Goal: Task Accomplishment & Management: Complete application form

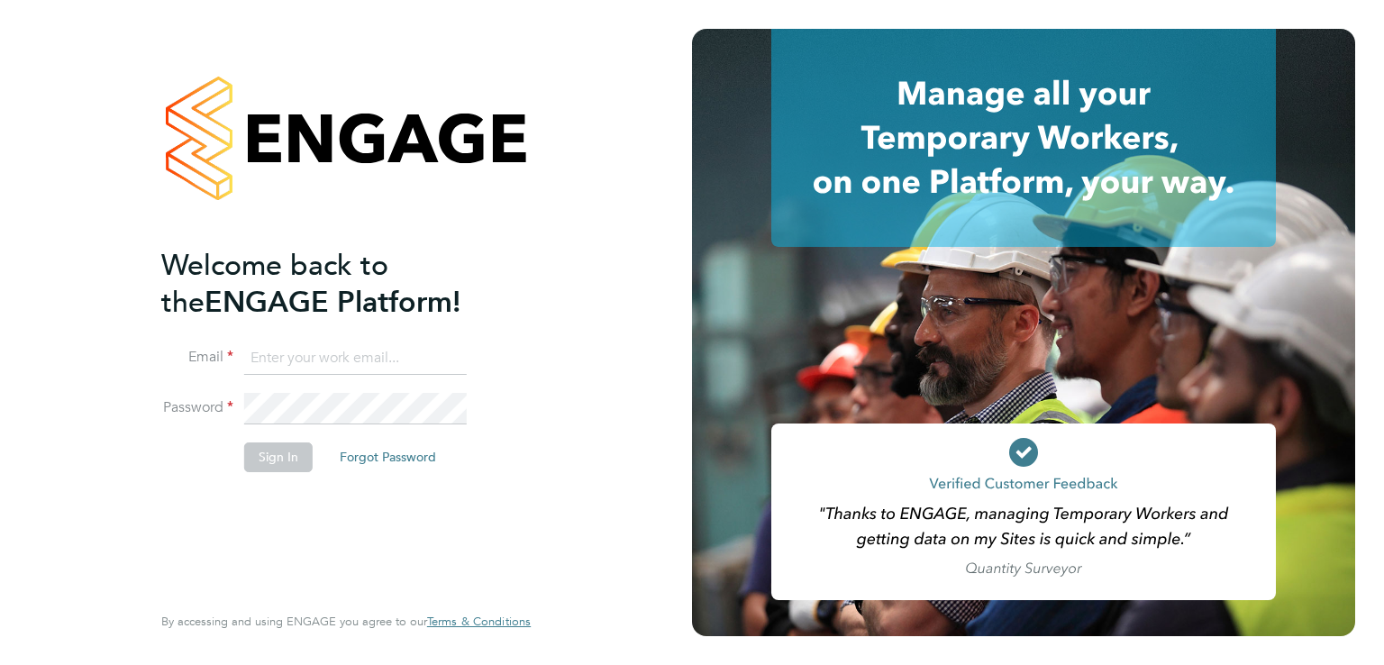
click at [422, 349] on input at bounding box center [355, 358] width 223 height 32
type input "luke@falcongreen.co.uk"
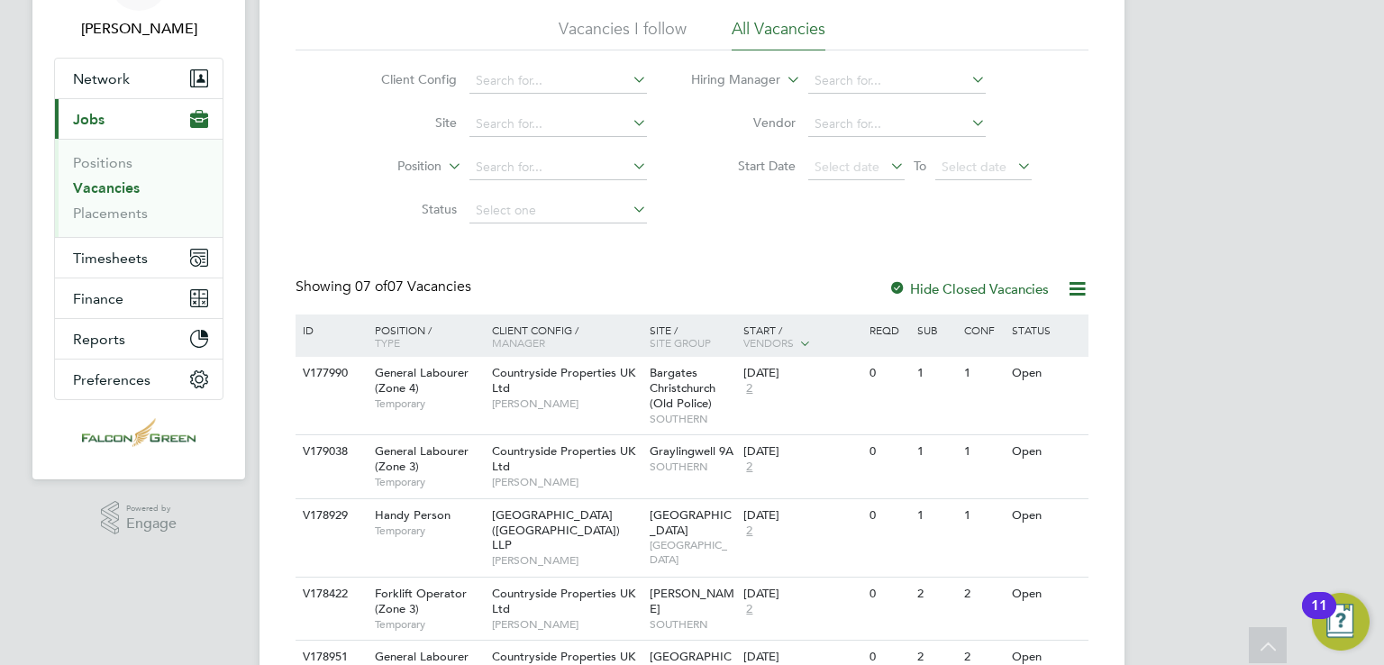
scroll to position [360, 0]
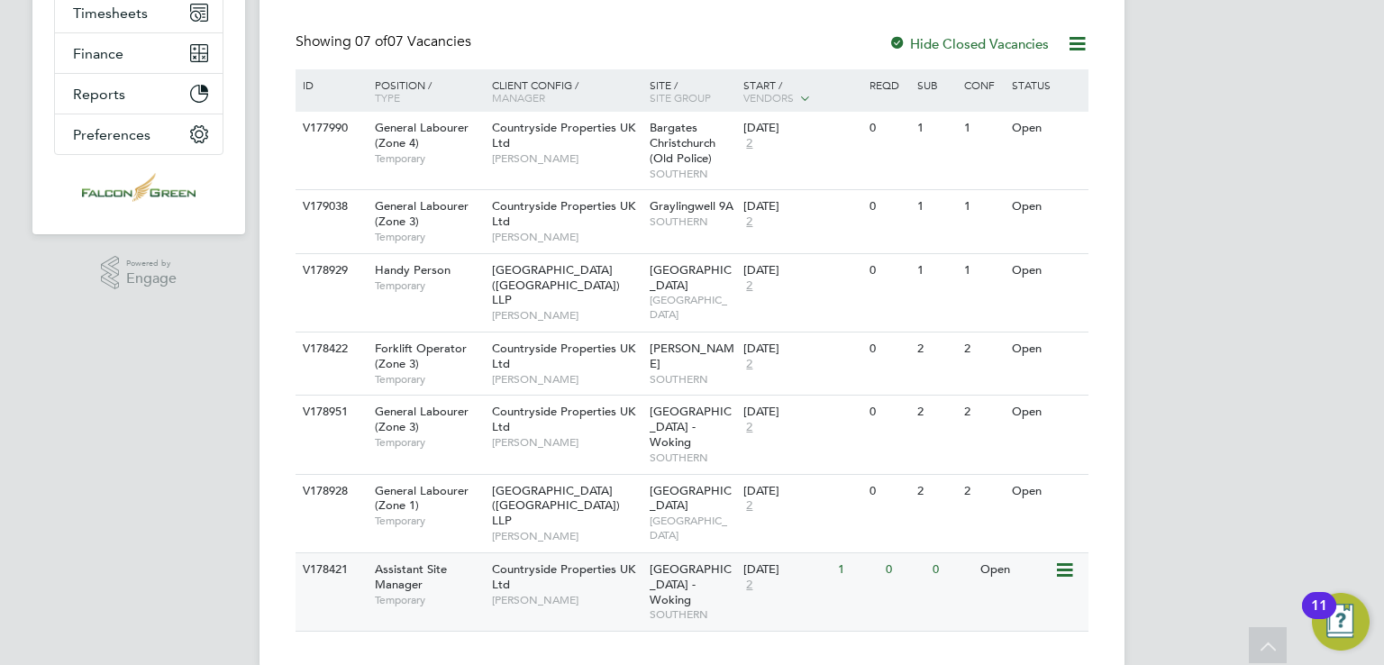
click at [1053, 553] on div "Open" at bounding box center [1015, 569] width 78 height 33
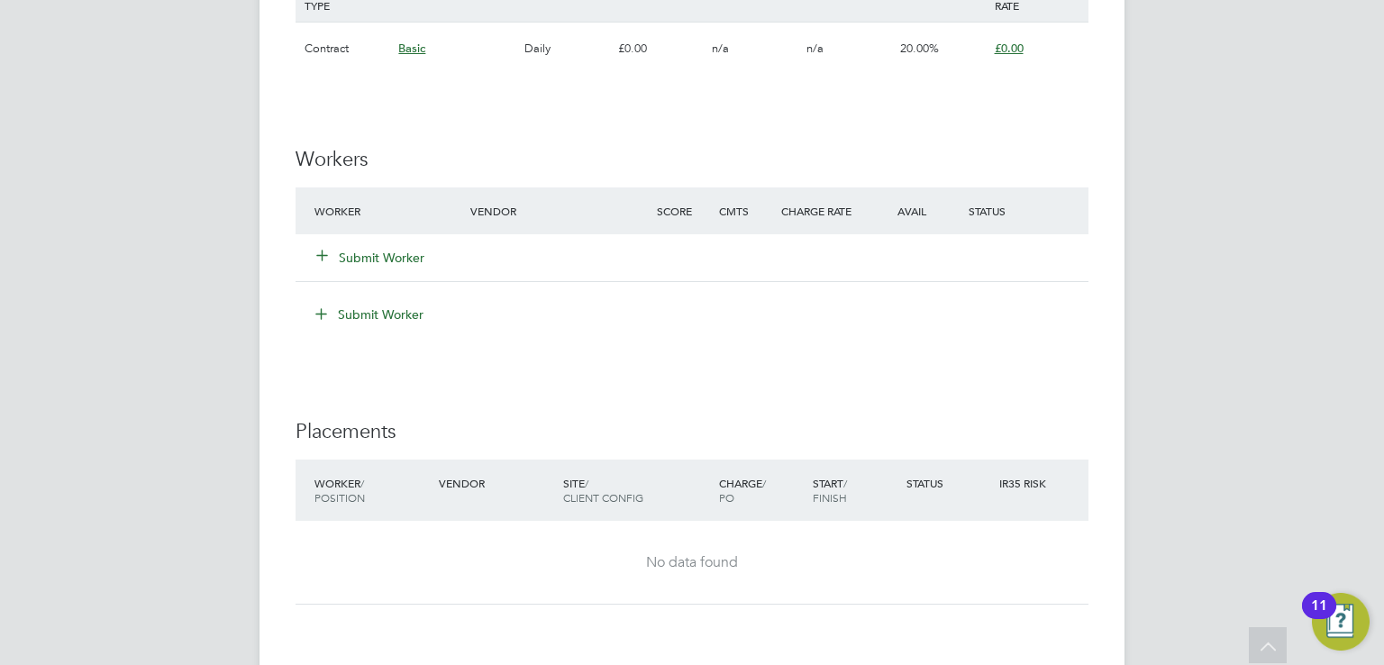
scroll to position [1455, 0]
click at [379, 255] on button "Submit Worker" at bounding box center [371, 259] width 108 height 18
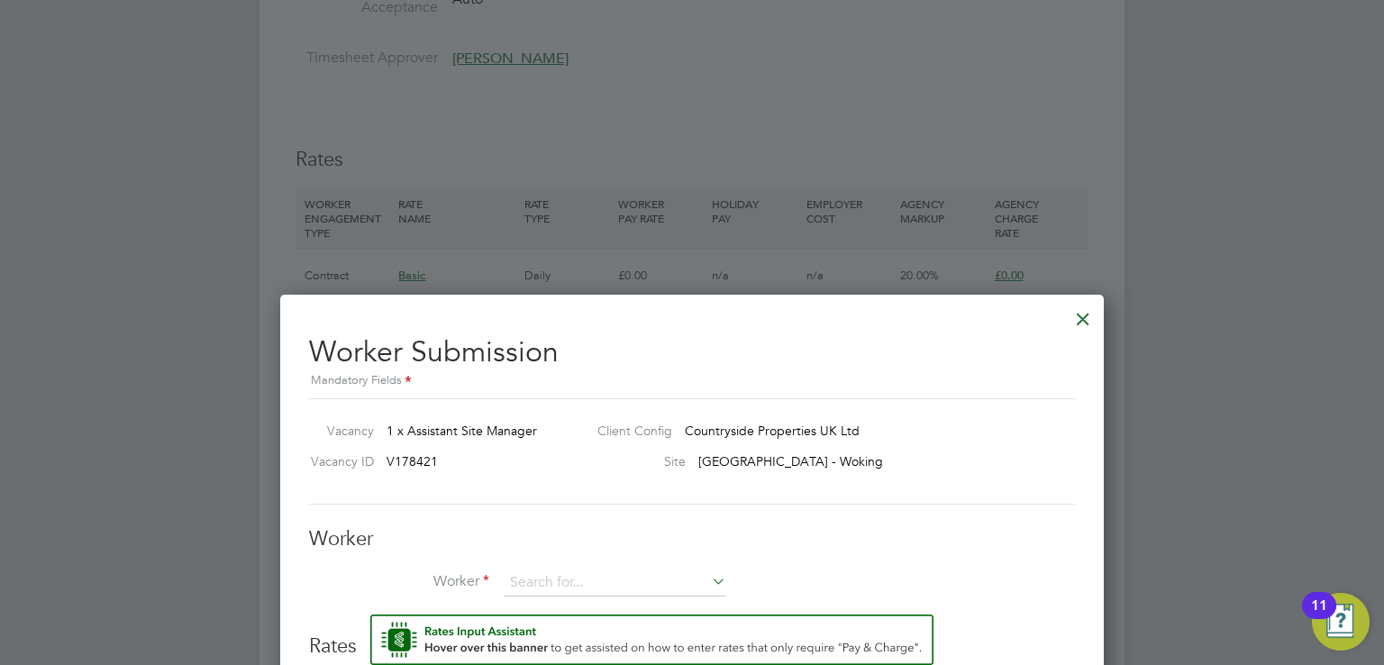
scroll to position [1131, 0]
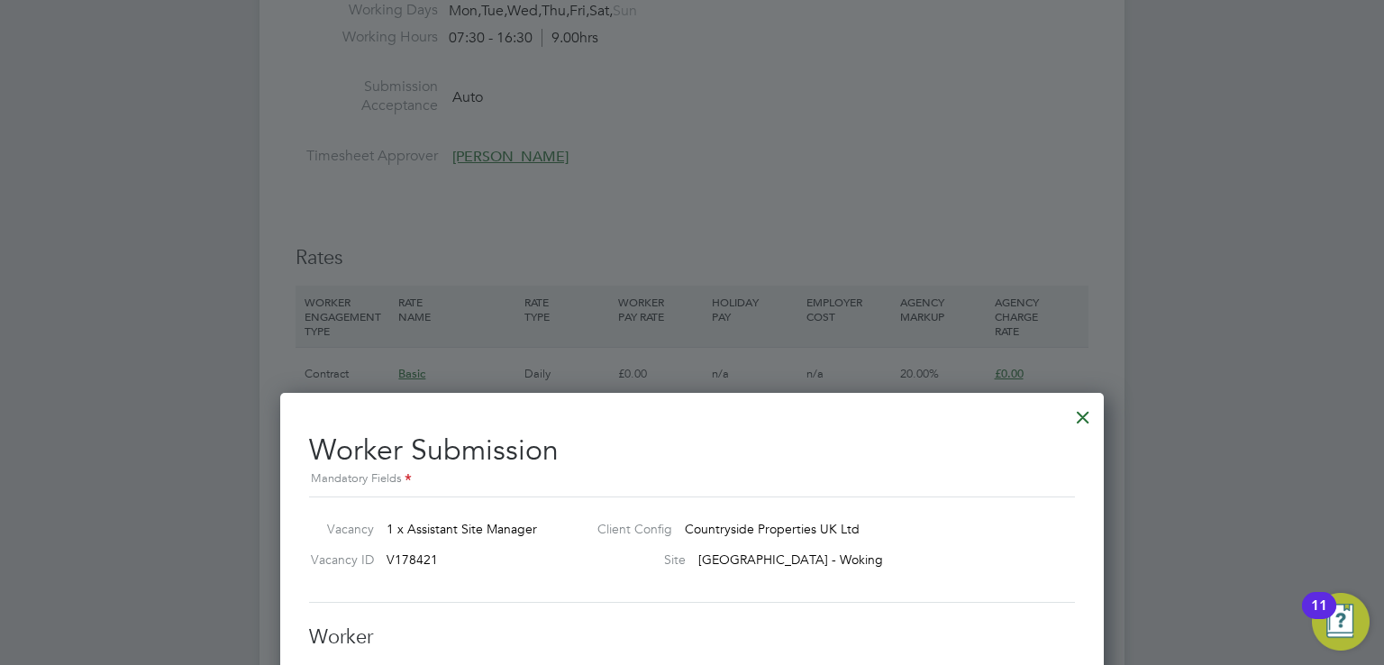
click at [1076, 424] on div at bounding box center [1083, 413] width 32 height 32
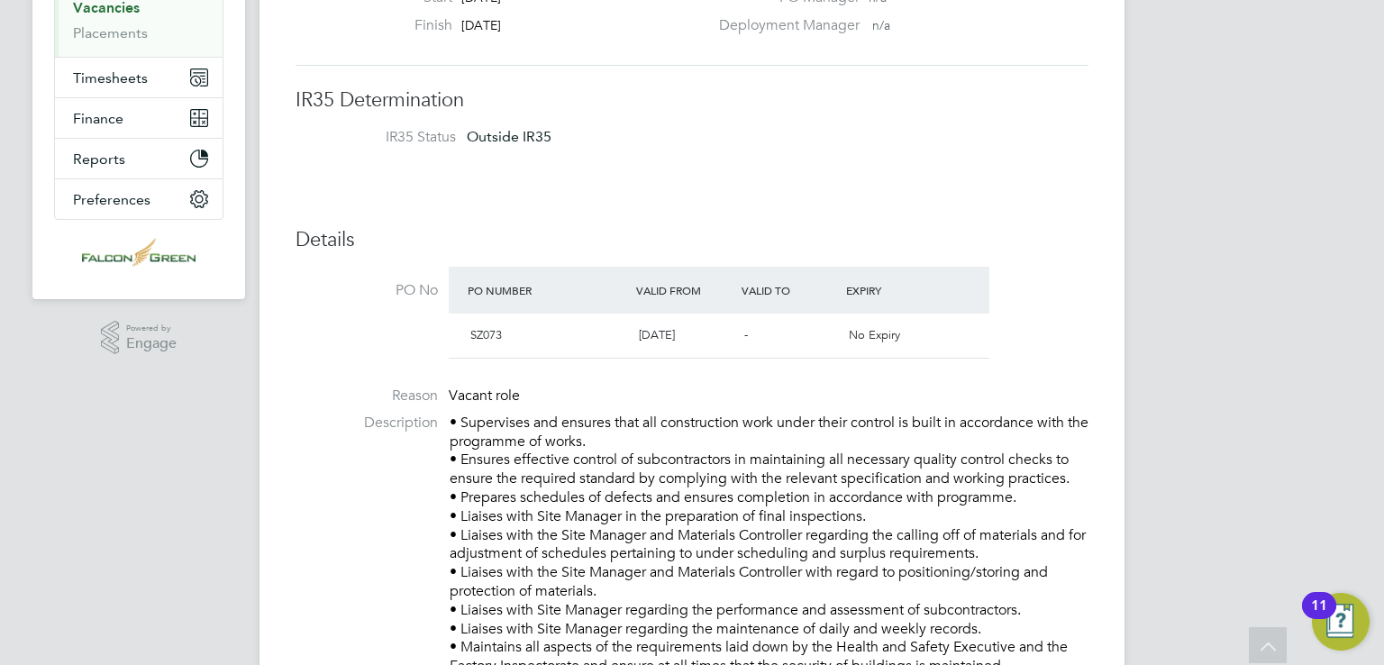
scroll to position [0, 0]
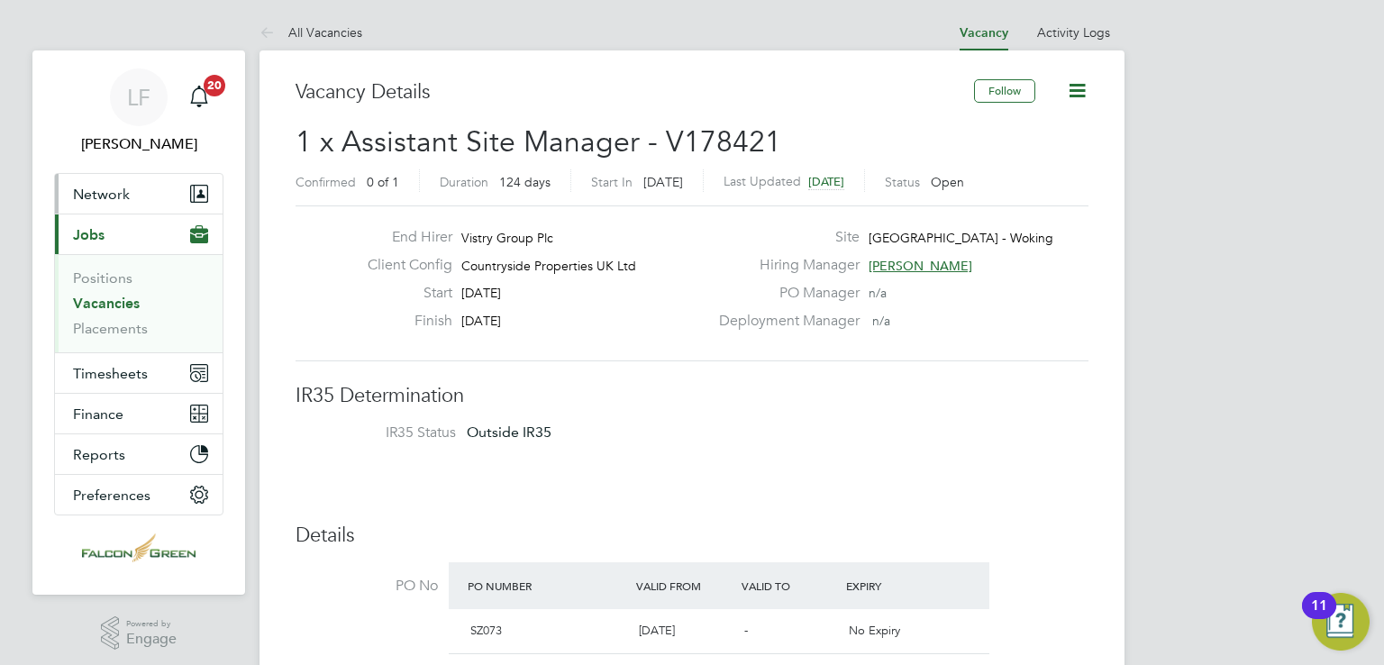
click at [98, 192] on span "Network" at bounding box center [101, 194] width 57 height 17
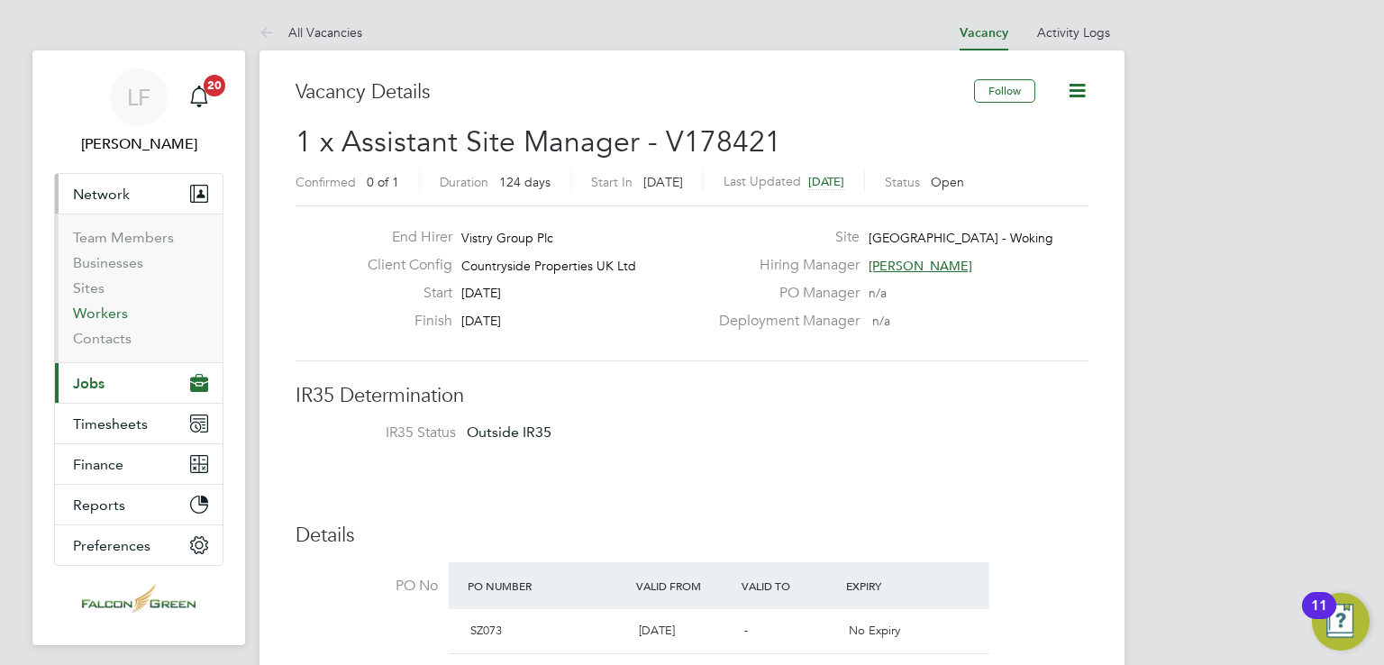
click at [108, 311] on link "Workers" at bounding box center [100, 313] width 55 height 17
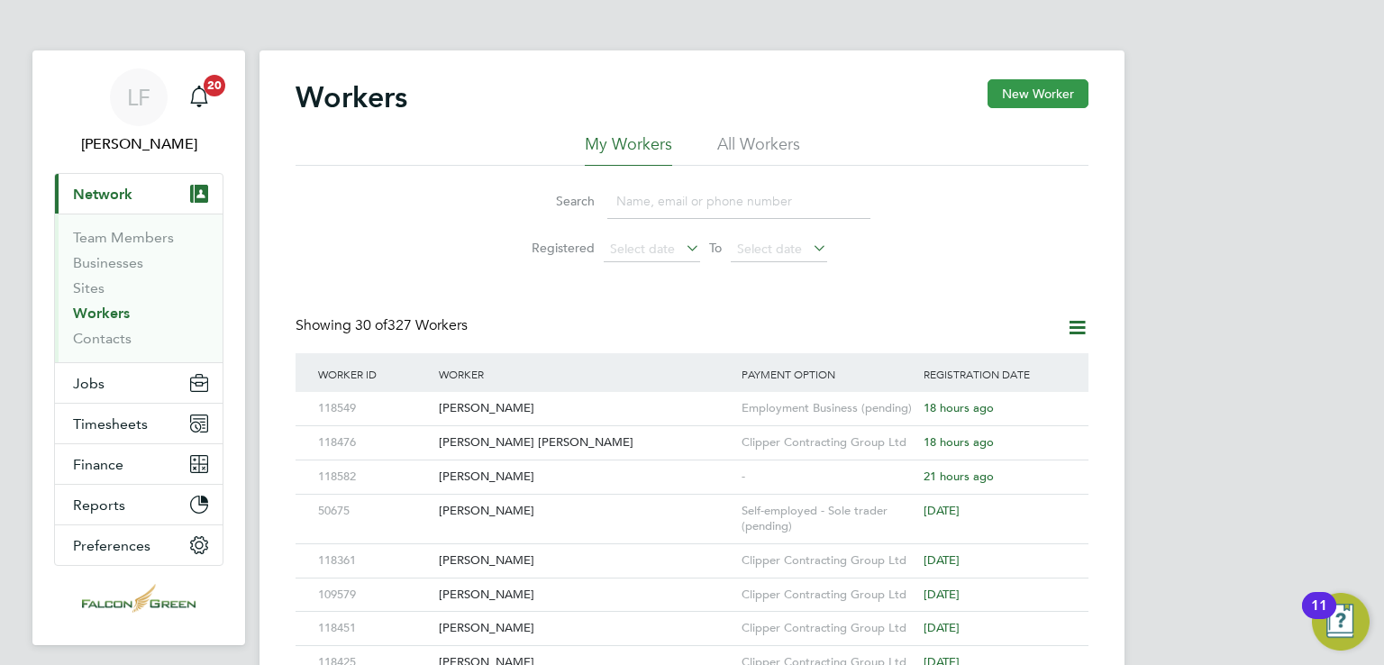
click at [1035, 85] on button "New Worker" at bounding box center [1038, 93] width 101 height 29
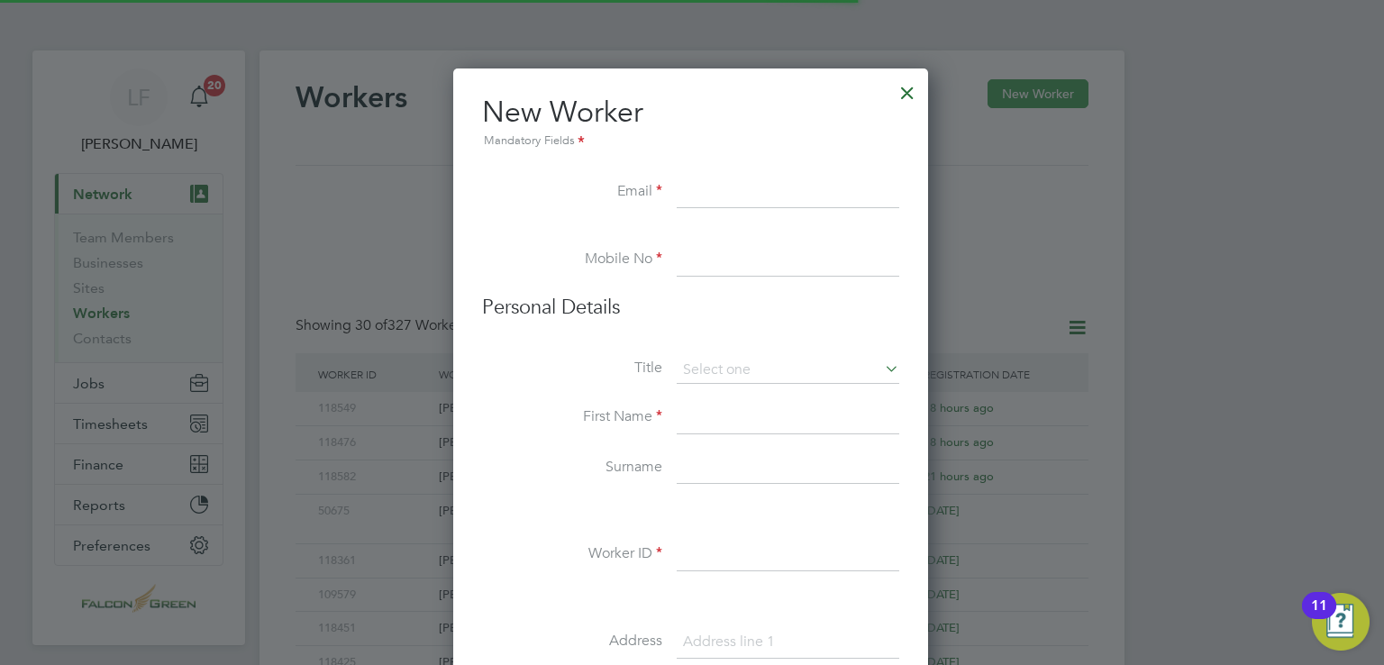
scroll to position [9, 9]
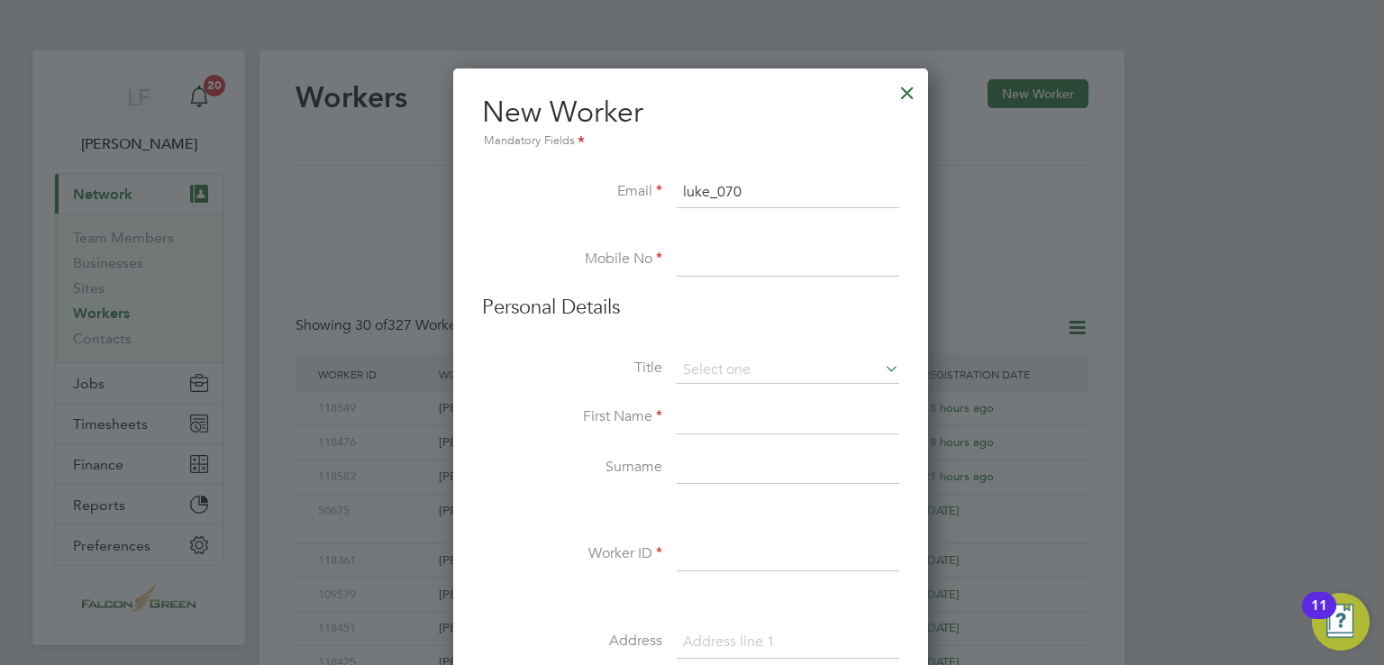
type input "[EMAIL_ADDRESS][DOMAIN_NAME]"
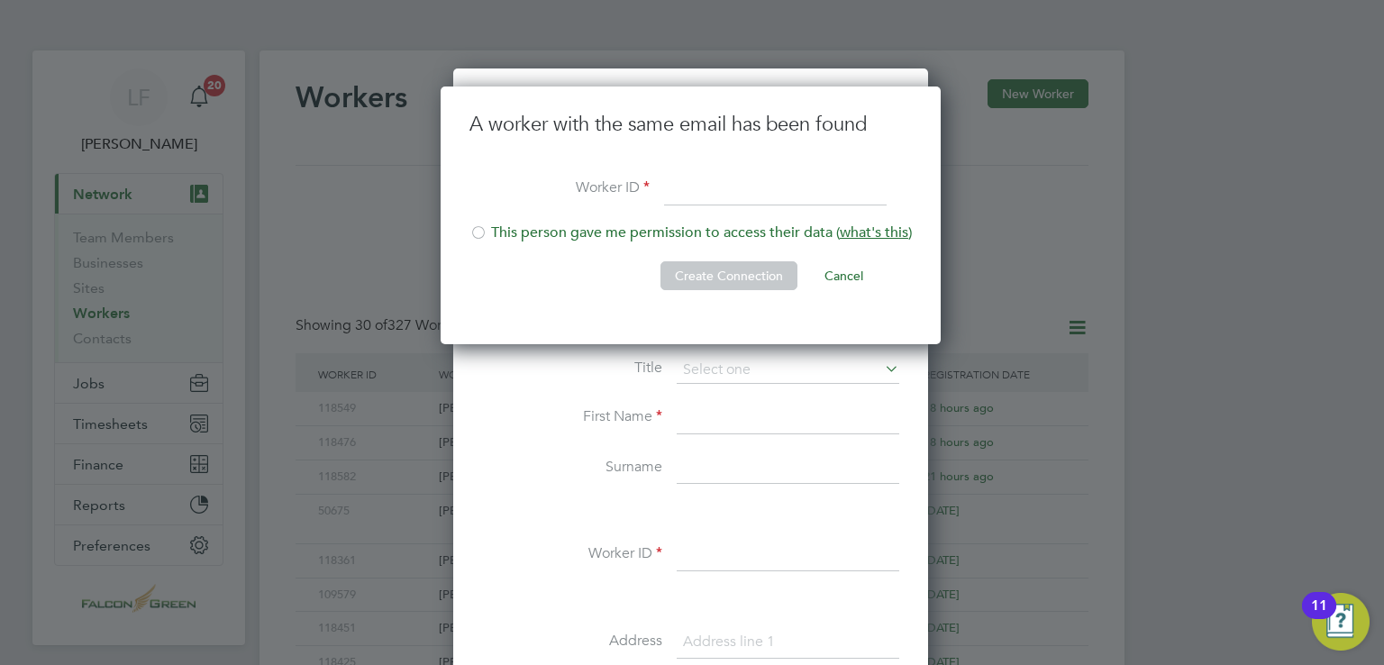
click at [681, 196] on input at bounding box center [775, 190] width 223 height 32
click at [868, 233] on span "what's this" at bounding box center [874, 233] width 68 height 18
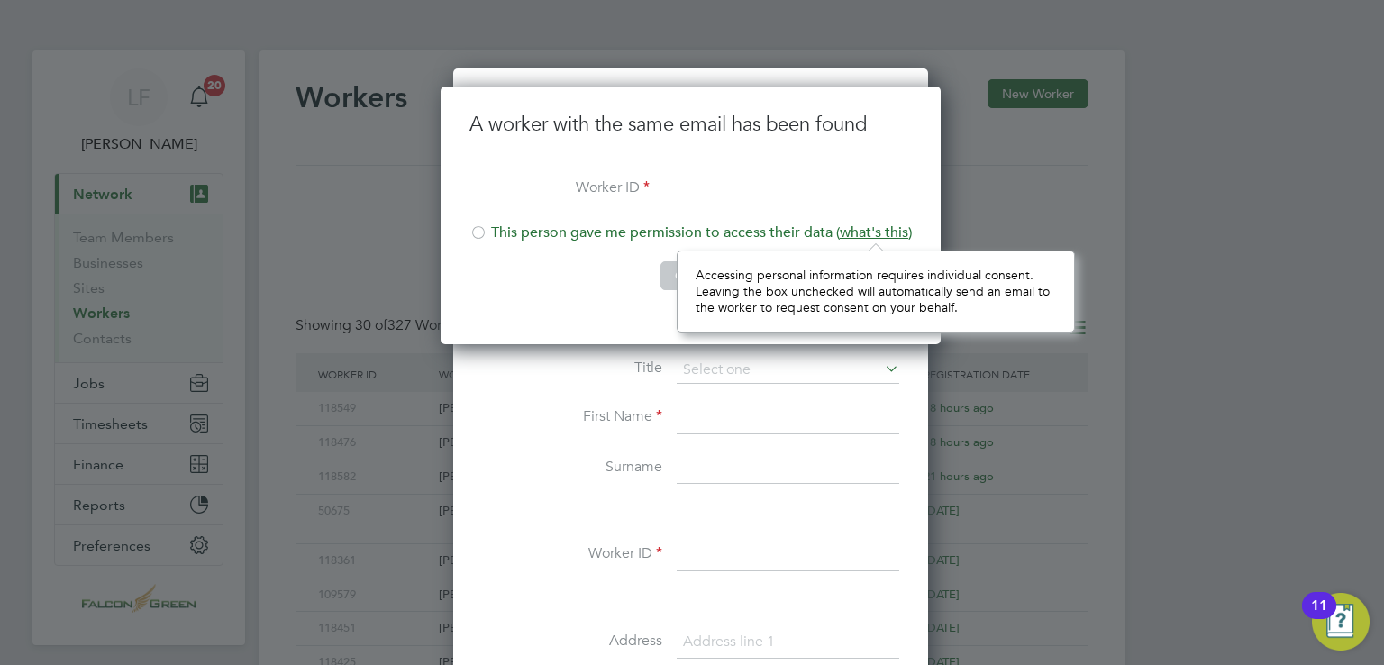
click at [716, 178] on input at bounding box center [775, 190] width 223 height 32
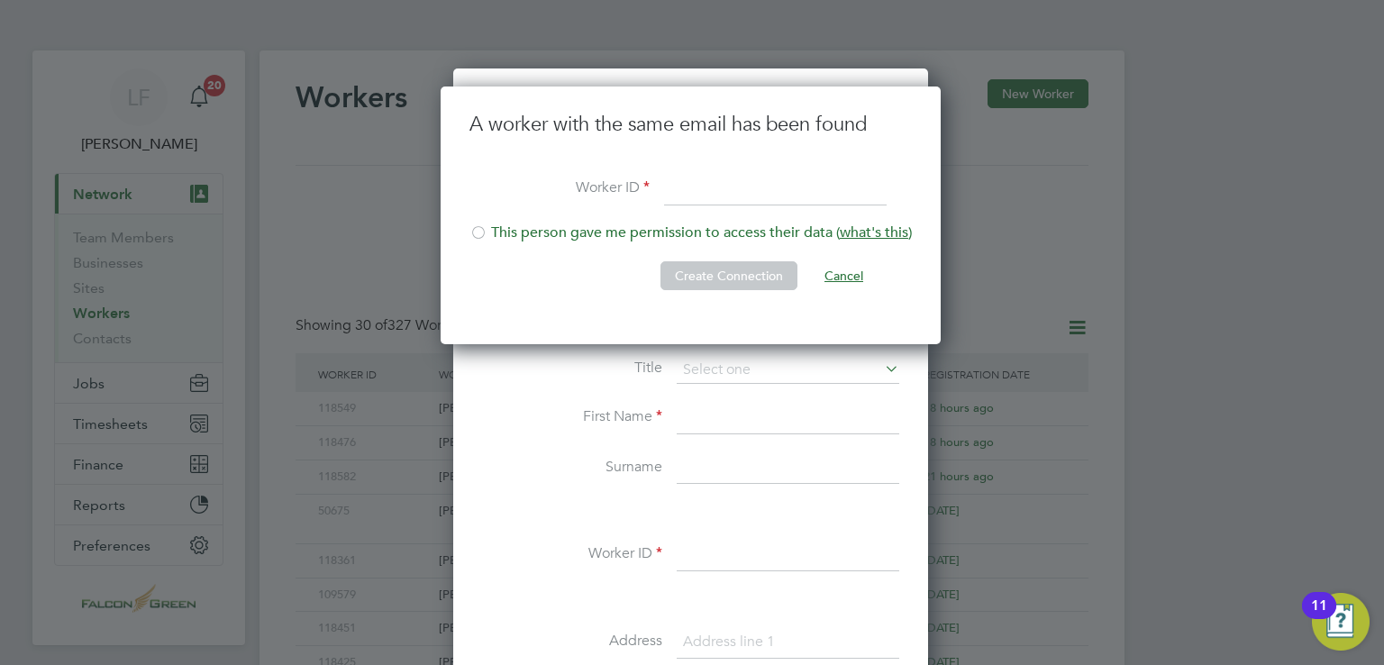
click at [842, 274] on button "Cancel" at bounding box center [844, 275] width 68 height 29
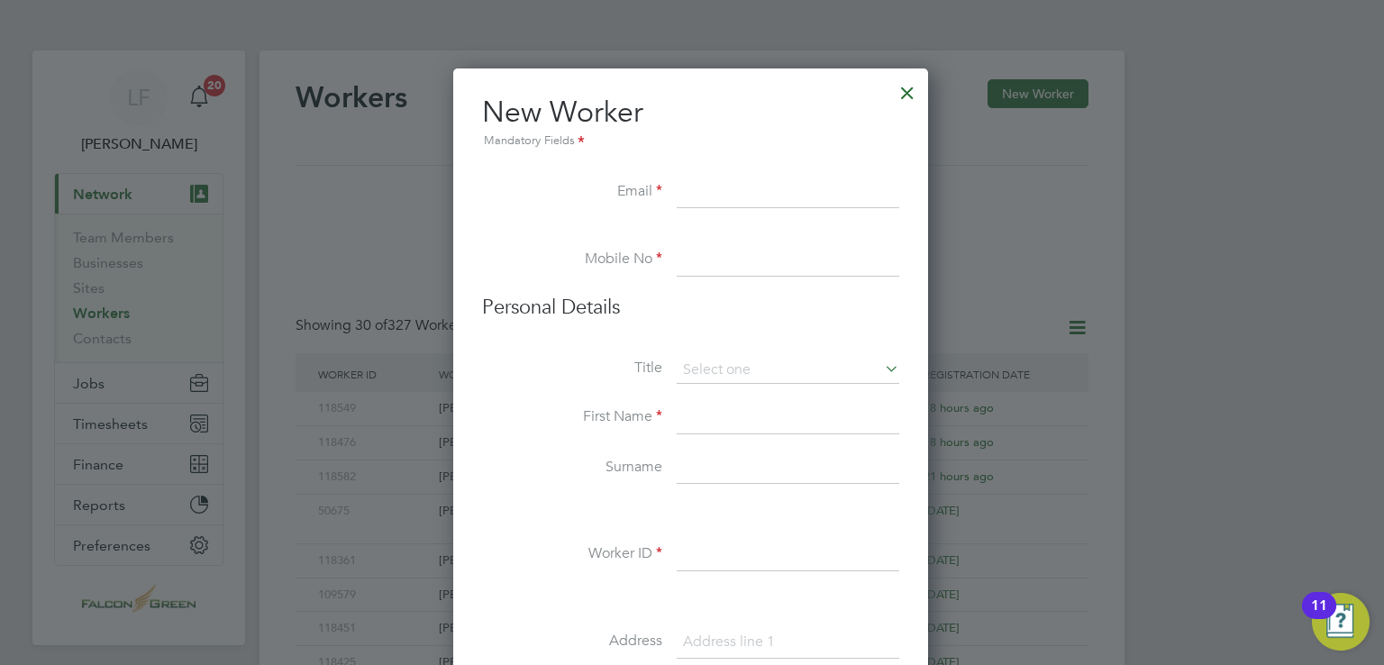
click at [690, 183] on input at bounding box center [788, 193] width 223 height 32
type input "o"
type input "[EMAIL_ADDRESS][DOMAIN_NAME]"
click at [714, 274] on input at bounding box center [788, 260] width 223 height 32
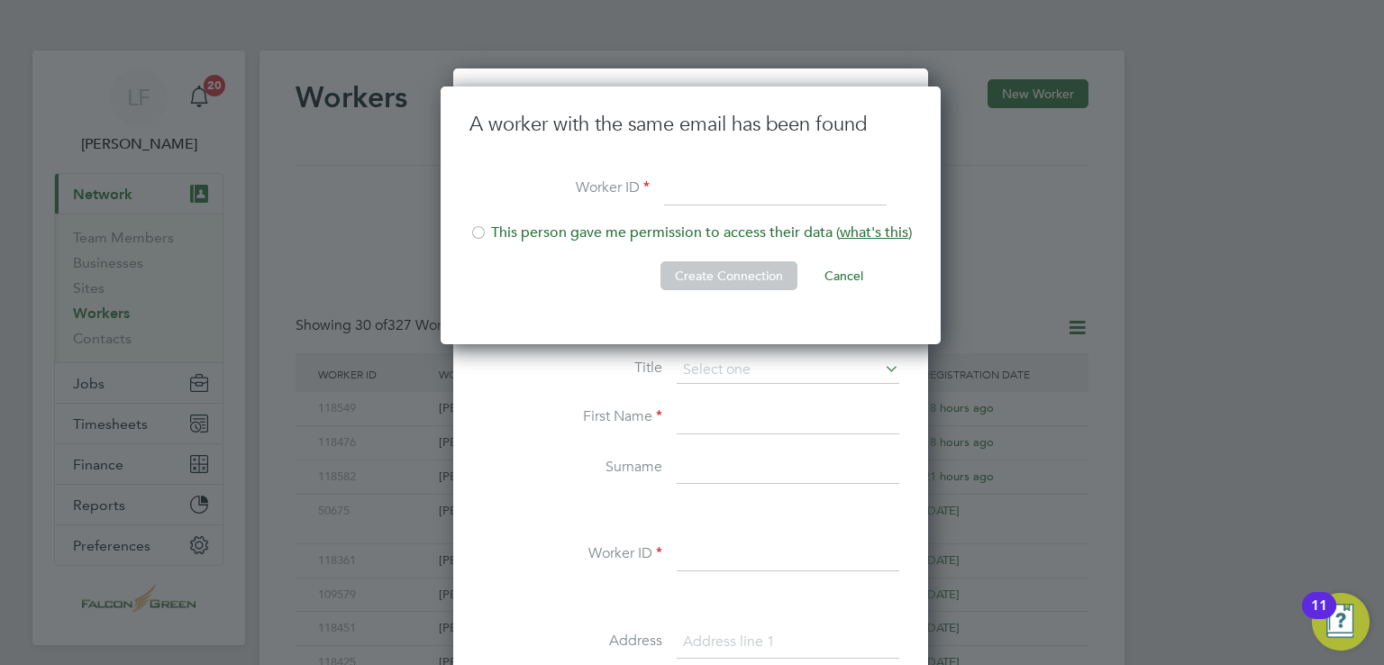
click at [549, 228] on li "This person gave me permission to access their data ( what's this )" at bounding box center [691, 242] width 443 height 37
click at [744, 203] on input at bounding box center [775, 190] width 223 height 32
click at [493, 234] on li "This person gave me permission to access their data ( what's this )" at bounding box center [691, 242] width 443 height 37
click at [716, 178] on input at bounding box center [775, 190] width 223 height 32
click at [897, 229] on span "what's this" at bounding box center [874, 233] width 68 height 18
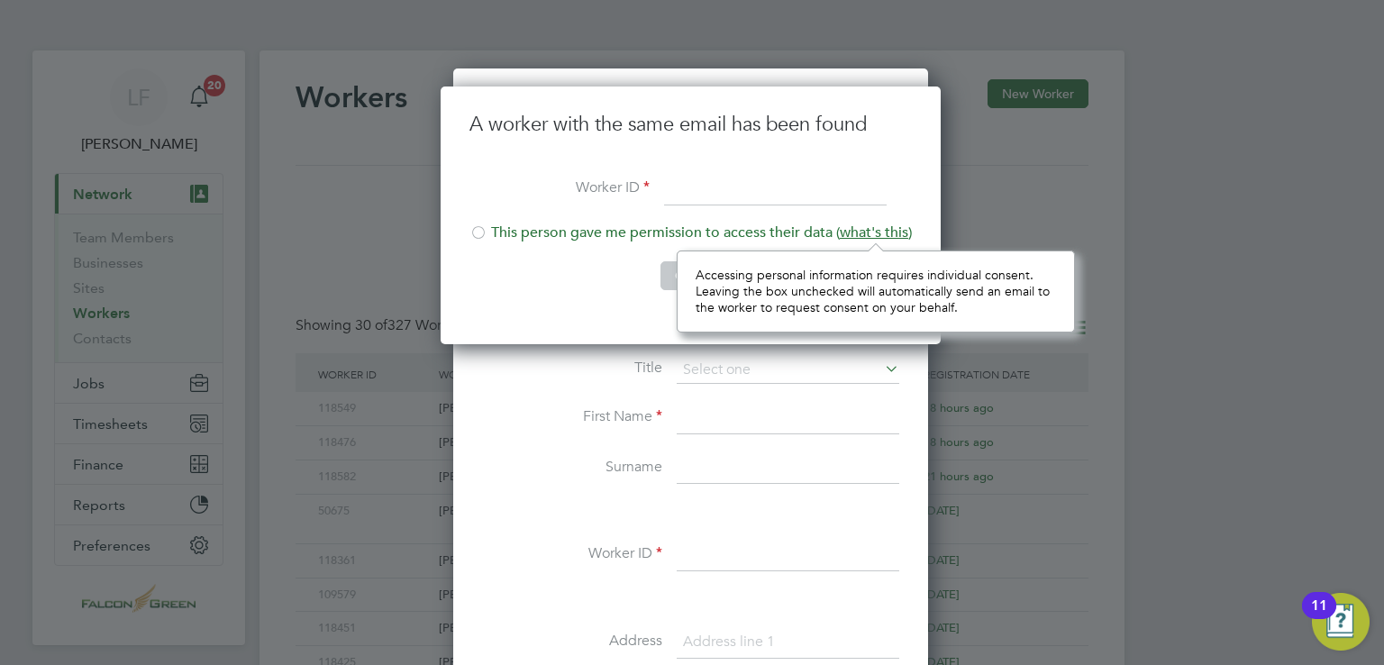
scroll to position [80, 397]
click at [896, 229] on span "what's this" at bounding box center [874, 233] width 68 height 18
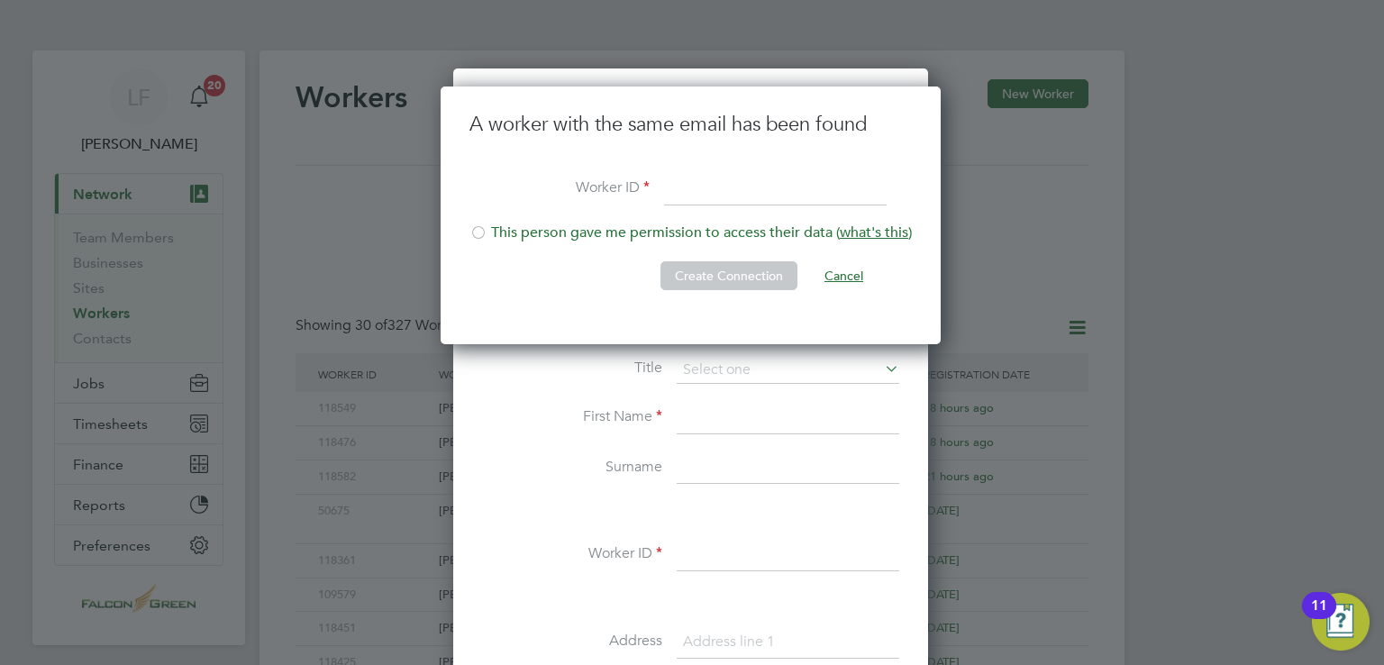
click at [850, 277] on button "Cancel" at bounding box center [844, 275] width 68 height 29
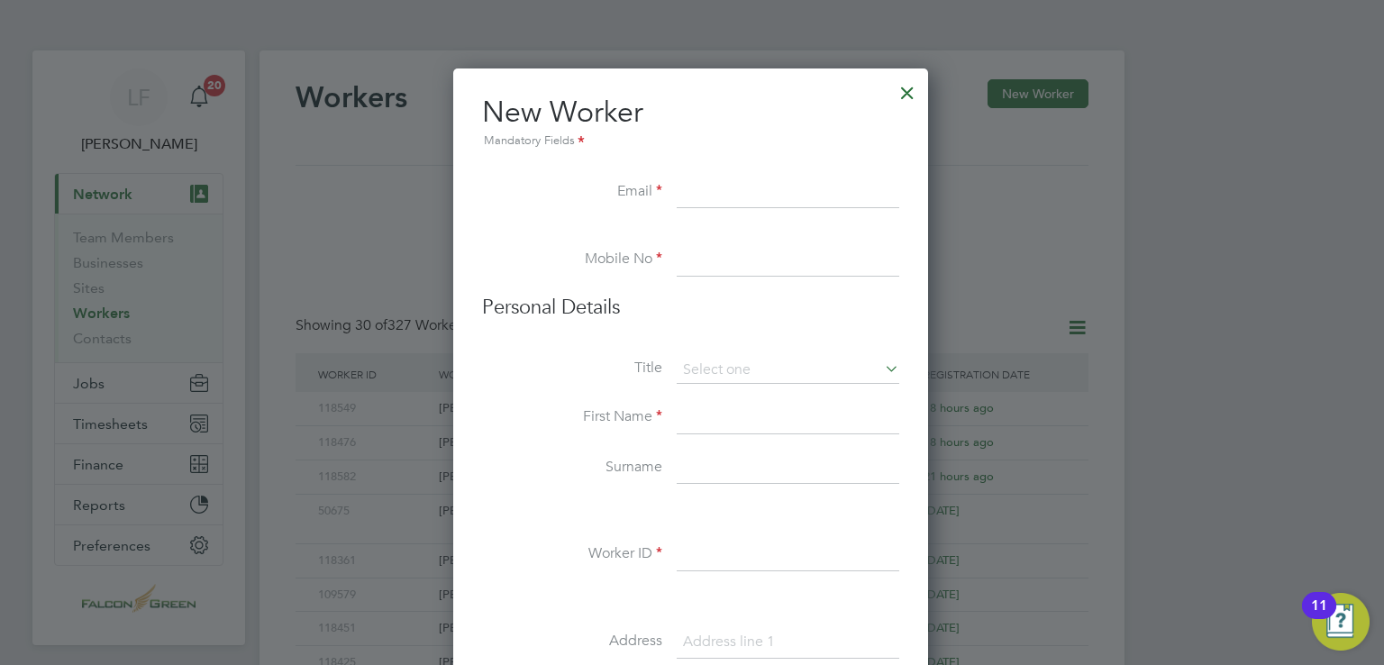
click at [909, 95] on div at bounding box center [907, 88] width 32 height 32
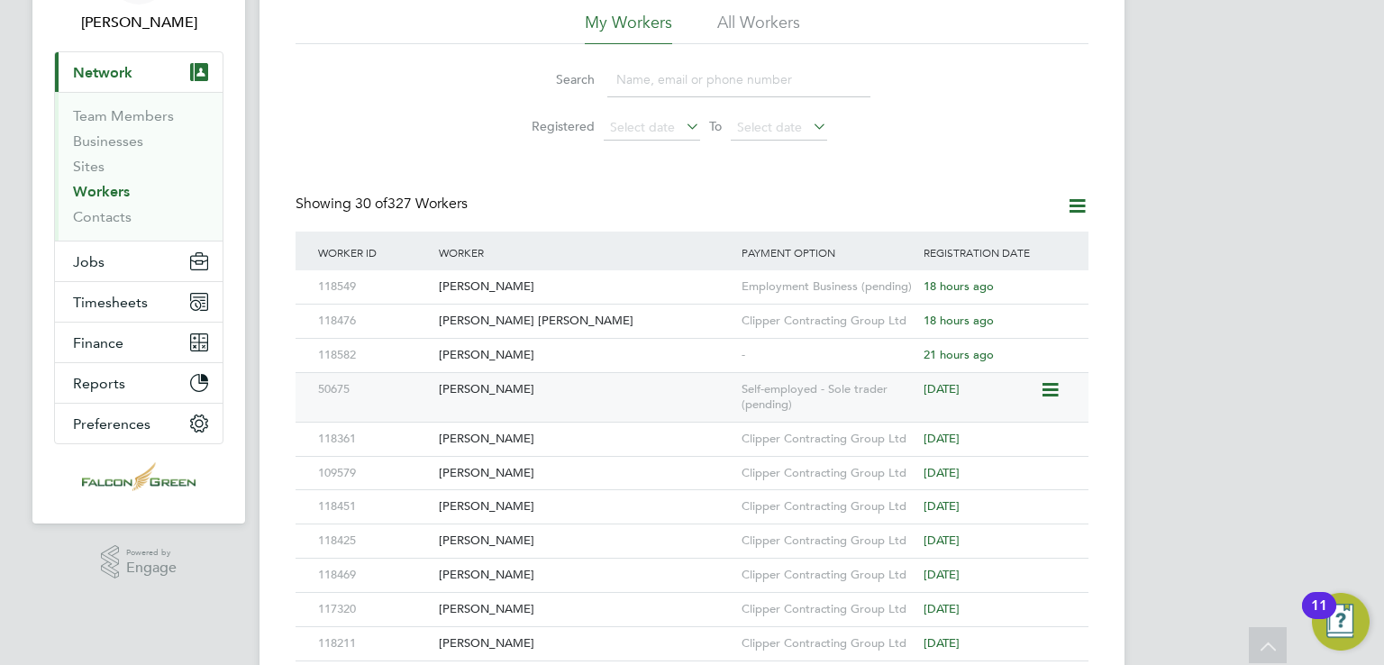
scroll to position [0, 0]
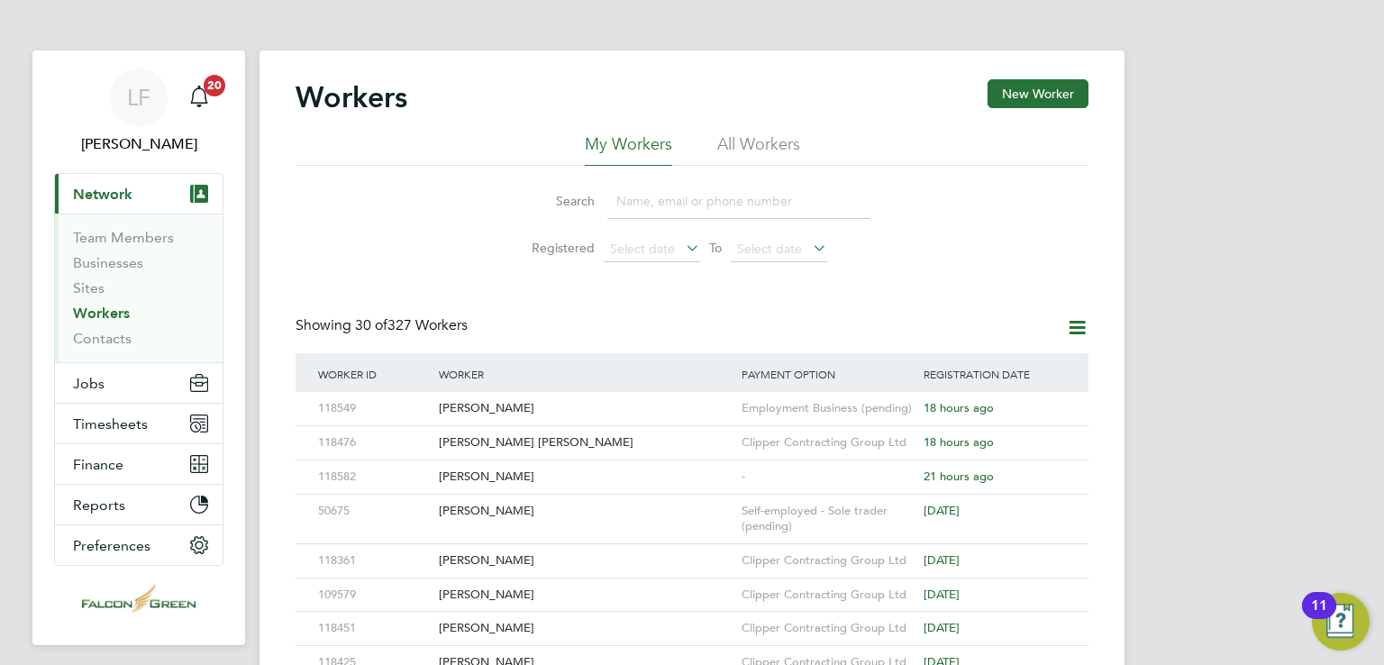
click at [654, 214] on input at bounding box center [738, 201] width 263 height 35
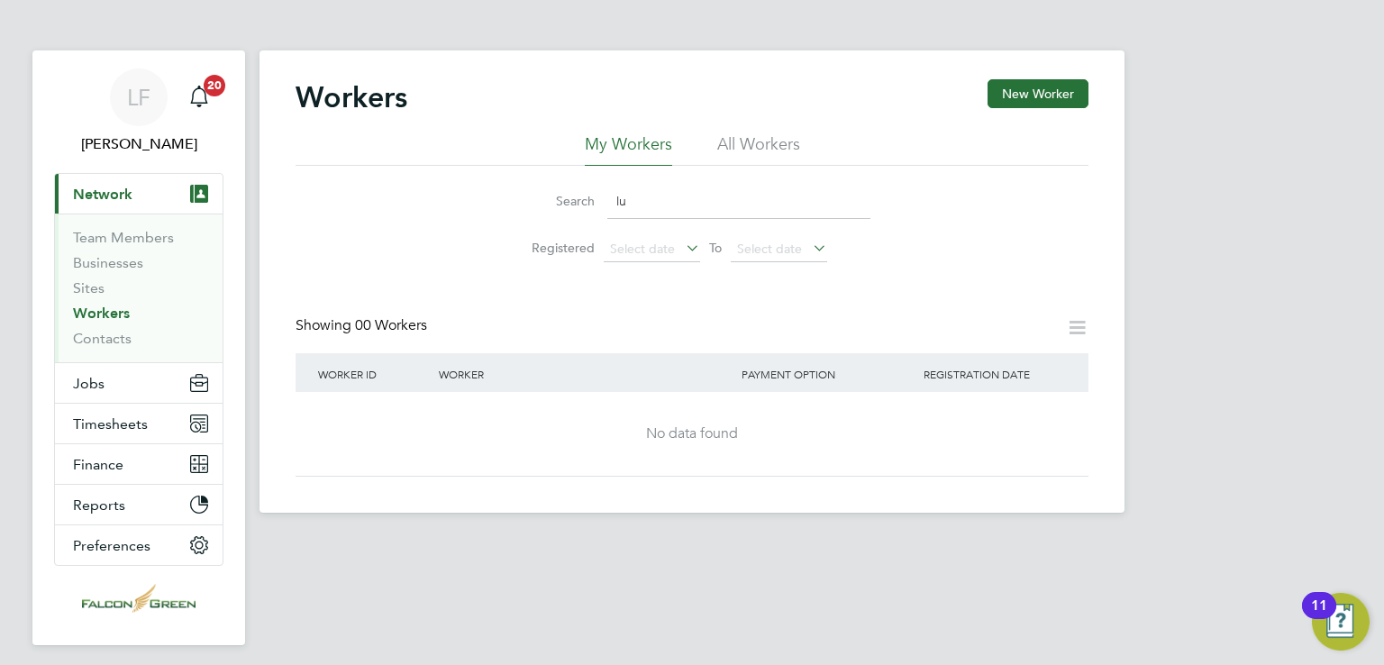
type input "l"
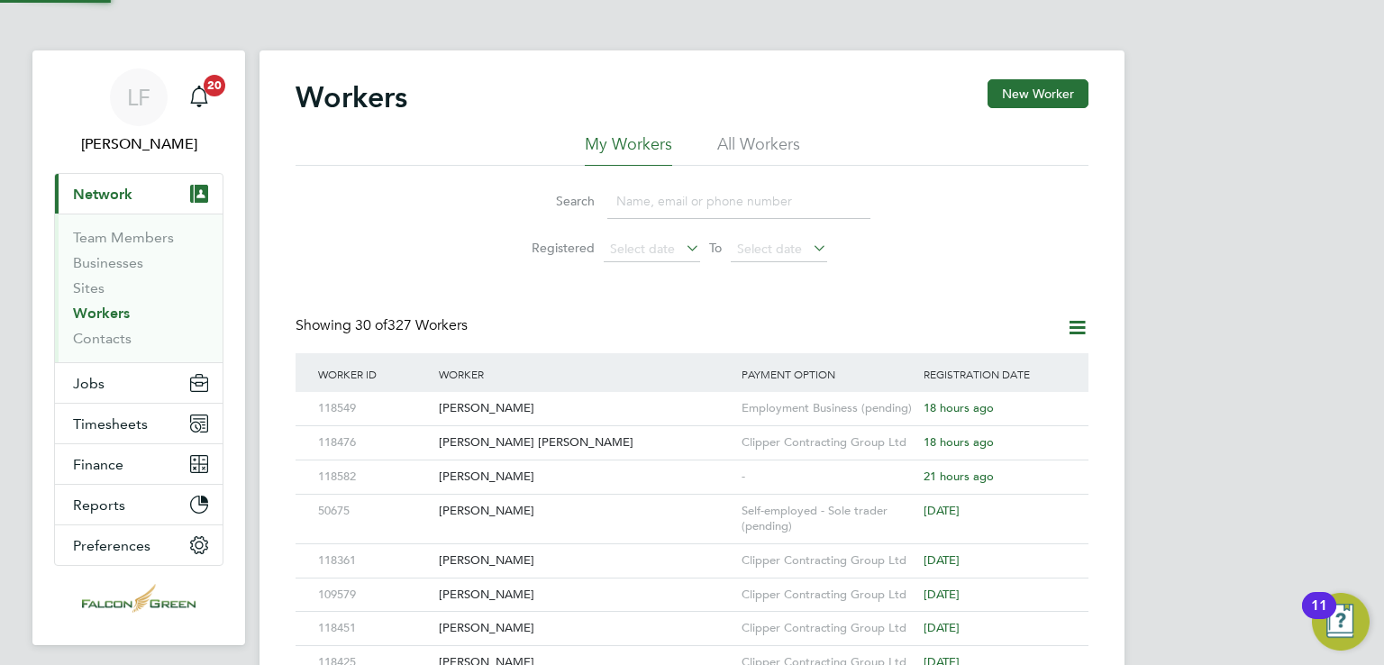
click at [754, 158] on li "All Workers" at bounding box center [758, 149] width 83 height 32
click at [689, 199] on input at bounding box center [738, 201] width 263 height 35
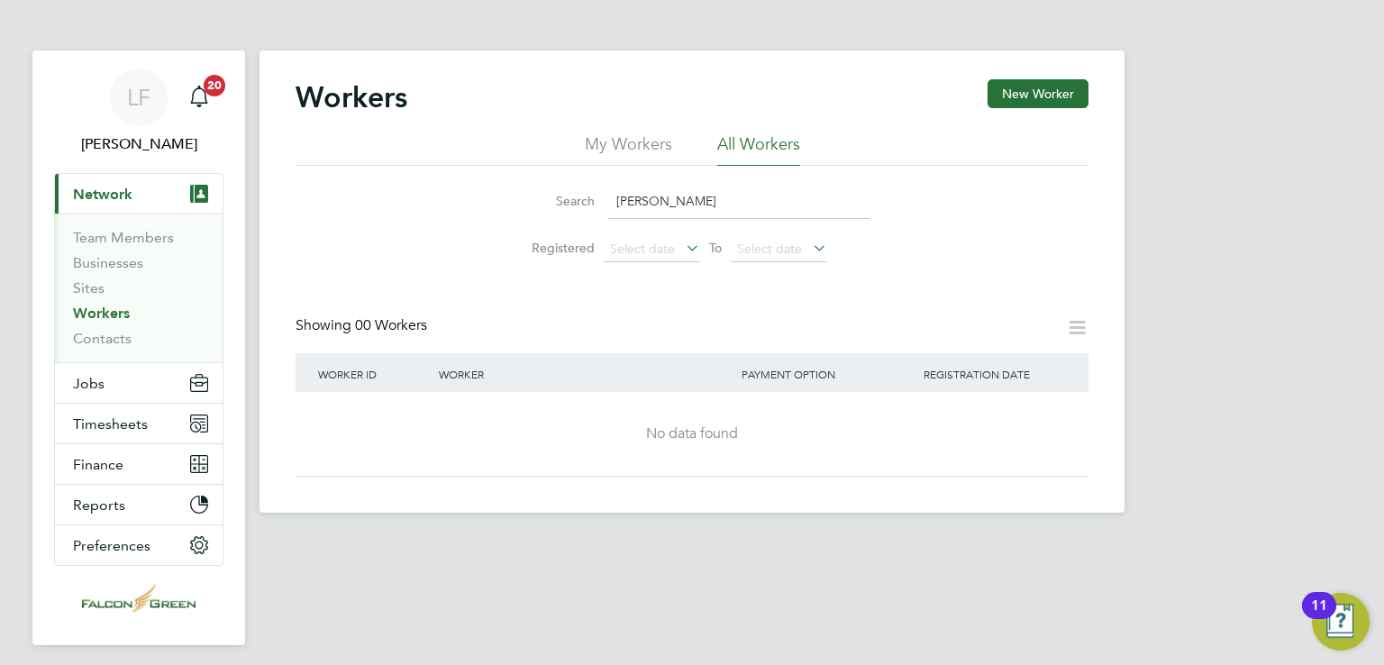
click at [692, 196] on input "[PERSON_NAME]" at bounding box center [738, 201] width 263 height 35
type input "l"
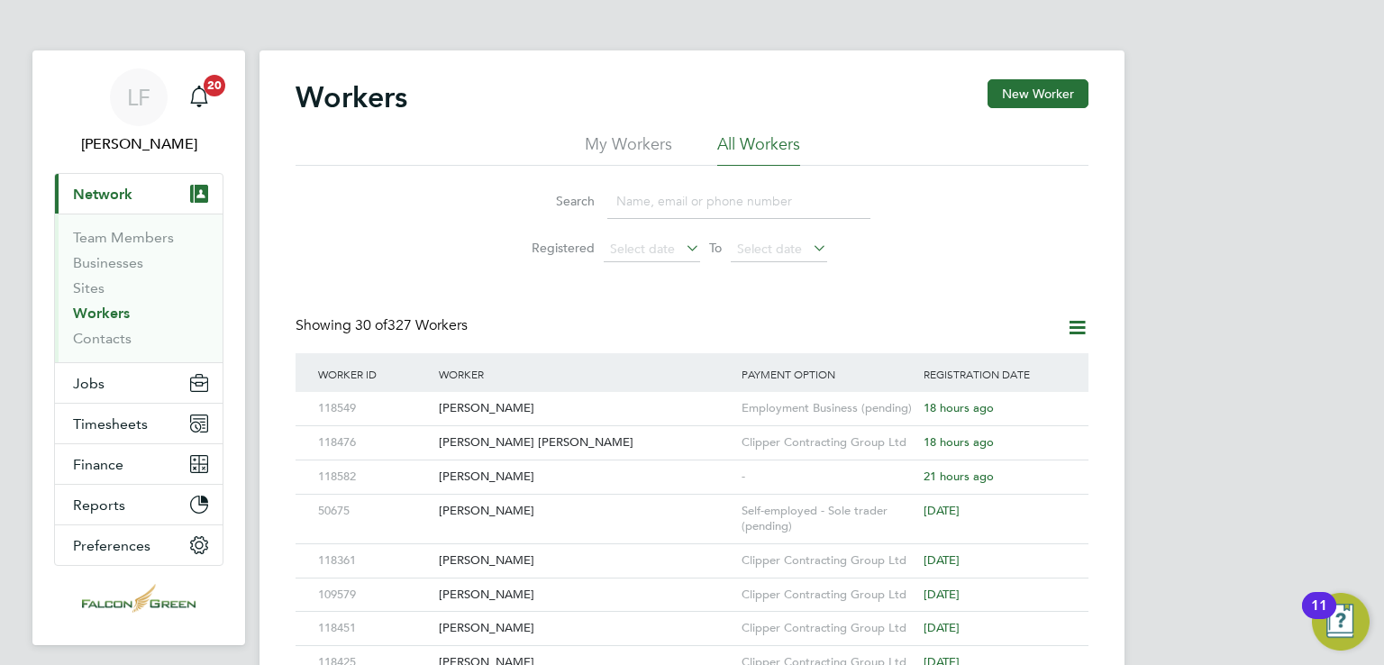
click at [595, 152] on li "My Workers" at bounding box center [628, 149] width 87 height 32
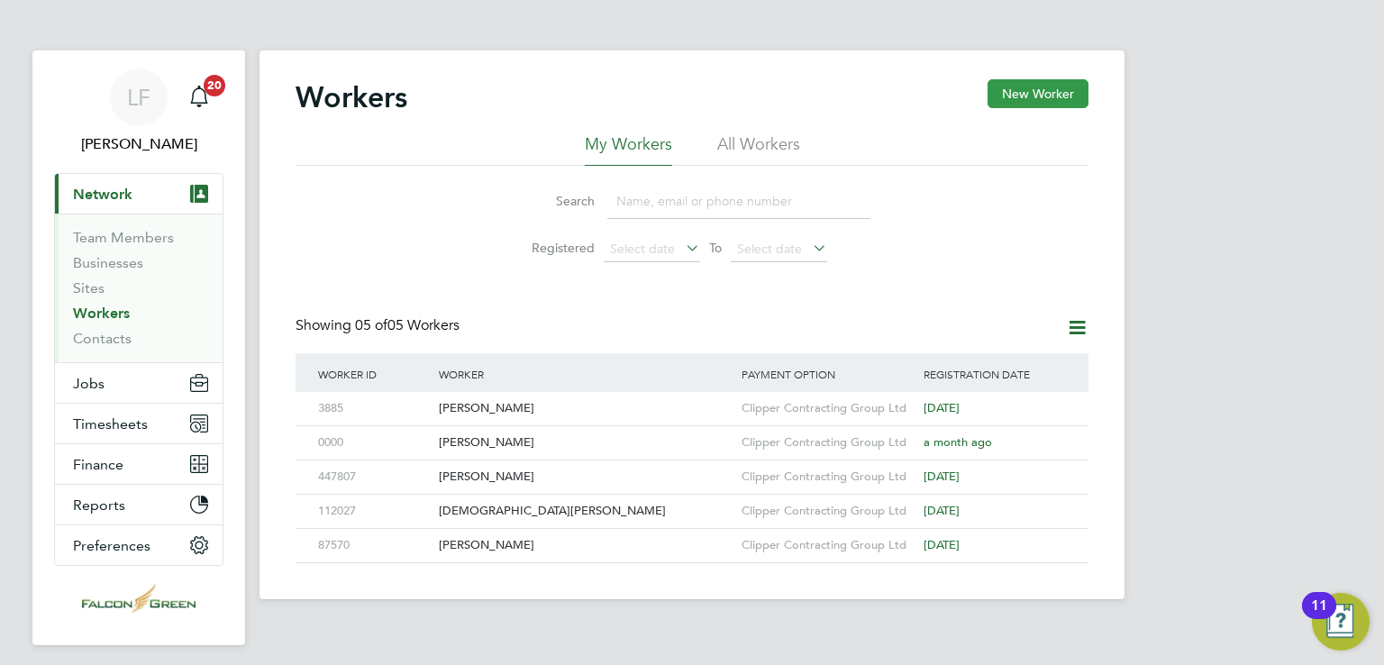
click at [1027, 80] on button "New Worker" at bounding box center [1038, 93] width 101 height 29
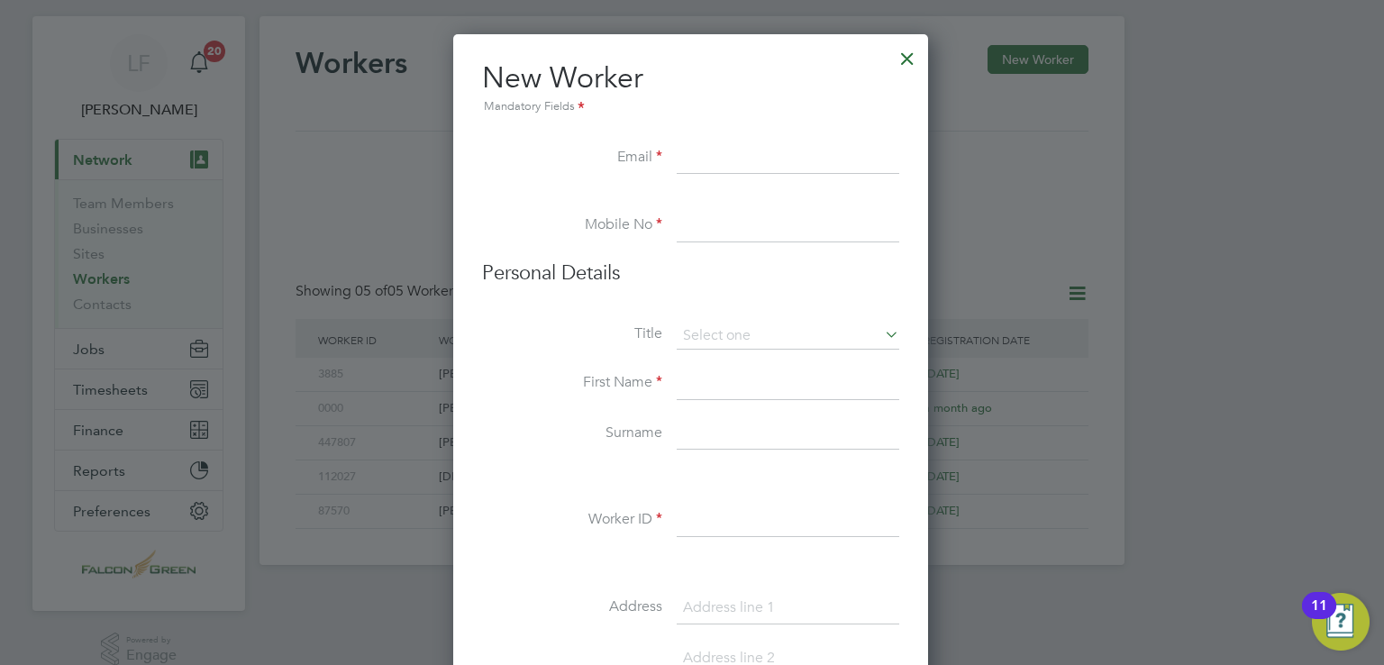
scroll to position [32, 0]
click at [689, 160] on input at bounding box center [788, 161] width 223 height 32
type input "[EMAIL_ADDRESS][DOMAIN_NAME]"
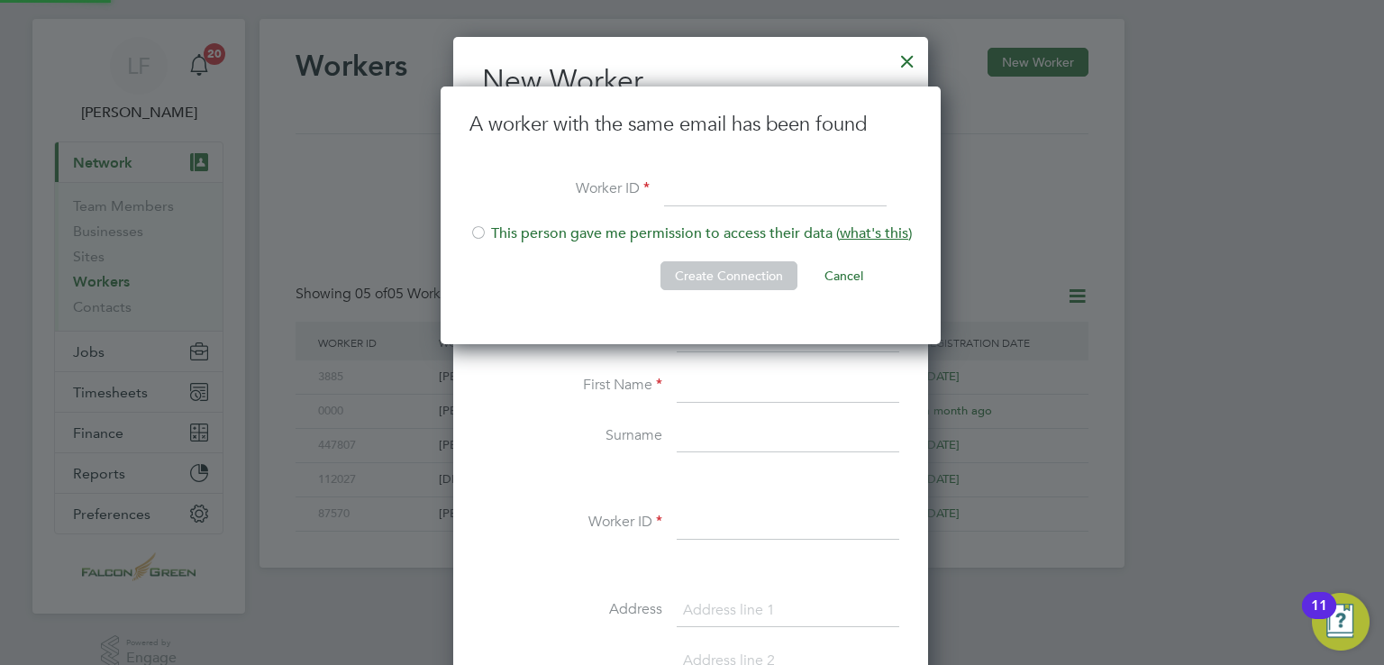
click at [739, 224] on div "Workers New Worker My Workers All Workers Search Registered Select date To Sele…" at bounding box center [692, 293] width 865 height 549
click at [697, 188] on input at bounding box center [775, 190] width 223 height 32
click at [708, 188] on input at bounding box center [775, 190] width 223 height 32
click at [631, 235] on li "This person gave me permission to access their data ( what's this )" at bounding box center [691, 242] width 443 height 37
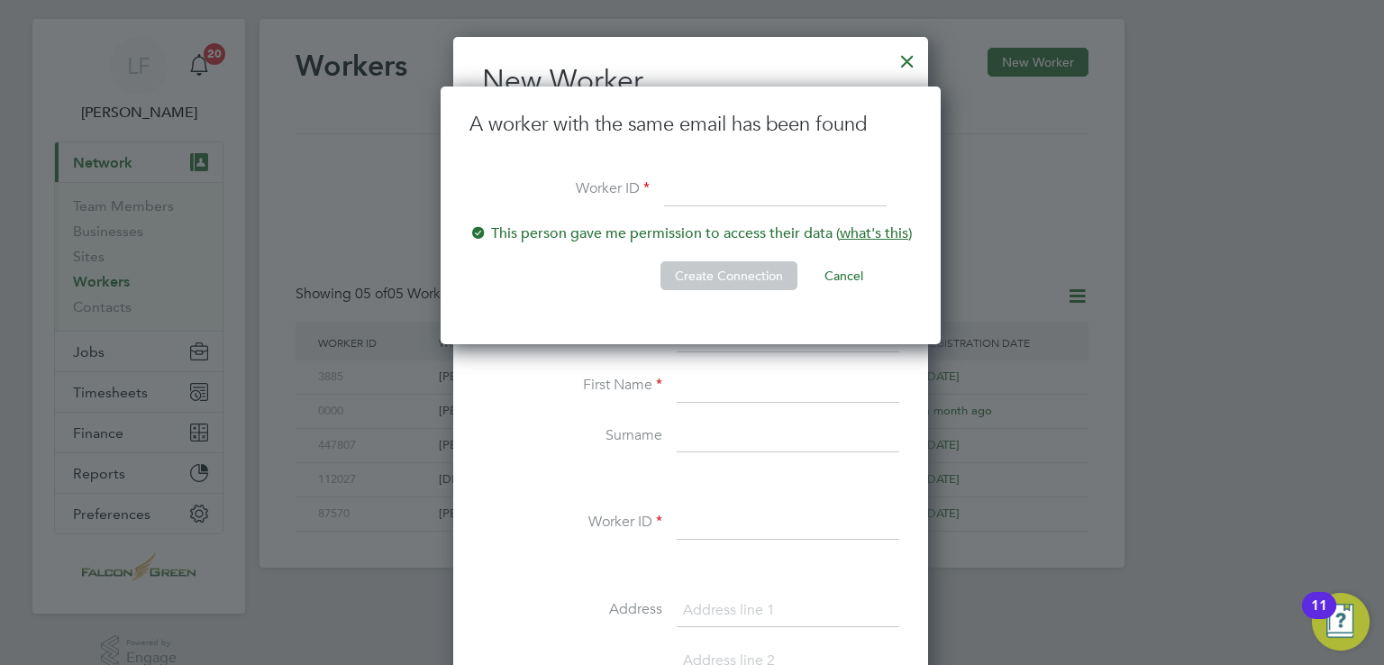
click at [481, 230] on div at bounding box center [479, 234] width 18 height 18
click at [848, 261] on button "Cancel" at bounding box center [844, 275] width 68 height 29
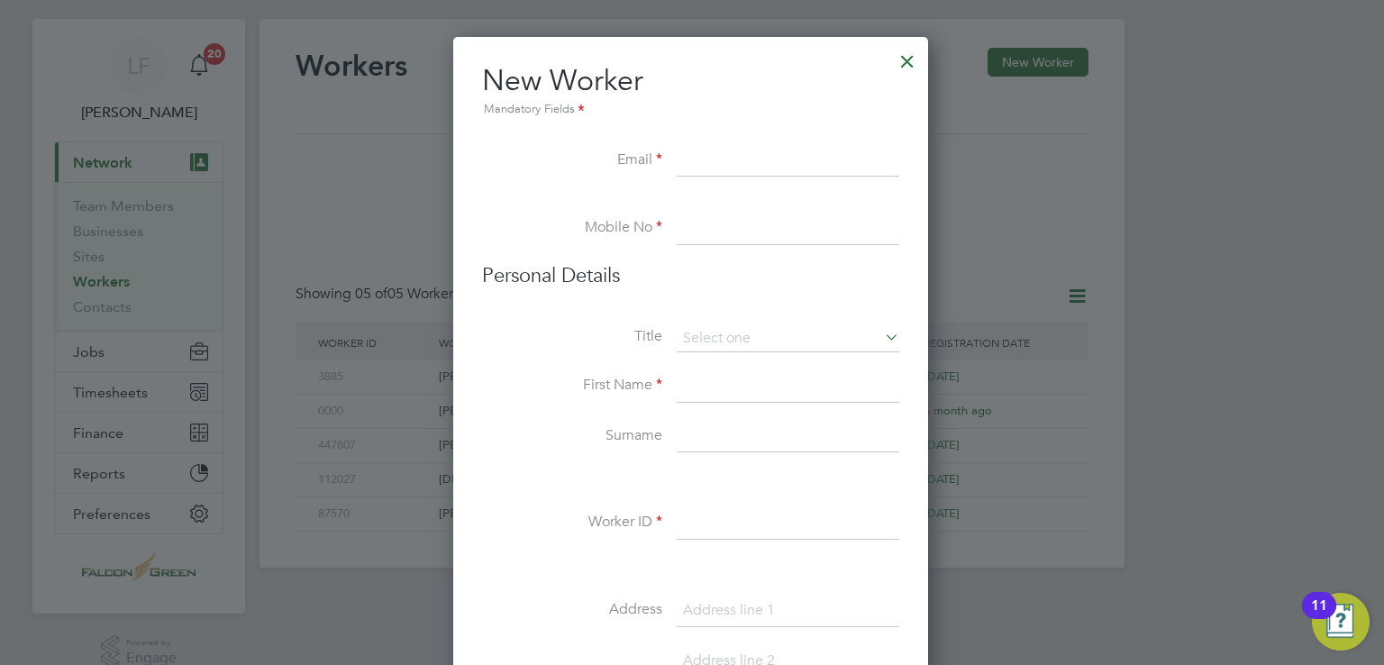
click at [728, 169] on input at bounding box center [788, 161] width 223 height 32
click at [654, 242] on li "Mobile No" at bounding box center [690, 238] width 417 height 50
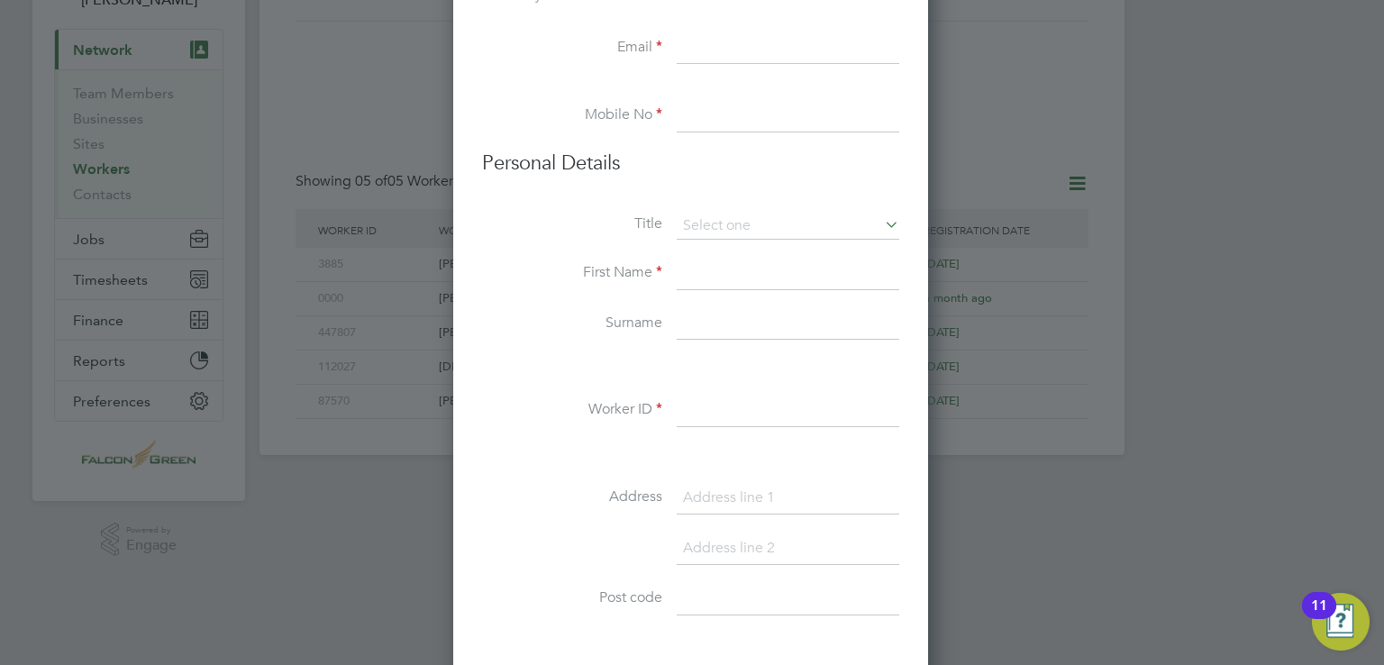
scroll to position [0, 0]
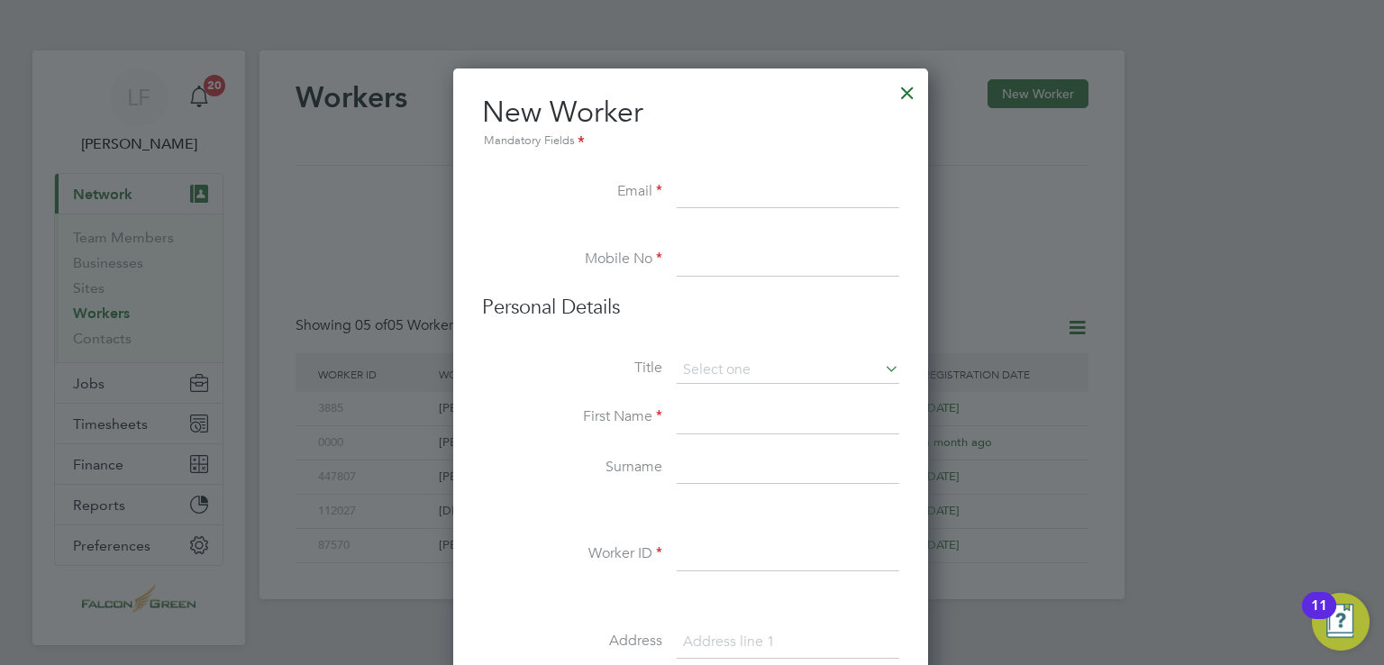
click at [743, 201] on input at bounding box center [788, 193] width 223 height 32
drag, startPoint x: 723, startPoint y: 260, endPoint x: 724, endPoint y: 245, distance: 15.3
click at [724, 260] on input at bounding box center [788, 260] width 223 height 32
click at [787, 185] on input "lukefox1990@gmail.com" at bounding box center [788, 193] width 223 height 32
click at [787, 187] on input "lukefox1990@gmail.com" at bounding box center [788, 193] width 223 height 32
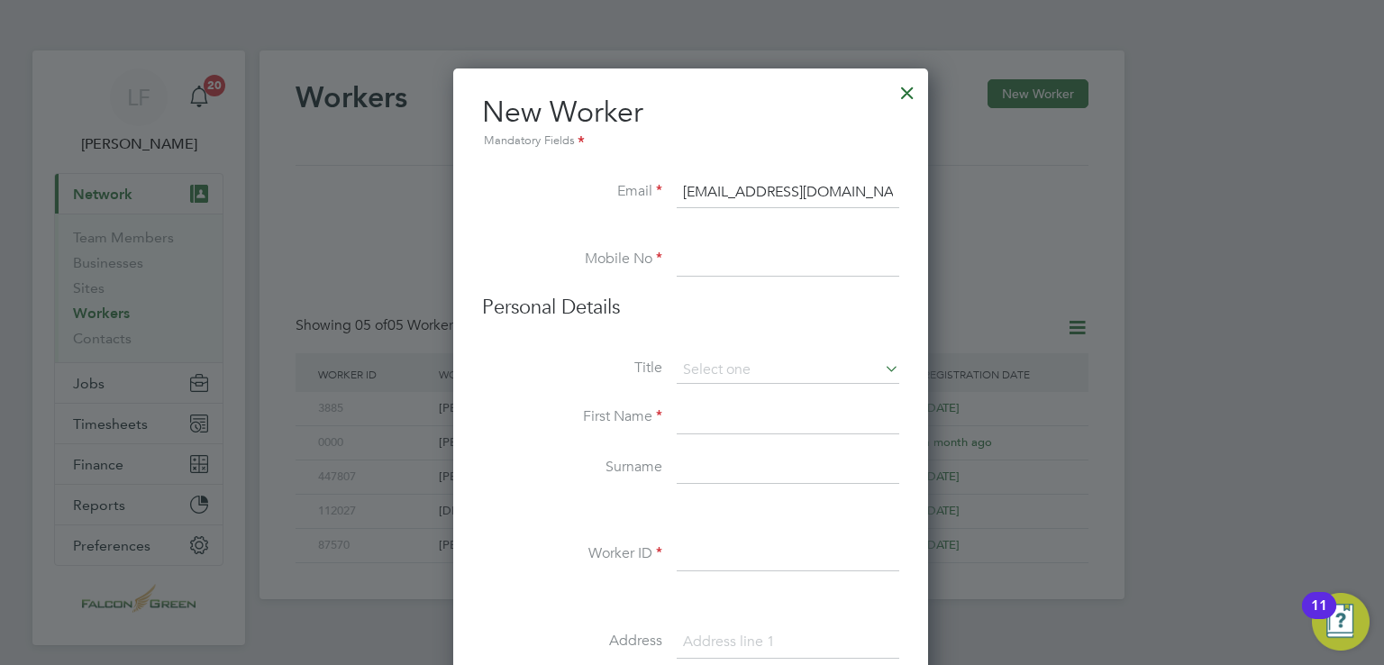
click at [787, 187] on input "lukefox1990@gmail.com" at bounding box center [788, 193] width 223 height 32
type input "m"
type input "[EMAIL_ADDRESS][DOMAIN_NAME]"
click at [687, 282] on li "Mobile No" at bounding box center [690, 269] width 417 height 50
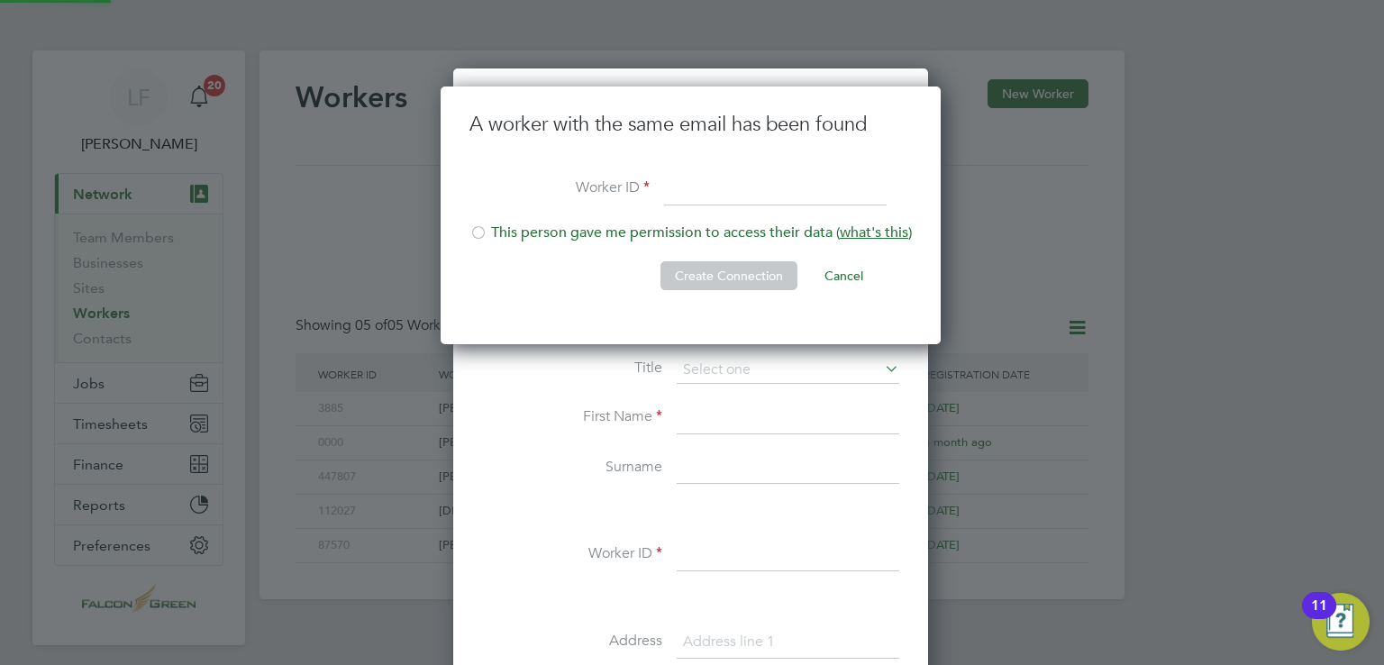
click at [694, 267] on button "Create Connection" at bounding box center [729, 275] width 137 height 29
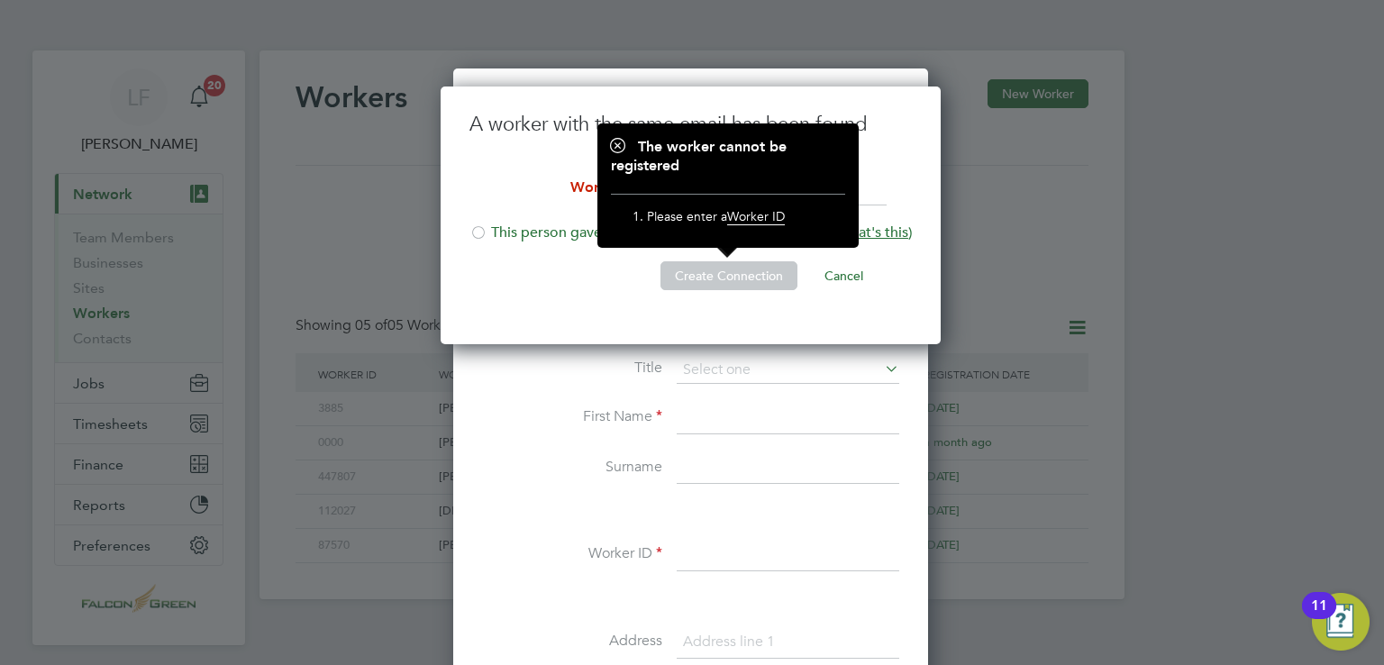
click at [566, 289] on li "Create Connection Cancel" at bounding box center [691, 284] width 443 height 47
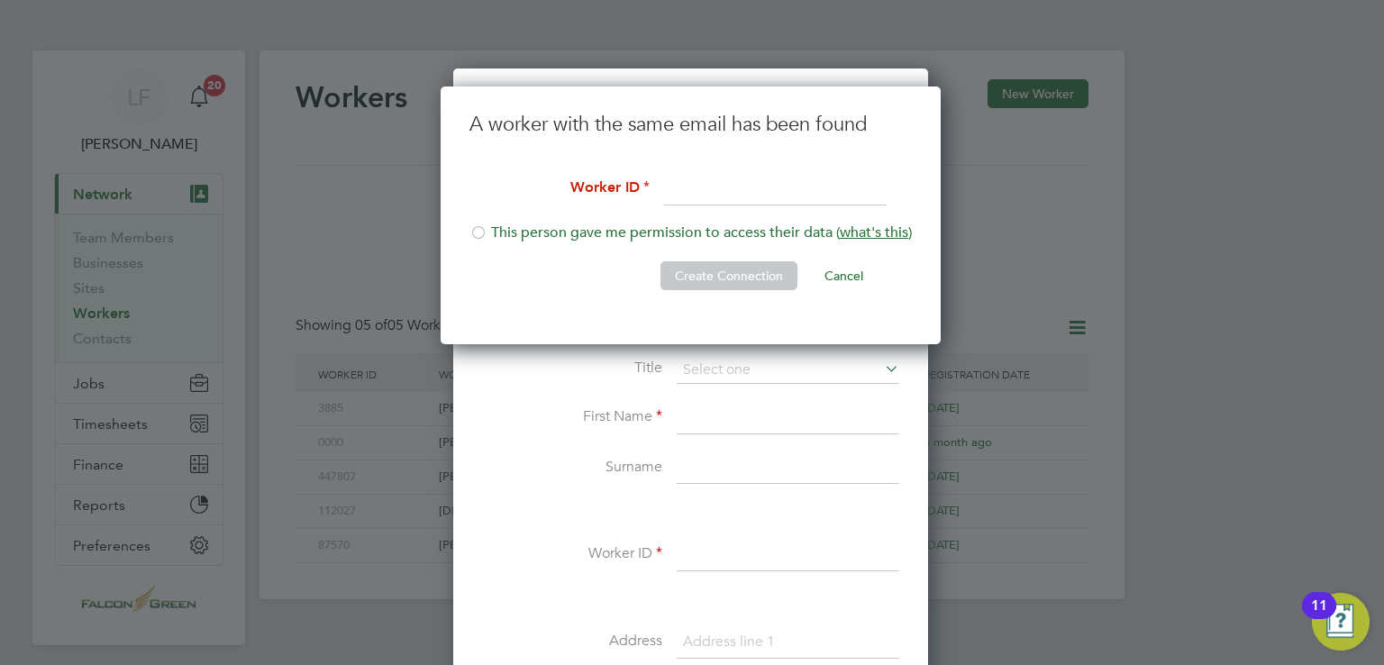
click at [531, 234] on li "This person gave me permission to access their data ( what's this )" at bounding box center [691, 242] width 443 height 37
click at [839, 202] on input at bounding box center [775, 190] width 223 height 32
click at [860, 237] on span "what's this" at bounding box center [874, 233] width 68 height 18
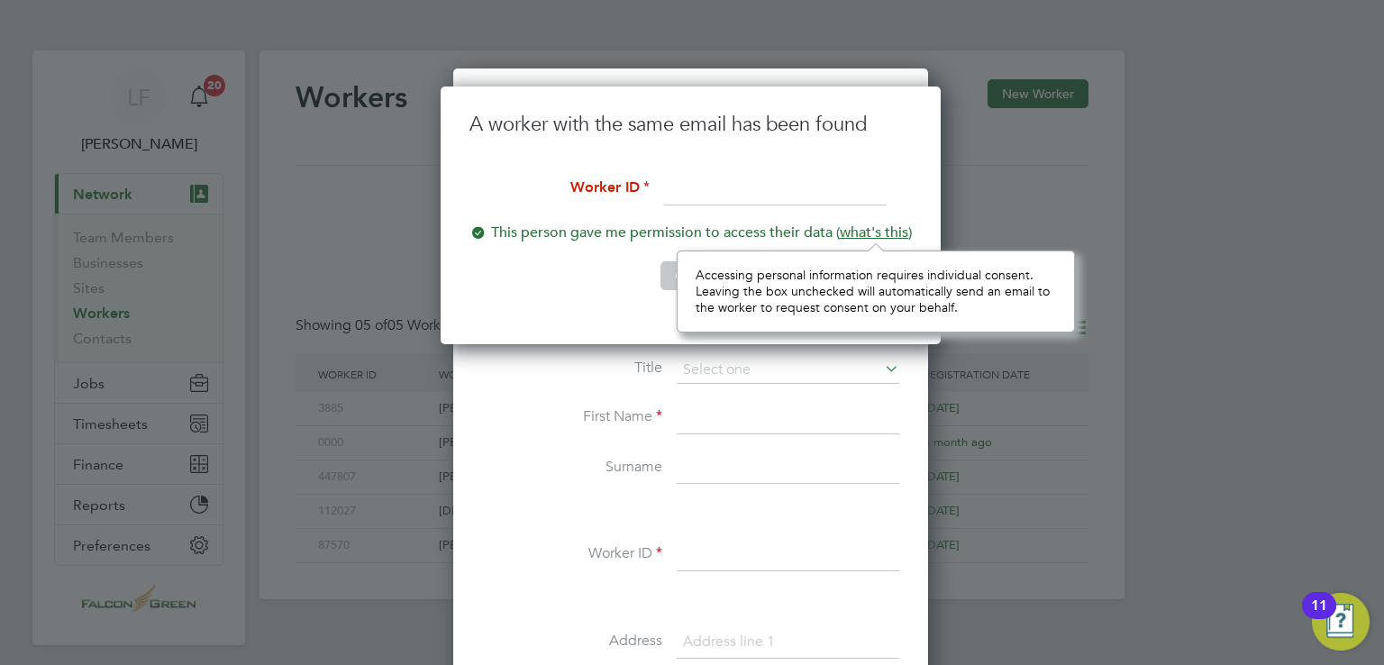
click at [704, 192] on input at bounding box center [775, 190] width 223 height 32
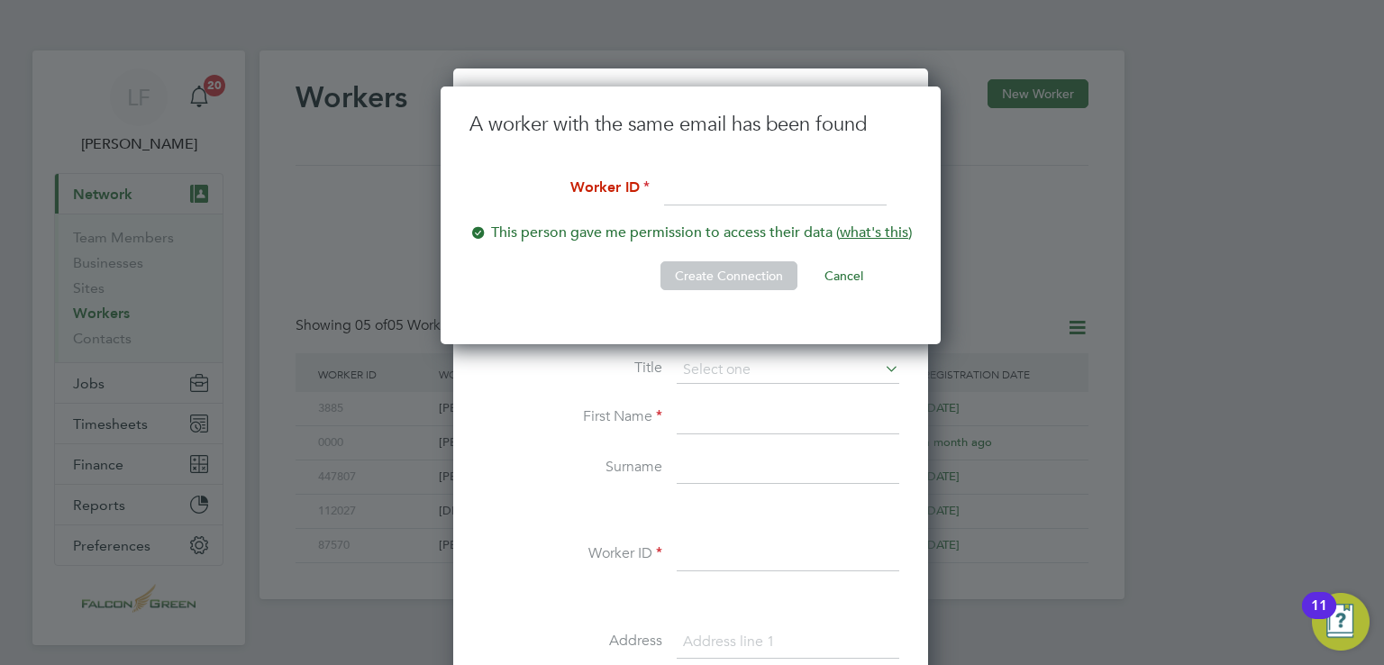
click at [853, 236] on span "what's this" at bounding box center [874, 233] width 68 height 18
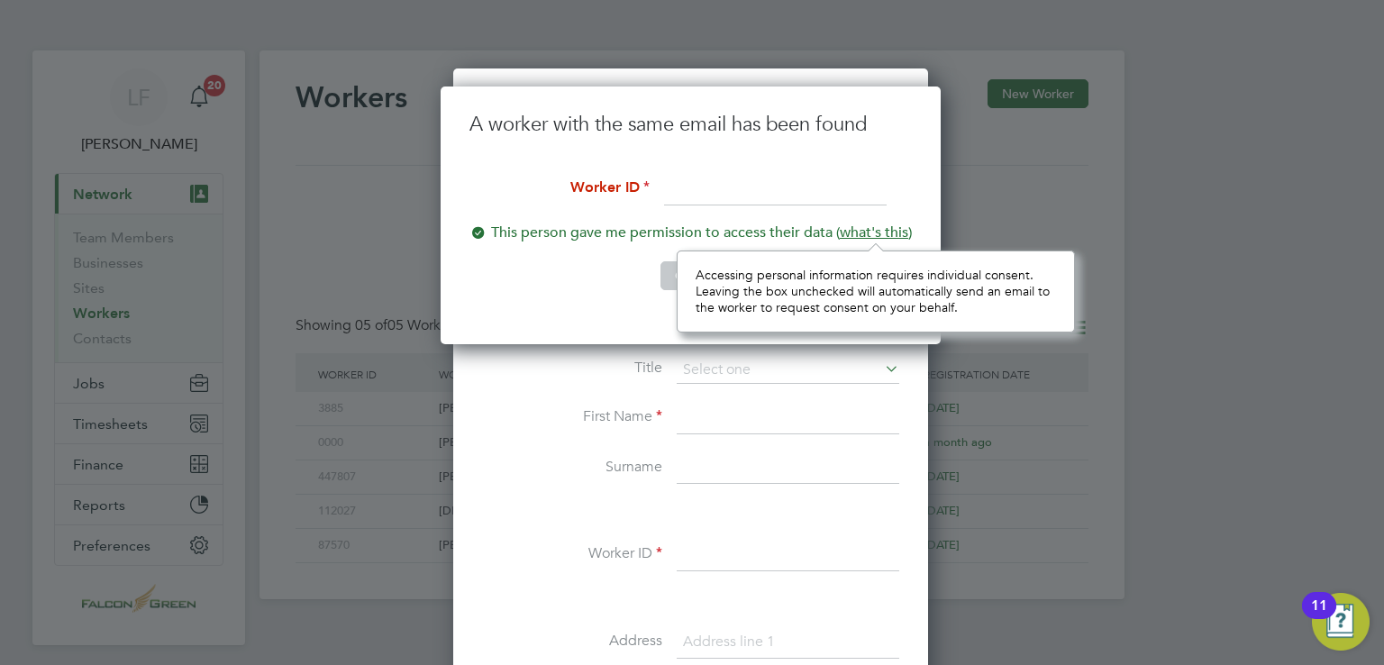
click at [736, 200] on input at bounding box center [775, 190] width 223 height 32
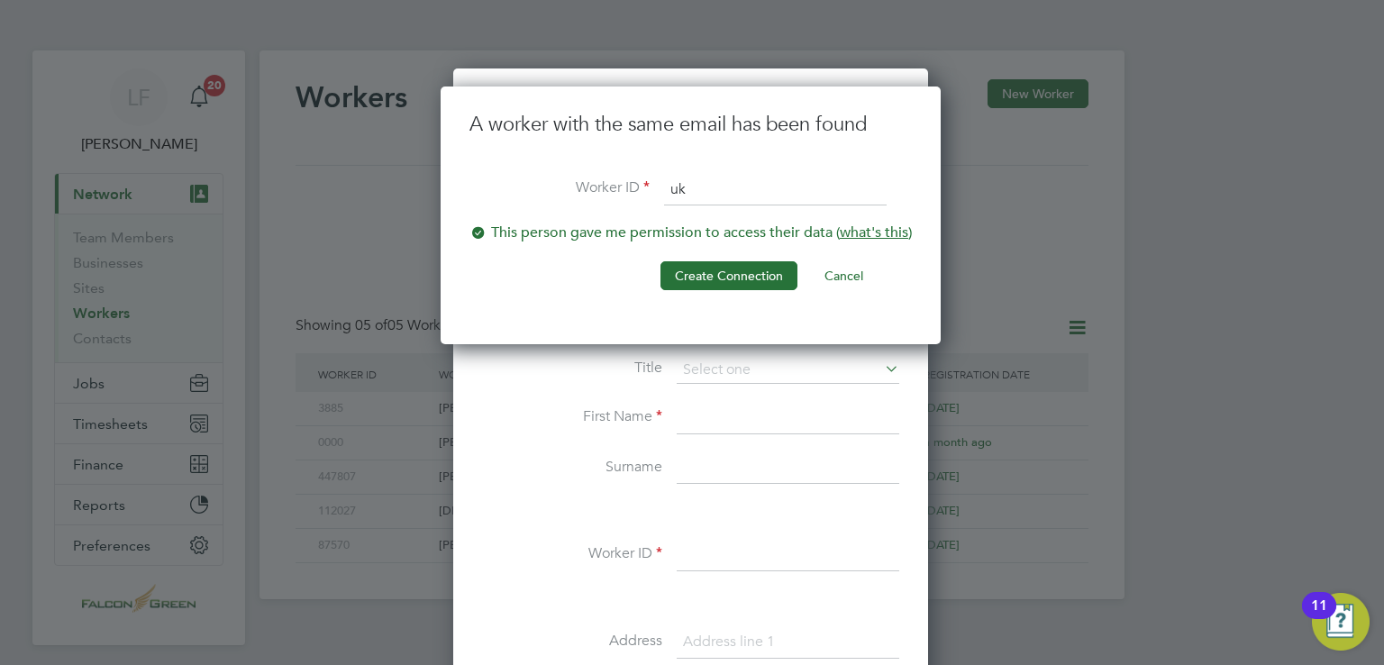
type input "u"
click at [785, 199] on input "[EMAIL_ADDRESS][DOMAIN_NAME]" at bounding box center [775, 190] width 223 height 32
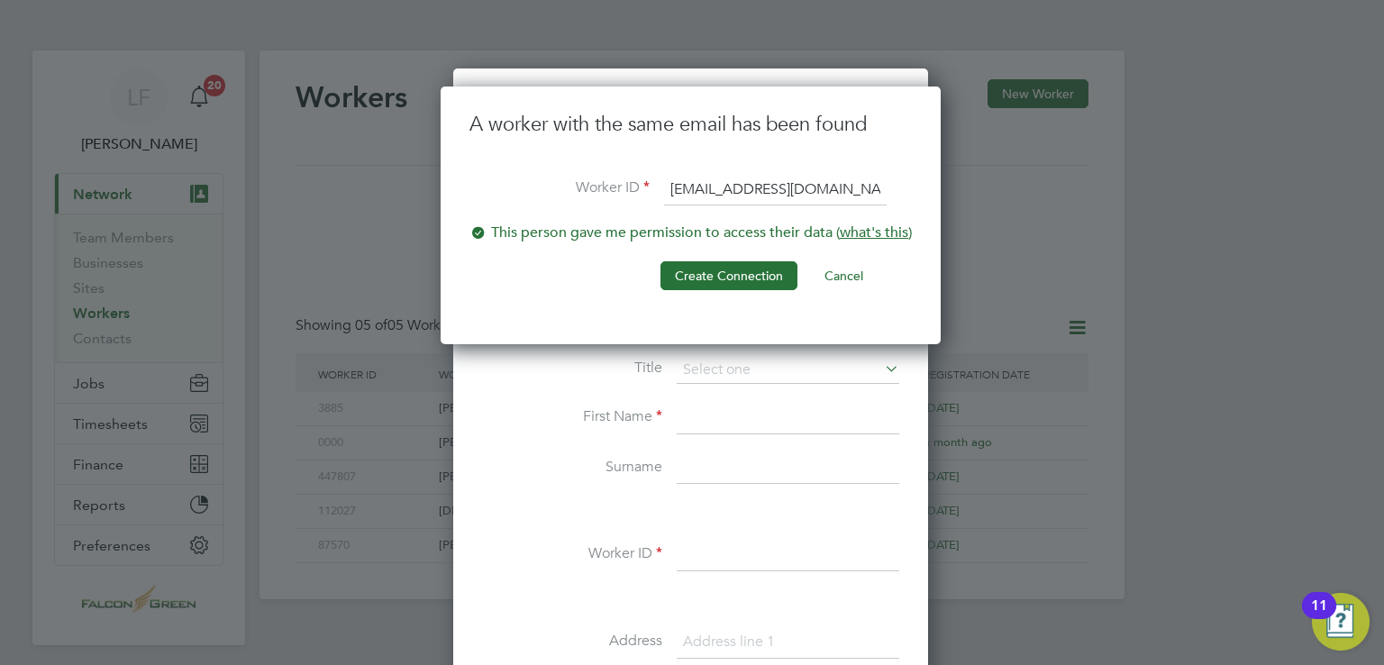
click at [785, 199] on input "[EMAIL_ADDRESS][DOMAIN_NAME]" at bounding box center [775, 190] width 223 height 32
click at [788, 199] on input "[EMAIL_ADDRESS][DOMAIN_NAME]" at bounding box center [775, 190] width 223 height 32
type input "[EMAIL_ADDRESS][DOMAIN_NAME]"
click at [616, 242] on li "This person gave me permission to access their data ( what's this )" at bounding box center [691, 242] width 443 height 37
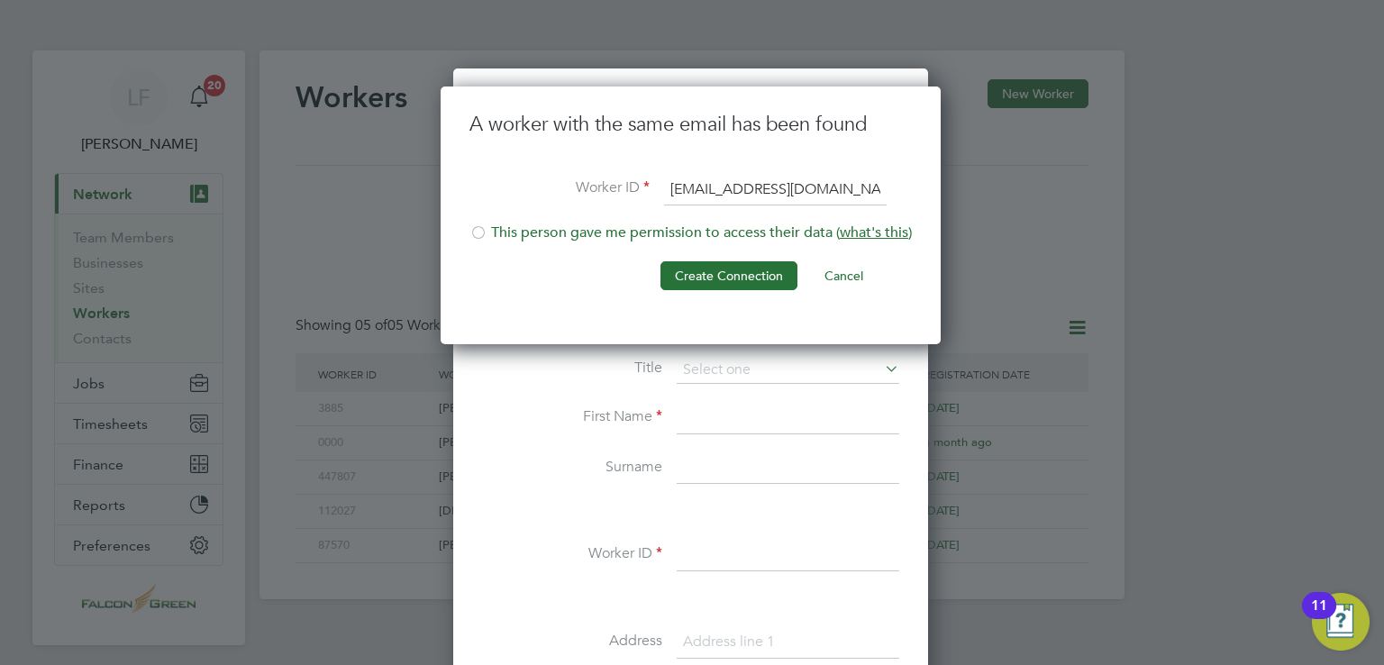
click at [717, 257] on li "This person gave me permission to access their data ( what's this )" at bounding box center [691, 242] width 443 height 37
click at [717, 263] on button "Create Connection" at bounding box center [729, 275] width 137 height 29
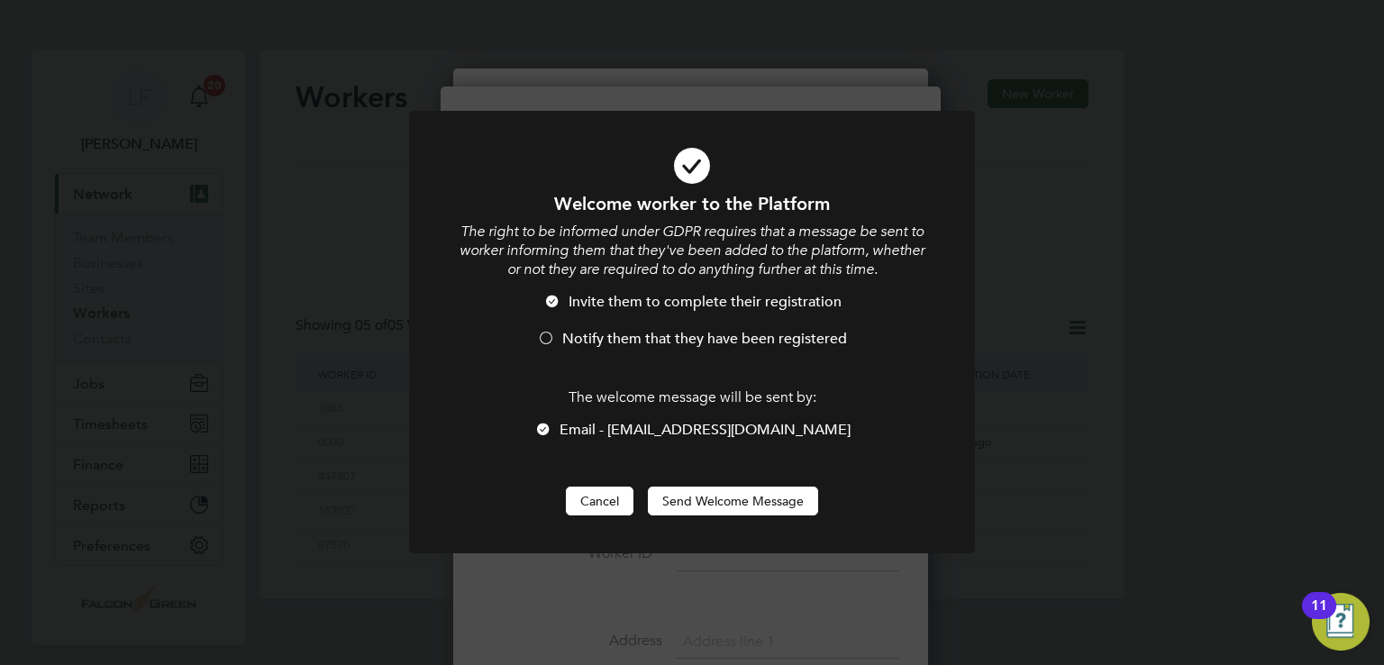
click at [607, 506] on button "Cancel" at bounding box center [600, 501] width 68 height 29
click at [595, 495] on button "Cancel" at bounding box center [600, 501] width 68 height 29
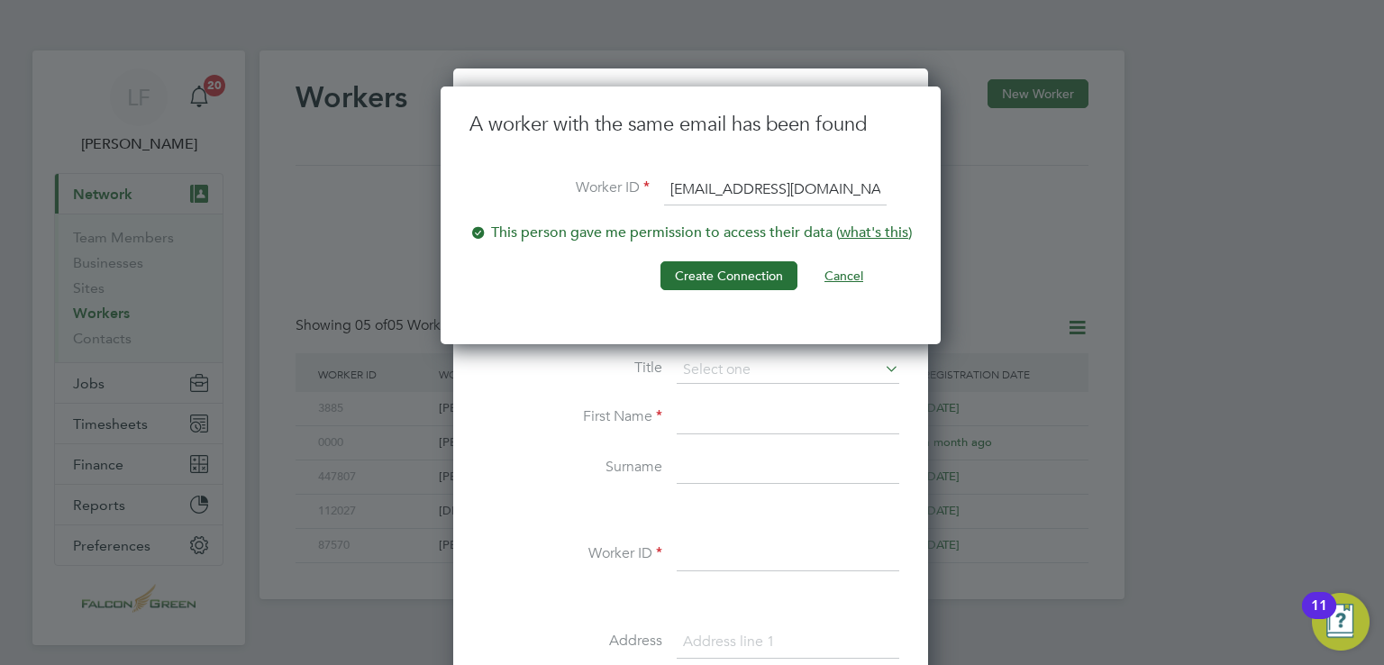
click at [857, 272] on button "Cancel" at bounding box center [844, 275] width 68 height 29
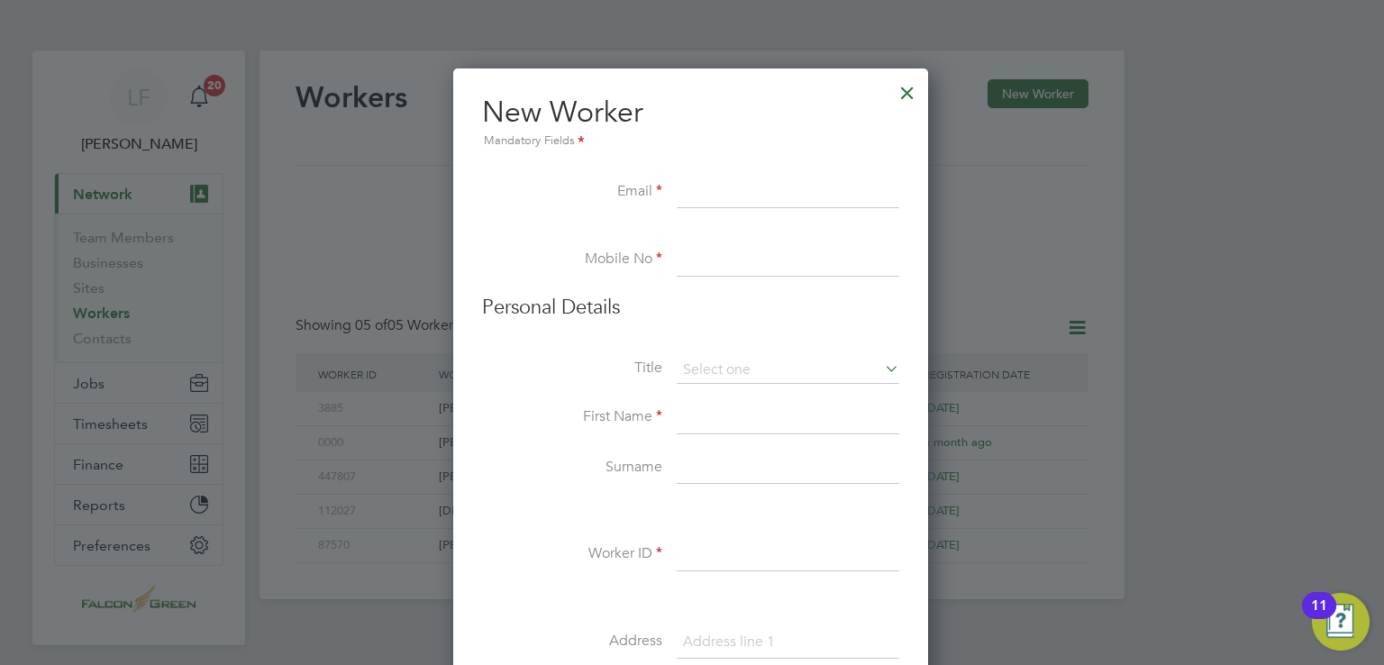
click at [768, 190] on input at bounding box center [788, 193] width 223 height 32
click at [716, 238] on li at bounding box center [690, 235] width 417 height 18
click at [716, 258] on input at bounding box center [788, 260] width 223 height 32
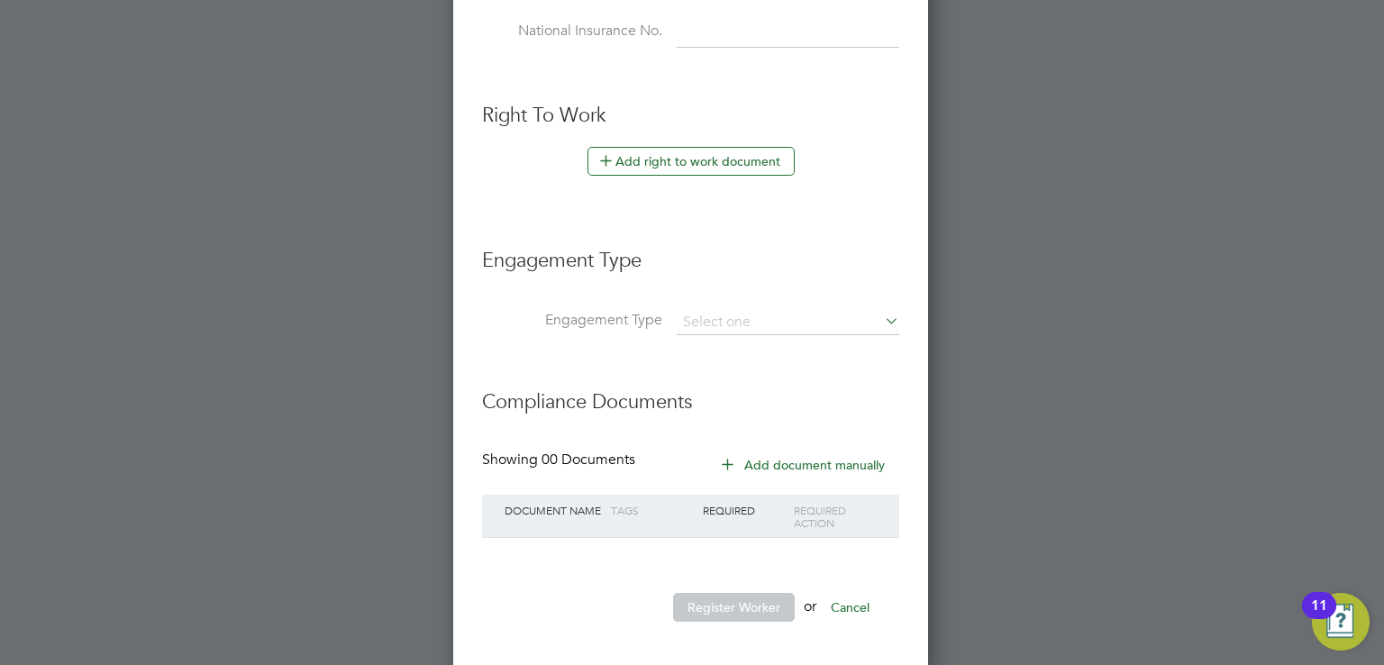
scroll to position [923, 0]
click at [716, 178] on li "Add right to work document" at bounding box center [690, 173] width 417 height 47
click at [711, 170] on button "Add right to work document" at bounding box center [691, 164] width 207 height 29
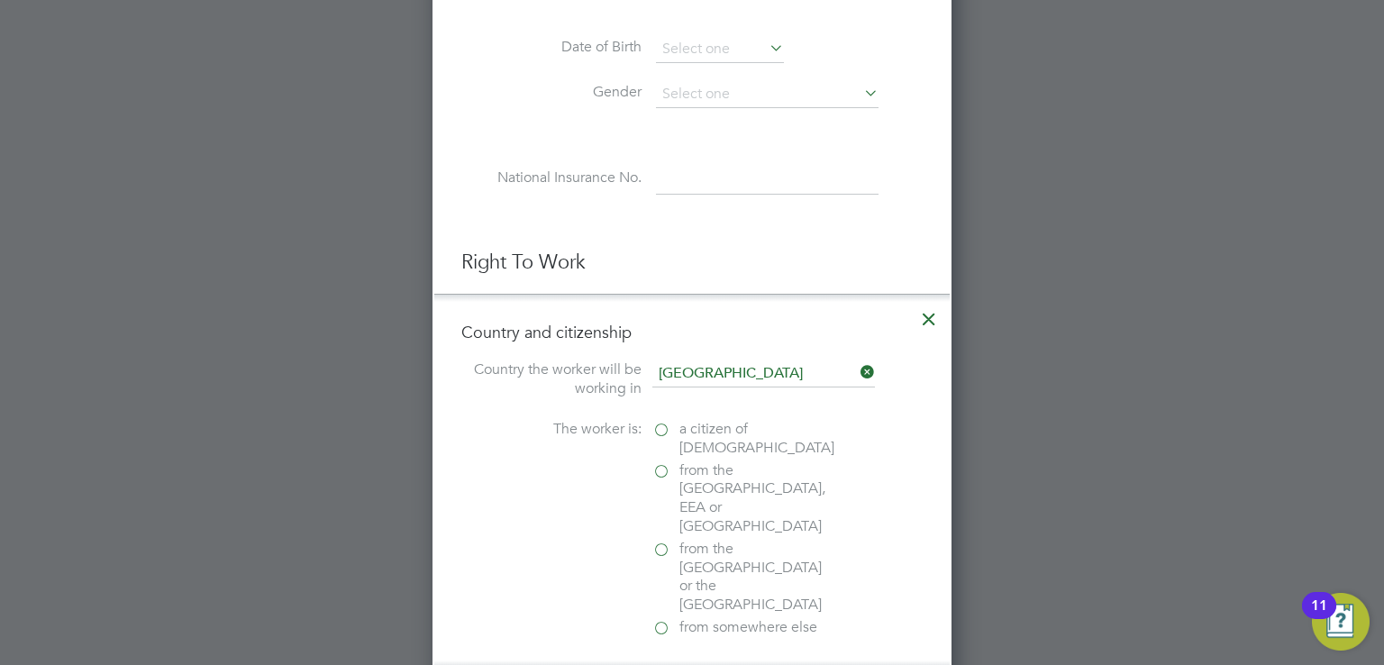
scroll to position [771, 0]
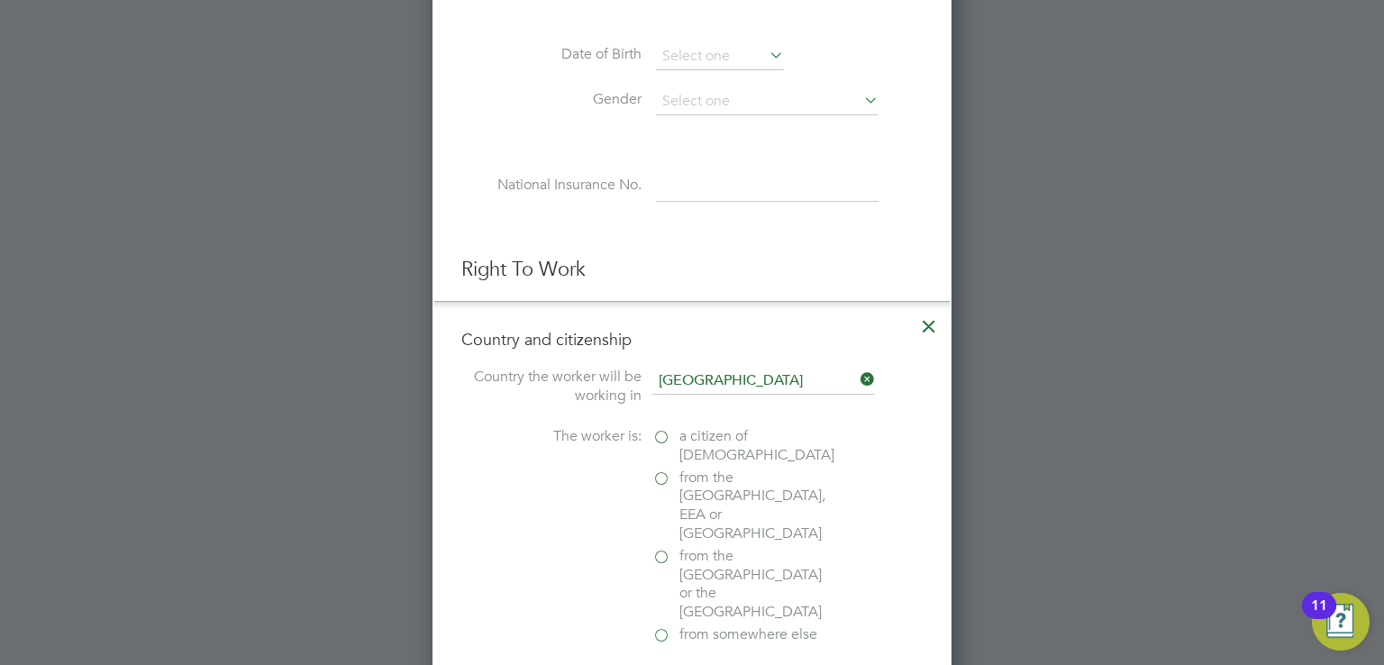
click at [701, 427] on span "a citizen of United Kingdom" at bounding box center [757, 446] width 155 height 38
click at [0, 0] on input "a citizen of United Kingdom" at bounding box center [0, 0] width 0 height 0
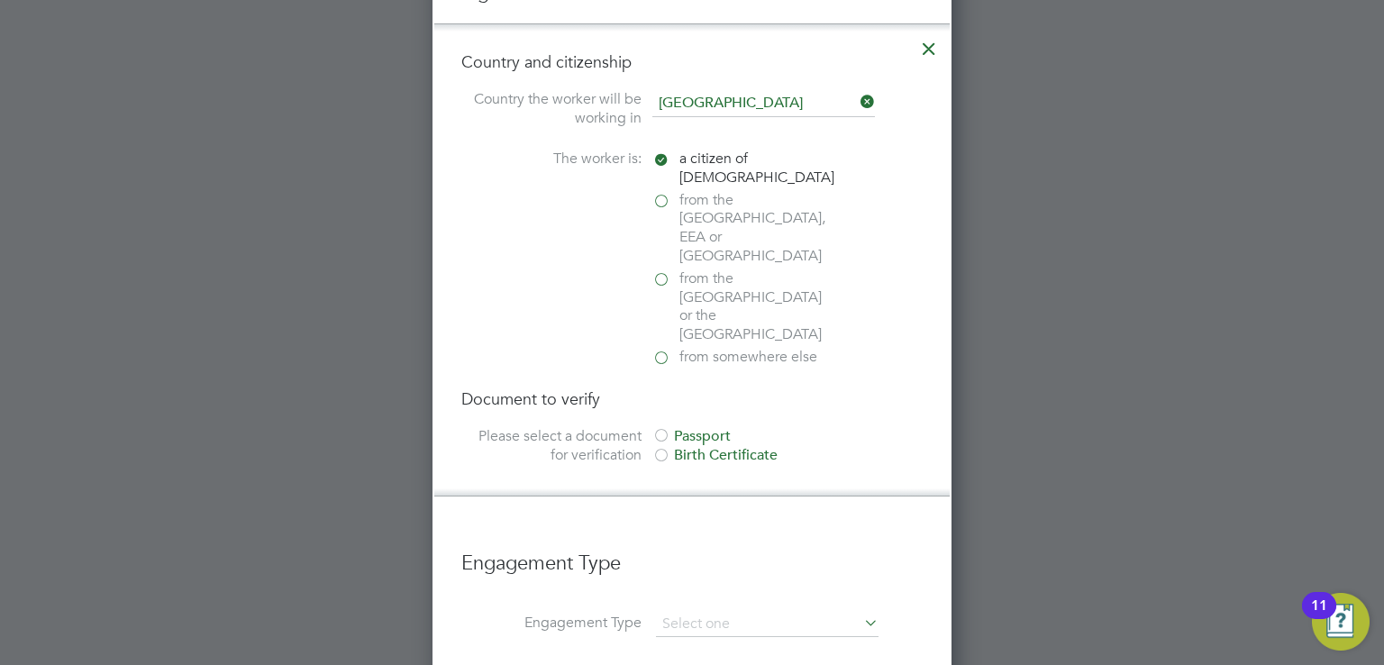
click at [659, 428] on div at bounding box center [661, 437] width 18 height 18
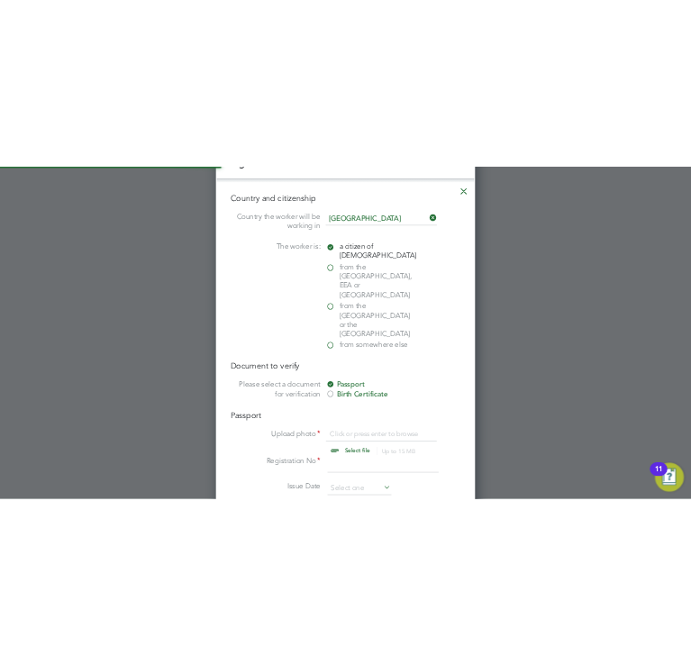
scroll to position [1190, 0]
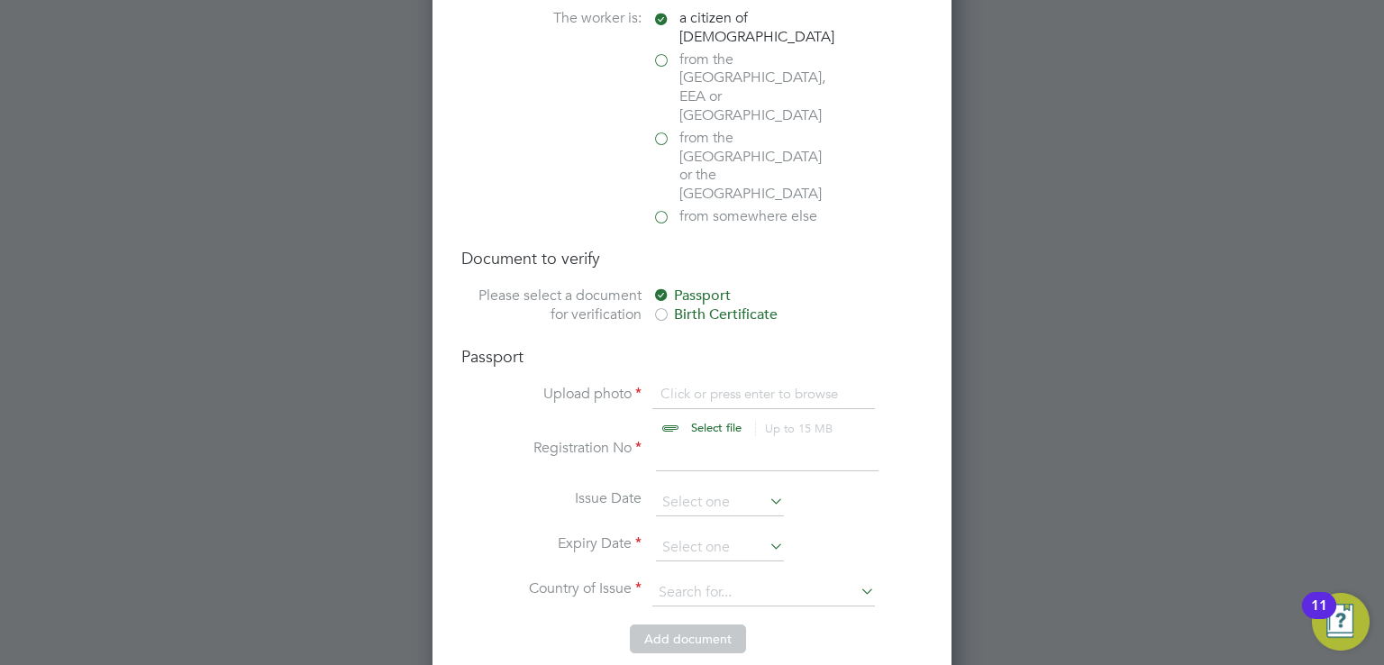
click at [679, 385] on input "file" at bounding box center [733, 412] width 283 height 54
type input "C:\fakepath\undefined.png"
click at [855, 381] on icon at bounding box center [863, 391] width 20 height 20
click at [713, 385] on input "file" at bounding box center [733, 412] width 283 height 54
type input "C:\fakepath\undefined.jpeg"
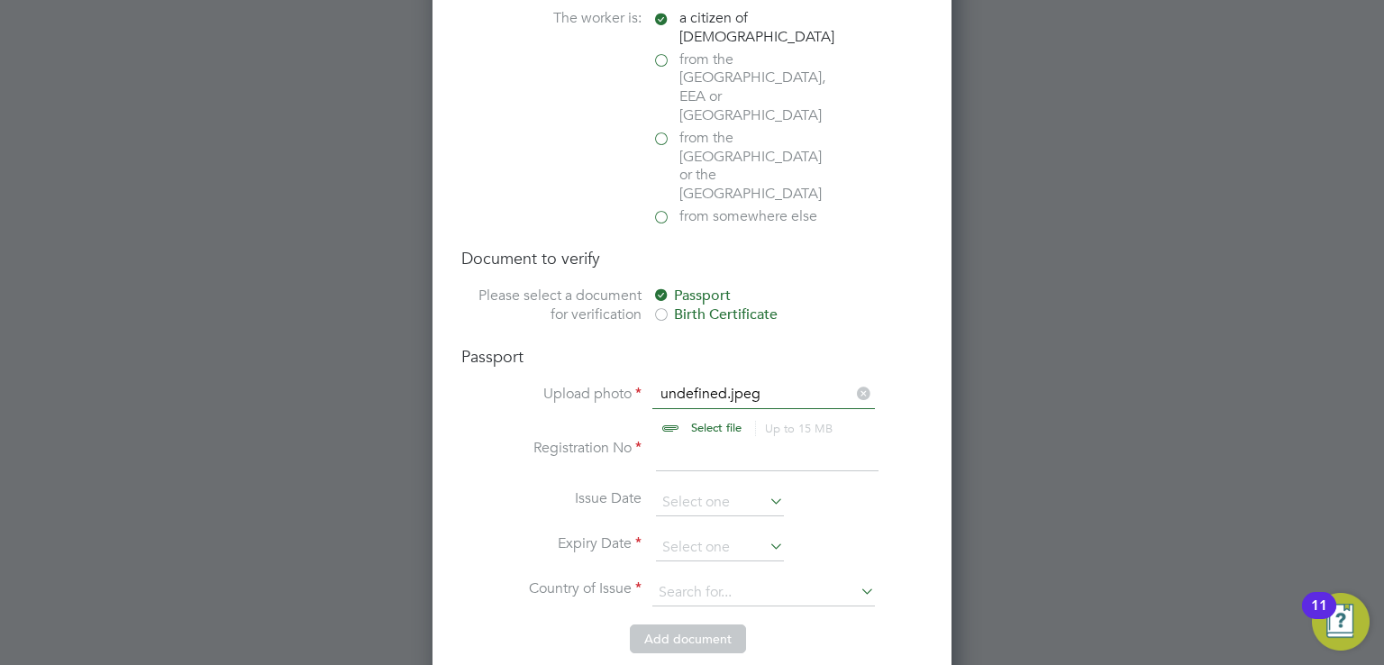
click at [731, 439] on input at bounding box center [767, 455] width 223 height 32
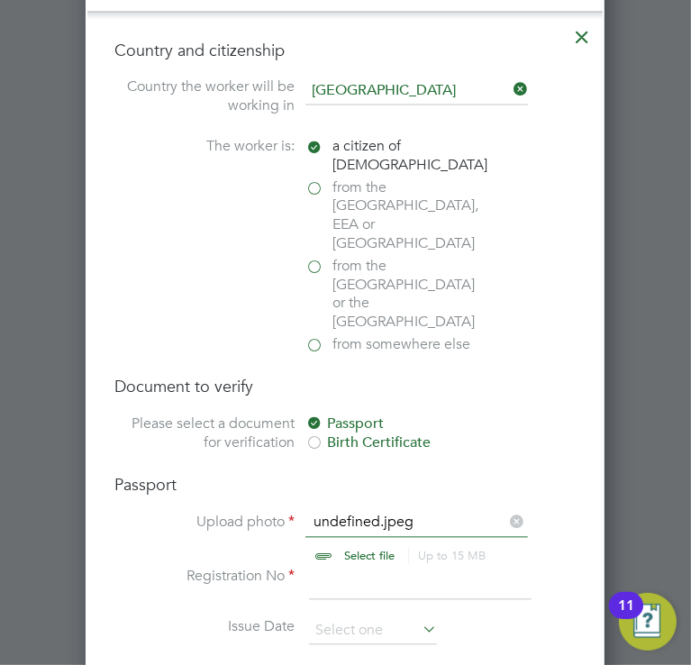
scroll to position [1665, 0]
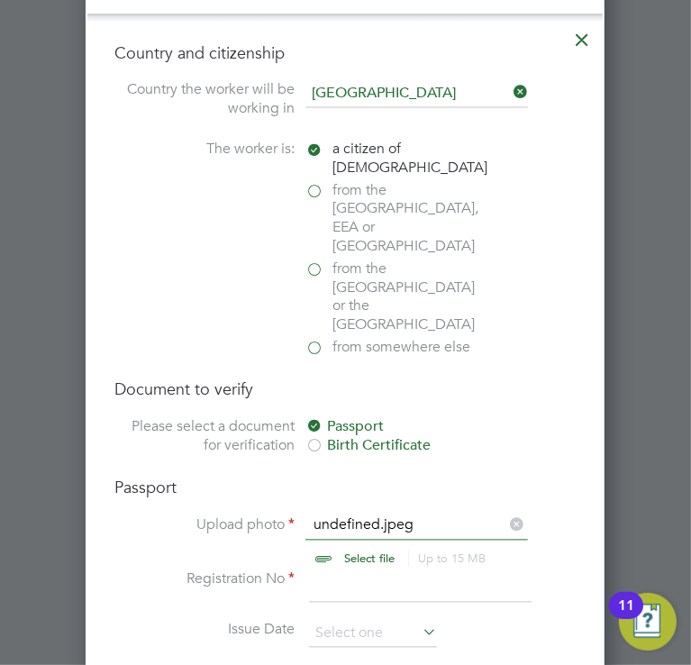
click at [339, 570] on input at bounding box center [420, 586] width 223 height 32
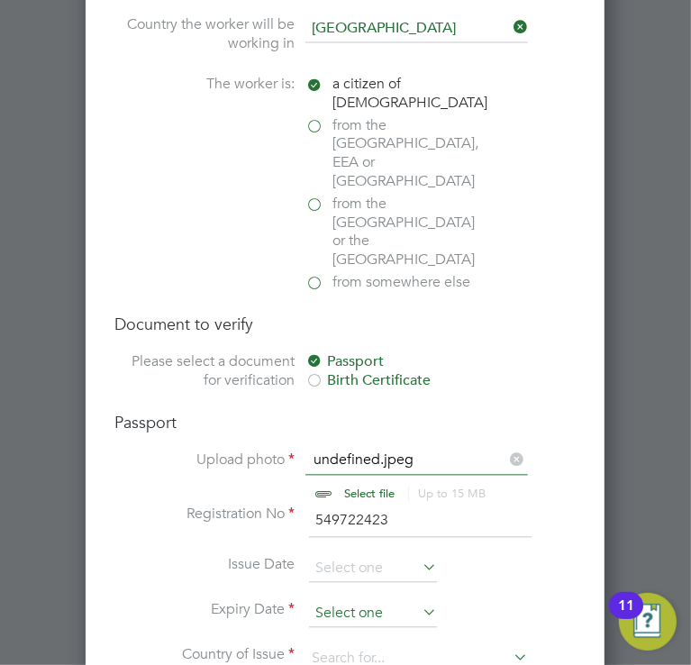
type input "549722423"
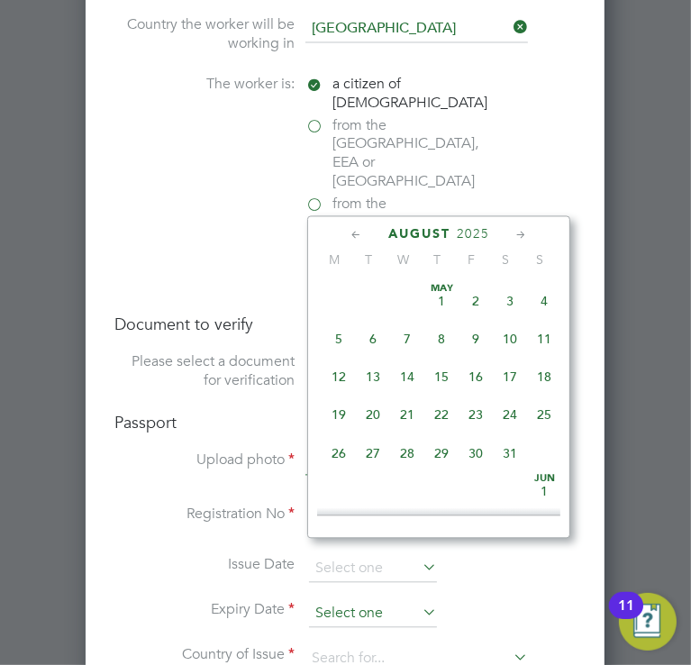
scroll to position [706, 0]
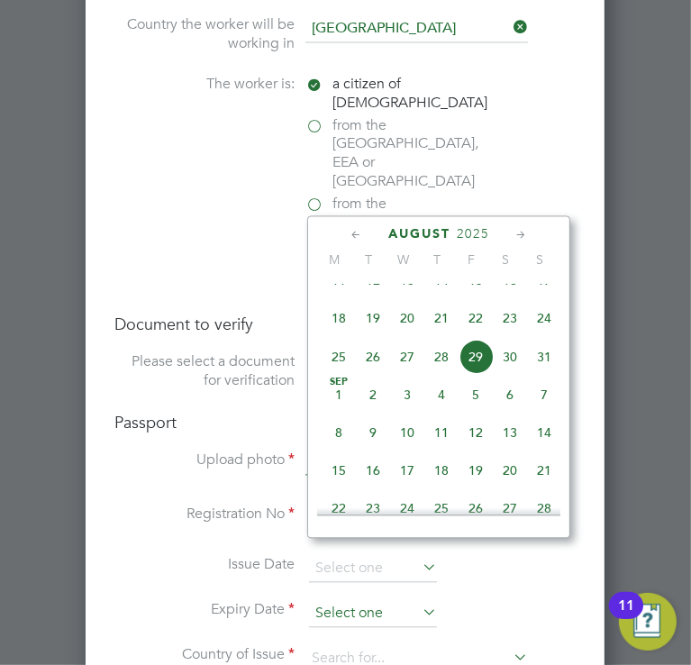
click at [348, 600] on input at bounding box center [373, 613] width 128 height 27
click at [476, 234] on span "2025" at bounding box center [473, 233] width 32 height 15
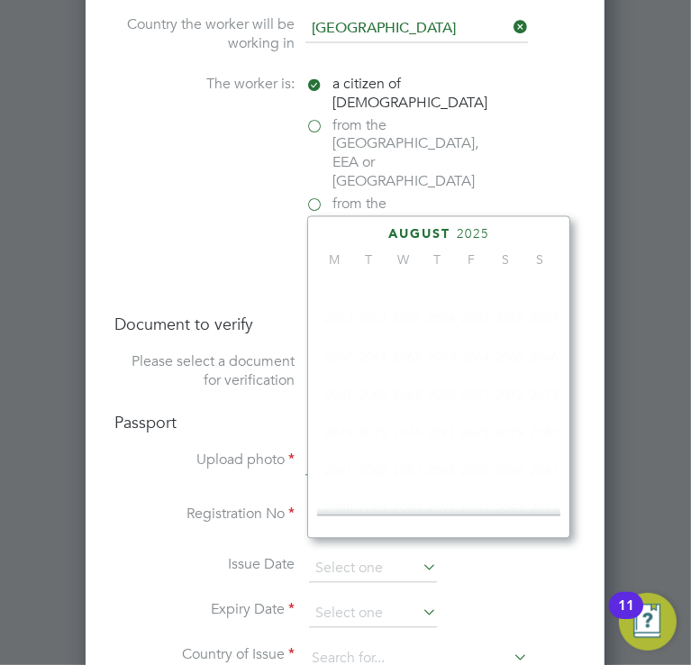
scroll to position [482, 0]
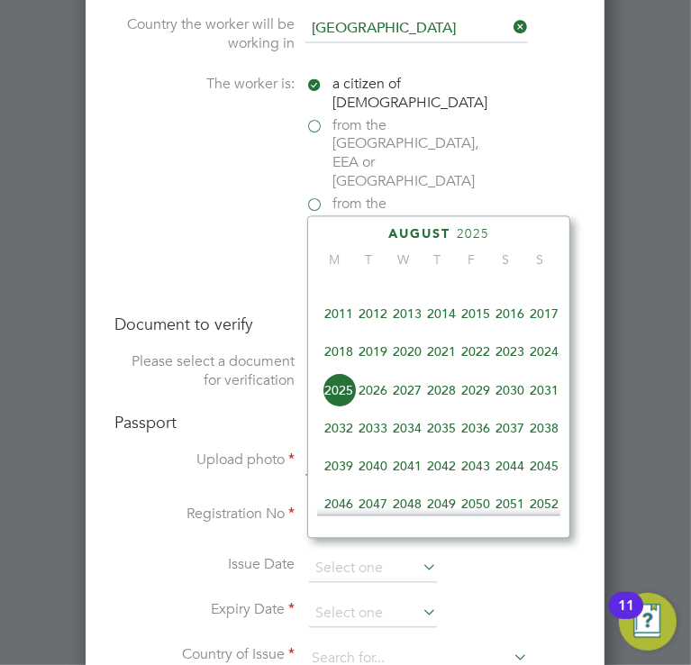
click at [415, 397] on span "2027" at bounding box center [407, 389] width 34 height 34
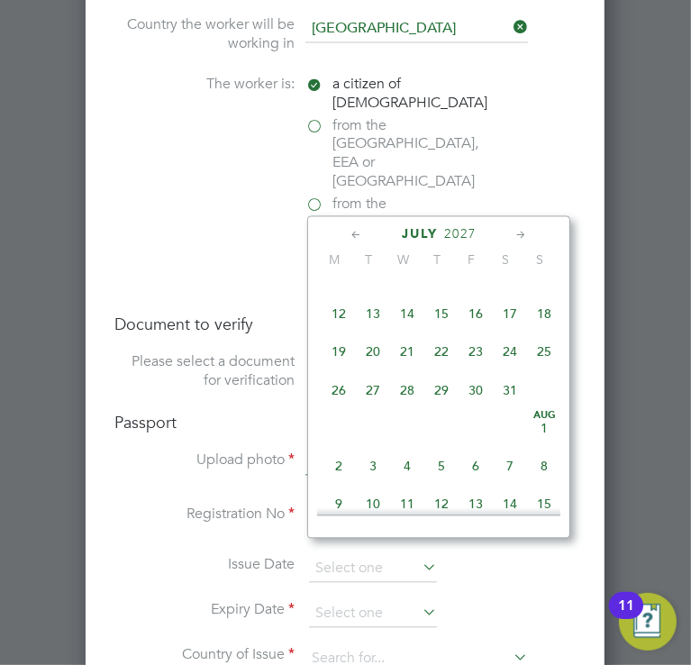
click at [469, 364] on span "23" at bounding box center [476, 350] width 34 height 34
type input "23 Jul 2027"
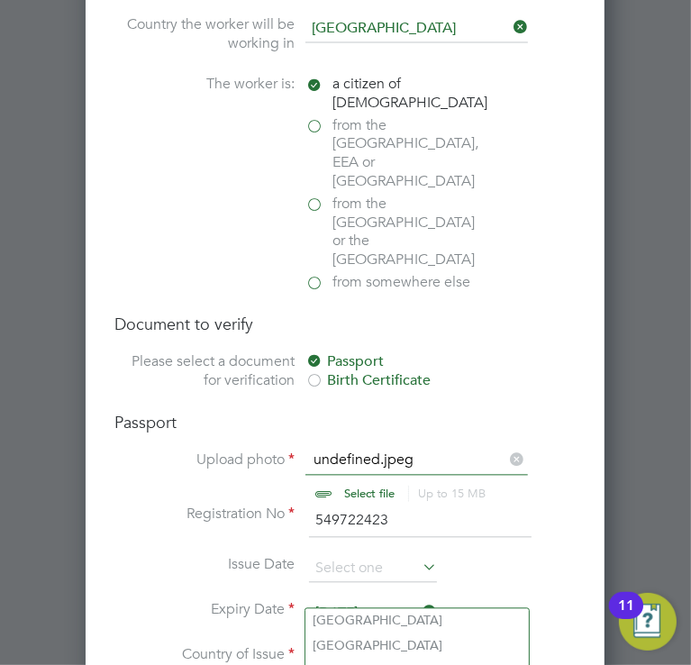
click at [316, 645] on input at bounding box center [417, 658] width 223 height 27
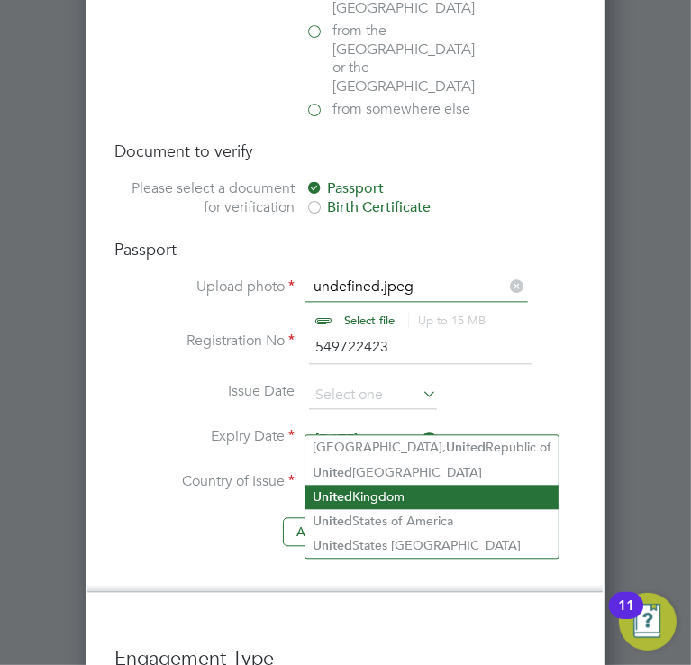
click at [375, 494] on li "United Kingdom" at bounding box center [432, 497] width 253 height 24
type input "United Kingdom"
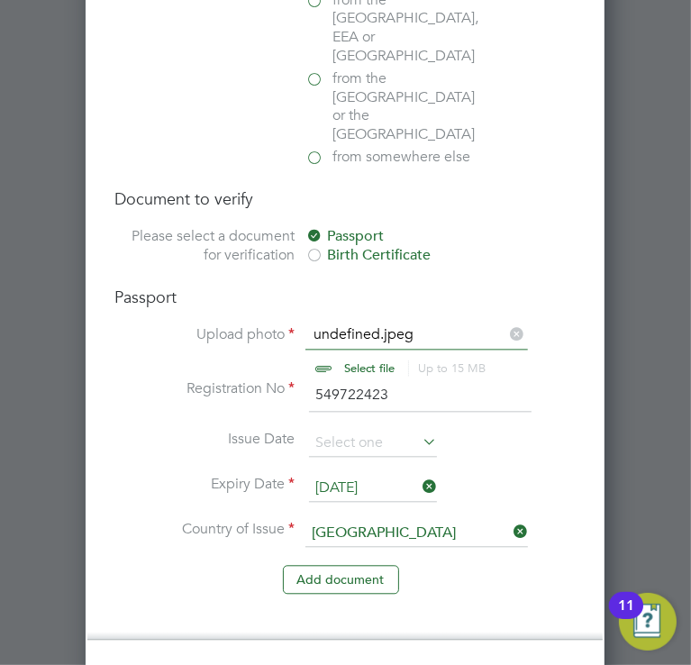
scroll to position [1820, 0]
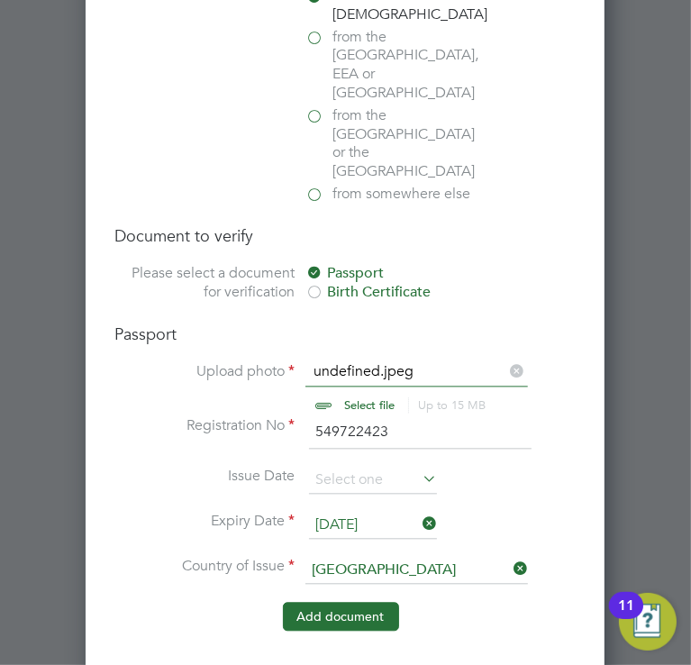
click at [343, 602] on button "Add document" at bounding box center [341, 616] width 116 height 29
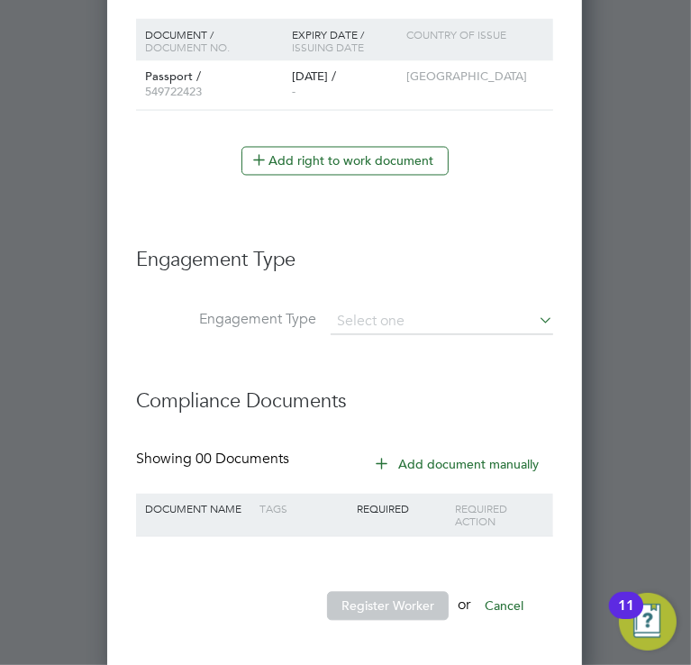
scroll to position [1660, 0]
click at [386, 303] on li "Engagement Type" at bounding box center [344, 271] width 417 height 80
click at [382, 314] on input at bounding box center [442, 323] width 223 height 25
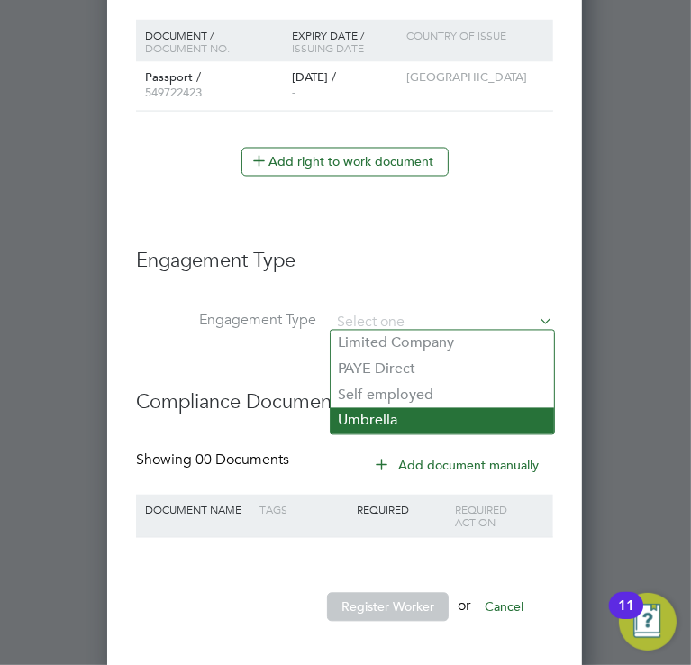
click at [384, 419] on li "Umbrella" at bounding box center [443, 421] width 224 height 26
type input "Umbrella"
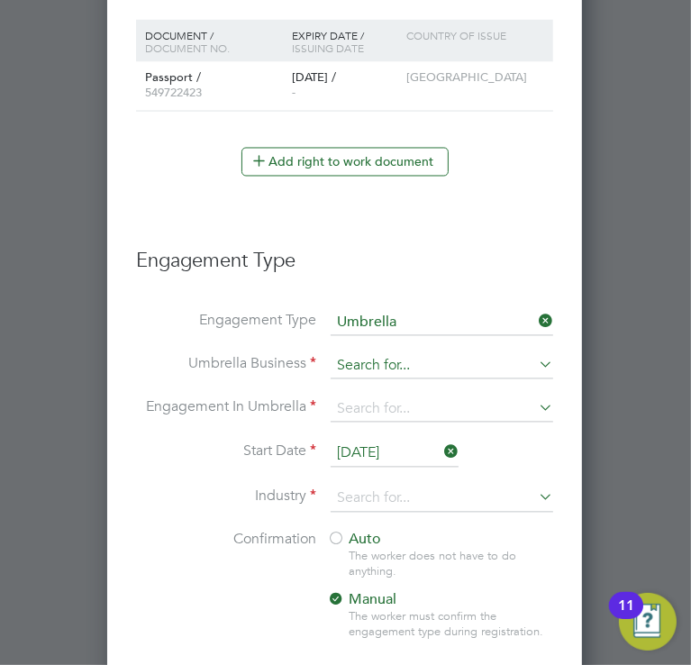
click at [375, 365] on input at bounding box center [442, 366] width 223 height 25
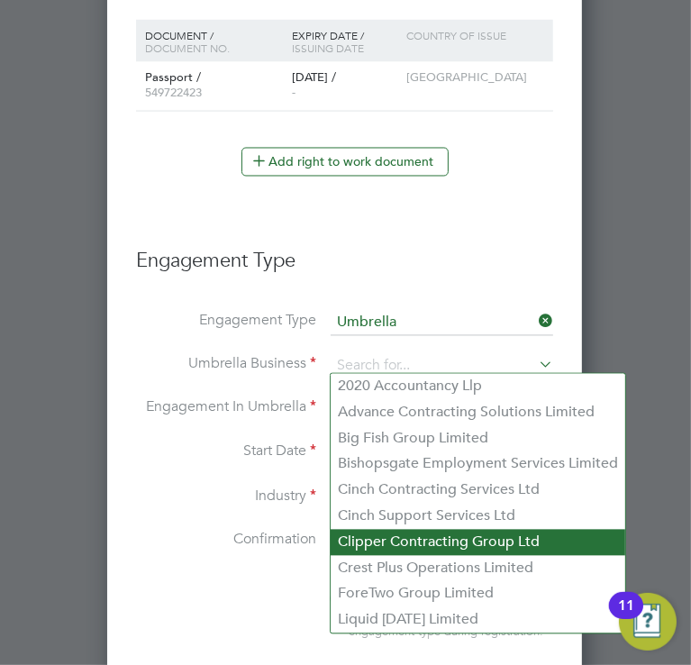
click at [411, 548] on li "Clipper Contracting Group Ltd" at bounding box center [478, 543] width 295 height 26
type input "Clipper Contracting Group Ltd"
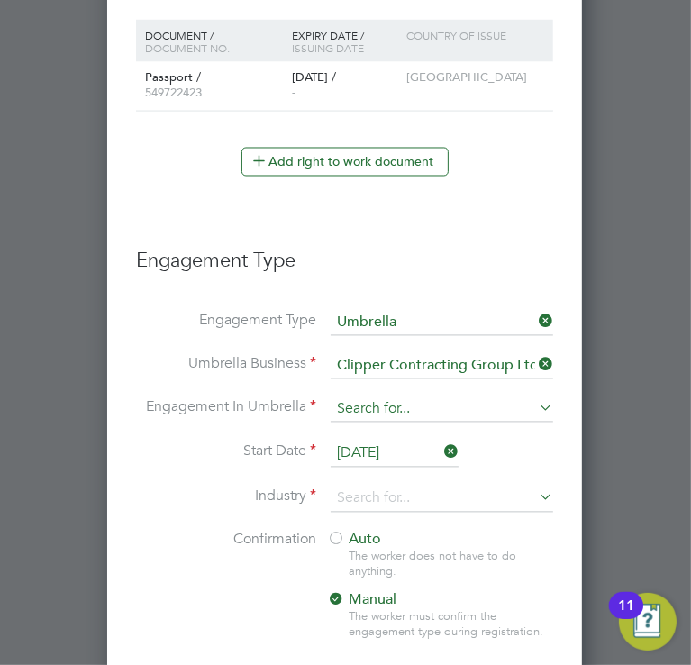
click at [397, 405] on input at bounding box center [442, 409] width 223 height 25
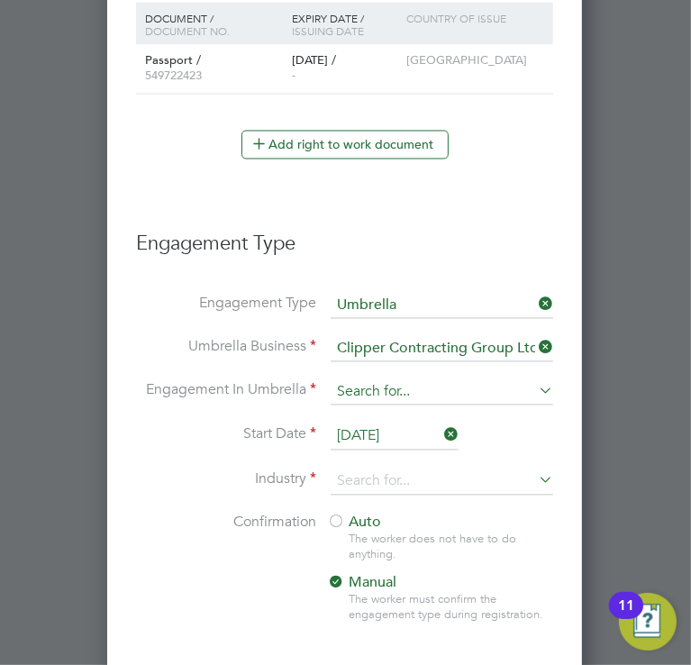
click at [368, 386] on input at bounding box center [442, 392] width 223 height 25
click at [374, 435] on li "CIS Self-employed" at bounding box center [443, 439] width 224 height 26
type input "CIS Self-employed"
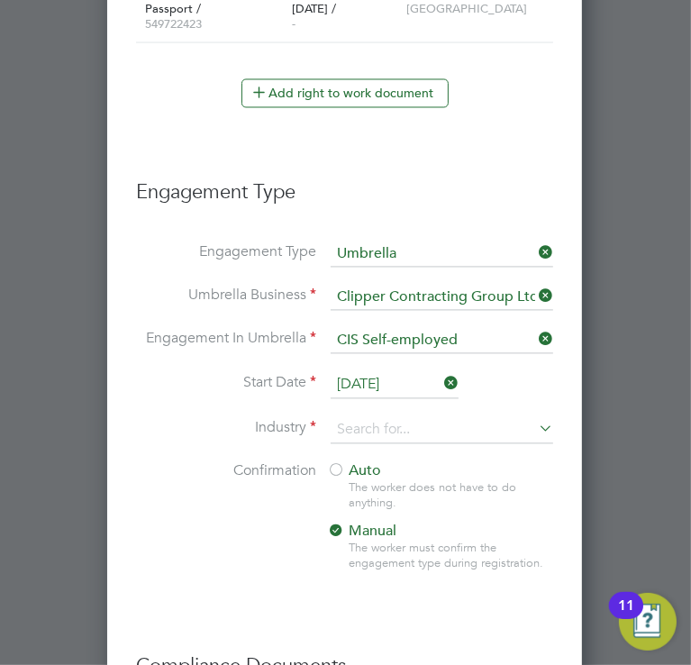
scroll to position [1728, 0]
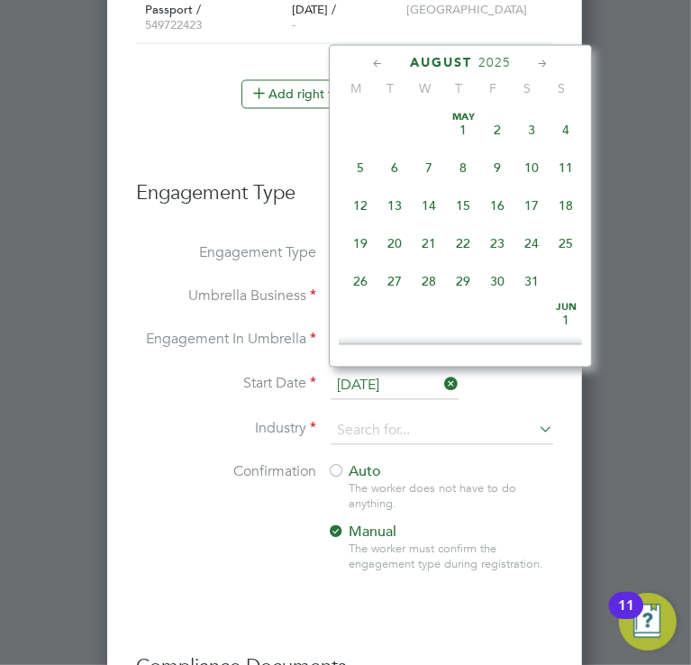
click at [382, 376] on input "[DATE]" at bounding box center [395, 386] width 128 height 27
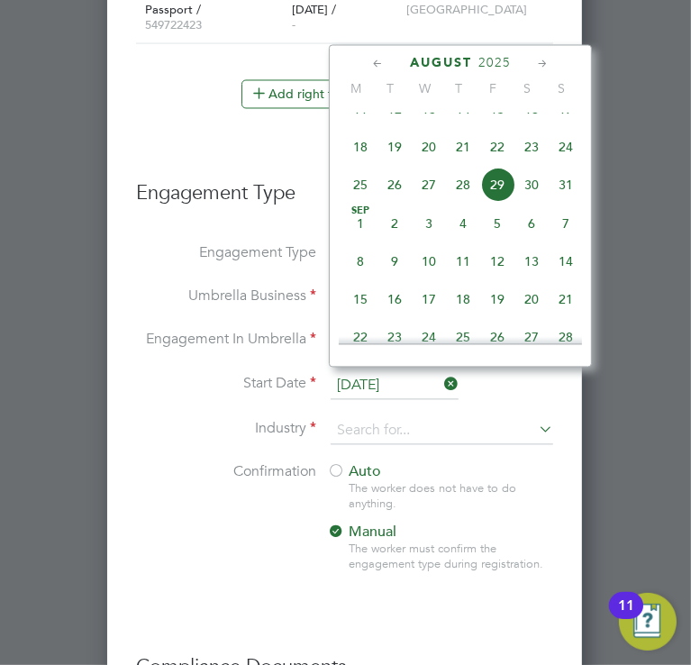
click at [352, 202] on span "25" at bounding box center [360, 185] width 34 height 34
type input "[DATE]"
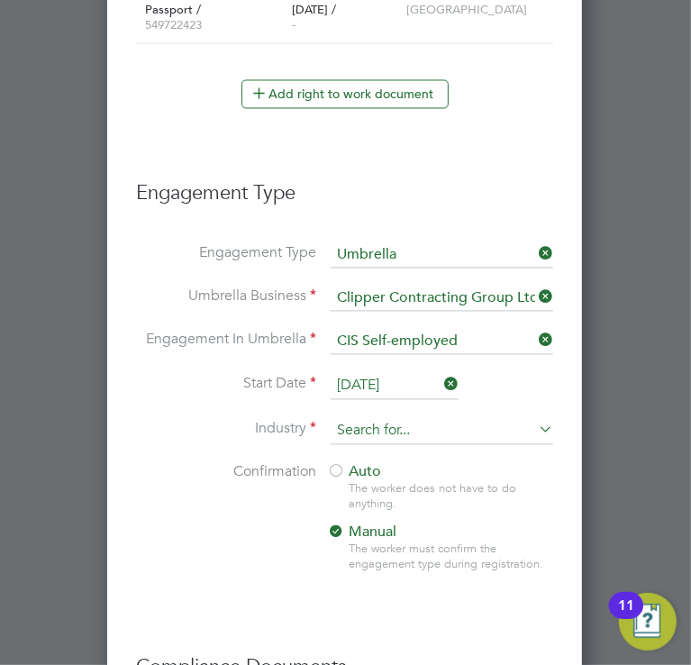
click at [363, 433] on input at bounding box center [442, 431] width 223 height 27
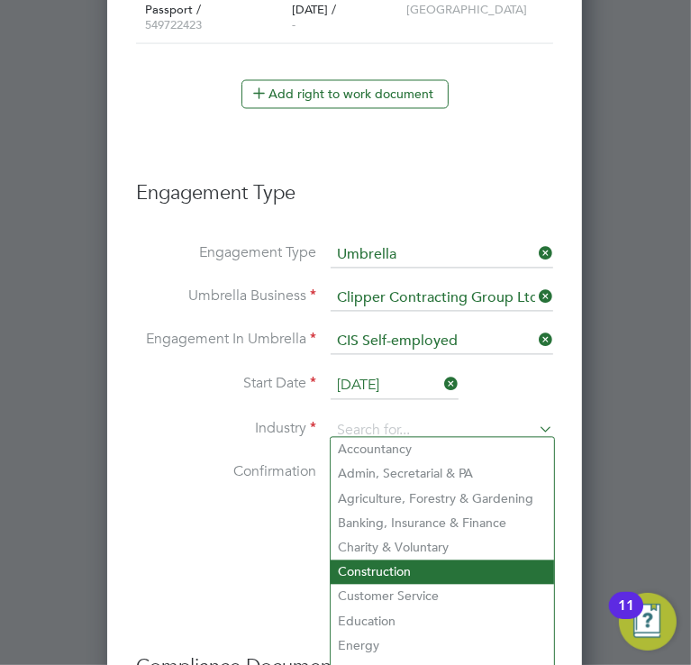
click at [375, 568] on li "Construction" at bounding box center [443, 573] width 224 height 24
type input "Construction"
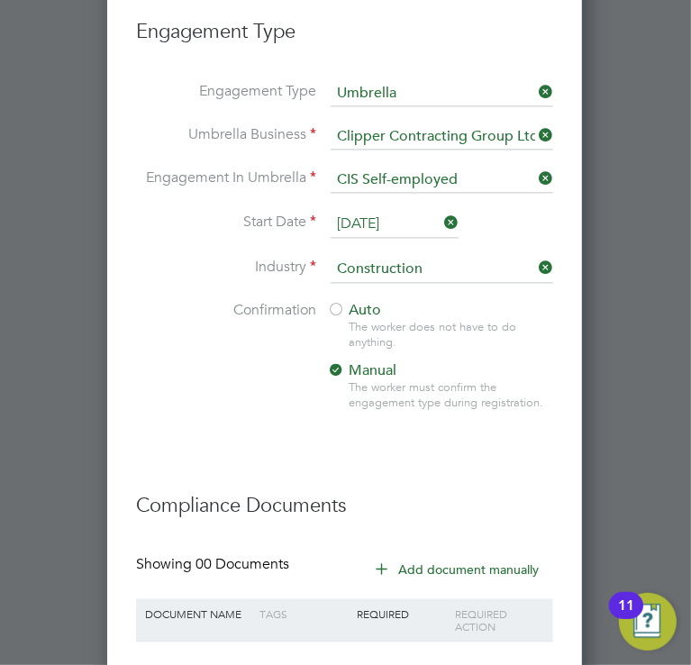
scroll to position [1889, 0]
click at [362, 302] on span "Auto" at bounding box center [354, 311] width 54 height 18
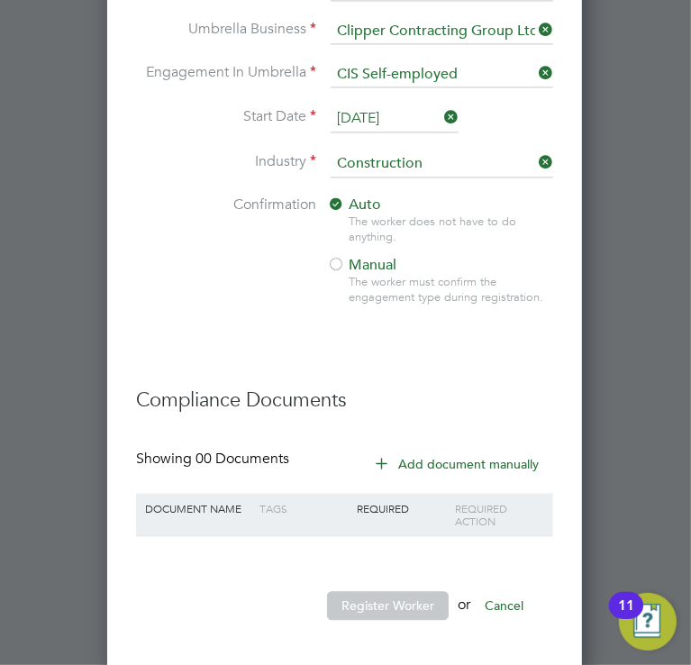
scroll to position [1995, 0]
click at [465, 450] on button "Add document manually" at bounding box center [458, 464] width 190 height 29
click at [433, 466] on button "Add document manually" at bounding box center [458, 464] width 190 height 29
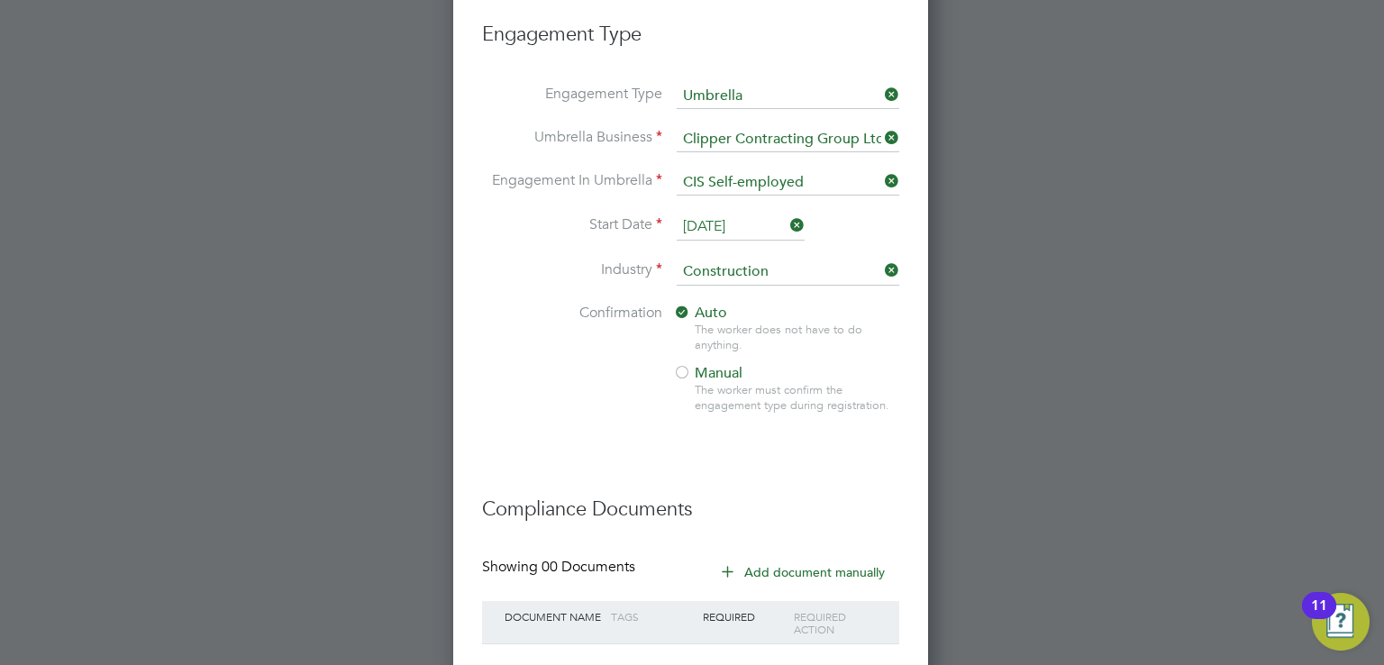
scroll to position [1580, 0]
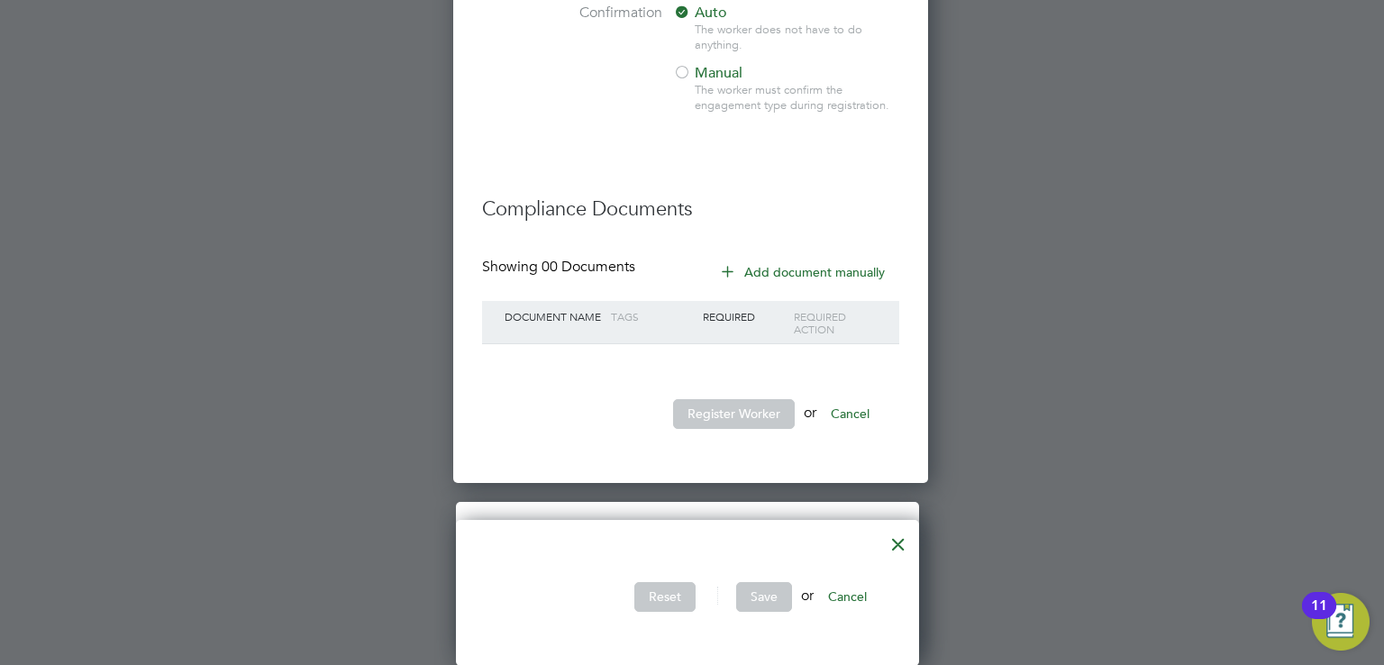
click at [865, 597] on button "Cancel" at bounding box center [848, 596] width 68 height 29
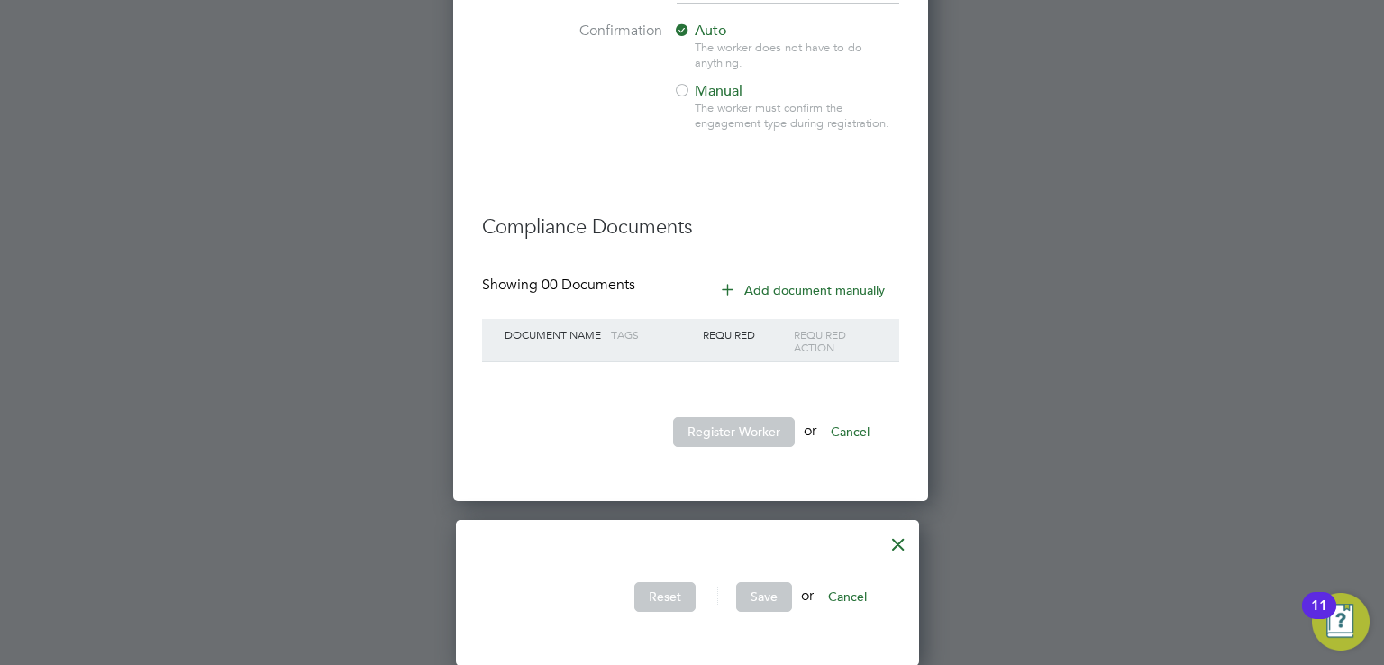
click at [861, 605] on button "Cancel" at bounding box center [848, 596] width 68 height 29
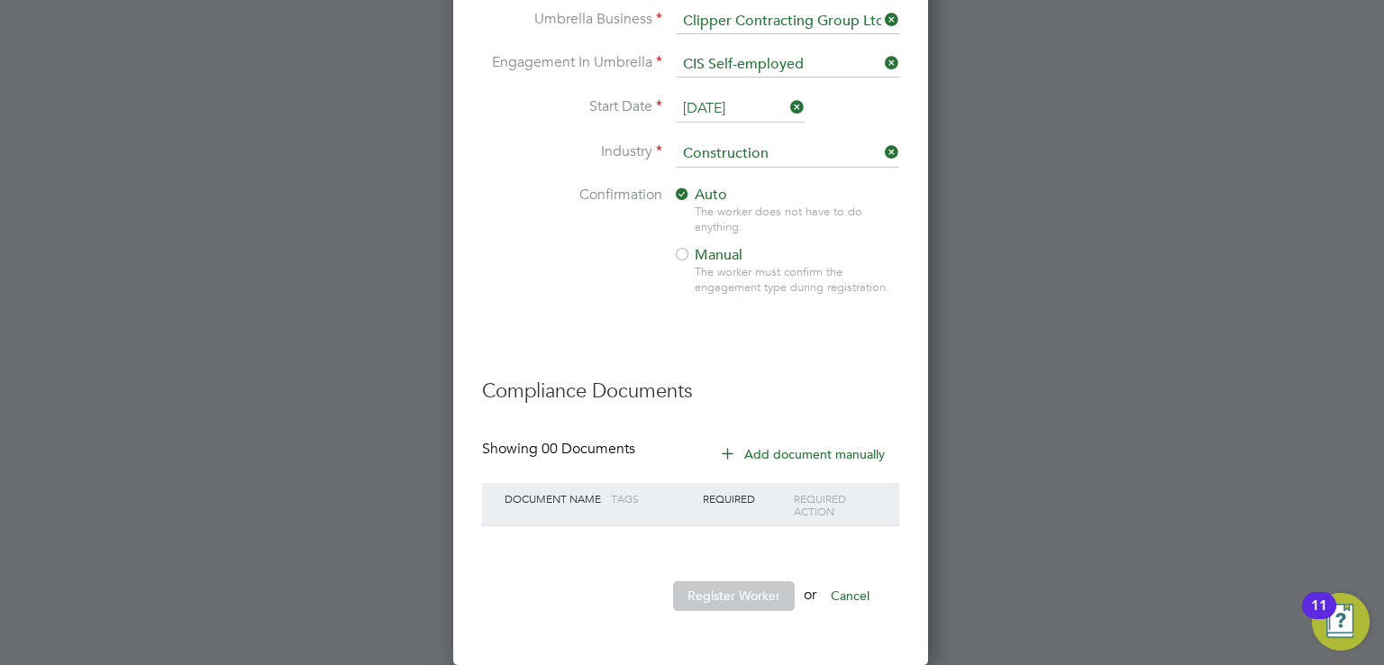
scroll to position [1391, 0]
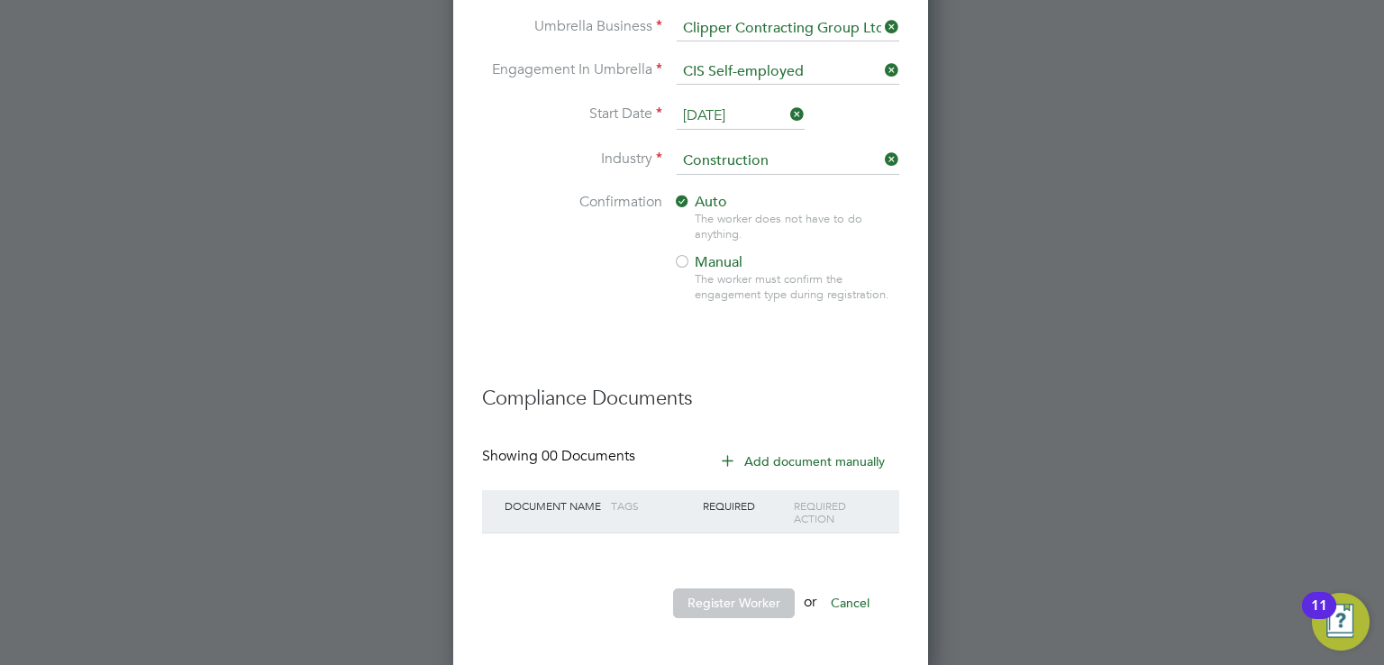
click at [721, 522] on div "Document Name Tags Required Required Action" at bounding box center [690, 511] width 417 height 42
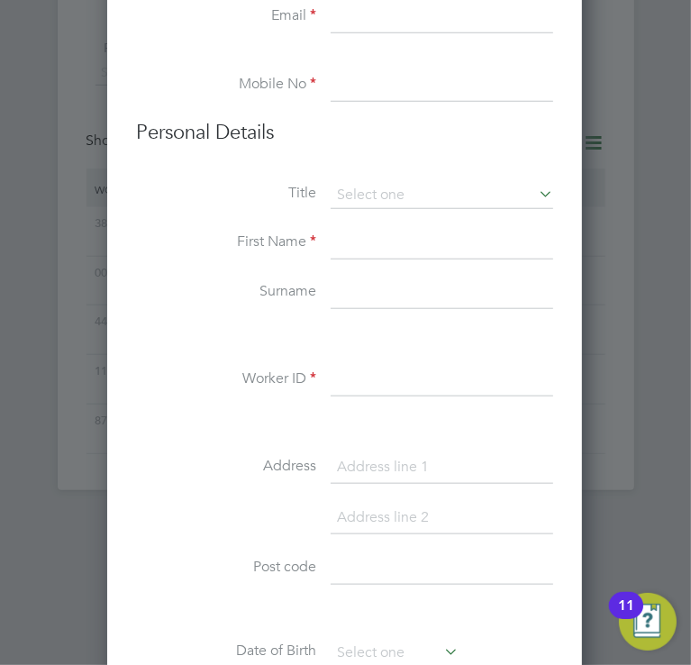
scroll to position [655, 0]
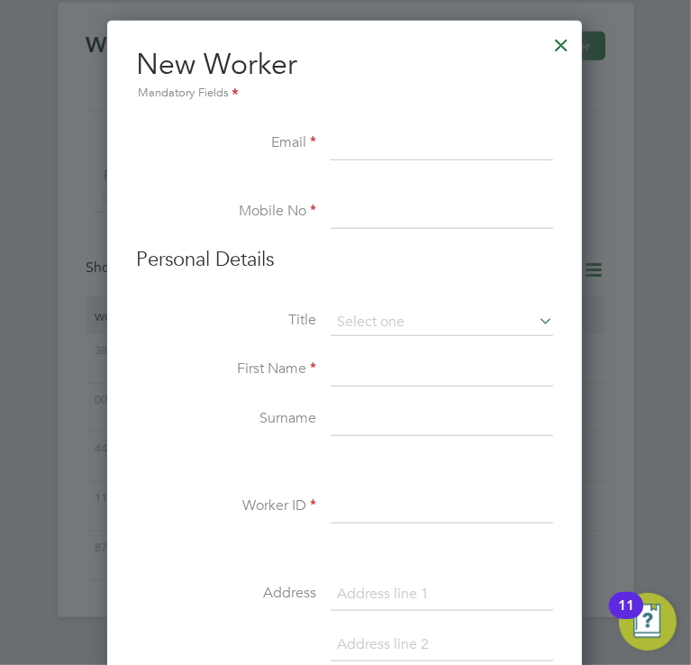
click at [375, 379] on input at bounding box center [442, 370] width 223 height 32
type input "Lukr"
type input "[PERSON_NAME]"
click at [376, 377] on input "Lukr" at bounding box center [442, 370] width 223 height 32
type input "[PERSON_NAME]"
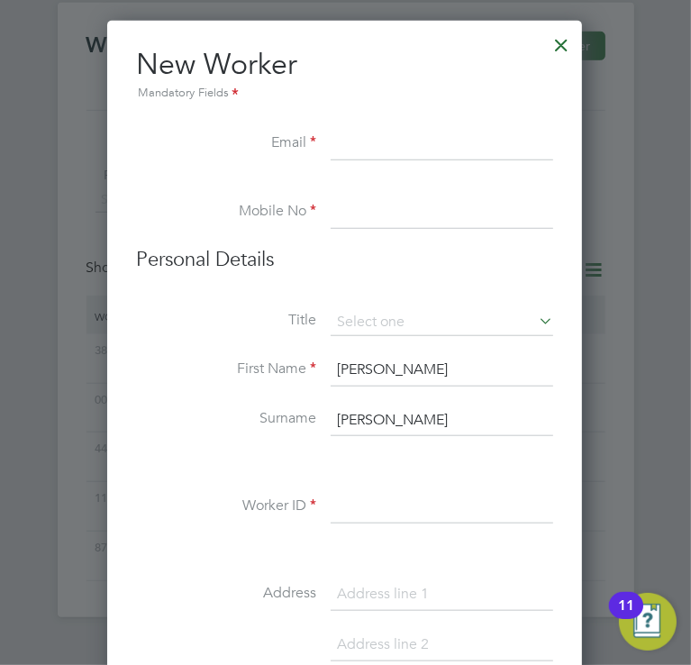
click at [347, 491] on input at bounding box center [442, 507] width 223 height 32
click at [342, 500] on input at bounding box center [442, 507] width 223 height 32
type input "0"
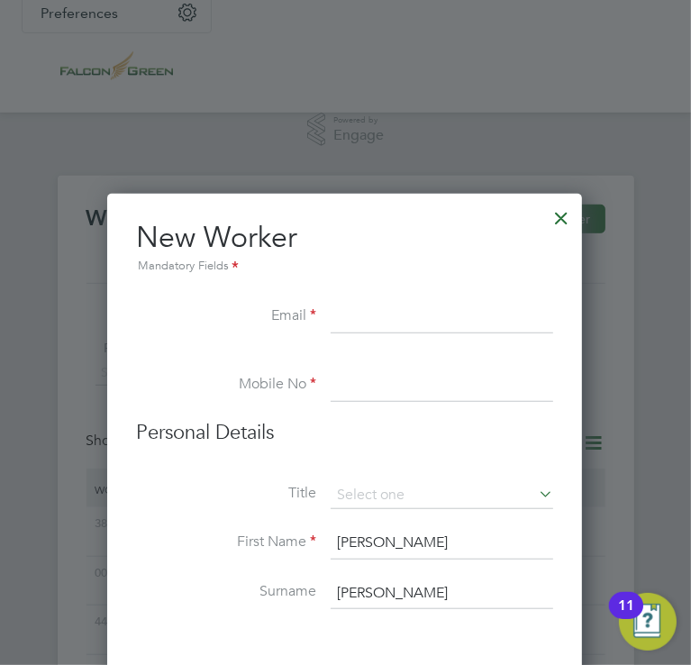
type input "564024"
click at [354, 397] on input at bounding box center [442, 386] width 223 height 32
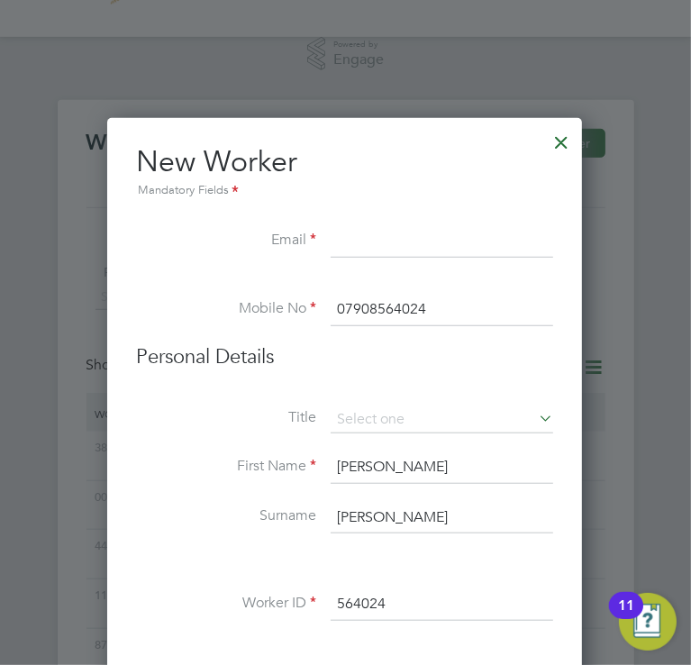
scroll to position [557, 0]
type input "07908564024"
click at [333, 234] on input at bounding box center [442, 243] width 223 height 32
type input "[EMAIL_ADDRESS][DOMAIN_NAME]"
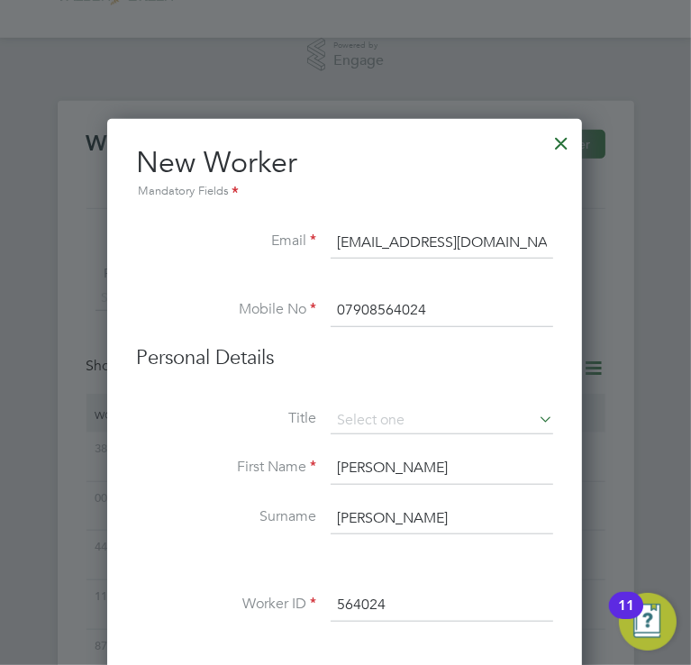
click at [233, 409] on label "Title" at bounding box center [226, 418] width 180 height 19
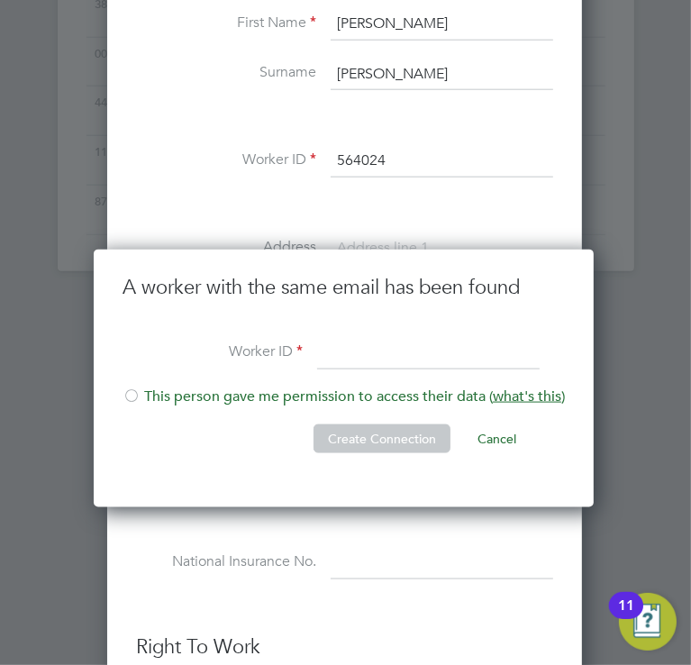
scroll to position [1000, 0]
click at [337, 342] on input at bounding box center [428, 354] width 223 height 32
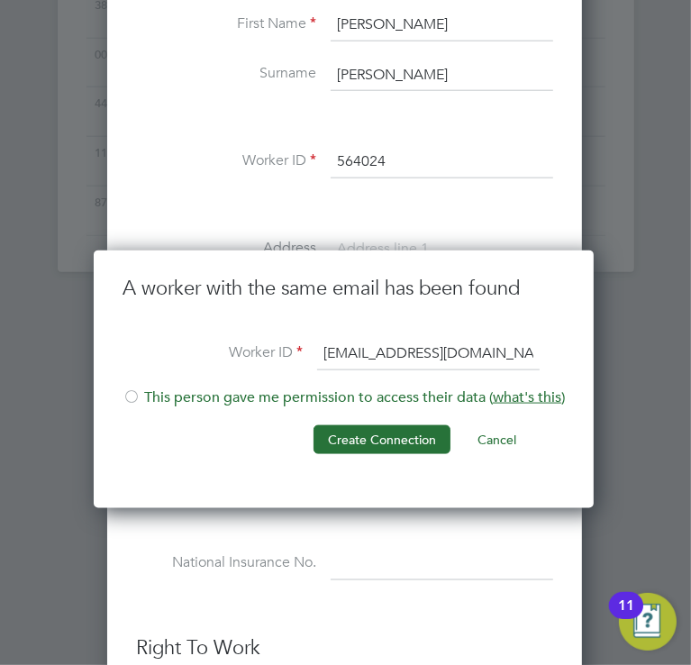
type input "[EMAIL_ADDRESS][DOMAIN_NAME]"
click at [288, 395] on li "This person gave me permission to access their data ( what's this )" at bounding box center [344, 406] width 443 height 37
click at [344, 427] on button "Create Connection" at bounding box center [382, 439] width 137 height 29
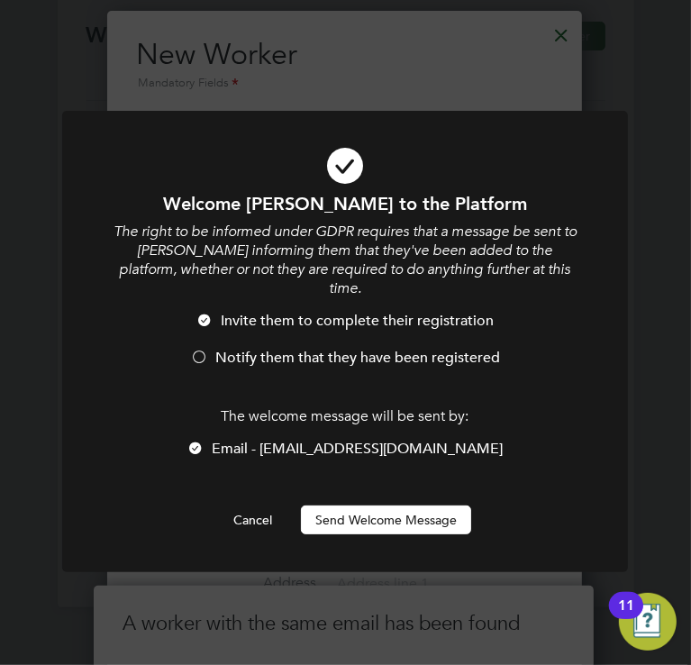
click at [352, 506] on button "Send Welcome Message" at bounding box center [386, 520] width 170 height 29
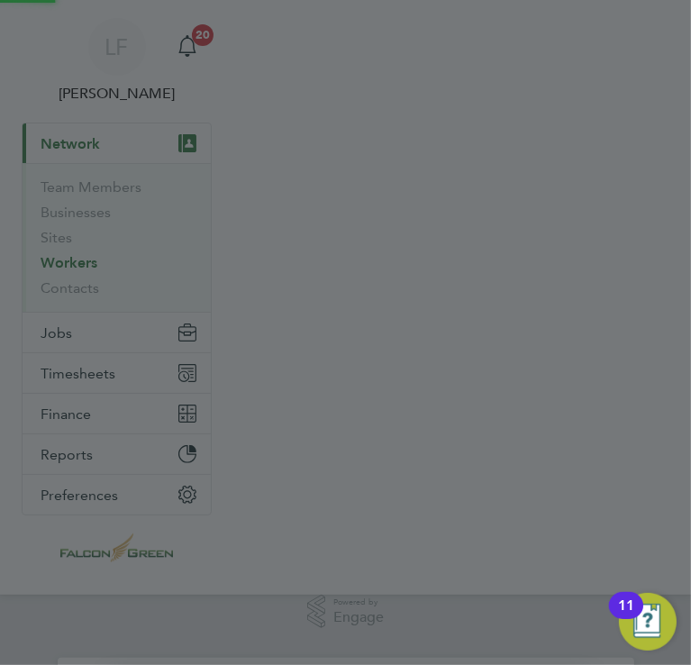
scroll to position [665, 0]
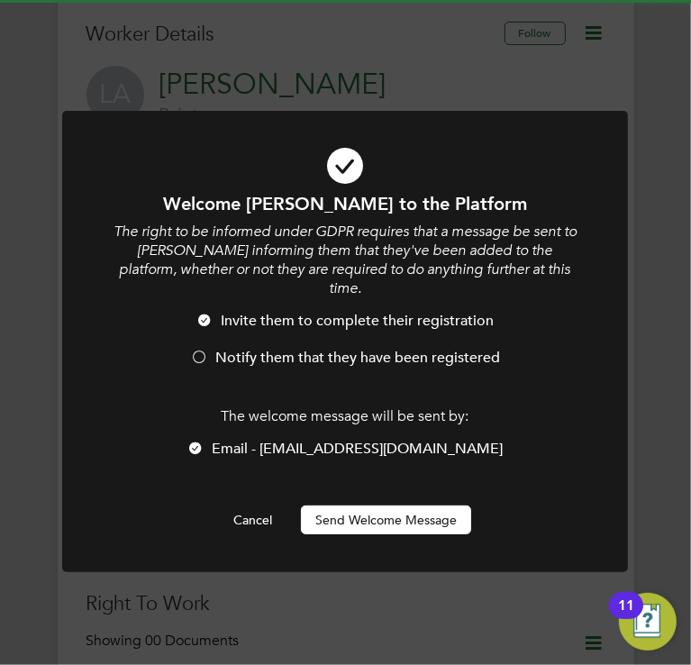
click at [306, 506] on button "Send Welcome Message" at bounding box center [386, 520] width 170 height 29
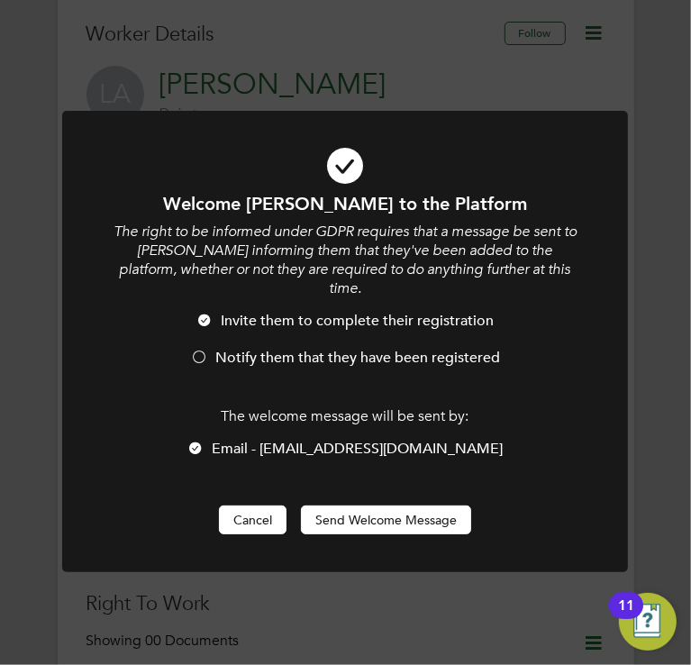
click at [249, 506] on button "Cancel" at bounding box center [253, 520] width 68 height 29
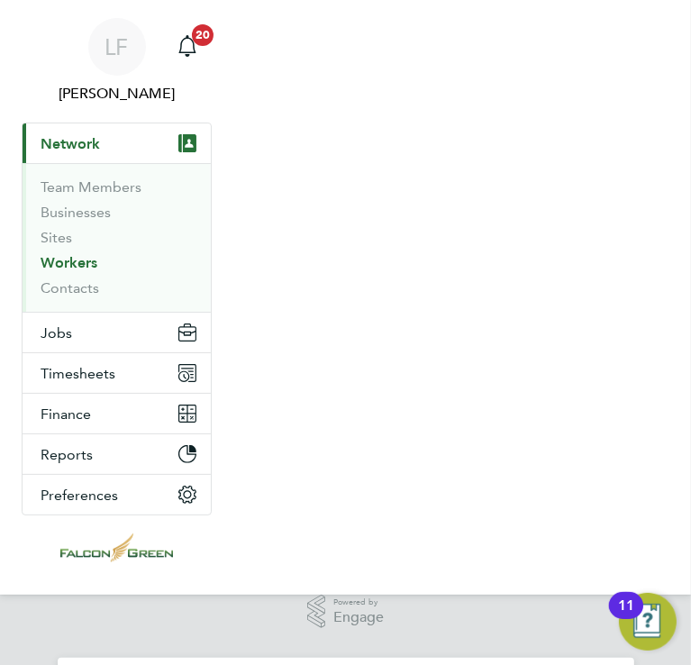
scroll to position [665, 0]
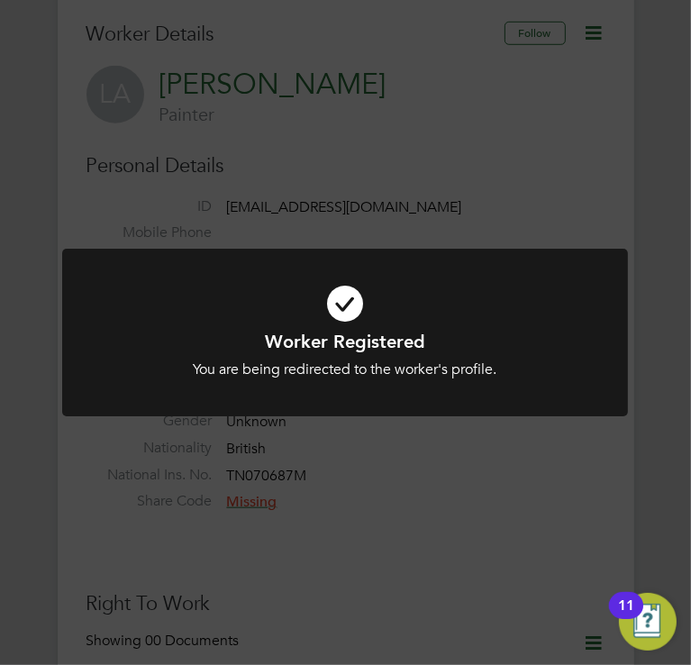
click at [384, 461] on div "Worker Registered You are being redirected to the worker's profile. Cancel Okay" at bounding box center [345, 332] width 691 height 665
click at [384, 461] on div "Error while Registering Worker You have already added a worker with that email.…" at bounding box center [345, 332] width 691 height 665
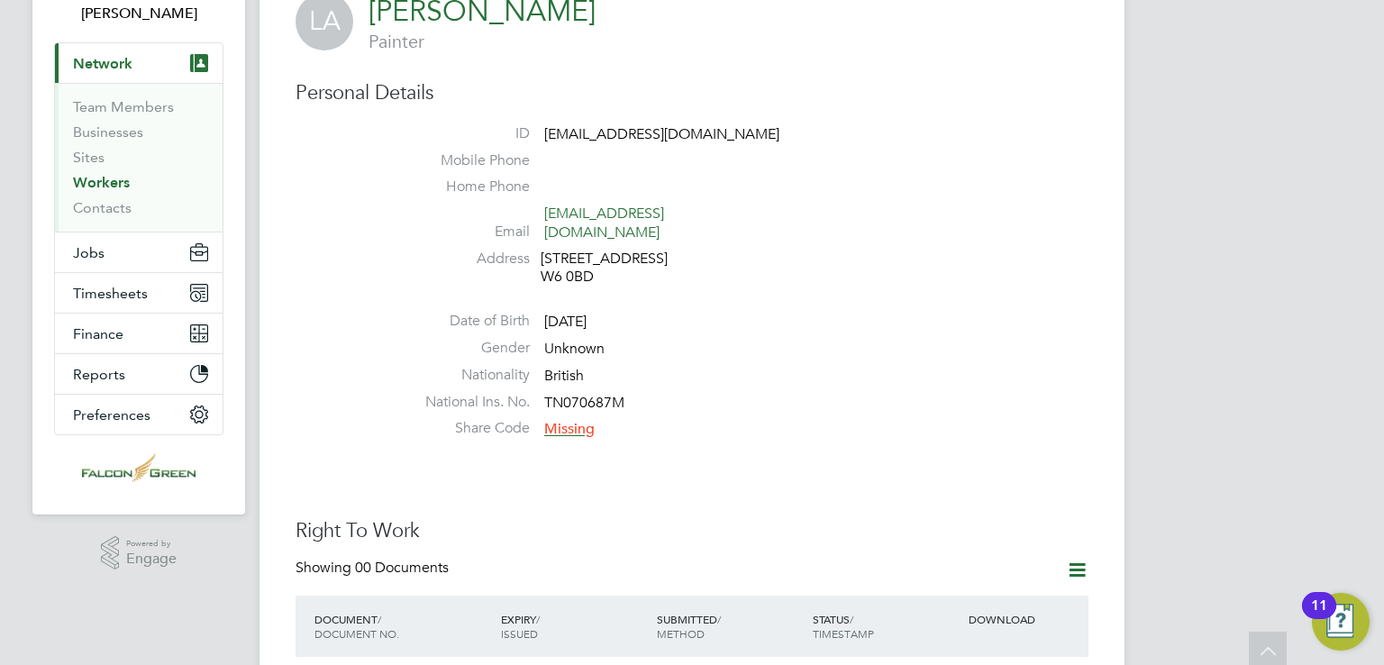
scroll to position [0, 0]
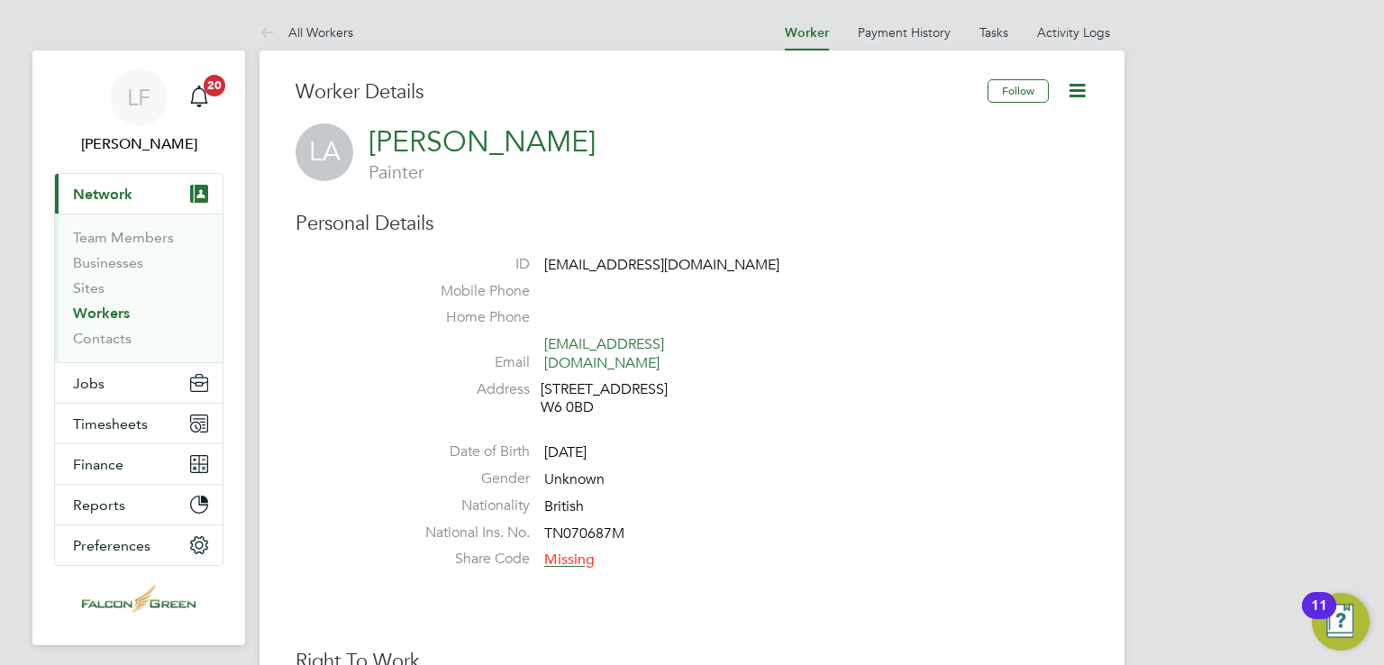
click at [1072, 95] on icon at bounding box center [1077, 90] width 23 height 23
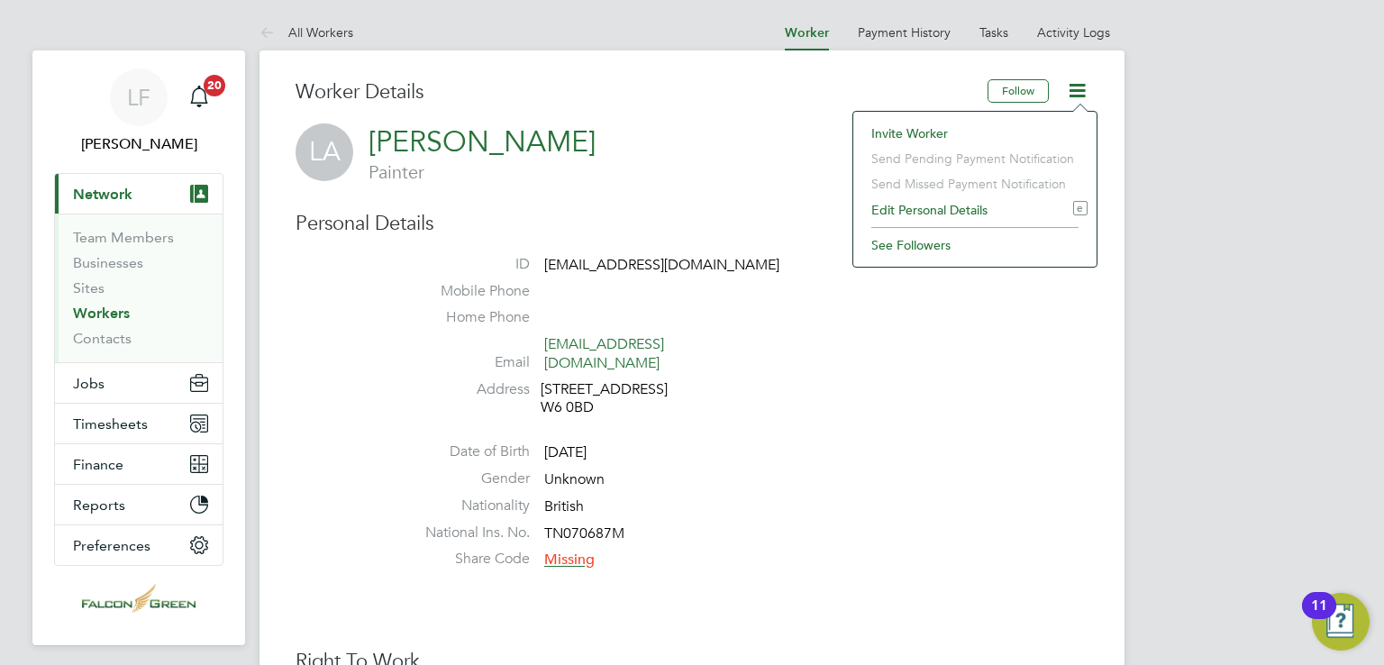
click at [916, 206] on li "Edit Personal Details e" at bounding box center [974, 209] width 225 height 25
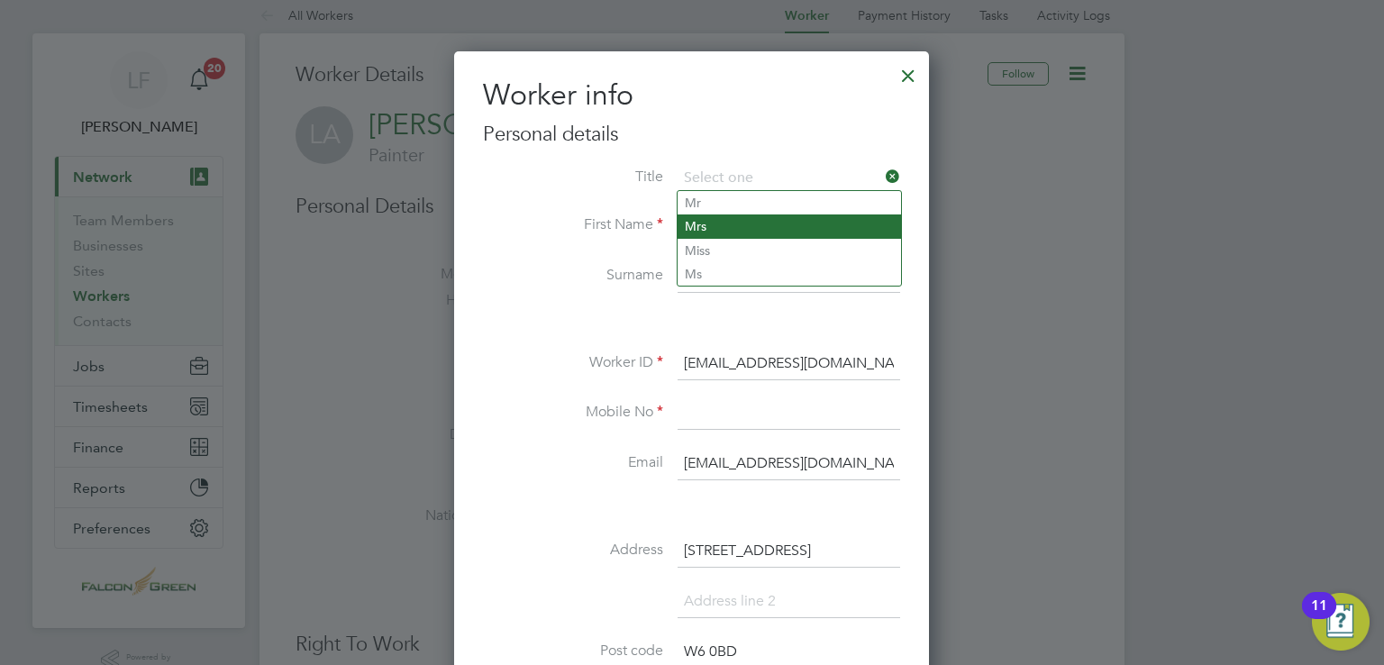
scroll to position [14, 0]
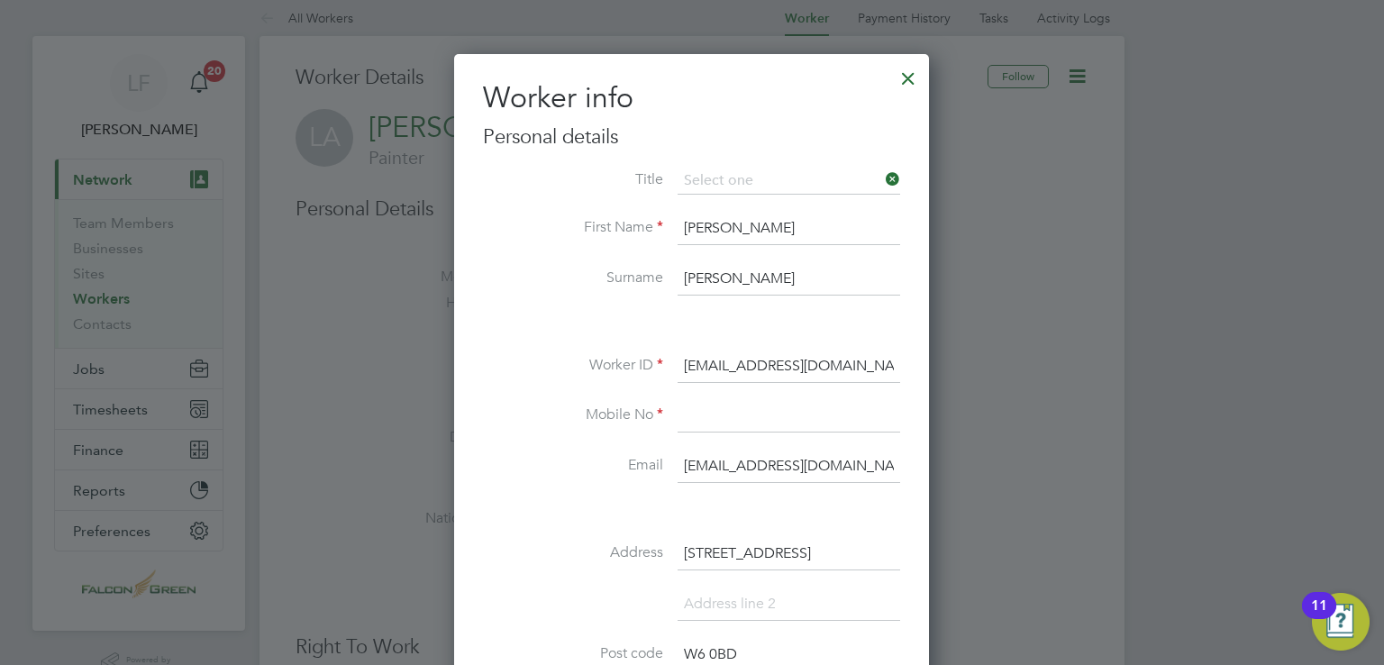
click at [716, 200] on li "Mr" at bounding box center [790, 205] width 224 height 23
type input "Mr"
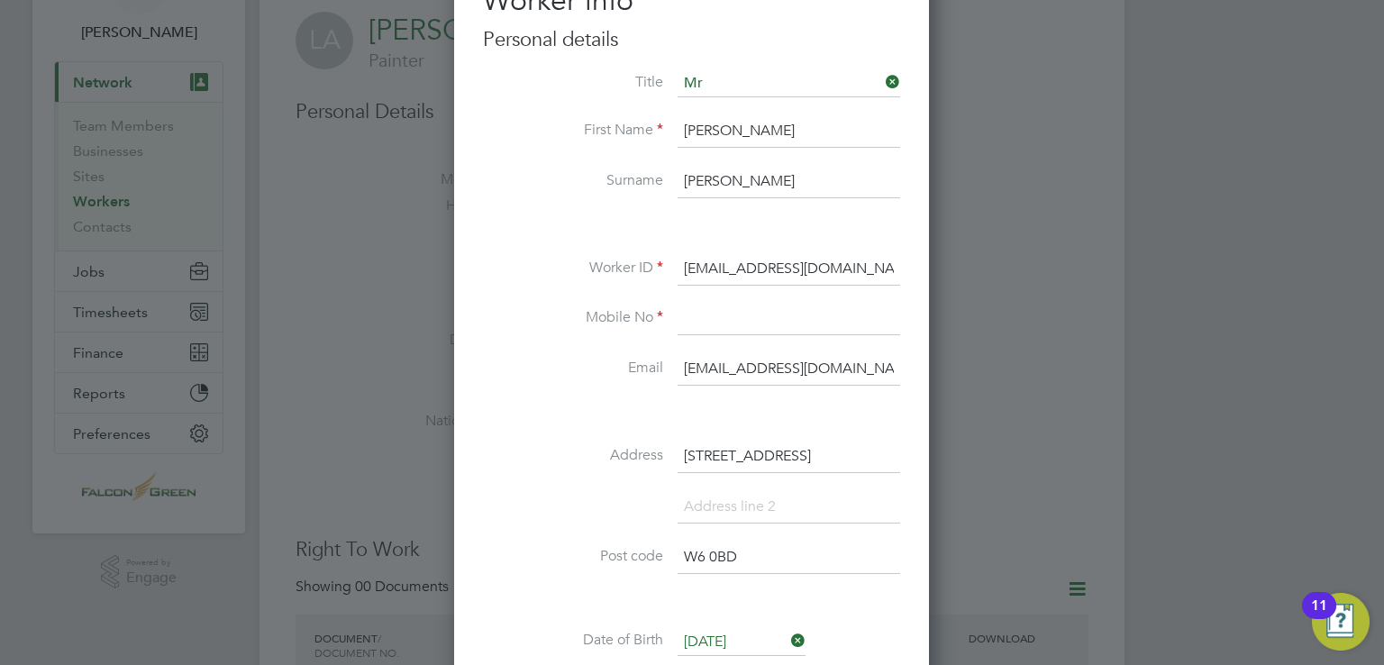
scroll to position [112, 0]
click at [725, 333] on input at bounding box center [789, 320] width 223 height 32
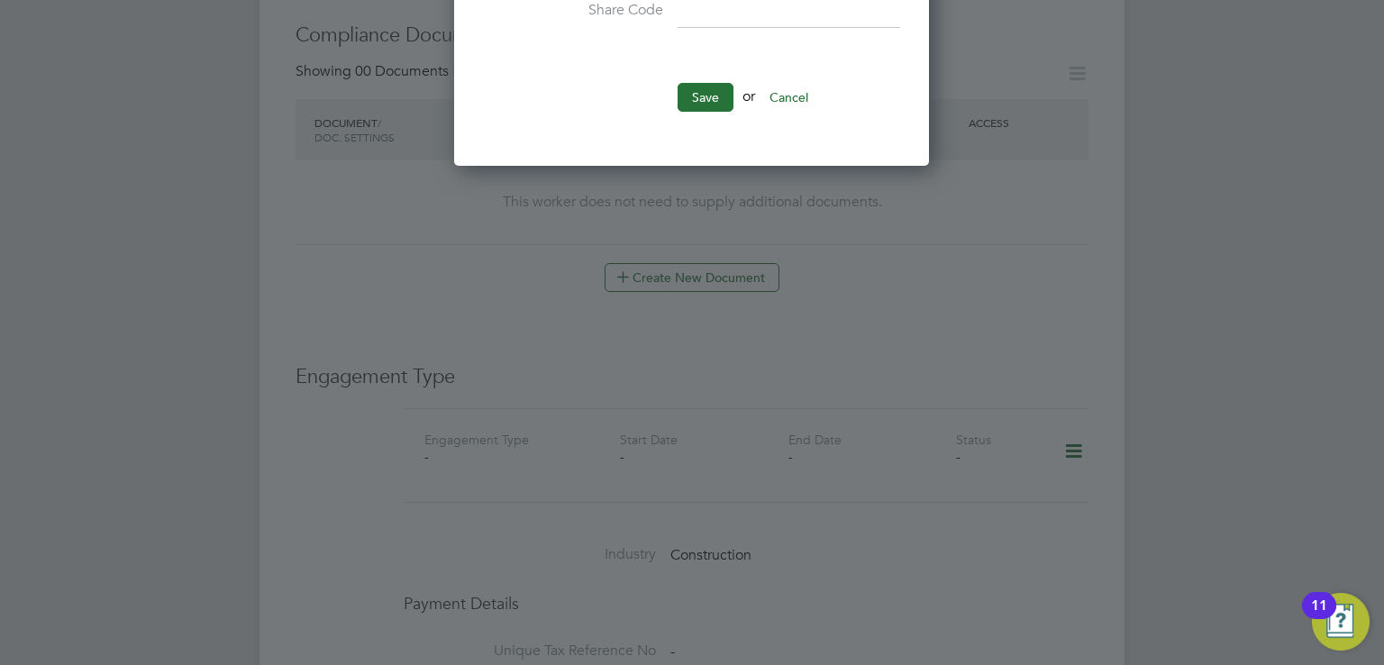
scroll to position [926, 0]
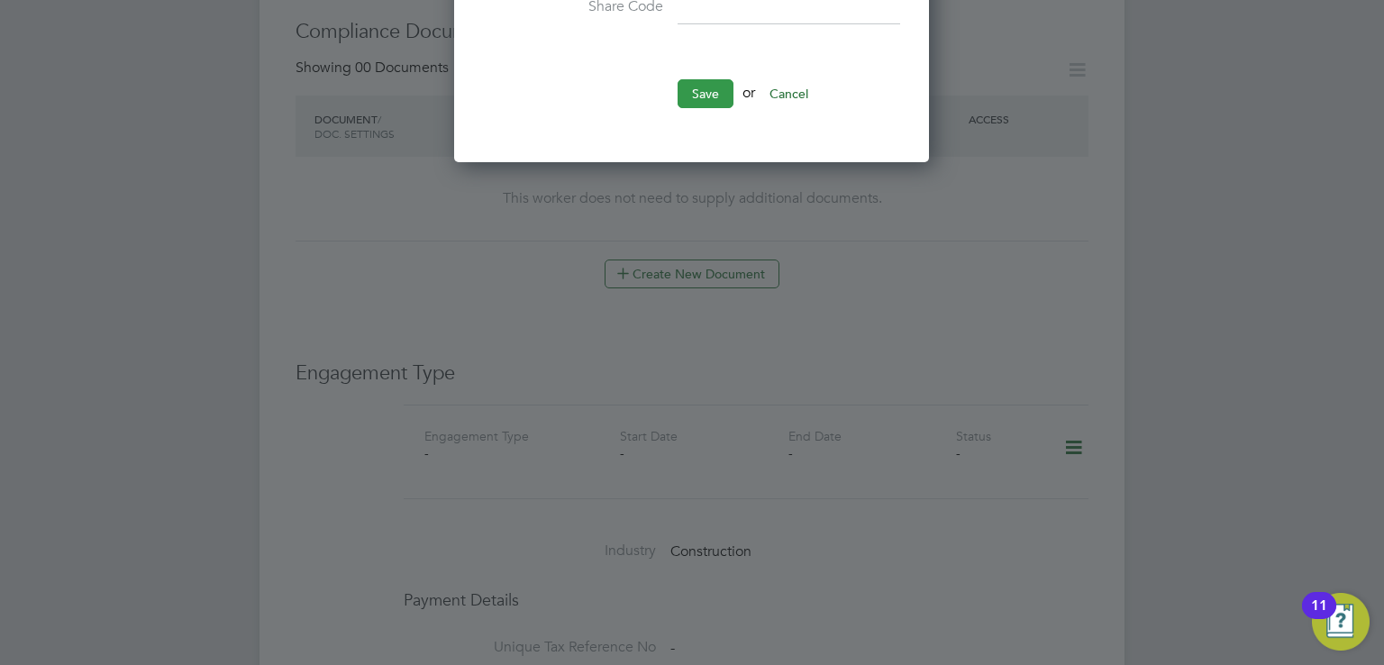
type input "07908564024"
click at [689, 93] on button "Save" at bounding box center [706, 93] width 56 height 29
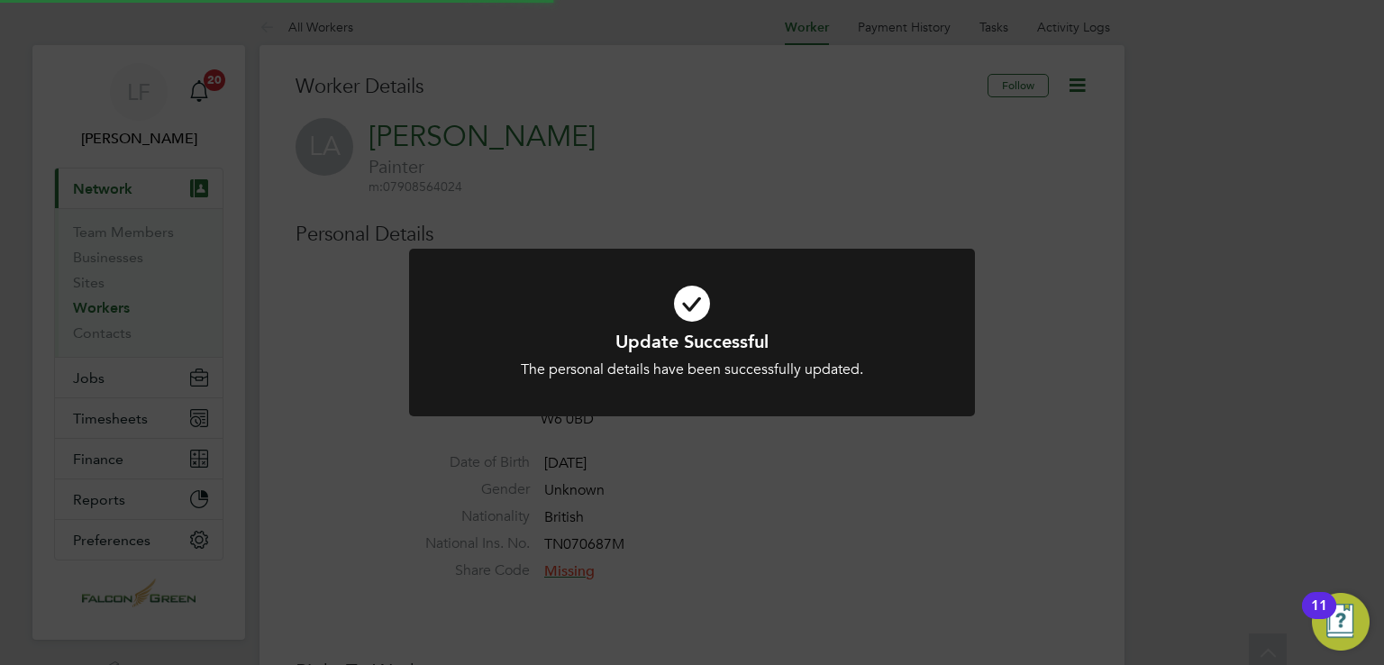
scroll to position [0, 0]
click at [707, 434] on div "Update Successful The personal details have been successfully updated. Cancel O…" at bounding box center [692, 344] width 566 height 190
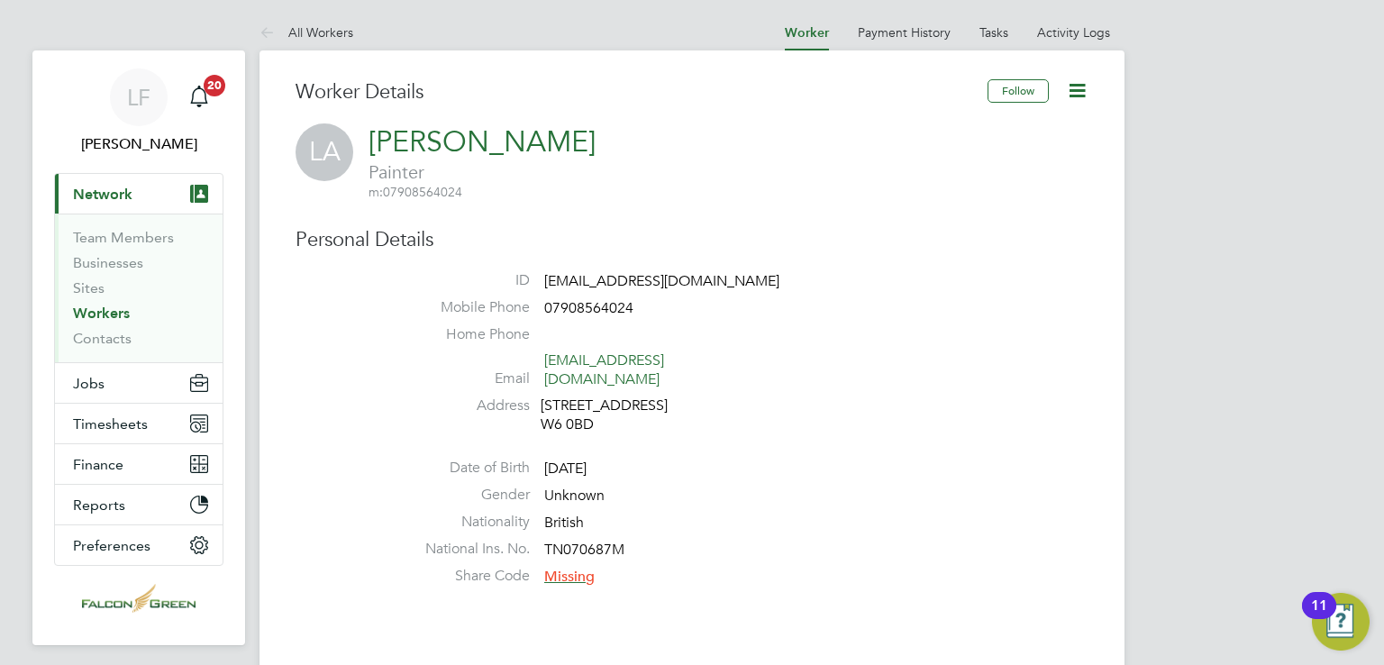
click at [1060, 97] on div "Follow" at bounding box center [1038, 99] width 101 height 41
click at [1081, 84] on icon at bounding box center [1077, 90] width 23 height 23
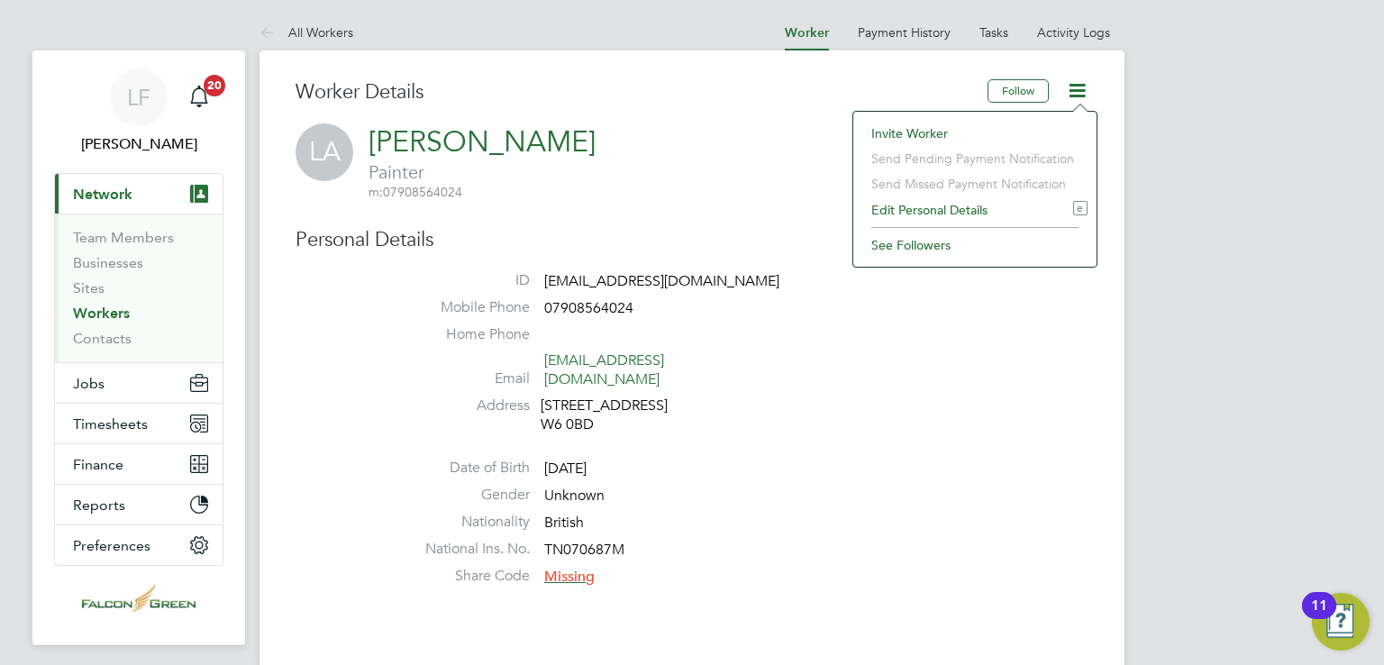
click at [905, 205] on li "Edit Personal Details e" at bounding box center [974, 209] width 225 height 25
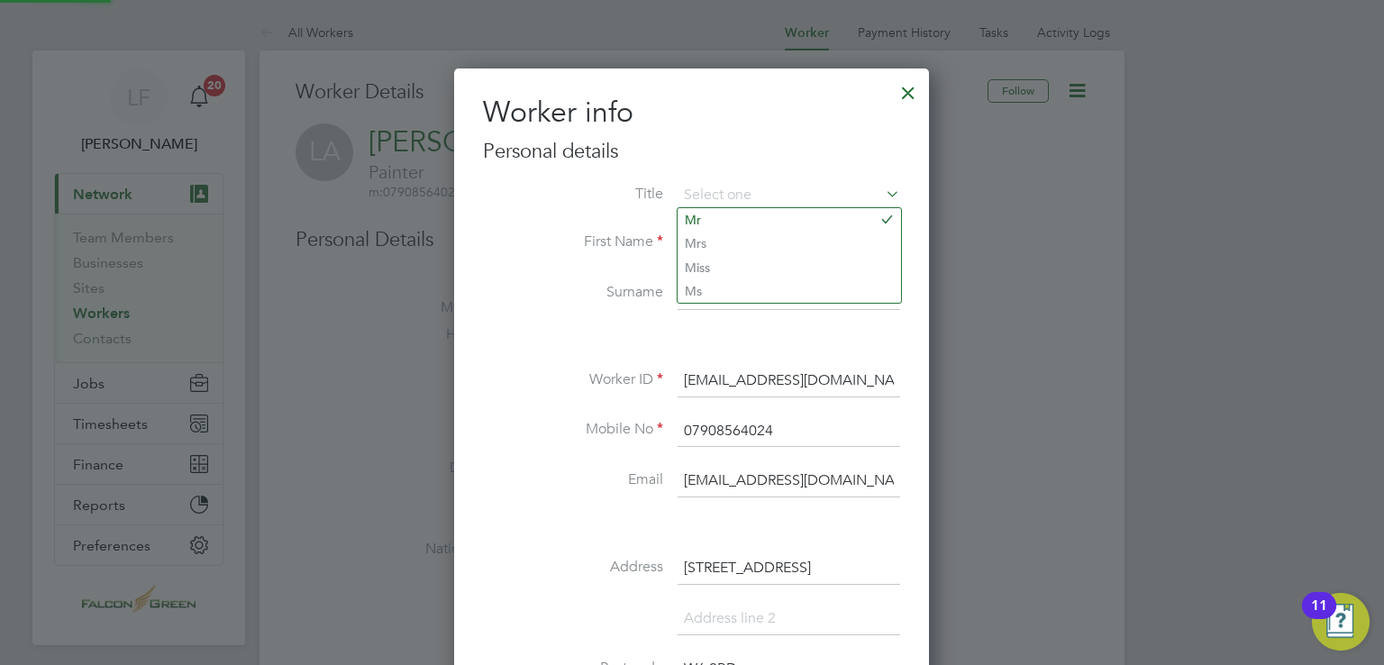
scroll to position [1016, 476]
click at [553, 354] on div "Title First Name Luke Surname Adams Worker ID luke_0707@yahoo.co.uk Mobile No 0…" at bounding box center [691, 584] width 417 height 805
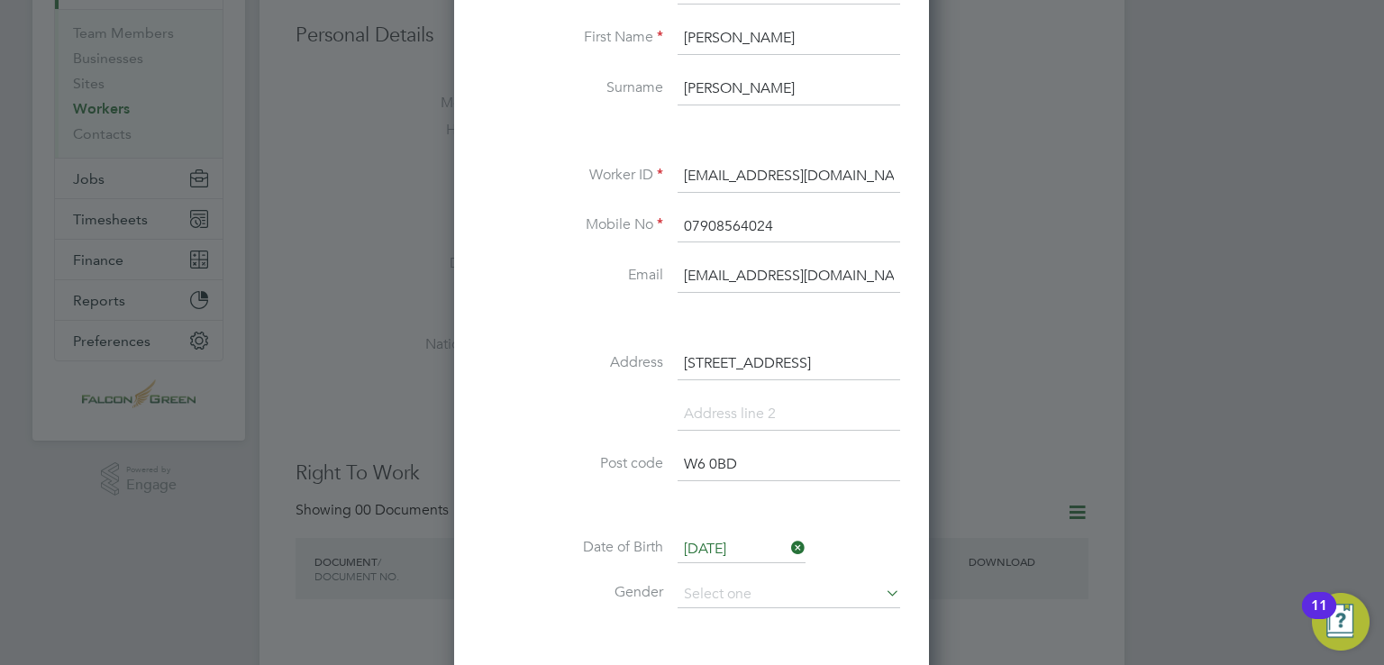
scroll to position [207, 0]
click at [1166, 250] on div at bounding box center [692, 332] width 1384 height 665
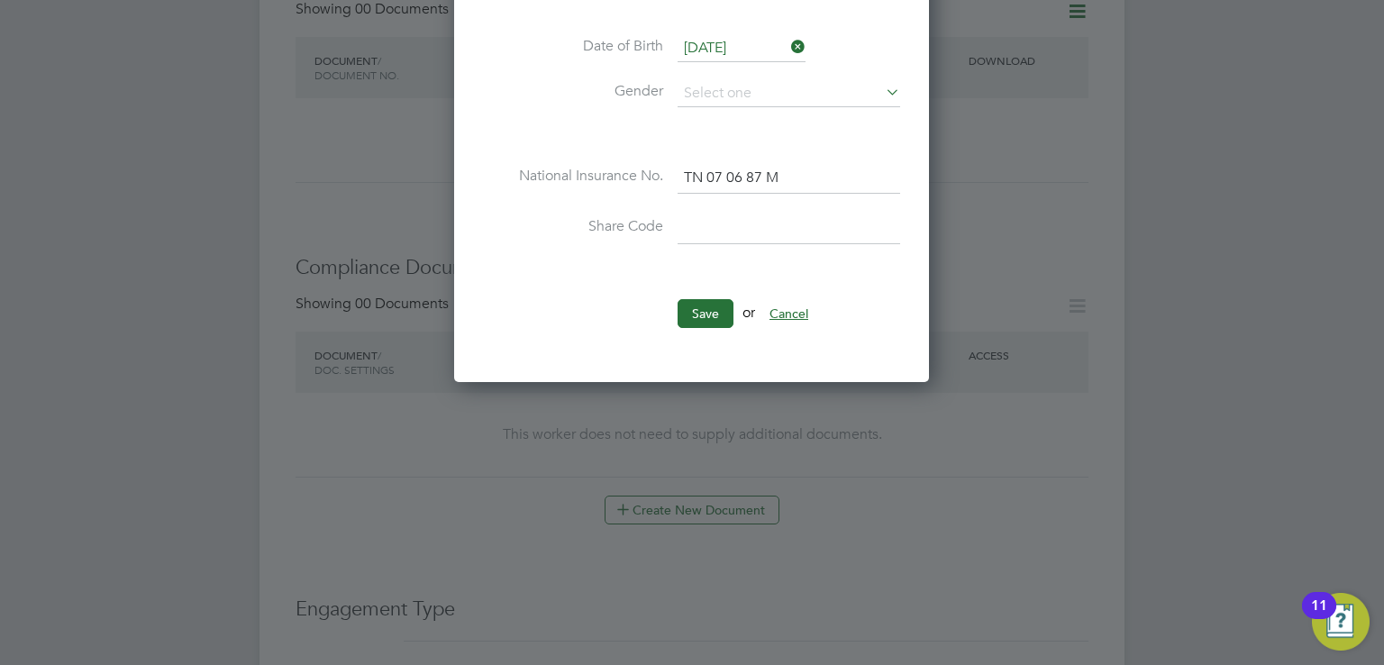
click at [795, 299] on button "Cancel" at bounding box center [789, 313] width 68 height 29
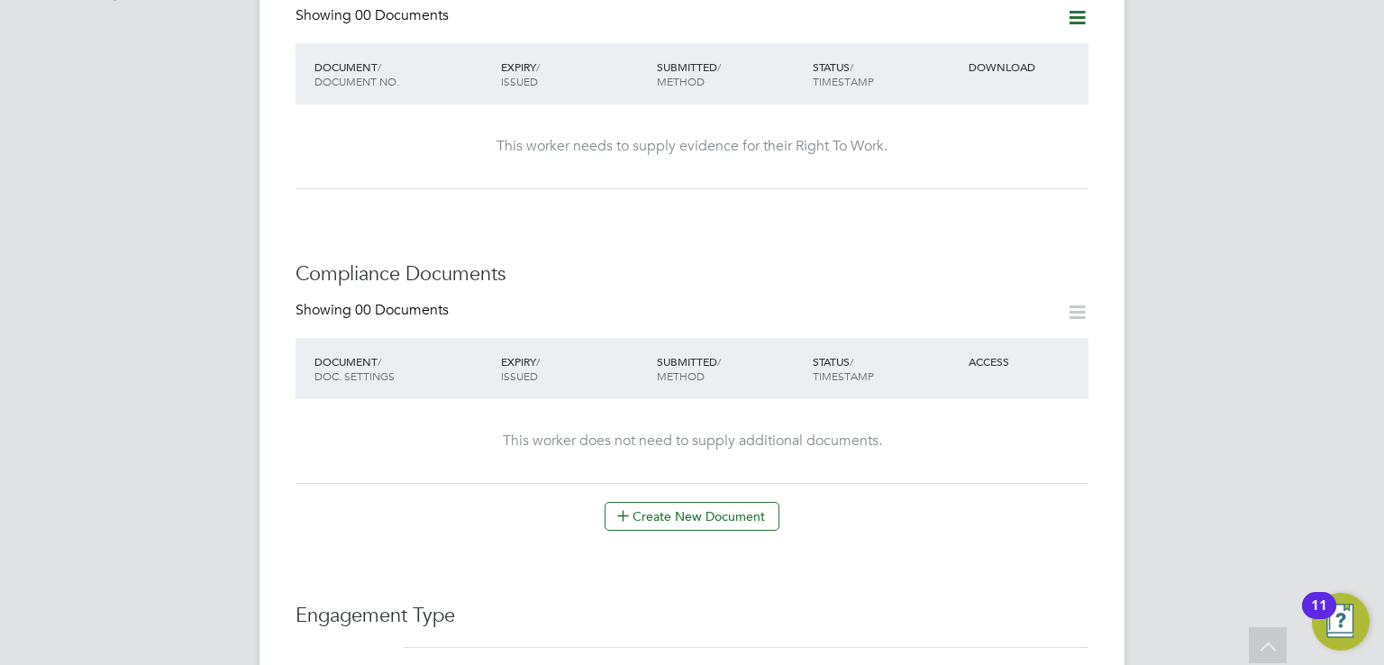
scroll to position [698, 0]
click at [673, 505] on button "Create New Document" at bounding box center [692, 517] width 175 height 29
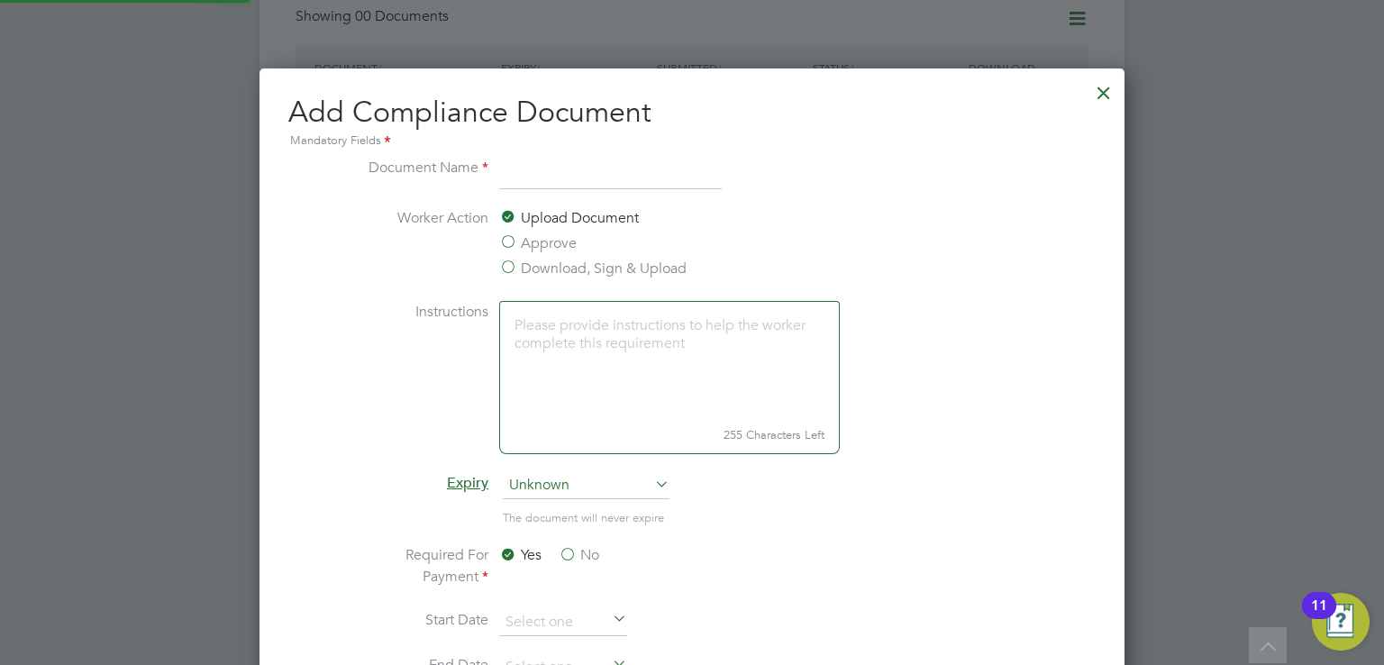
scroll to position [943, 866]
click at [1099, 102] on div at bounding box center [1104, 88] width 32 height 32
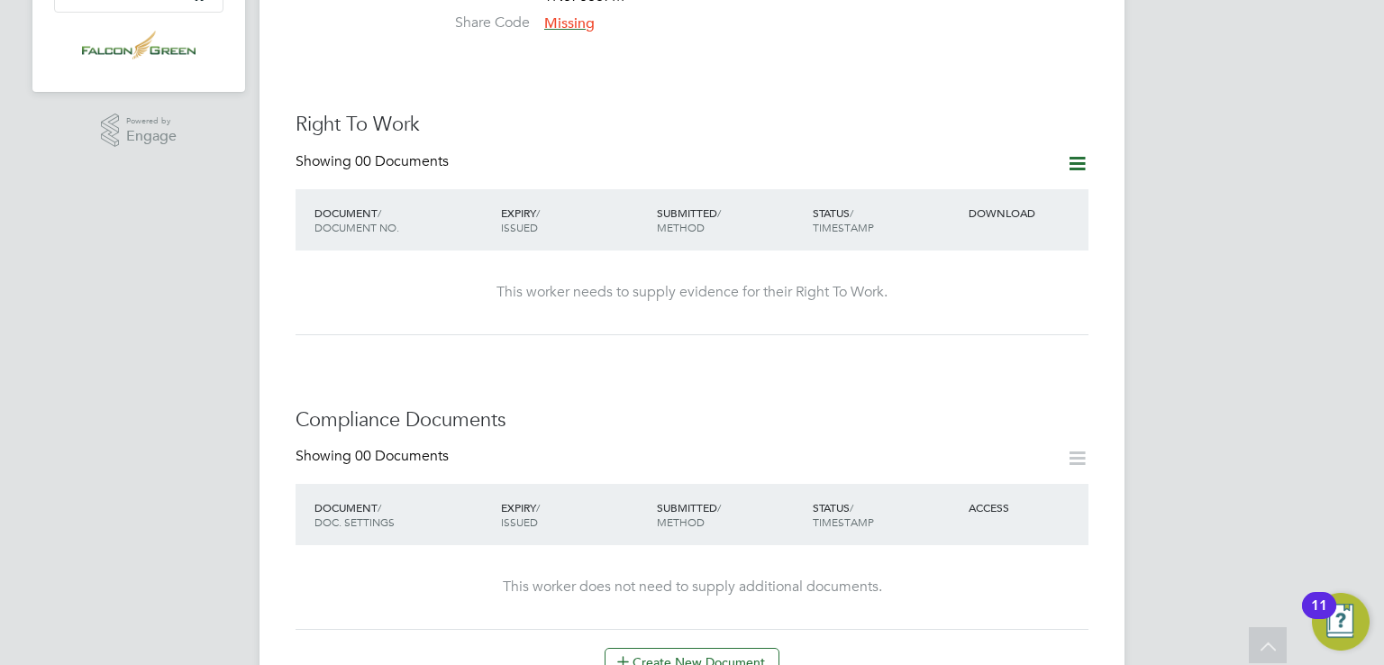
scroll to position [554, 0]
click at [1080, 156] on icon at bounding box center [1077, 162] width 23 height 23
click at [973, 188] on li "Add Right To Work Document" at bounding box center [977, 187] width 217 height 25
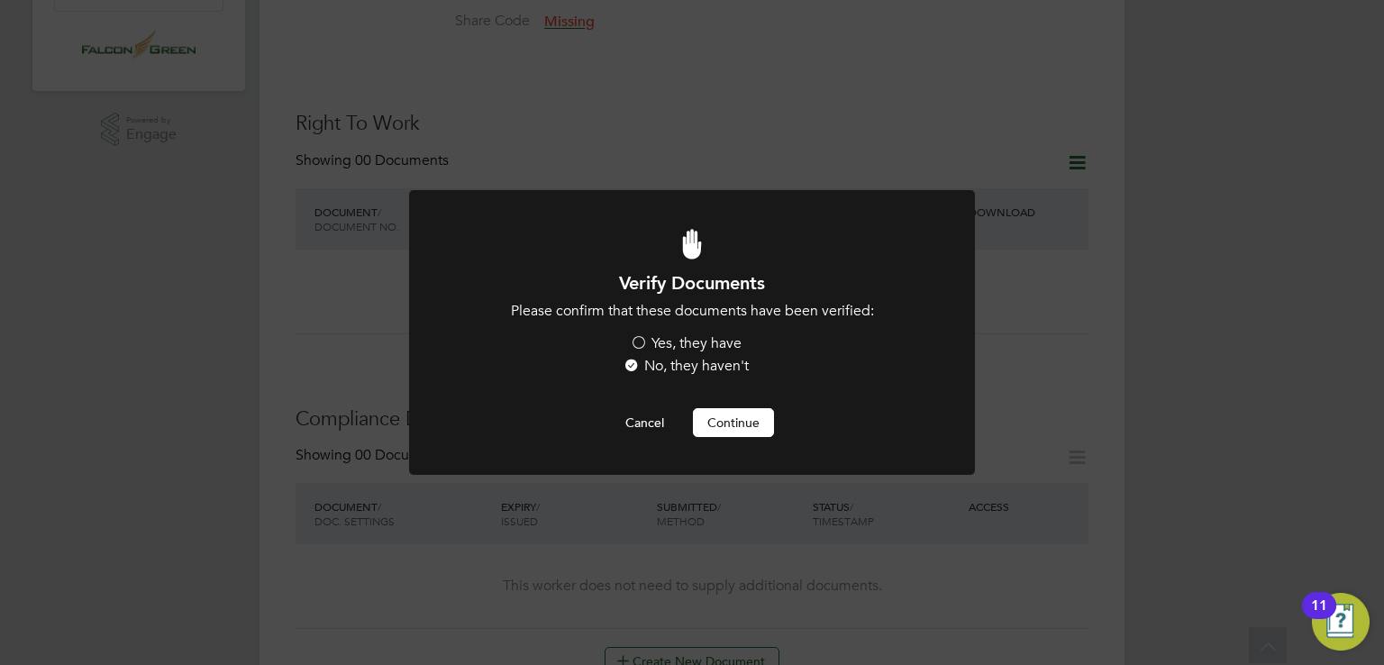
click at [735, 425] on button "Continue" at bounding box center [733, 422] width 81 height 29
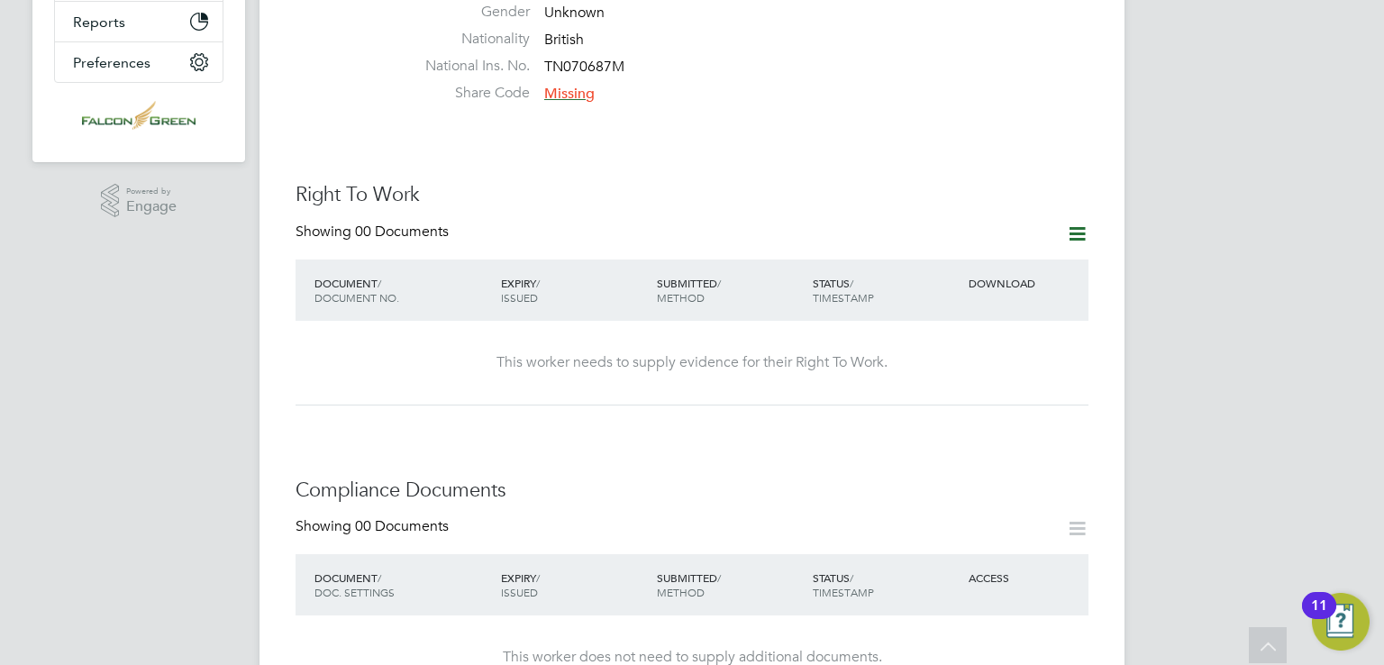
scroll to position [439, 0]
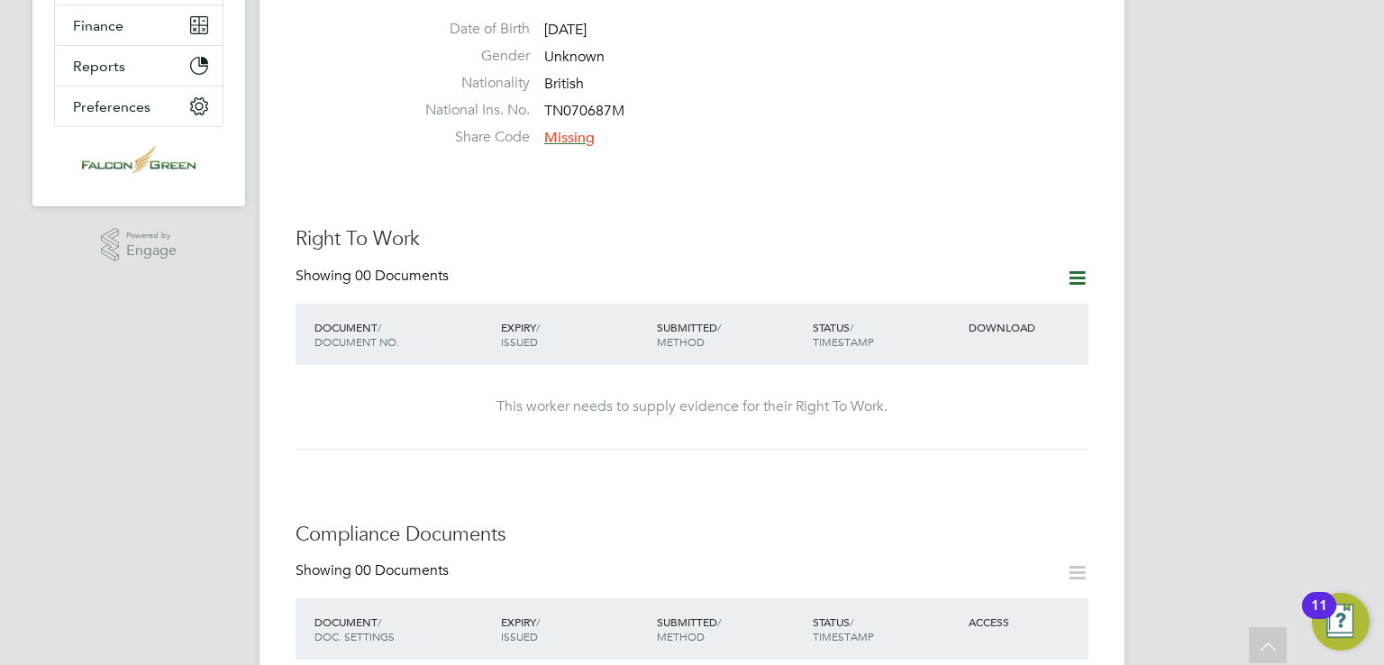
click at [1072, 267] on icon at bounding box center [1077, 278] width 23 height 23
click at [988, 306] on li "Add Right To Work Document" at bounding box center [977, 302] width 217 height 25
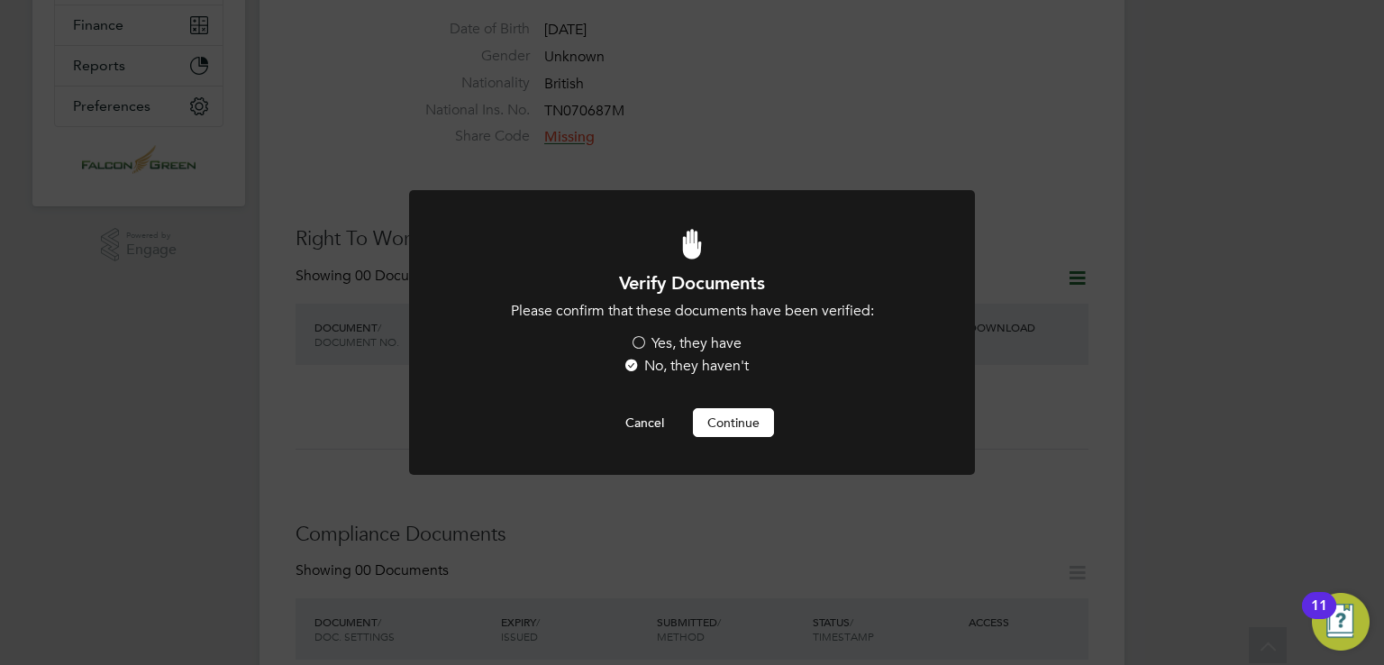
scroll to position [0, 0]
click at [638, 344] on label "Yes, they have" at bounding box center [686, 343] width 112 height 19
click at [0, 0] on input "Yes, they have" at bounding box center [0, 0] width 0 height 0
click at [743, 420] on button "Continue" at bounding box center [733, 422] width 81 height 29
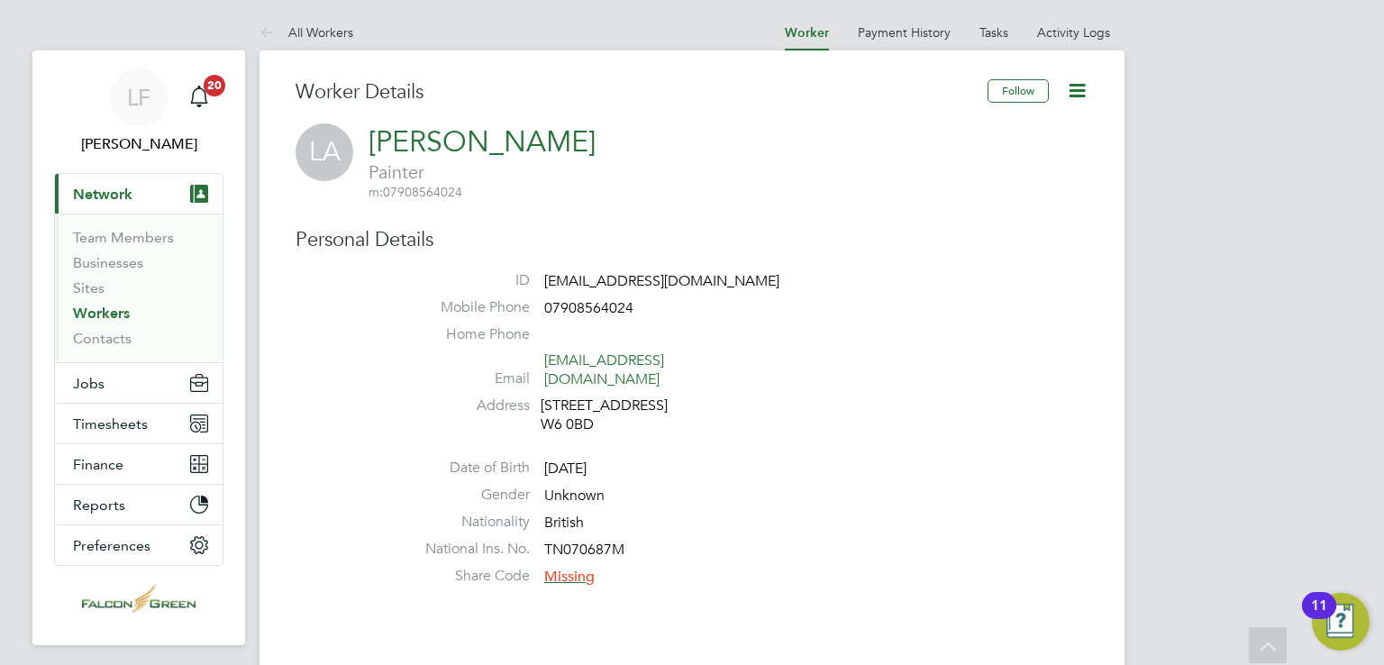
scroll to position [439, 0]
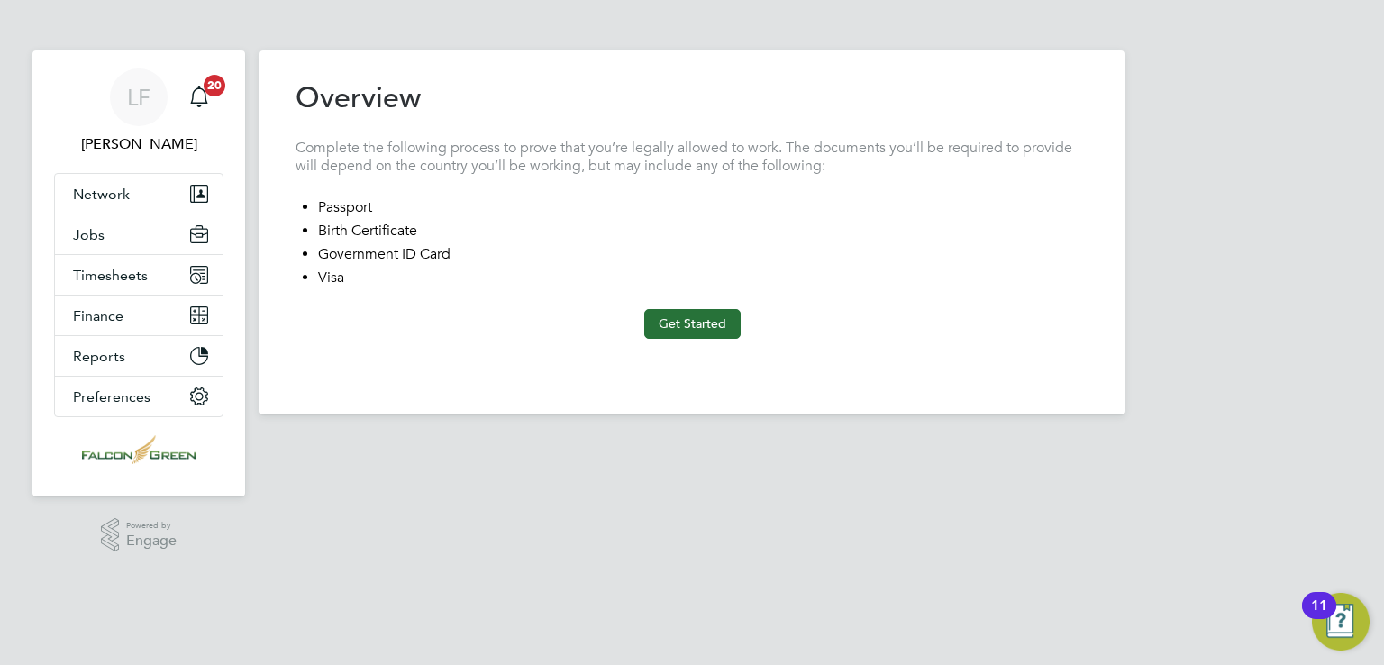
click at [725, 341] on div "Previous Step Next Step" at bounding box center [692, 359] width 793 height 40
click at [705, 316] on button "Get Started" at bounding box center [692, 323] width 96 height 29
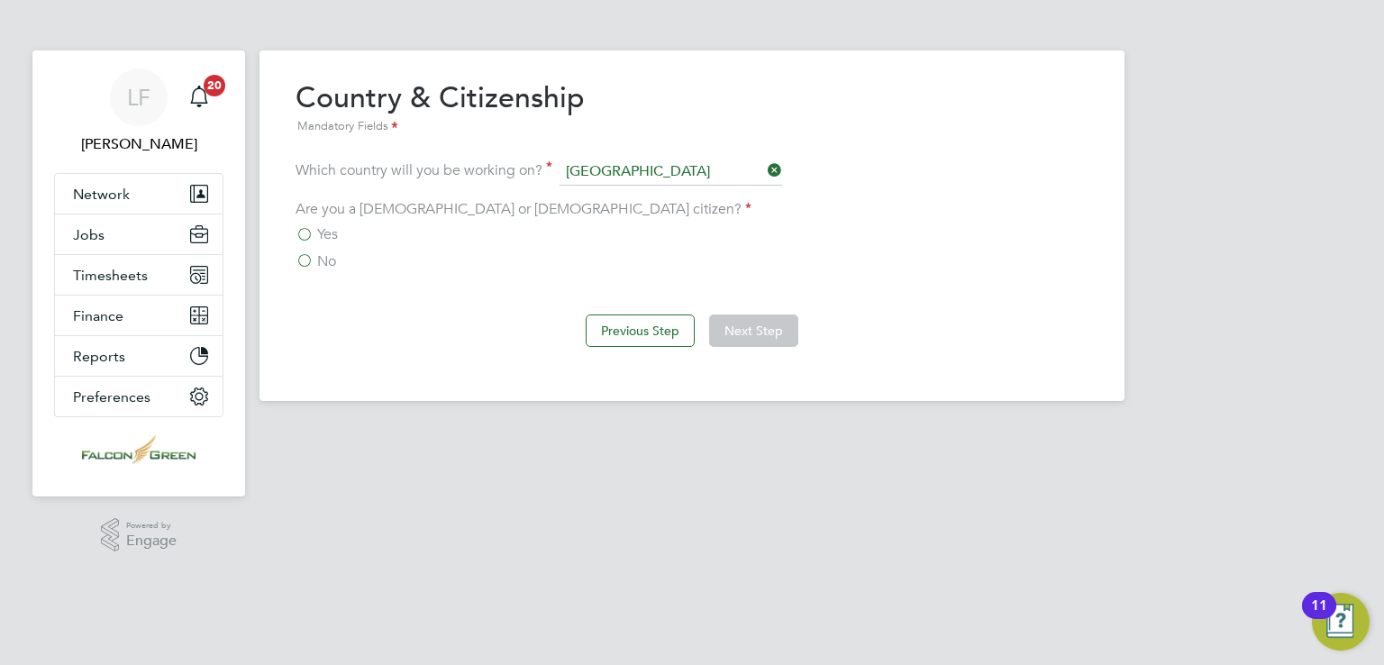
click at [322, 221] on div "Are you a British or Irish citizen? Yes No" at bounding box center [692, 235] width 793 height 71
click at [316, 232] on label "Yes" at bounding box center [317, 234] width 42 height 18
click at [0, 0] on input "Yes" at bounding box center [0, 0] width 0 height 0
click at [757, 337] on button "Next Step" at bounding box center [753, 331] width 89 height 32
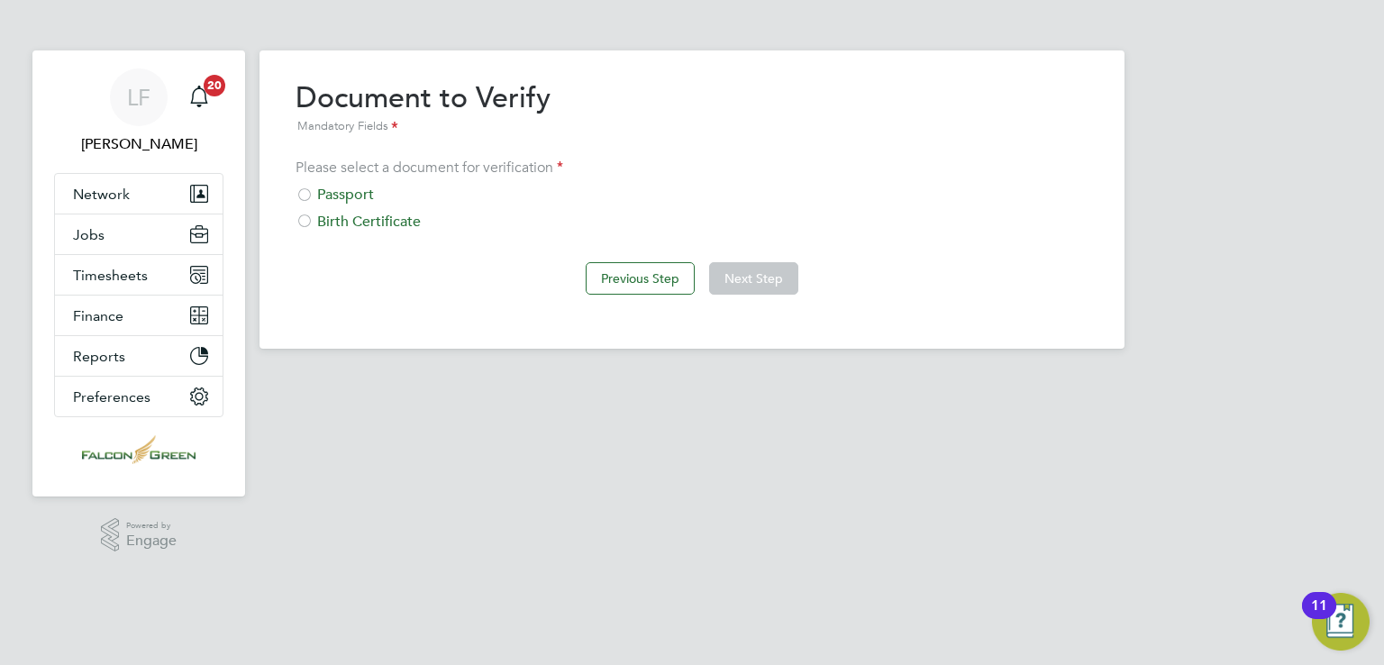
click at [343, 199] on div "Passport" at bounding box center [692, 195] width 793 height 19
click at [729, 270] on button "Next Step" at bounding box center [753, 278] width 89 height 32
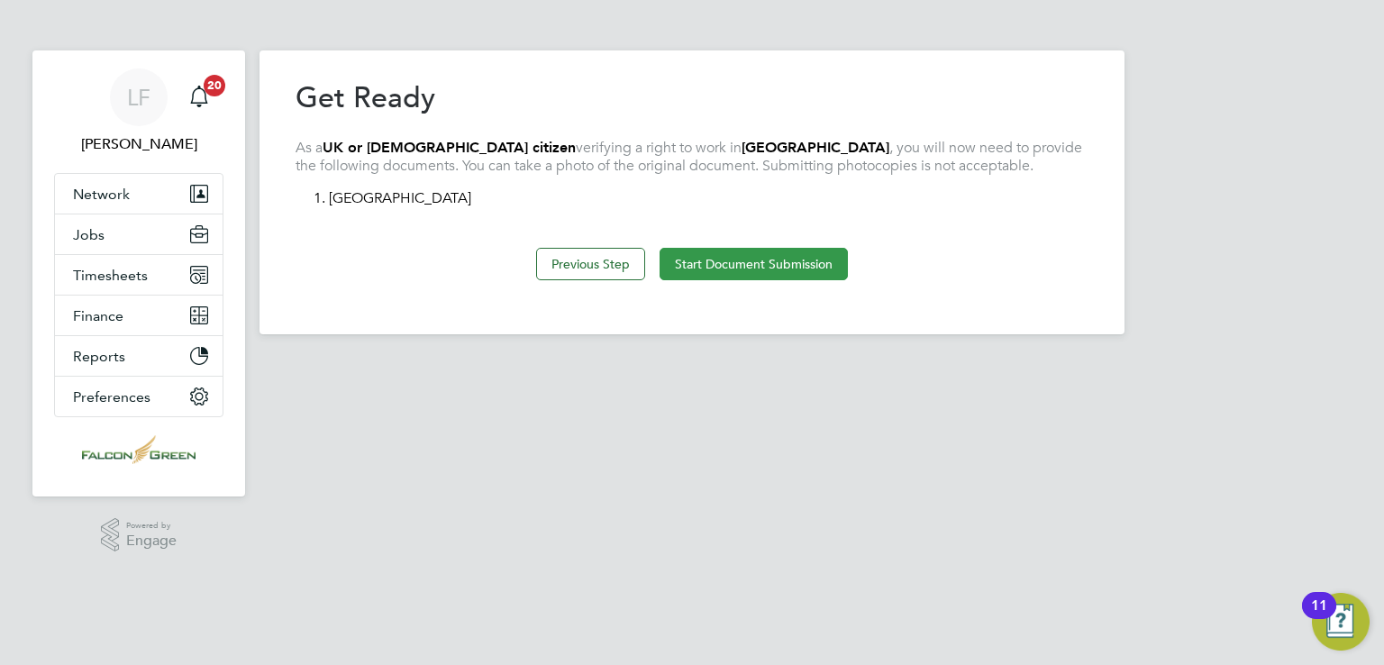
click at [761, 275] on button "Start Document Submission" at bounding box center [754, 264] width 188 height 32
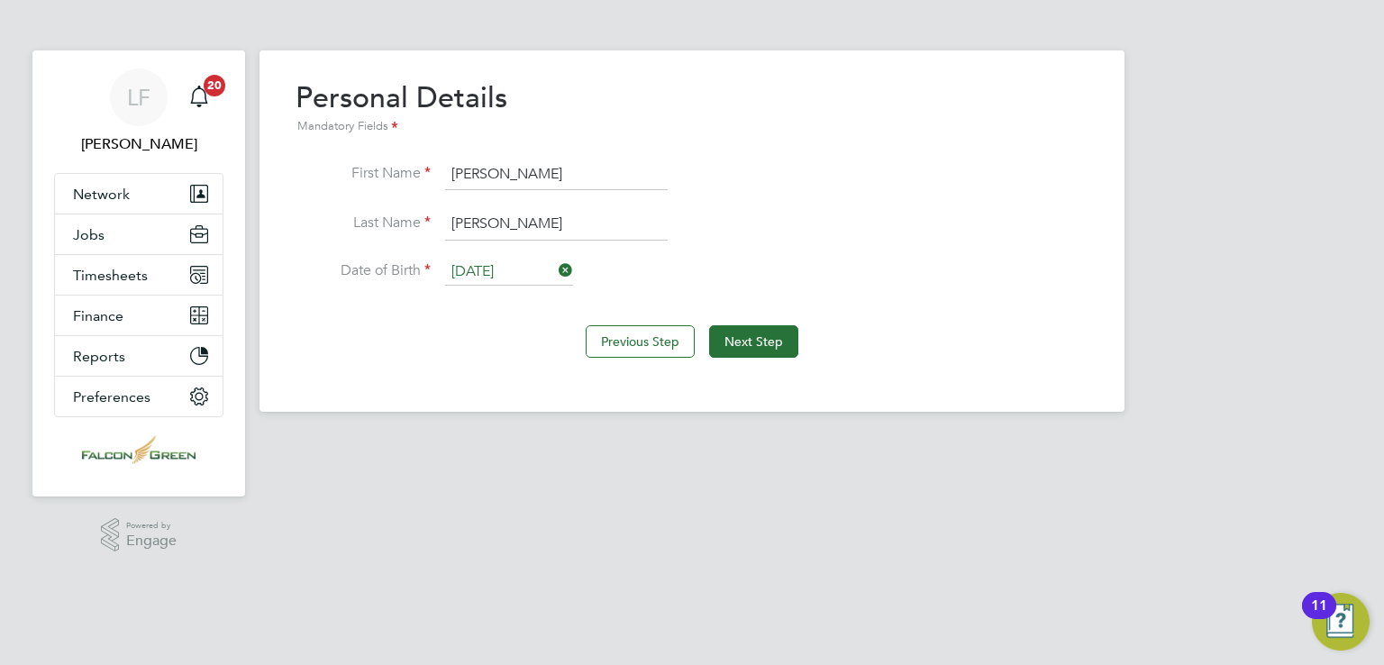
click at [754, 357] on div "Previous Step Next Step" at bounding box center [692, 340] width 793 height 72
click at [736, 343] on button "Next Step" at bounding box center [753, 341] width 89 height 32
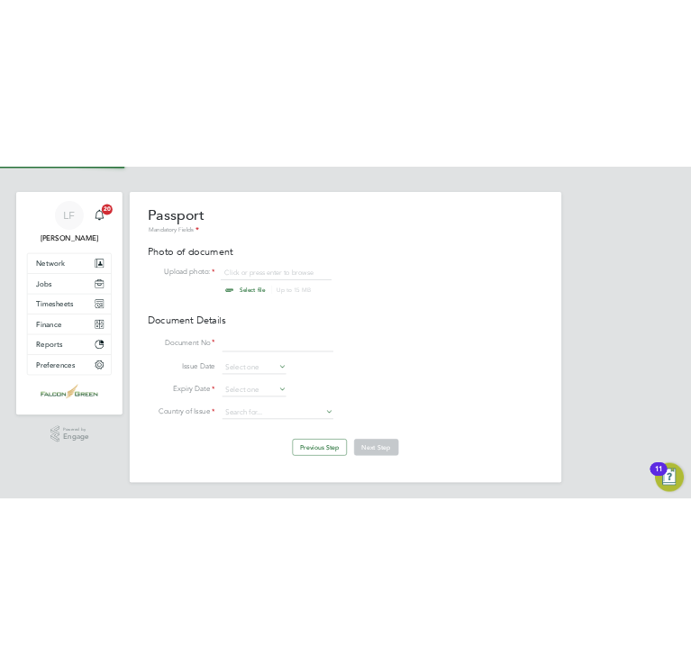
scroll to position [23, 224]
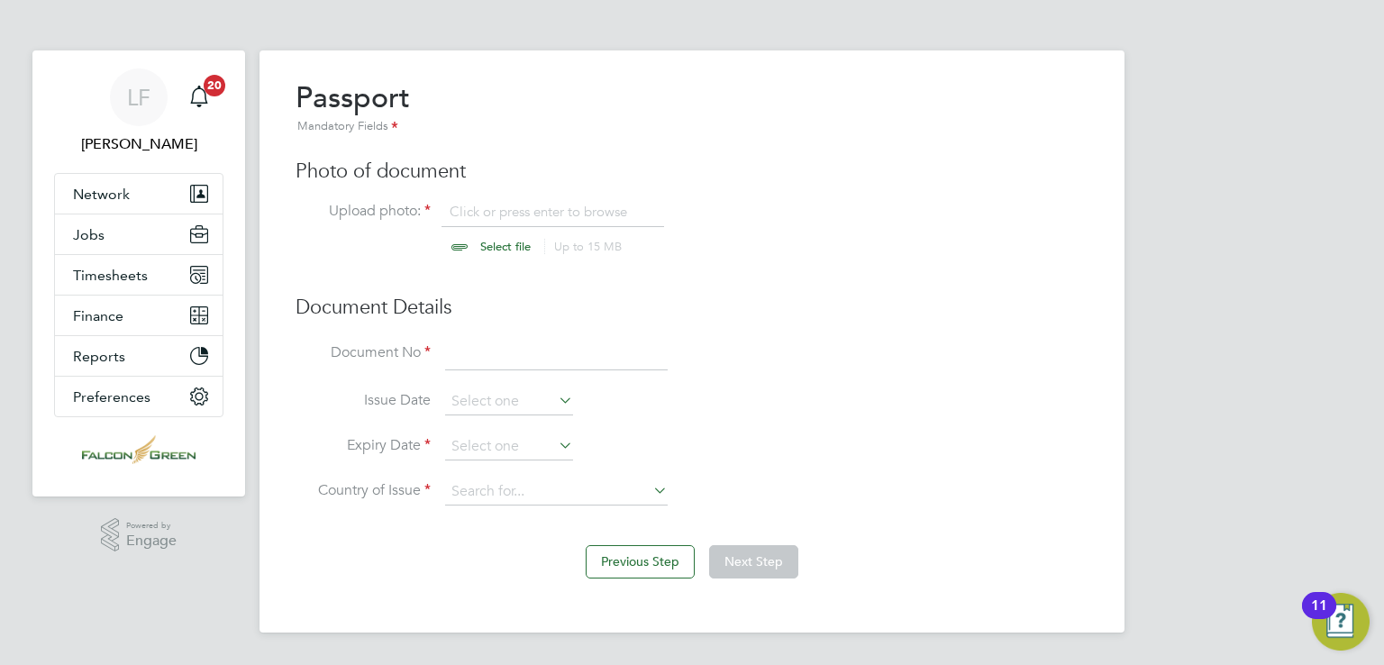
click at [488, 241] on input "file" at bounding box center [522, 230] width 283 height 54
type input "C:\fakepath\undefined.jpeg"
click at [478, 362] on input at bounding box center [556, 355] width 223 height 32
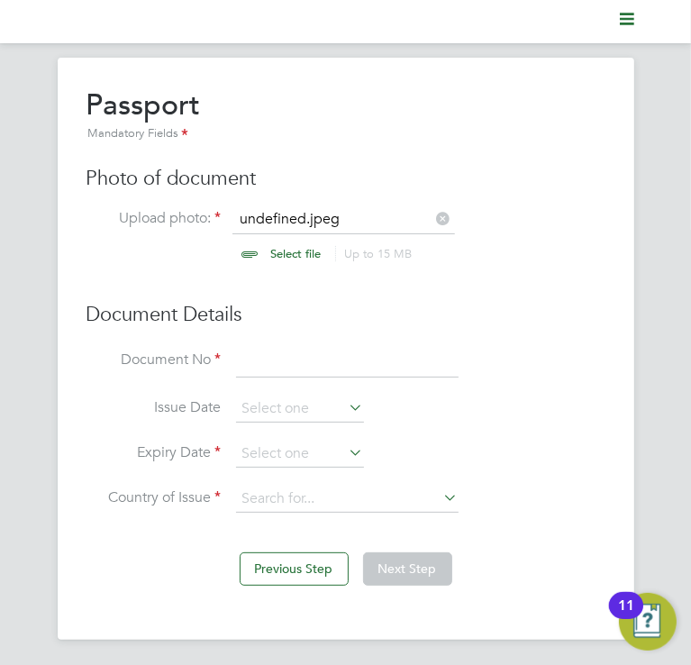
click at [280, 344] on div "Passport Mandatory Fields Photo of document Upload photo: undefined.jpeg Select…" at bounding box center [346, 309] width 519 height 444
click at [272, 351] on input at bounding box center [347, 362] width 223 height 32
type input "549722423"
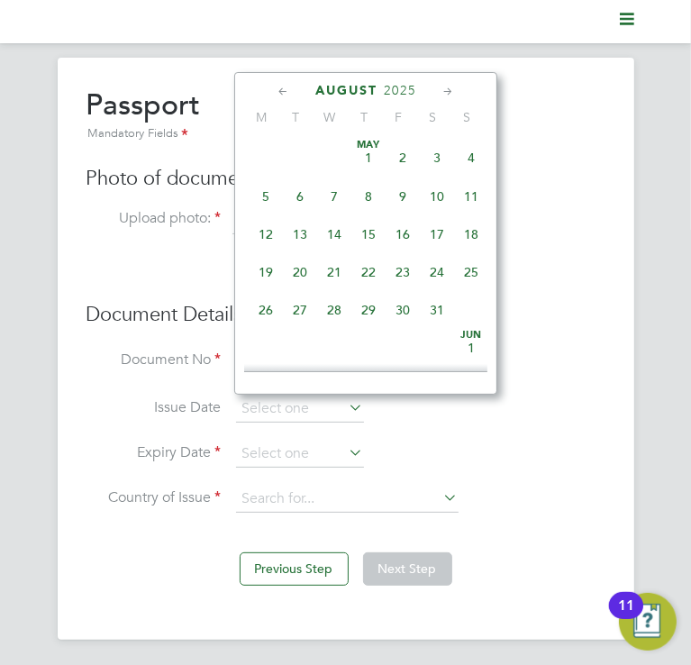
scroll to position [706, 0]
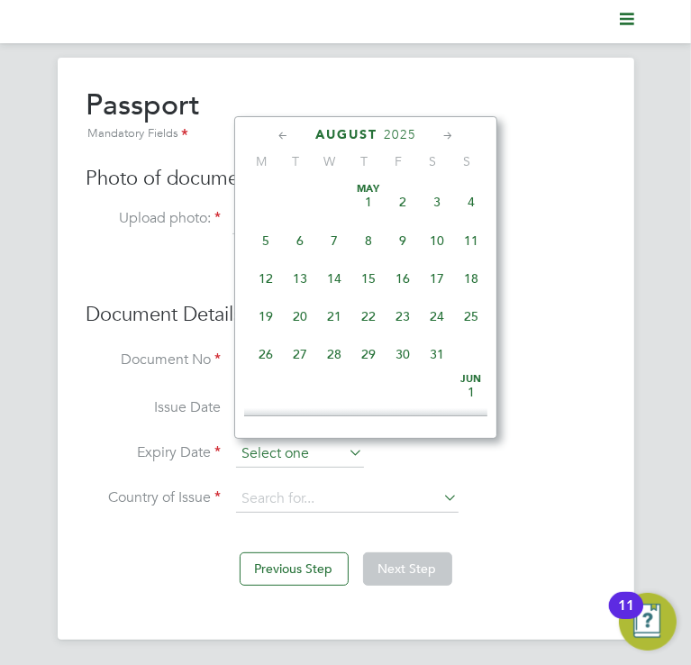
click at [295, 462] on input at bounding box center [300, 454] width 128 height 27
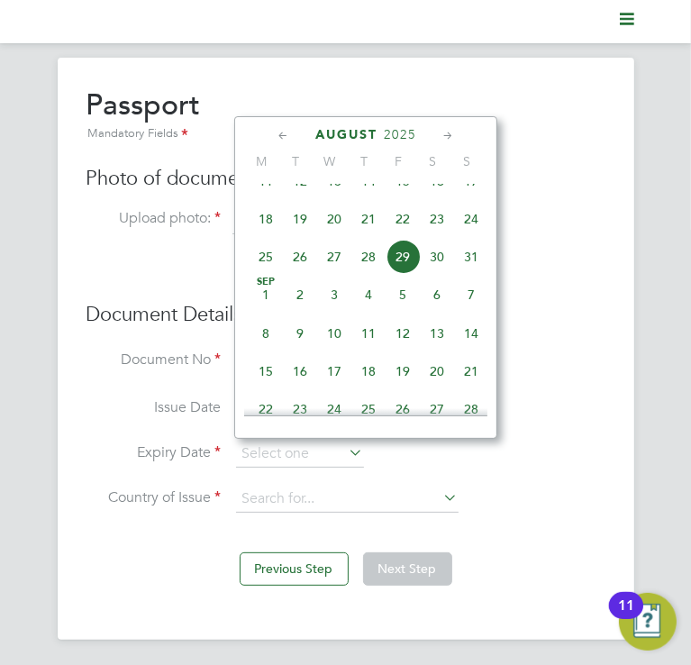
click at [411, 129] on span "2025" at bounding box center [400, 134] width 32 height 15
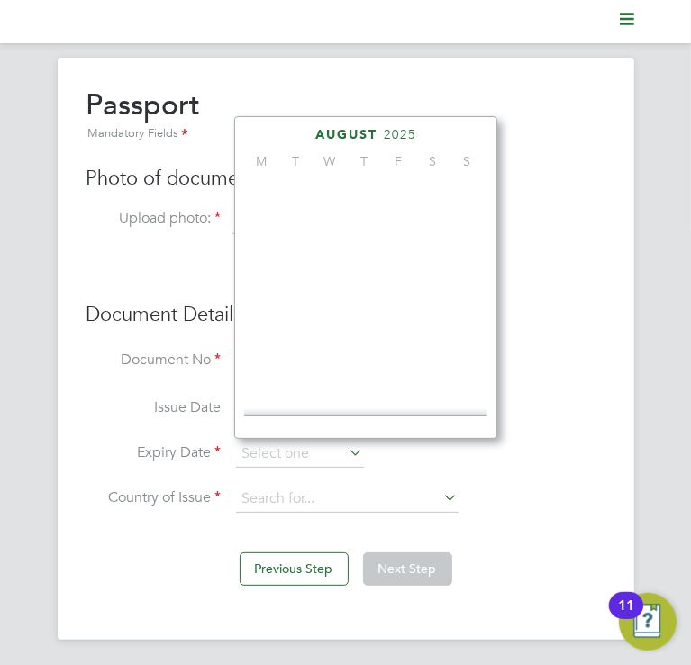
scroll to position [482, 0]
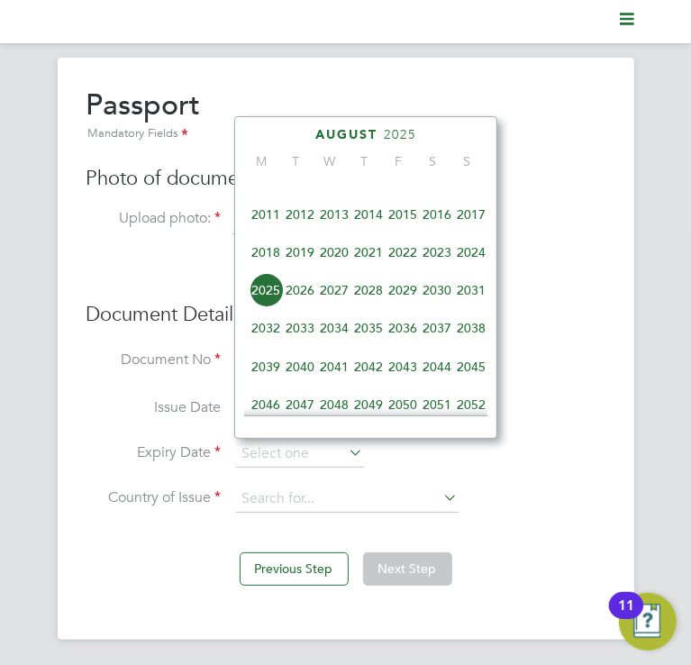
click at [335, 304] on span "2027" at bounding box center [334, 290] width 34 height 34
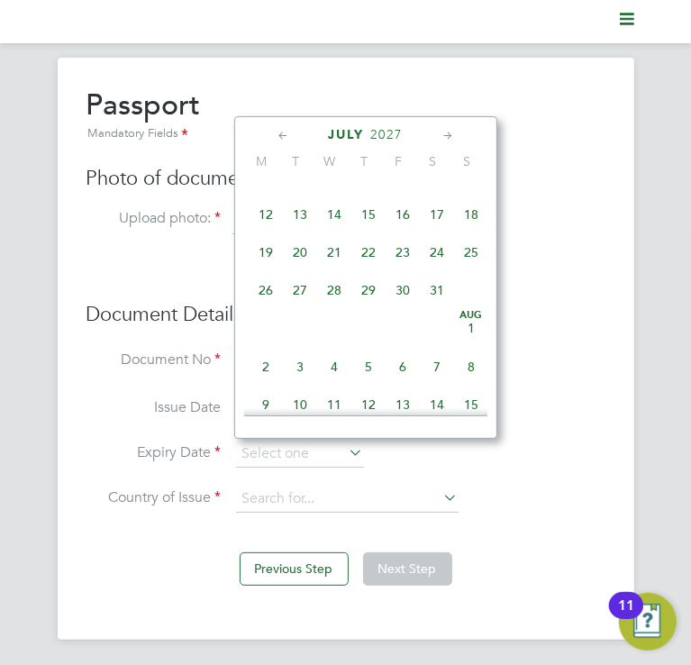
drag, startPoint x: 406, startPoint y: 271, endPoint x: 379, endPoint y: 329, distance: 63.7
click at [379, 329] on div "May 1 2 3 4 5 6 7 8 9 10 11 12 13 14 15 16 17 18 19 20 21 22 23 24 25 26 27 28 …" at bounding box center [377, 300] width 266 height 231
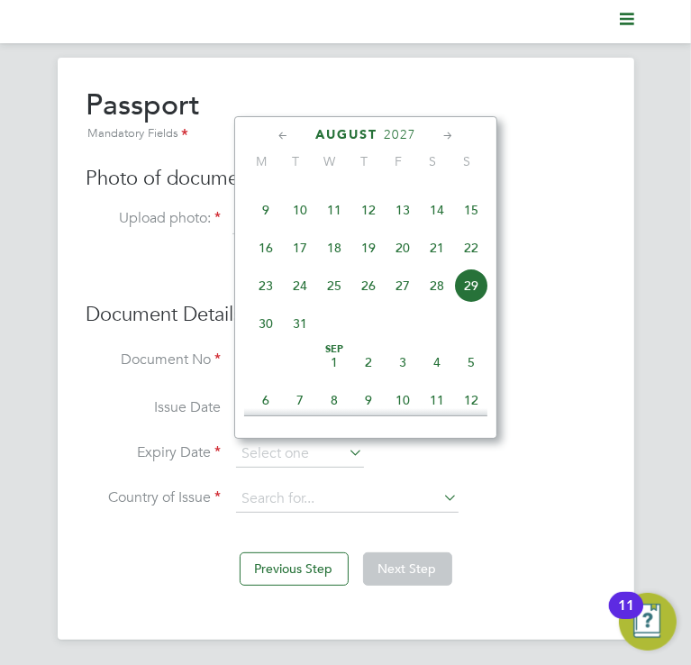
scroll to position [678, 0]
click at [258, 302] on span "23" at bounding box center [266, 285] width 34 height 34
type input "[DATE]"
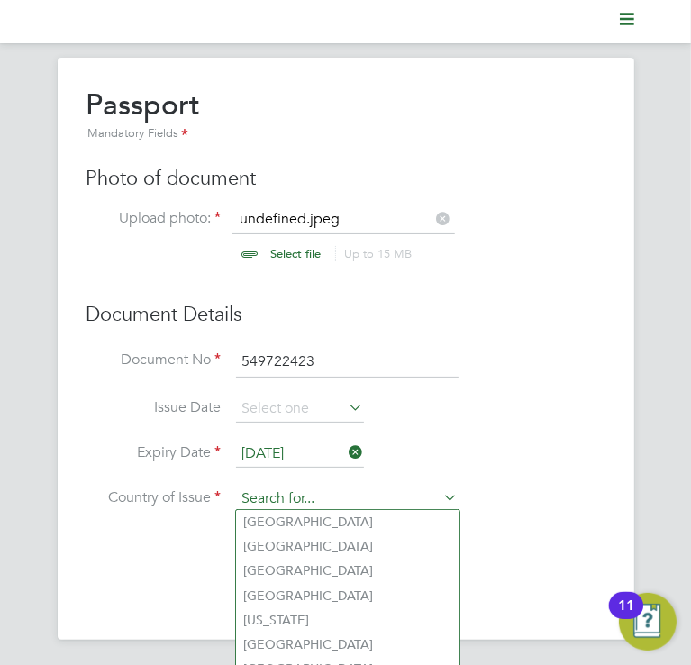
click at [289, 497] on input at bounding box center [347, 499] width 223 height 27
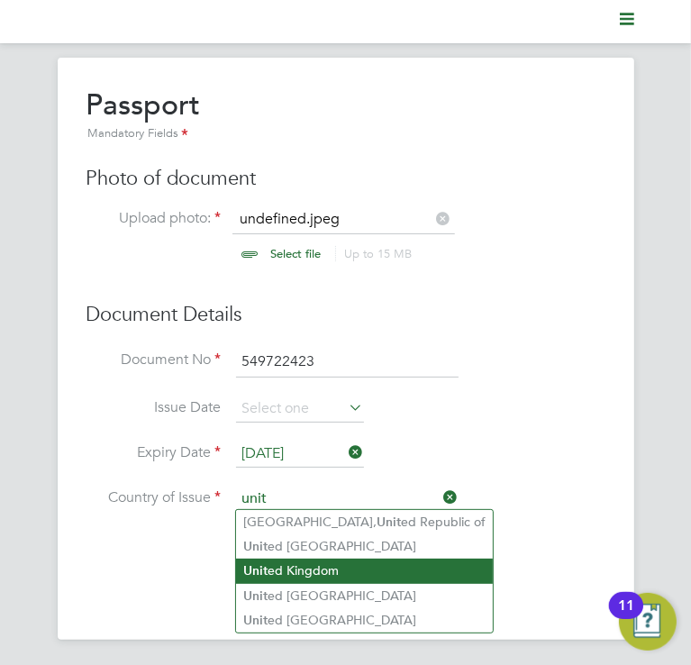
click at [293, 574] on li "Unit ed Kingdom" at bounding box center [364, 571] width 257 height 24
type input "United Kingdom"
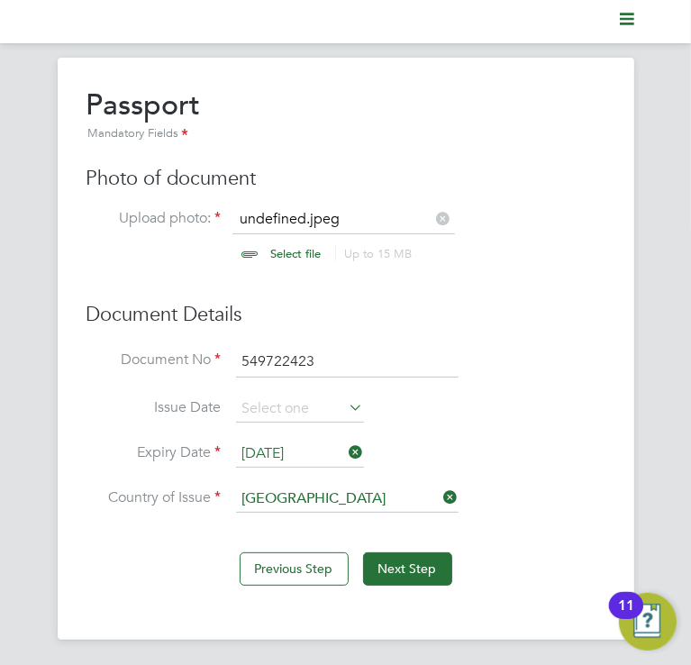
click at [555, 397] on li "Issue Date" at bounding box center [346, 418] width 519 height 45
click at [411, 579] on button "Next Step" at bounding box center [407, 568] width 89 height 32
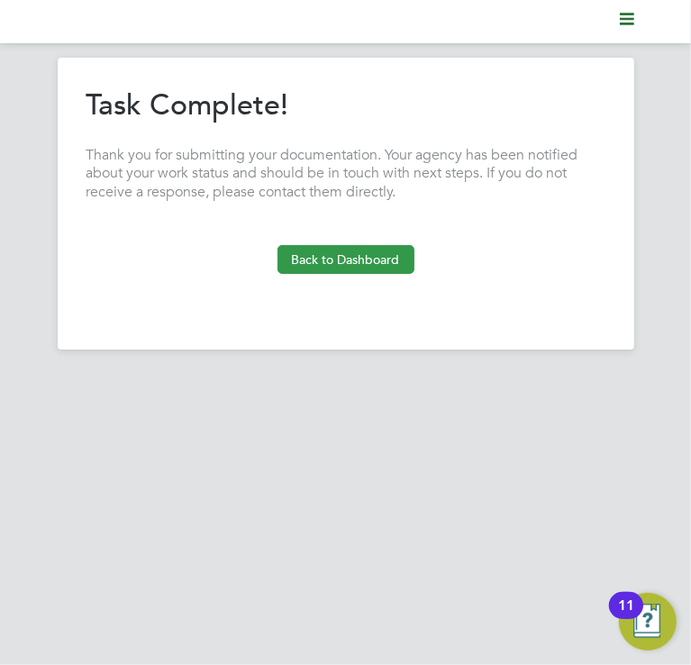
click at [366, 260] on button "Back to Dashboard" at bounding box center [346, 259] width 137 height 29
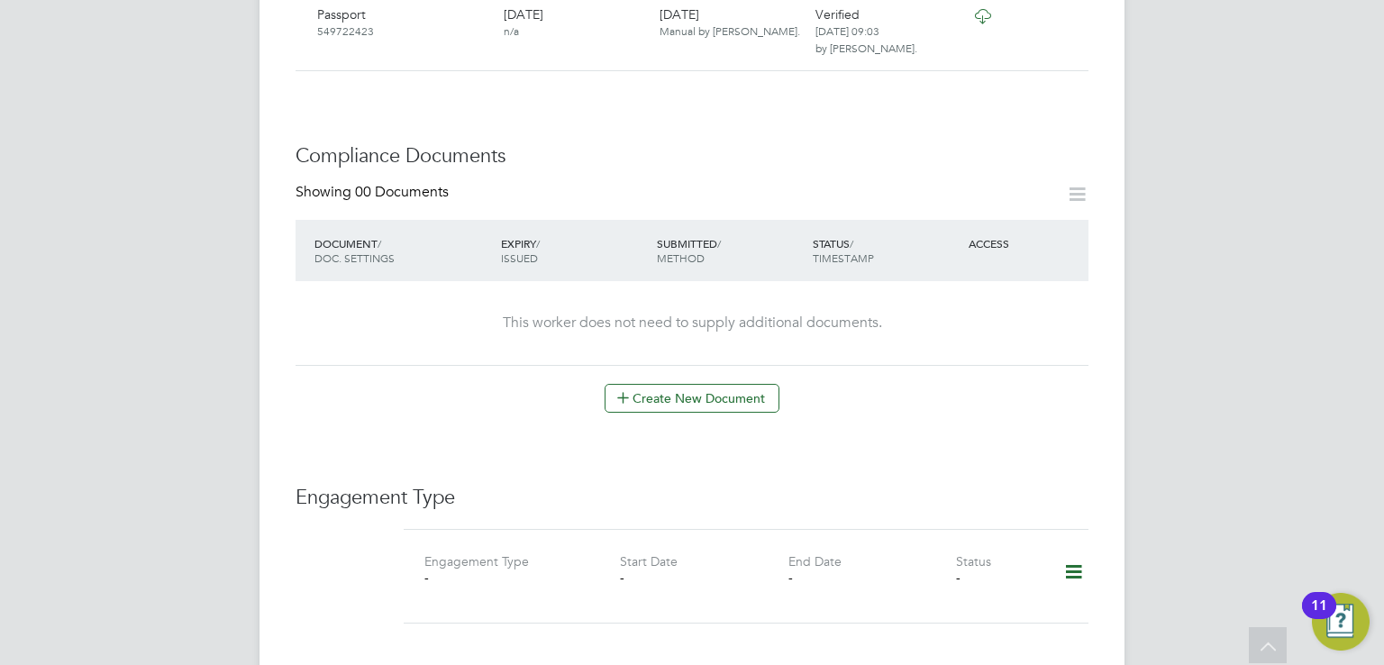
scroll to position [786, 0]
click at [681, 384] on button "Create New Document" at bounding box center [692, 397] width 175 height 29
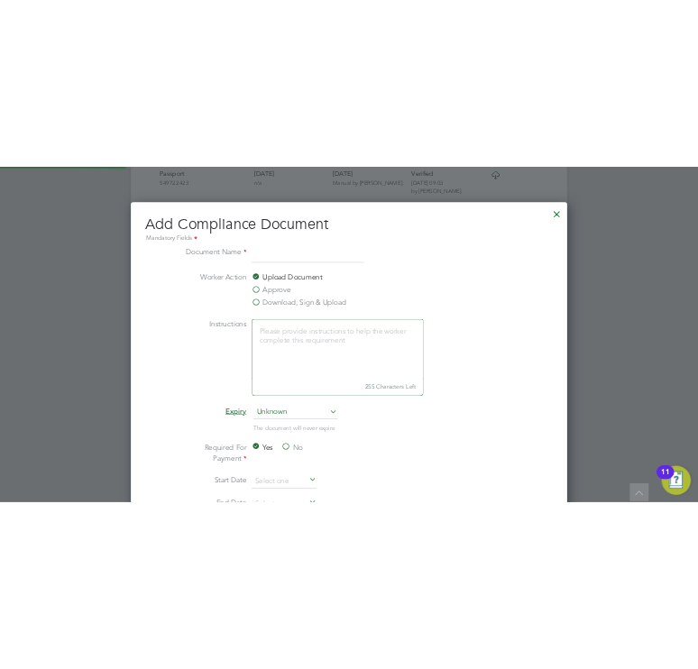
scroll to position [943, 866]
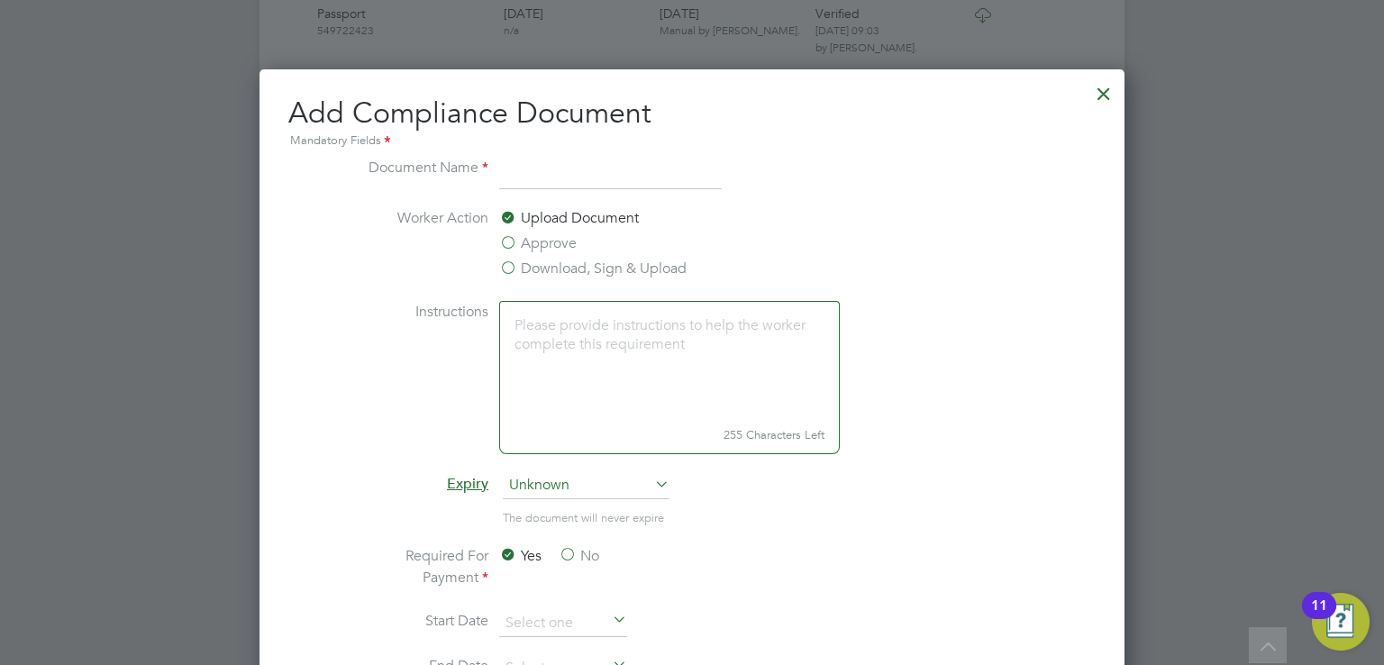
click at [544, 176] on input at bounding box center [610, 173] width 223 height 32
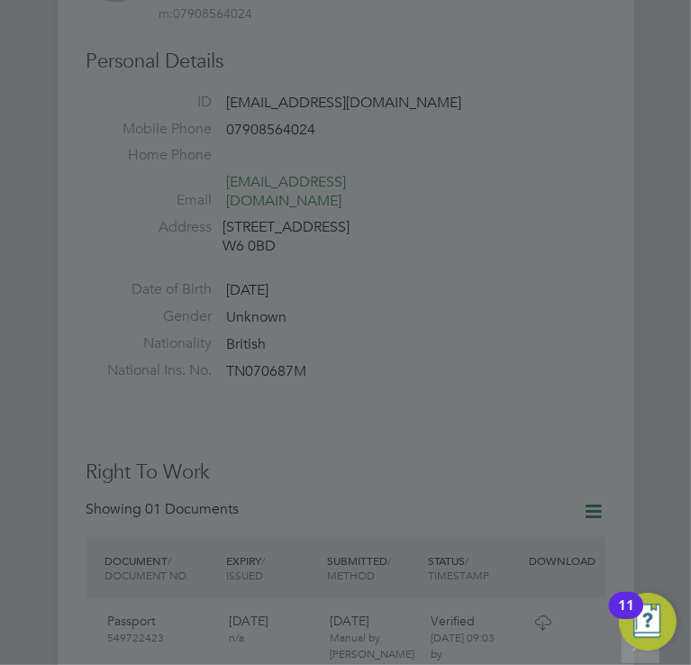
scroll to position [8, 9]
type input "CSCS"
click at [280, 325] on div at bounding box center [345, 332] width 691 height 665
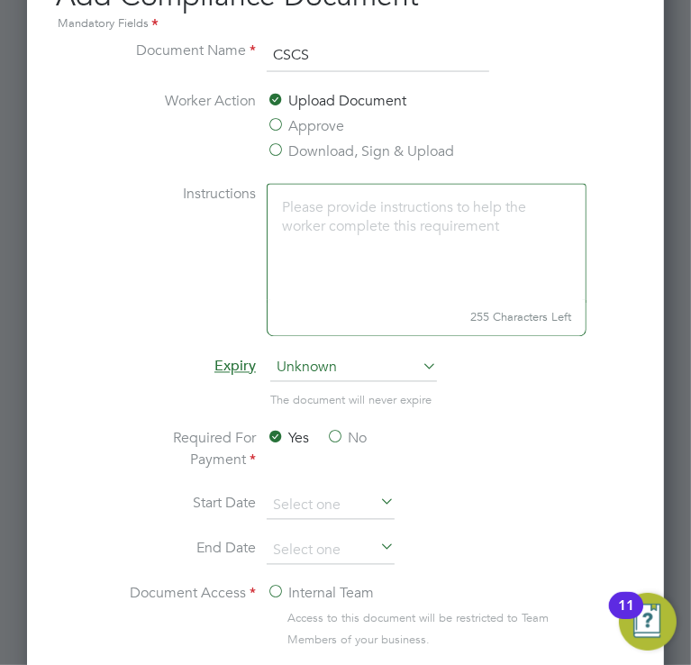
scroll to position [1546, 0]
click at [324, 441] on div "Yes No" at bounding box center [402, 452] width 270 height 47
click at [333, 435] on label "No" at bounding box center [346, 440] width 41 height 22
click at [0, 0] on input "No" at bounding box center [0, 0] width 0 height 0
click at [287, 509] on input at bounding box center [331, 507] width 128 height 27
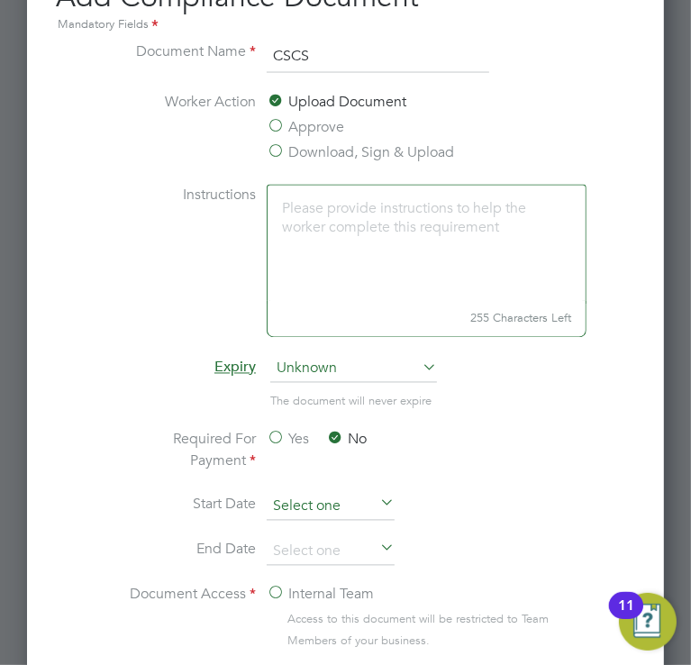
scroll to position [706, 0]
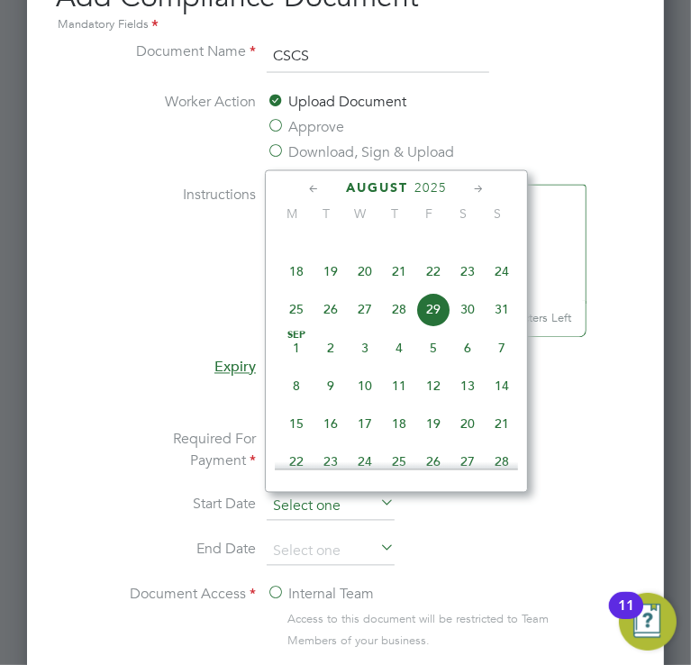
click at [294, 504] on input at bounding box center [331, 507] width 128 height 27
click at [297, 539] on input at bounding box center [331, 552] width 128 height 27
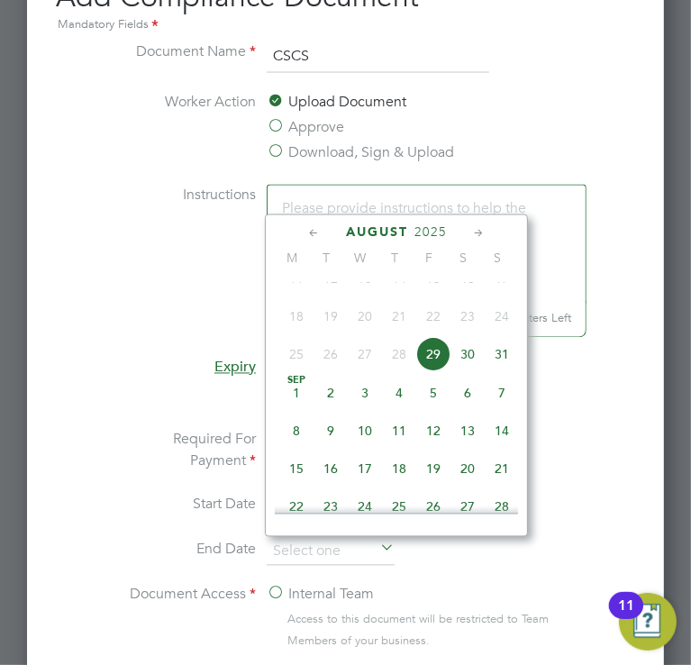
click at [433, 232] on span "2025" at bounding box center [431, 232] width 32 height 15
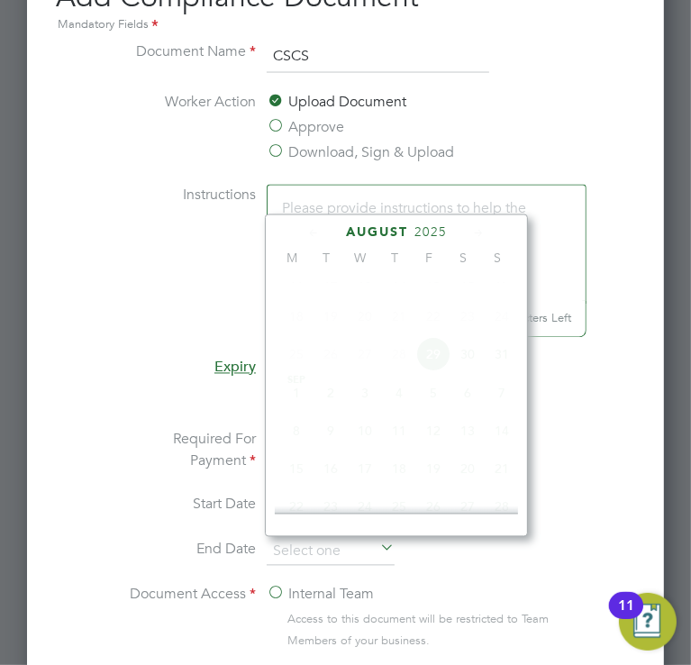
scroll to position [482, 0]
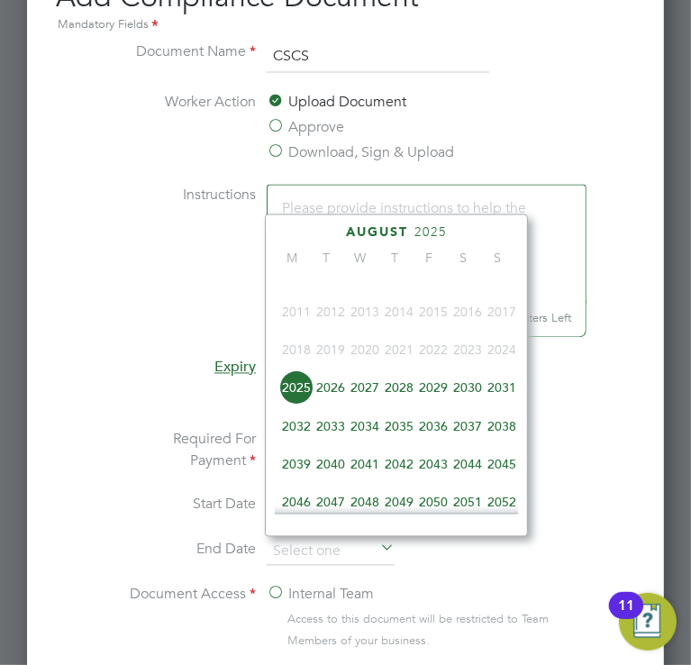
click at [411, 398] on span "2028" at bounding box center [399, 387] width 34 height 34
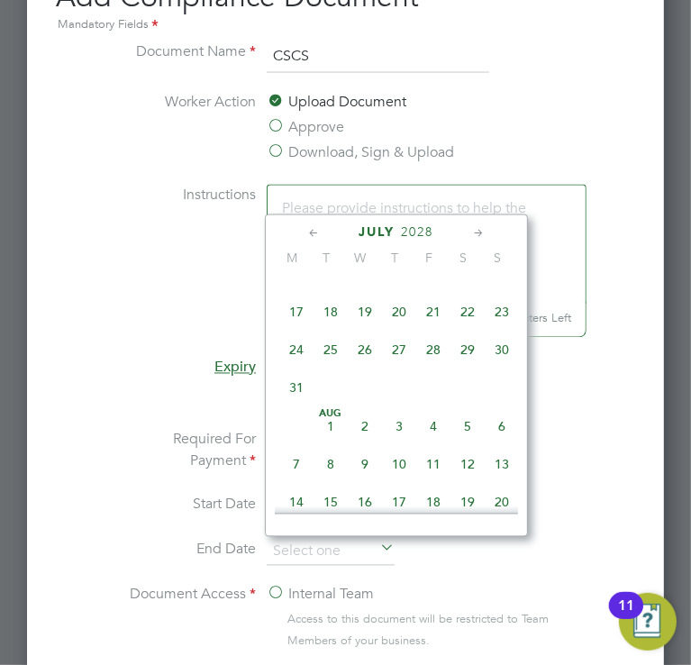
click at [314, 233] on icon at bounding box center [314, 234] width 17 height 20
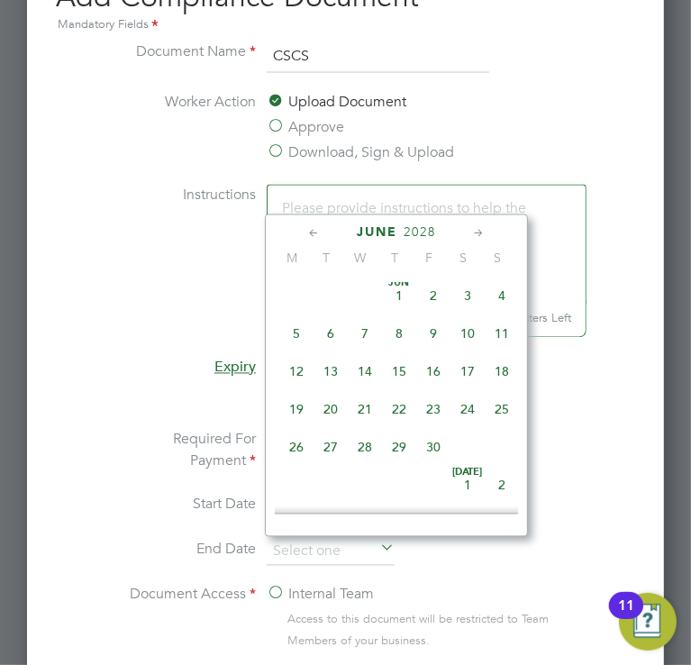
click at [439, 453] on span "30" at bounding box center [433, 447] width 34 height 34
type input "[DATE]"
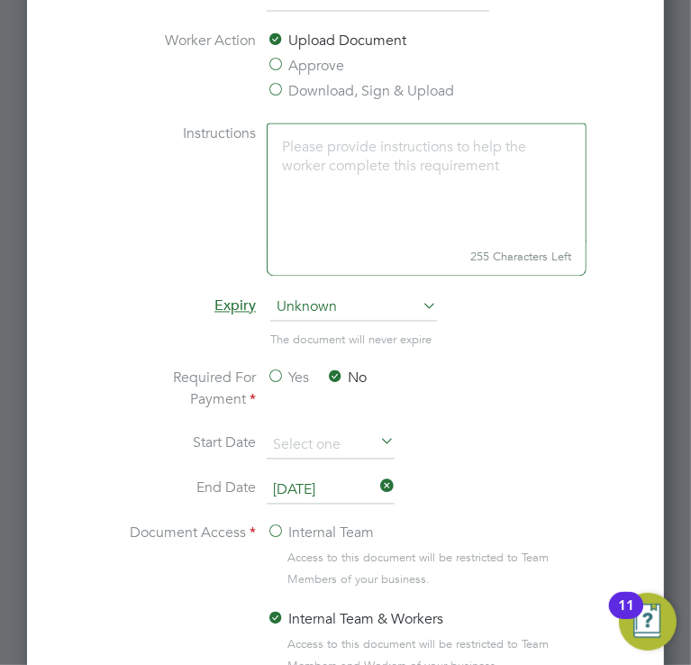
scroll to position [1720, 0]
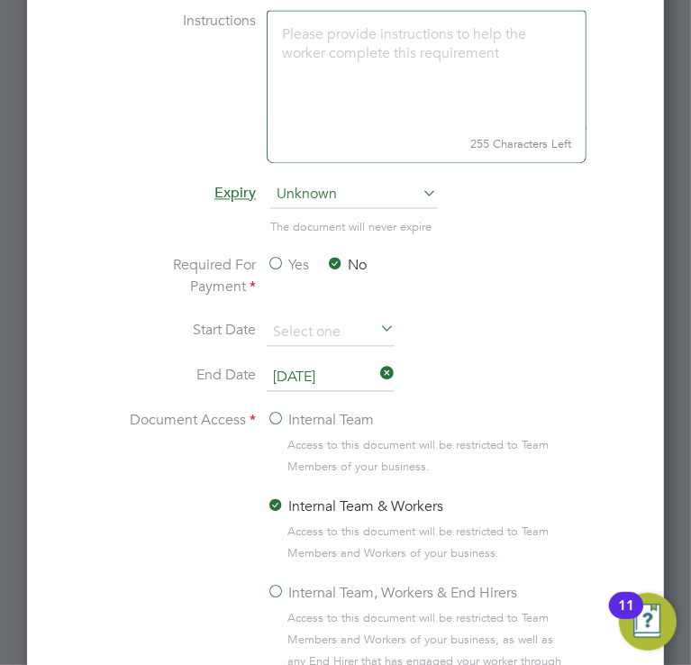
click at [288, 583] on label "Internal Team, Workers & End Hirers" at bounding box center [392, 594] width 251 height 22
click at [0, 0] on input "Internal Team, Workers & End Hirers" at bounding box center [0, 0] width 0 height 0
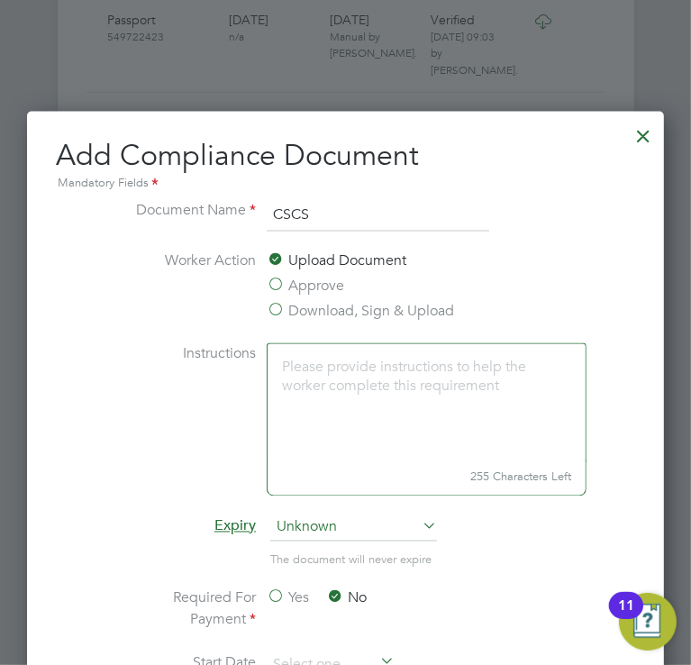
scroll to position [1384, 0]
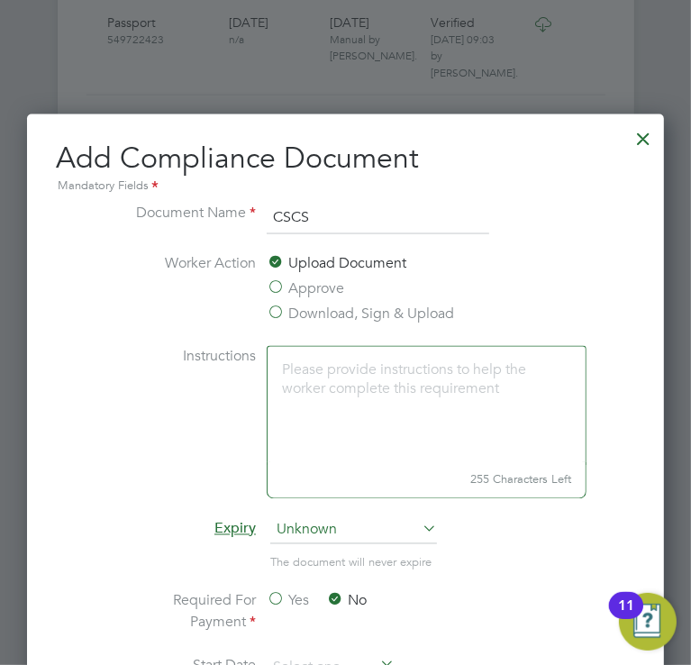
click at [306, 287] on label "Approve" at bounding box center [306, 289] width 78 height 22
click at [0, 0] on input "Approve" at bounding box center [0, 0] width 0 height 0
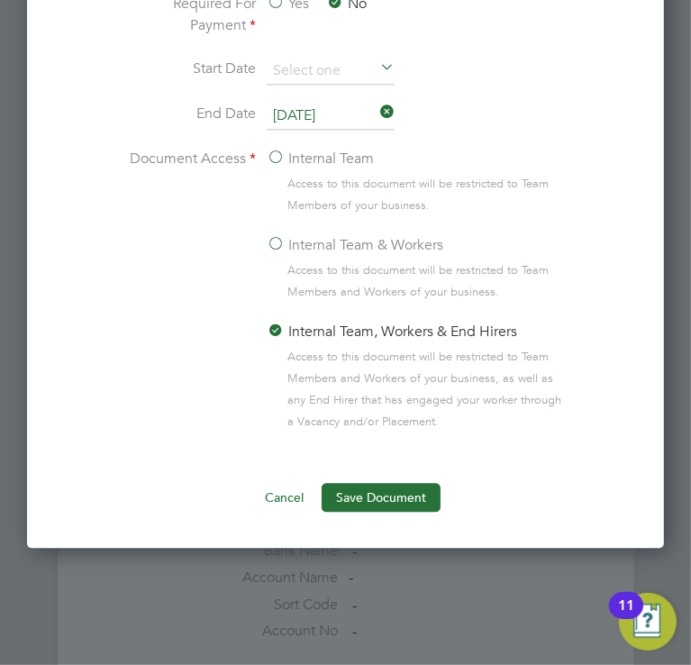
scroll to position [2448, 0]
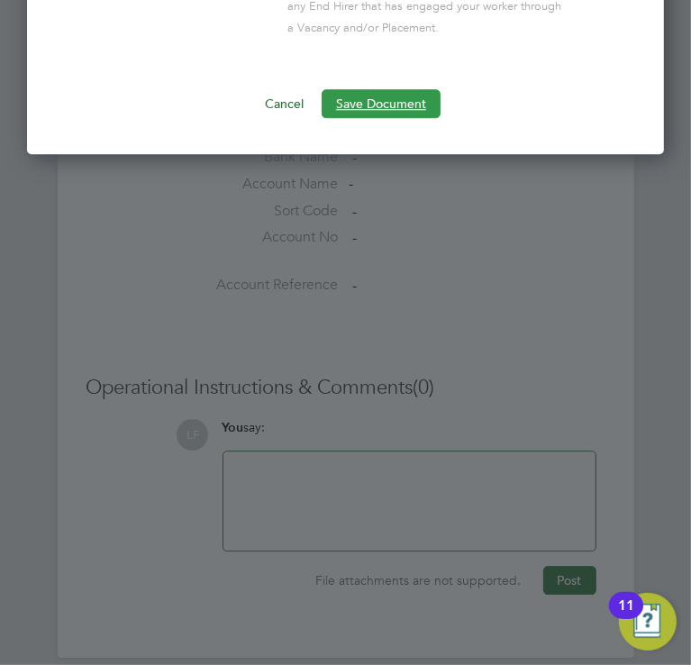
click at [364, 102] on button "Save Document" at bounding box center [381, 103] width 119 height 29
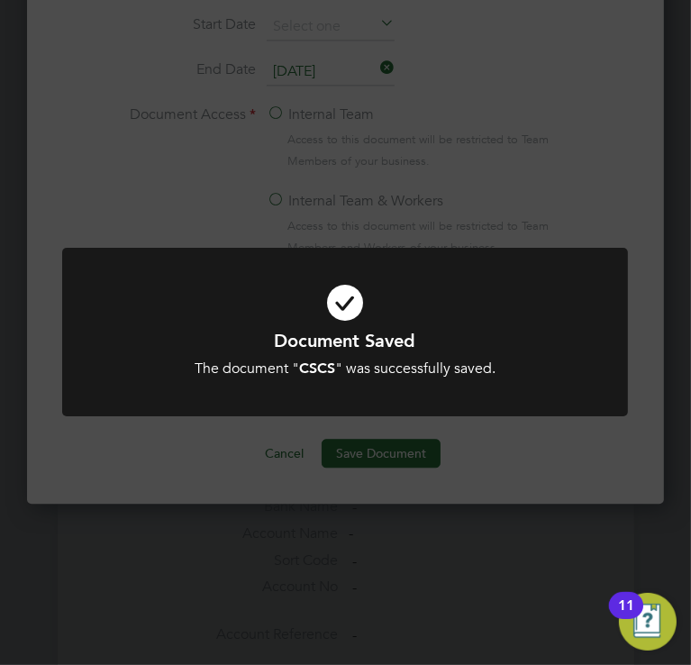
scroll to position [2096, 0]
click at [288, 491] on div "Document Saved The document " CSCS " was successfully saved. Cancel Okay" at bounding box center [345, 332] width 691 height 665
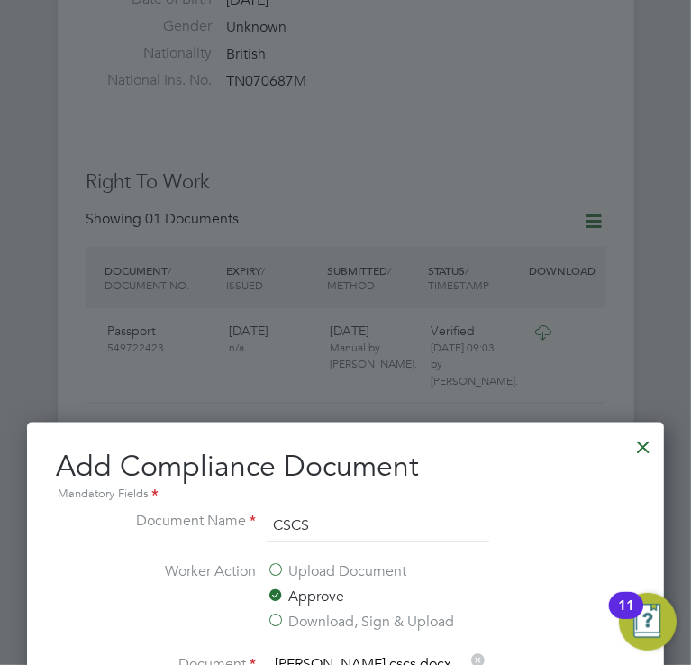
click at [638, 443] on div at bounding box center [643, 442] width 32 height 32
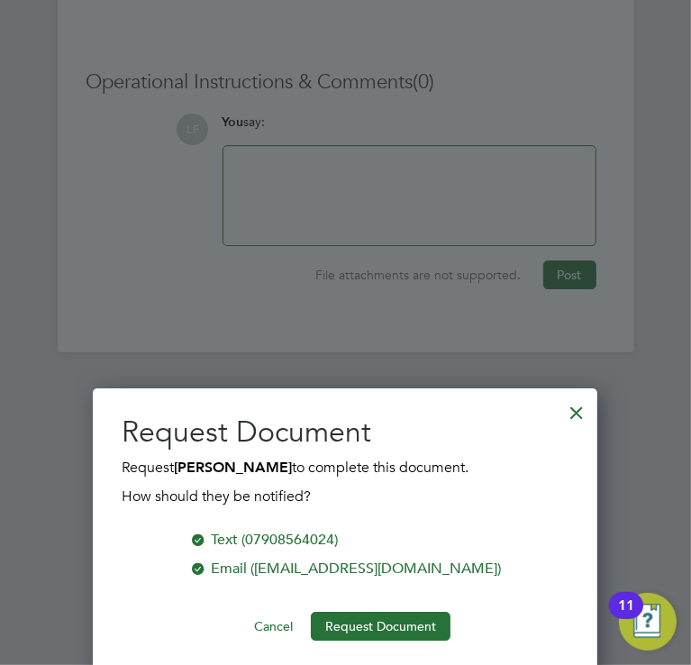
scroll to position [2752, 0]
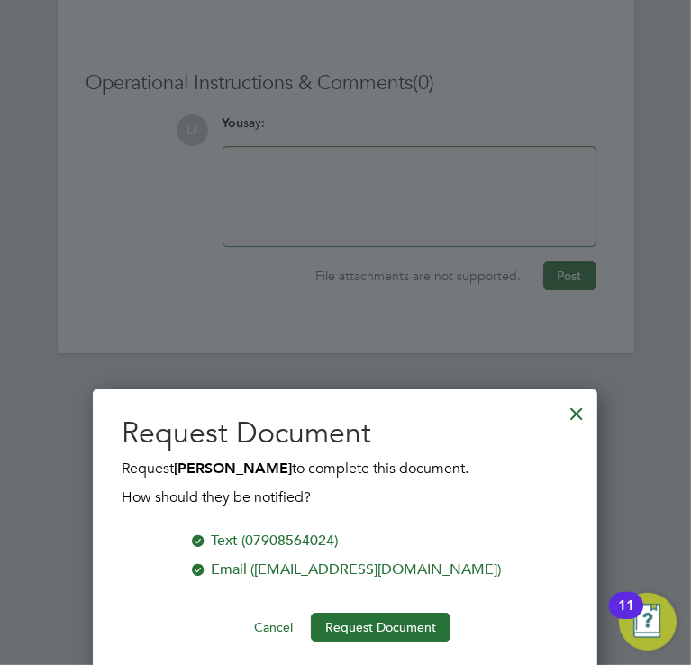
click at [333, 642] on div "Request Document Request Luke Adams to complete this document. How should they …" at bounding box center [345, 533] width 505 height 288
click at [335, 634] on button "Request Document" at bounding box center [381, 627] width 140 height 29
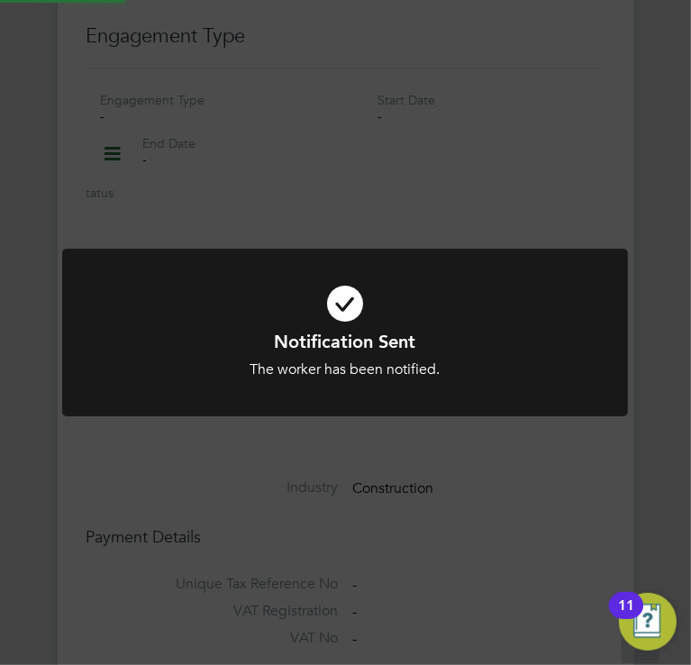
scroll to position [1853, 0]
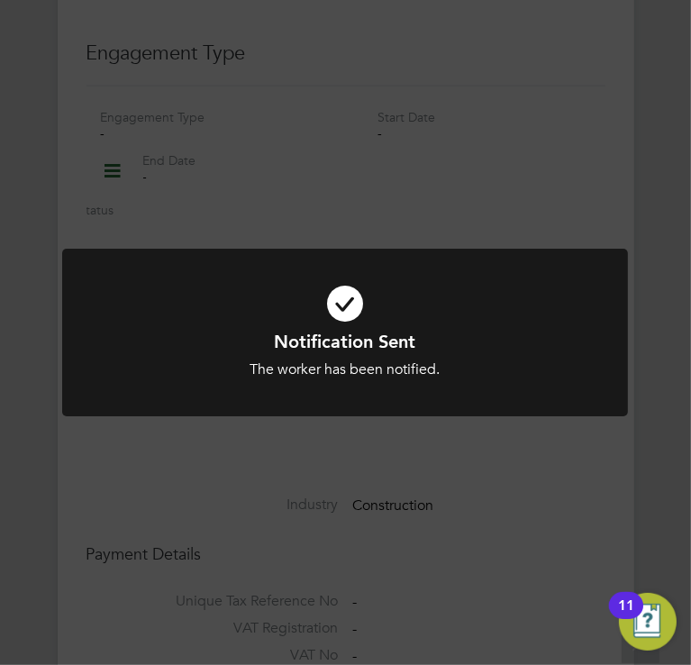
click at [323, 315] on icon at bounding box center [345, 304] width 469 height 70
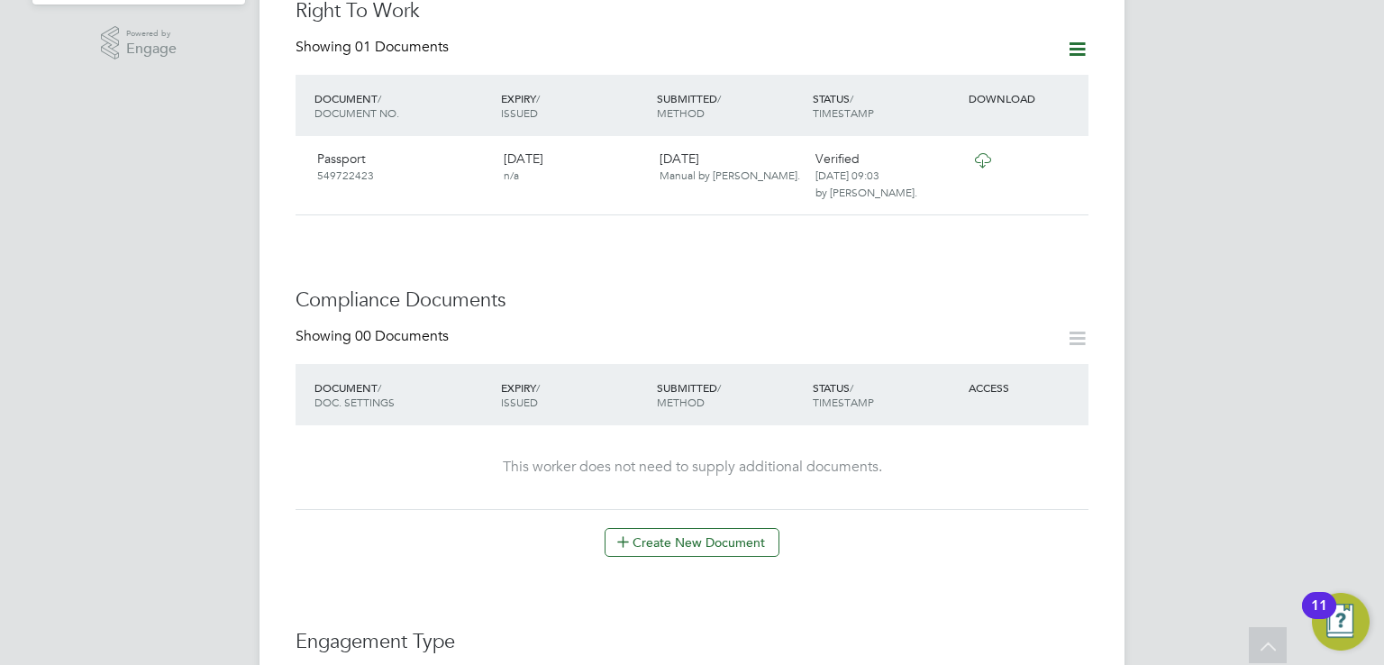
scroll to position [885, 0]
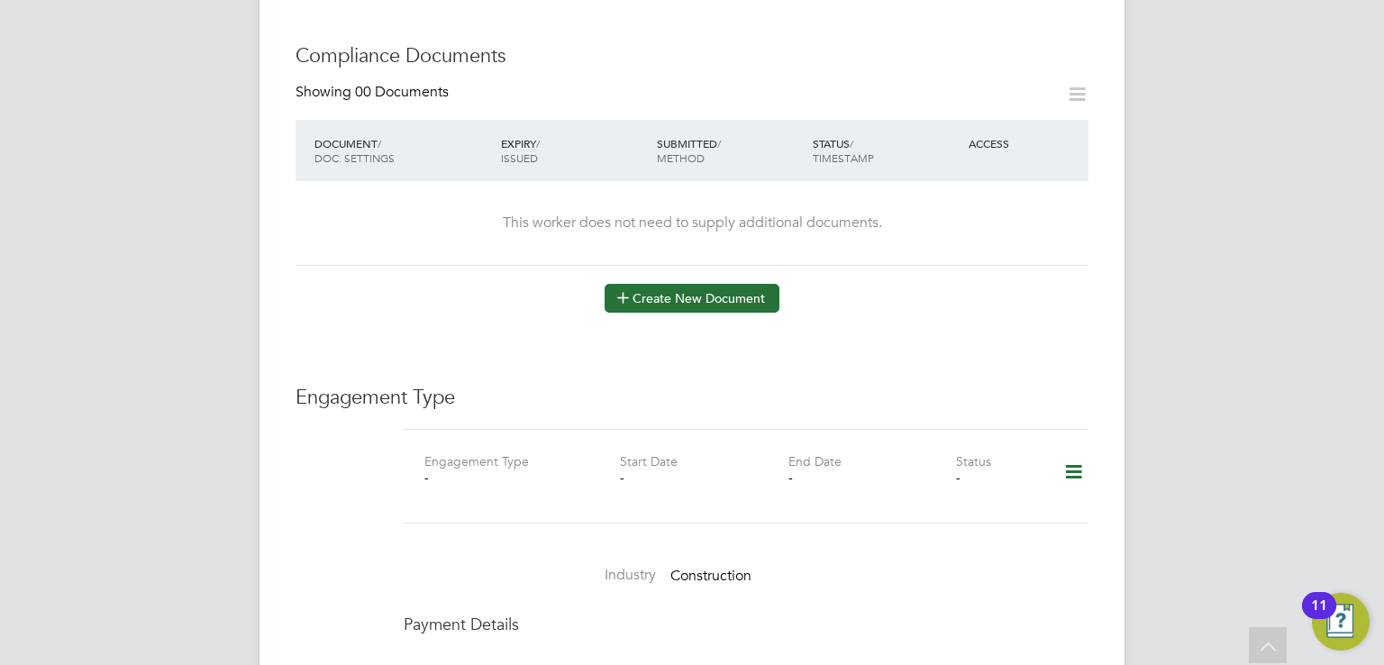
click at [642, 284] on button "Create New Document" at bounding box center [692, 298] width 175 height 29
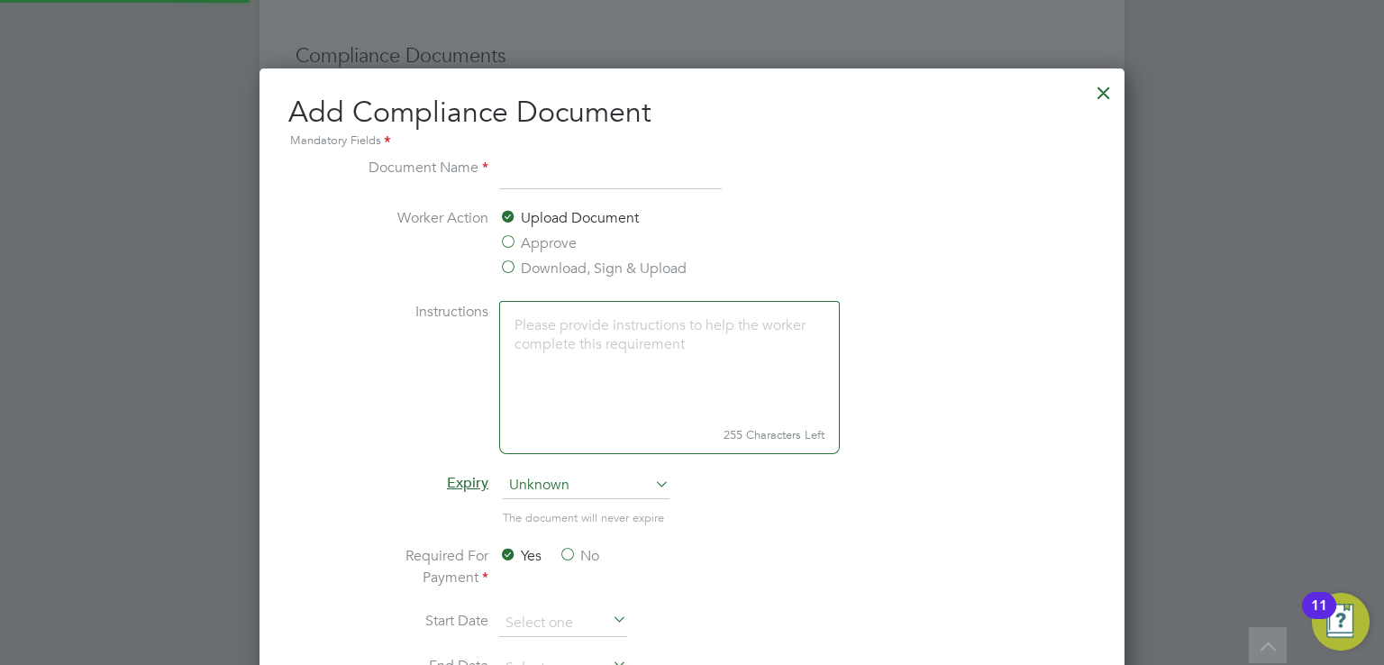
scroll to position [943, 866]
click at [515, 250] on label "Approve" at bounding box center [538, 244] width 78 height 22
click at [0, 0] on input "Approve" at bounding box center [0, 0] width 0 height 0
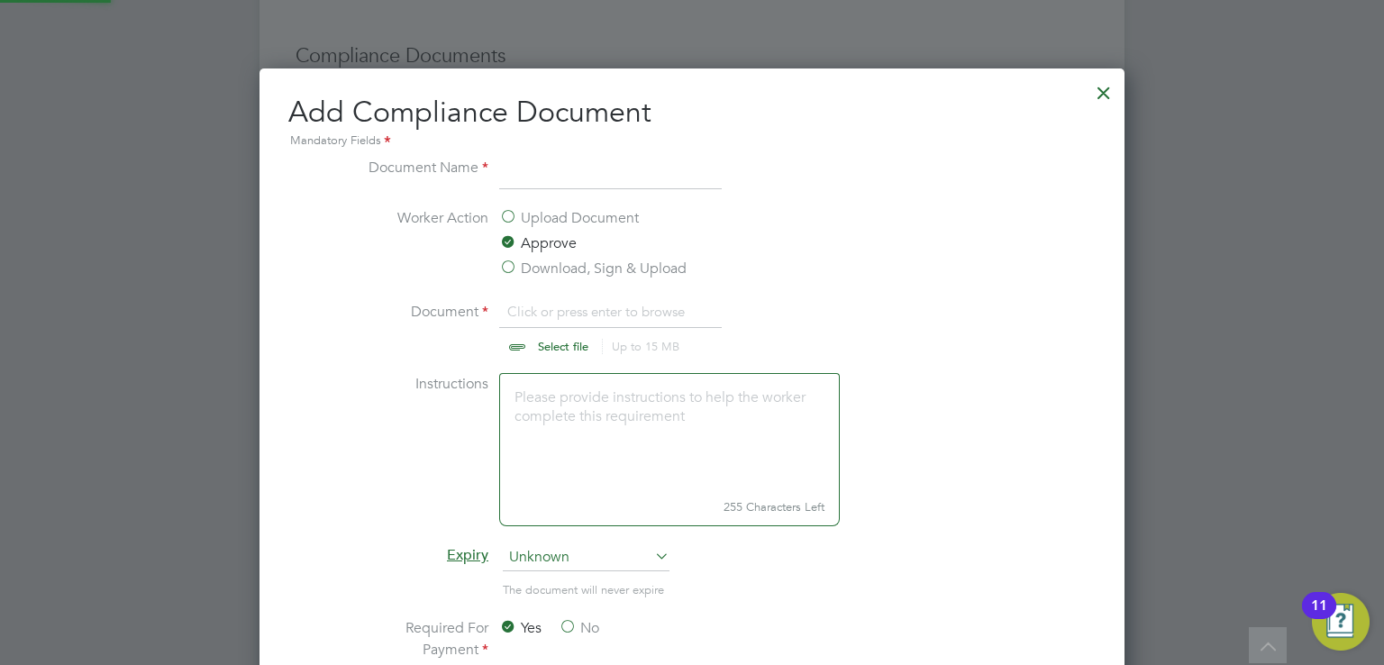
scroll to position [26, 224]
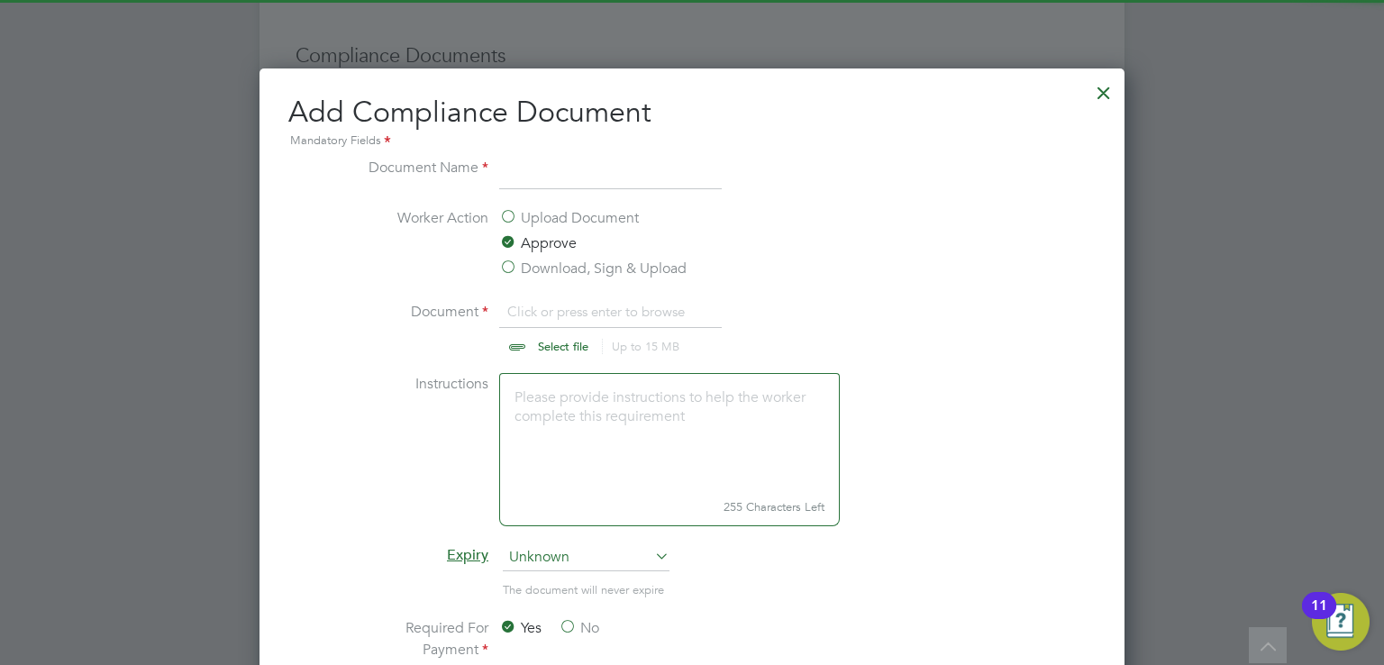
click at [565, 313] on input "file" at bounding box center [580, 328] width 283 height 54
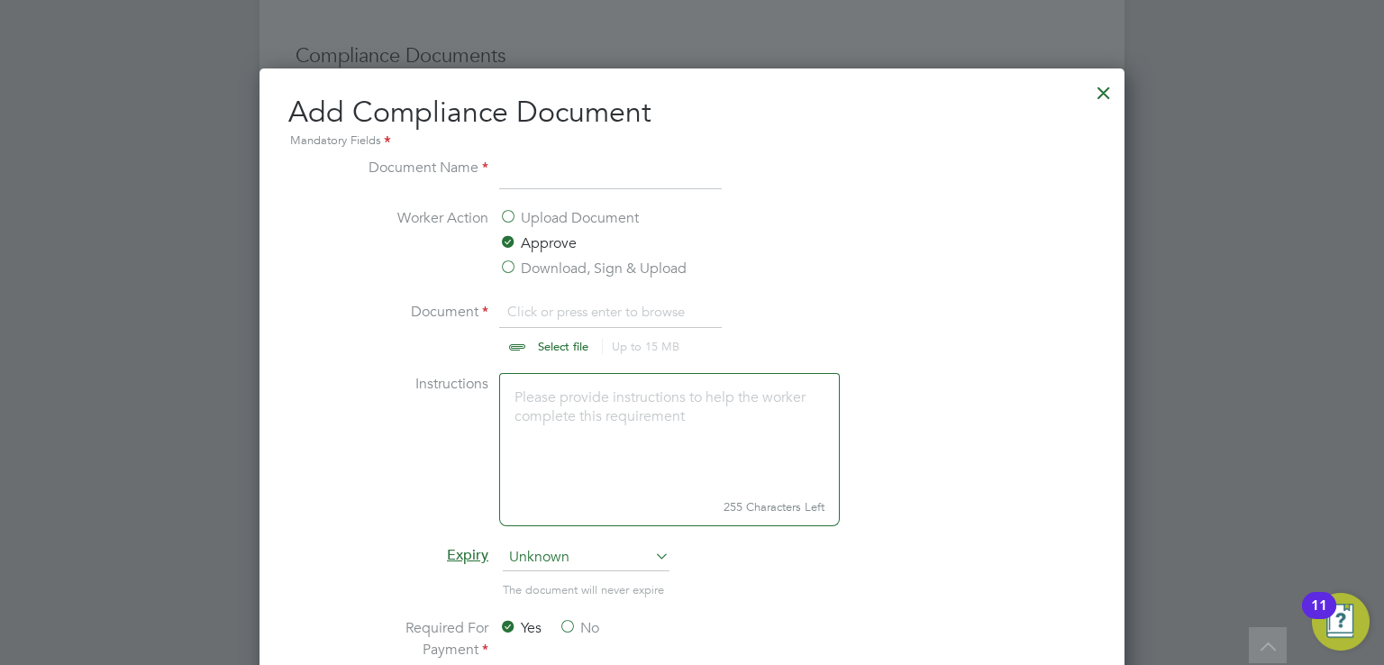
type input "C:\fakepath\luke adams cscs.docx"
click at [561, 181] on input at bounding box center [610, 173] width 223 height 32
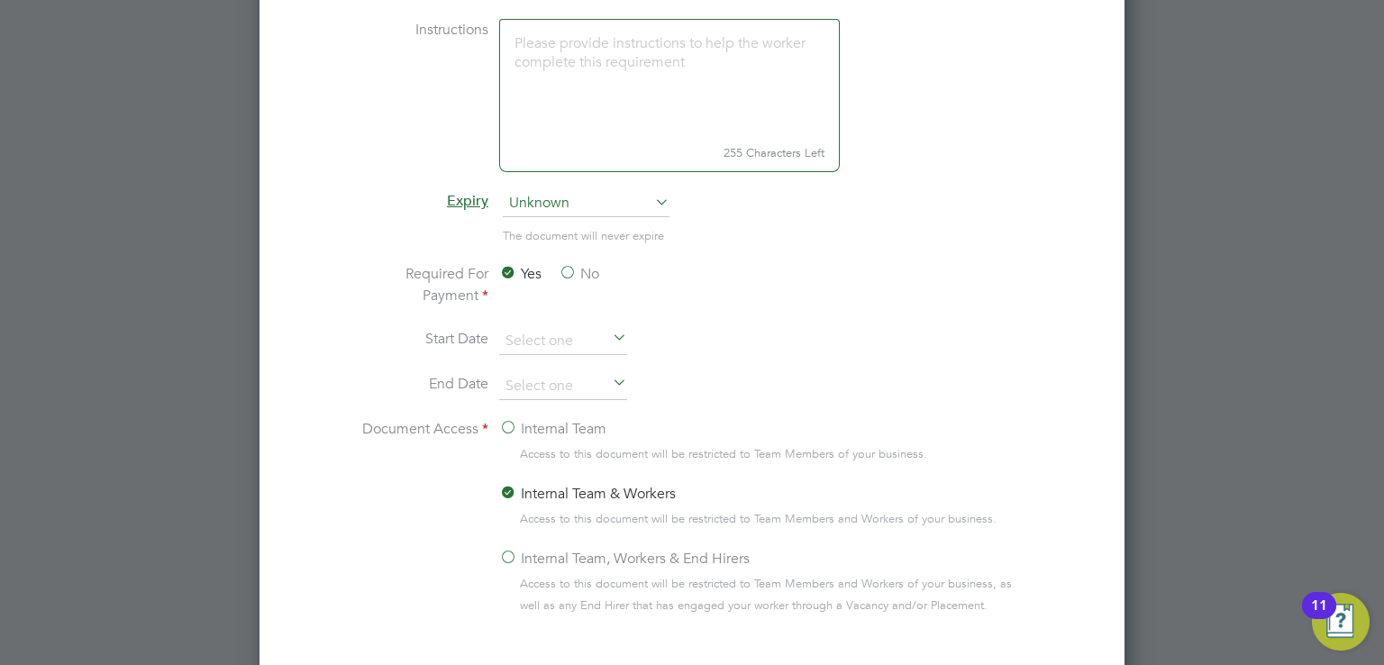
scroll to position [1325, 0]
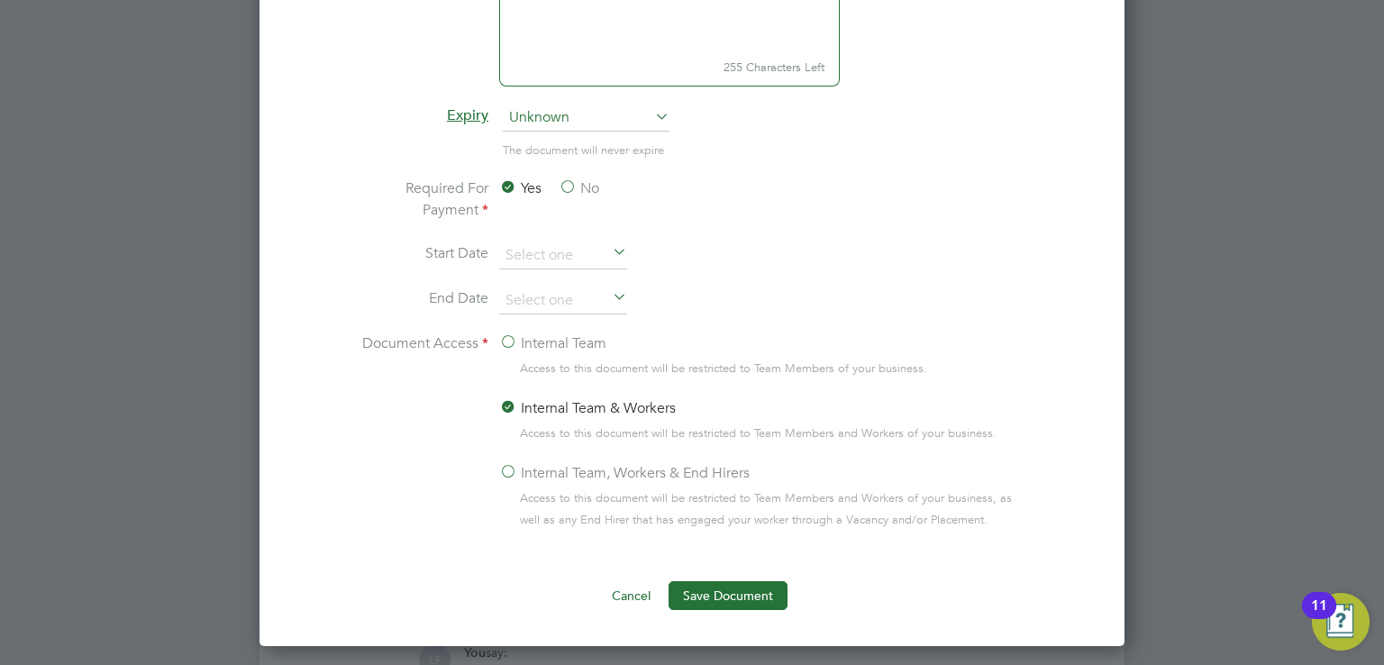
type input "CSCS"
click at [563, 181] on label "No" at bounding box center [579, 189] width 41 height 22
click at [0, 0] on input "No" at bounding box center [0, 0] width 0 height 0
click at [555, 294] on input at bounding box center [563, 300] width 128 height 27
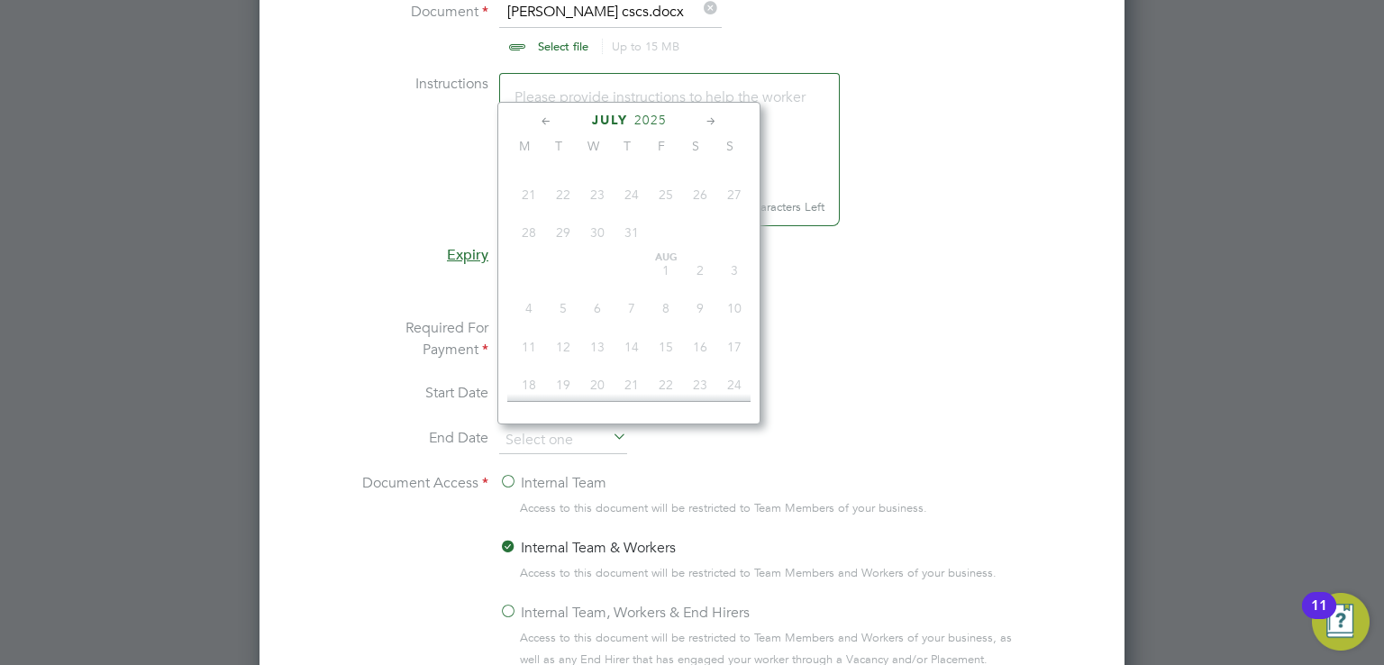
scroll to position [1188, 0]
click at [655, 125] on div "July 2025" at bounding box center [628, 117] width 243 height 17
click at [652, 118] on span "2025" at bounding box center [650, 117] width 32 height 15
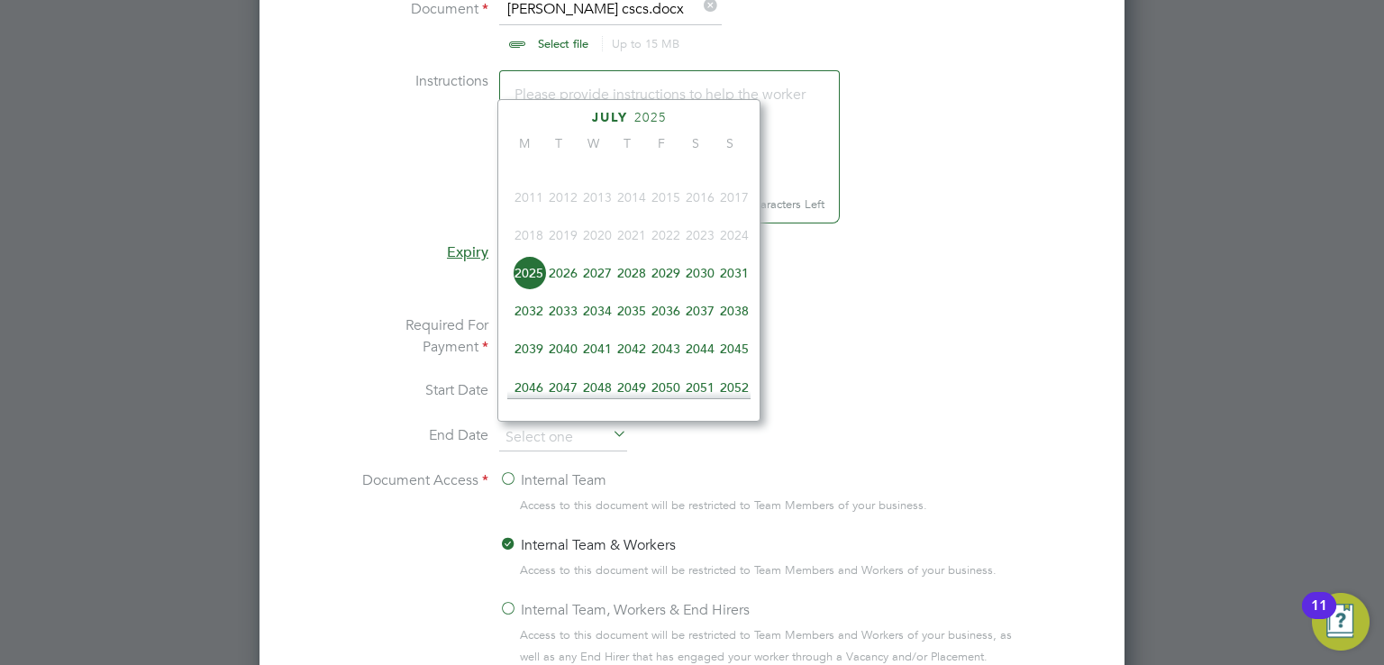
click at [636, 287] on span "2028" at bounding box center [632, 273] width 34 height 34
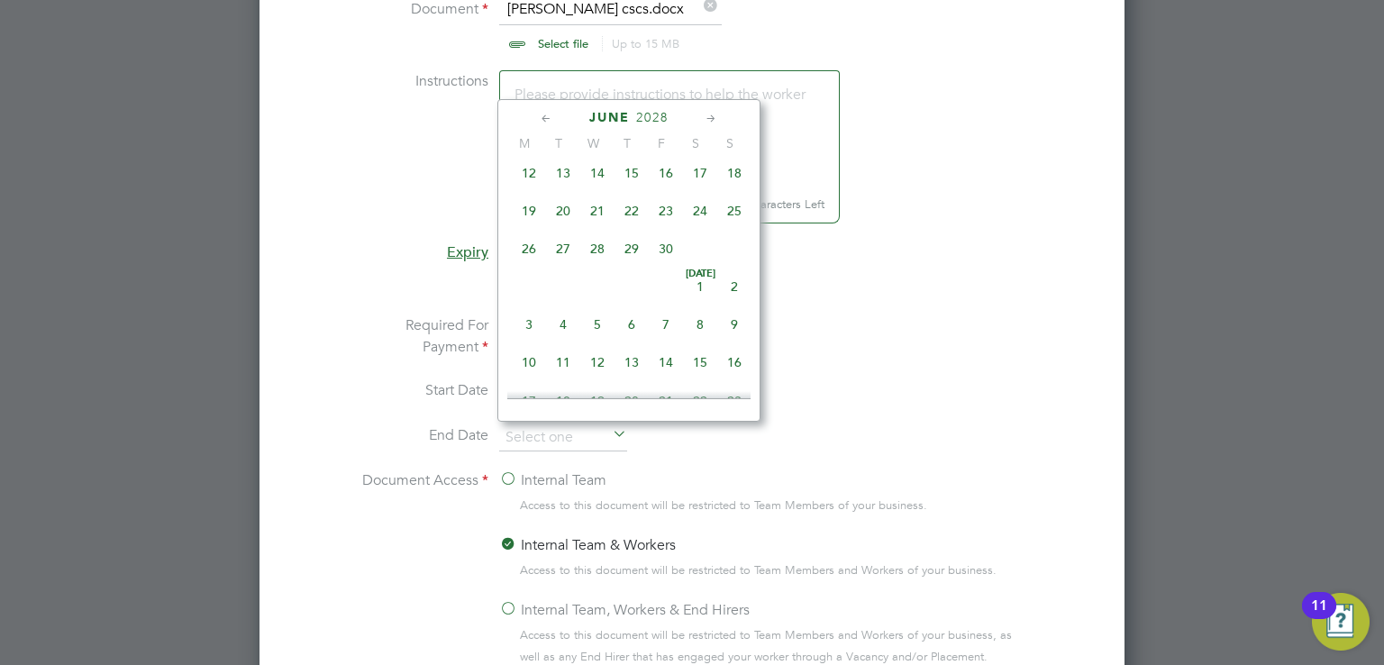
scroll to position [468, 0]
click at [664, 260] on span "30" at bounding box center [666, 250] width 34 height 34
type input "[DATE]"
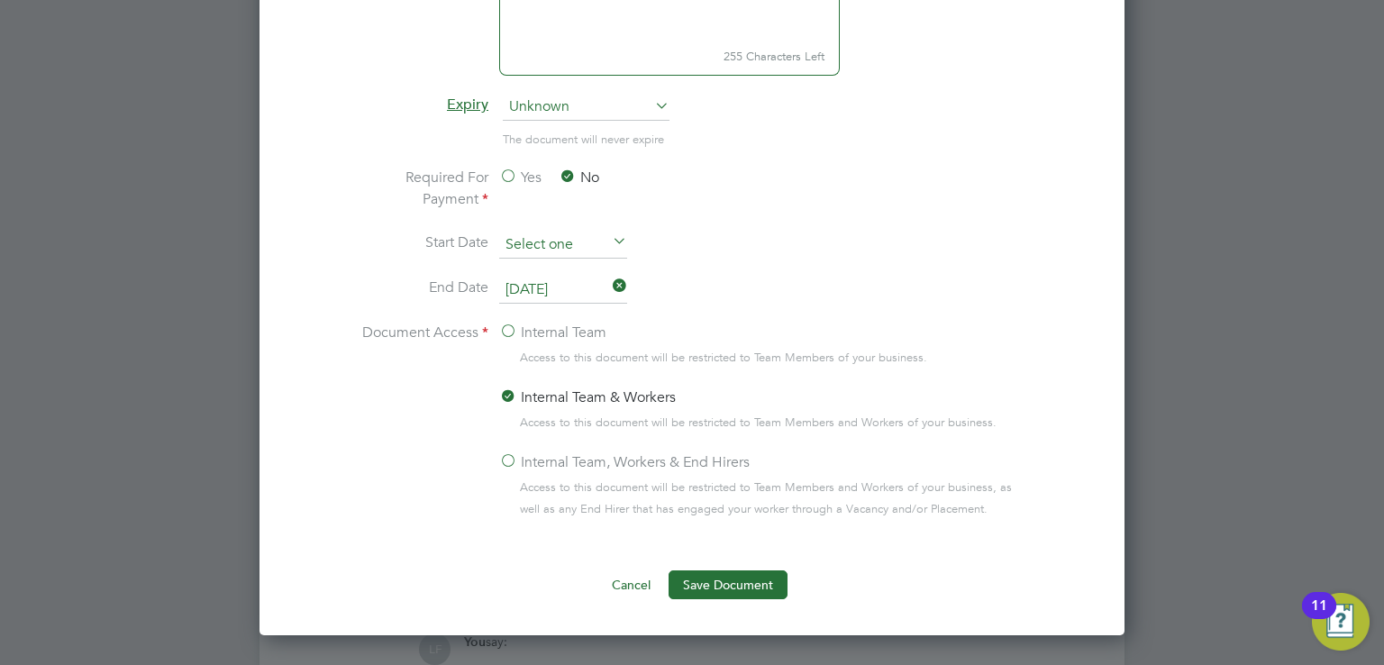
scroll to position [1332, 0]
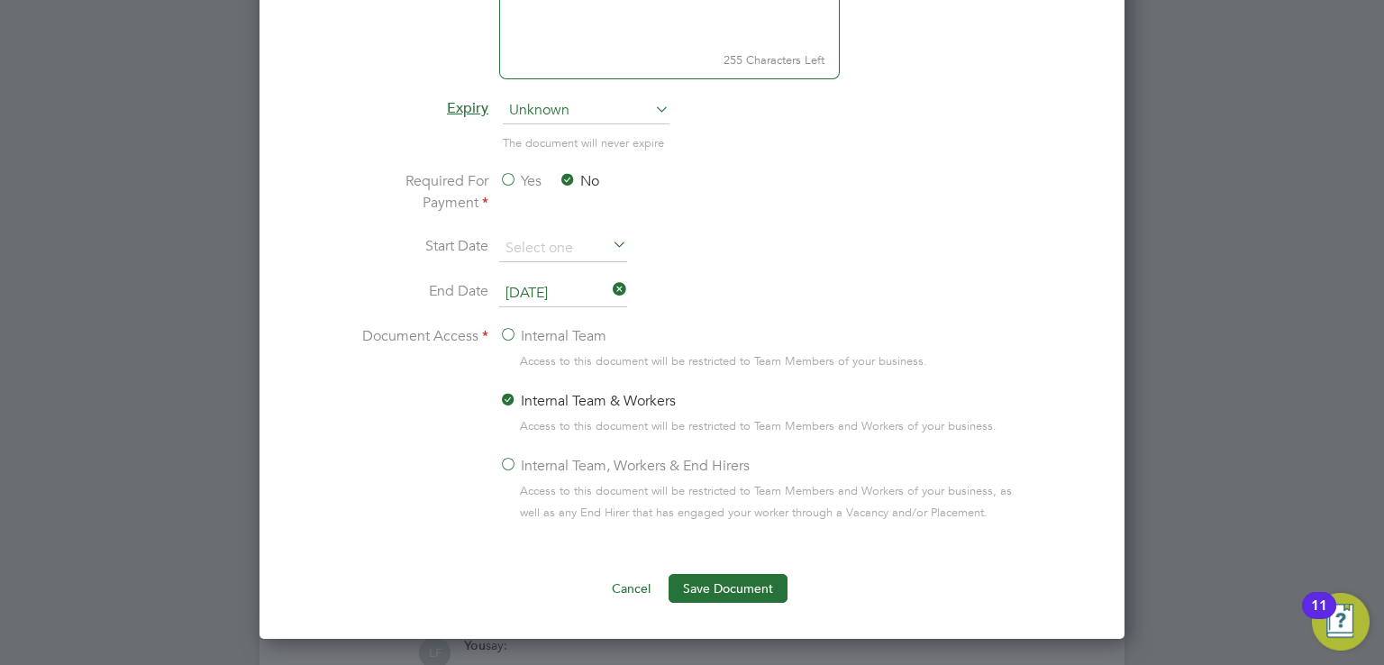
click at [579, 456] on label "Internal Team, Workers & End Hirers" at bounding box center [624, 466] width 251 height 22
click at [0, 0] on input "Internal Team, Workers & End Hirers" at bounding box center [0, 0] width 0 height 0
click at [746, 580] on button "Save Document" at bounding box center [728, 588] width 119 height 29
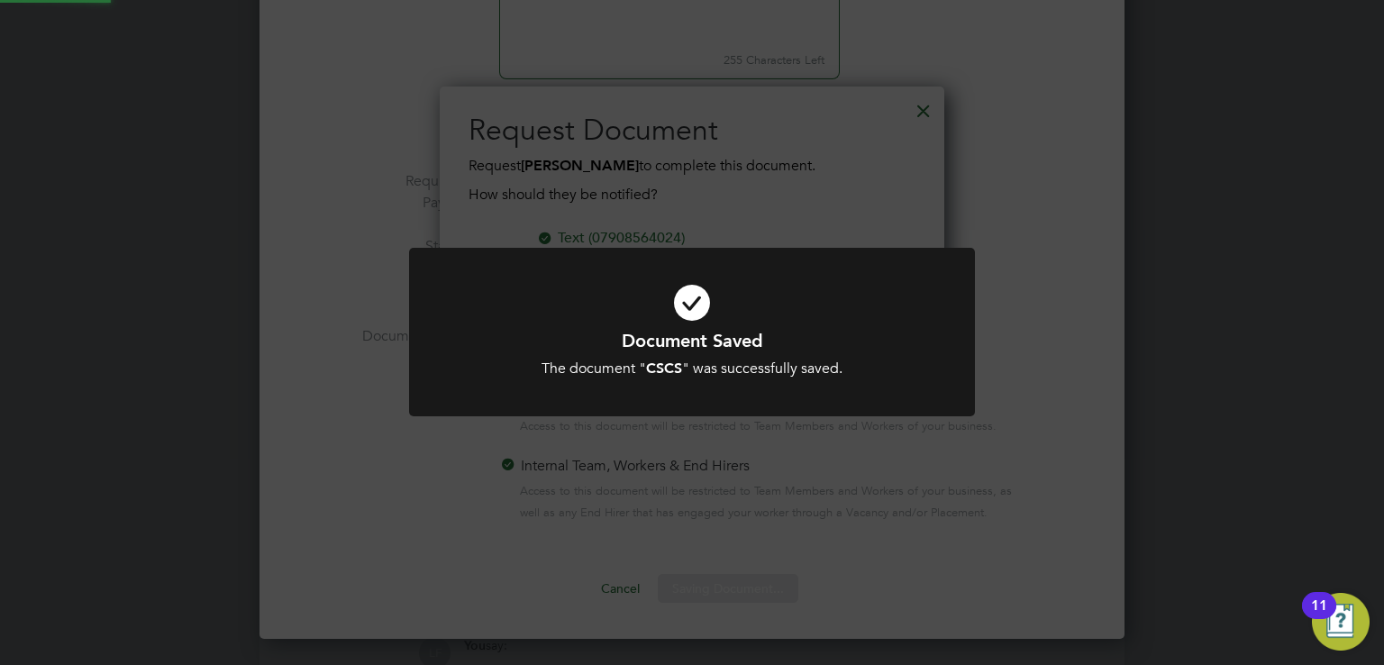
scroll to position [0, 0]
click at [621, 285] on icon at bounding box center [692, 303] width 469 height 70
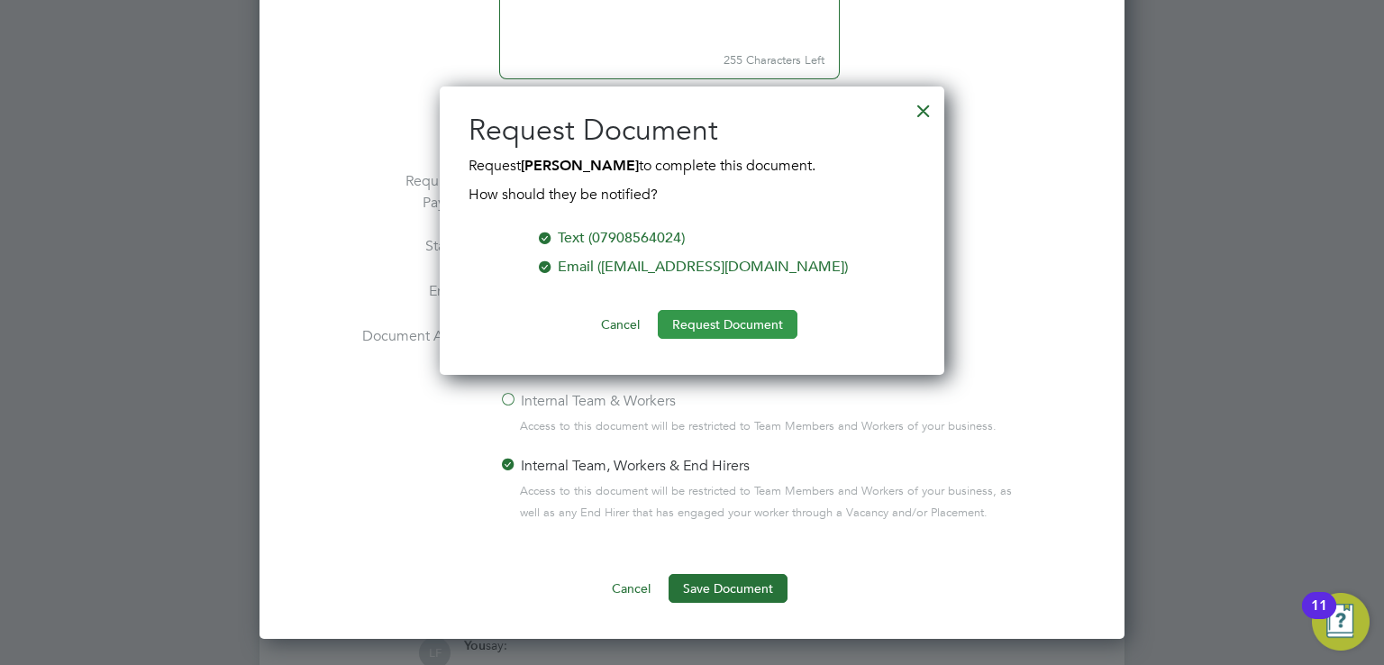
click at [710, 323] on button "Request Document" at bounding box center [728, 324] width 140 height 29
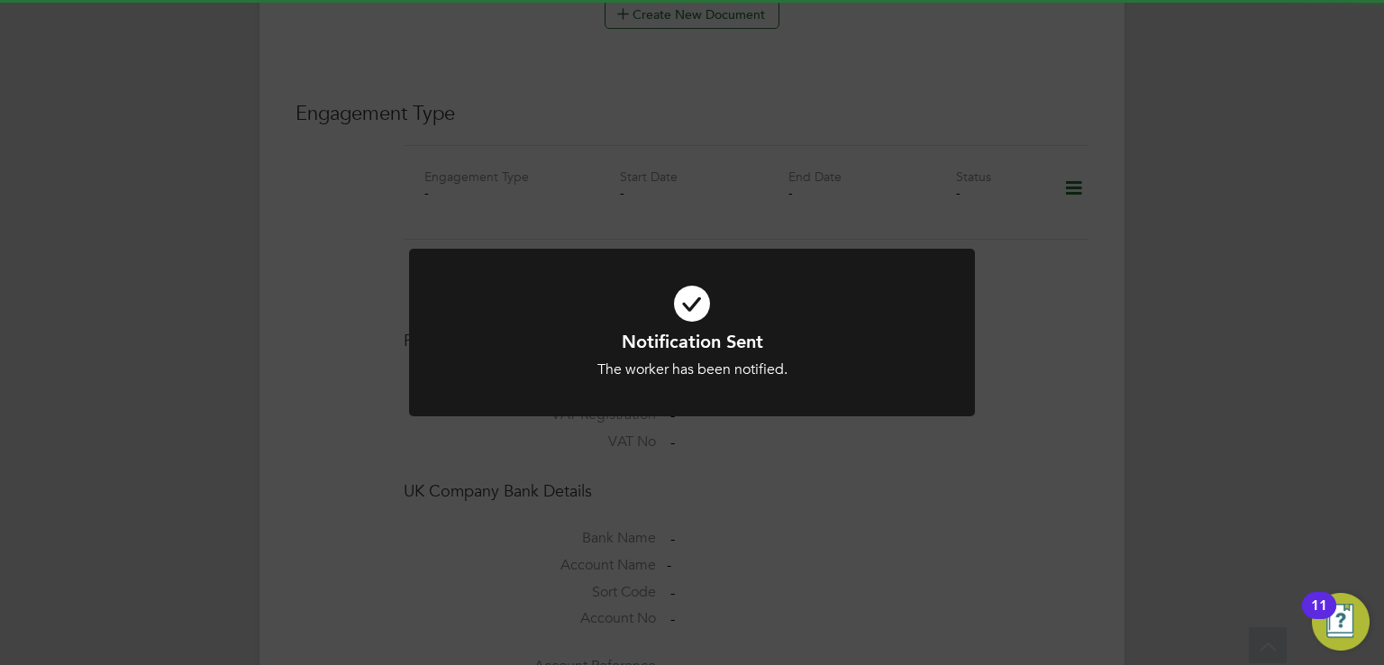
scroll to position [1332, 0]
click at [710, 322] on icon at bounding box center [692, 304] width 469 height 70
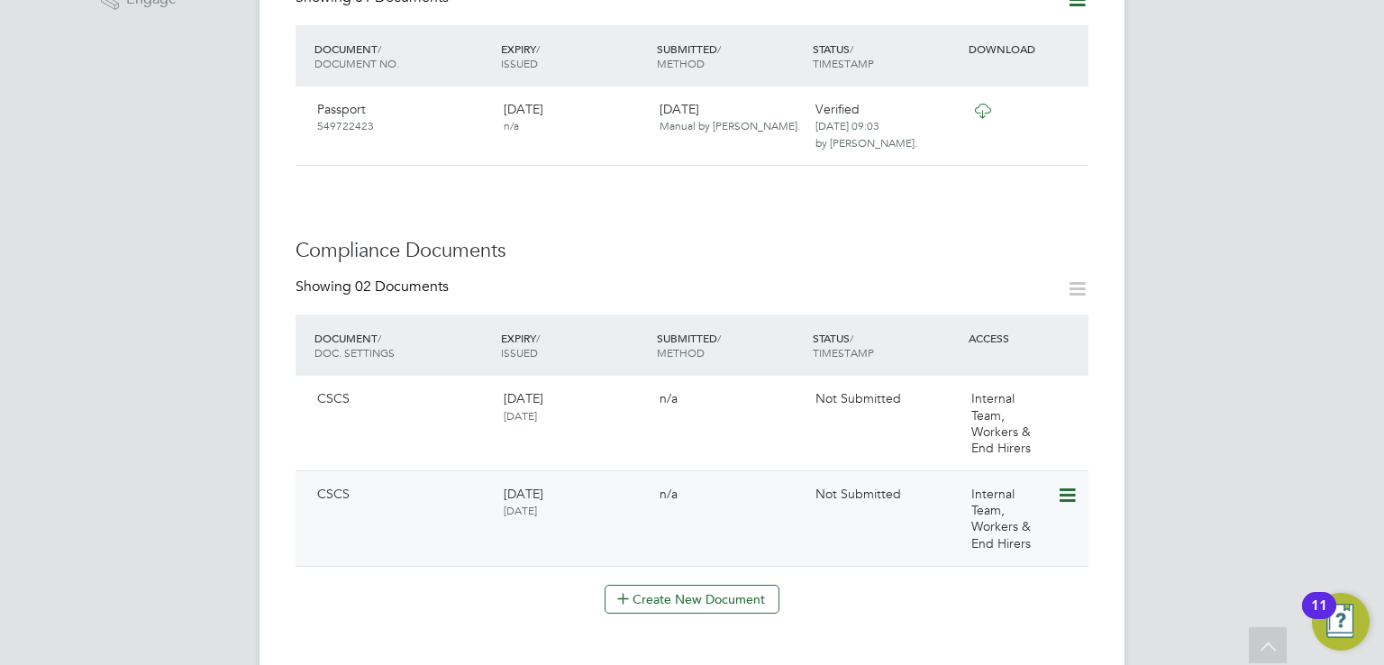
scroll to position [748, 0]
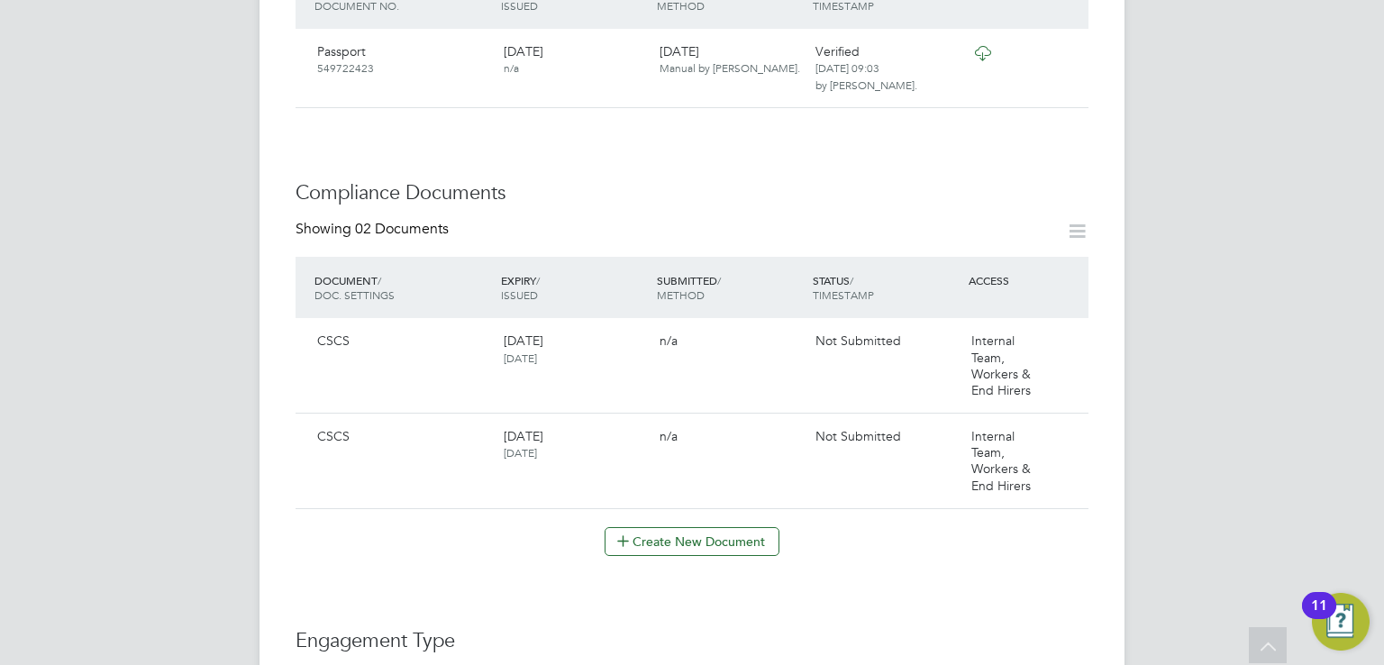
click at [650, 540] on div "Worker Details Follow LA Luke Adams Painter m: 07908564024 Personal Details ID …" at bounding box center [692, 417] width 793 height 2172
click at [659, 527] on button "Create New Document" at bounding box center [692, 541] width 175 height 29
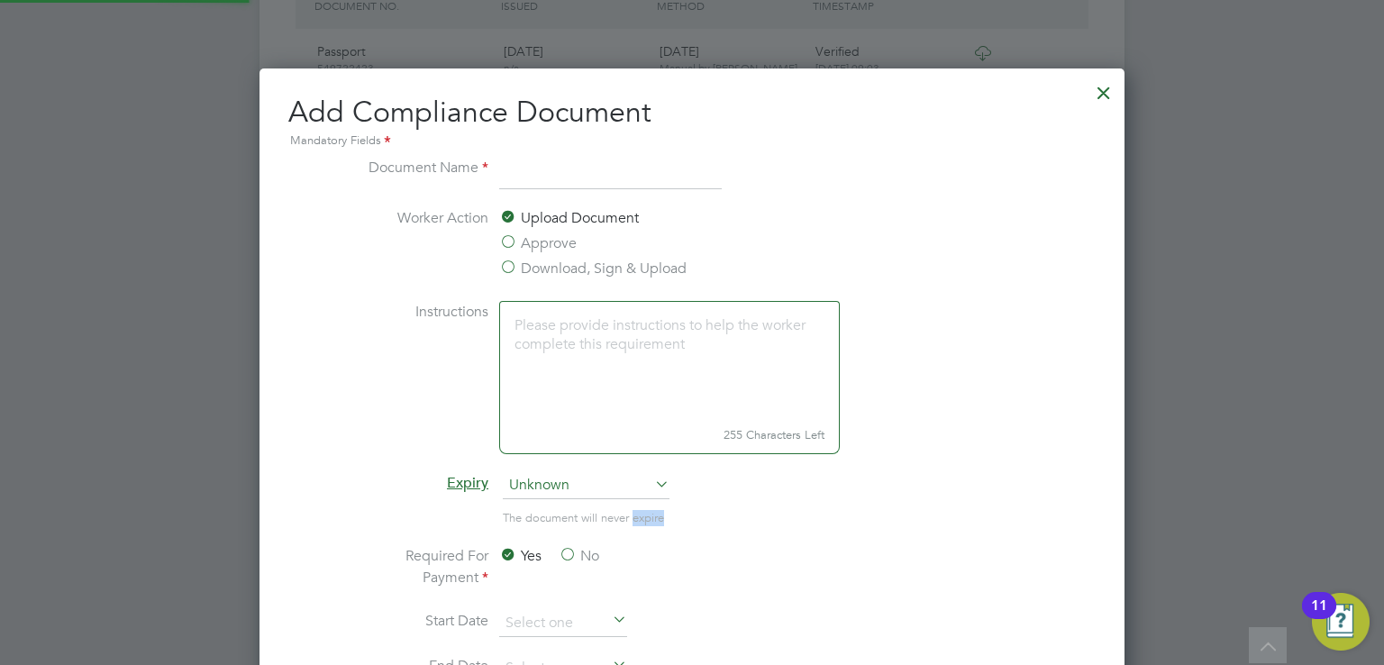
scroll to position [943, 866]
click at [659, 523] on span "The document will never expire" at bounding box center [583, 517] width 161 height 15
click at [643, 141] on div "Mandatory Fields" at bounding box center [692, 142] width 808 height 20
click at [624, 164] on input at bounding box center [610, 173] width 223 height 32
type input "SMSTS"
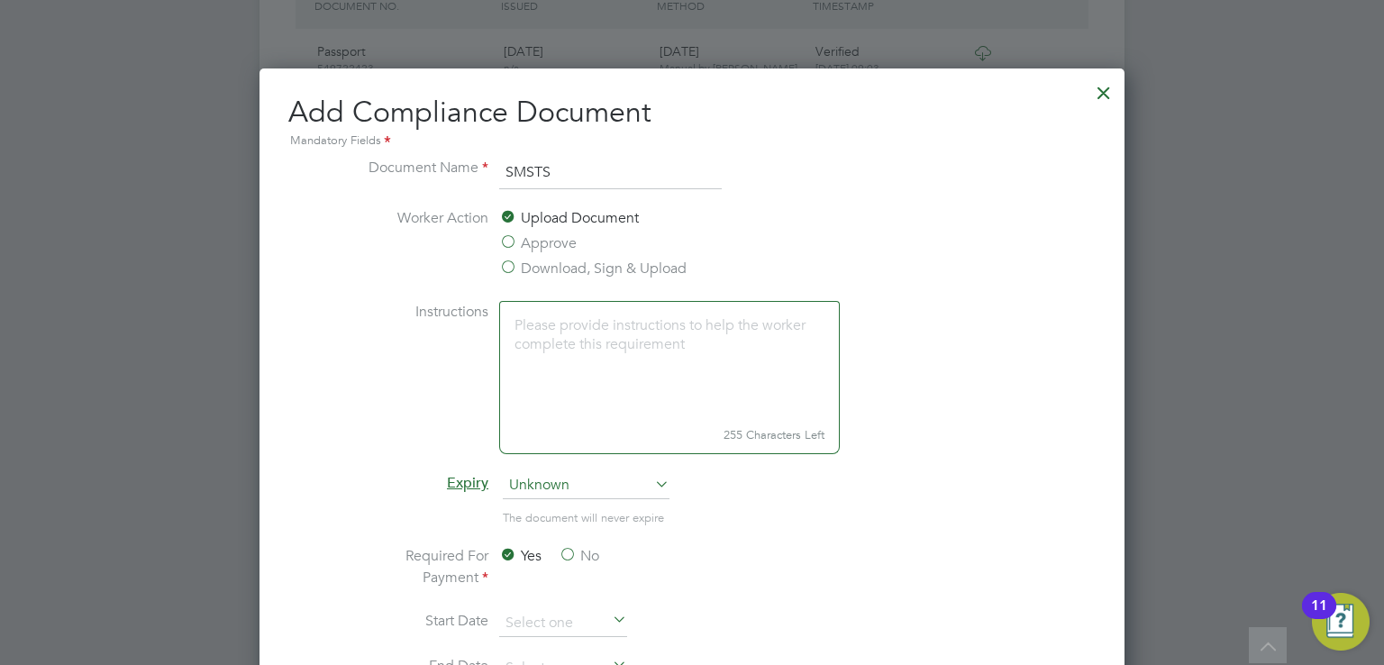
click at [545, 246] on label "Approve" at bounding box center [538, 244] width 78 height 22
click at [0, 0] on input "Approve" at bounding box center [0, 0] width 0 height 0
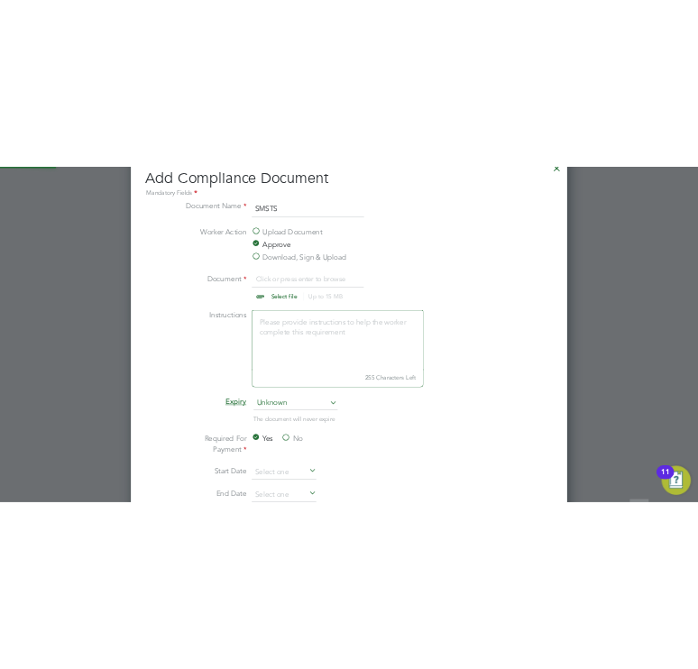
scroll to position [834, 0]
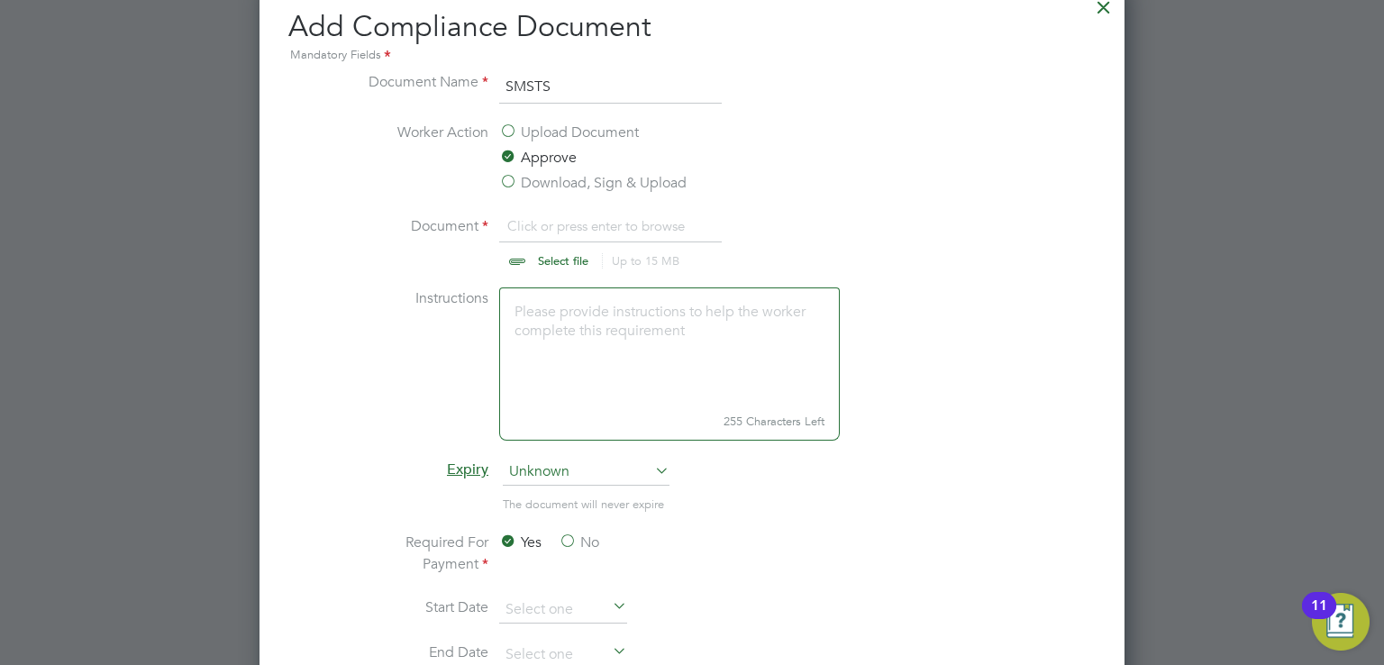
click at [549, 170] on div "Upload Document Approve Download, Sign & Upload" at bounding box center [634, 160] width 270 height 76
click at [548, 185] on label "Download, Sign & Upload" at bounding box center [592, 183] width 187 height 22
click at [0, 0] on input "Download, Sign & Upload" at bounding box center [0, 0] width 0 height 0
click at [544, 151] on label "Approve" at bounding box center [538, 158] width 78 height 22
click at [0, 0] on input "Approve" at bounding box center [0, 0] width 0 height 0
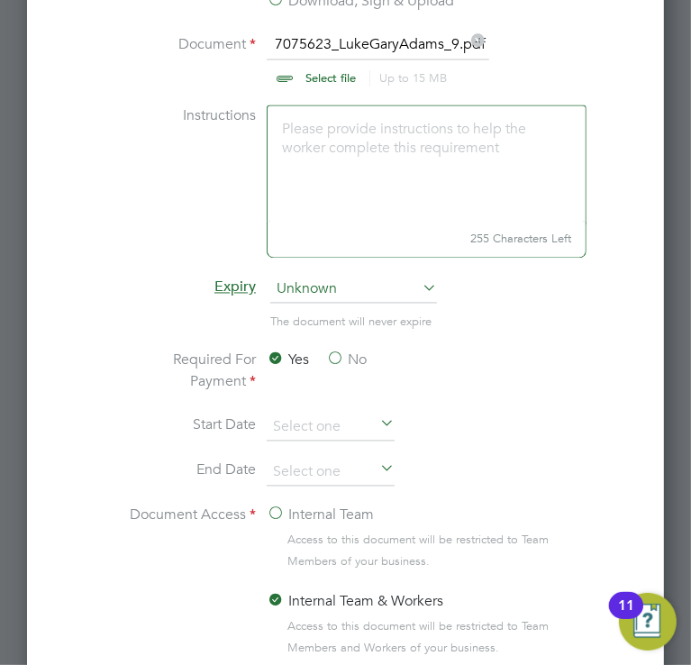
scroll to position [1658, 0]
click at [328, 358] on label "No" at bounding box center [346, 362] width 41 height 22
click at [0, 0] on input "No" at bounding box center [0, 0] width 0 height 0
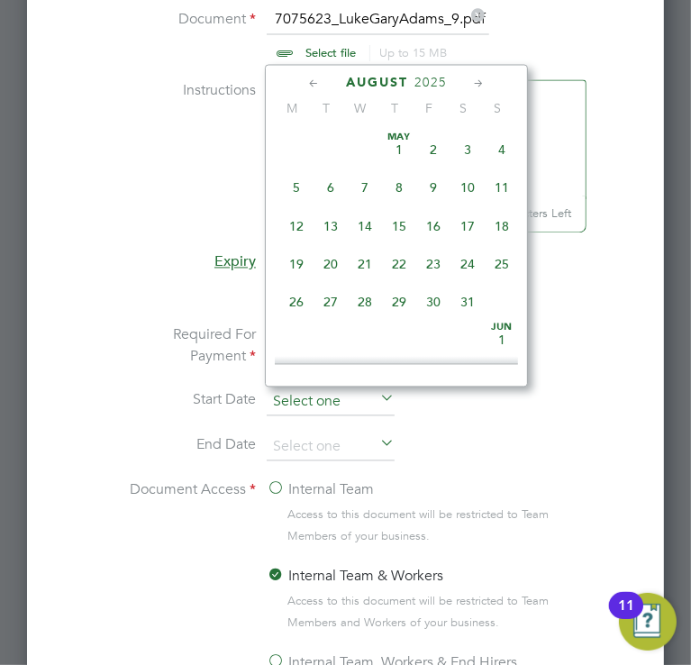
scroll to position [706, 0]
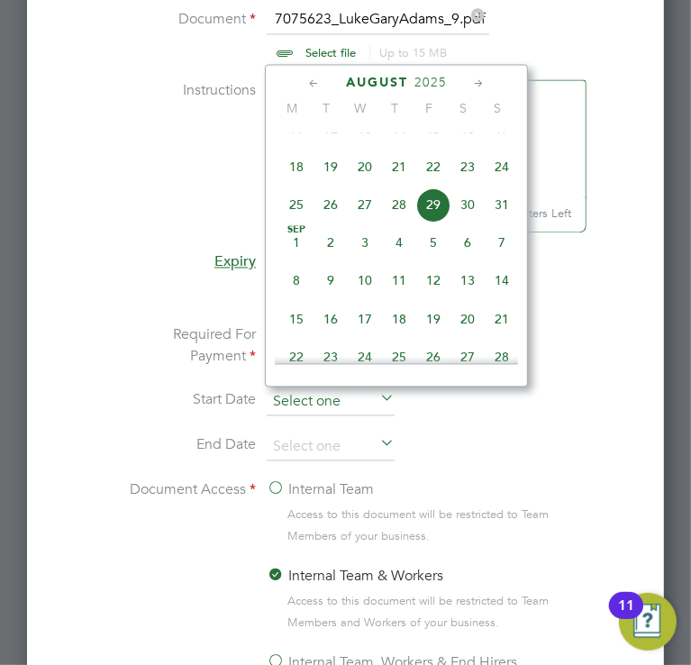
click at [335, 391] on input at bounding box center [331, 402] width 128 height 27
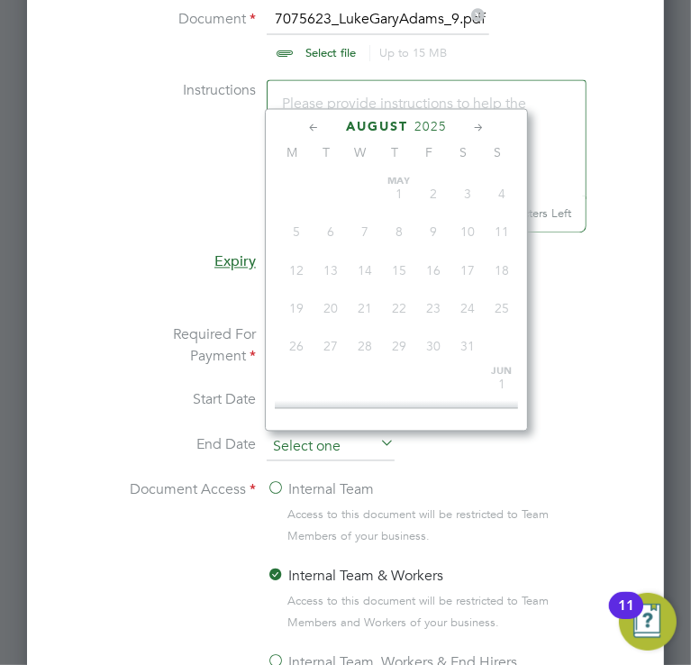
click at [328, 437] on input at bounding box center [331, 447] width 128 height 27
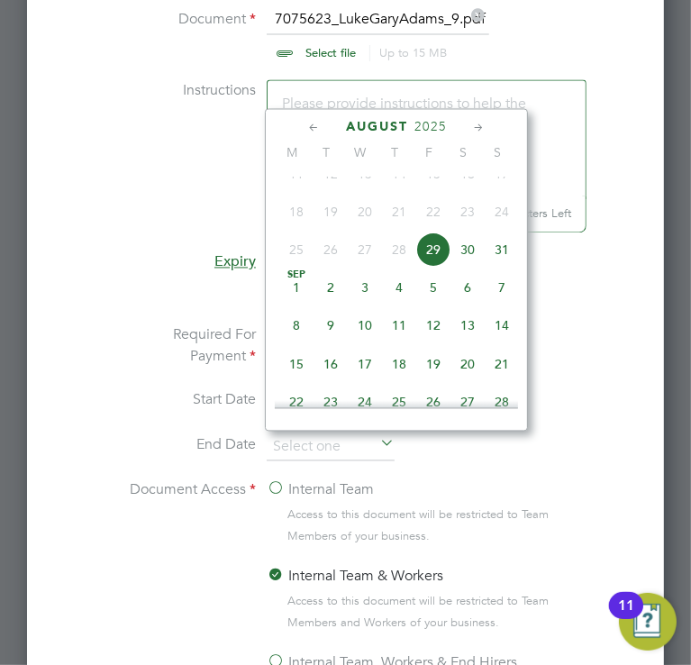
click at [441, 123] on span "2025" at bounding box center [431, 127] width 32 height 15
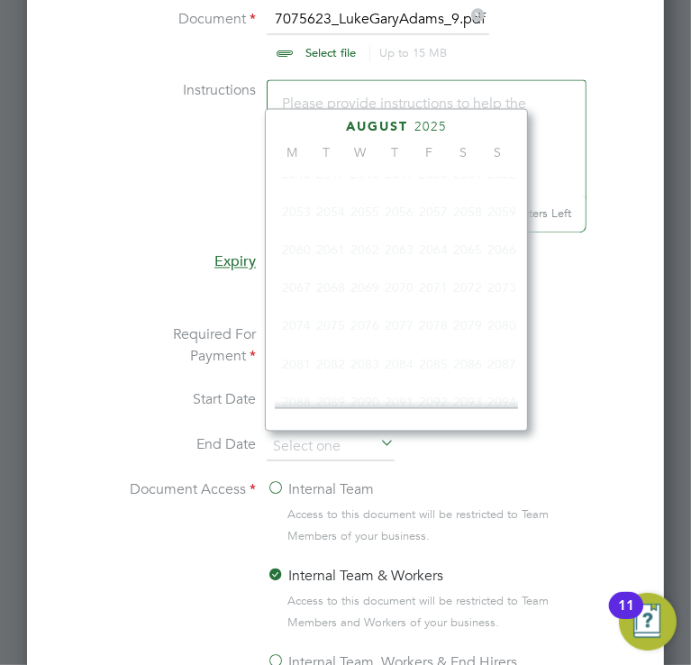
scroll to position [482, 0]
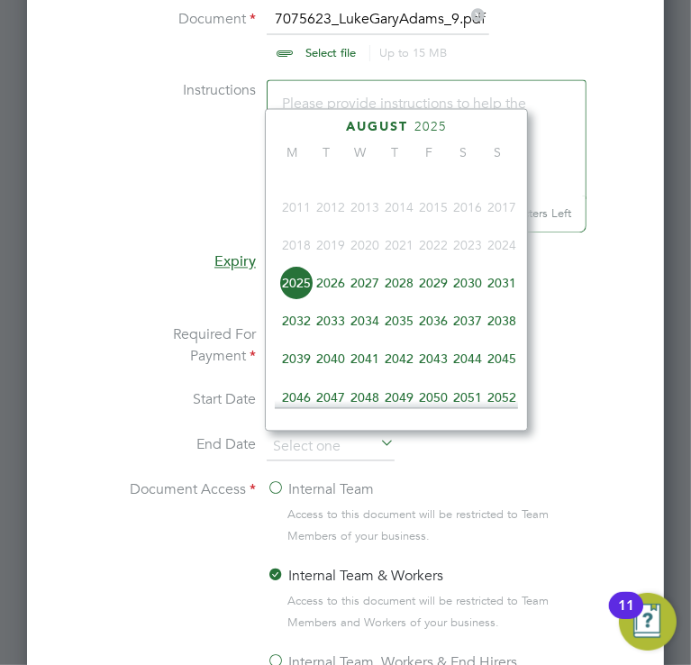
click at [467, 294] on span "2030" at bounding box center [468, 283] width 34 height 34
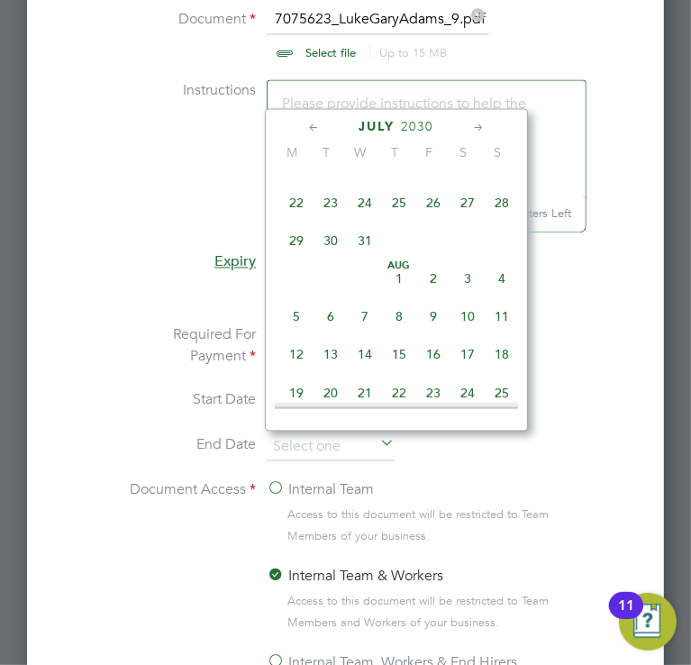
scroll to position [486, 0]
click at [397, 333] on span "8" at bounding box center [399, 317] width 34 height 34
type input "[DATE]"
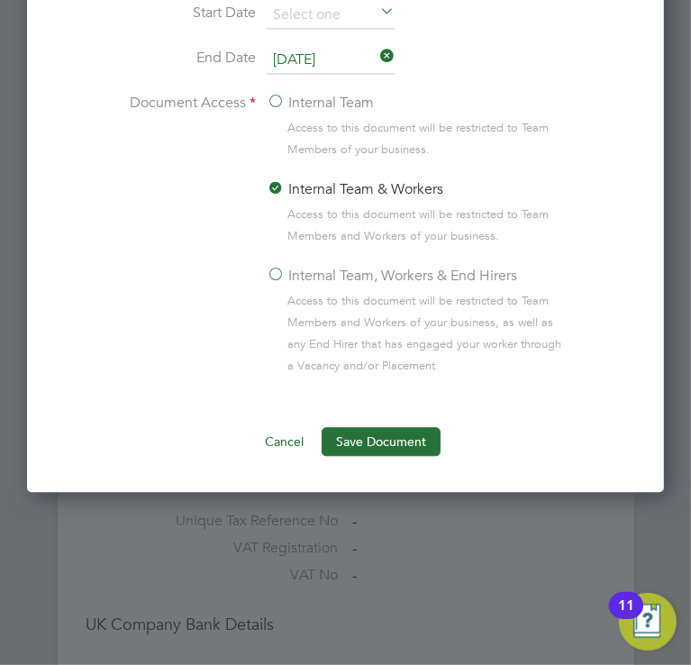
scroll to position [2071, 0]
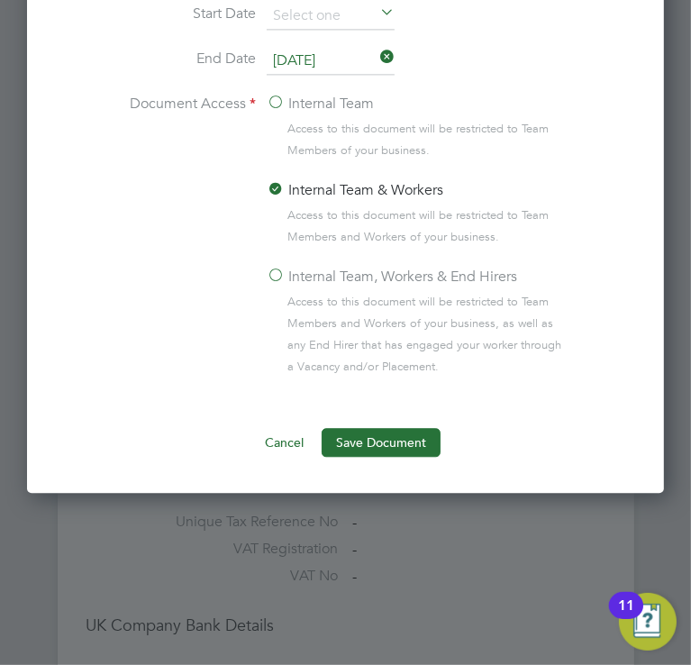
click at [328, 278] on label "Internal Team, Workers & End Hirers" at bounding box center [392, 277] width 251 height 22
click at [0, 0] on input "Internal Team, Workers & End Hirers" at bounding box center [0, 0] width 0 height 0
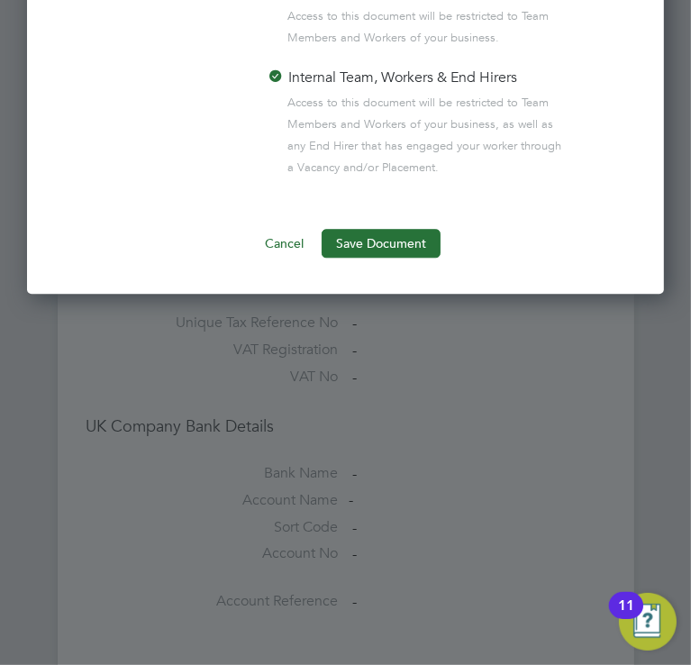
scroll to position [2262, 0]
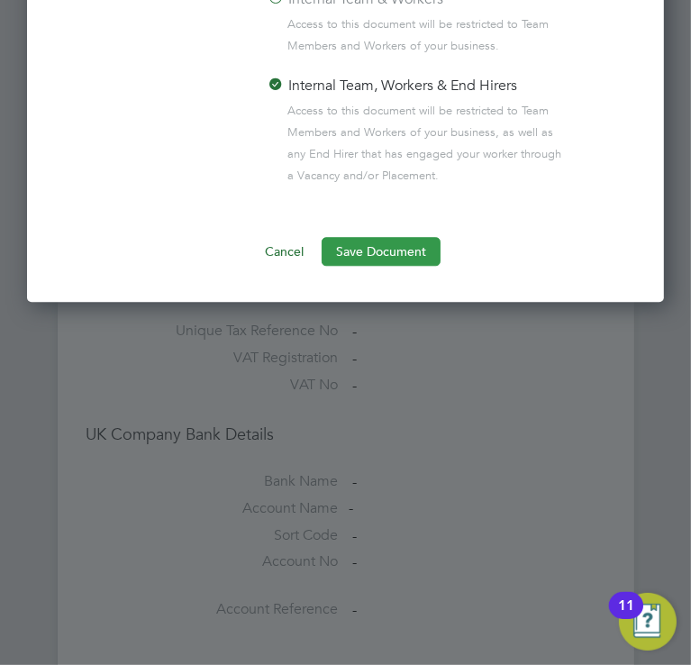
click at [394, 249] on button "Save Document" at bounding box center [381, 251] width 119 height 29
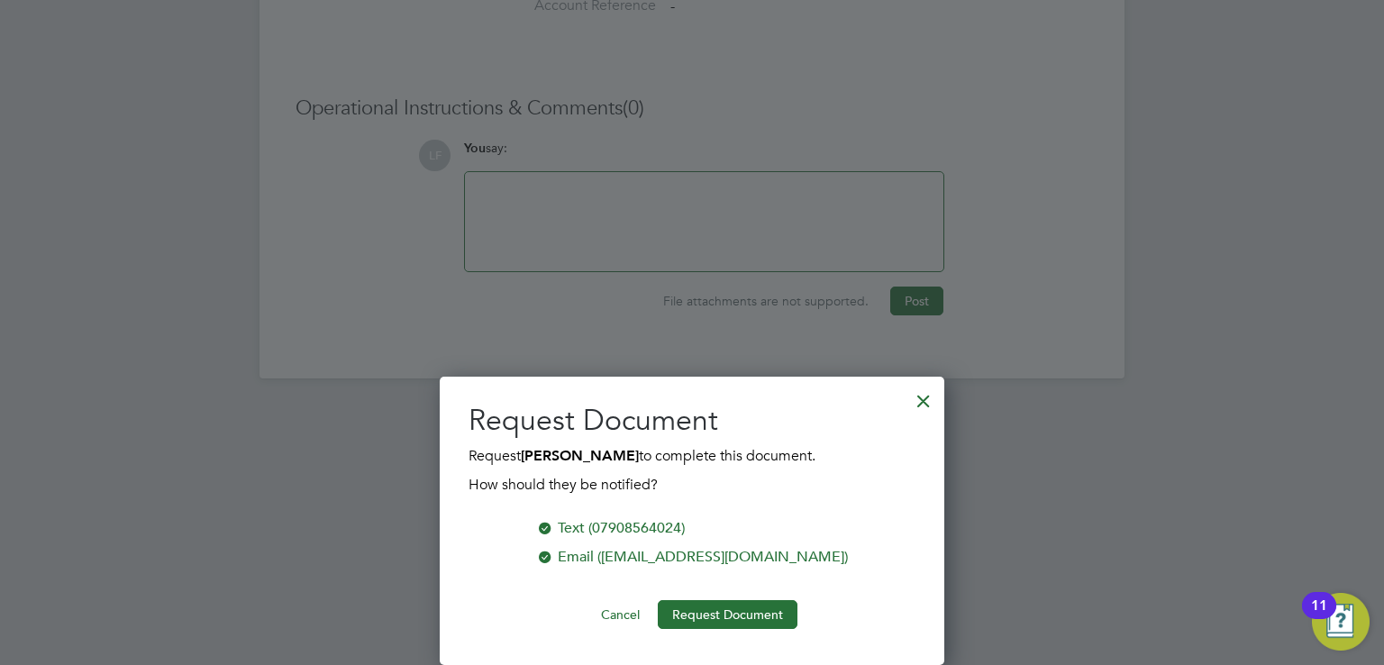
scroll to position [1015, 866]
click at [754, 616] on button "Request Document" at bounding box center [728, 614] width 140 height 29
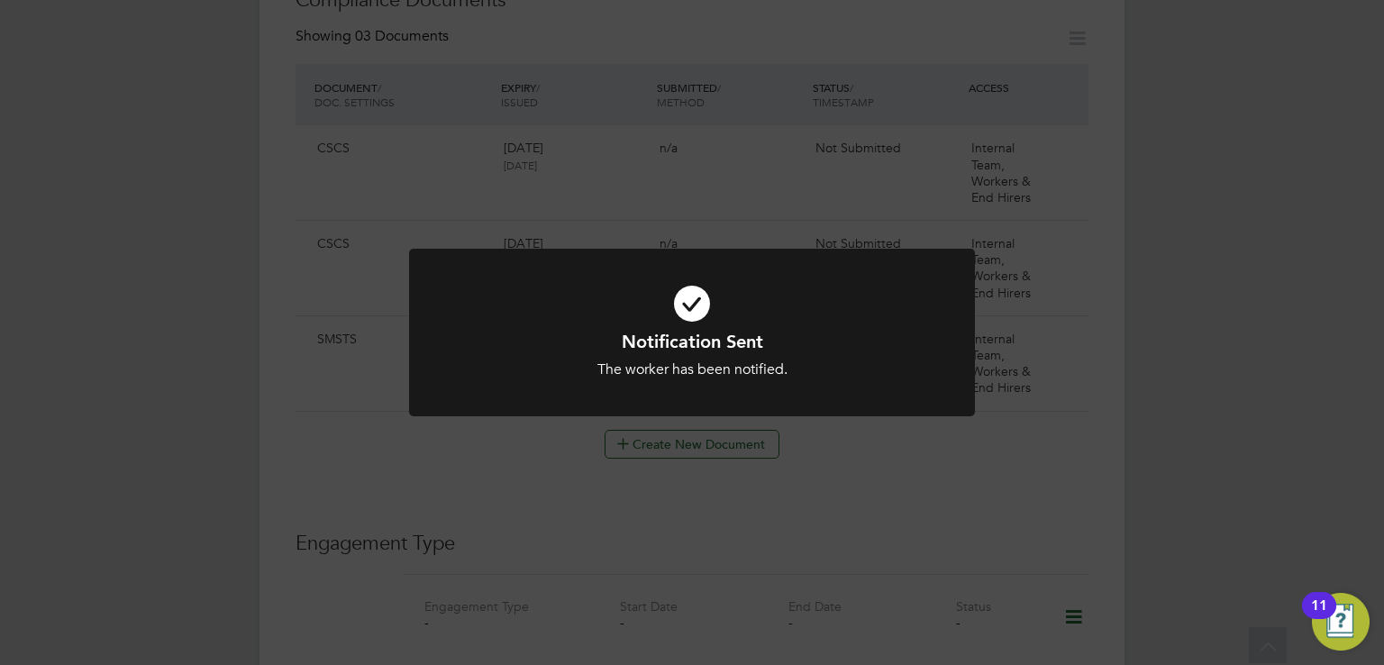
scroll to position [0, 0]
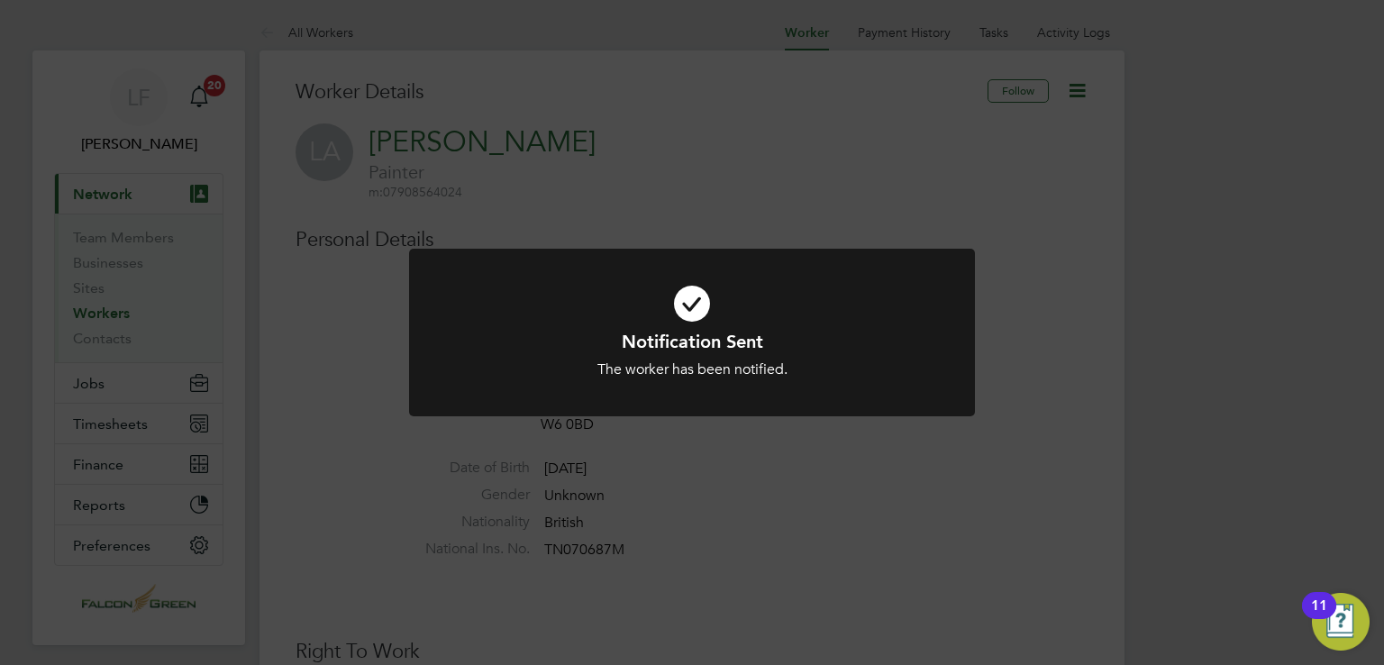
click at [836, 239] on div "Notification Sent The worker has been notified. Cancel Okay" at bounding box center [692, 332] width 1384 height 665
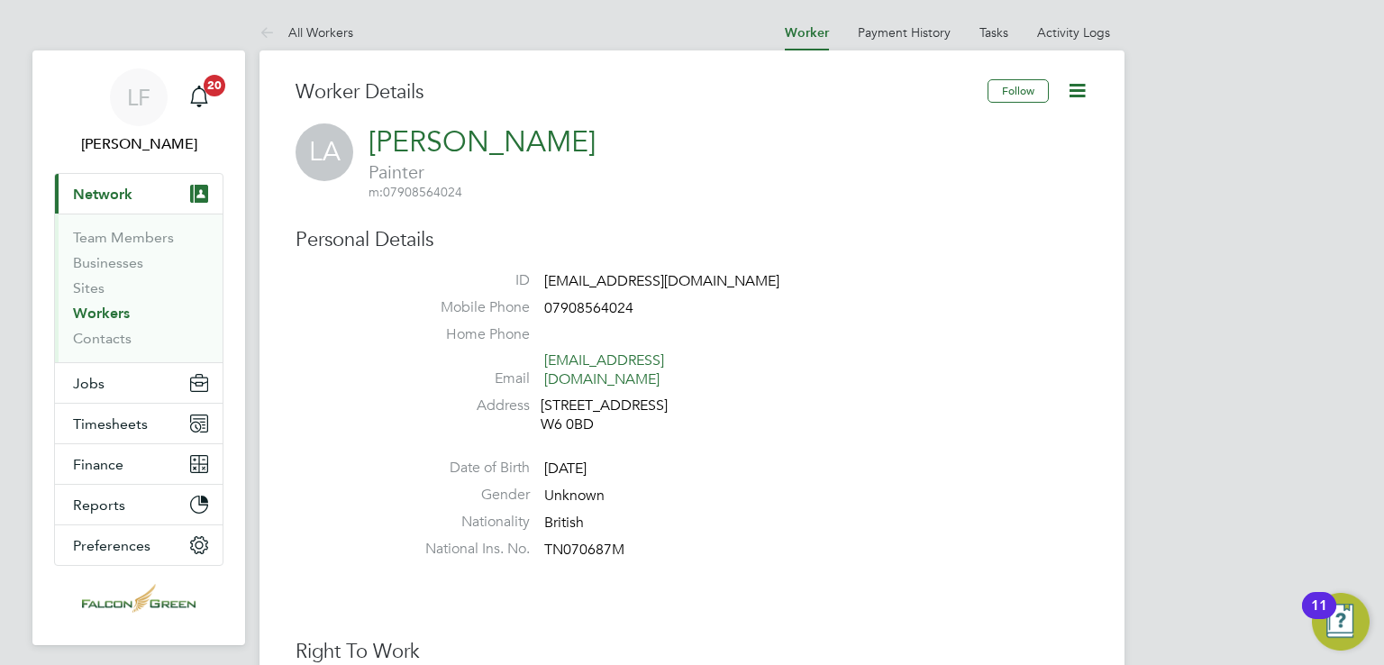
drag, startPoint x: 672, startPoint y: 141, endPoint x: 951, endPoint y: 87, distance: 283.5
click at [664, 199] on div "LA Luke Adams Painter m: 07908564024" at bounding box center [692, 162] width 793 height 78
click at [368, 178] on div "LA Luke Adams Painter m: 07908564024" at bounding box center [692, 162] width 793 height 78
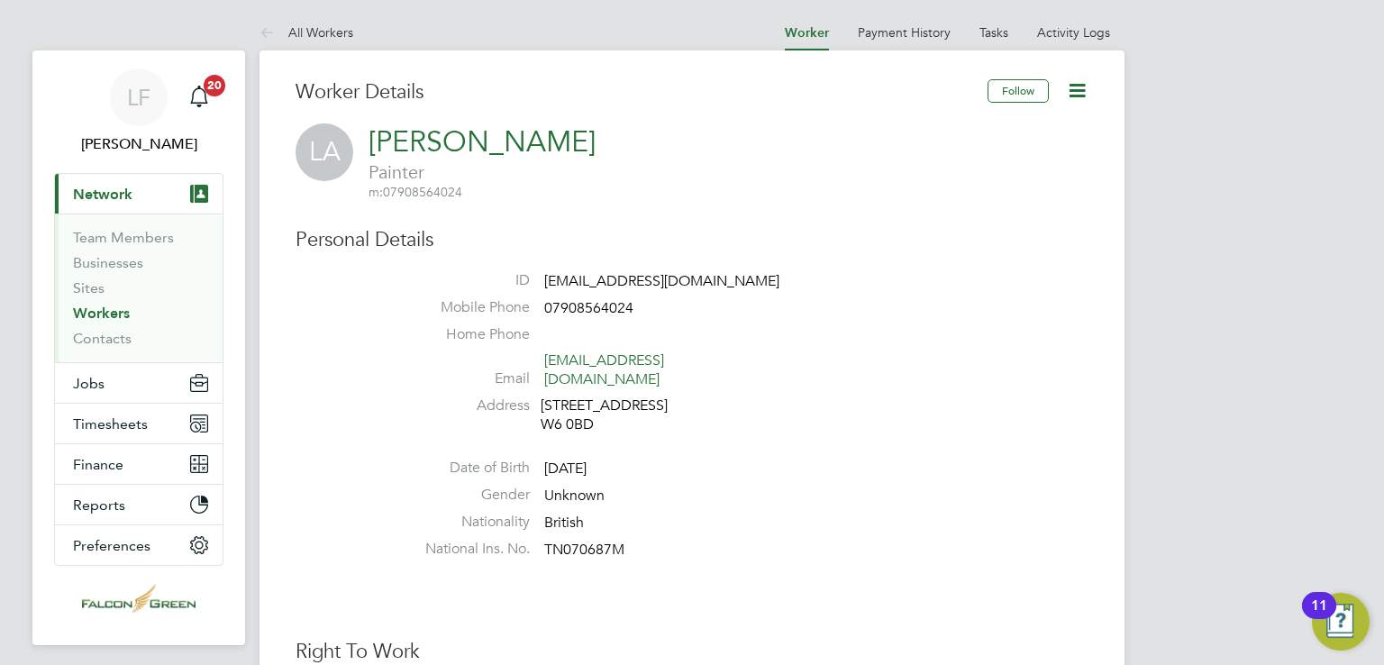
click at [382, 180] on span "Painter" at bounding box center [482, 171] width 227 height 23
click at [1083, 89] on icon at bounding box center [1077, 90] width 23 height 23
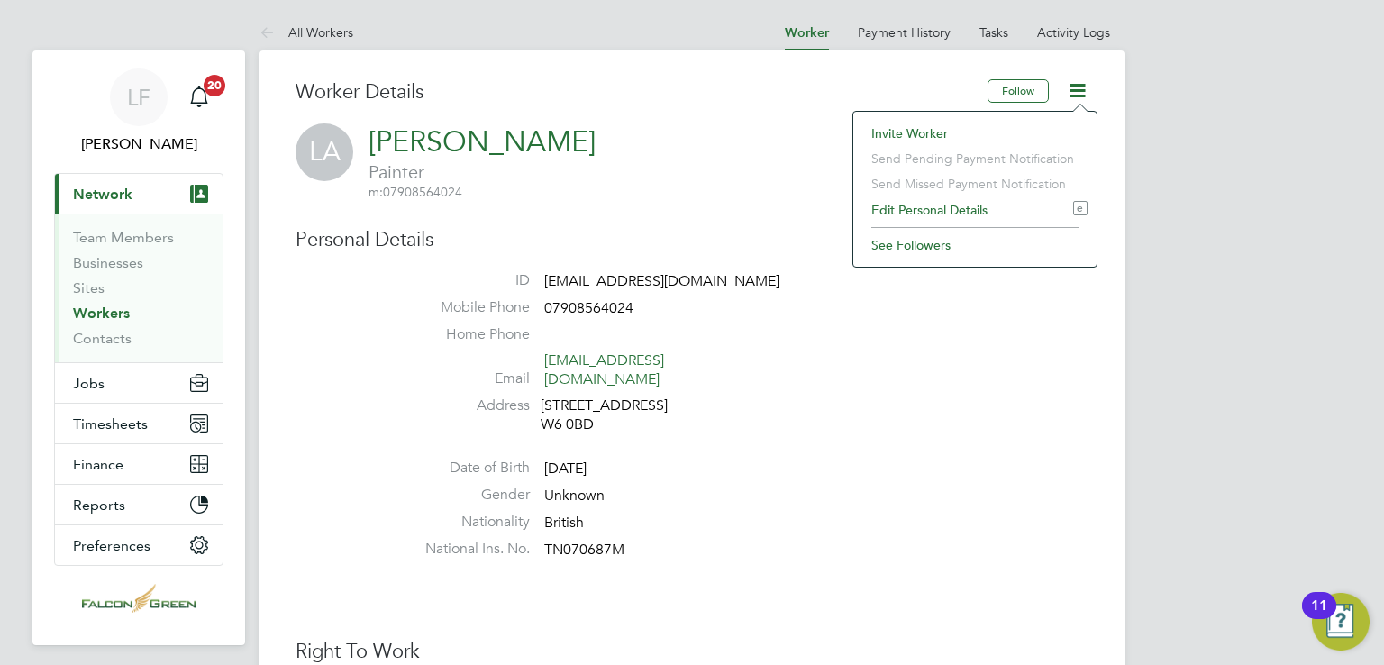
click at [952, 203] on li "Edit Personal Details e" at bounding box center [974, 209] width 225 height 25
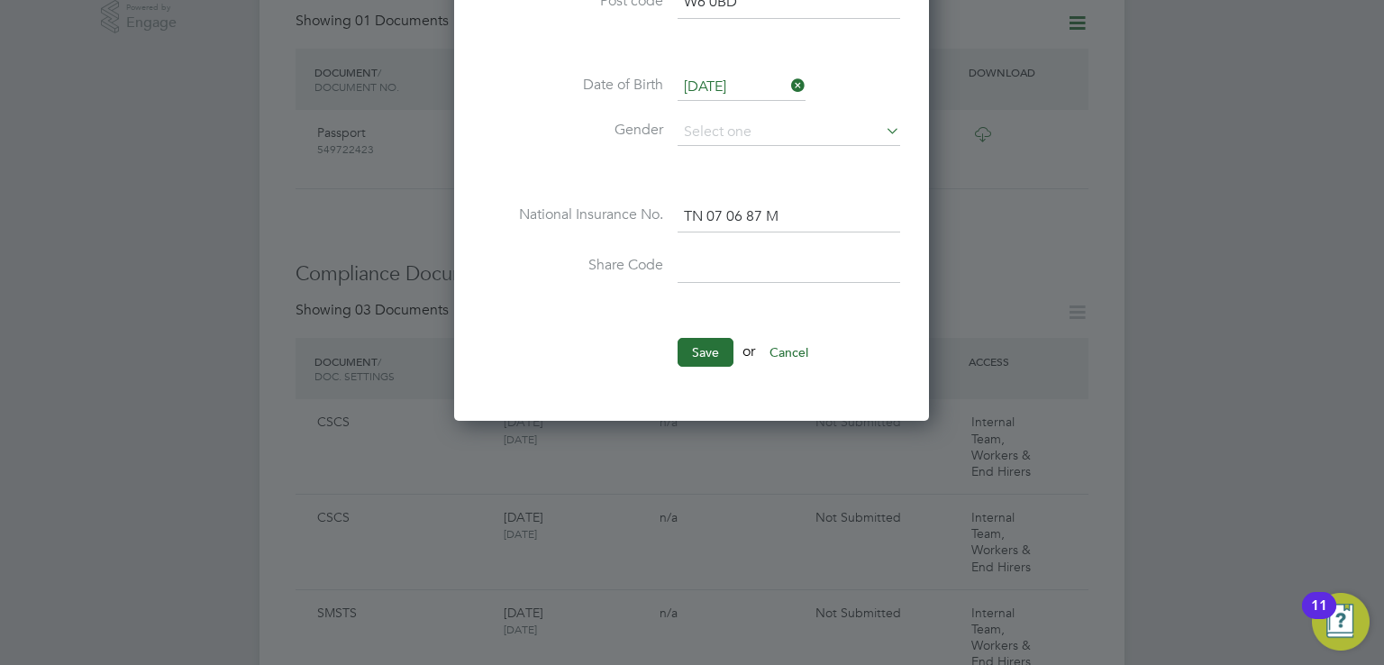
scroll to position [667, 0]
click at [800, 342] on button "Cancel" at bounding box center [789, 352] width 68 height 29
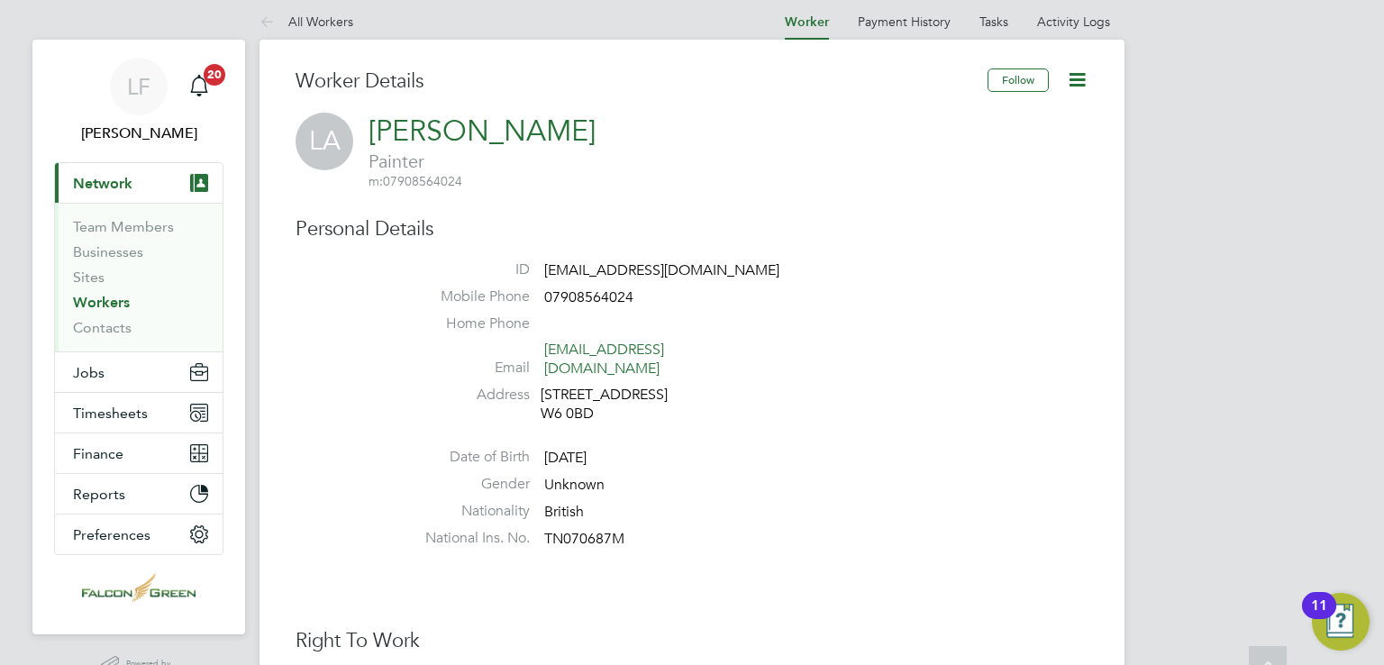
scroll to position [0, 0]
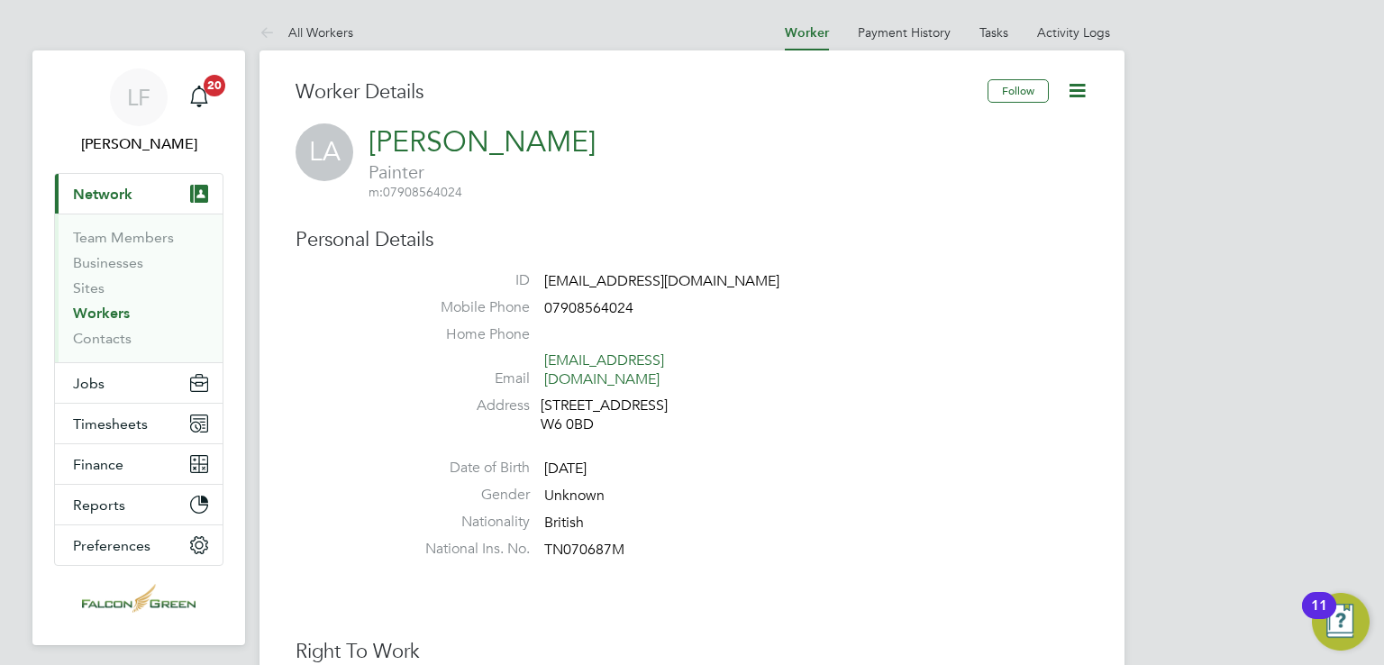
click at [392, 196] on span "m: 07908564024" at bounding box center [416, 192] width 94 height 16
click at [103, 378] on span "Jobs" at bounding box center [89, 383] width 32 height 17
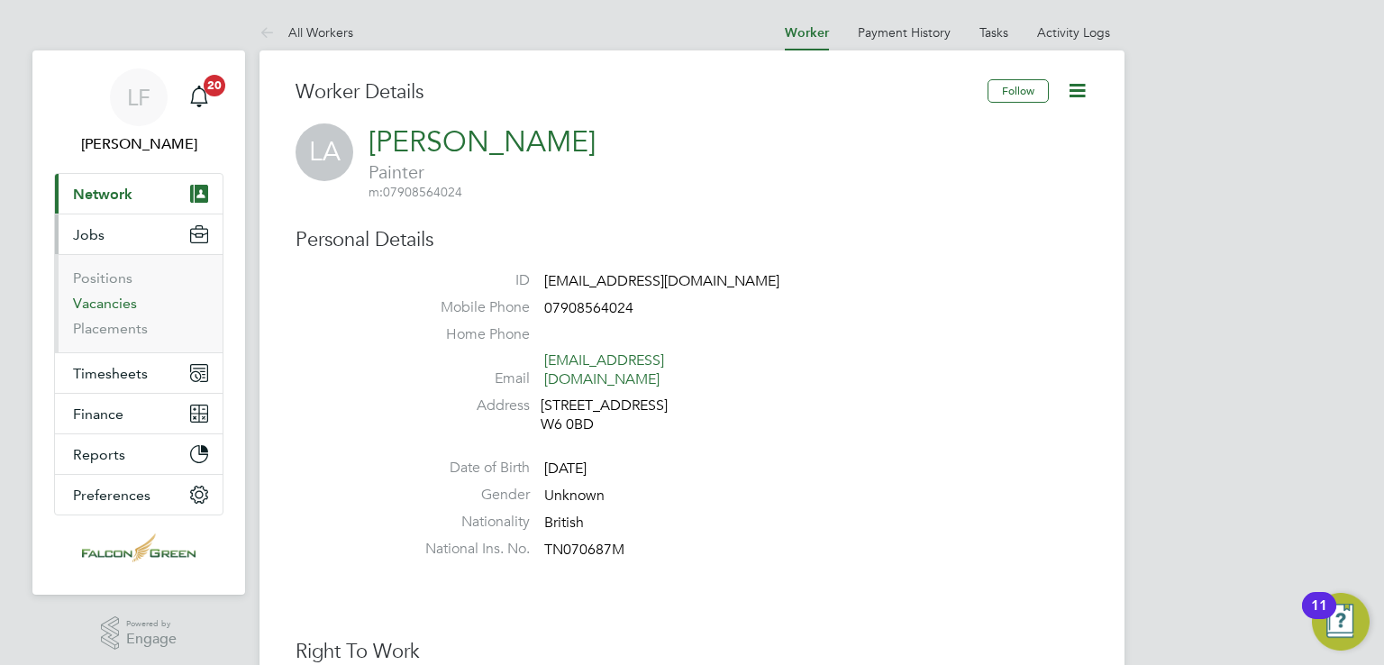
click at [110, 309] on link "Vacancies" at bounding box center [105, 303] width 64 height 17
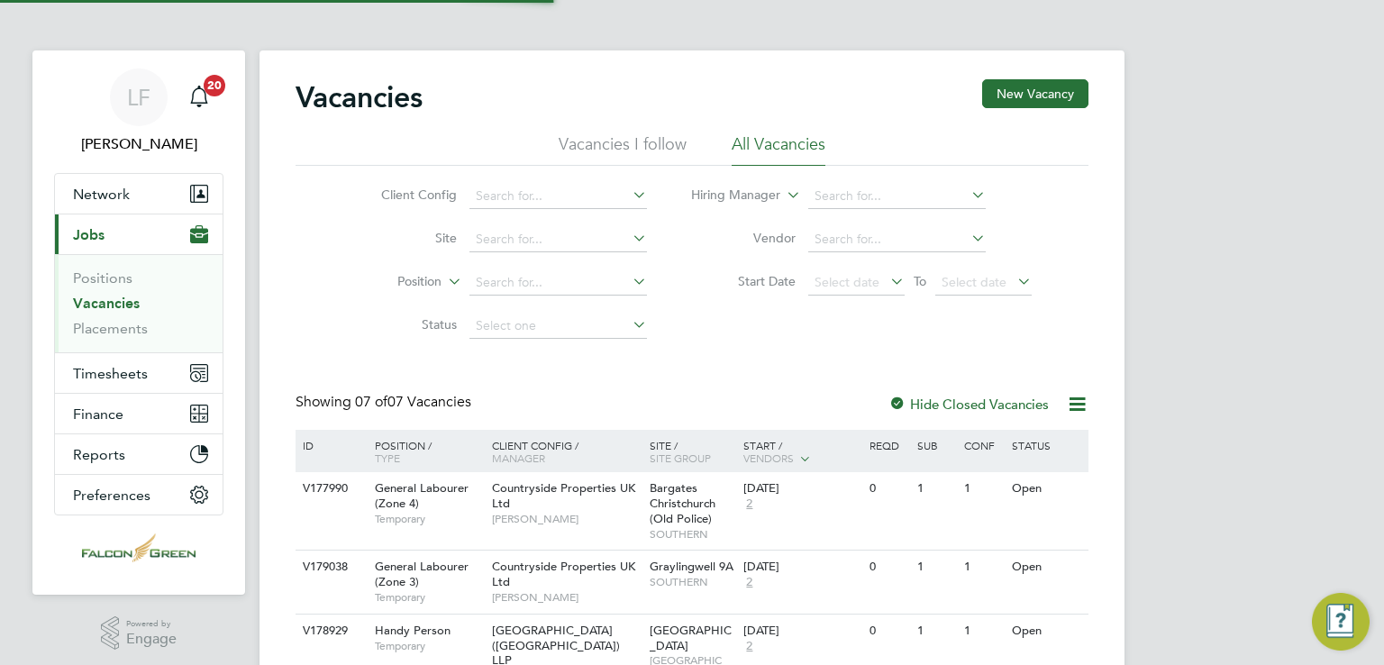
scroll to position [358, 0]
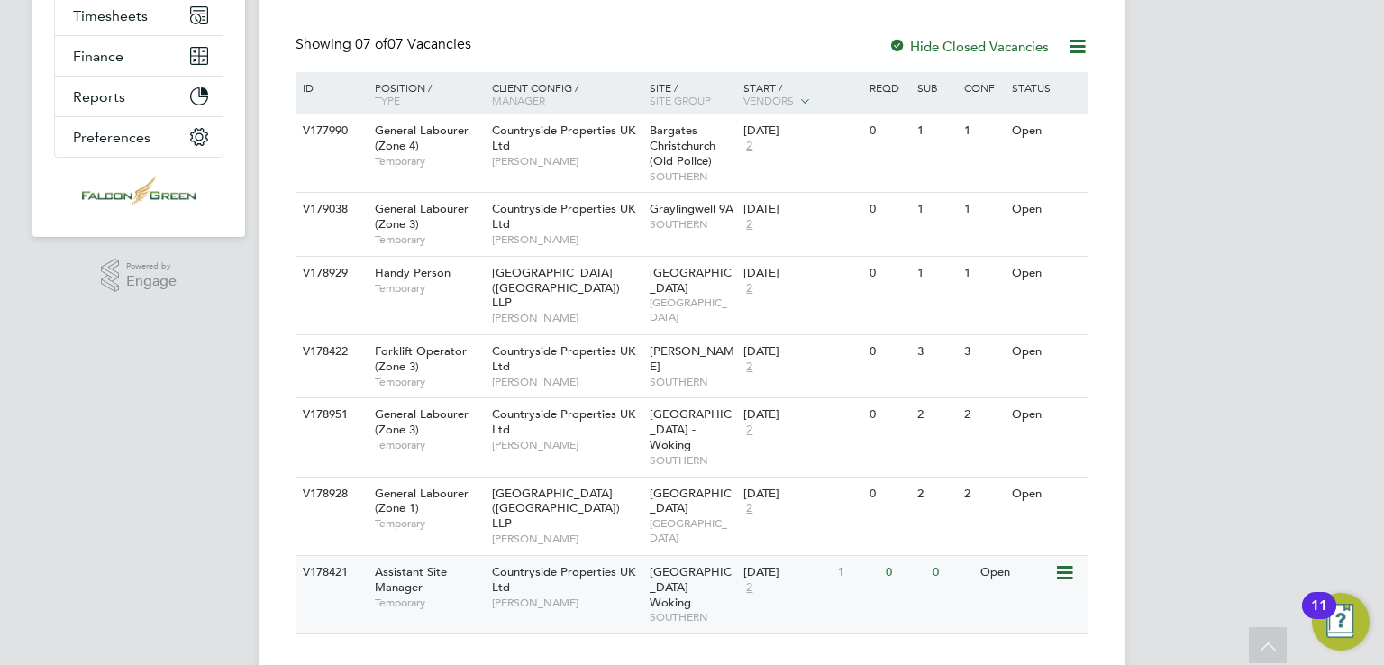
click at [589, 576] on div "Countryside Properties UK Ltd Jay Rowles-Wise" at bounding box center [567, 587] width 158 height 62
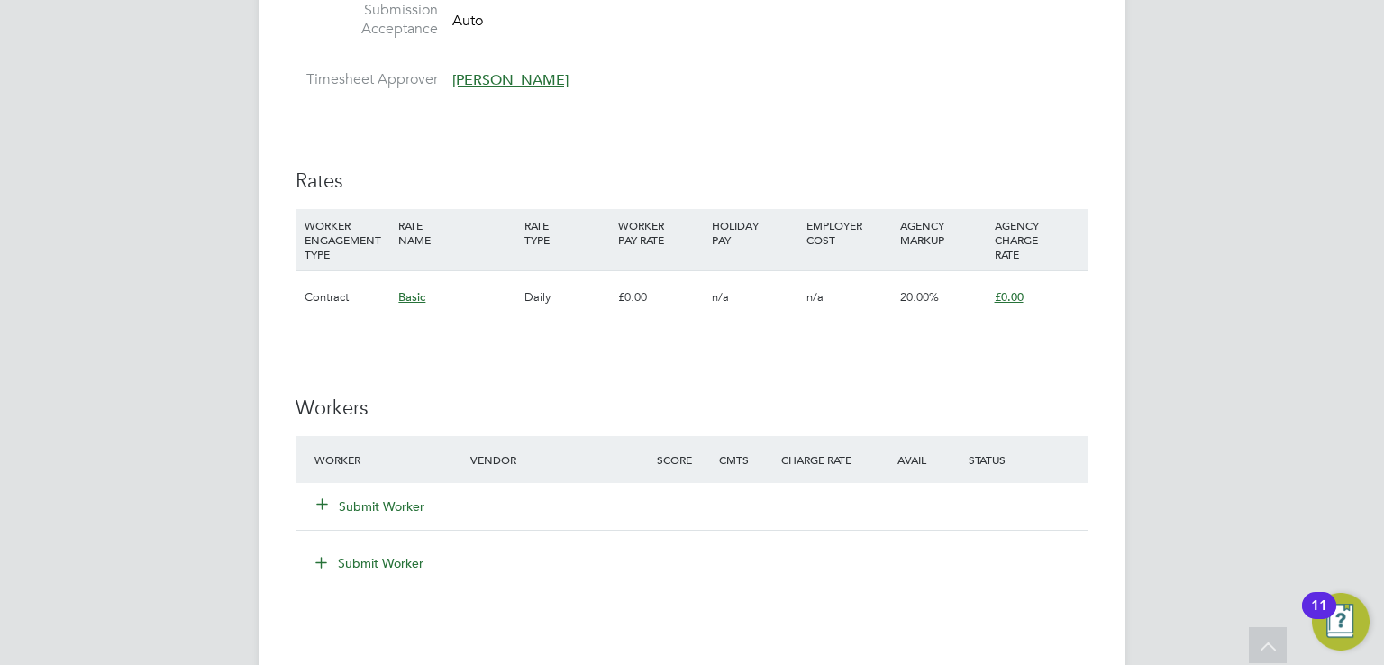
scroll to position [1588, 0]
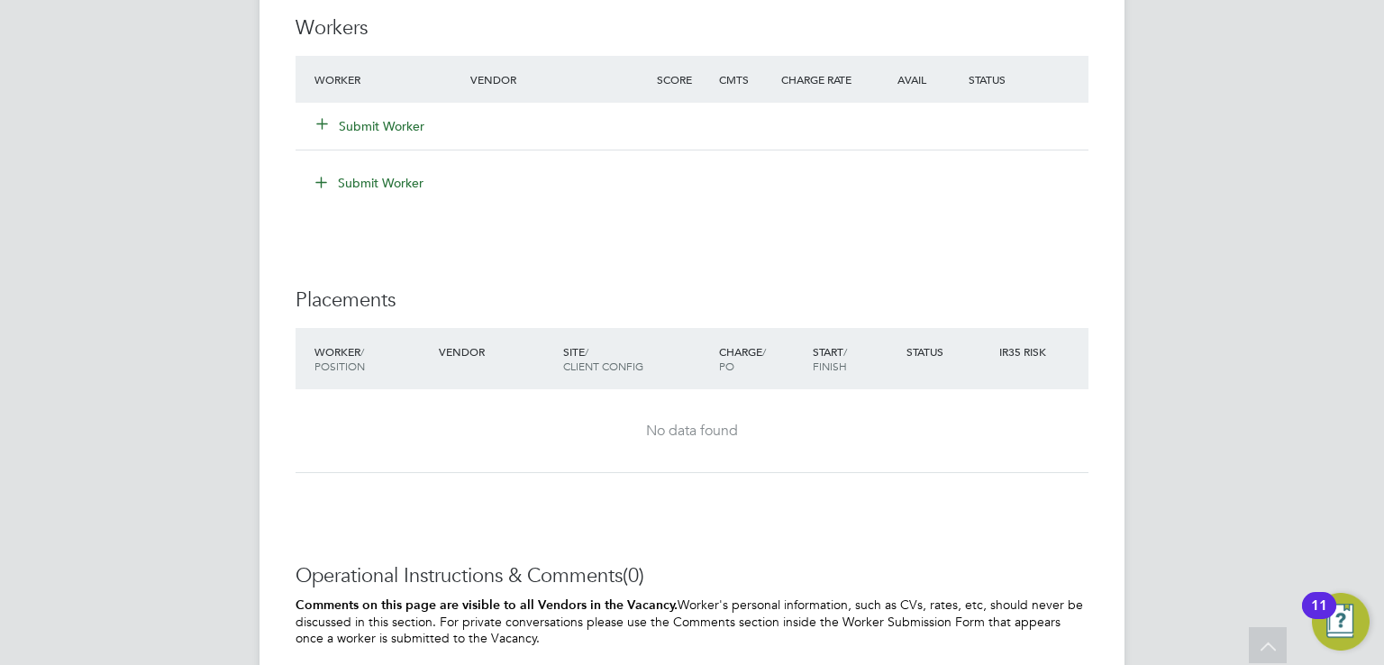
click at [387, 134] on div "Submit Worker" at bounding box center [403, 126] width 187 height 32
click at [385, 121] on button "Submit Worker" at bounding box center [371, 126] width 108 height 18
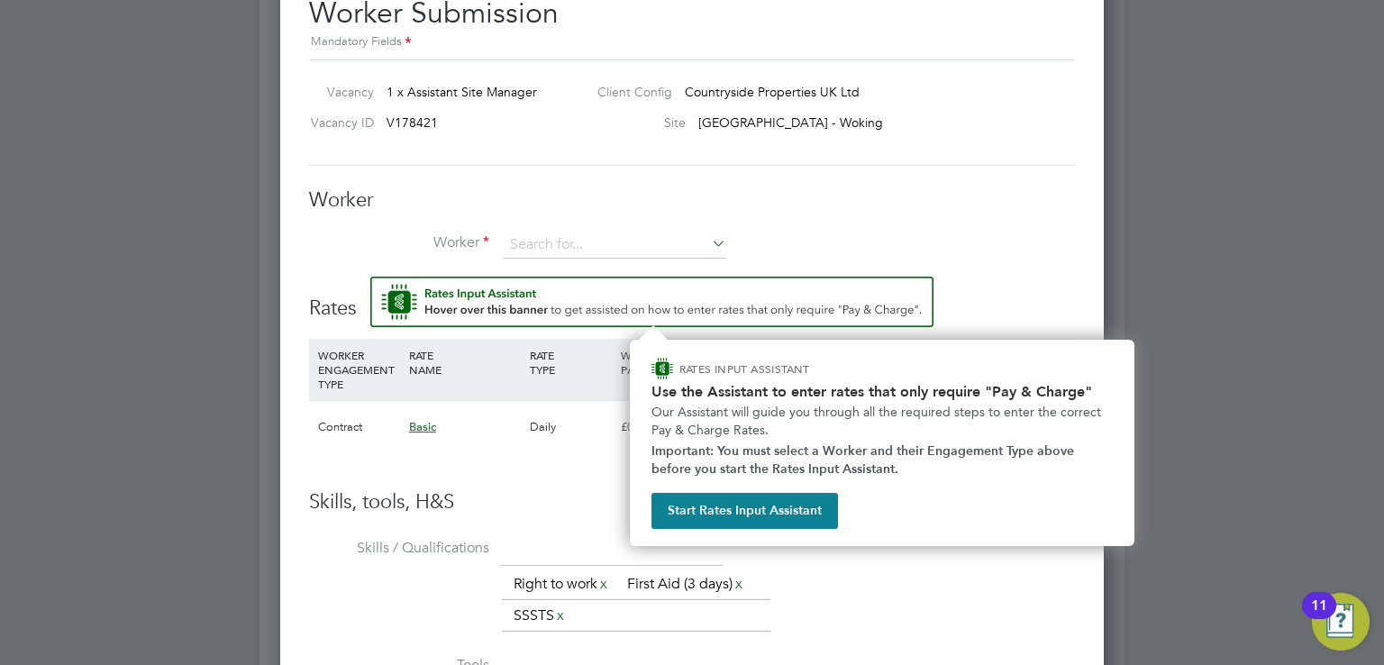
scroll to position [1700, 0]
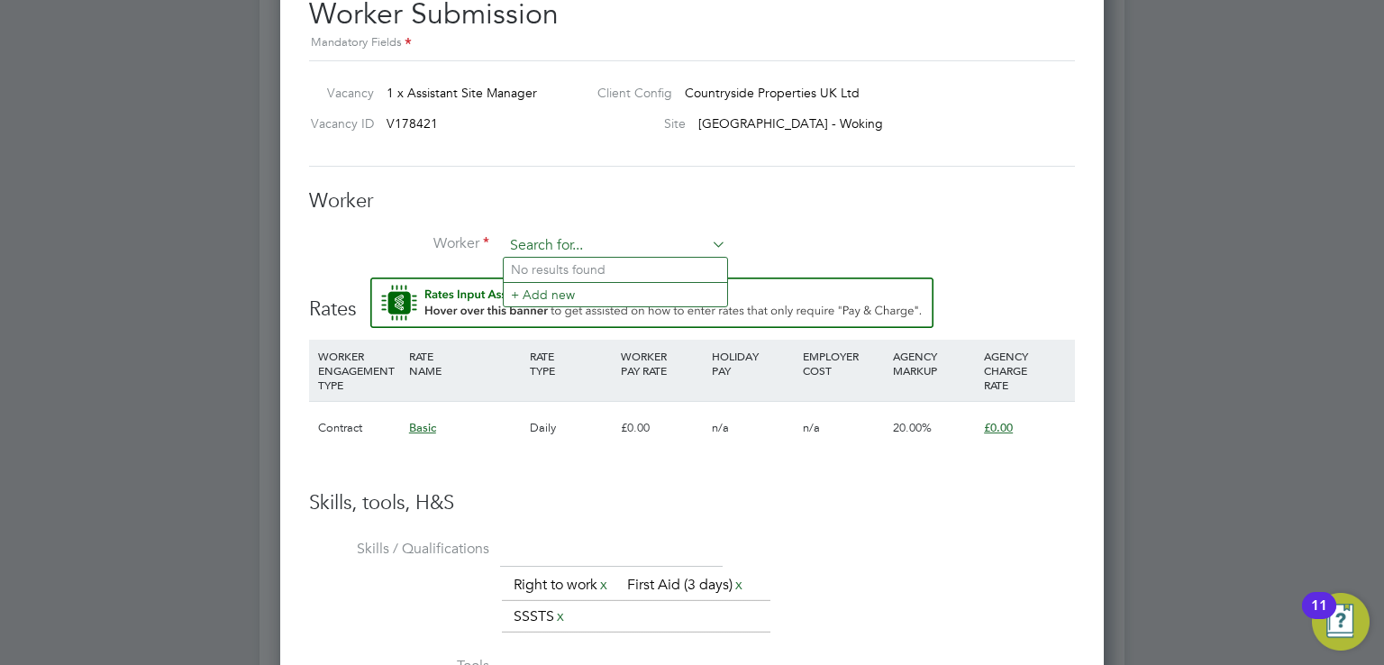
click at [584, 248] on input at bounding box center [615, 246] width 223 height 27
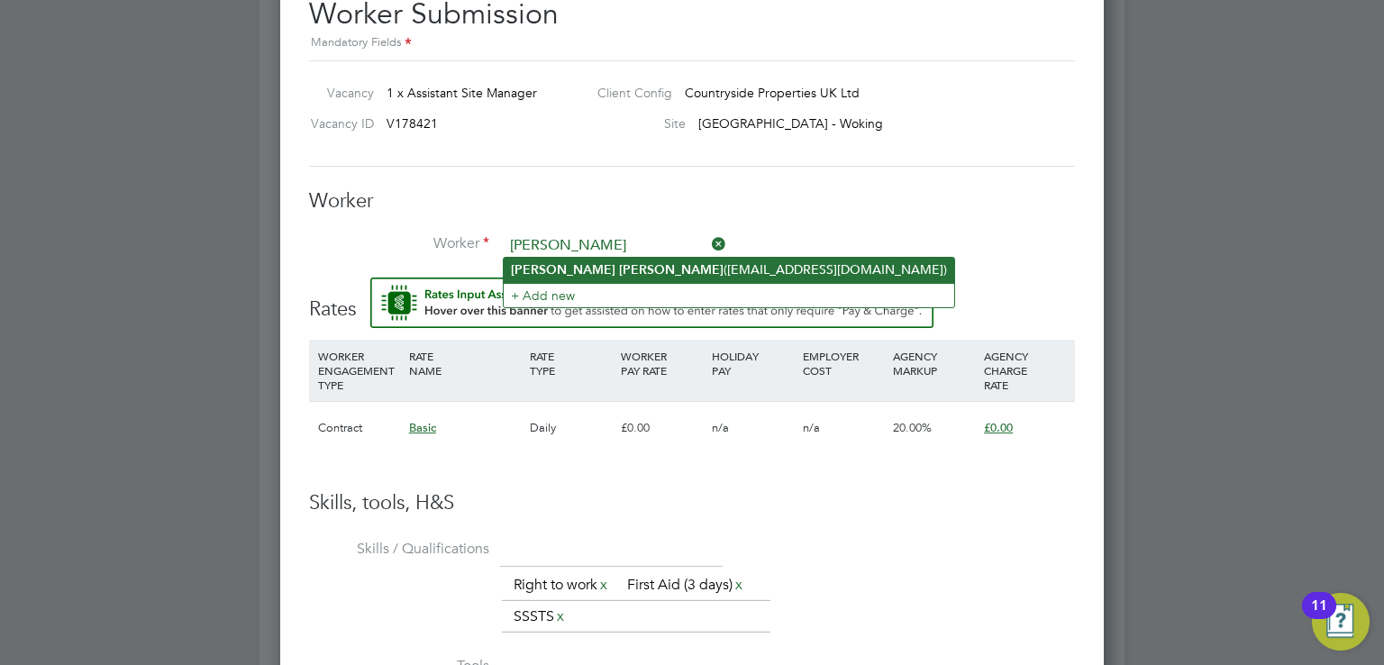
click at [619, 269] on b "[PERSON_NAME]" at bounding box center [671, 269] width 105 height 15
type input "[PERSON_NAME] ([EMAIL_ADDRESS][DOMAIN_NAME])"
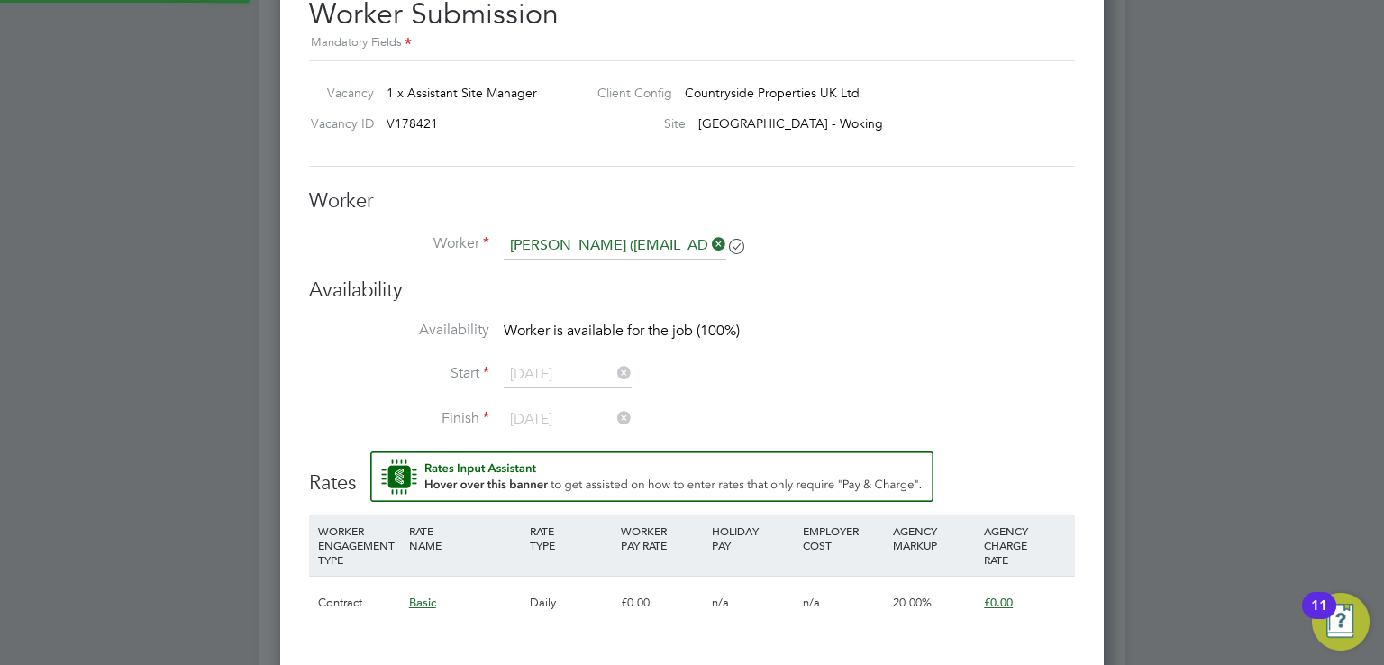
scroll to position [8, 8]
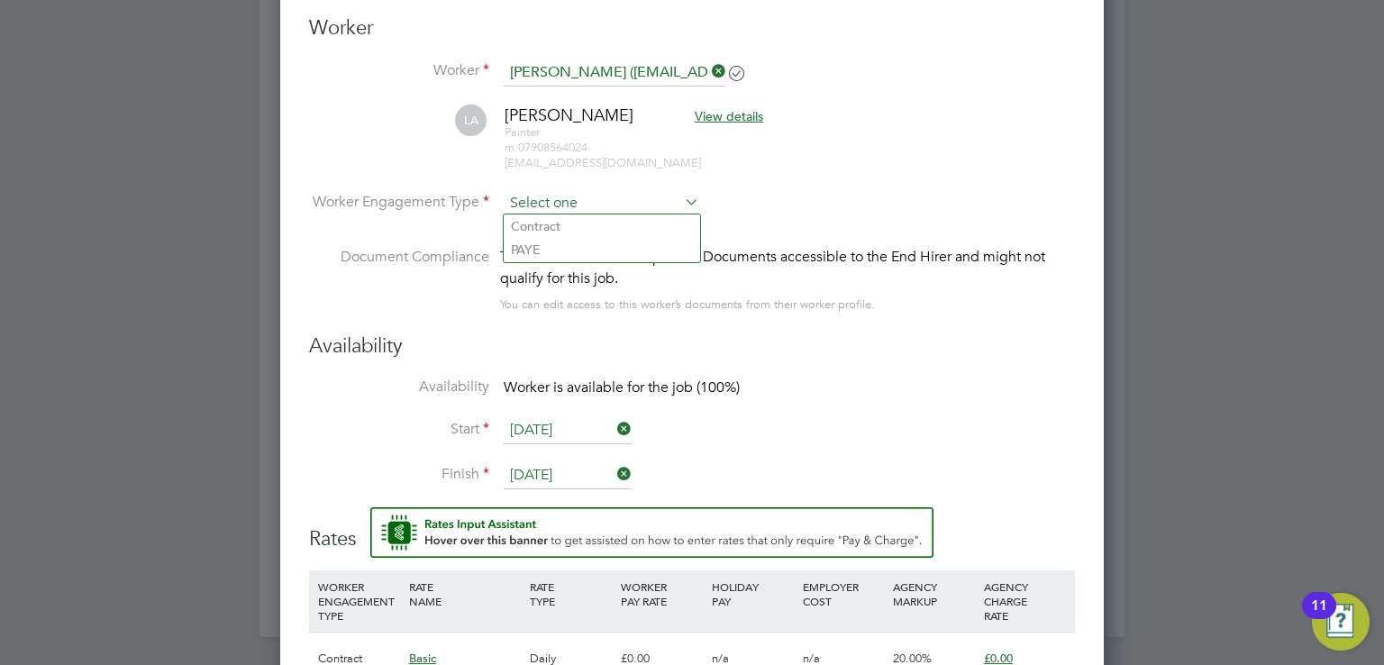
click at [583, 190] on input at bounding box center [602, 203] width 196 height 27
click at [580, 229] on li "Contract" at bounding box center [602, 225] width 196 height 23
type input "Contract"
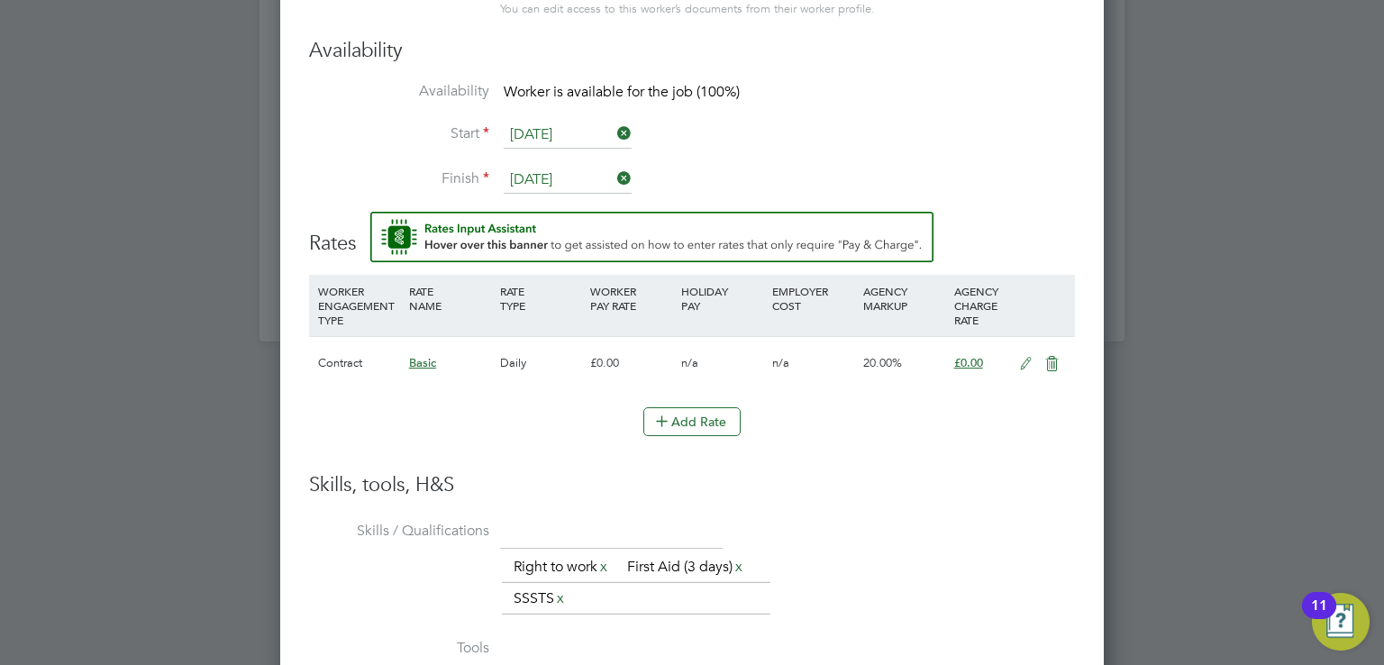
click at [885, 358] on span "20.00%" at bounding box center [882, 362] width 39 height 15
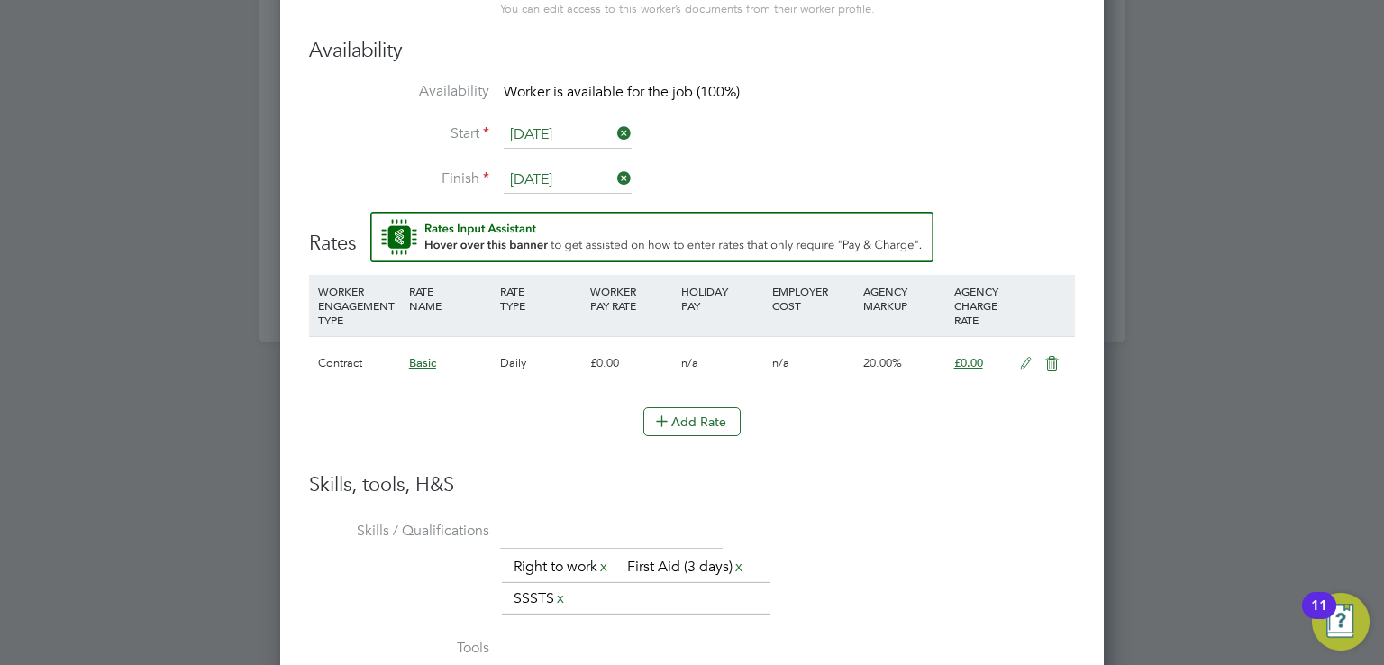
click at [882, 433] on li "Add Rate" at bounding box center [692, 430] width 766 height 47
click at [1024, 361] on icon at bounding box center [1026, 364] width 23 height 14
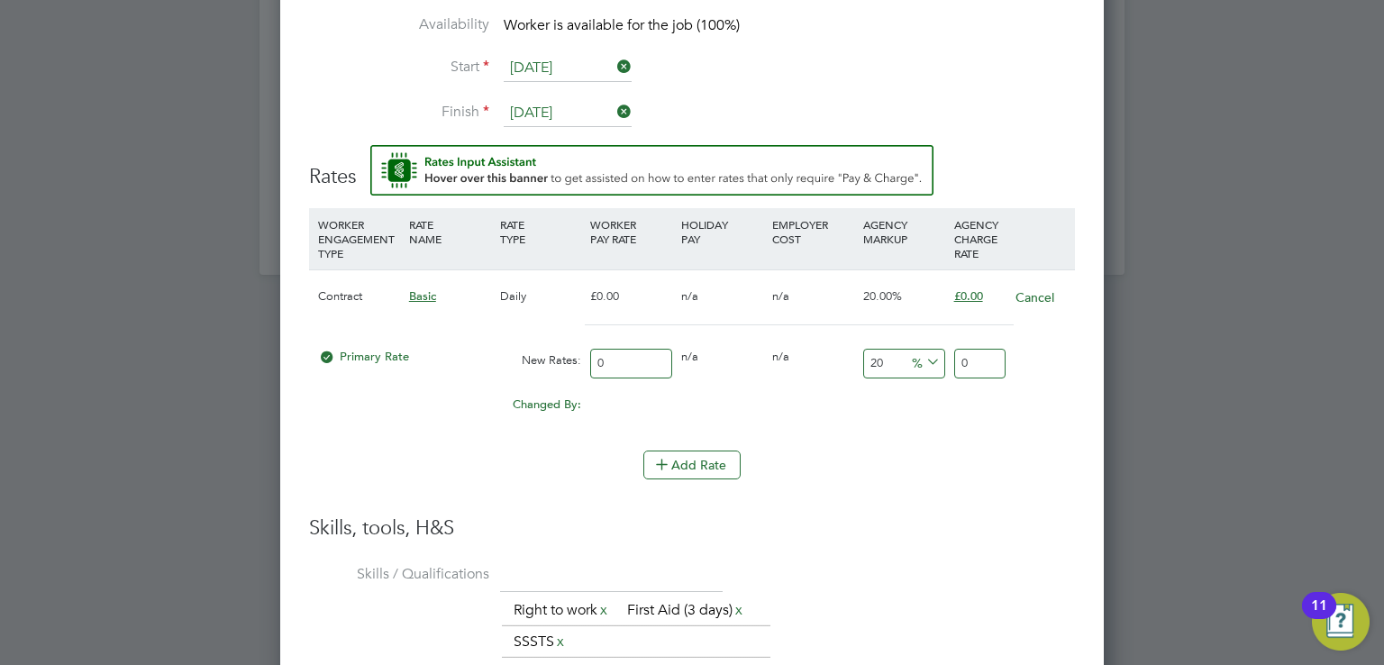
click at [627, 355] on input "0" at bounding box center [631, 364] width 82 height 30
click at [891, 349] on input "20" at bounding box center [904, 364] width 82 height 30
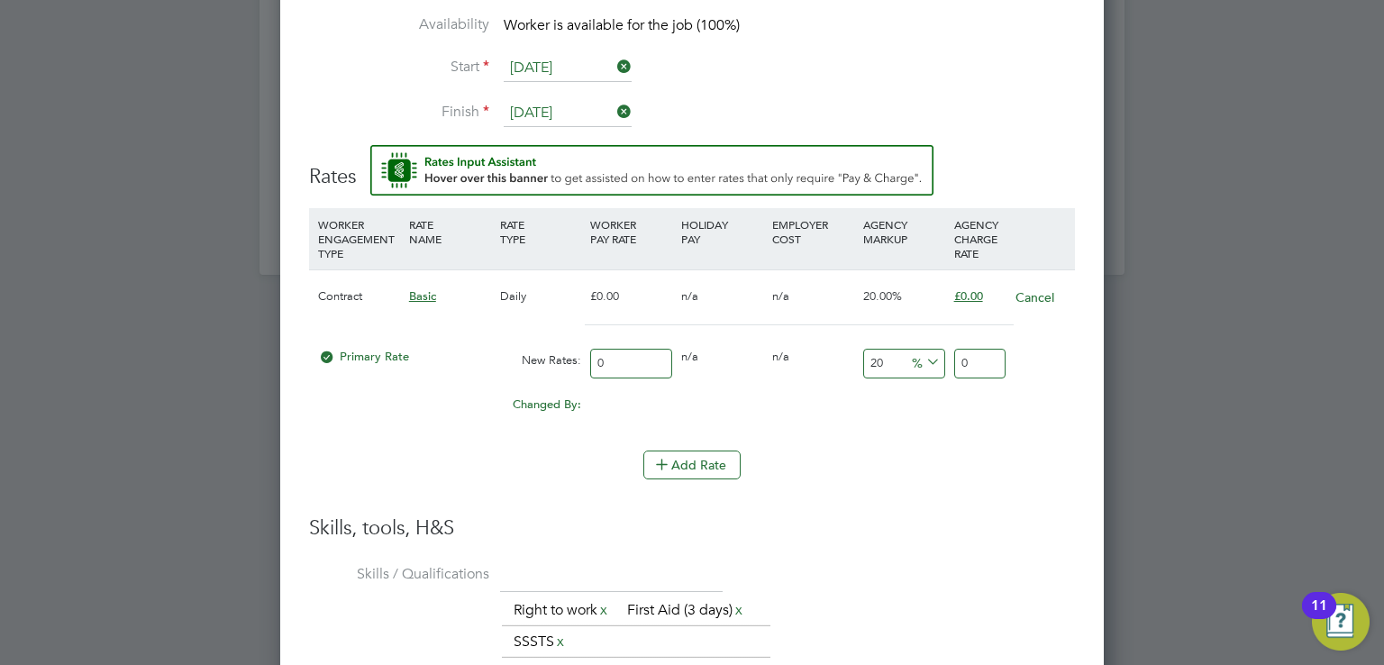
click at [891, 349] on input "20" at bounding box center [904, 364] width 82 height 30
type input "17.5"
click at [907, 451] on div "Add Rate" at bounding box center [692, 465] width 766 height 29
click at [616, 353] on input "0" at bounding box center [631, 364] width 82 height 30
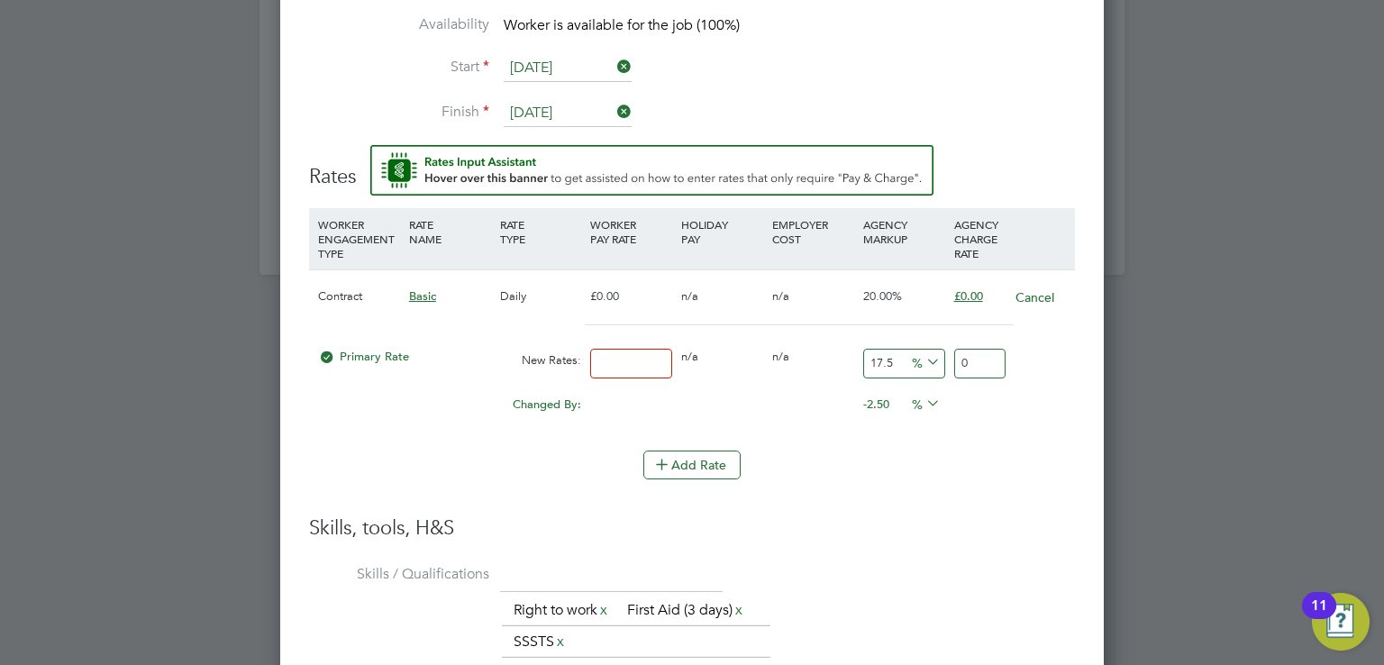
type input "2"
type input "2.35"
type input "24"
type input "28.2"
type input "240"
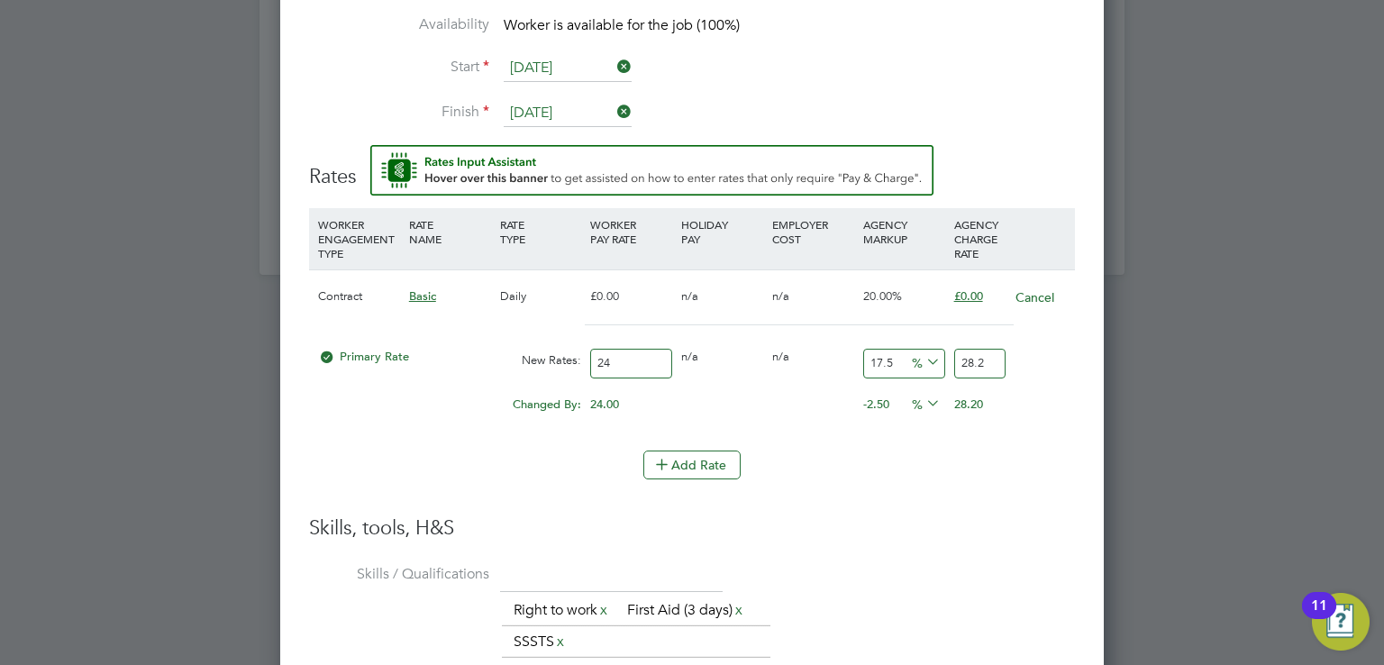
type input "282"
type input "240"
click at [950, 532] on h3 "Skills, tools, H&S" at bounding box center [692, 529] width 766 height 26
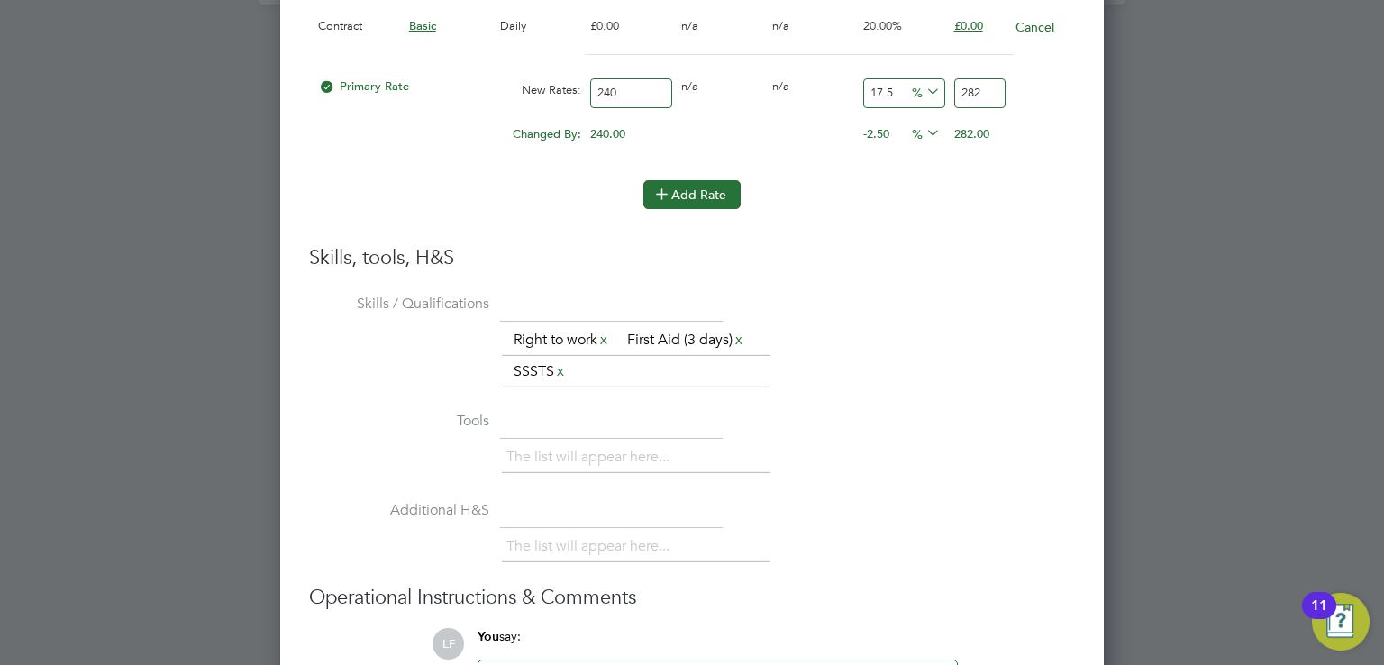
click at [705, 180] on button "Add Rate" at bounding box center [691, 194] width 97 height 29
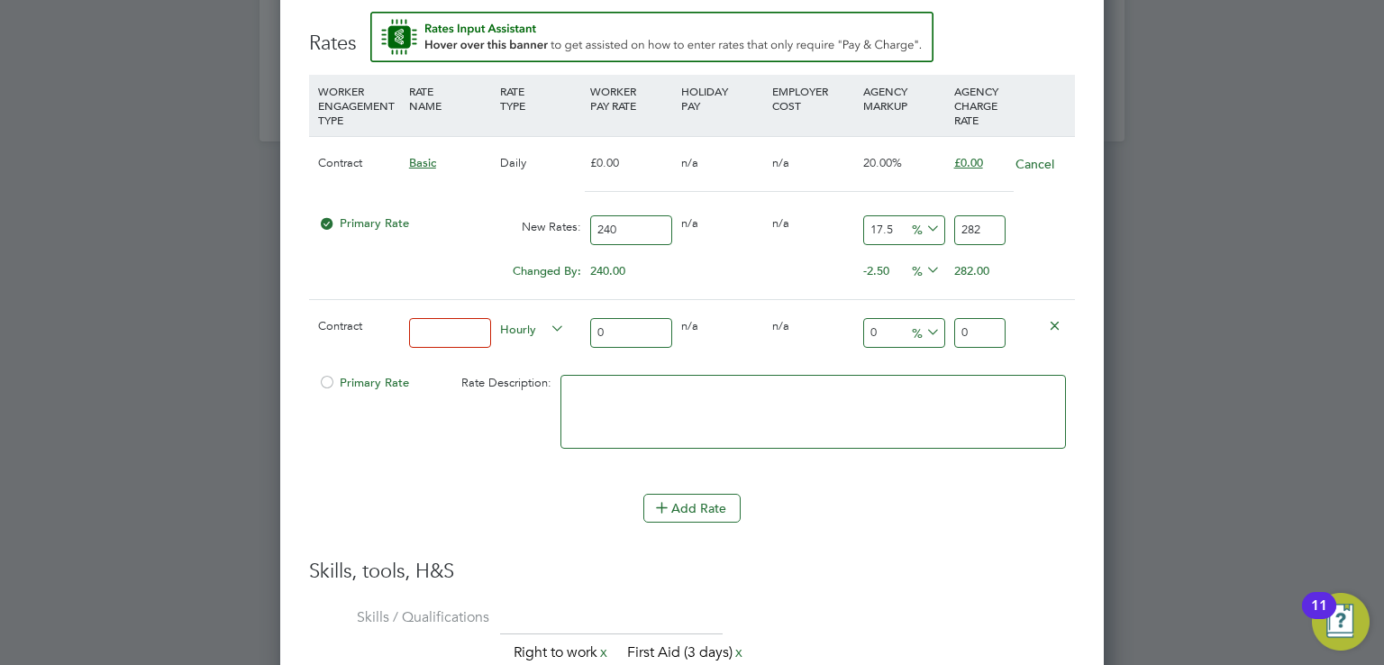
click at [1055, 318] on icon at bounding box center [1055, 325] width 14 height 14
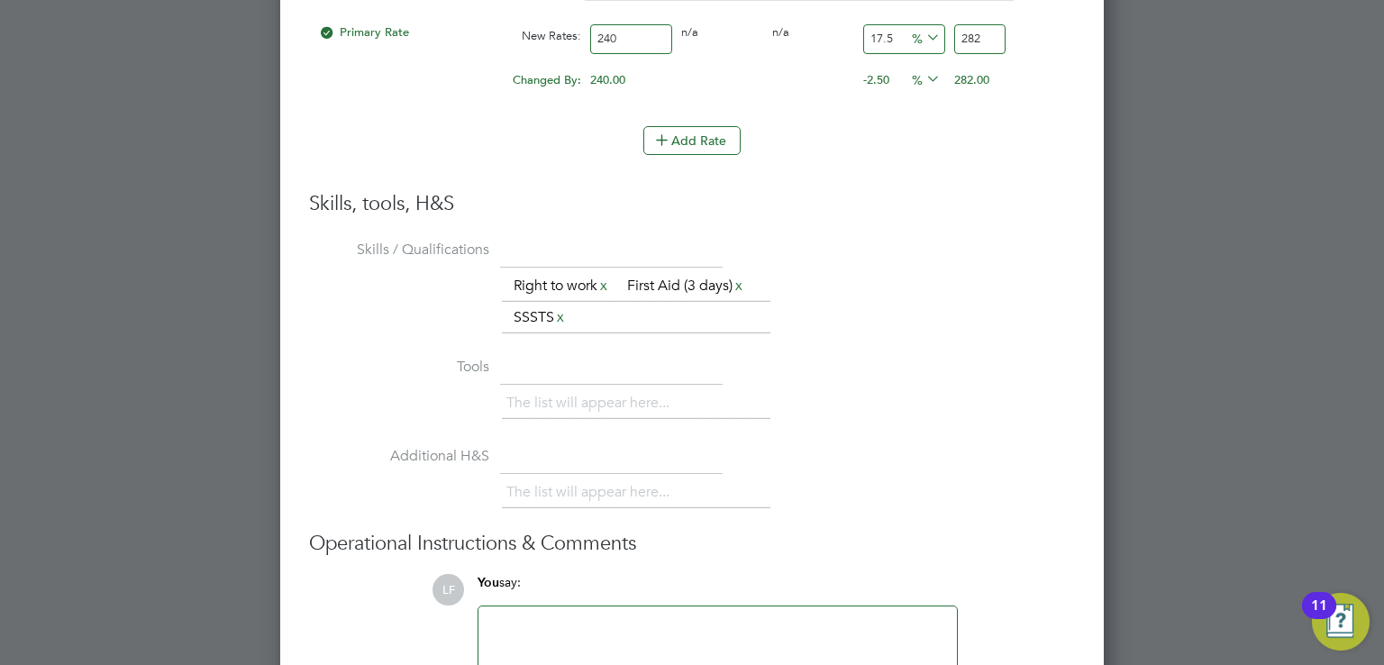
click at [595, 311] on ul "The list will appear here... Right to work x First Aid (3 days) x SSSTS x" at bounding box center [636, 302] width 269 height 65
click at [562, 313] on link "x" at bounding box center [560, 317] width 13 height 23
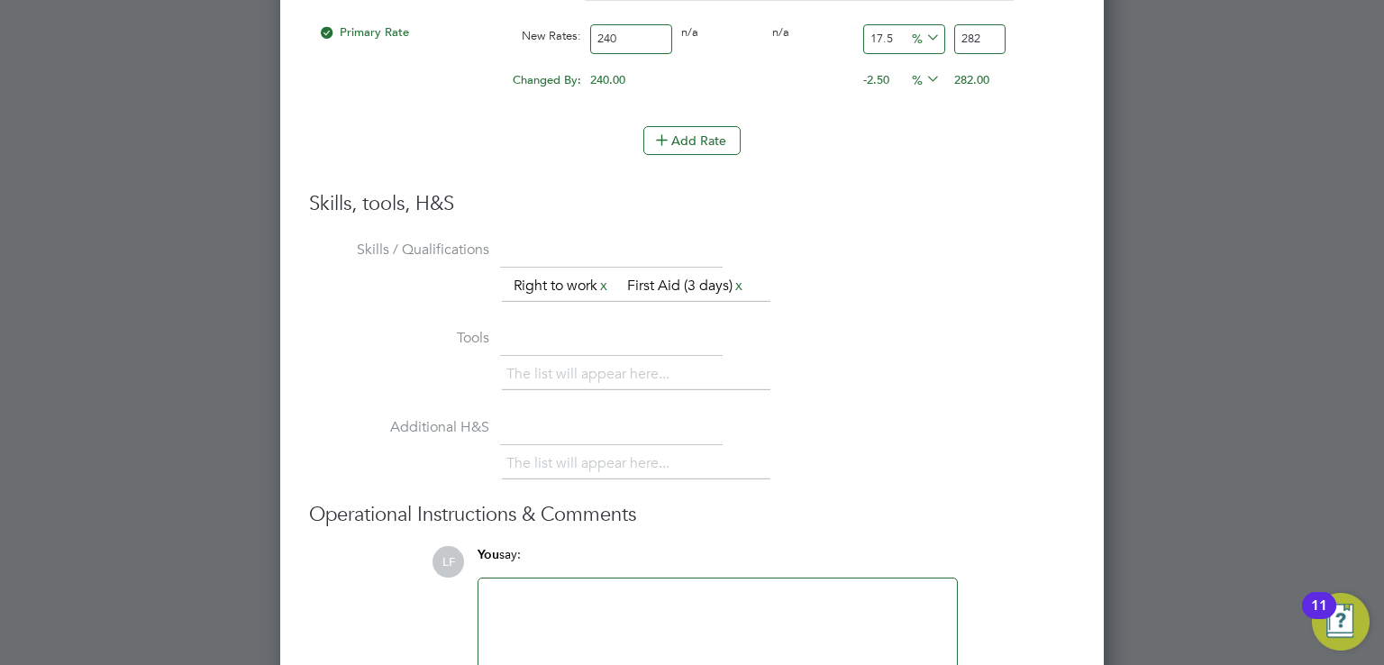
click at [554, 312] on li "Skills / Qualifications The list will appear here... Right to work x First Aid …" at bounding box center [692, 279] width 766 height 89
drag, startPoint x: 527, startPoint y: 265, endPoint x: 653, endPoint y: 257, distance: 126.4
click at [527, 270] on ul "The list will appear here... Right to work x First Aid (3 days) x" at bounding box center [636, 286] width 269 height 32
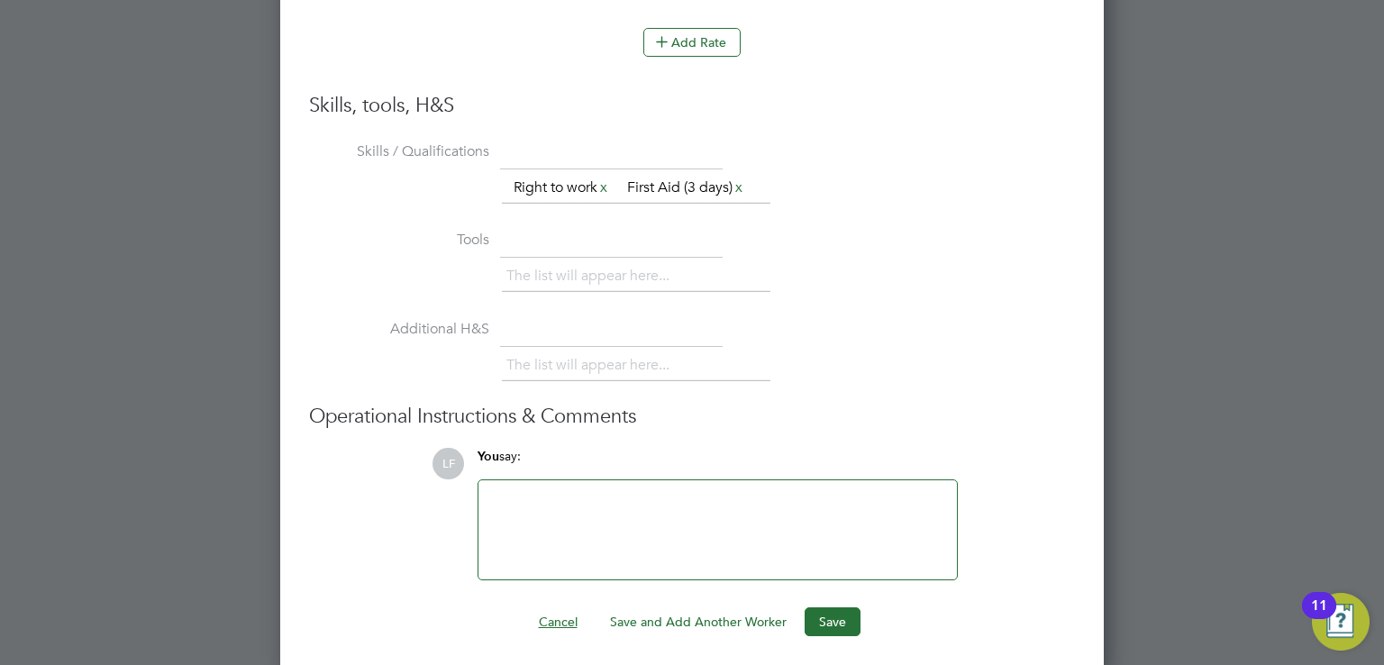
click at [578, 621] on button "Cancel" at bounding box center [559, 621] width 68 height 29
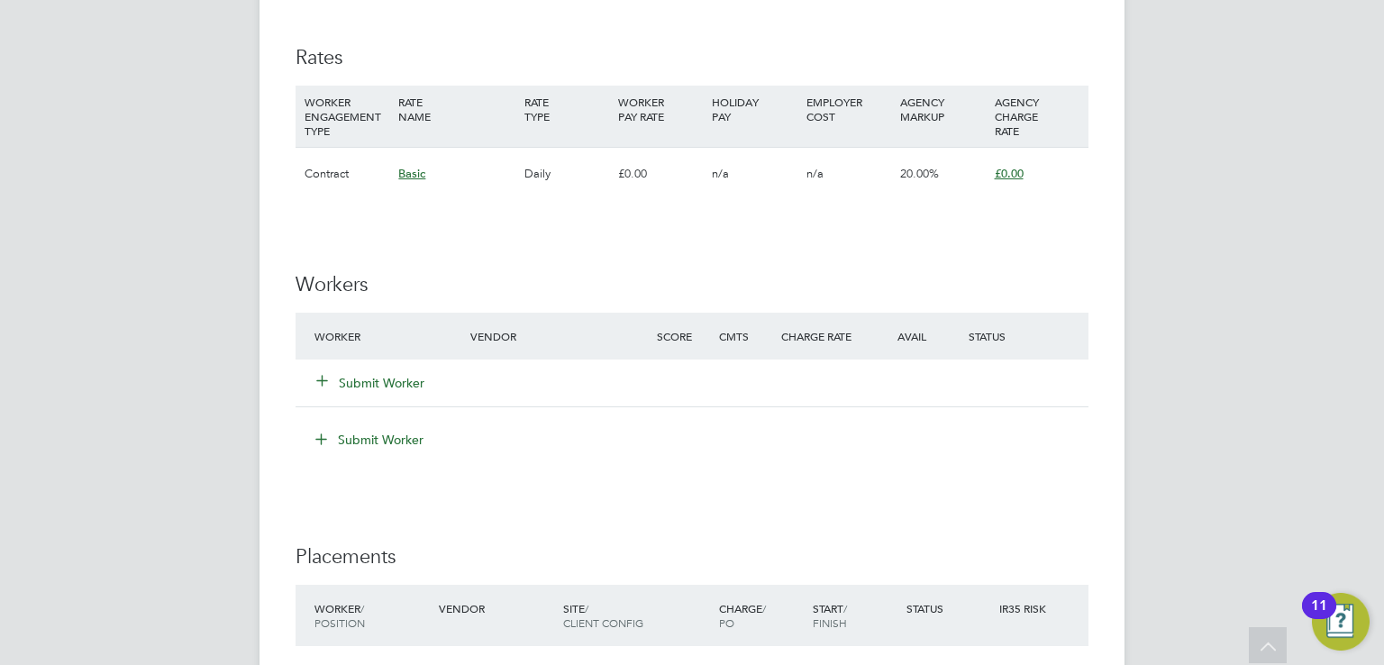
click at [360, 378] on button "Submit Worker" at bounding box center [371, 383] width 108 height 18
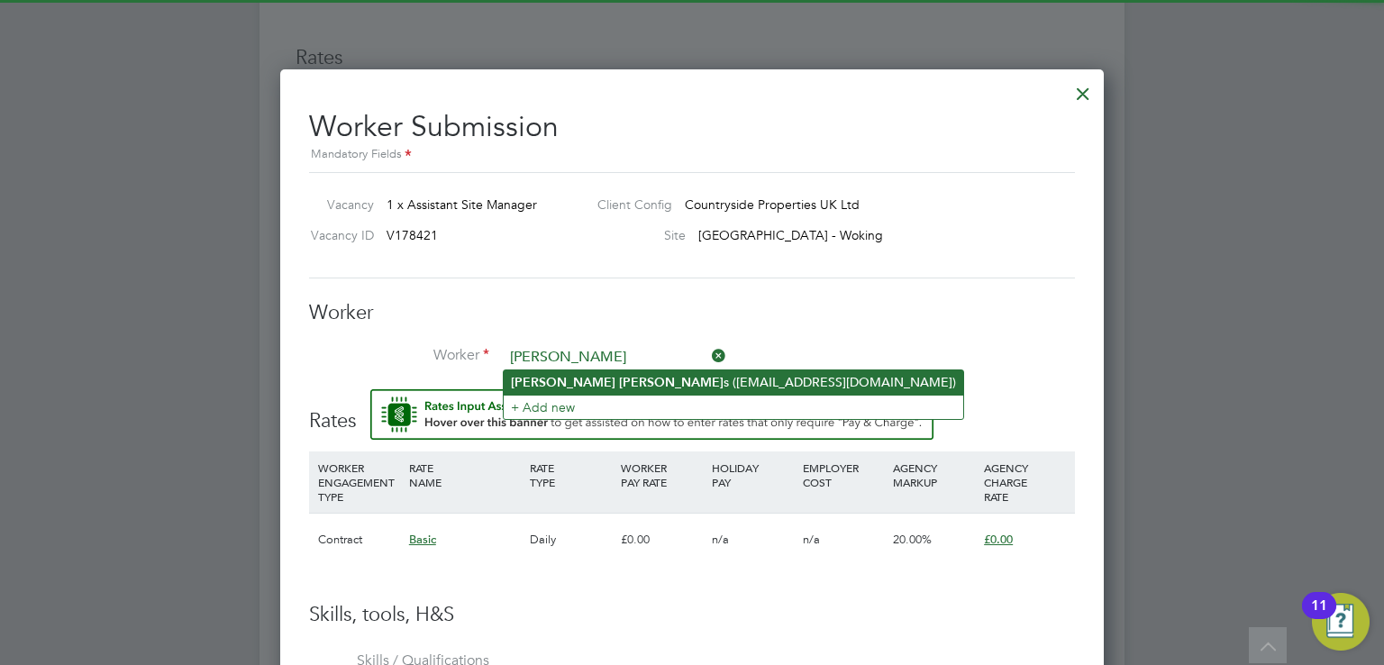
click at [594, 376] on li "[PERSON_NAME] s ([EMAIL_ADDRESS][DOMAIN_NAME])" at bounding box center [734, 382] width 460 height 24
type input "[PERSON_NAME] ([EMAIL_ADDRESS][DOMAIN_NAME])"
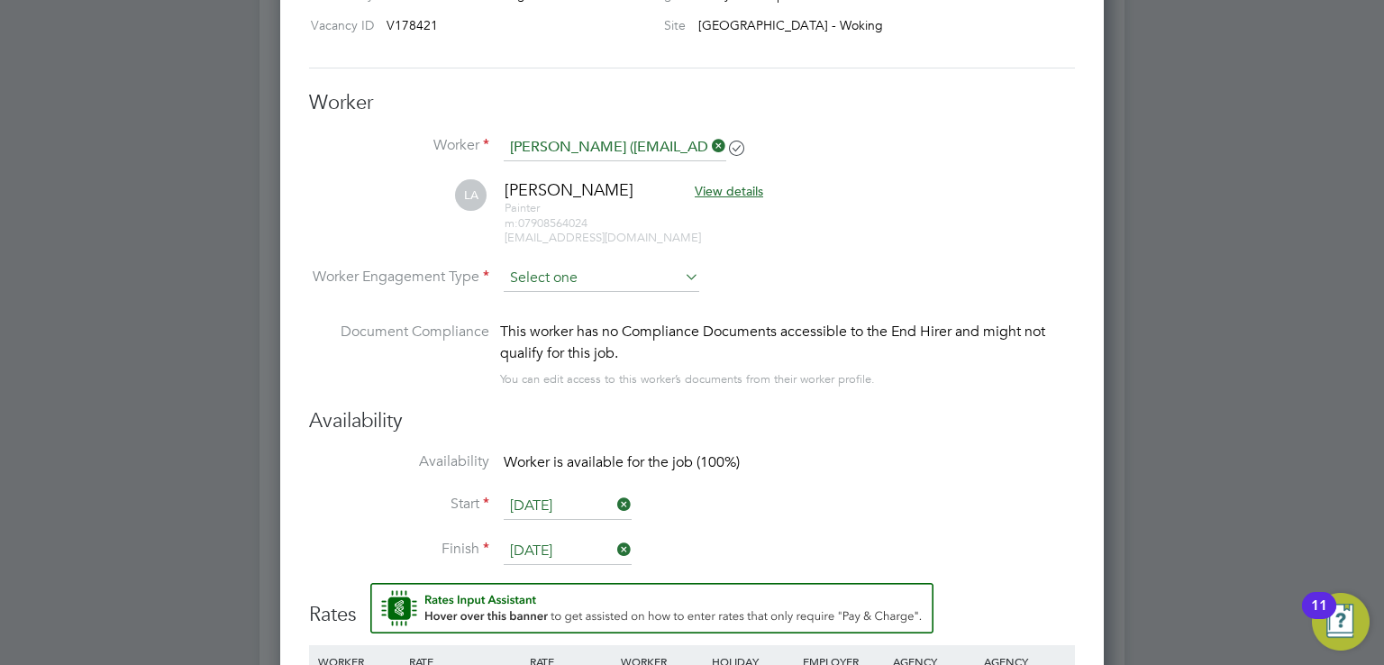
click at [552, 278] on input at bounding box center [602, 278] width 196 height 27
click at [593, 301] on li "Contract" at bounding box center [602, 300] width 196 height 23
type input "Contract"
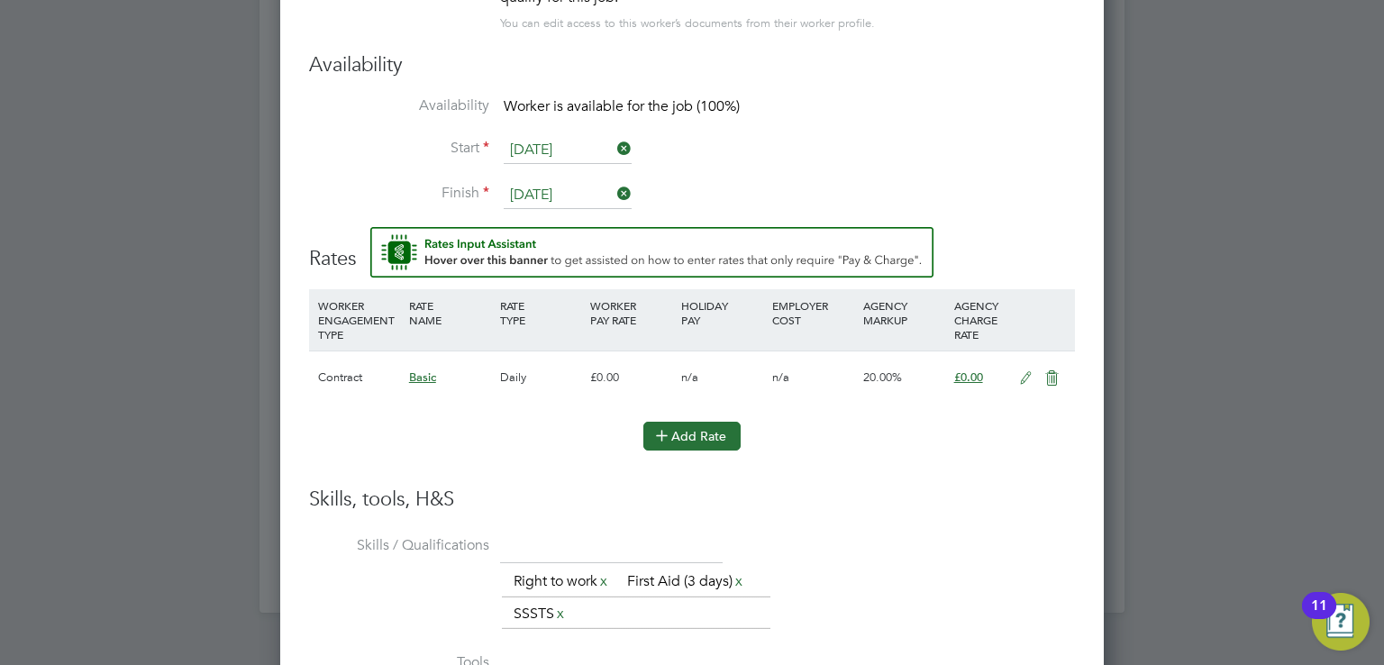
click at [715, 423] on button "Add Rate" at bounding box center [691, 436] width 97 height 29
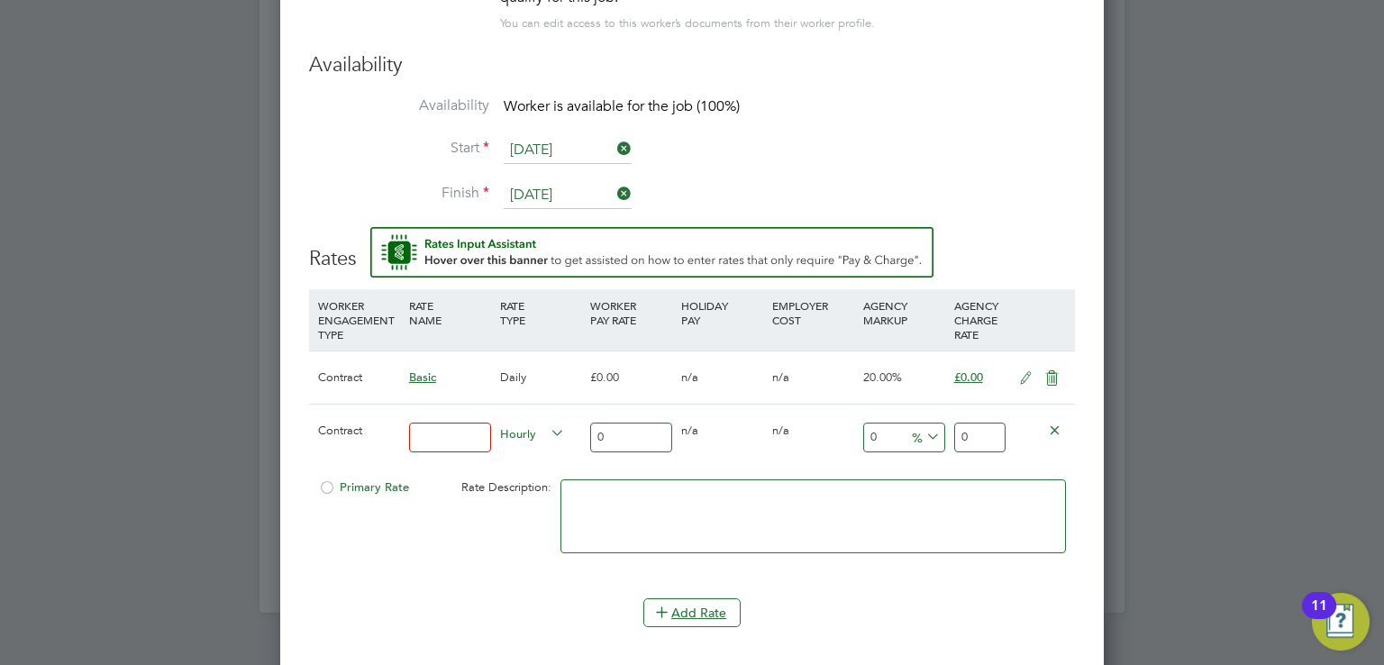
click at [621, 412] on div "0" at bounding box center [631, 438] width 91 height 66
click at [599, 444] on input "0" at bounding box center [631, 438] width 82 height 30
click at [608, 435] on input "0" at bounding box center [631, 438] width 82 height 30
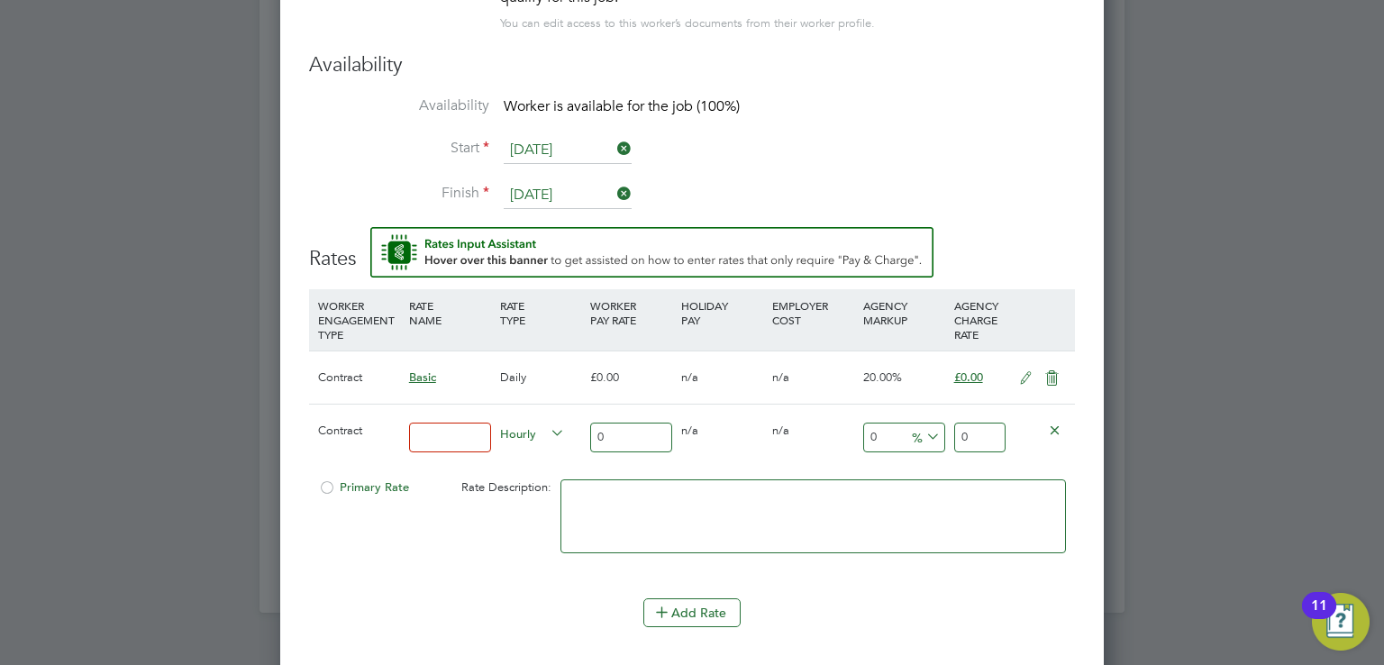
click at [608, 435] on input "0" at bounding box center [631, 438] width 82 height 30
type input "2"
type input "24"
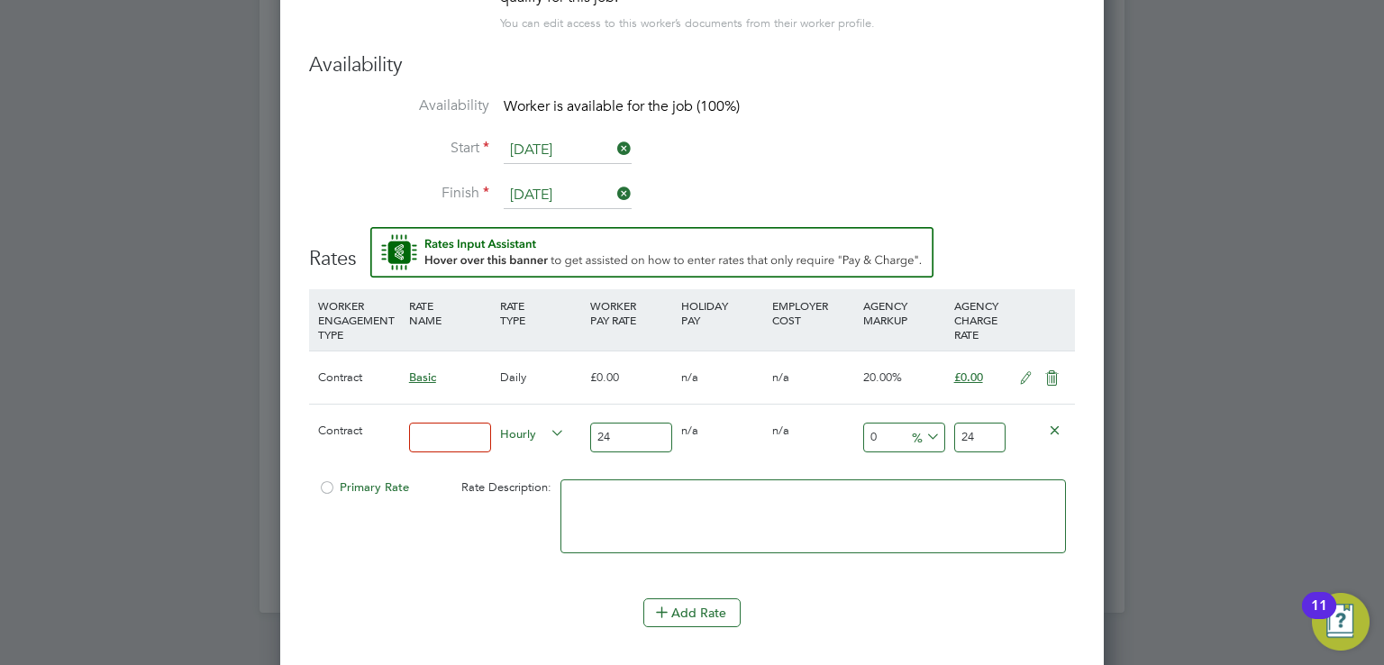
type input "240"
click at [888, 406] on div "0 0 %" at bounding box center [904, 438] width 91 height 66
click at [887, 423] on input "0" at bounding box center [904, 438] width 82 height 30
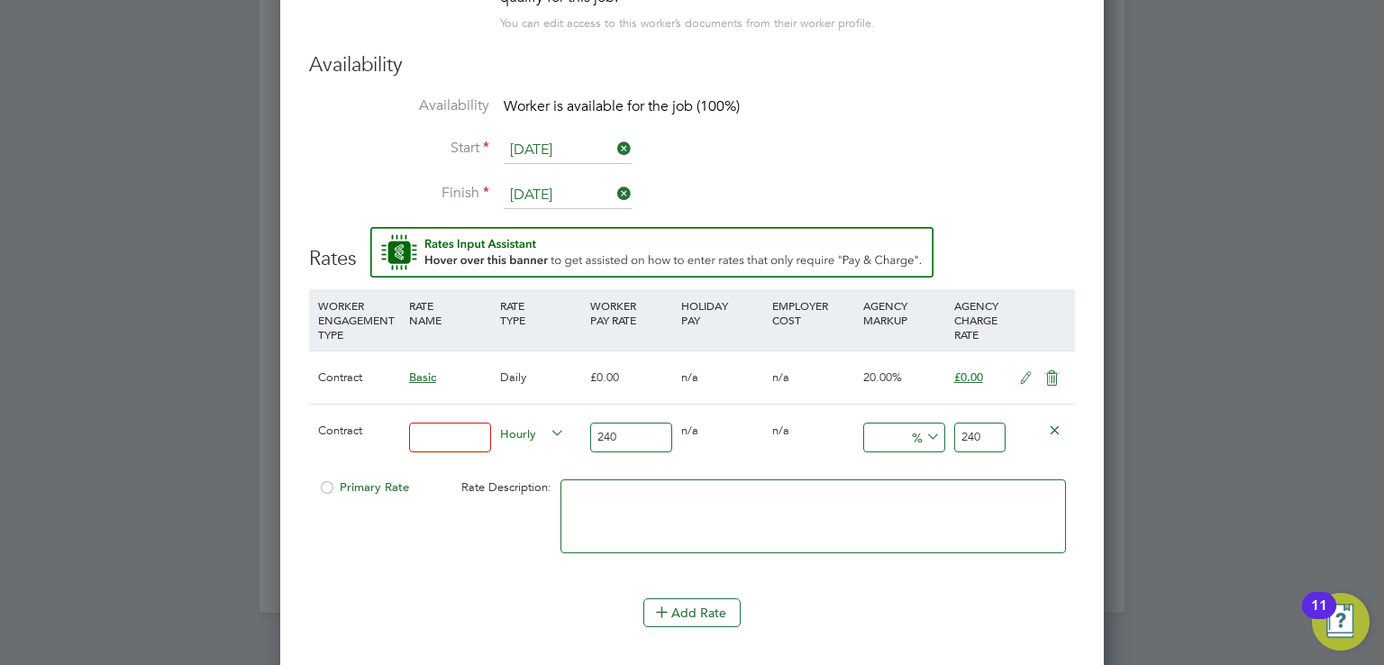
type input "1"
type input "242.4"
type input "17"
type input "280.8"
type input "17.5"
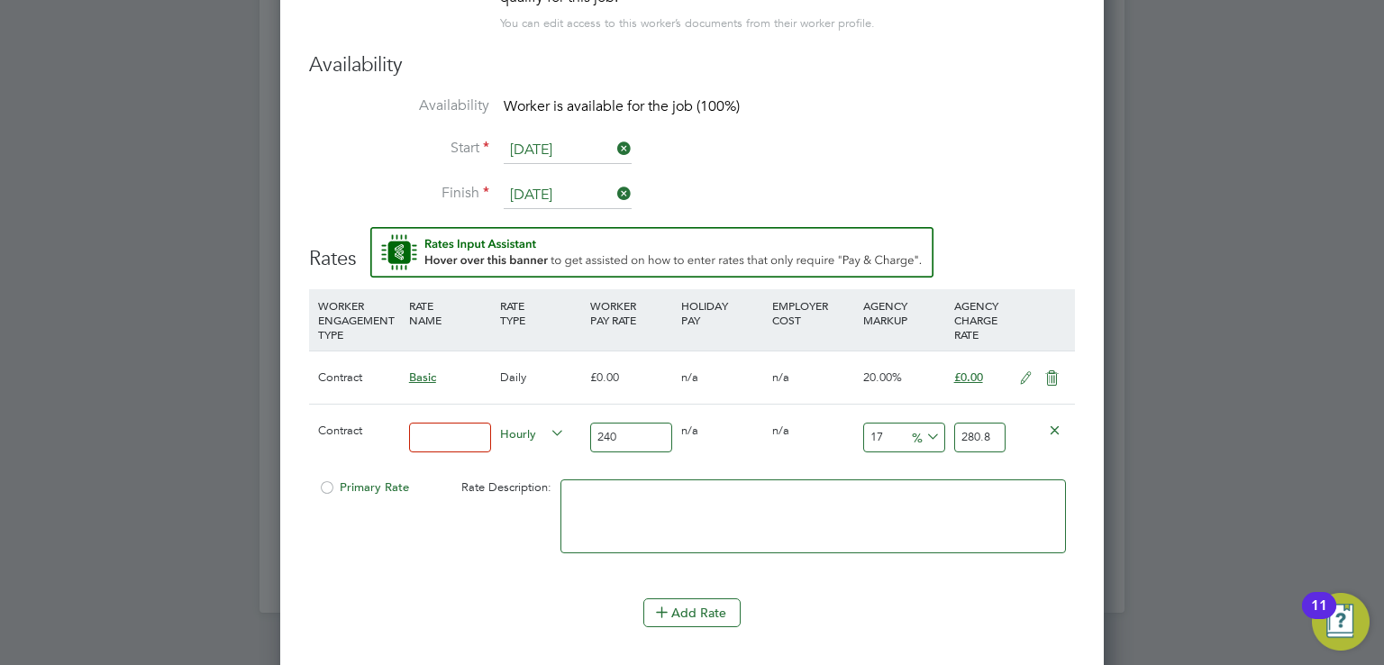
type input "282"
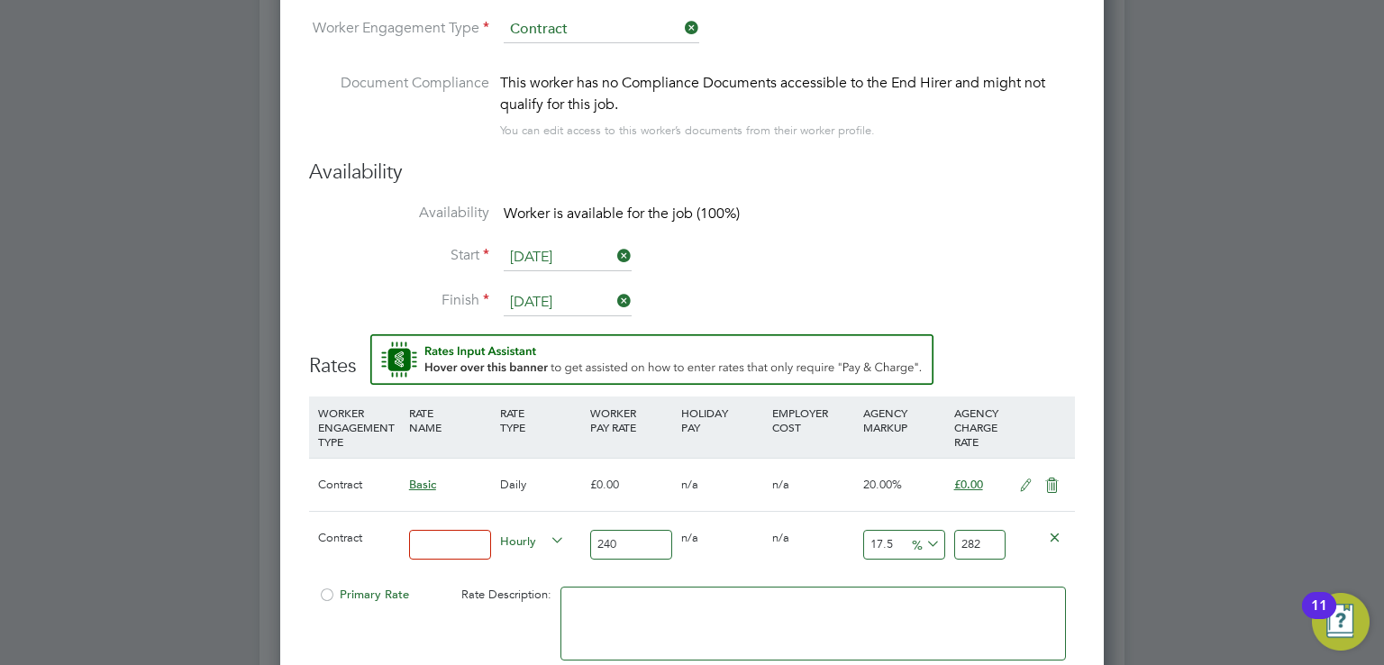
type input "17.5"
click at [418, 545] on input at bounding box center [450, 545] width 82 height 30
click at [530, 531] on span "Hourly" at bounding box center [532, 540] width 65 height 20
click at [527, 578] on li "DAILY" at bounding box center [533, 578] width 78 height 23
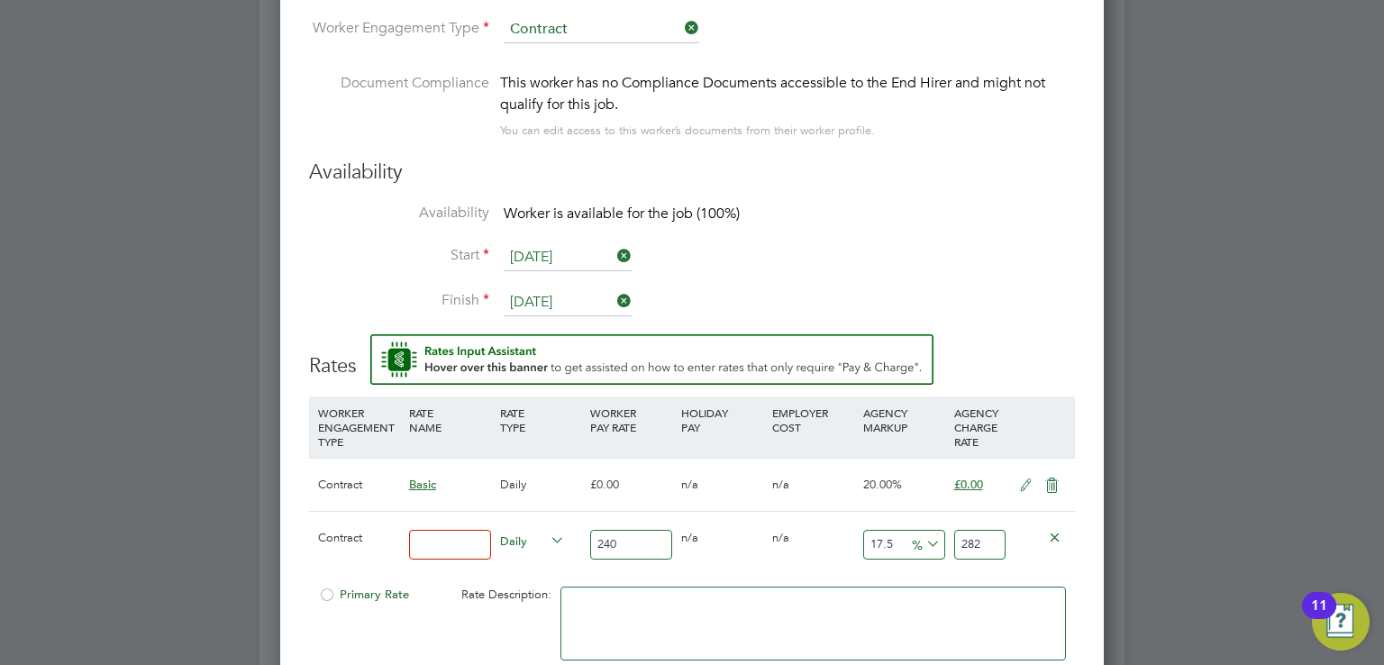
click at [289, 495] on div "Worker Submission Mandatory Fields Vacancy 1 x Assistant Site Manager Client Co…" at bounding box center [692, 495] width 824 height 1768
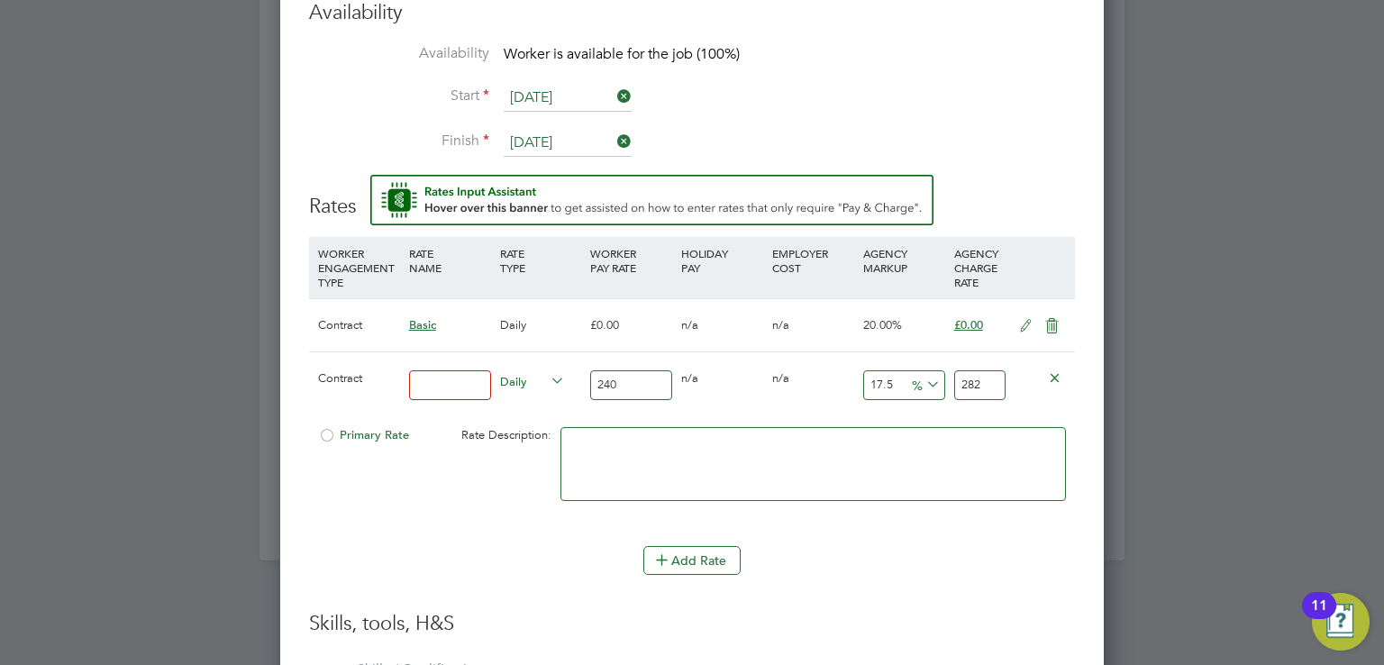
scroll to position [1952, 0]
click at [428, 531] on li "WORKER ENGAGEMENT TYPE RATE NAME RATE TYPE WORKER PAY RATE HOLIDAY PAY EMPLOYER…" at bounding box center [692, 388] width 766 height 309
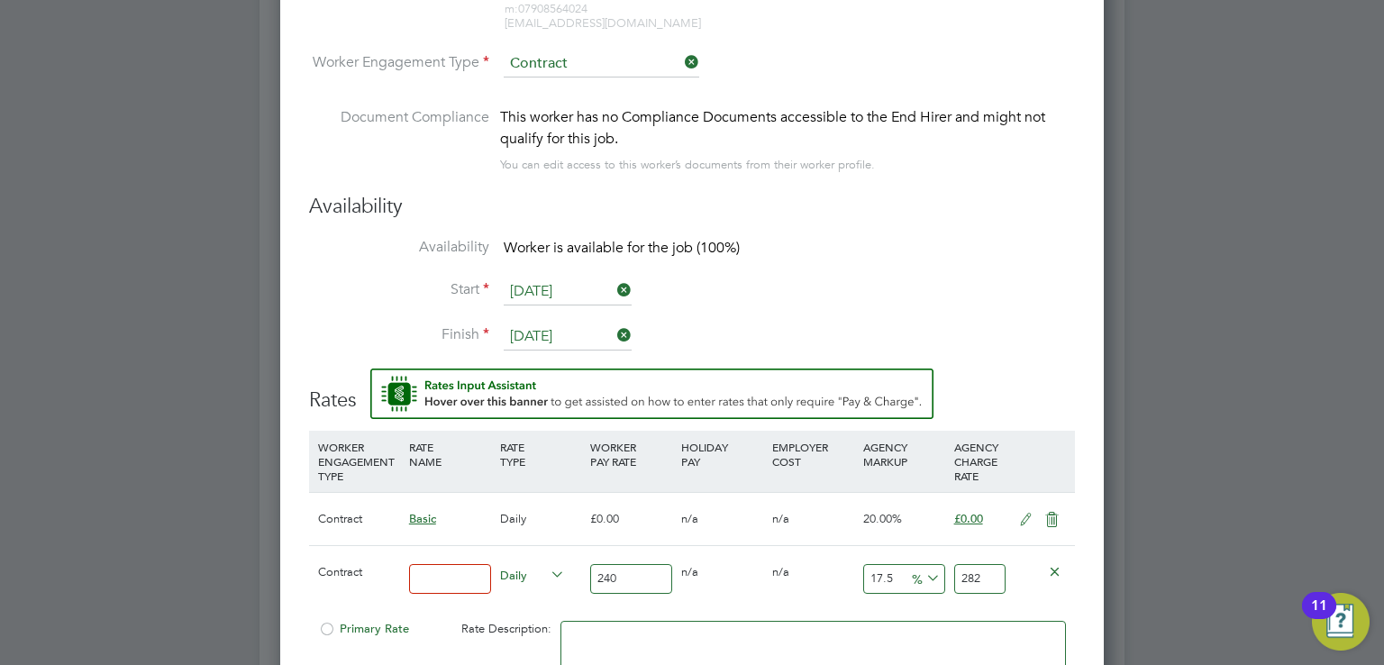
scroll to position [1738, 0]
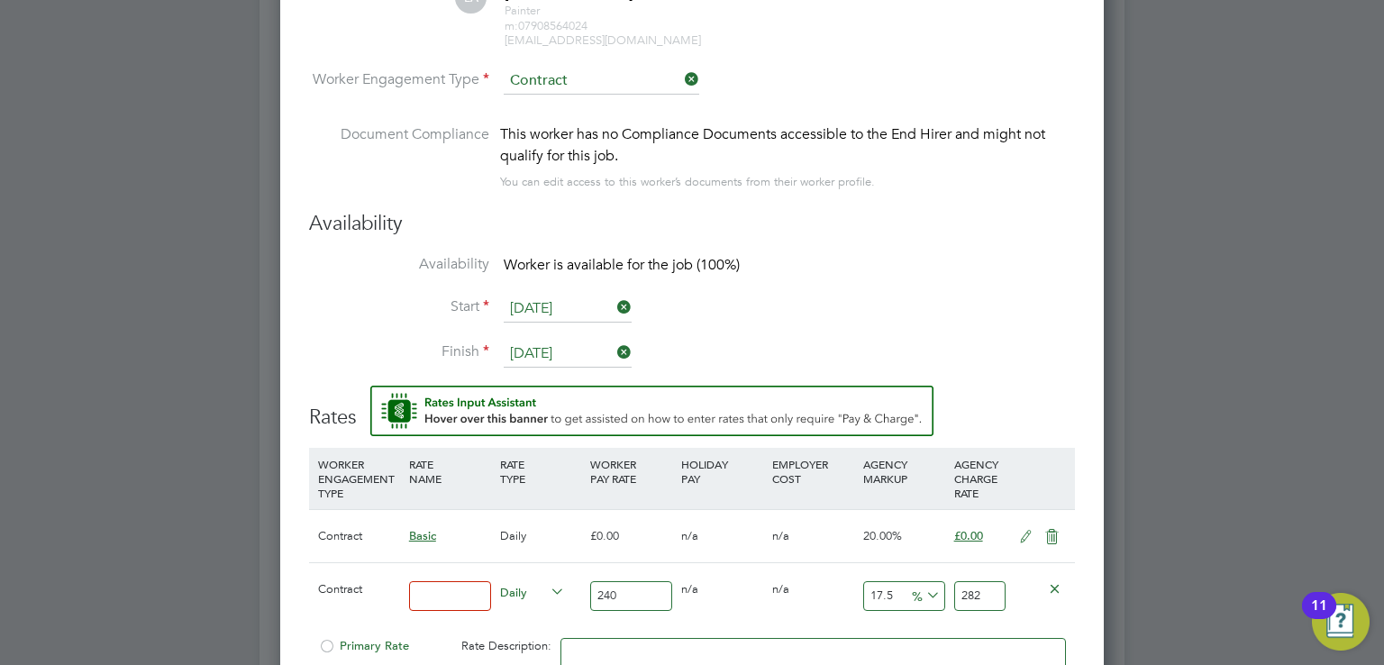
click at [422, 599] on input at bounding box center [450, 596] width 82 height 30
type input "Basic"
click at [803, 190] on li "Document Compliance This worker has no Compliance Documents accessible to the E…" at bounding box center [692, 166] width 766 height 87
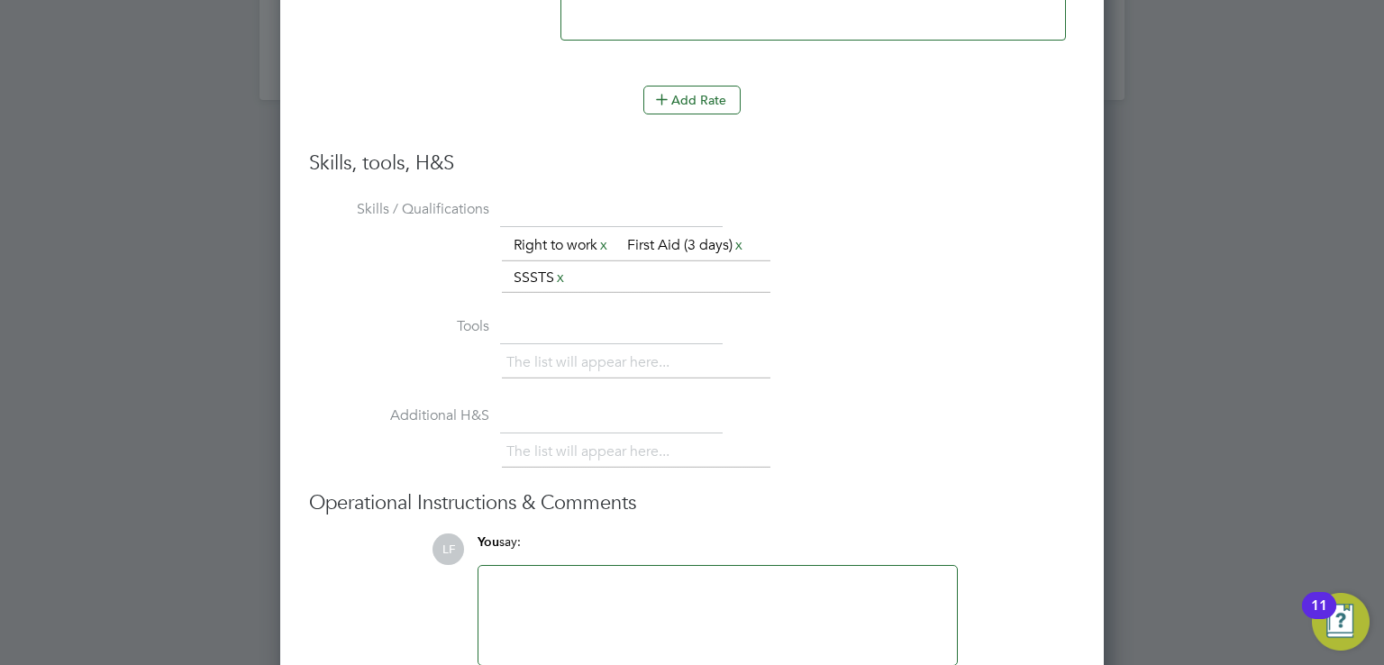
scroll to position [2496, 0]
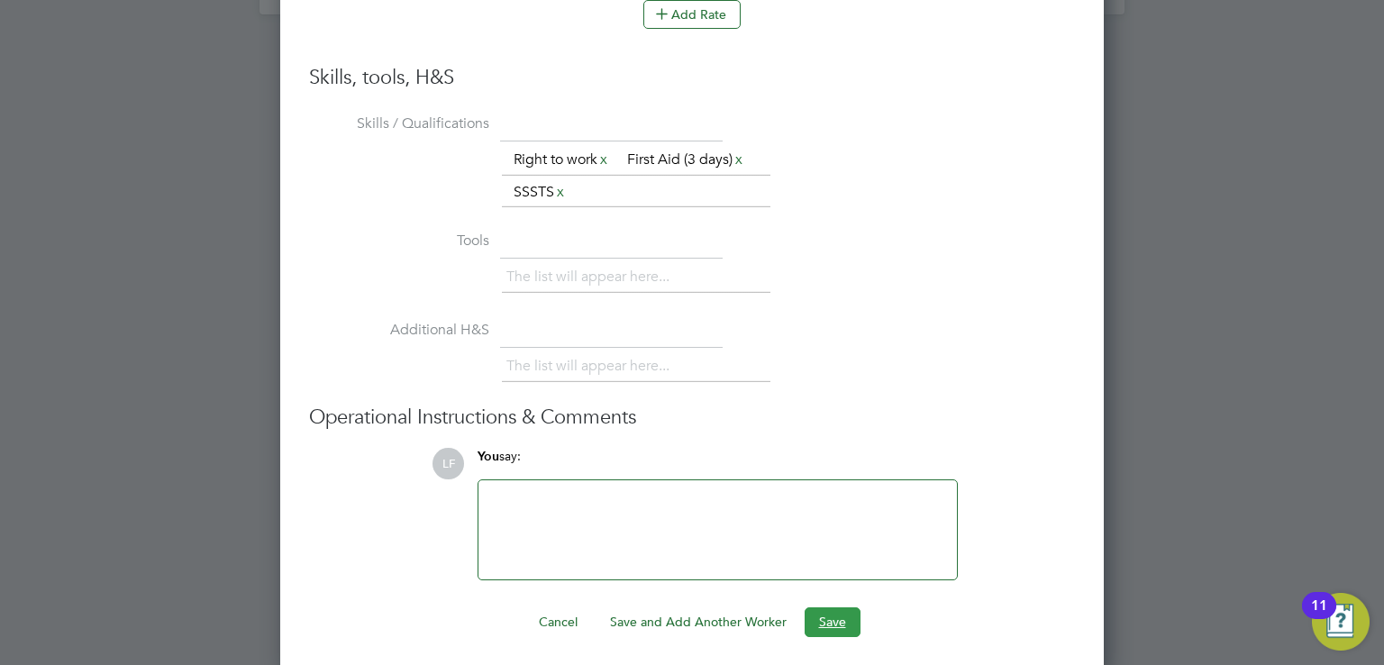
click at [830, 627] on button "Save" at bounding box center [833, 621] width 56 height 29
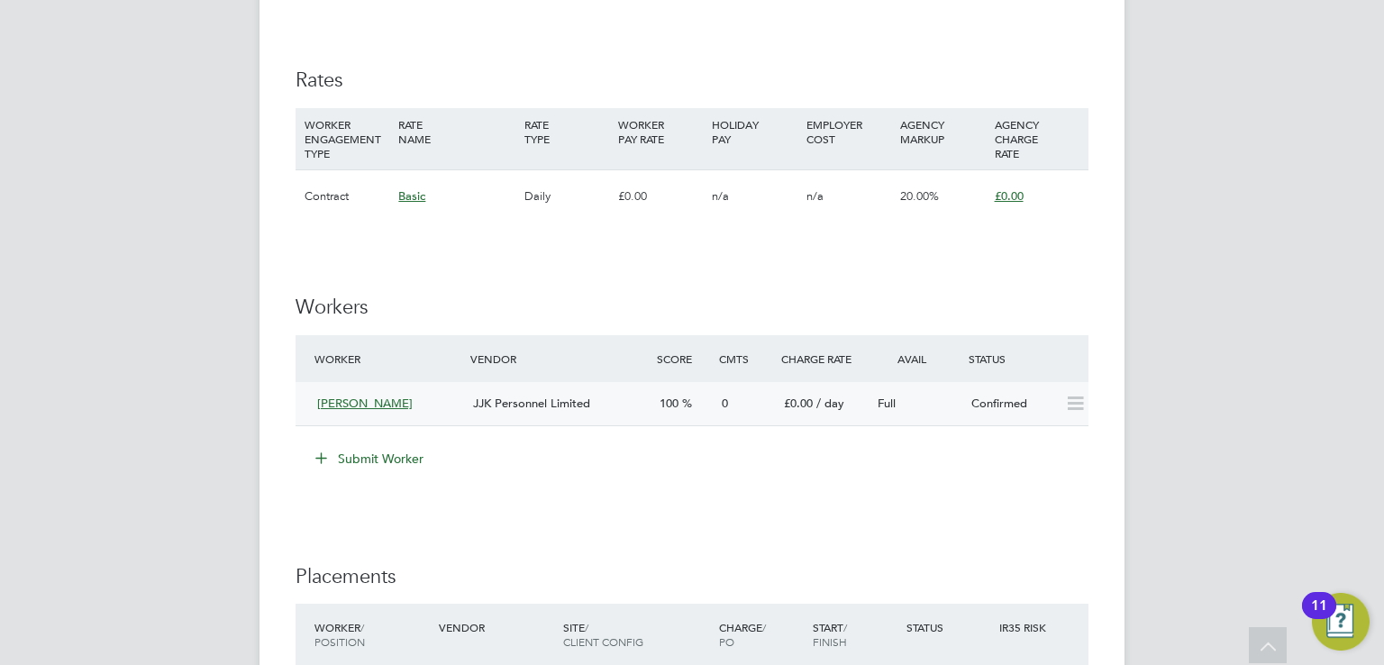
scroll to position [1301, 0]
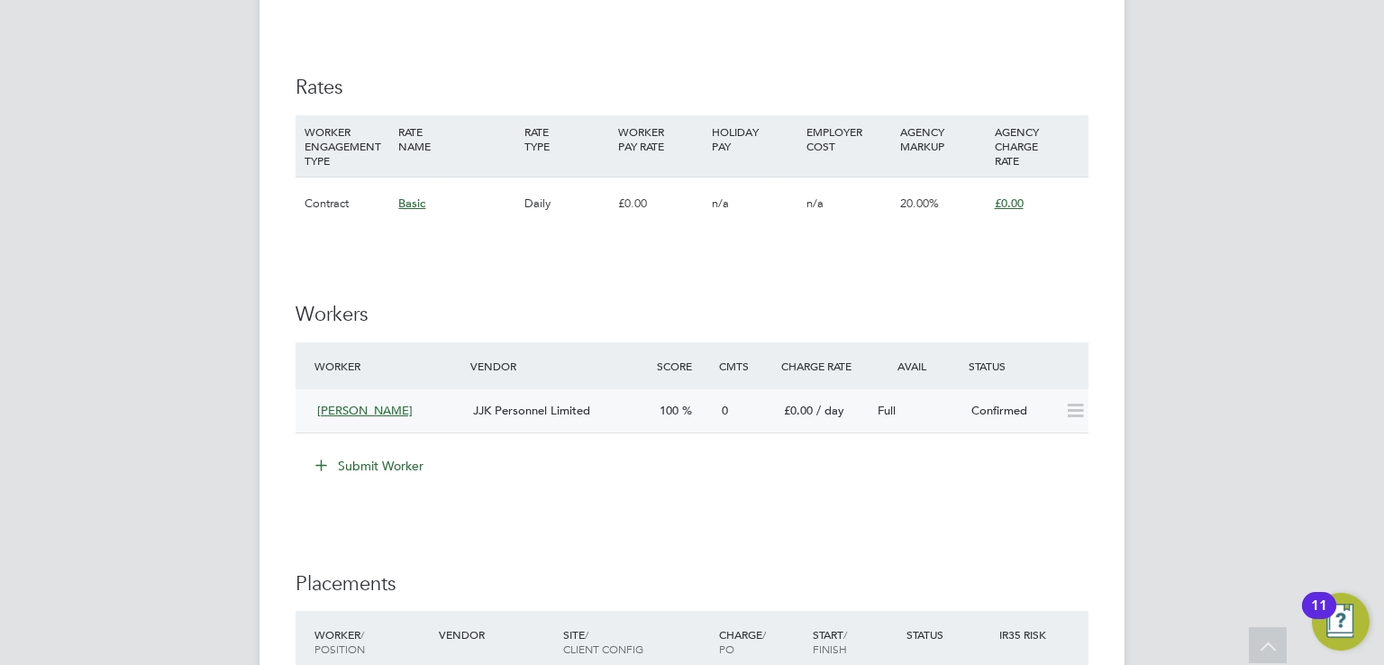
click at [1078, 414] on icon at bounding box center [1075, 411] width 23 height 14
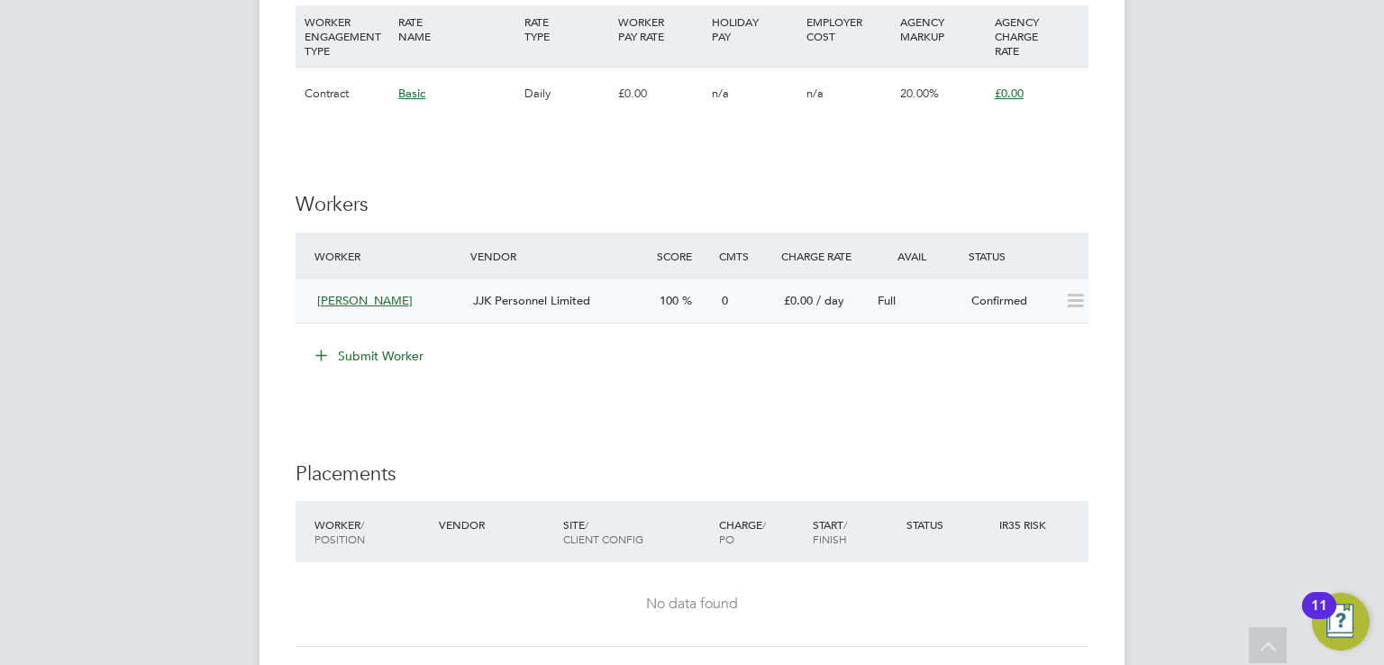
scroll to position [1411, 0]
click at [787, 287] on div "£0.00 / day" at bounding box center [824, 302] width 94 height 30
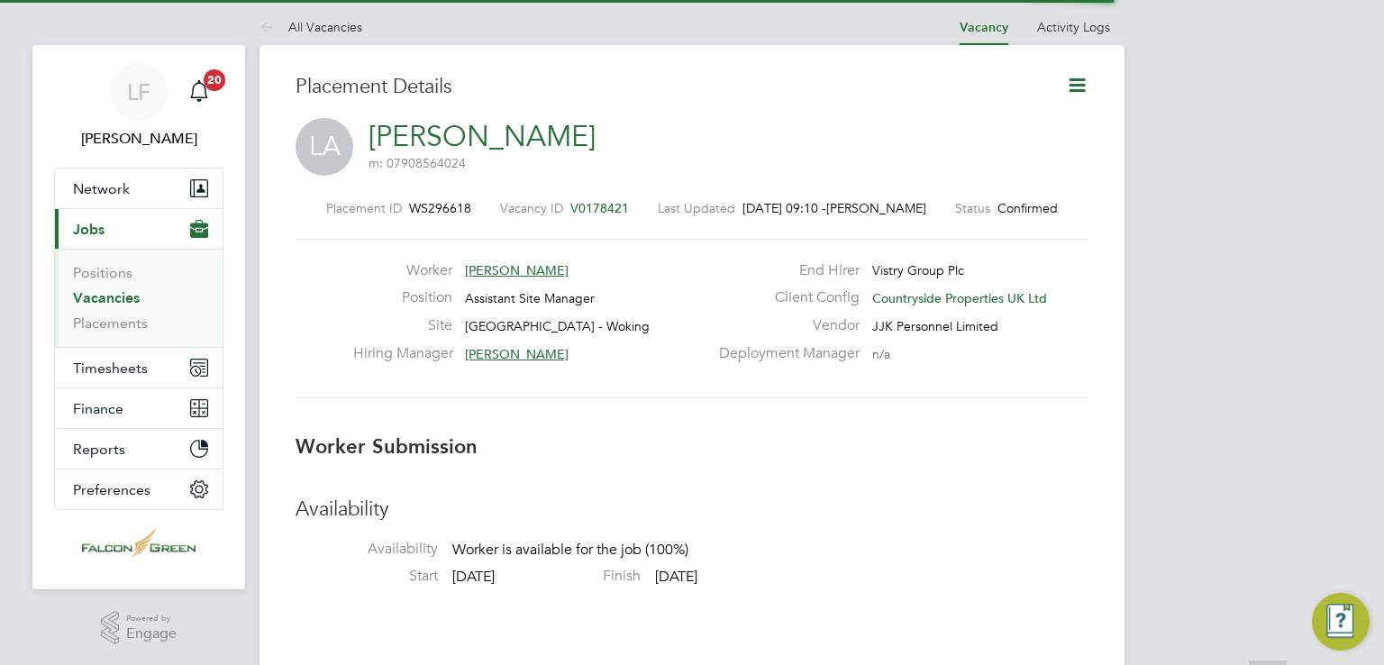
scroll to position [9, 8]
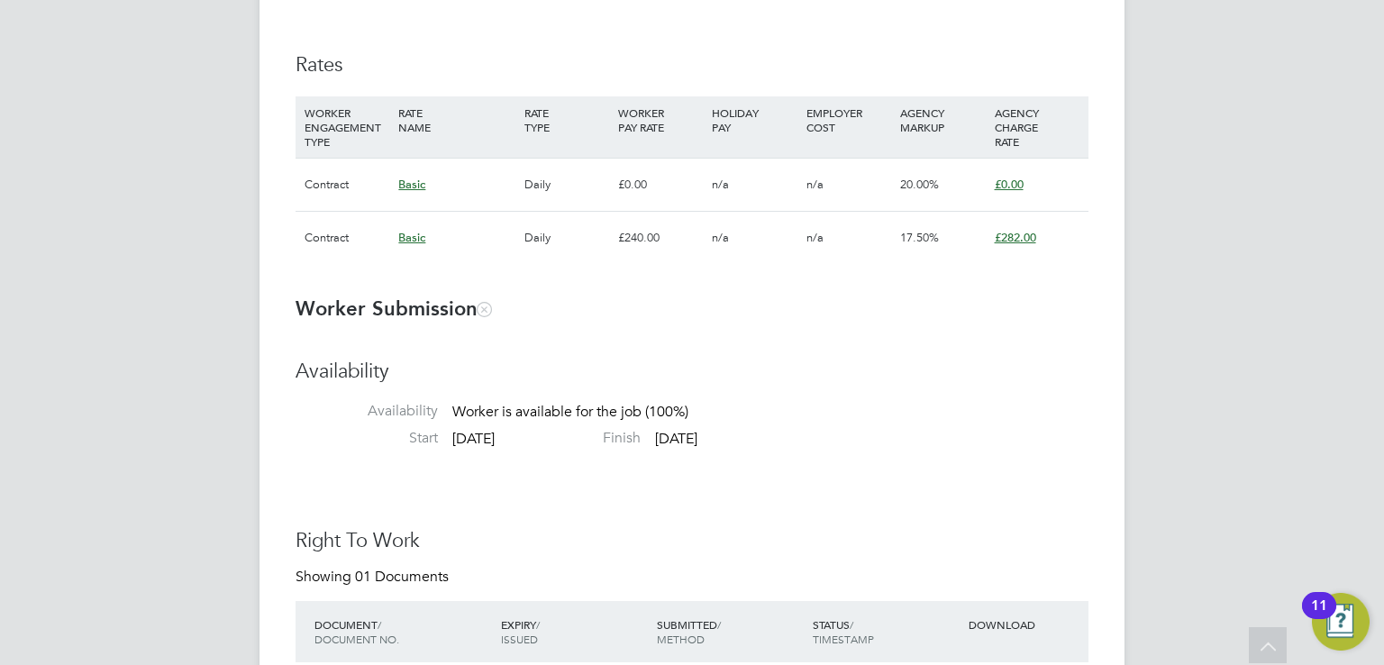
click at [451, 243] on div "Basic" at bounding box center [456, 238] width 125 height 52
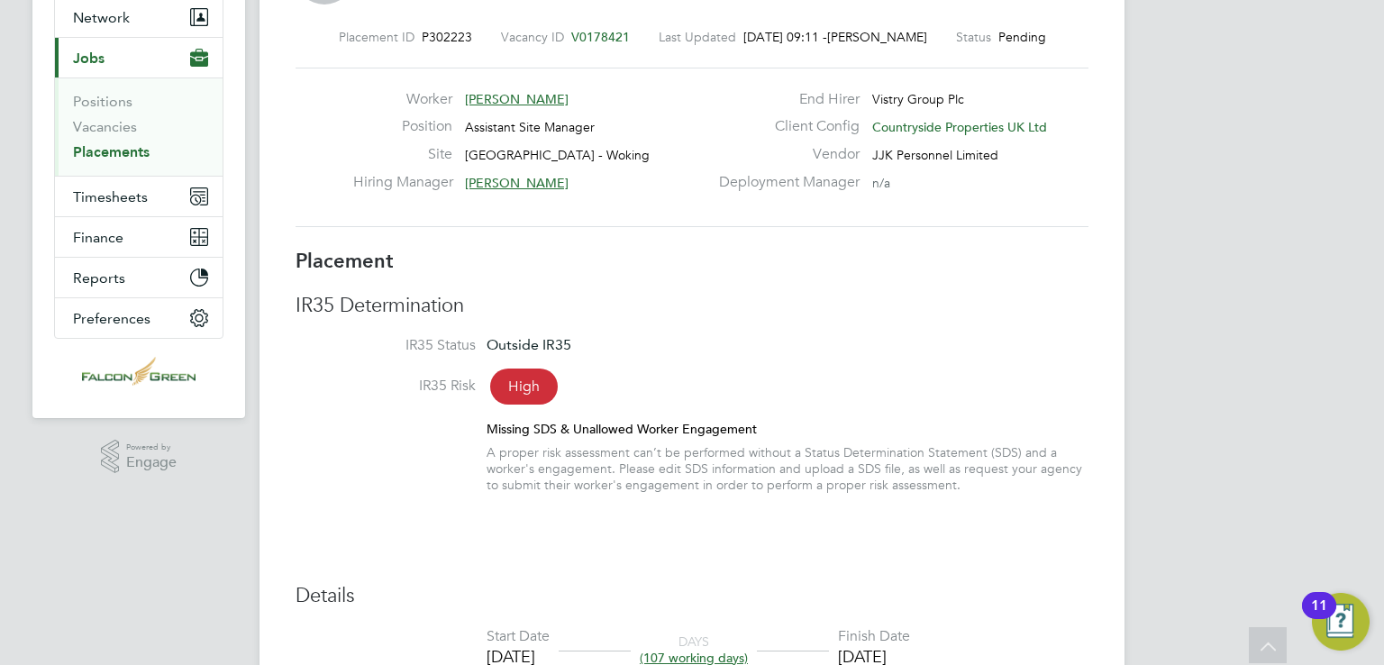
click at [734, 484] on div "A proper risk assessment can’t be performed without a Status Determination Stat…" at bounding box center [788, 469] width 602 height 50
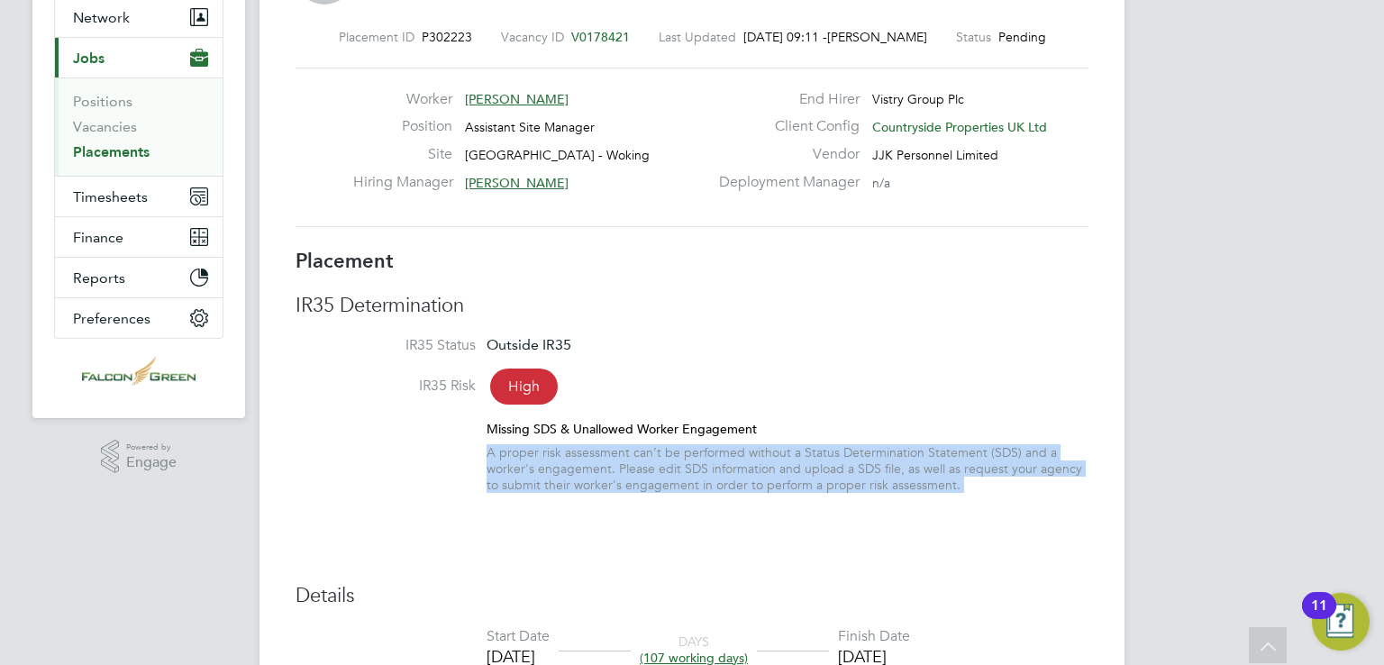
click at [734, 484] on div "A proper risk assessment can’t be performed without a Status Determination Stat…" at bounding box center [788, 469] width 602 height 50
click at [742, 461] on div "A proper risk assessment can’t be performed without a Status Determination Stat…" at bounding box center [788, 469] width 602 height 50
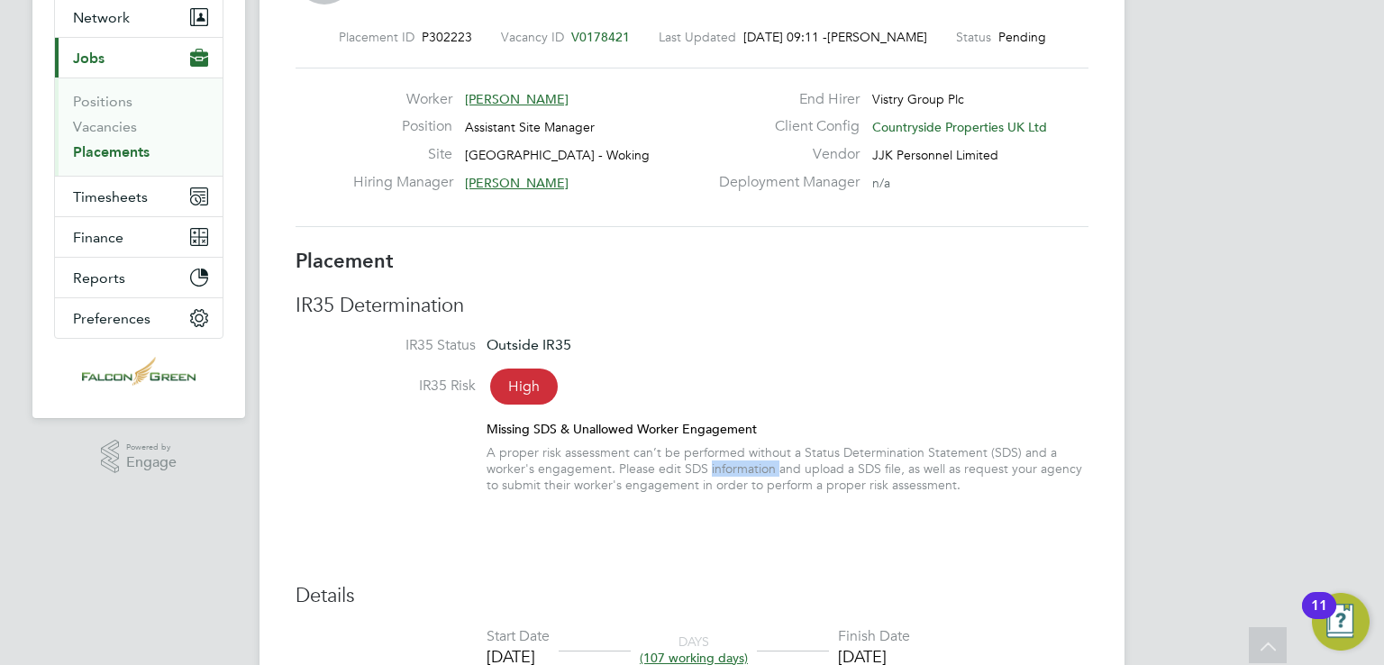
click at [742, 461] on div "A proper risk assessment can’t be performed without a Status Determination Stat…" at bounding box center [788, 469] width 602 height 50
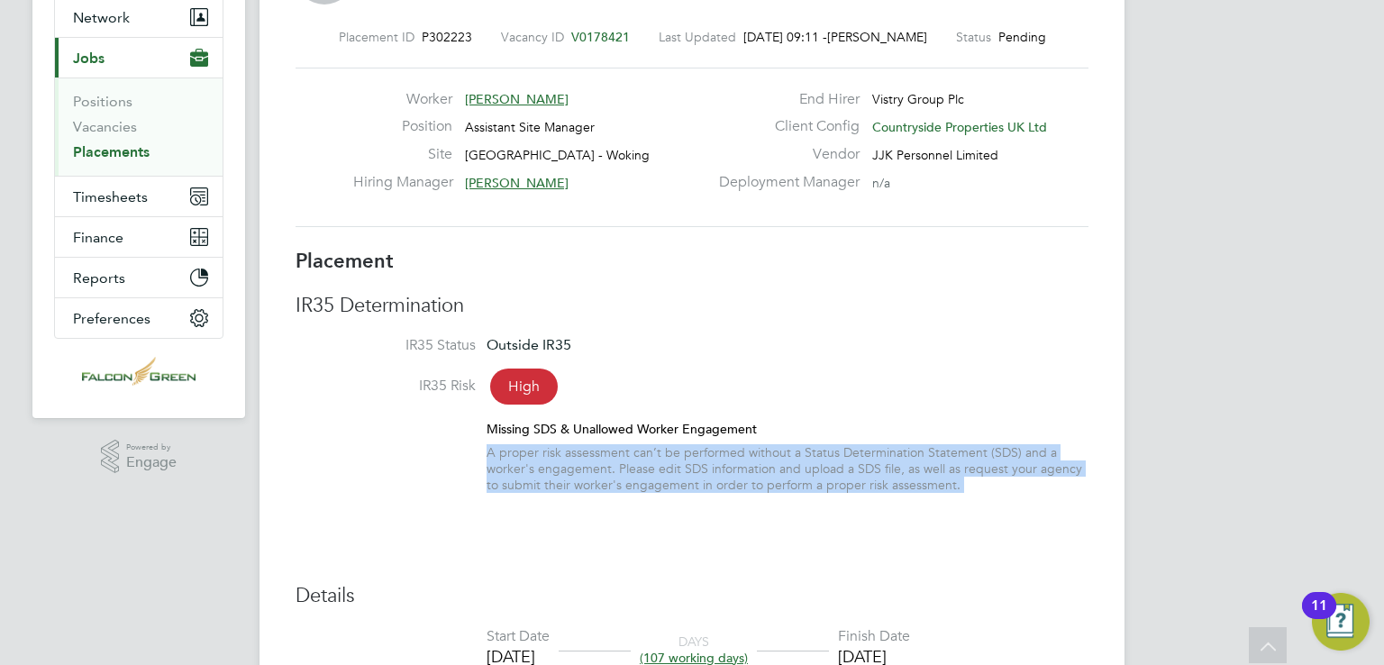
click at [742, 461] on div "A proper risk assessment can’t be performed without a Status Determination Stat…" at bounding box center [788, 469] width 602 height 50
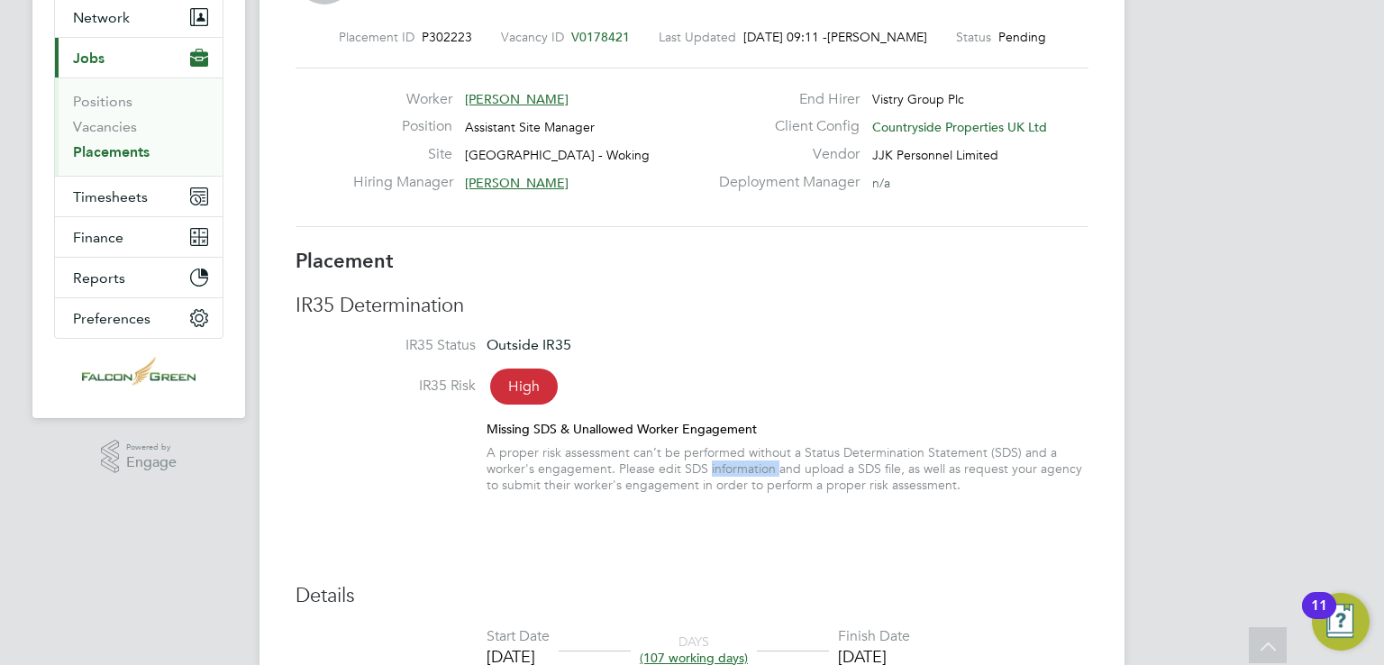
click at [742, 461] on div "A proper risk assessment can’t be performed without a Status Determination Stat…" at bounding box center [788, 469] width 602 height 50
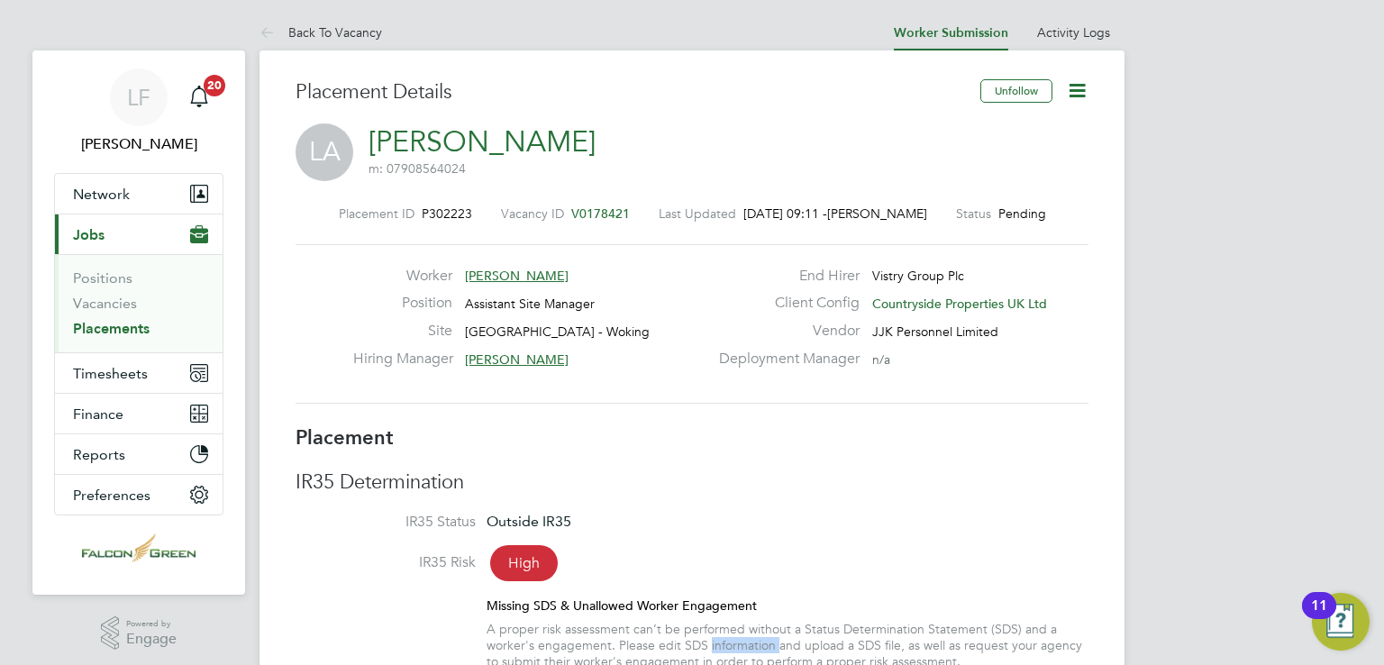
click at [1075, 88] on icon at bounding box center [1077, 90] width 23 height 23
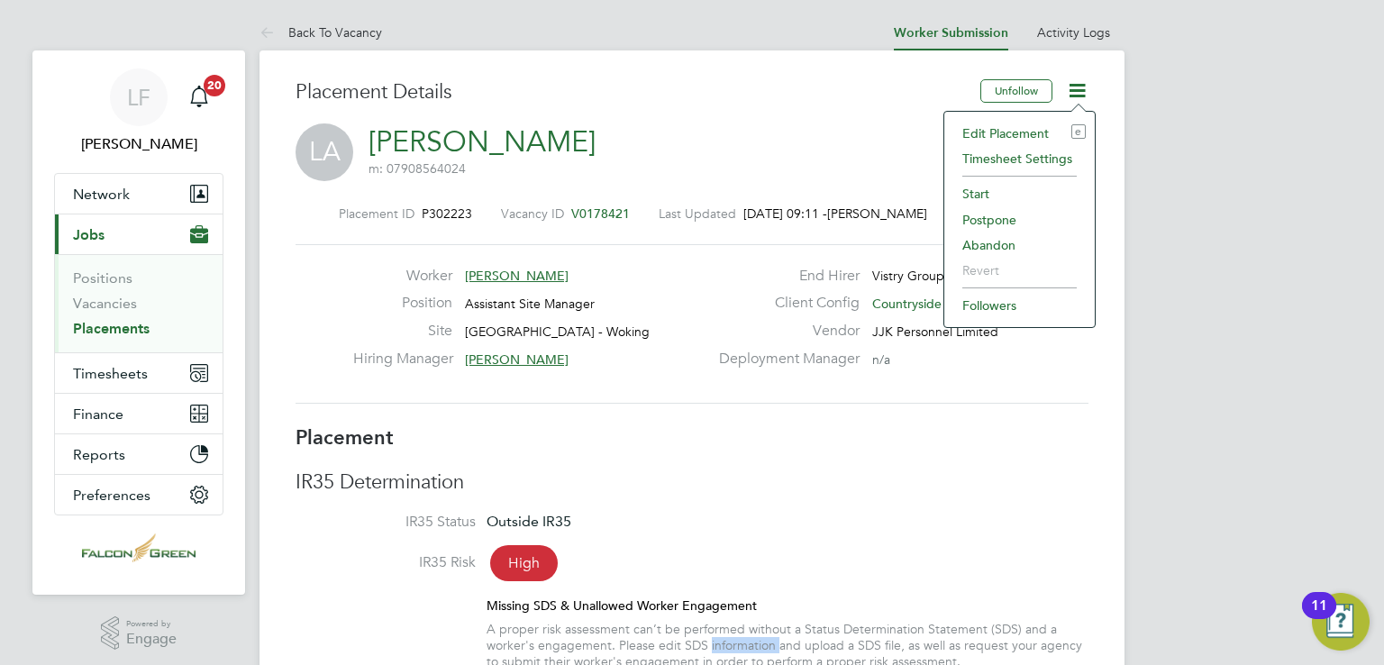
click at [990, 133] on li "Edit Placement e" at bounding box center [1019, 133] width 132 height 25
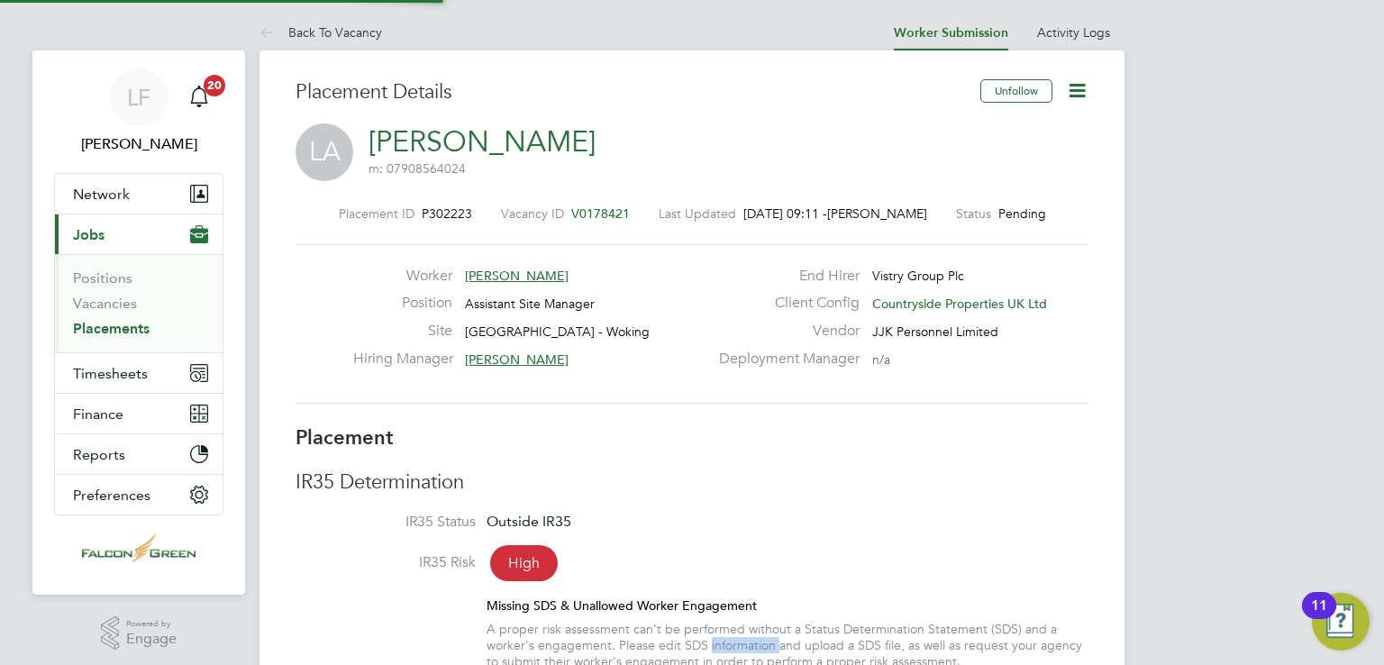
type input "[PERSON_NAME]"
type input "[DATE]"
type input "07:30"
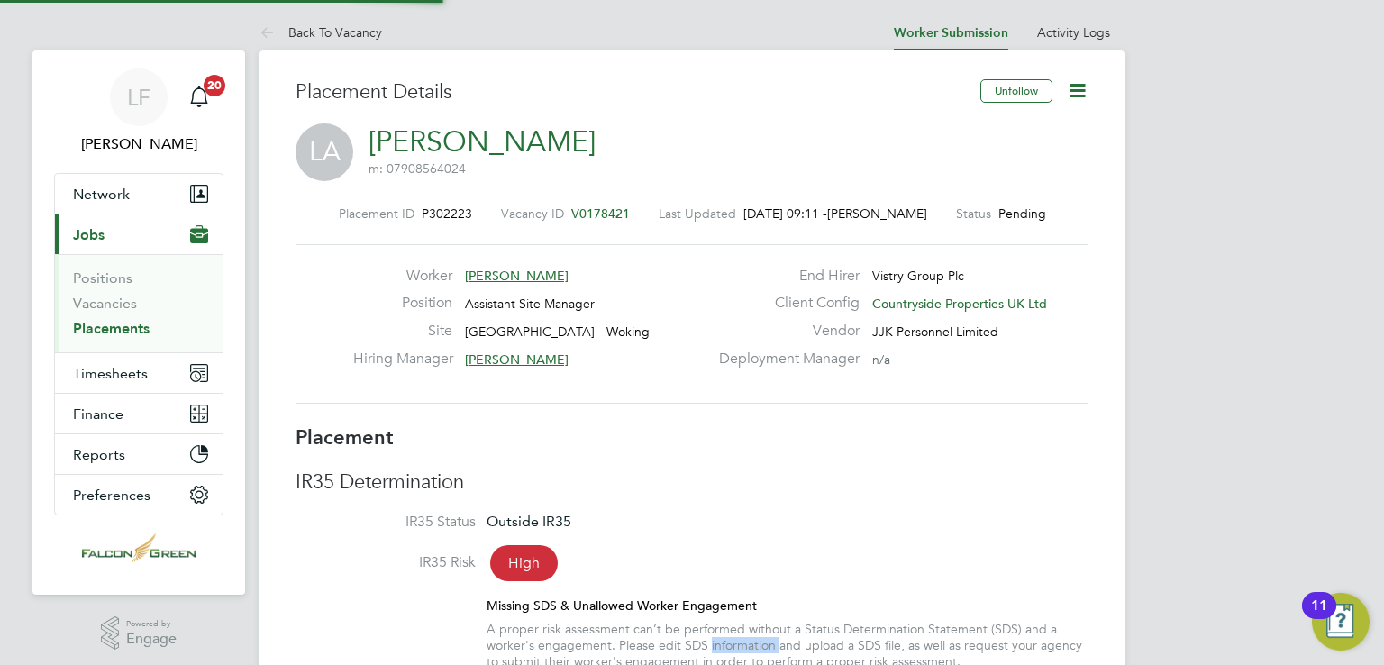
type input "16:30"
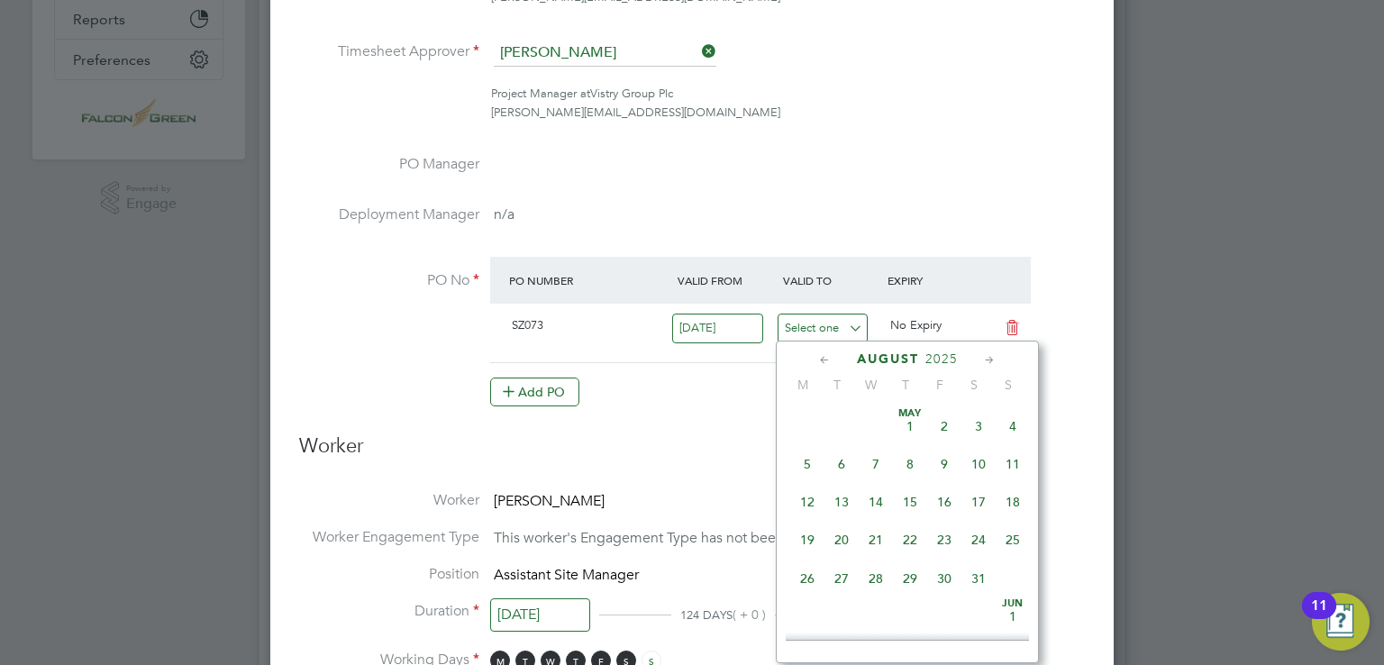
click at [800, 329] on input at bounding box center [823, 329] width 91 height 30
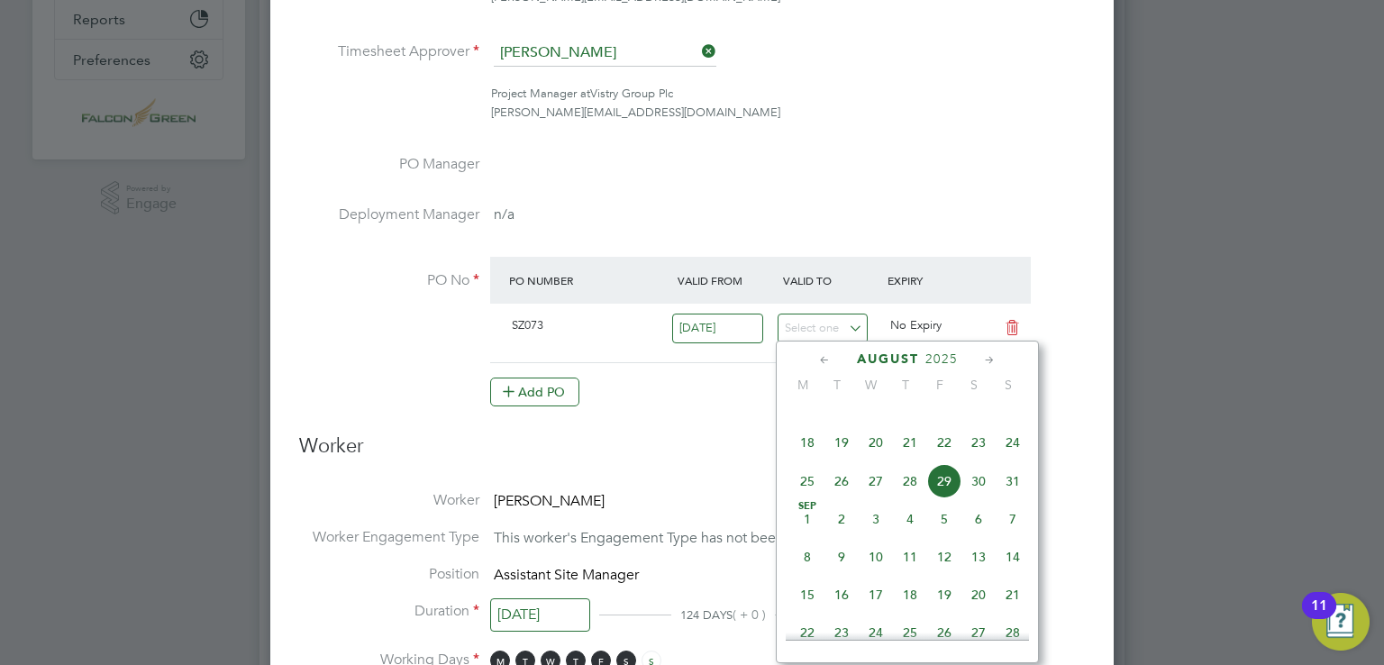
click at [991, 356] on icon at bounding box center [989, 361] width 17 height 20
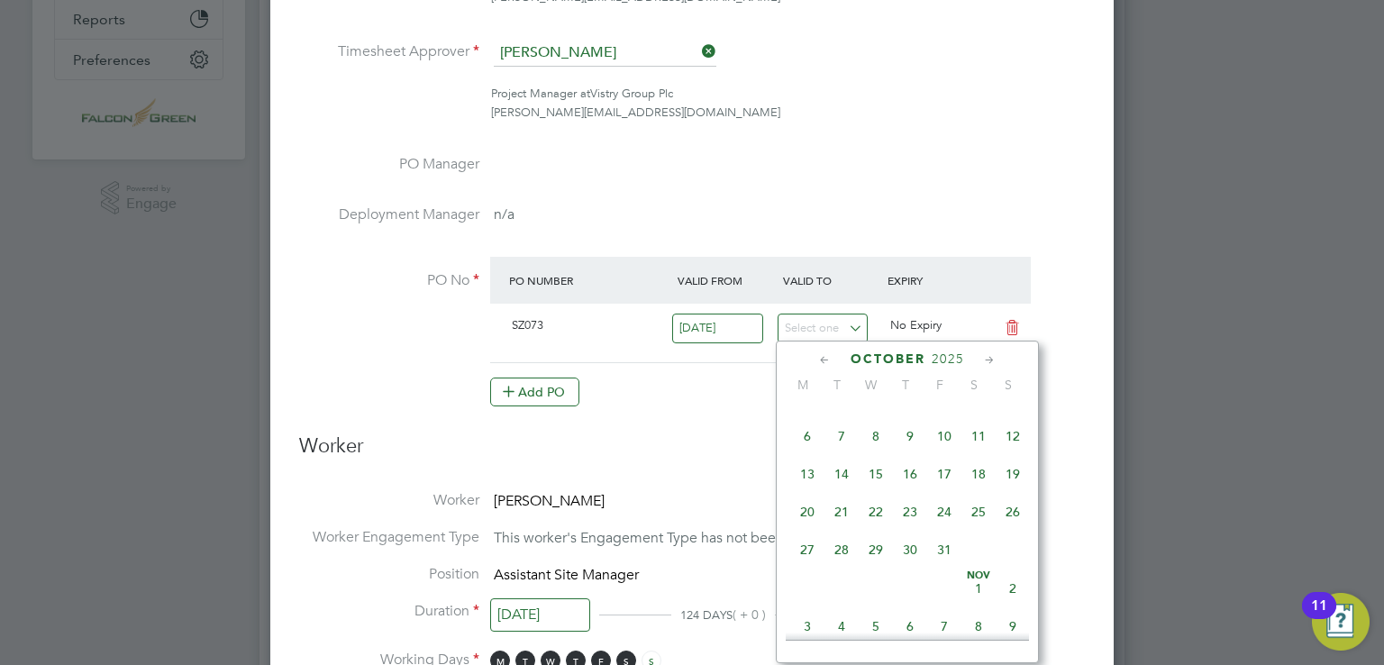
click at [991, 356] on icon at bounding box center [989, 361] width 17 height 20
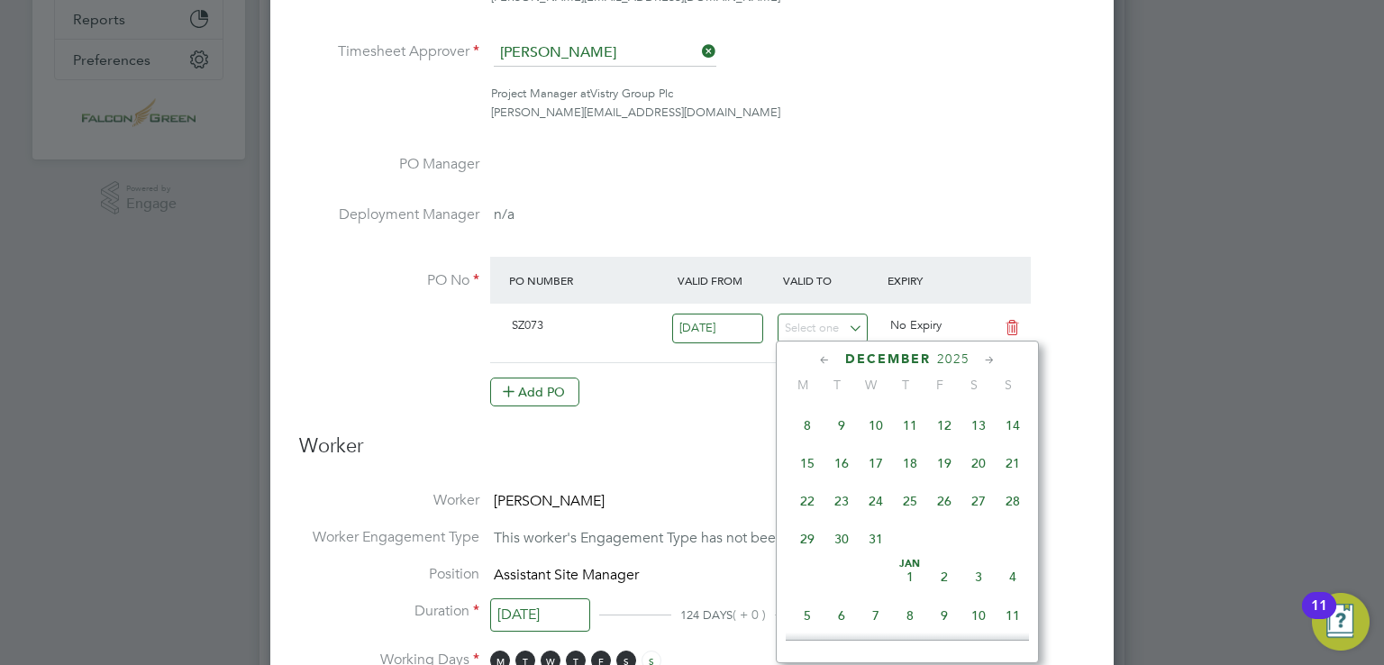
click at [881, 556] on span "31" at bounding box center [876, 539] width 34 height 34
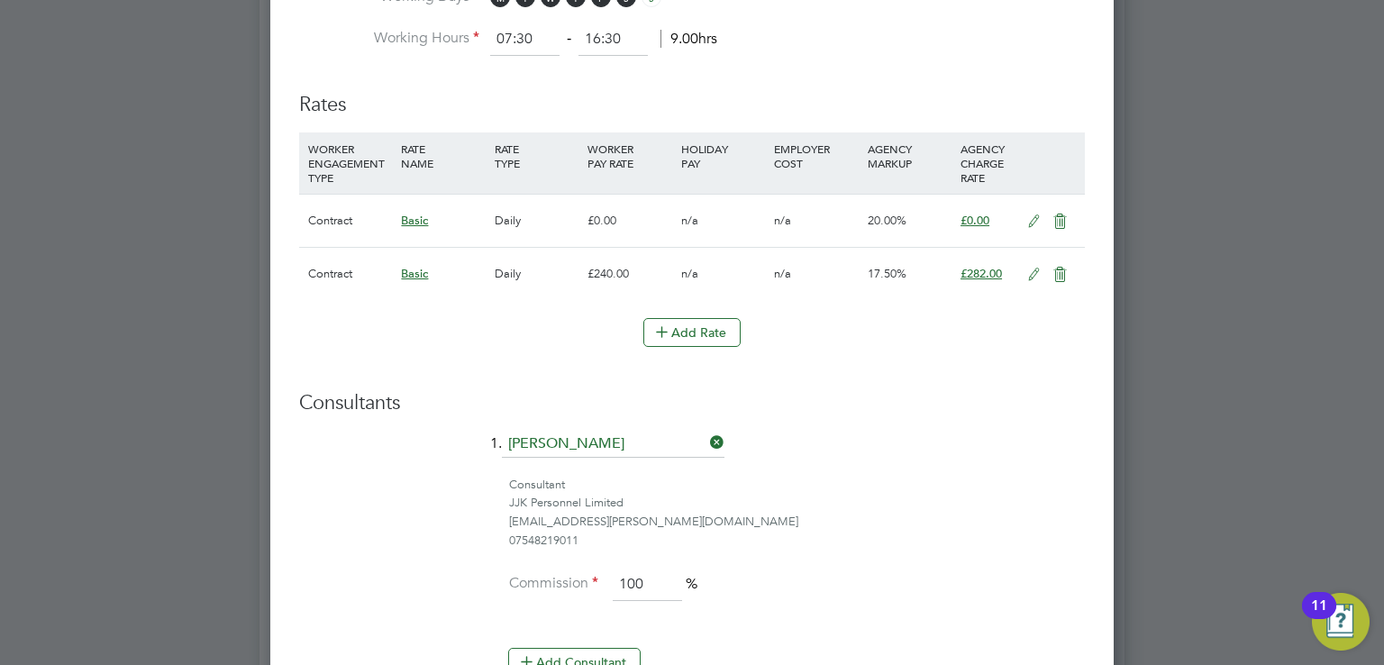
click at [1061, 217] on icon at bounding box center [1060, 221] width 23 height 14
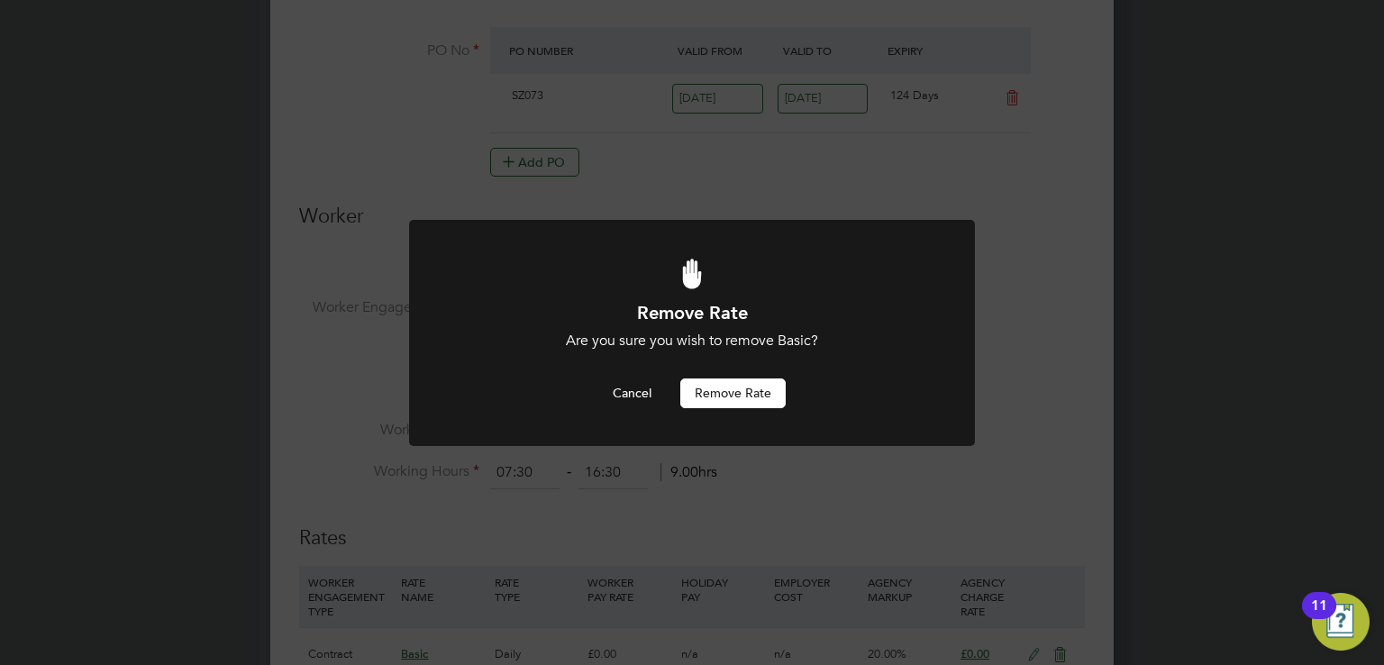
click at [765, 387] on button "Remove rate" at bounding box center [732, 393] width 105 height 29
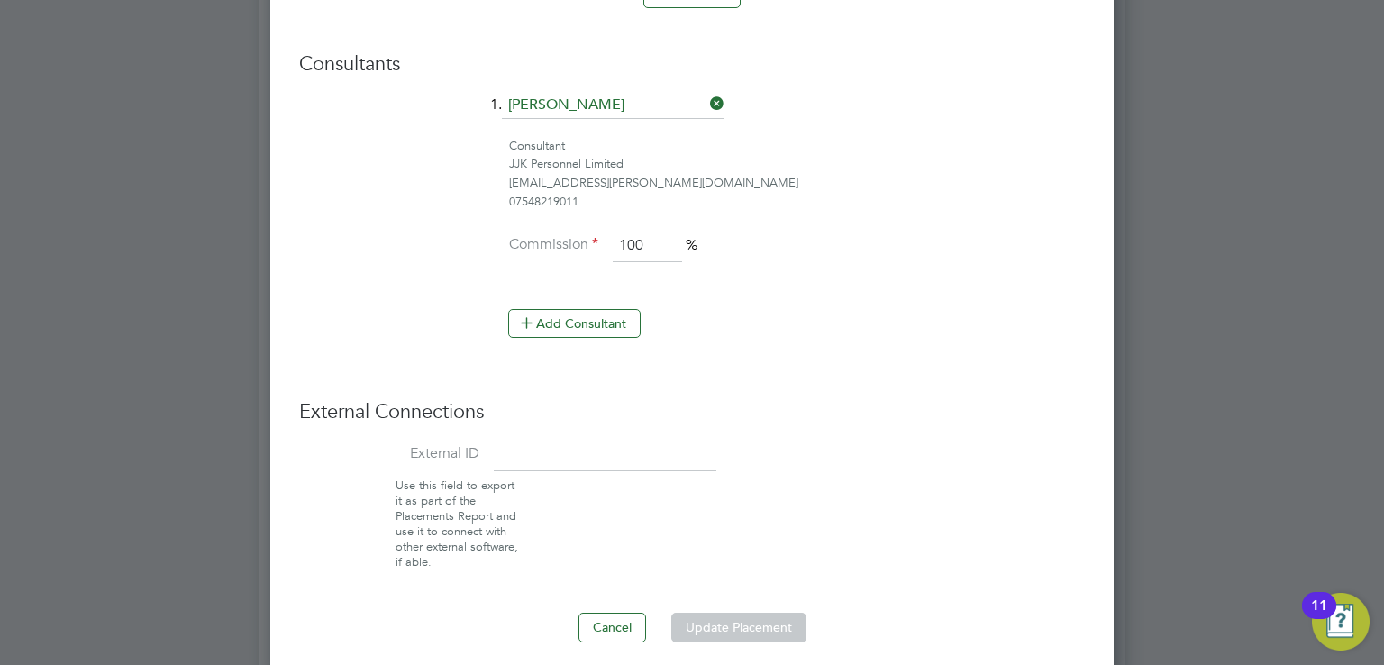
click at [748, 443] on li "External ID" at bounding box center [692, 459] width 786 height 40
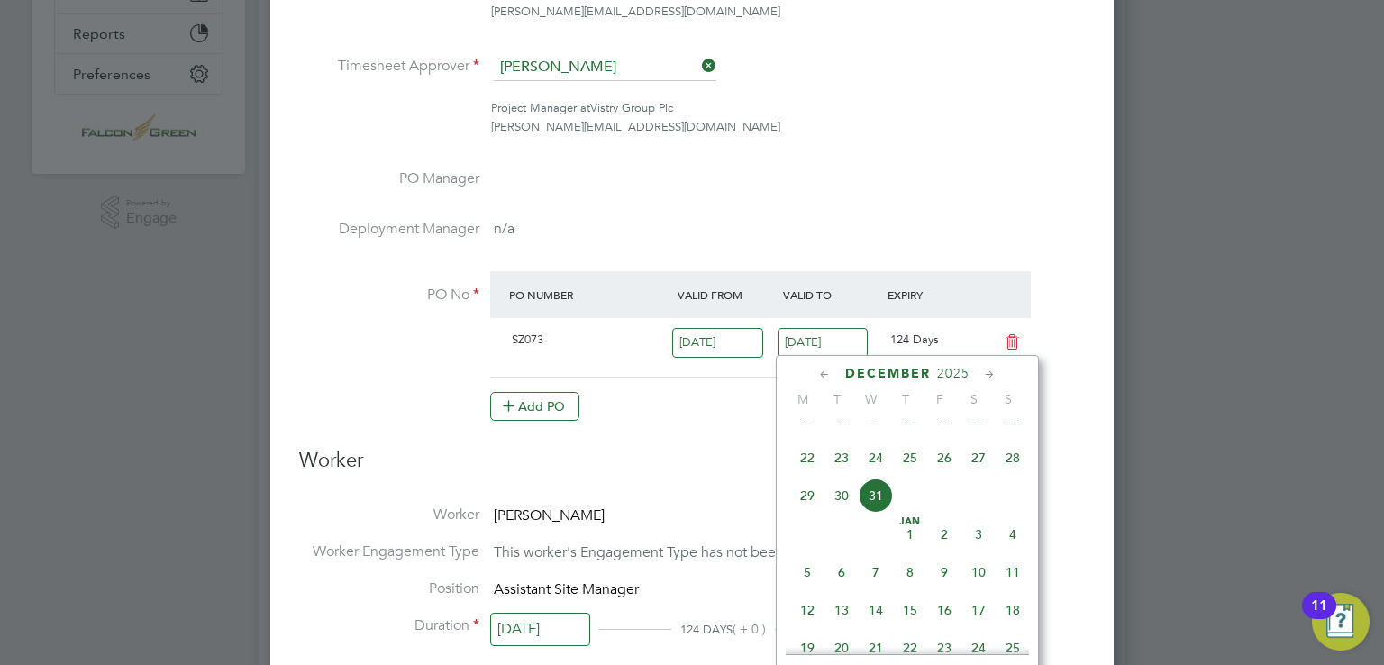
click at [801, 328] on input "31 Dec 2025" at bounding box center [823, 343] width 91 height 30
drag, startPoint x: 960, startPoint y: 434, endPoint x: 944, endPoint y: 435, distance: 15.3
click at [941, 435] on span "19" at bounding box center [944, 420] width 34 height 34
type input "[DATE]"
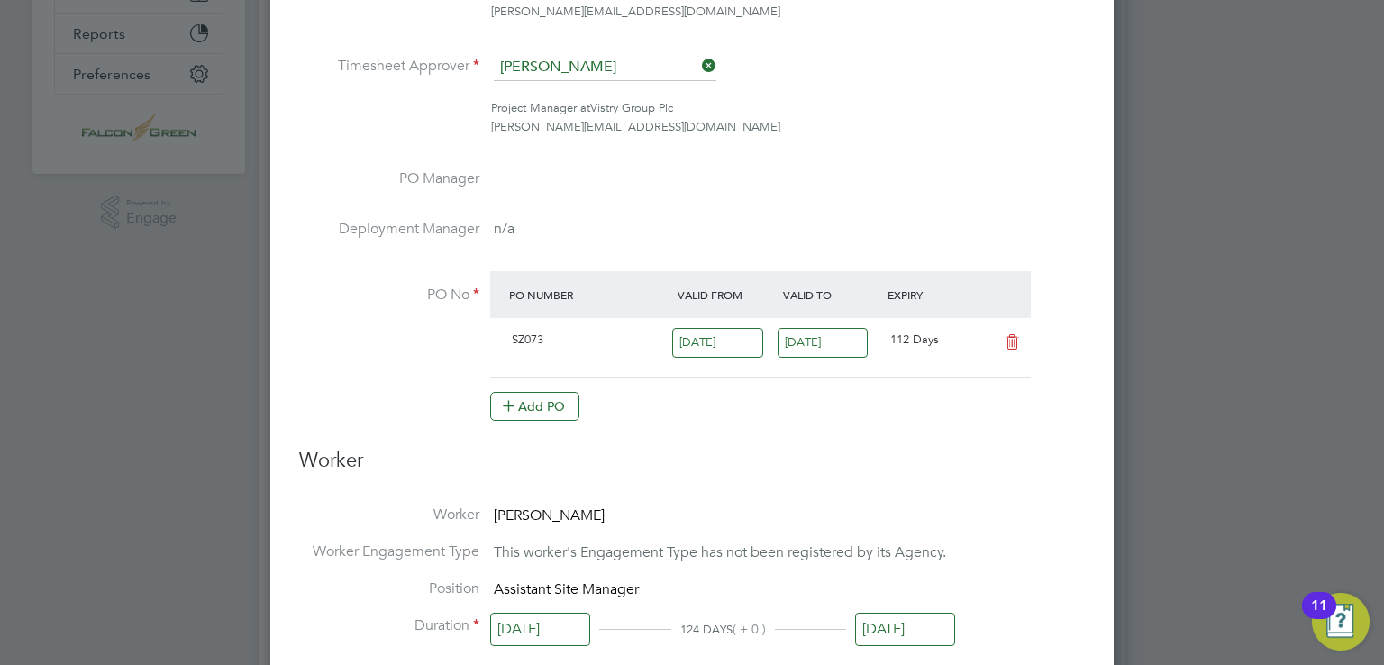
click at [944, 435] on li "PO No PO Number Valid From Valid To Expiry SZ073 02 Sep 2024 19 Dec 2025 112 Da…" at bounding box center [692, 355] width 786 height 169
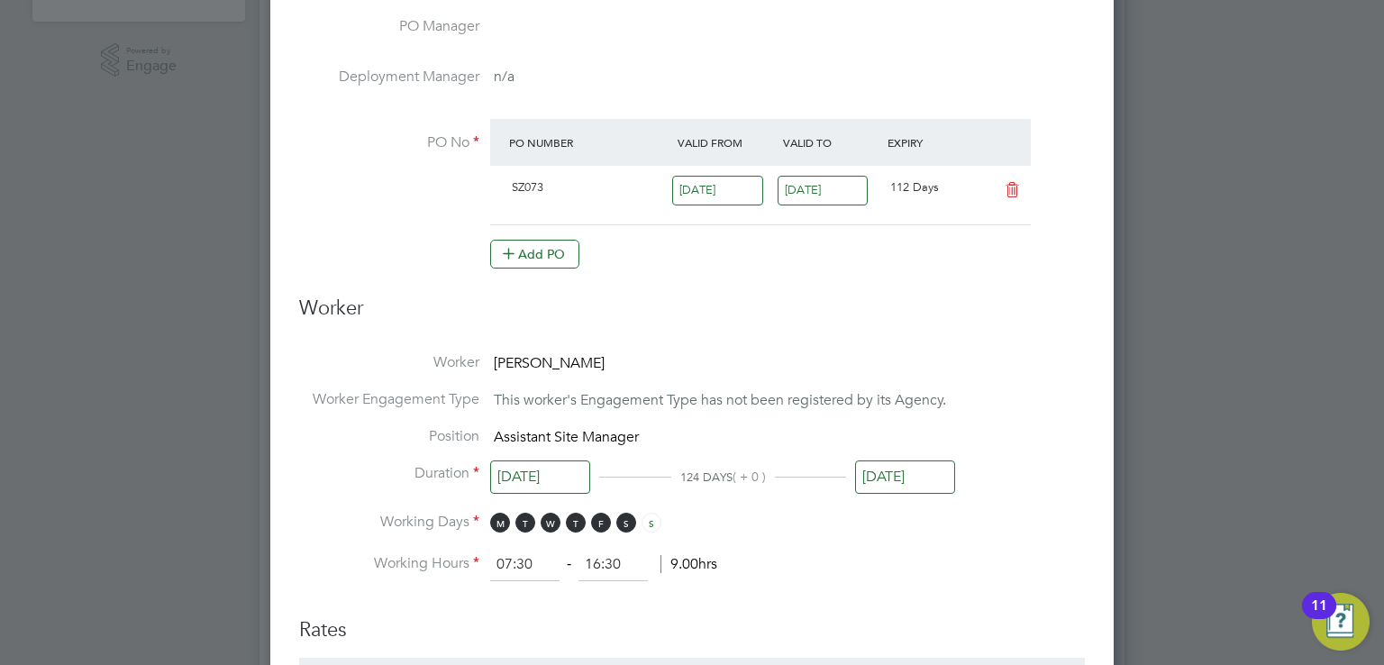
click at [580, 179] on div "SZ073" at bounding box center [589, 188] width 169 height 30
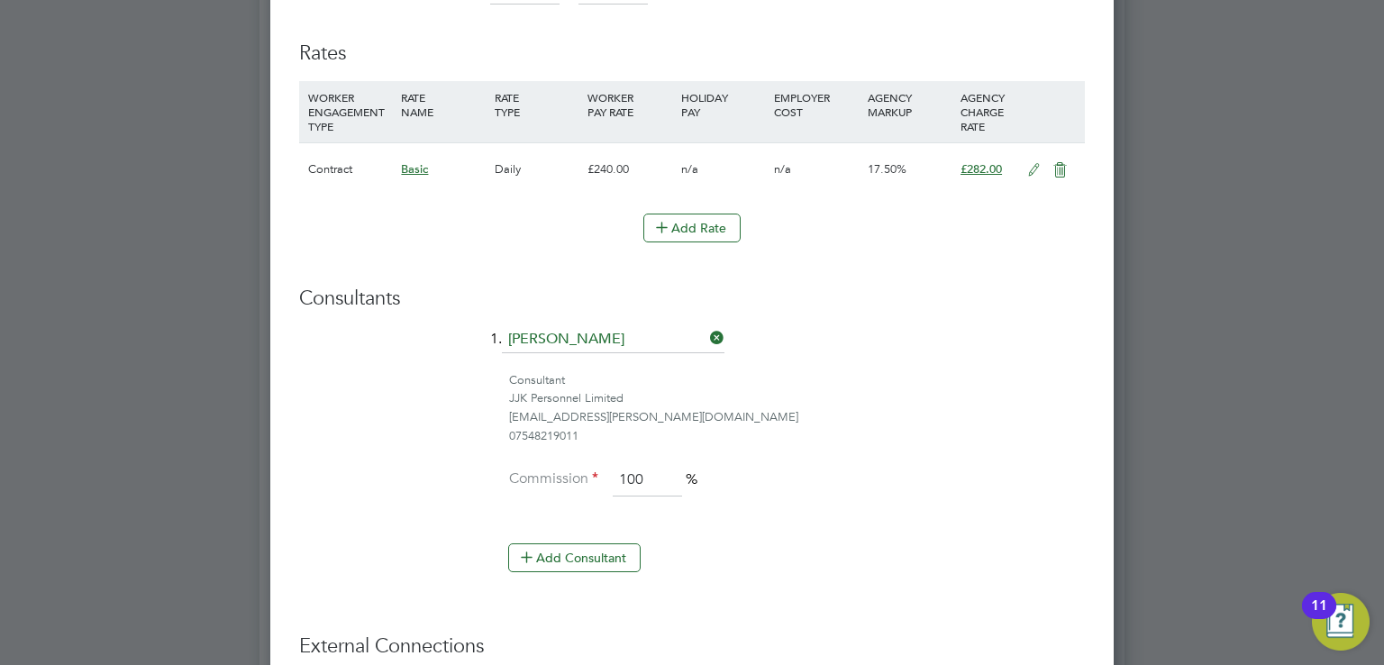
click at [620, 315] on div "Consultants 1. Luke Fox Consultant JJK Personnel Limited luke@falcongreen.co.uk…" at bounding box center [692, 438] width 786 height 305
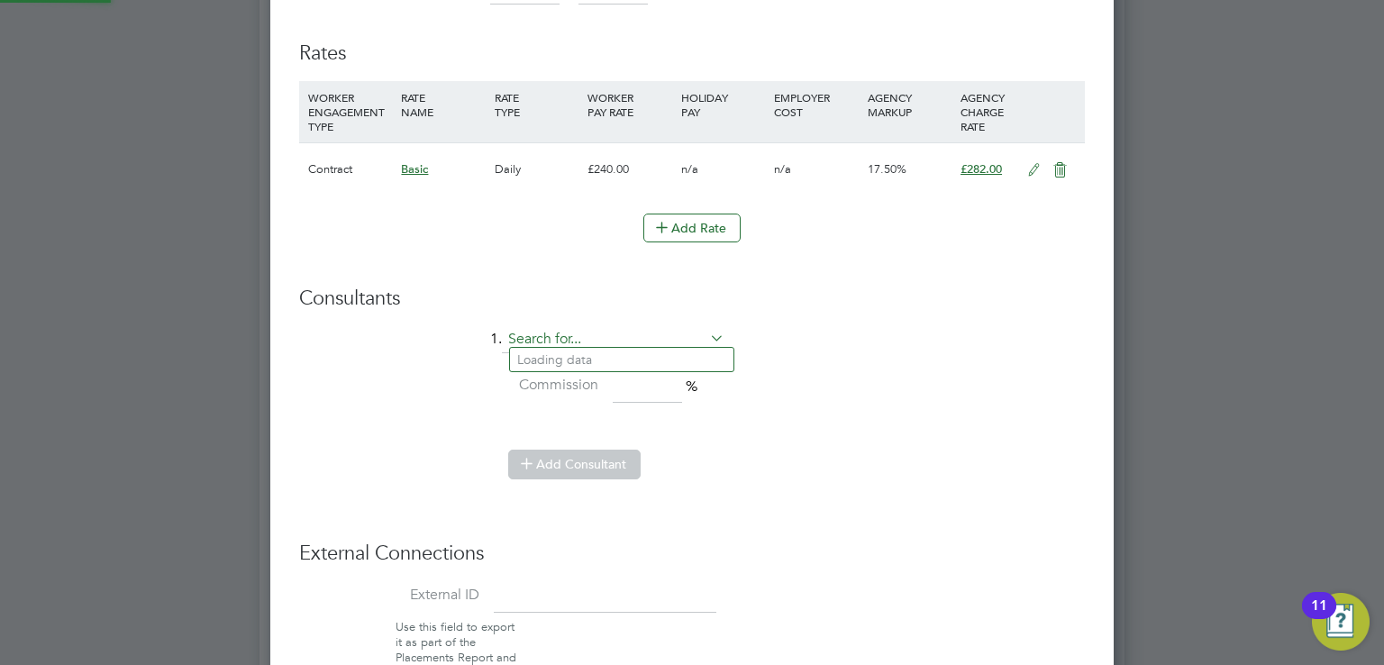
click at [607, 342] on input at bounding box center [613, 339] width 223 height 27
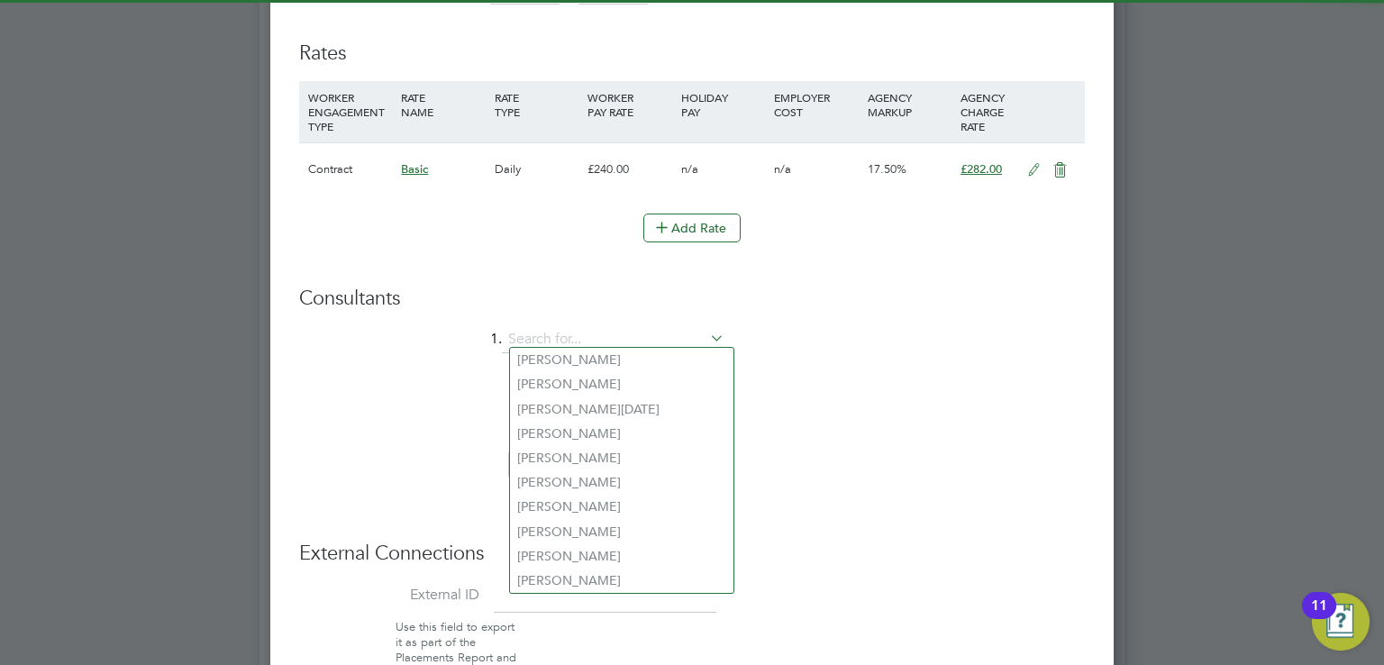
click at [1043, 382] on li "Commission %" at bounding box center [692, 396] width 786 height 50
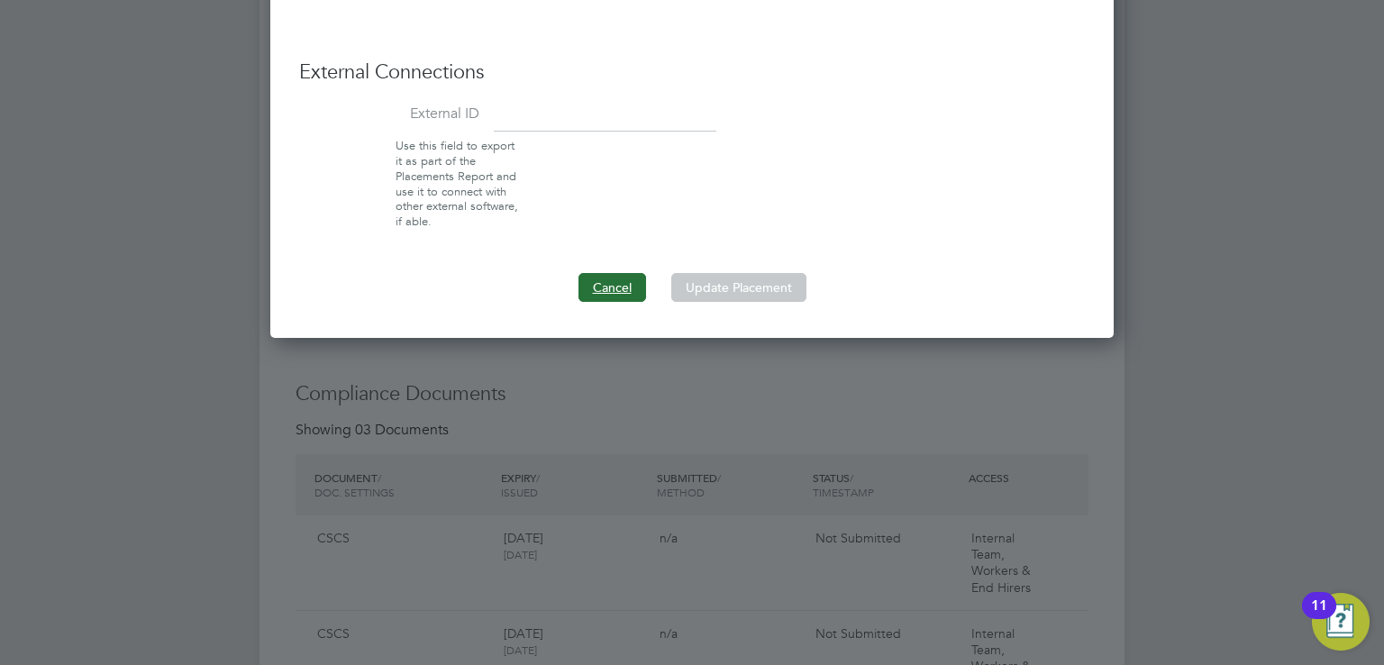
click at [614, 287] on button "Cancel" at bounding box center [613, 287] width 68 height 29
type input "[PERSON_NAME]"
type input "100"
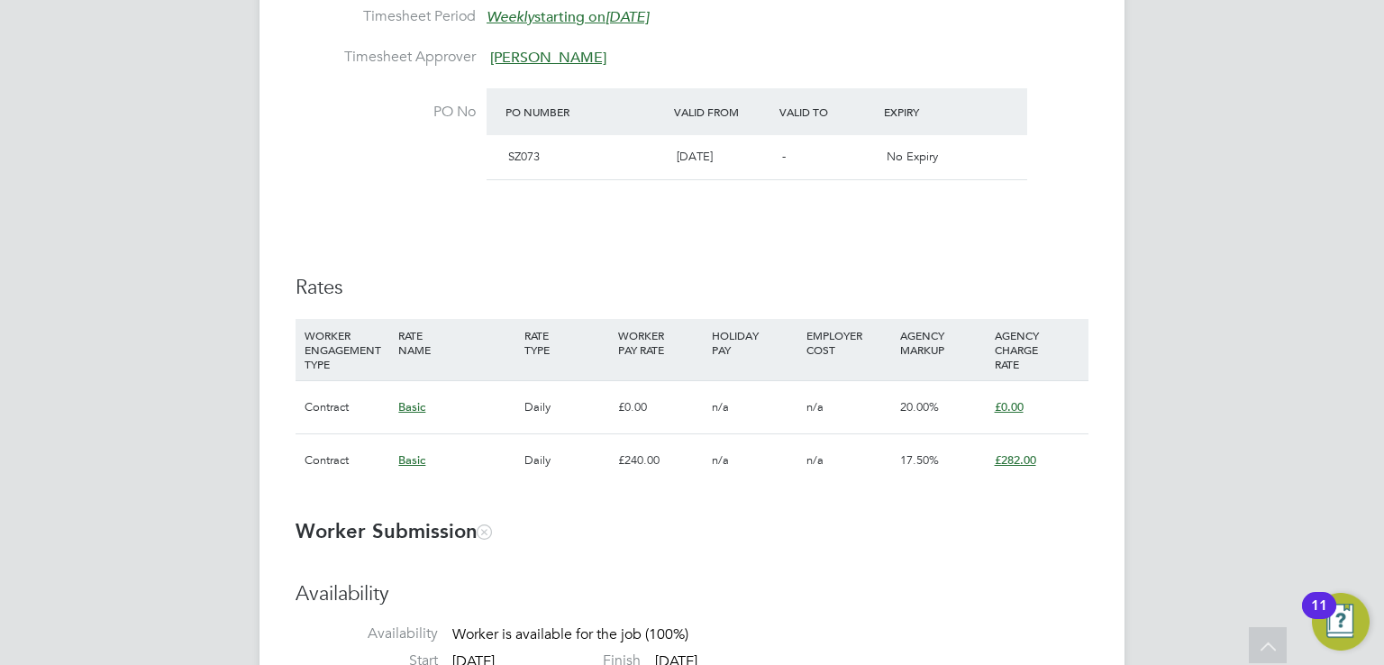
click at [743, 408] on div "n/a" at bounding box center [754, 407] width 94 height 52
drag, startPoint x: 282, startPoint y: 452, endPoint x: 1035, endPoint y: 448, distance: 752.5
click at [1049, 457] on div "£282.00" at bounding box center [1037, 460] width 94 height 52
drag, startPoint x: 1049, startPoint y: 457, endPoint x: 320, endPoint y: 443, distance: 729.2
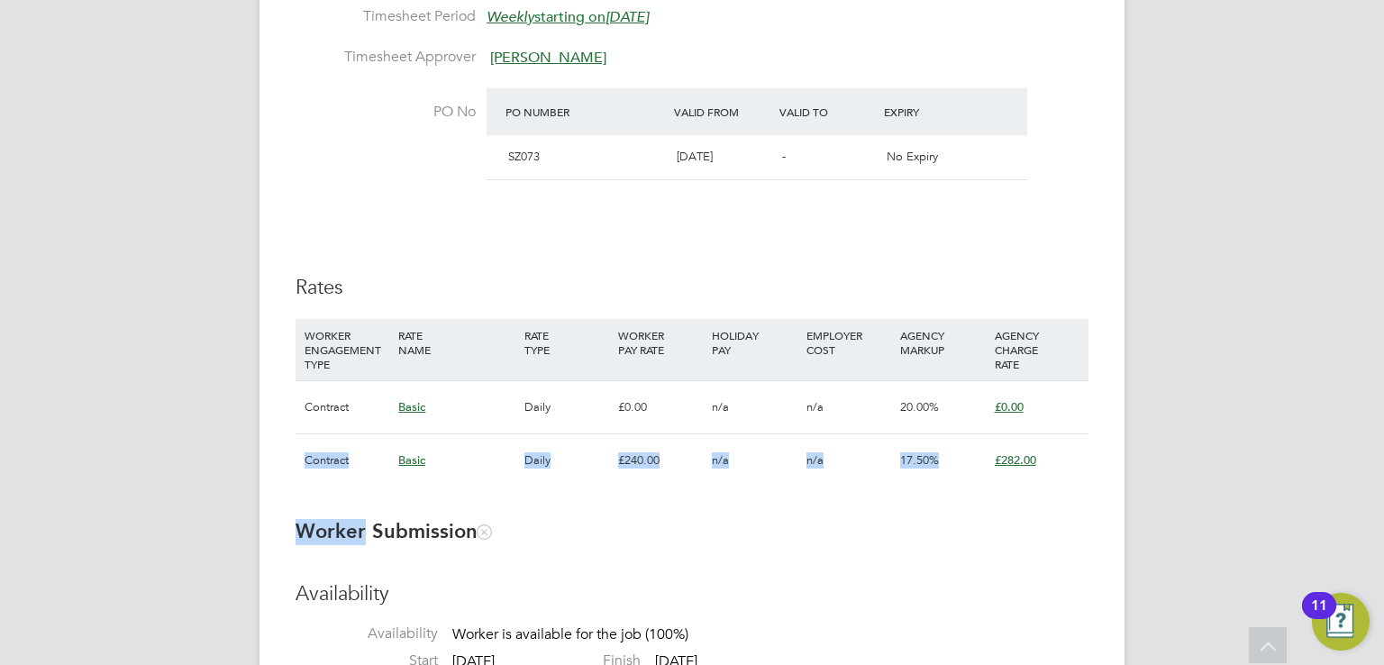
click at [320, 443] on div "Contract Basic Daily £240.00 n/a n/a 17.50% £282.00" at bounding box center [692, 459] width 793 height 53
click at [320, 443] on div "Contract" at bounding box center [347, 460] width 94 height 52
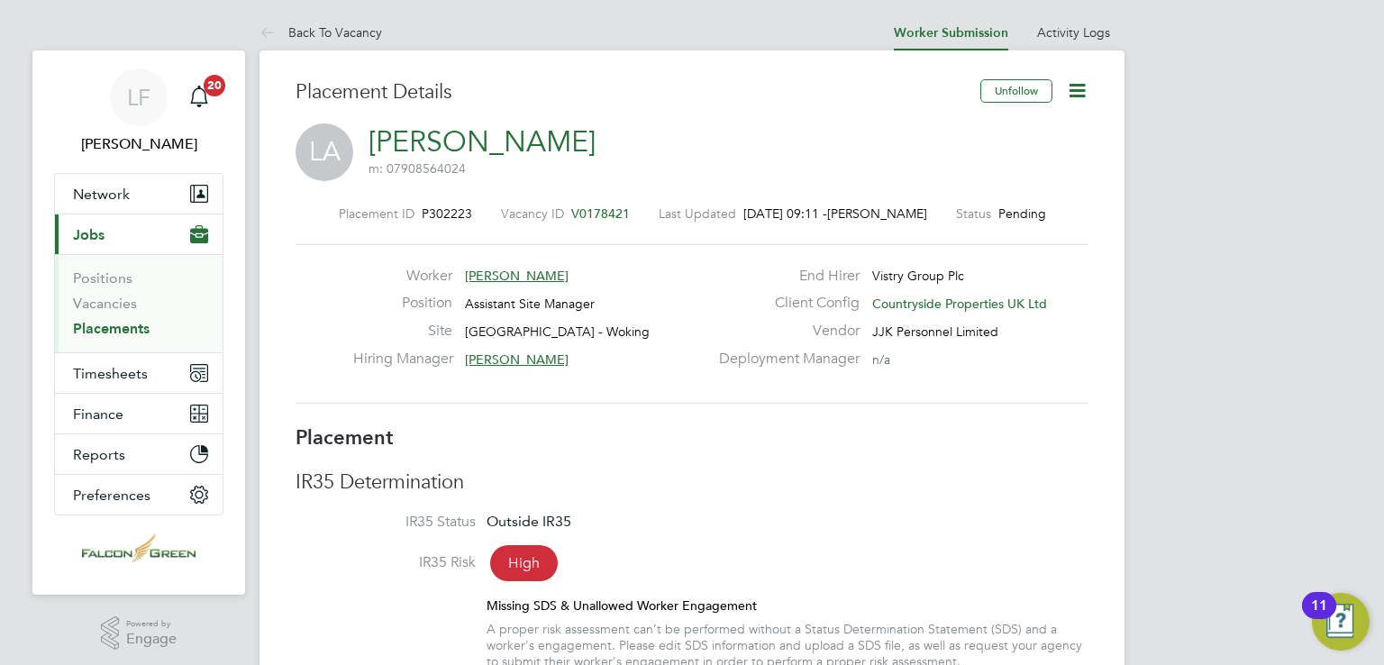
click at [116, 327] on link "Placements" at bounding box center [111, 328] width 77 height 17
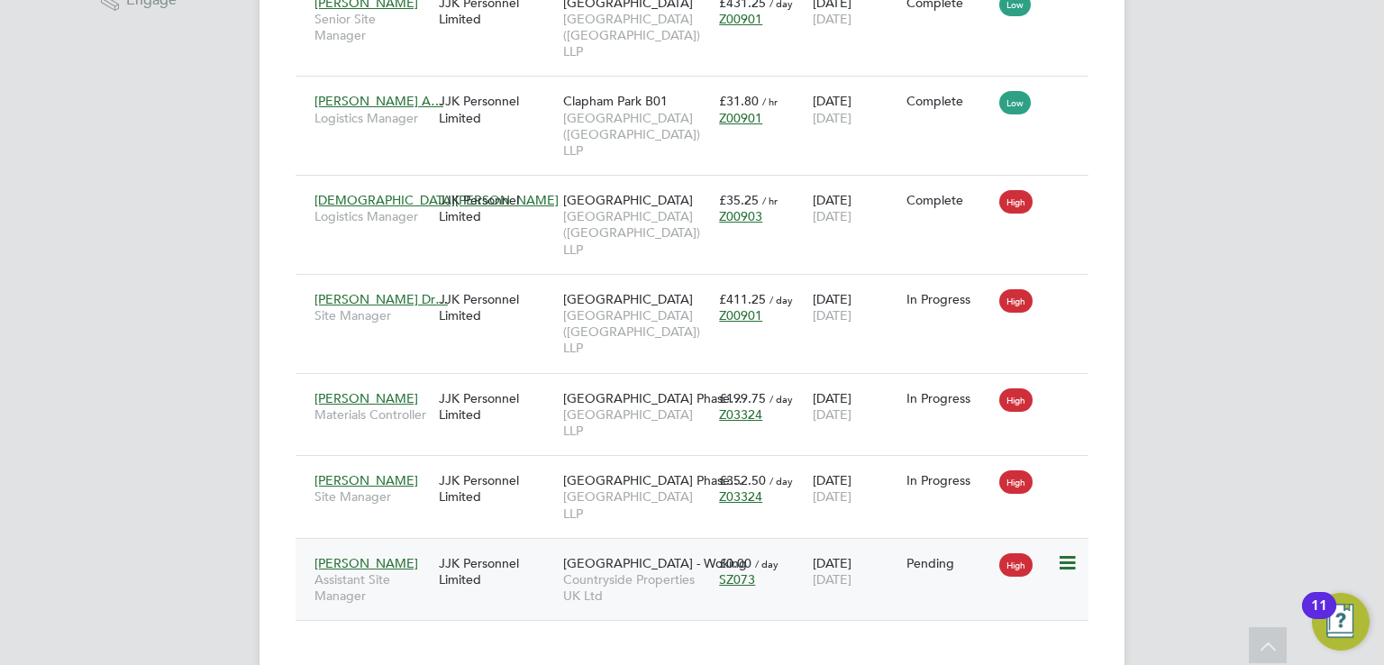
click at [1067, 552] on icon at bounding box center [1066, 563] width 18 height 22
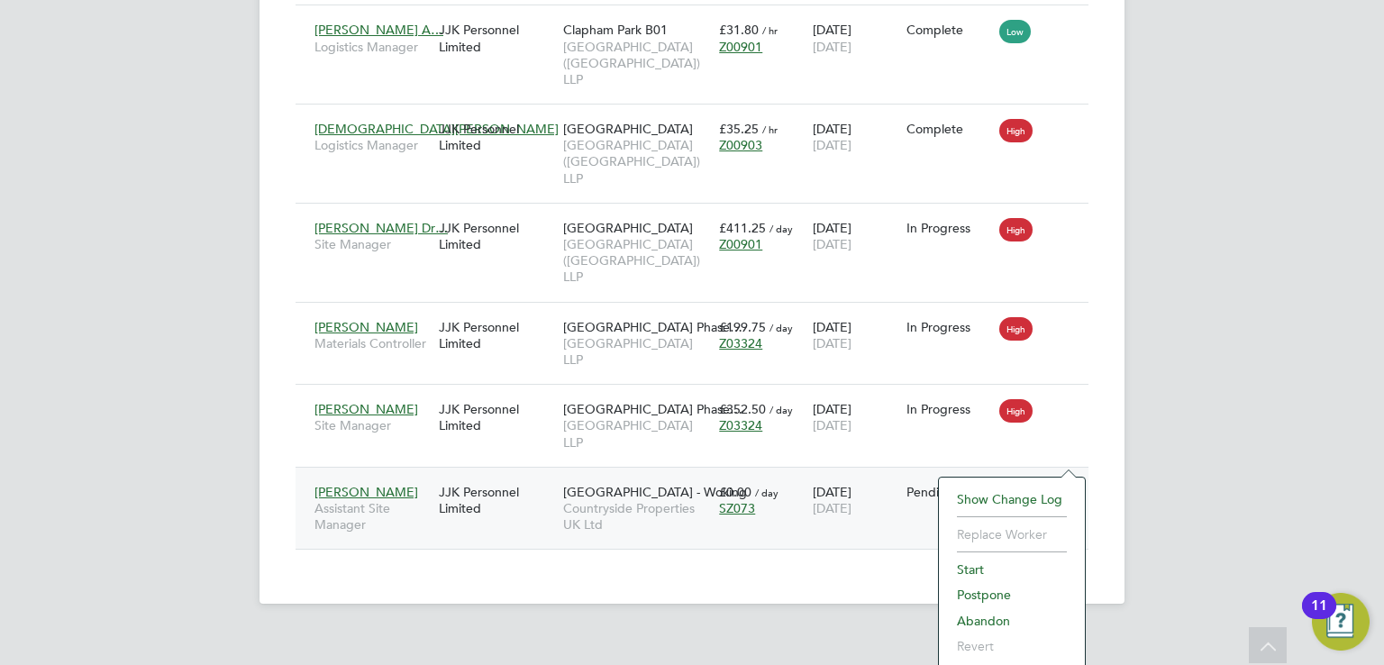
click at [556, 475] on div "JJK Personnel Limited" at bounding box center [496, 500] width 124 height 50
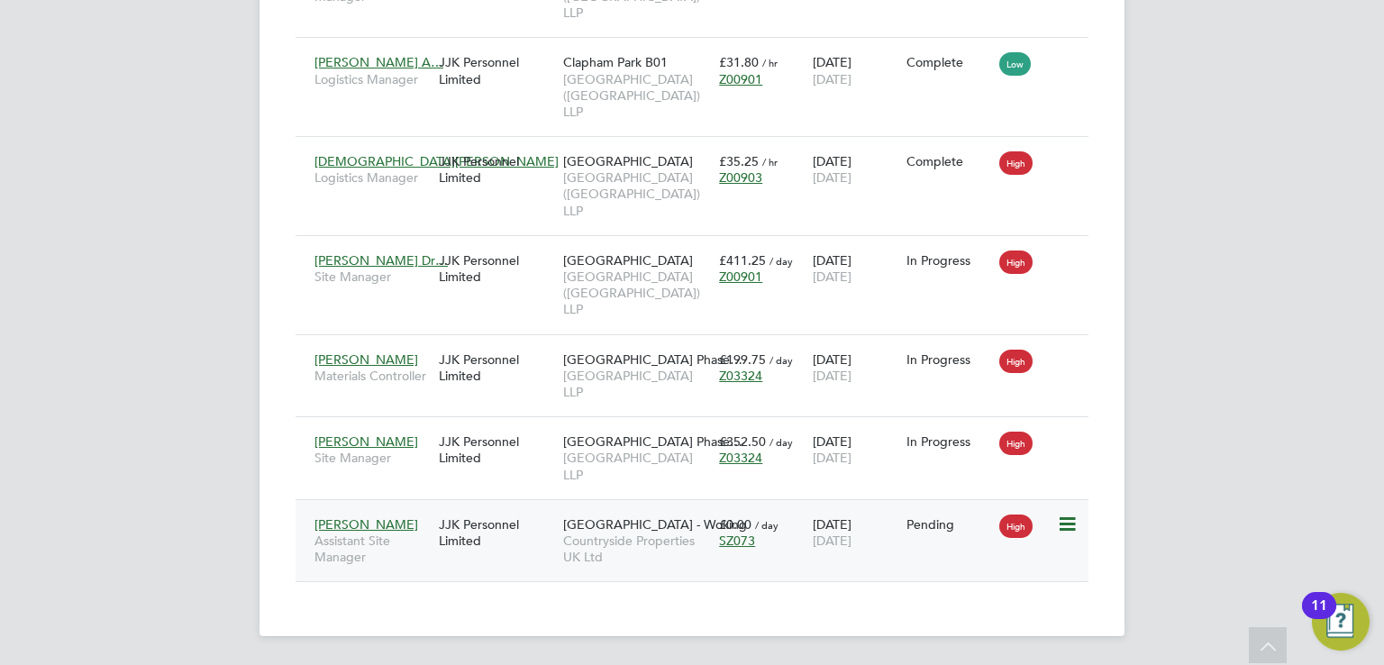
scroll to position [644, 0]
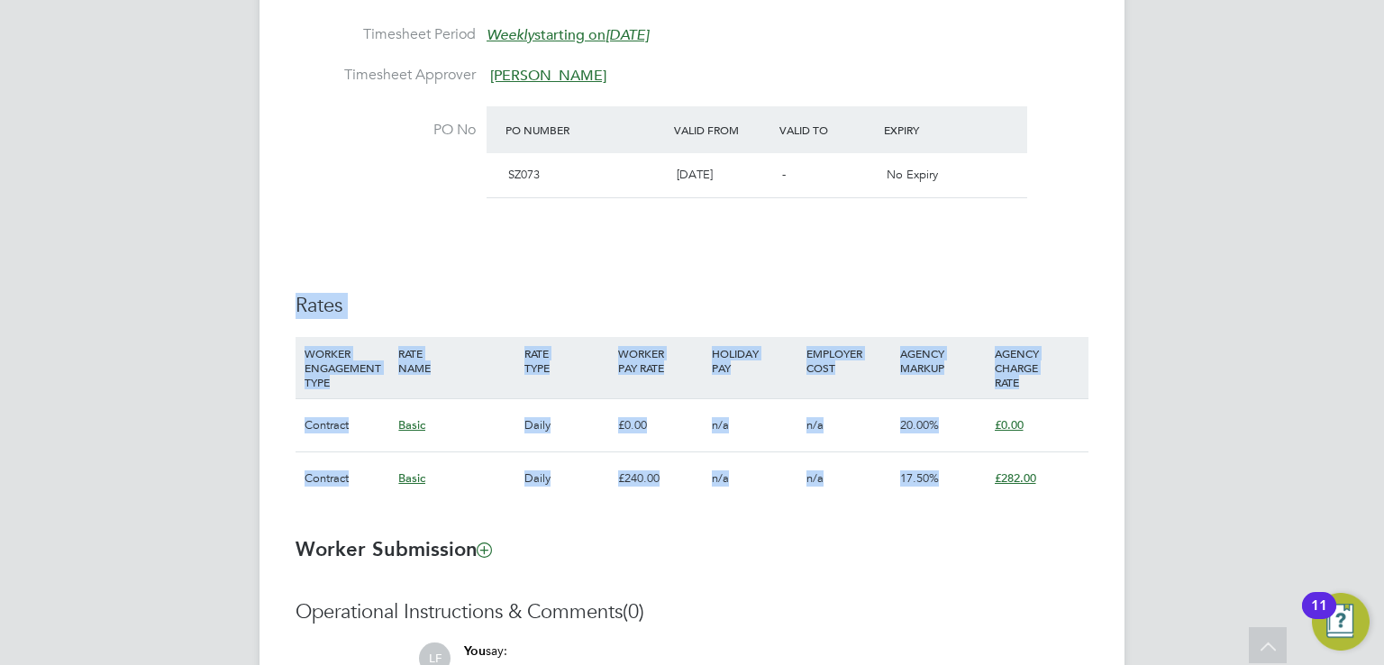
drag, startPoint x: 859, startPoint y: 468, endPoint x: 233, endPoint y: 305, distance: 646.4
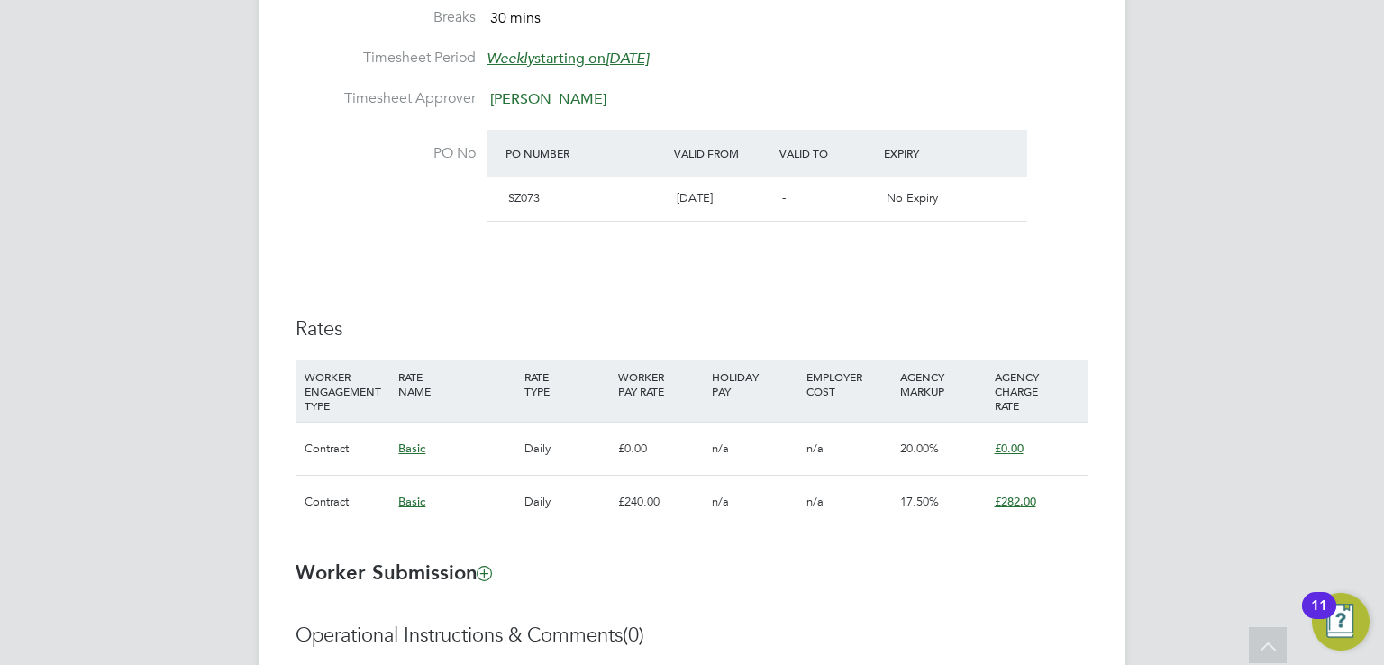
scroll to position [947, 0]
click at [631, 523] on div "£240.00" at bounding box center [661, 503] width 94 height 52
click at [625, 494] on div "£240.00" at bounding box center [661, 503] width 94 height 52
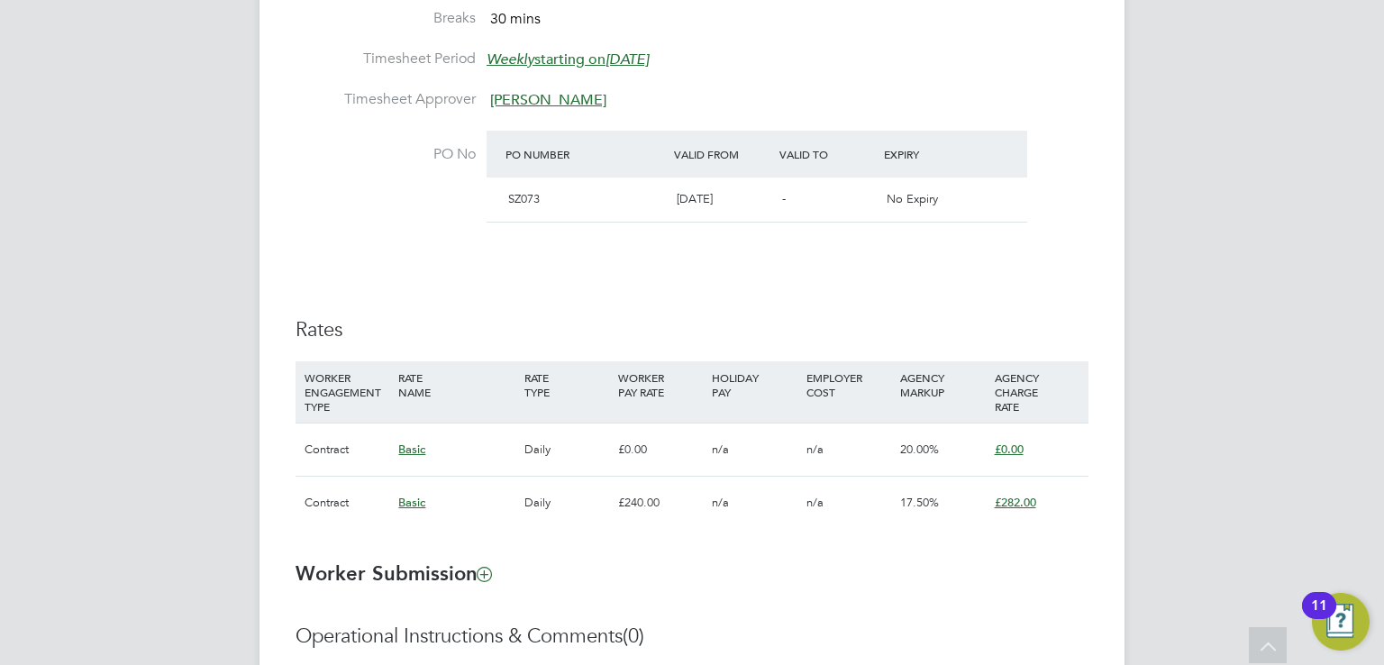
click at [359, 495] on div "Contract" at bounding box center [347, 503] width 94 height 52
click at [1020, 499] on span "£282.00" at bounding box center [1015, 502] width 41 height 15
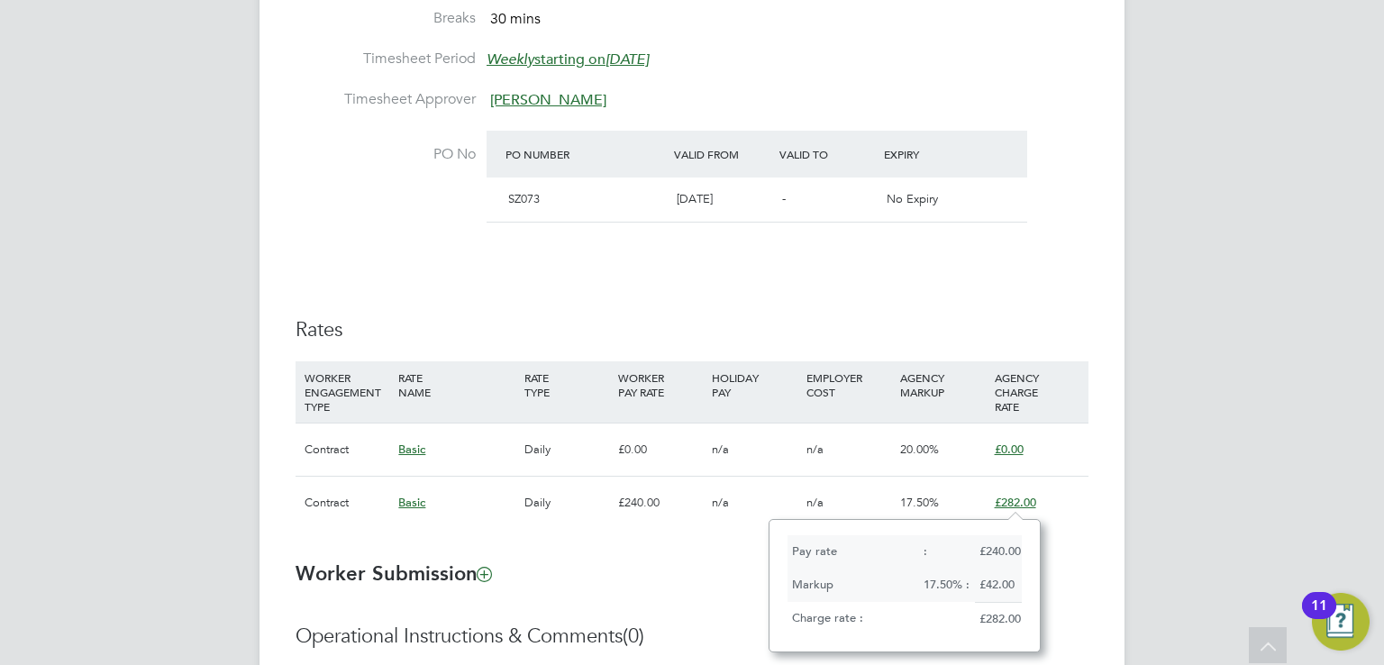
click at [632, 551] on ng-form "Placement IR35 Determination IR35 Status Outside IR35 IR35 Risk High Missing SD…" at bounding box center [692, 180] width 793 height 1405
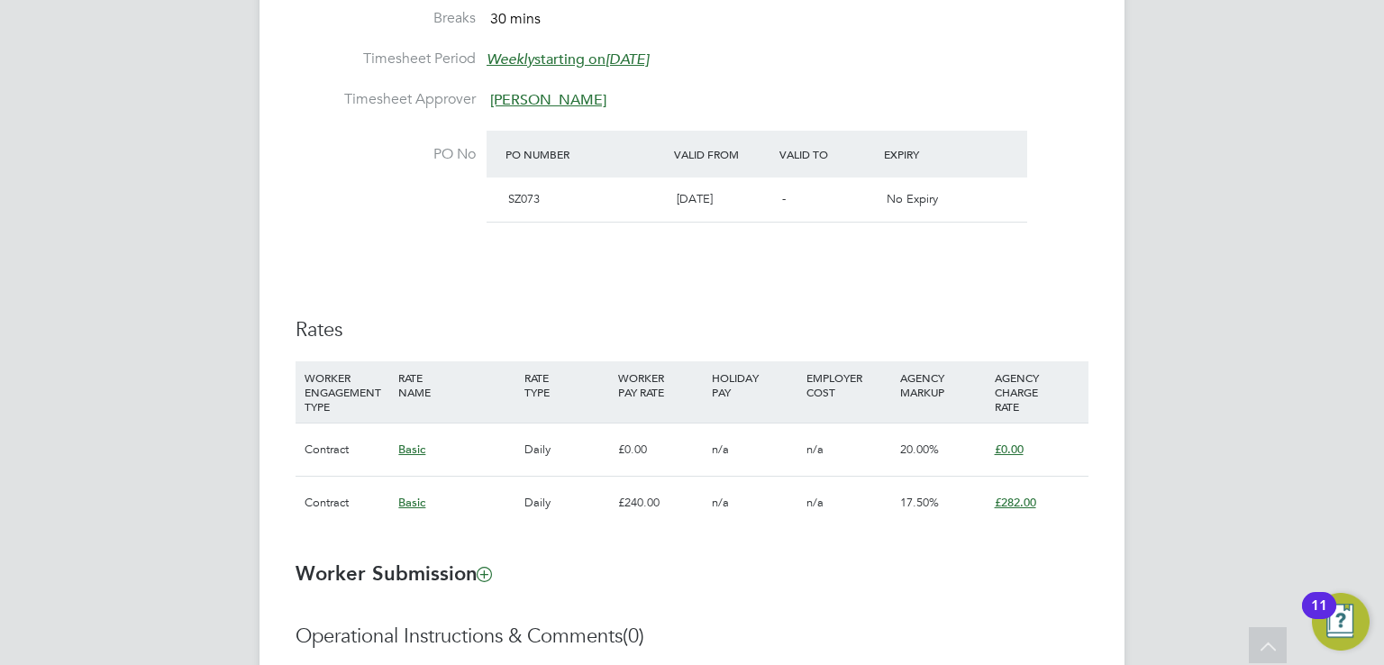
click at [1010, 452] on span "£0.00" at bounding box center [1009, 449] width 29 height 15
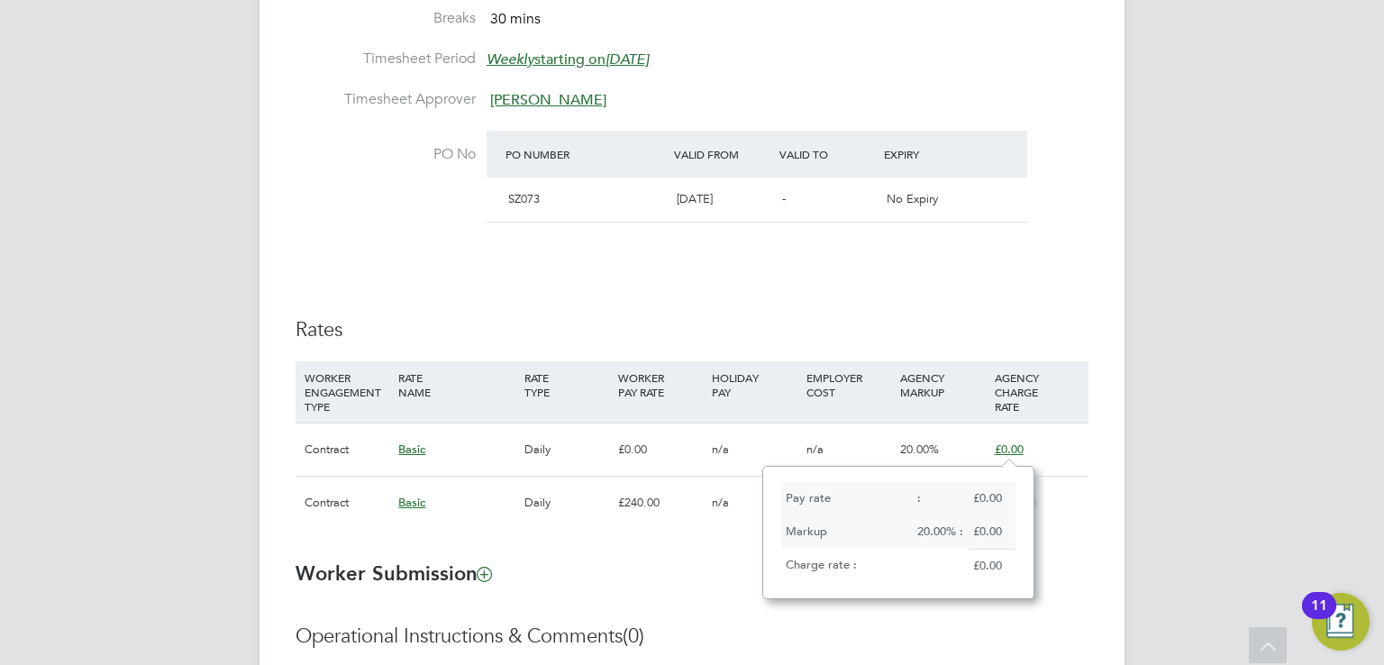
scroll to position [15, 30]
click at [1010, 452] on span "£0.00" at bounding box center [1009, 449] width 29 height 15
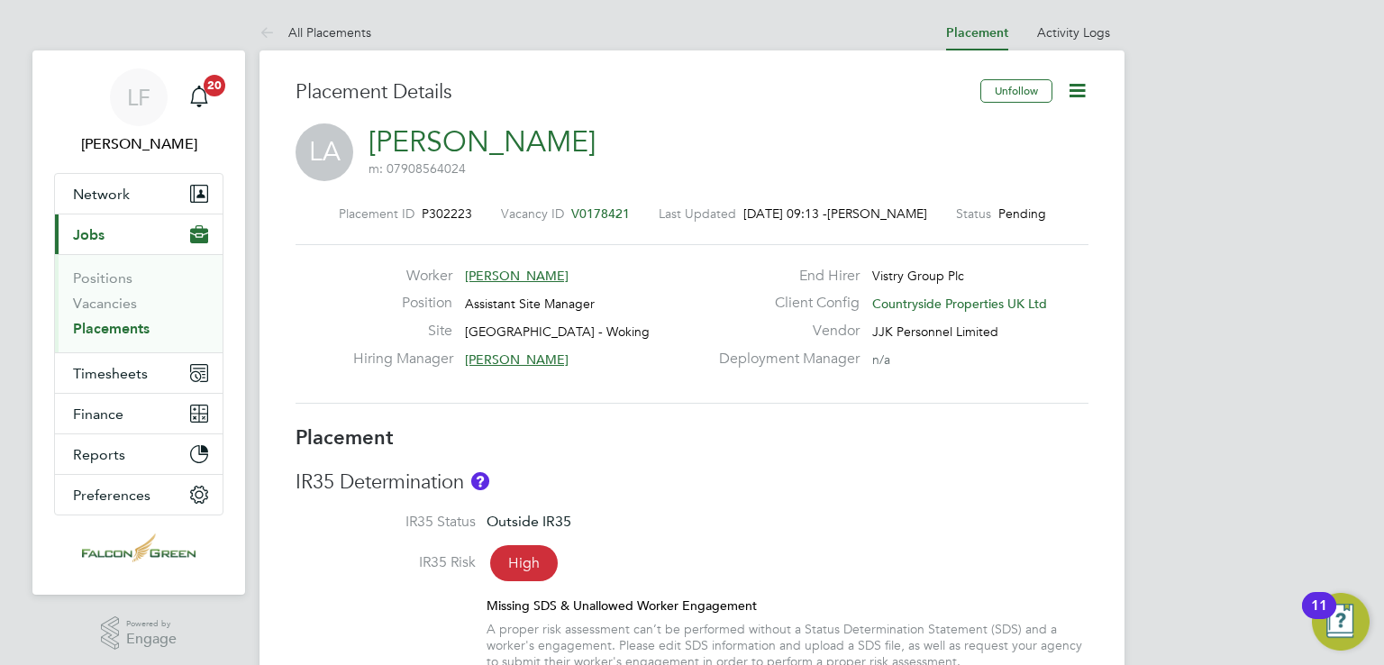
scroll to position [3, 0]
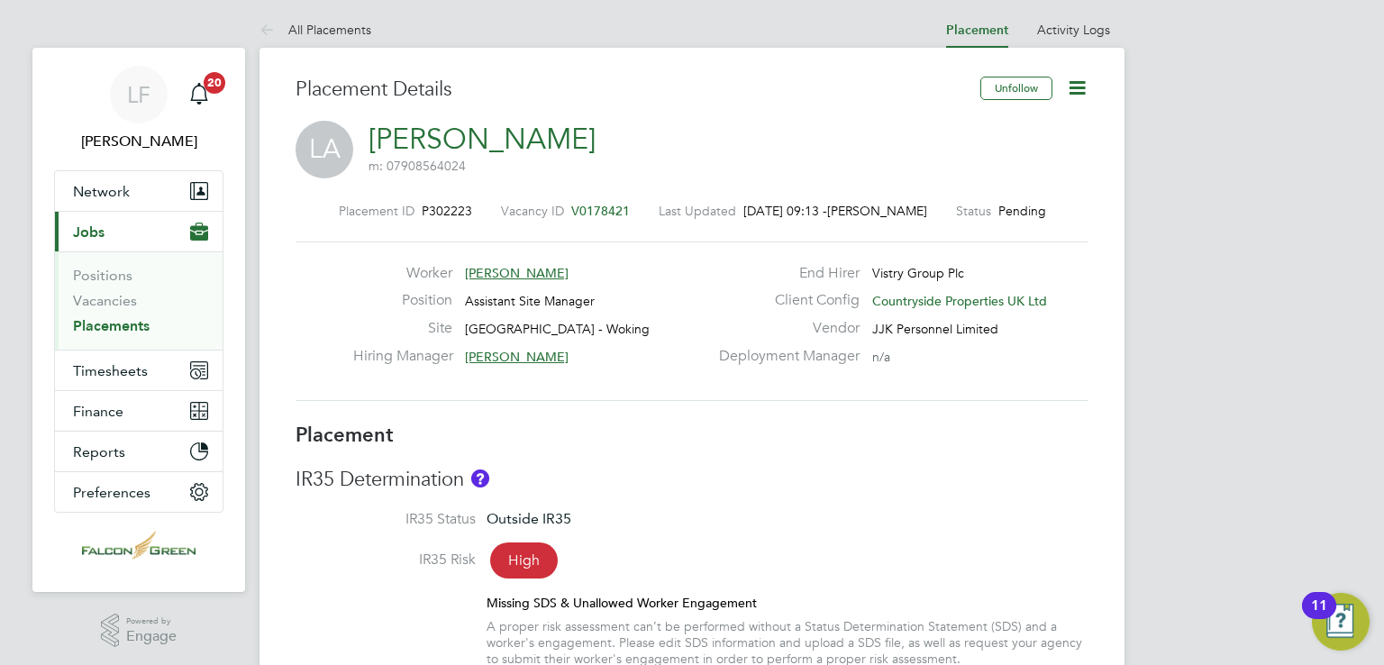
click at [98, 340] on ul "Positions Vacancies Placements" at bounding box center [139, 300] width 168 height 98
click at [99, 326] on link "Placements" at bounding box center [111, 325] width 77 height 17
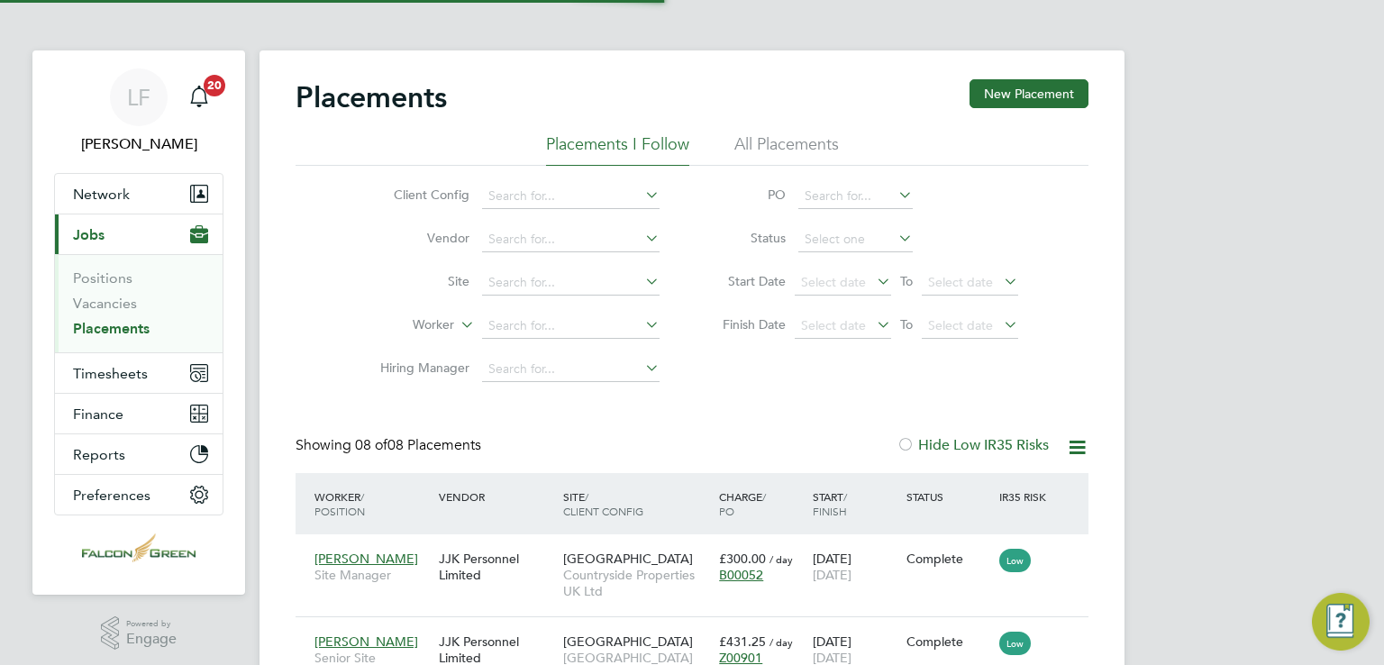
scroll to position [9, 9]
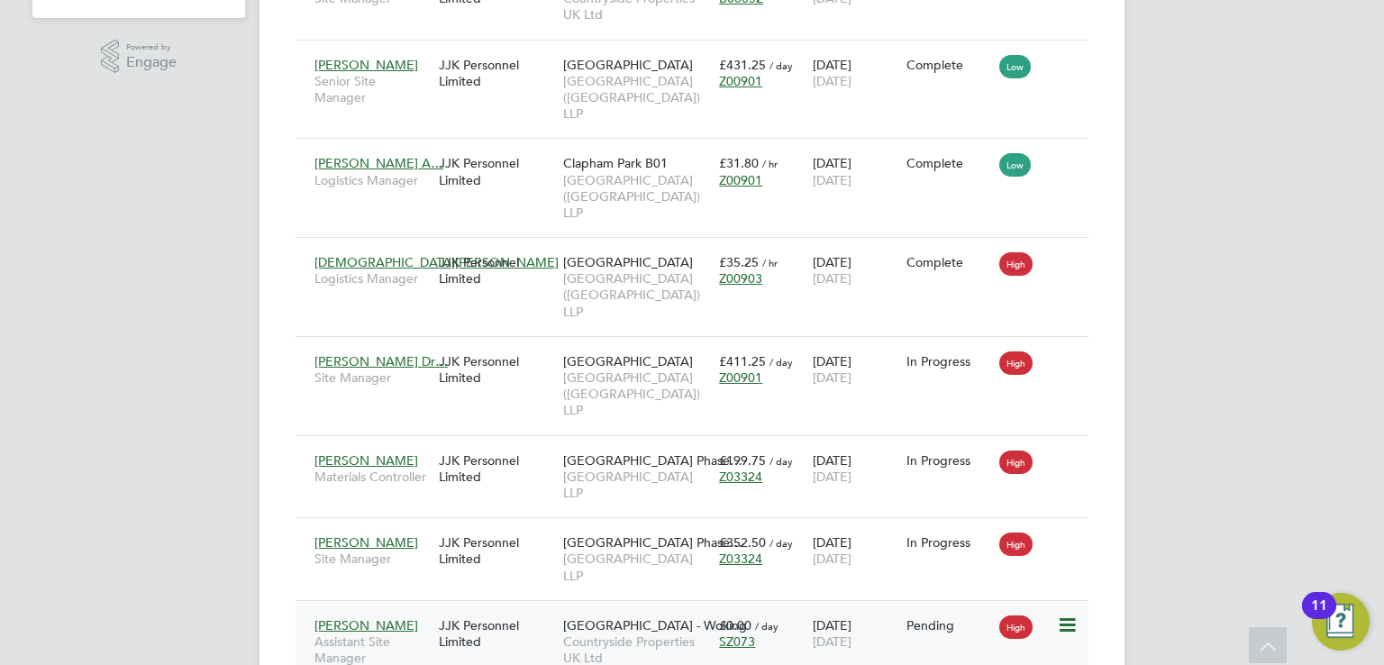
click at [890, 608] on div "18 Aug 2025 19 Dec 2025" at bounding box center [855, 633] width 94 height 50
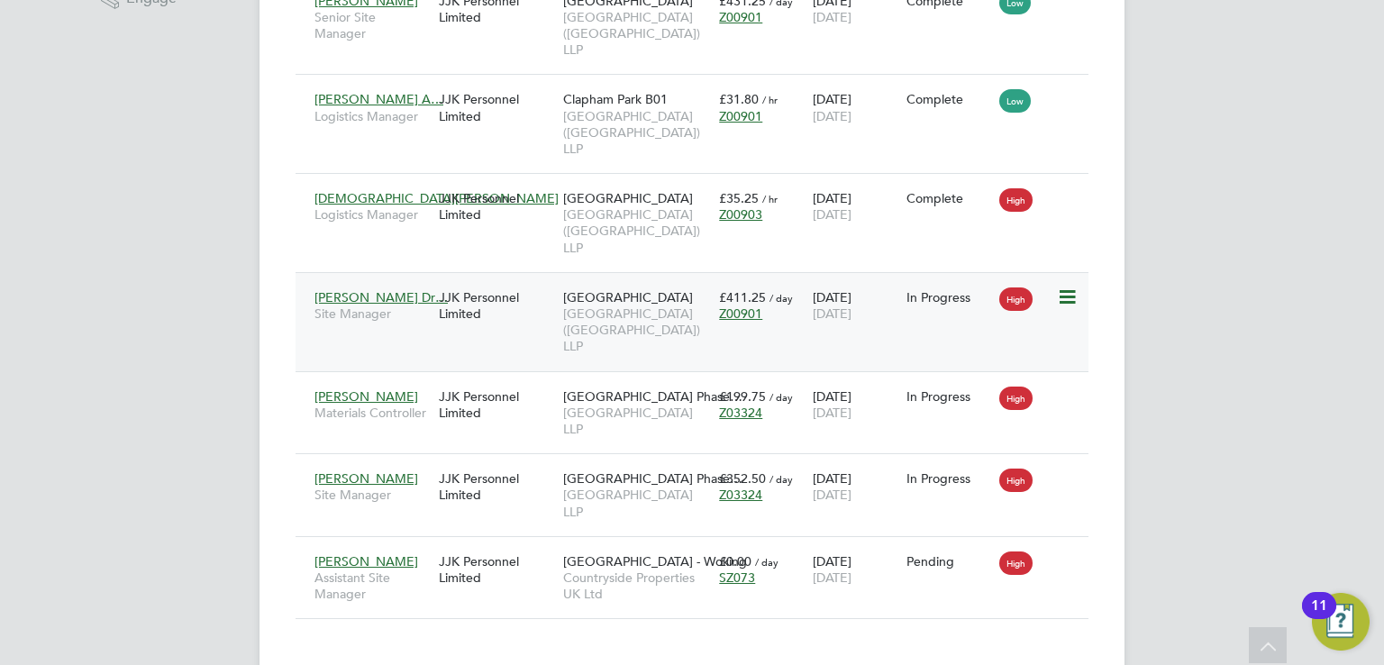
scroll to position [640, 0]
click at [1057, 552] on icon at bounding box center [1066, 563] width 18 height 22
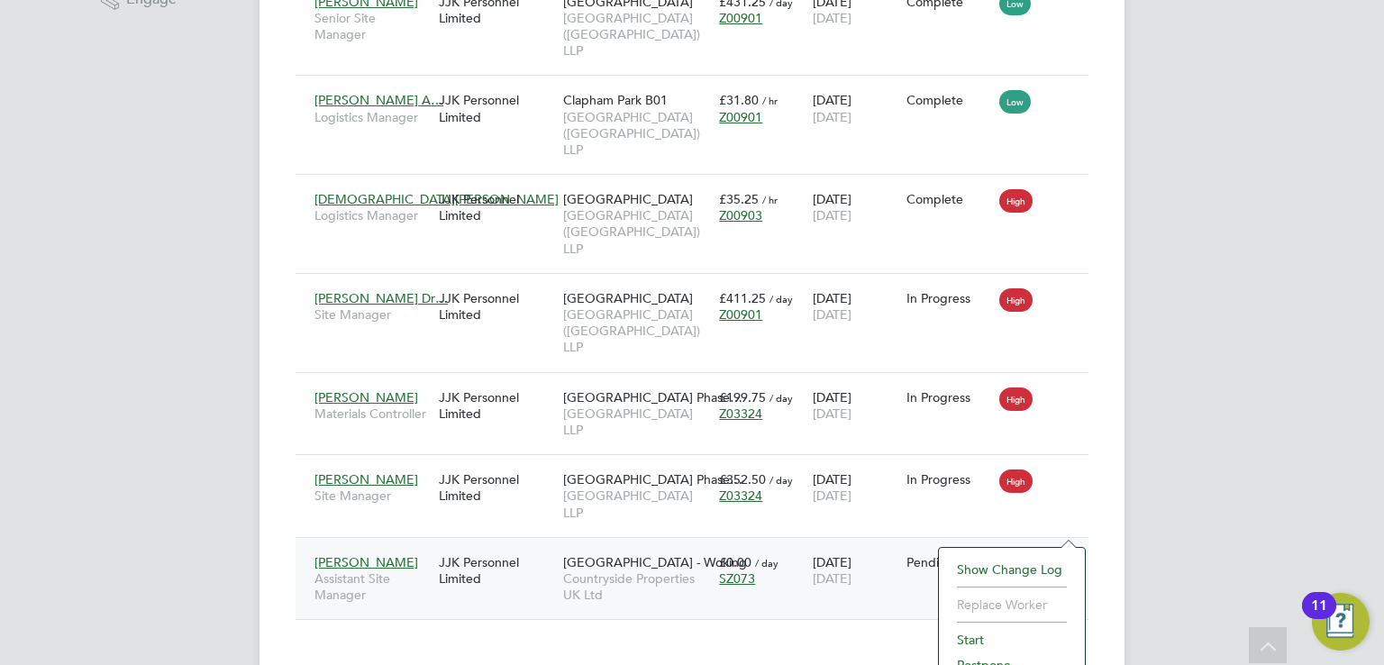
click at [1163, 351] on div "LF Luke Fox Notifications 20 Applications: Network Team Members Businesses Site…" at bounding box center [692, 31] width 1384 height 1343
click at [1075, 552] on icon at bounding box center [1066, 563] width 18 height 22
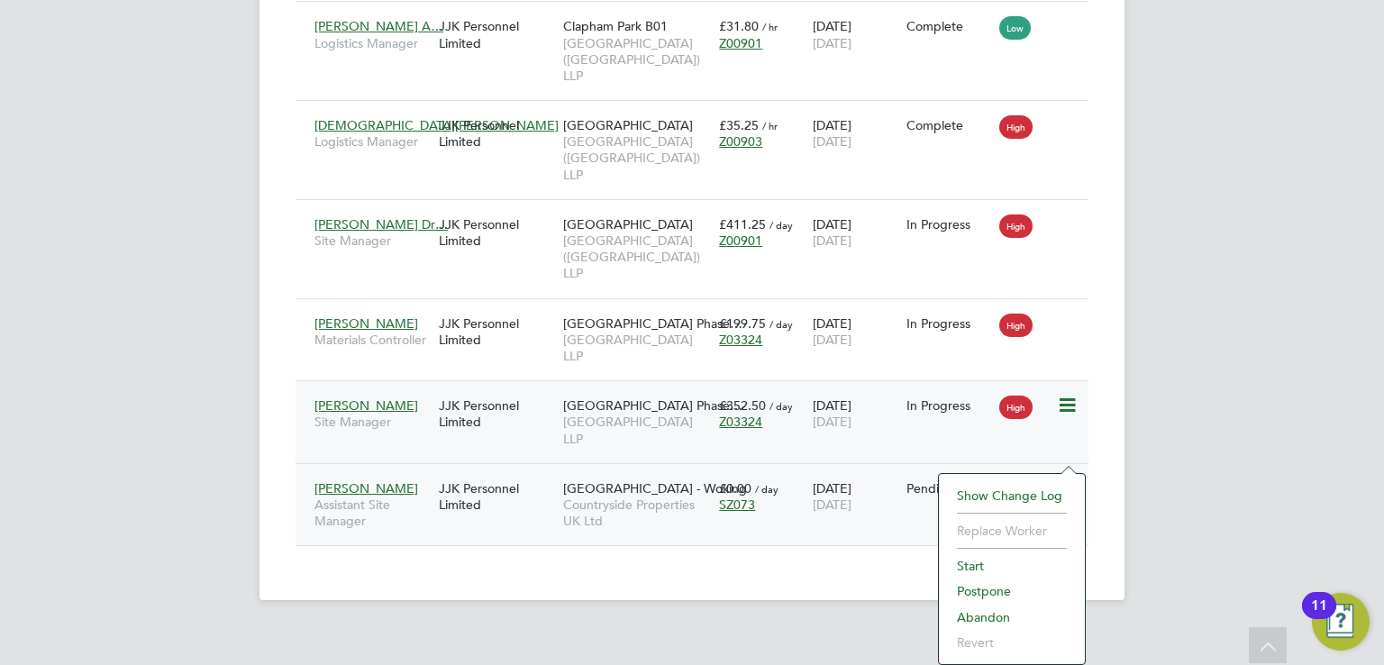
scroll to position [710, 0]
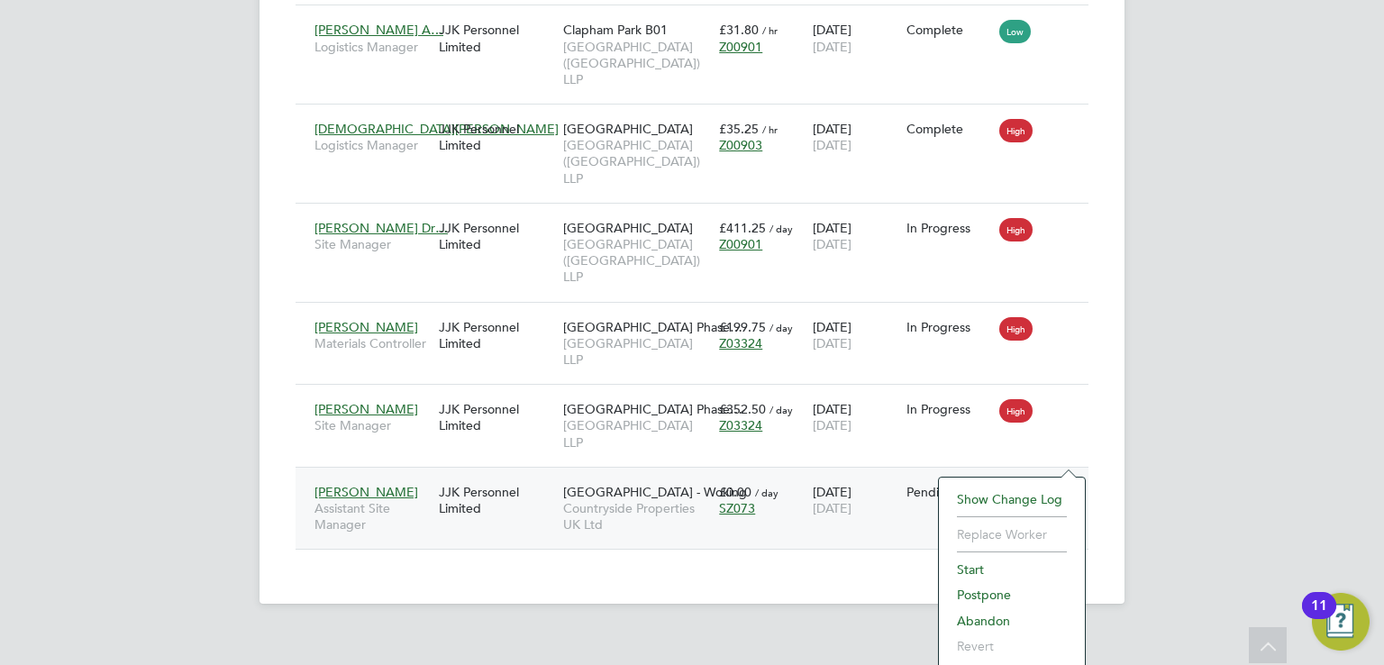
click at [975, 563] on li "Start" at bounding box center [1012, 569] width 128 height 25
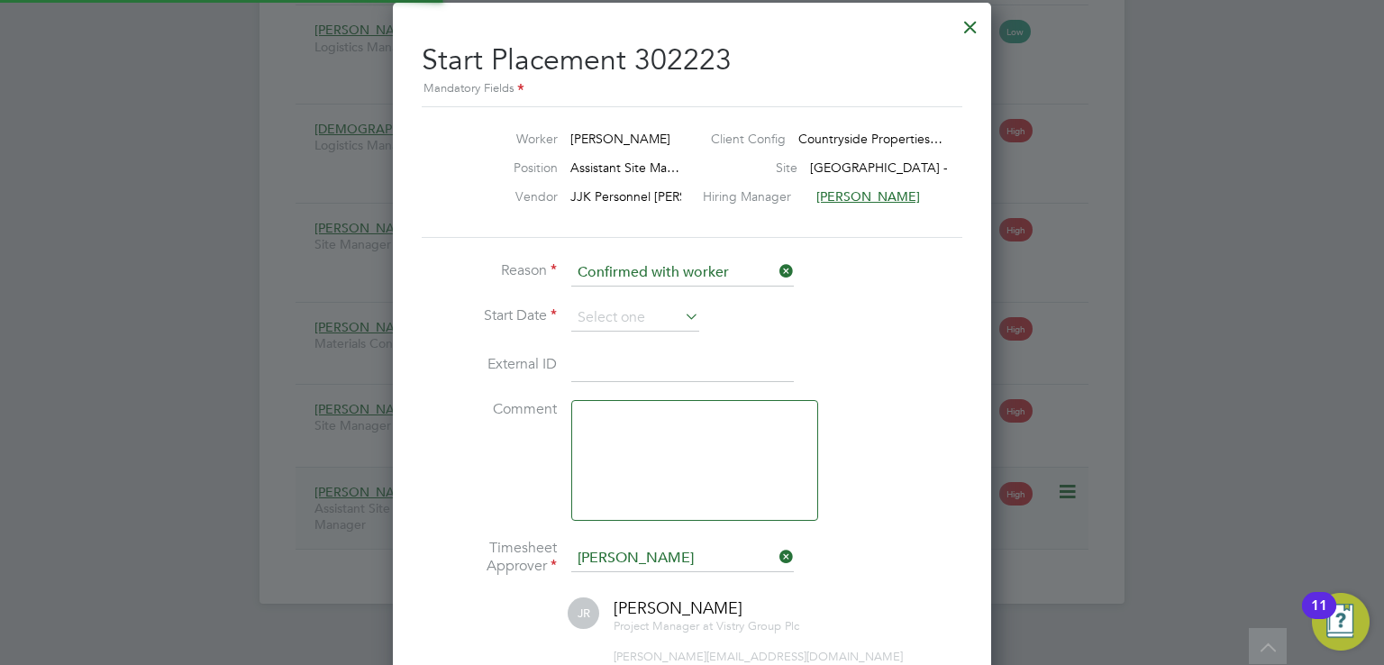
scroll to position [17, 224]
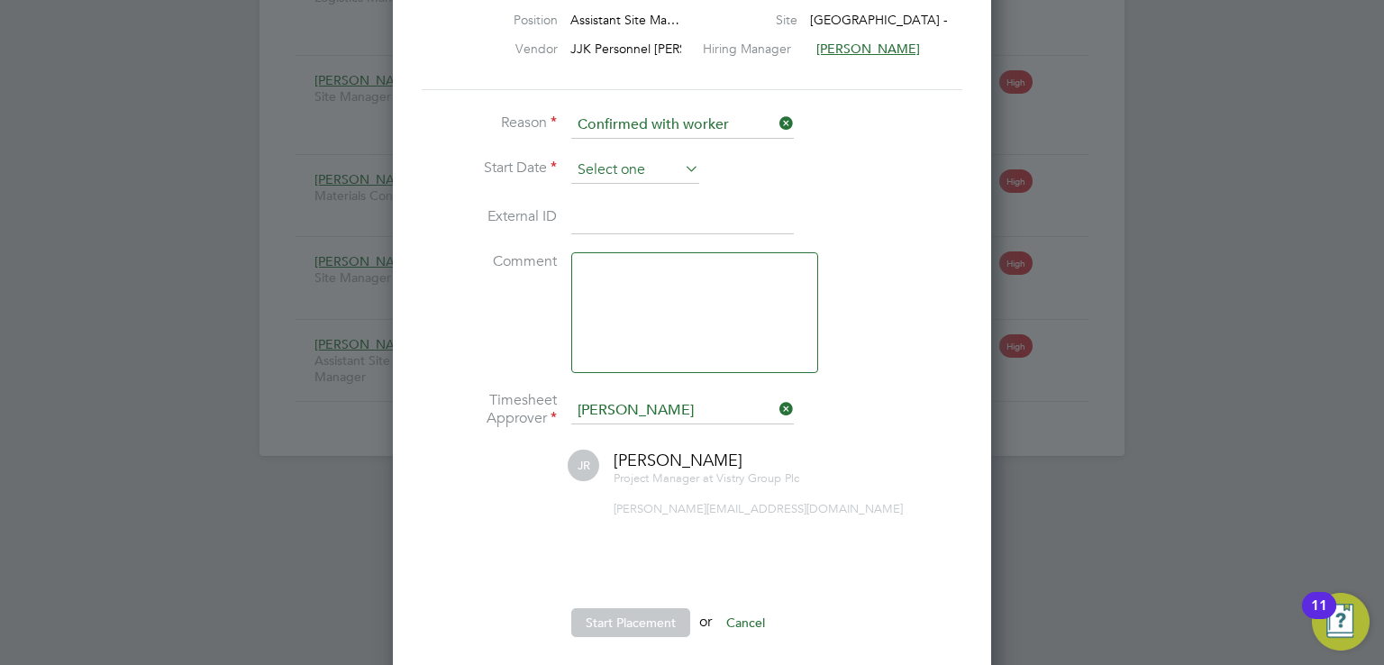
click at [658, 172] on input at bounding box center [635, 170] width 128 height 27
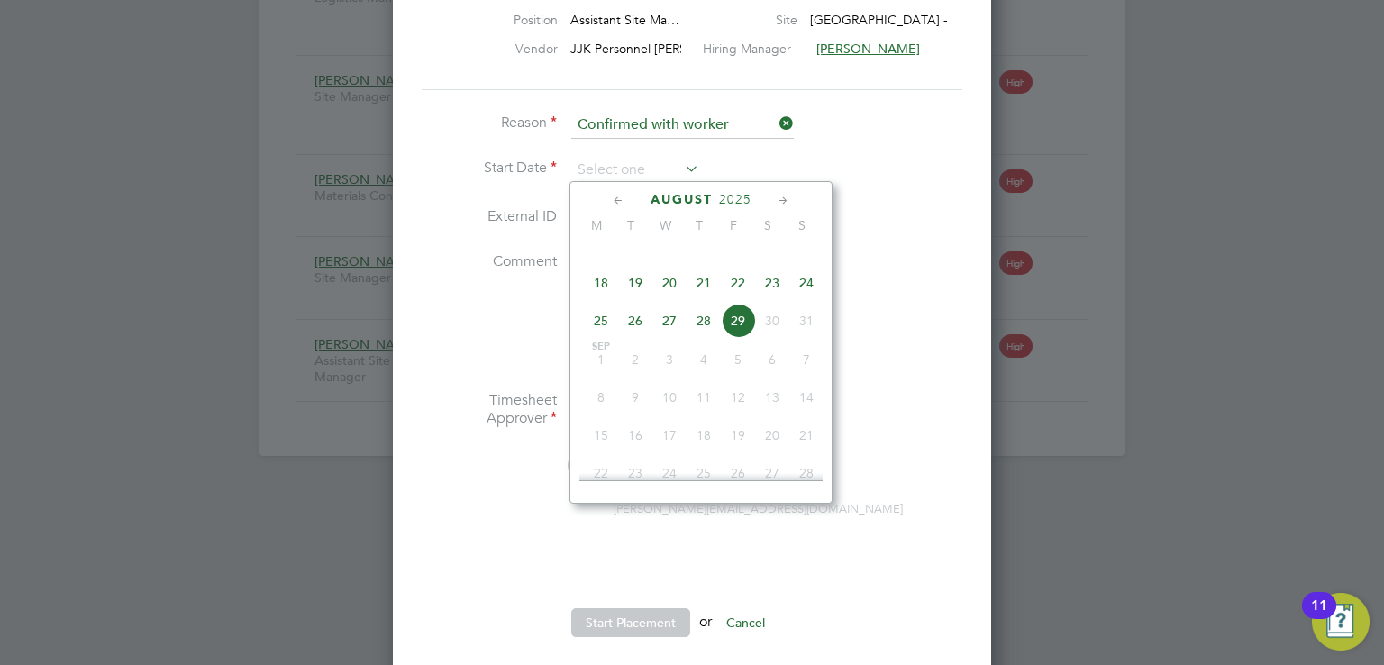
click at [598, 336] on span "25" at bounding box center [601, 321] width 34 height 34
type input "25 Aug 2025"
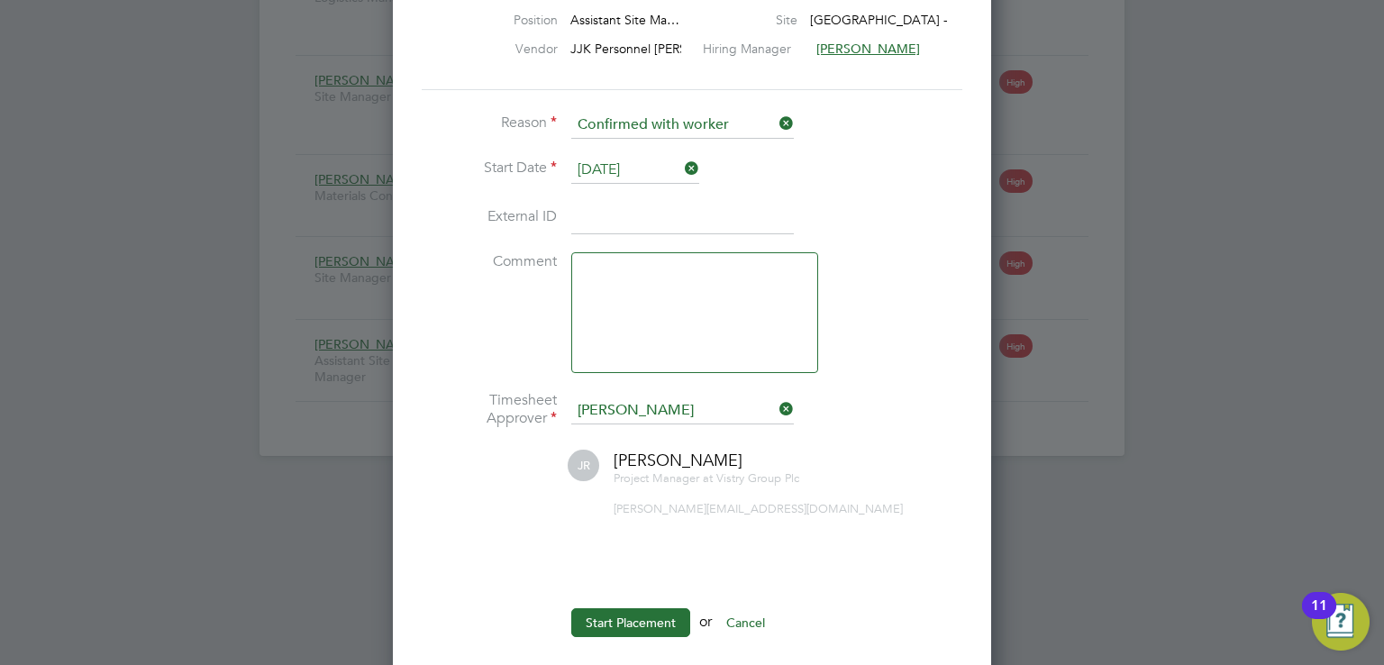
scroll to position [881, 0]
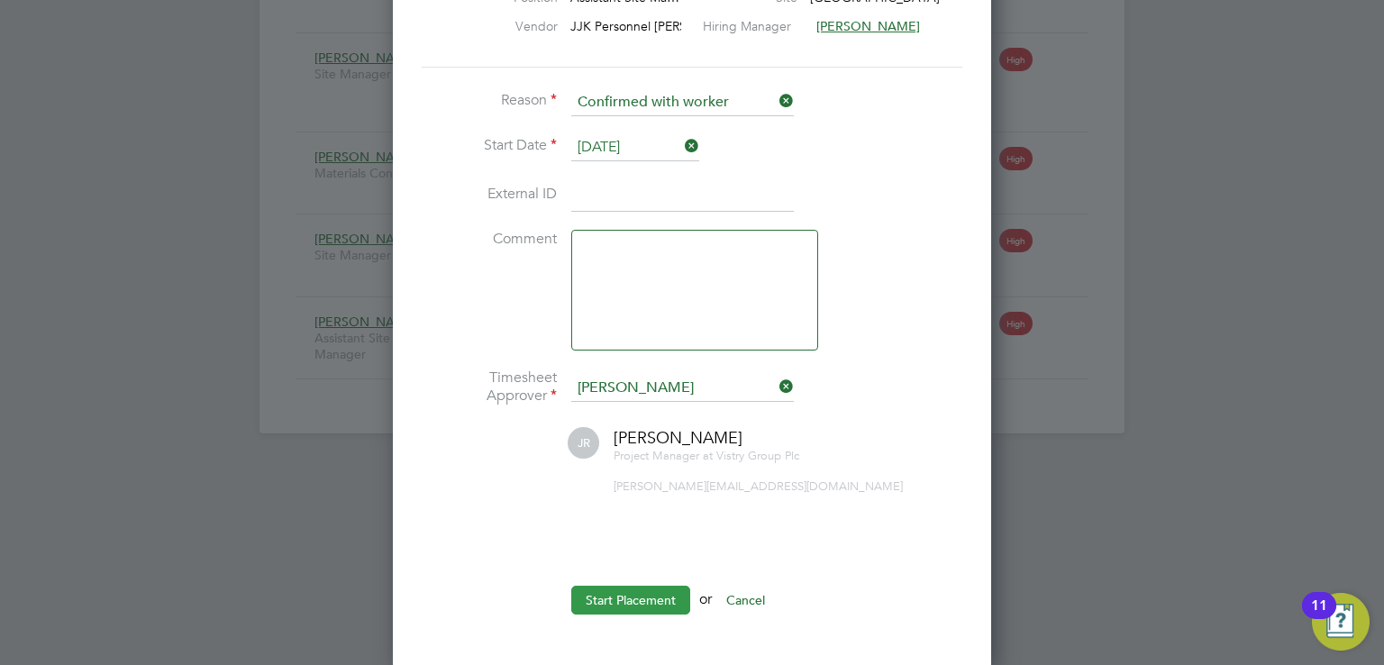
click at [636, 599] on button "Start Placement" at bounding box center [630, 600] width 119 height 29
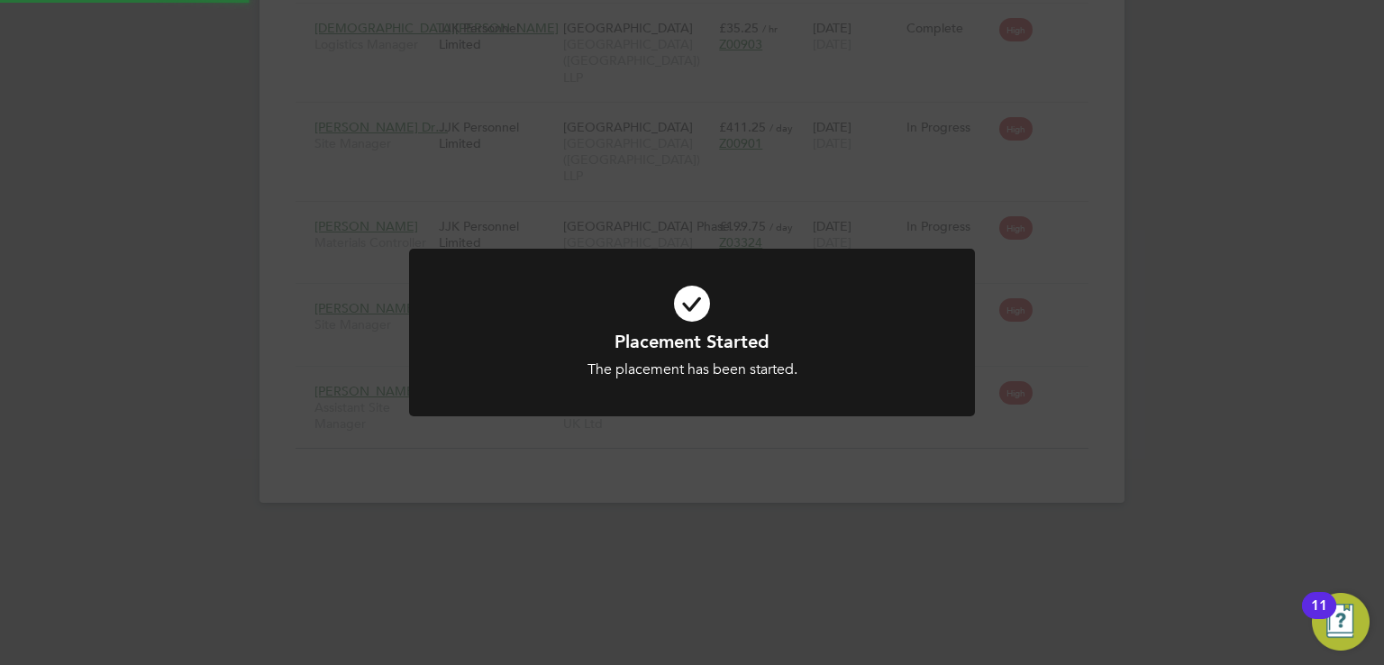
scroll to position [644, 0]
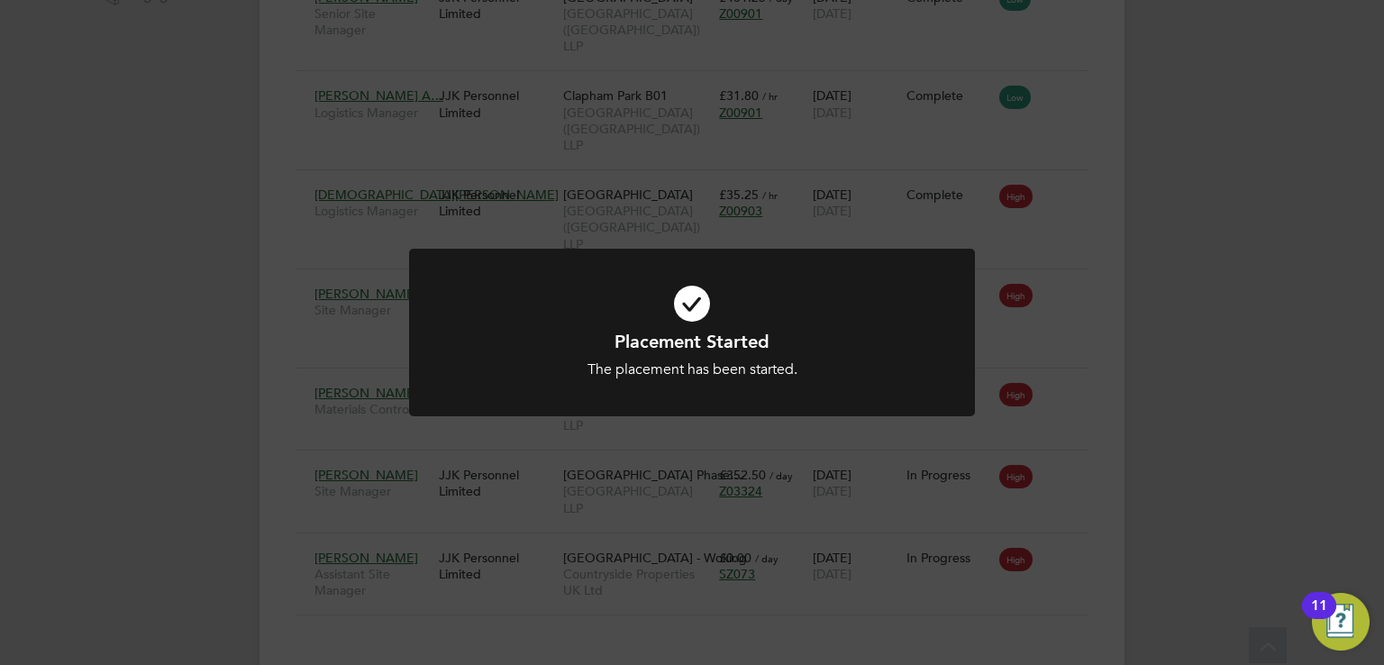
drag, startPoint x: 1206, startPoint y: 543, endPoint x: 1276, endPoint y: 484, distance: 91.5
click at [1276, 484] on div "Placement Started The placement has been started. Cancel Okay" at bounding box center [692, 332] width 1384 height 665
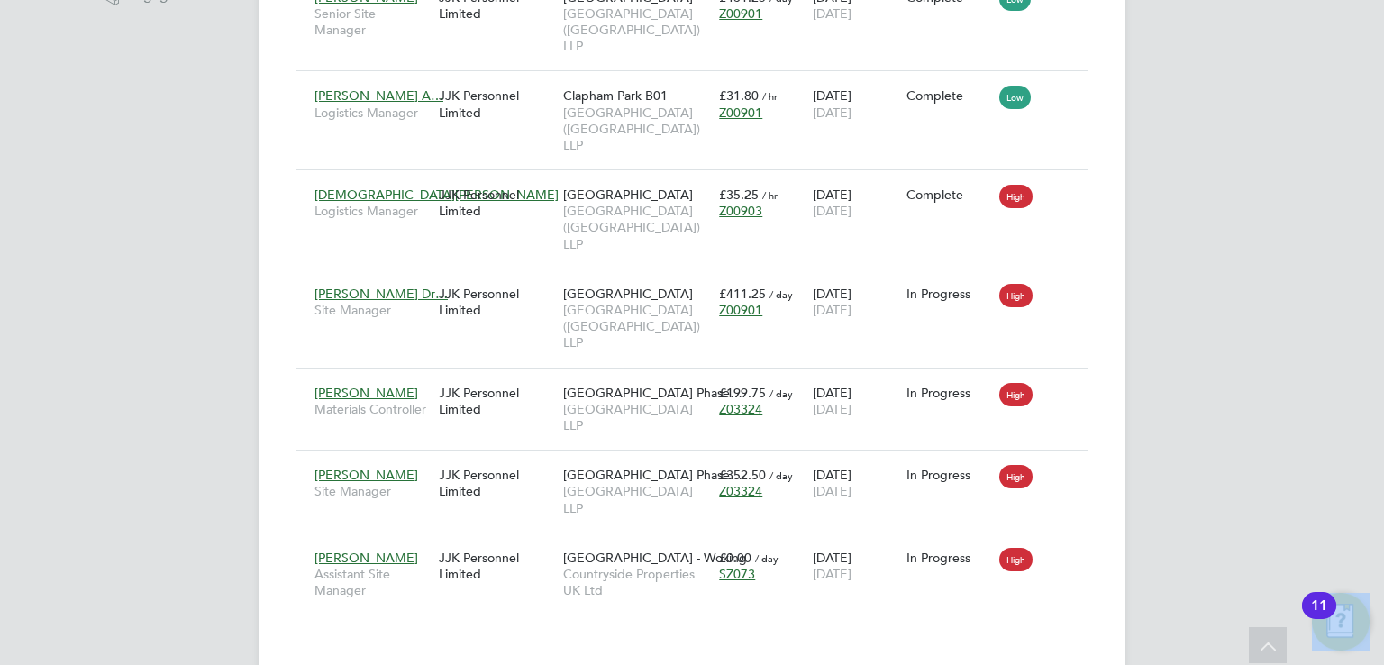
click at [1276, 484] on div "LF Luke Fox Notifications 20 Applications: Network Team Members Businesses Site…" at bounding box center [692, 27] width 1384 height 1343
click at [744, 551] on div "£0.00 / day SZ073" at bounding box center [762, 566] width 94 height 50
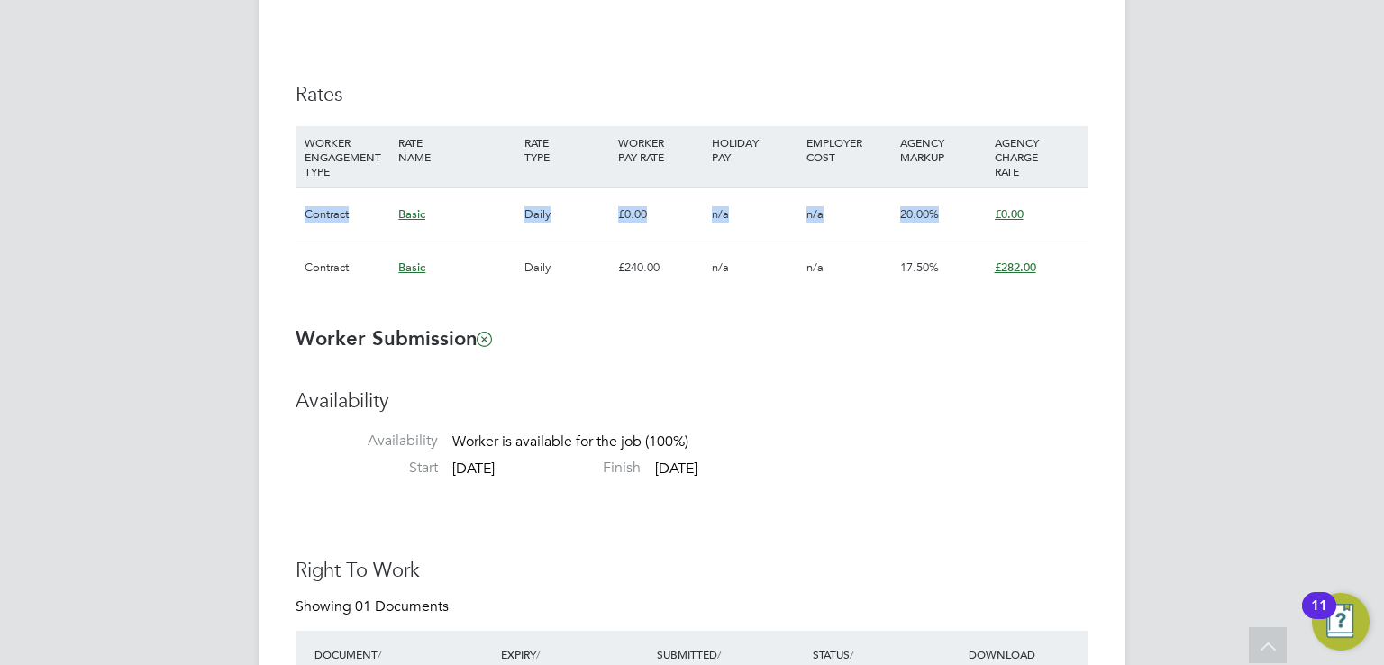
drag, startPoint x: 293, startPoint y: 205, endPoint x: 1051, endPoint y: 214, distance: 758.0
click at [1051, 214] on div "Placement Details Unfollow LA [PERSON_NAME] m: 07908564024 Placement ID P302223…" at bounding box center [692, 513] width 865 height 3290
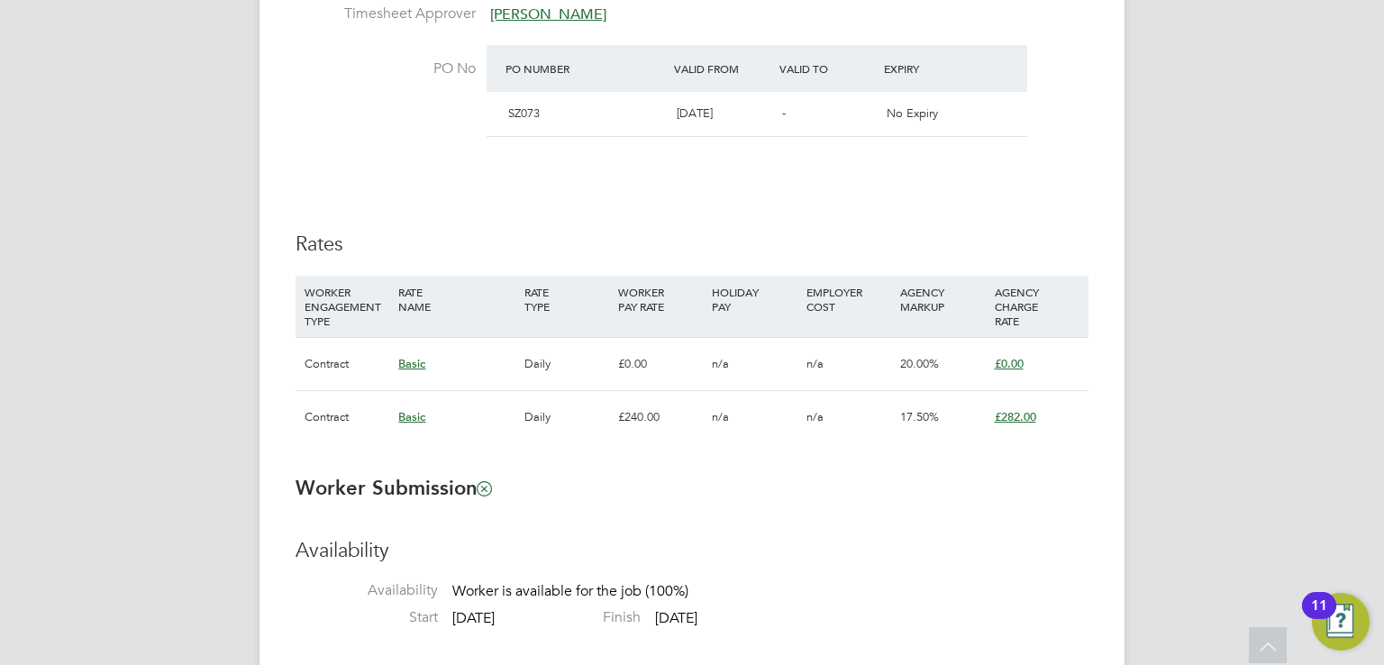
click at [1051, 214] on div "Details Start Date [DATE] DAYS (107 working days) Finish Date [DATE] Working Da…" at bounding box center [692, 94] width 793 height 734
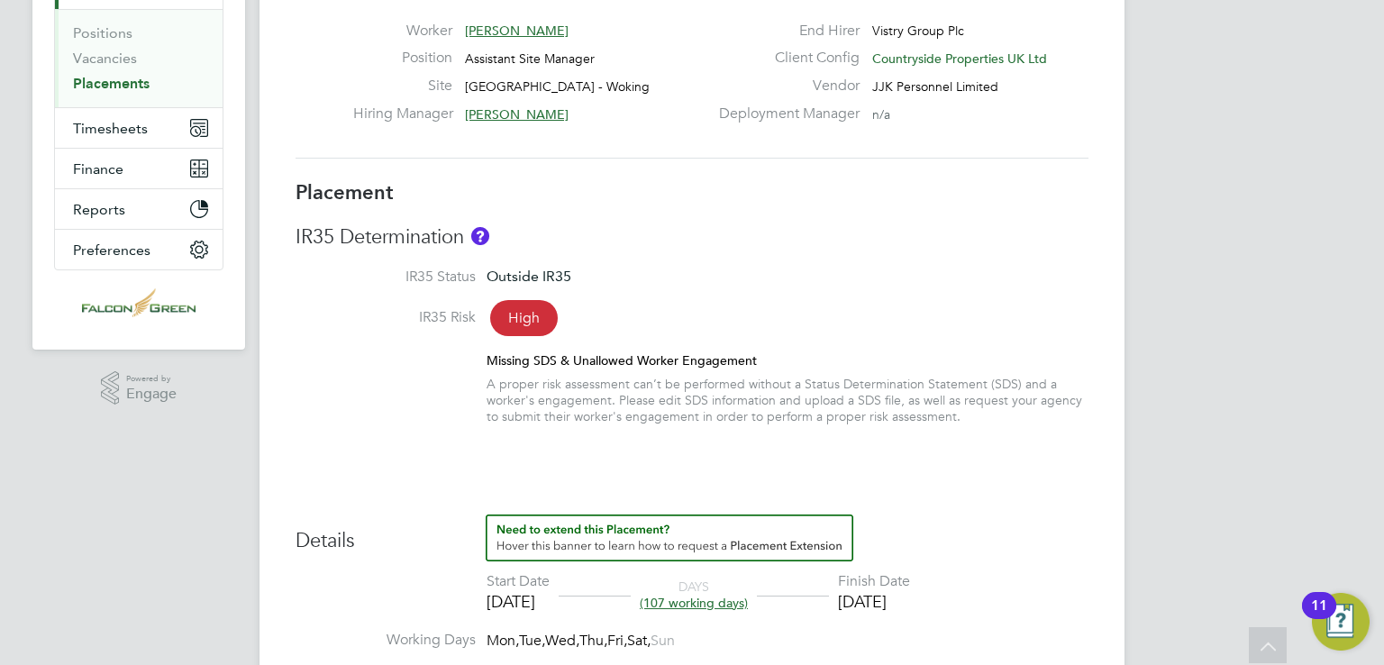
click at [622, 388] on div "A proper risk assessment can’t be performed without a Status Determination Stat…" at bounding box center [788, 401] width 602 height 50
click at [704, 396] on div "A proper risk assessment can’t be performed without a Status Determination Stat…" at bounding box center [788, 401] width 602 height 50
click at [744, 402] on div "A proper risk assessment can’t be performed without a Status Determination Stat…" at bounding box center [788, 401] width 602 height 50
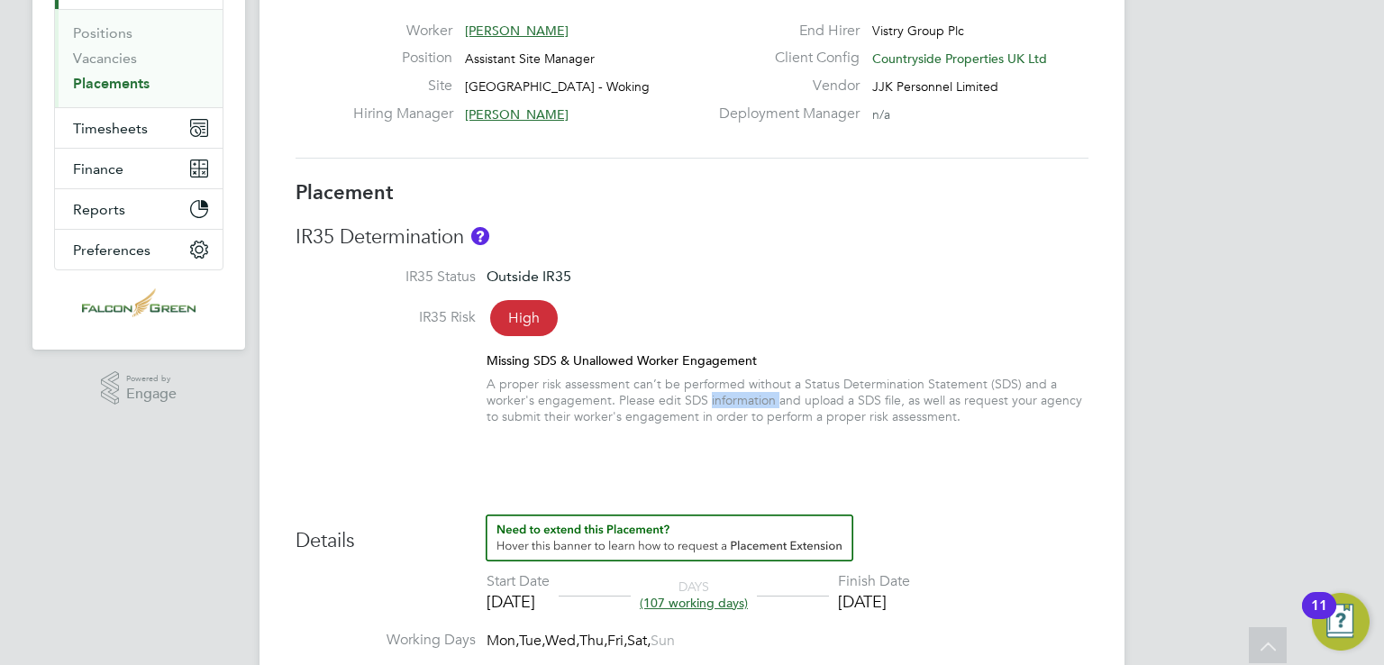
click at [744, 402] on div "A proper risk assessment can’t be performed without a Status Determination Stat…" at bounding box center [788, 401] width 602 height 50
click at [740, 405] on div "A proper risk assessment can’t be performed without a Status Determination Stat…" at bounding box center [788, 401] width 602 height 50
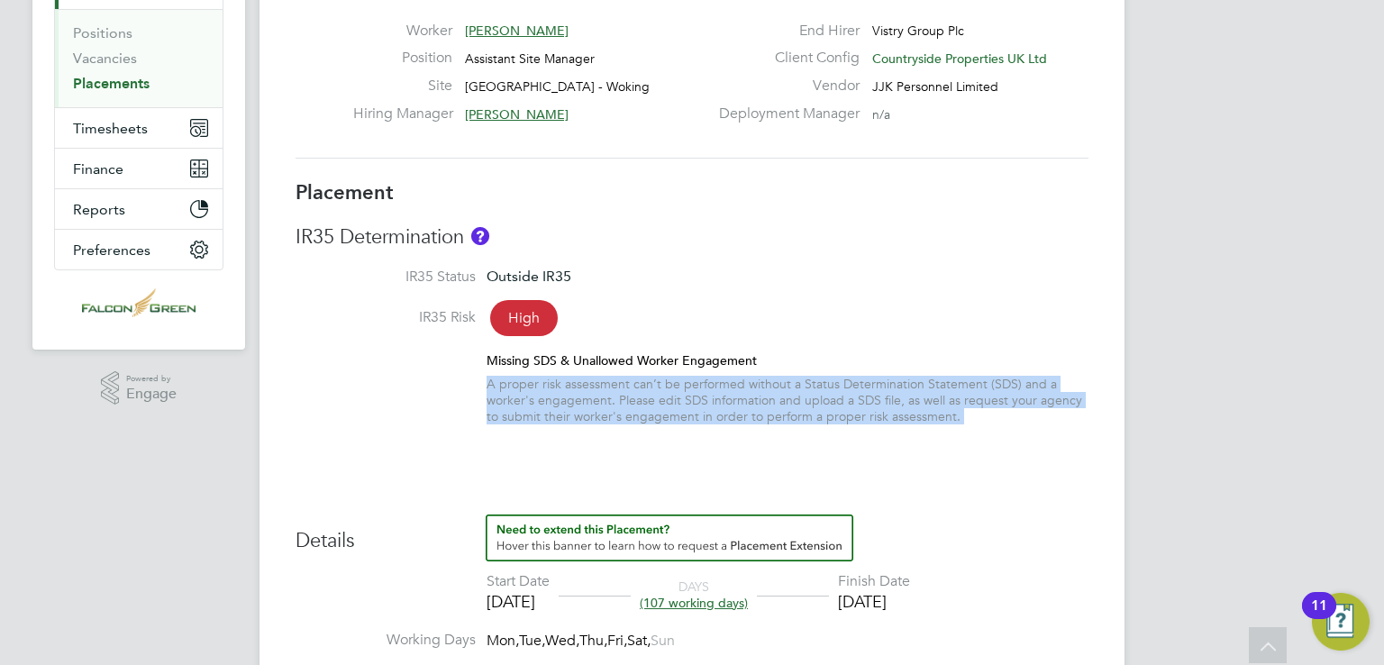
click at [740, 405] on div "A proper risk assessment can’t be performed without a Status Determination Stat…" at bounding box center [788, 401] width 602 height 50
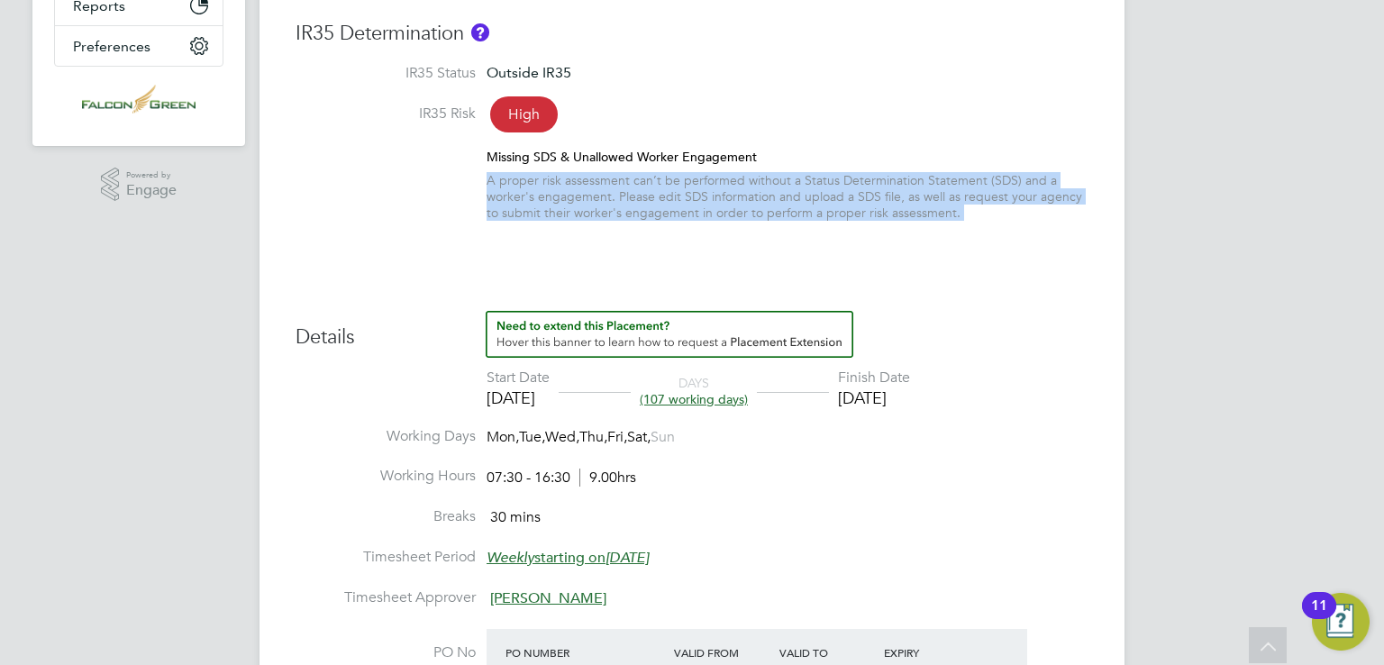
click at [327, 428] on label "Working Days" at bounding box center [386, 436] width 180 height 19
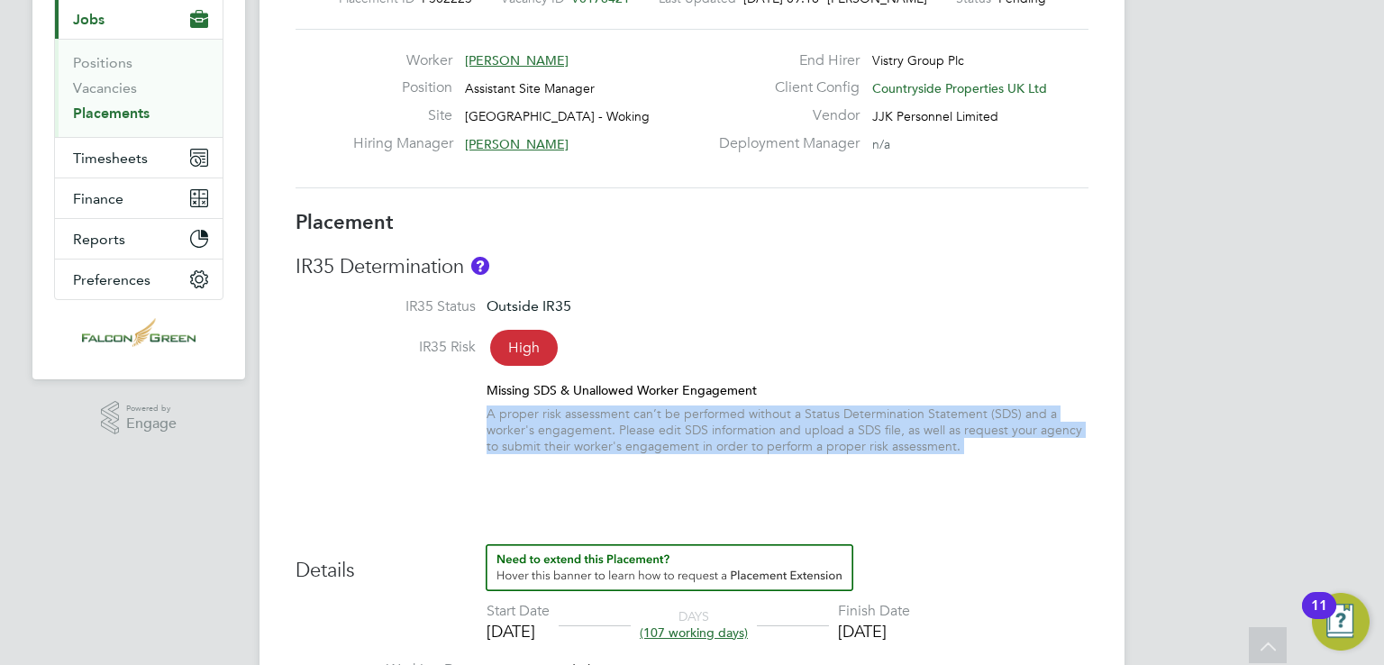
click at [753, 444] on div "A proper risk assessment can’t be performed without a Status Determination Stat…" at bounding box center [788, 431] width 602 height 50
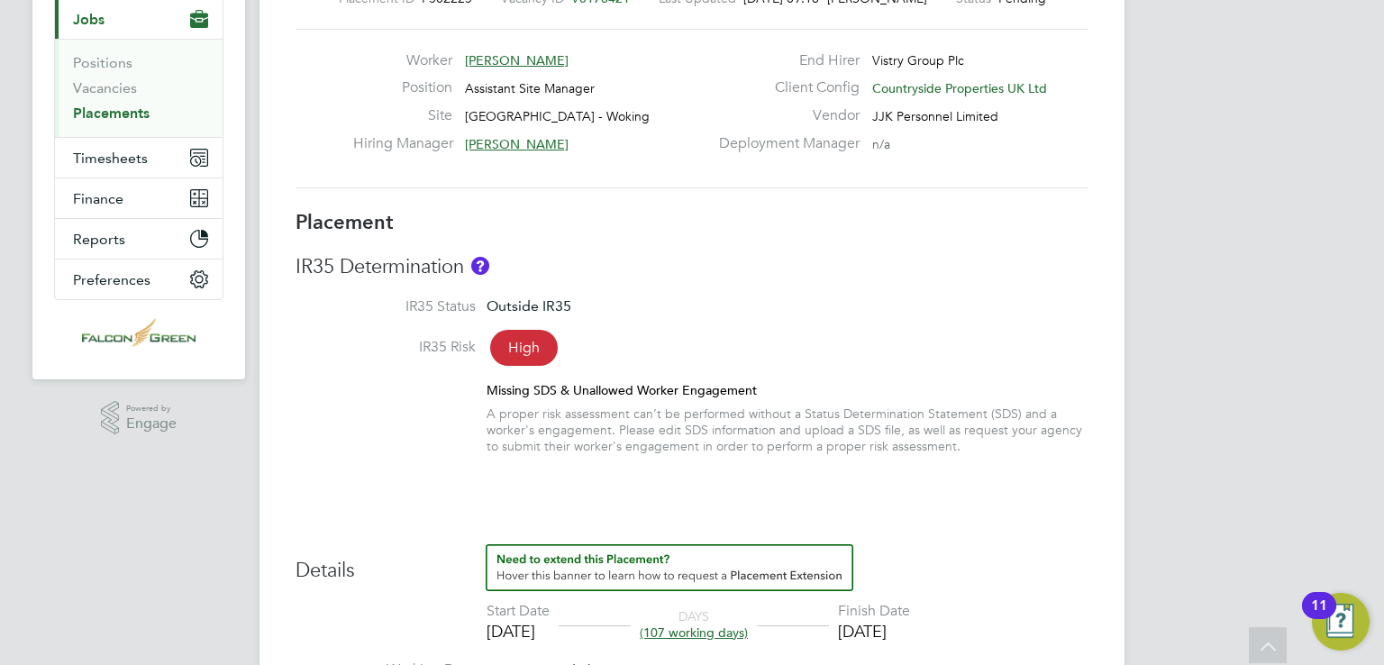
click at [740, 419] on div "A proper risk assessment can’t be performed without a Status Determination Stat…" at bounding box center [788, 431] width 602 height 50
click at [737, 425] on div "A proper risk assessment can’t be performed without a Status Determination Stat…" at bounding box center [788, 431] width 602 height 50
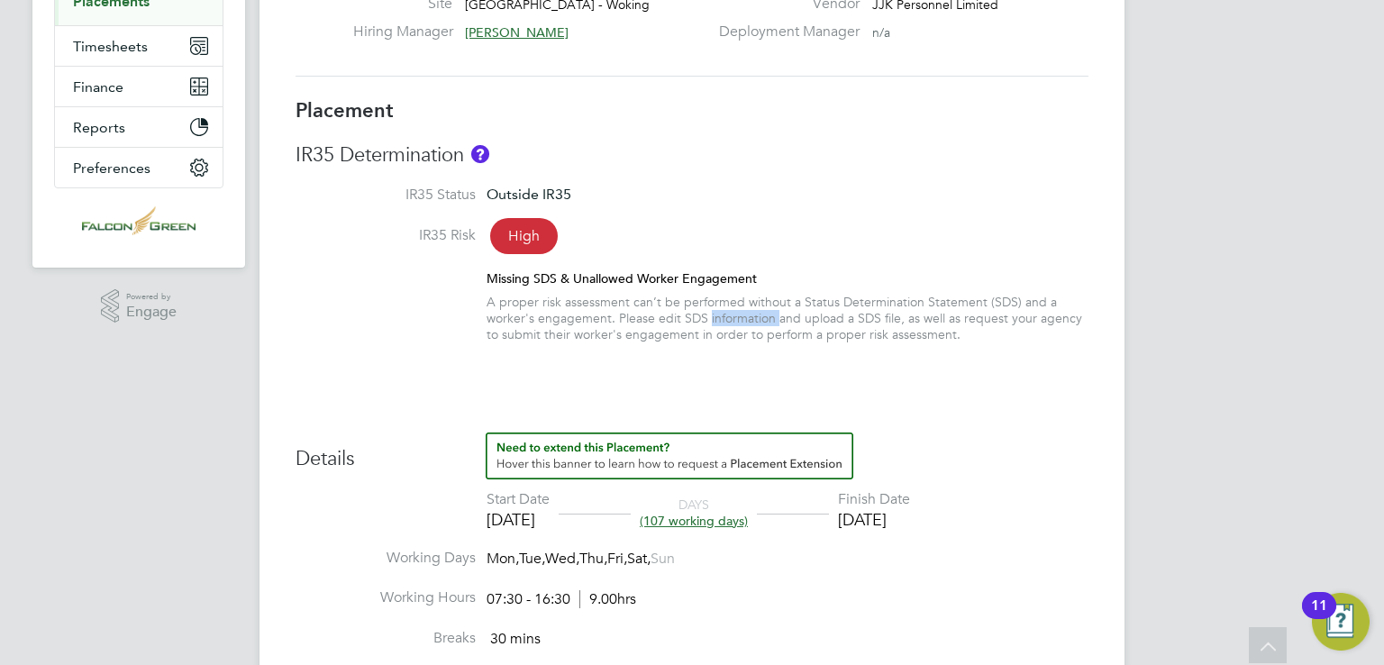
scroll to position [328, 0]
click at [642, 321] on div "A proper risk assessment can’t be performed without a Status Determination Stat…" at bounding box center [788, 318] width 602 height 50
click at [536, 240] on span "High" at bounding box center [524, 235] width 68 height 36
click at [574, 274] on div "Missing SDS & Unallowed Worker Engagement" at bounding box center [788, 277] width 602 height 16
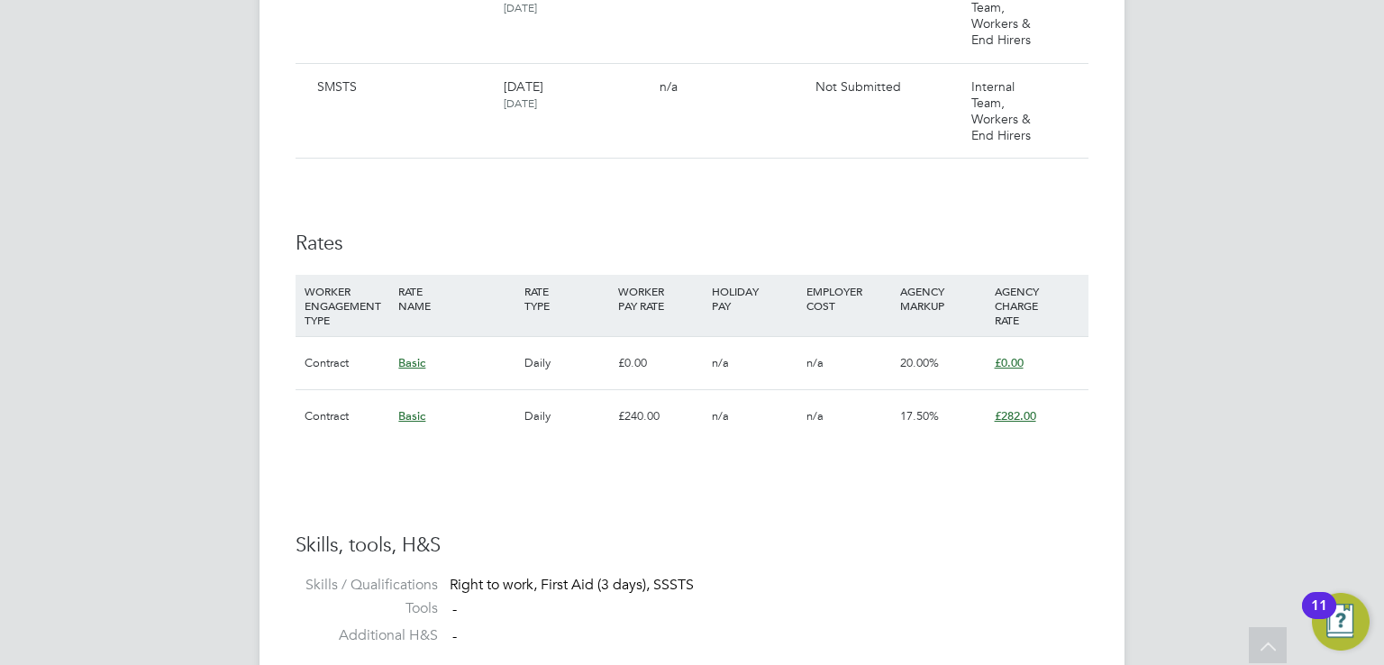
scroll to position [2288, 0]
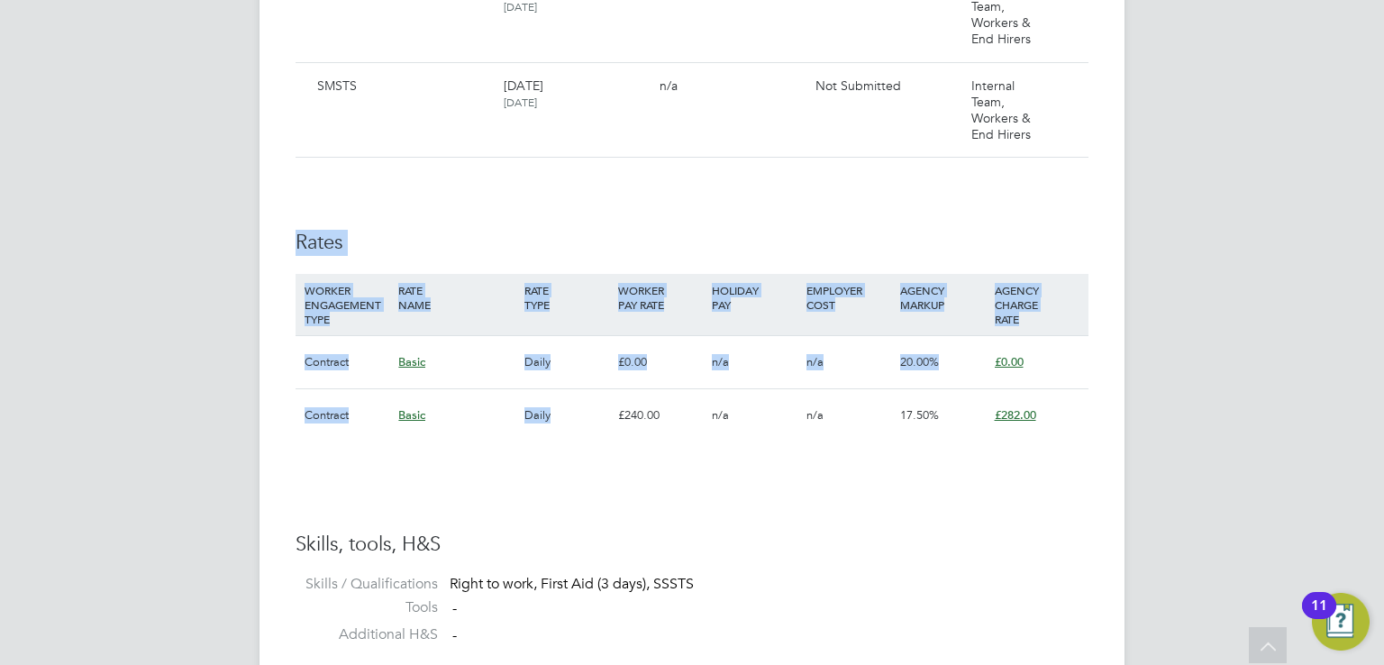
drag, startPoint x: 287, startPoint y: 220, endPoint x: 591, endPoint y: 460, distance: 386.9
click at [480, 425] on div "Basic" at bounding box center [456, 415] width 125 height 52
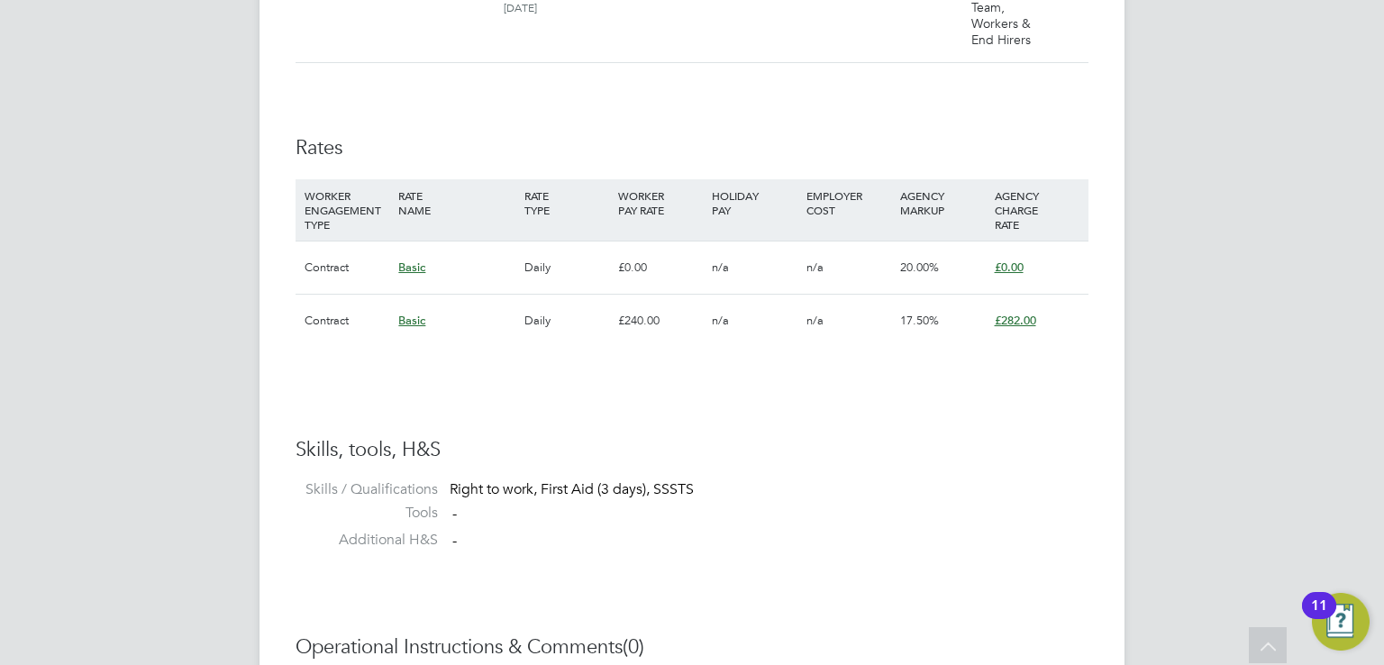
scroll to position [2383, 0]
click at [411, 321] on span "Basic" at bounding box center [411, 320] width 27 height 15
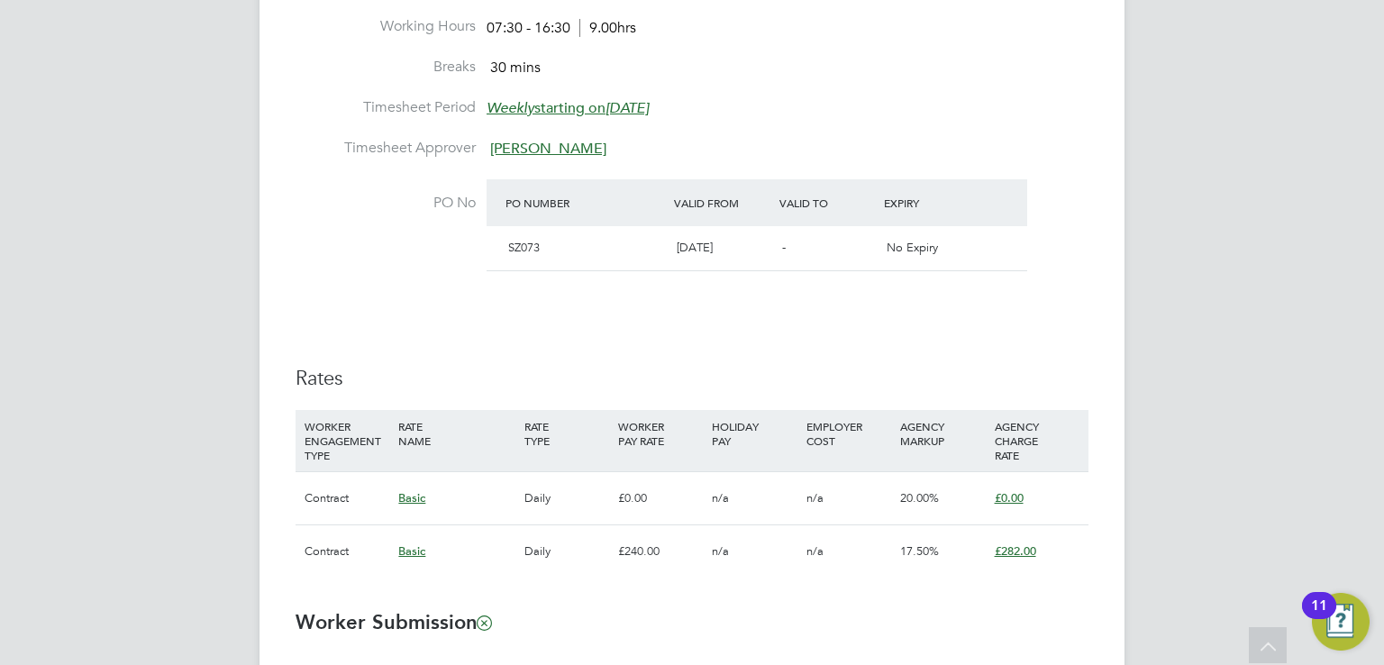
scroll to position [844, 0]
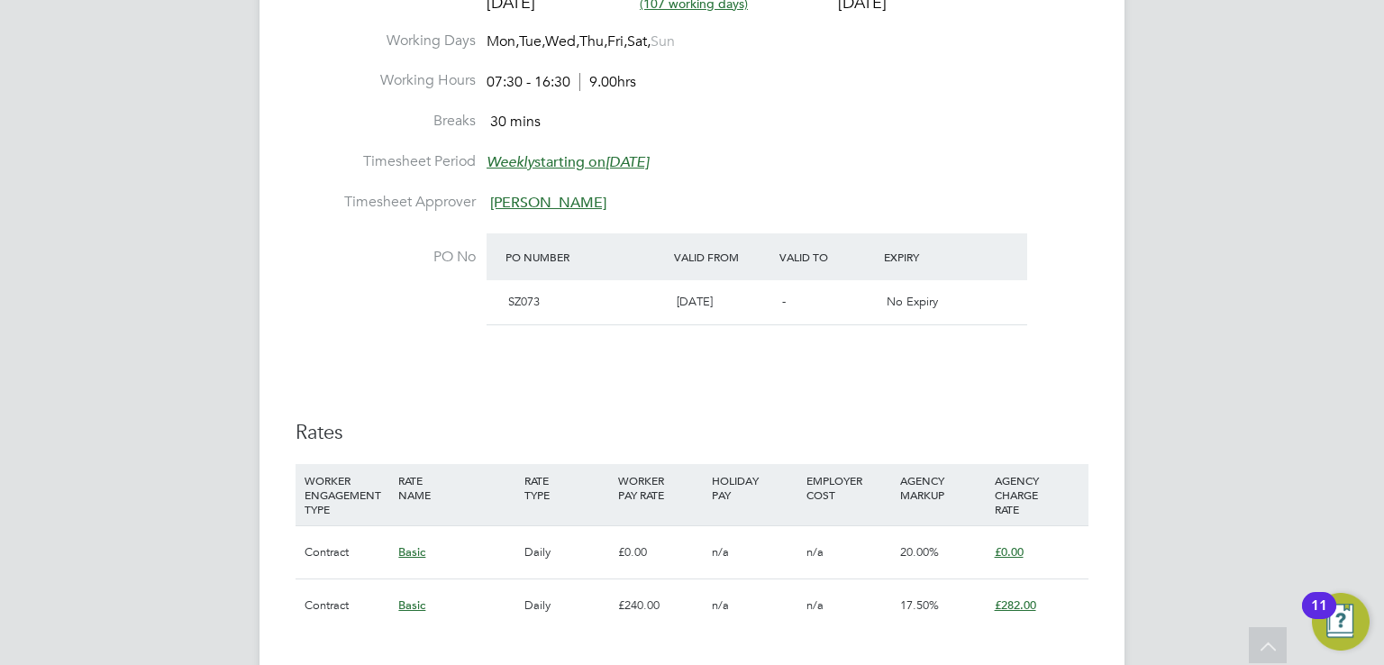
drag, startPoint x: 945, startPoint y: 528, endPoint x: 397, endPoint y: 114, distance: 687.1
click at [397, 114] on label "Breaks" at bounding box center [386, 121] width 180 height 19
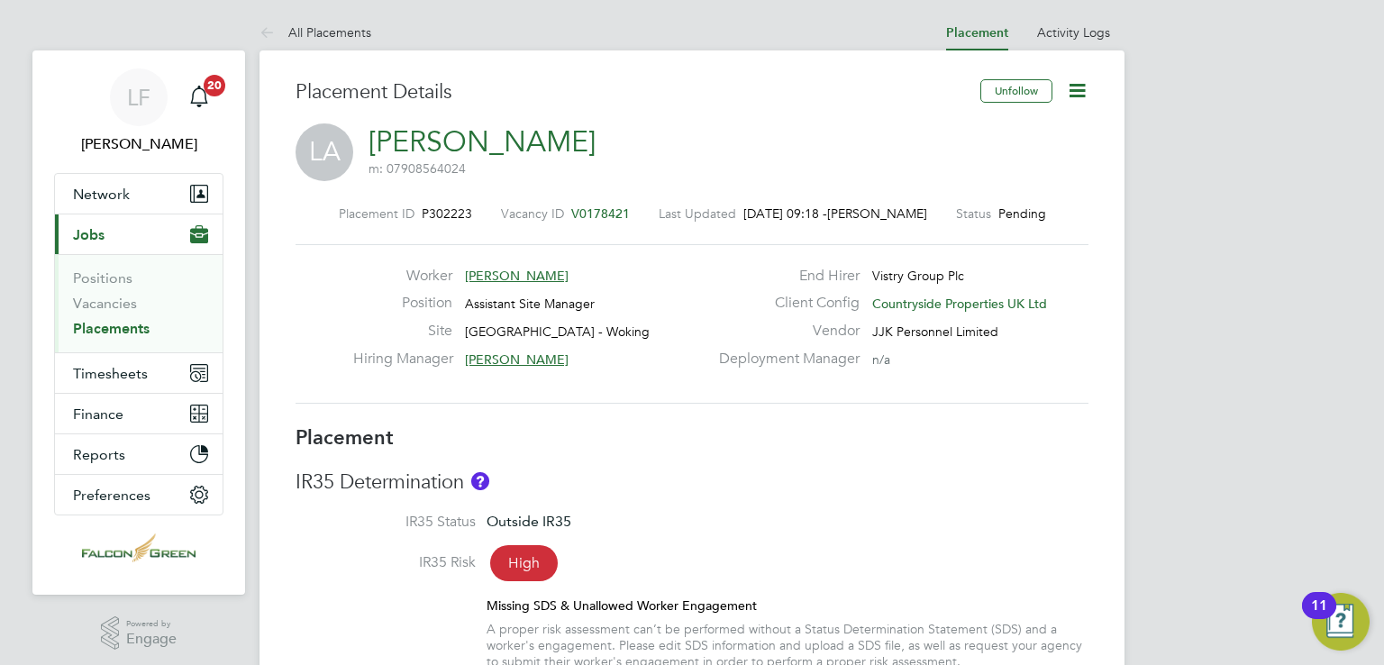
click at [1089, 95] on icon at bounding box center [1077, 90] width 23 height 23
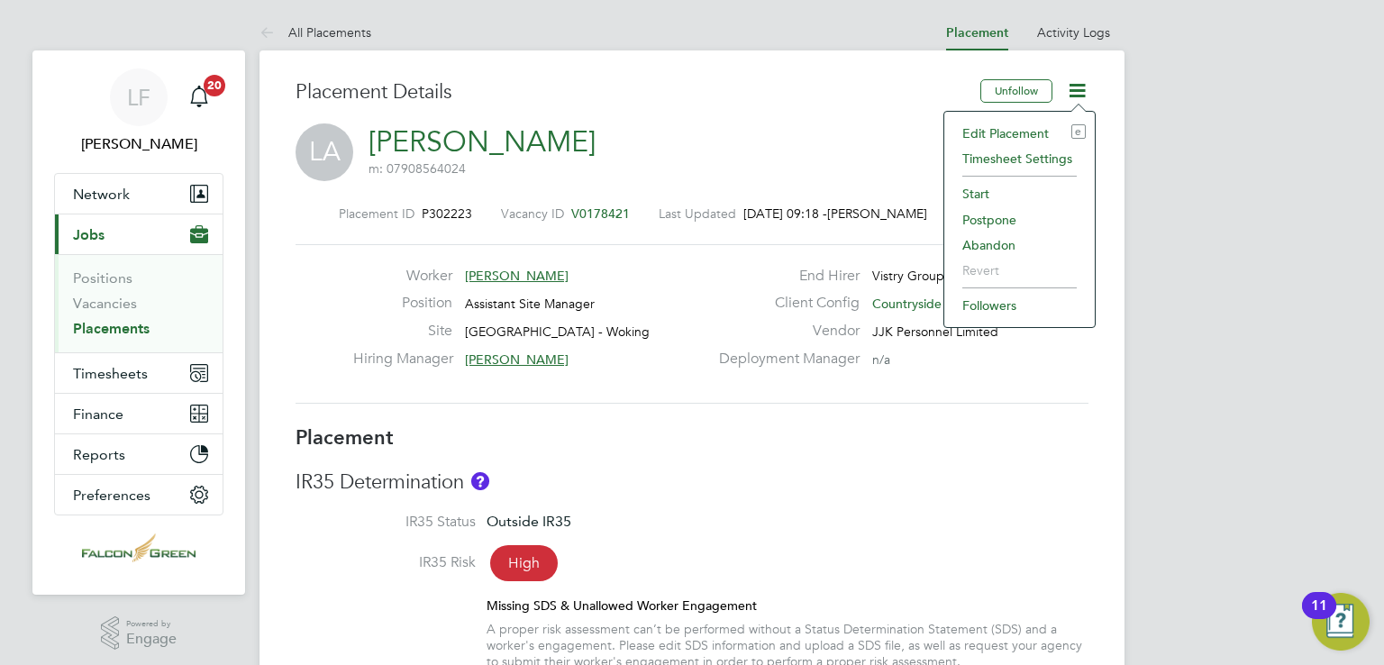
click at [1038, 156] on li "Timesheet Settings" at bounding box center [1019, 158] width 132 height 25
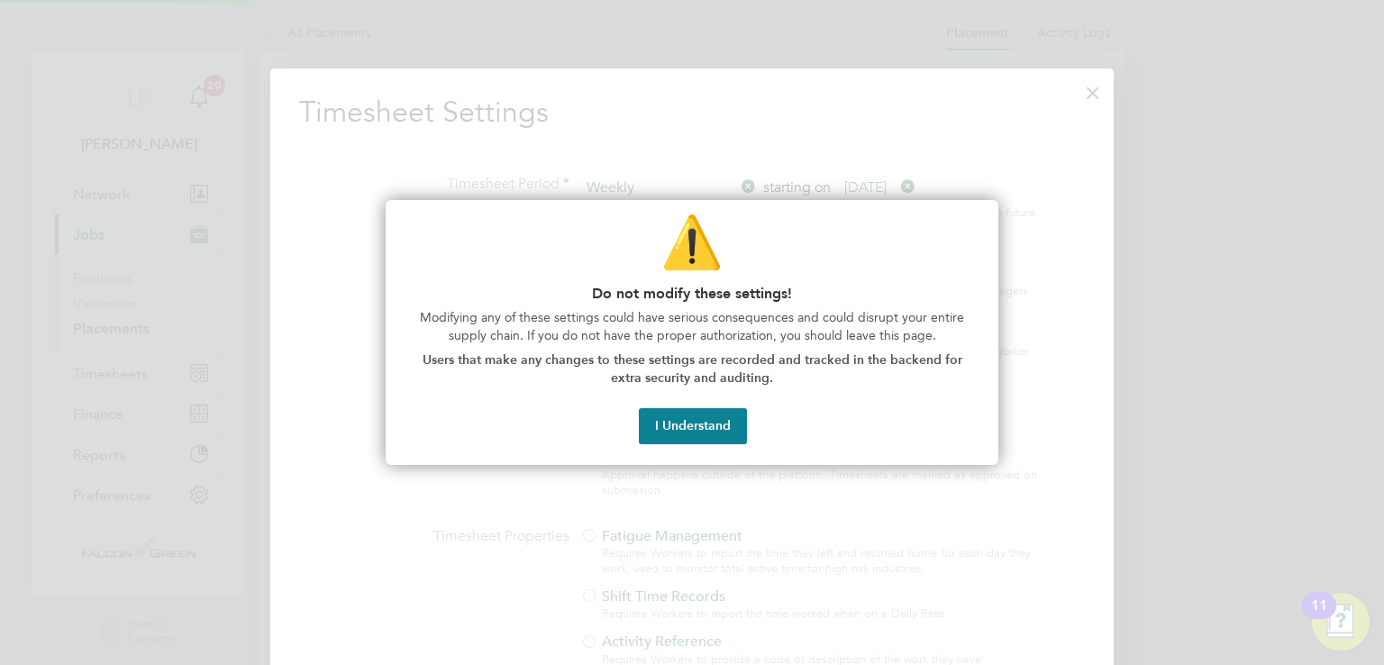
scroll to position [836, 844]
click at [671, 404] on div "⚠️ Do not modify these settings! Modifying any of these settings could have ser…" at bounding box center [692, 333] width 613 height 266
drag, startPoint x: 670, startPoint y: 411, endPoint x: 702, endPoint y: 295, distance: 120.7
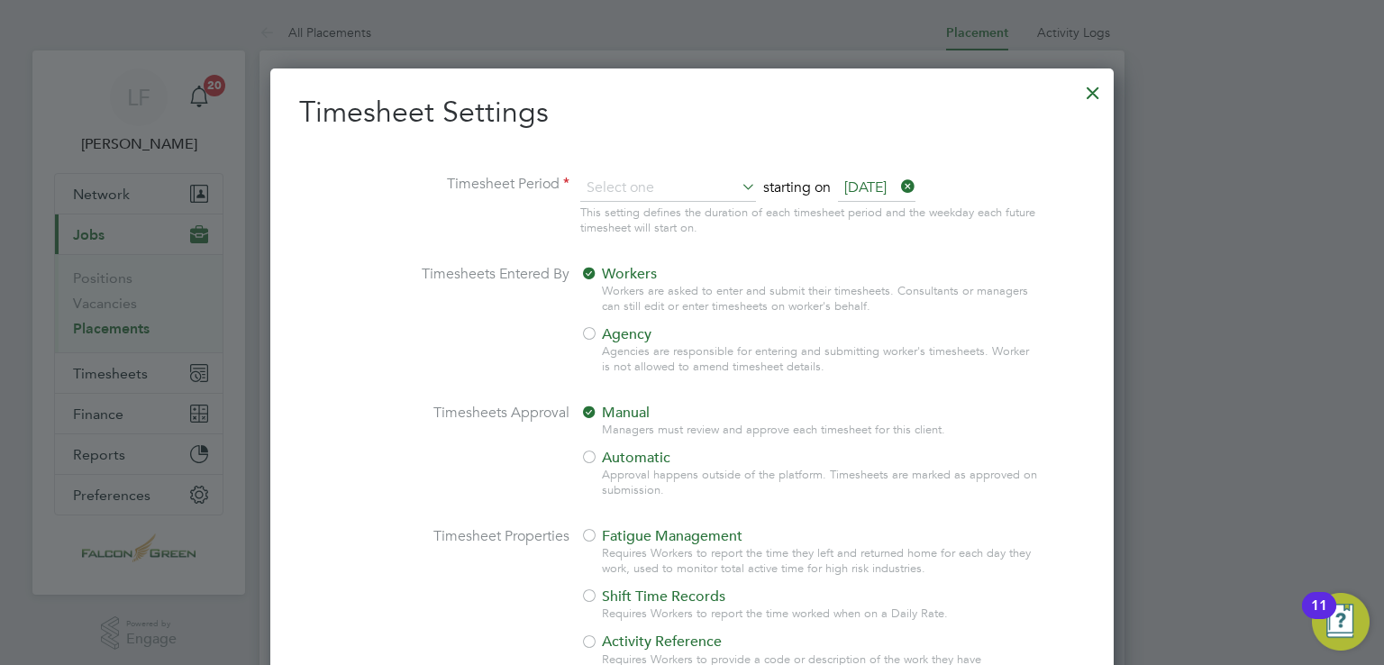
click at [1086, 95] on div at bounding box center [1093, 88] width 32 height 32
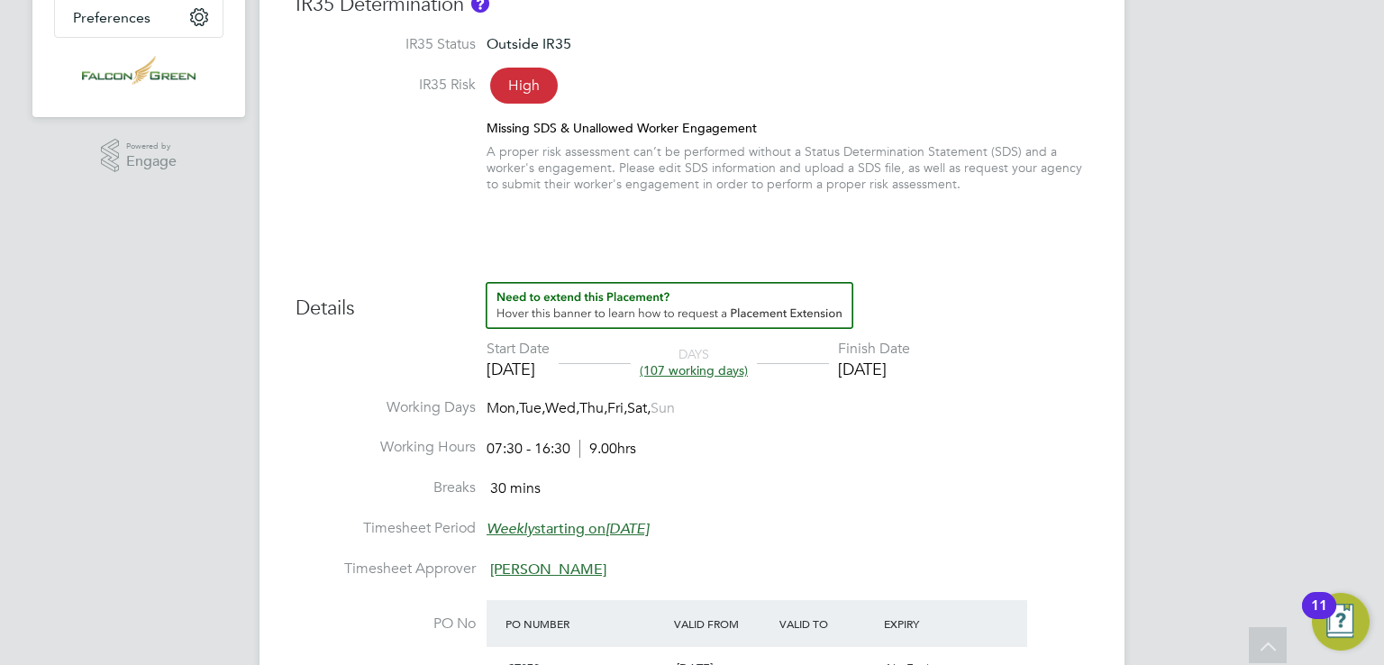
scroll to position [0, 0]
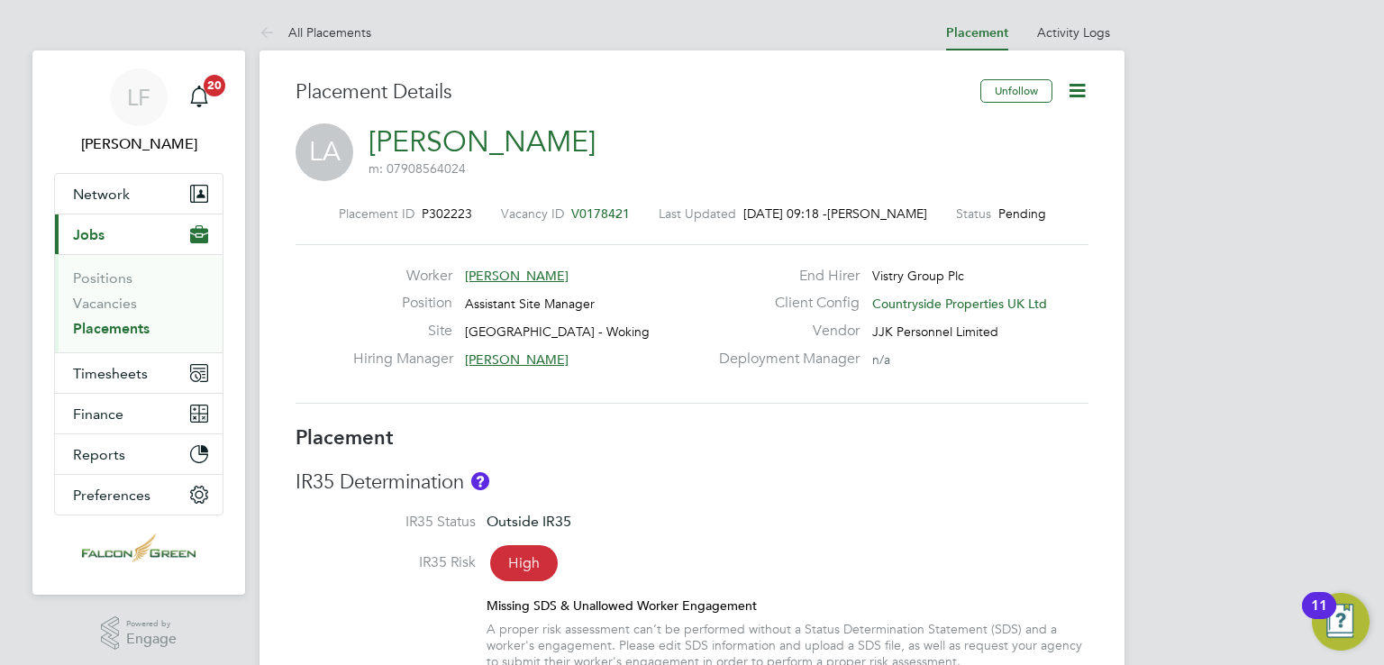
click at [516, 278] on span "[PERSON_NAME]" at bounding box center [517, 276] width 104 height 16
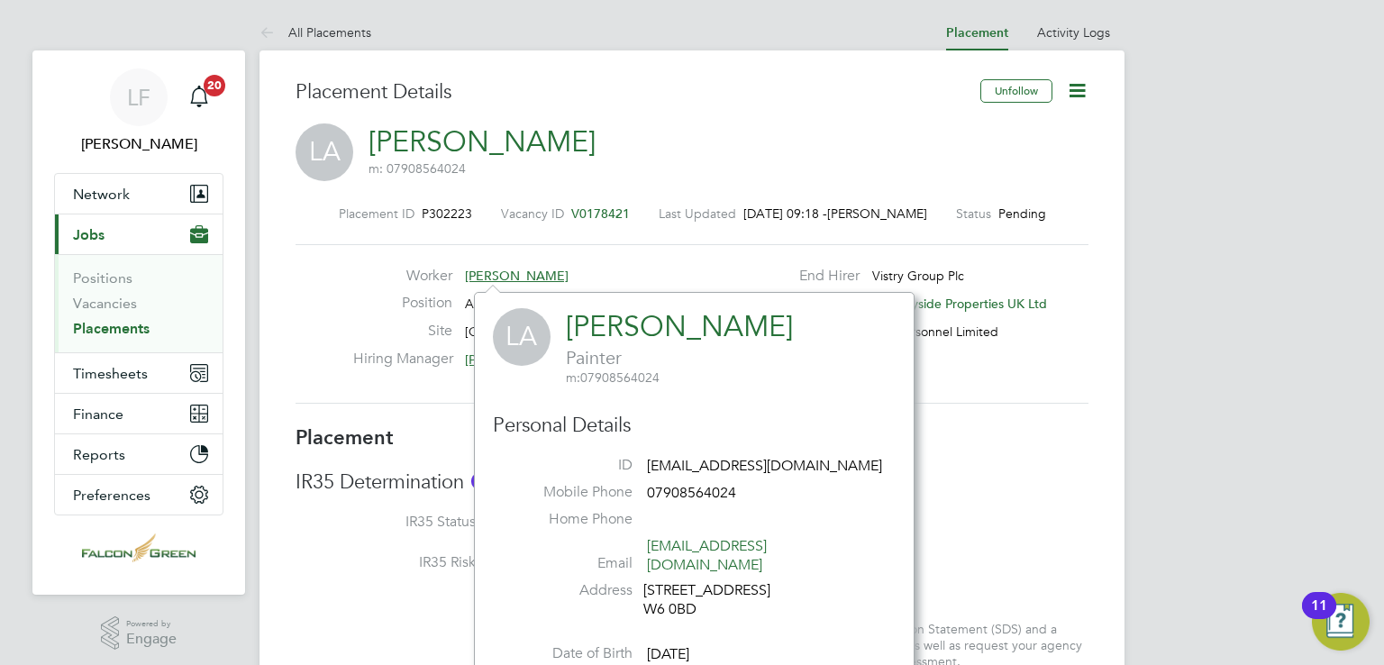
click at [398, 268] on label "Worker" at bounding box center [402, 276] width 99 height 19
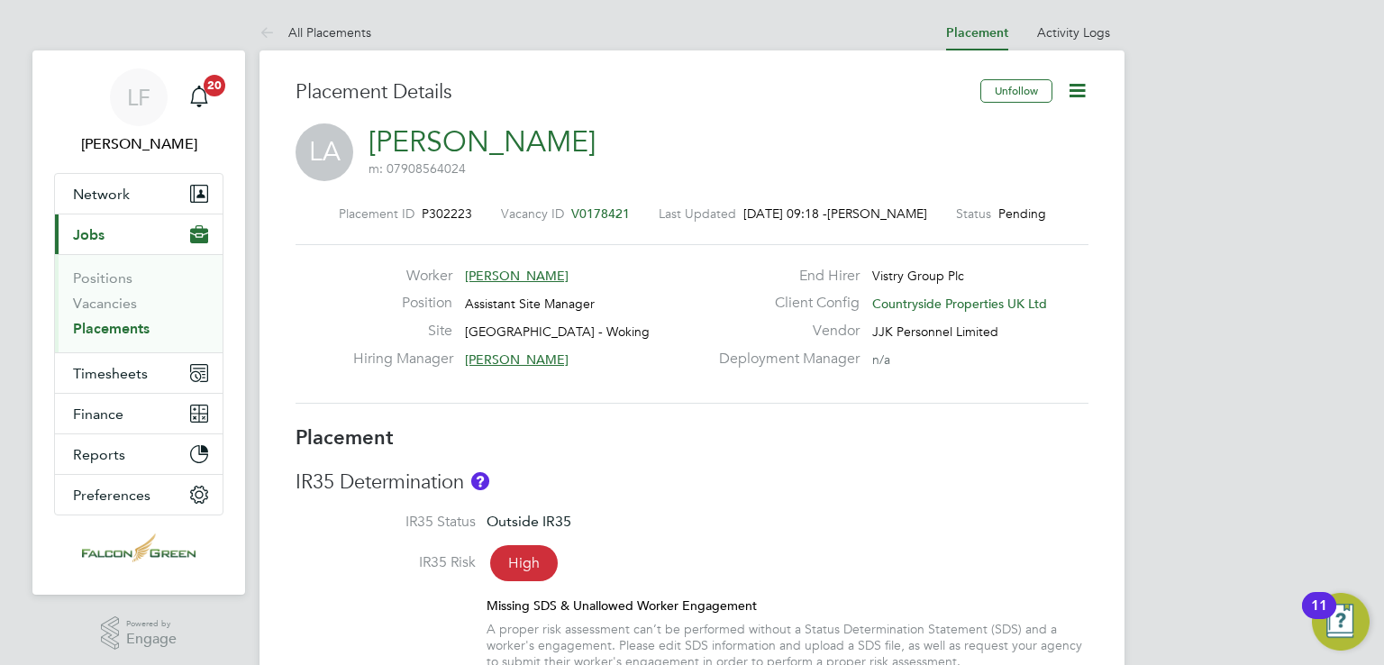
click at [1070, 95] on icon at bounding box center [1077, 90] width 23 height 23
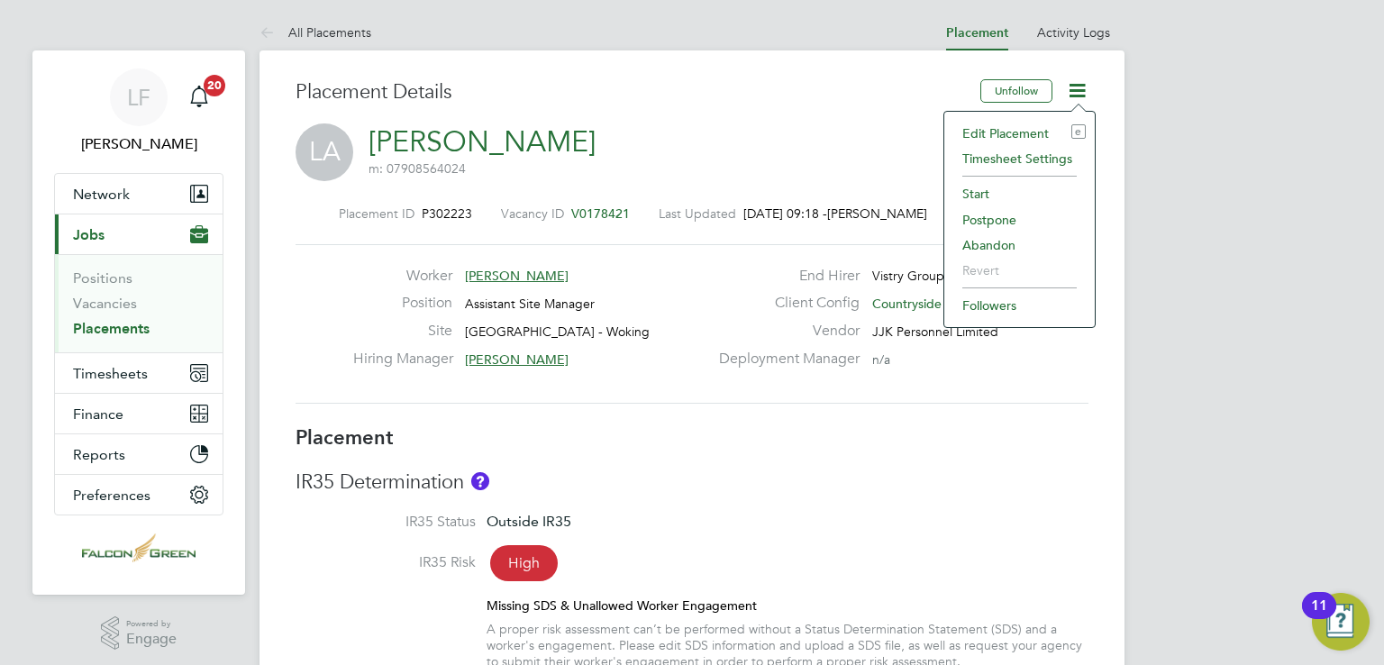
click at [1019, 124] on li "Edit Placement e" at bounding box center [1019, 133] width 132 height 25
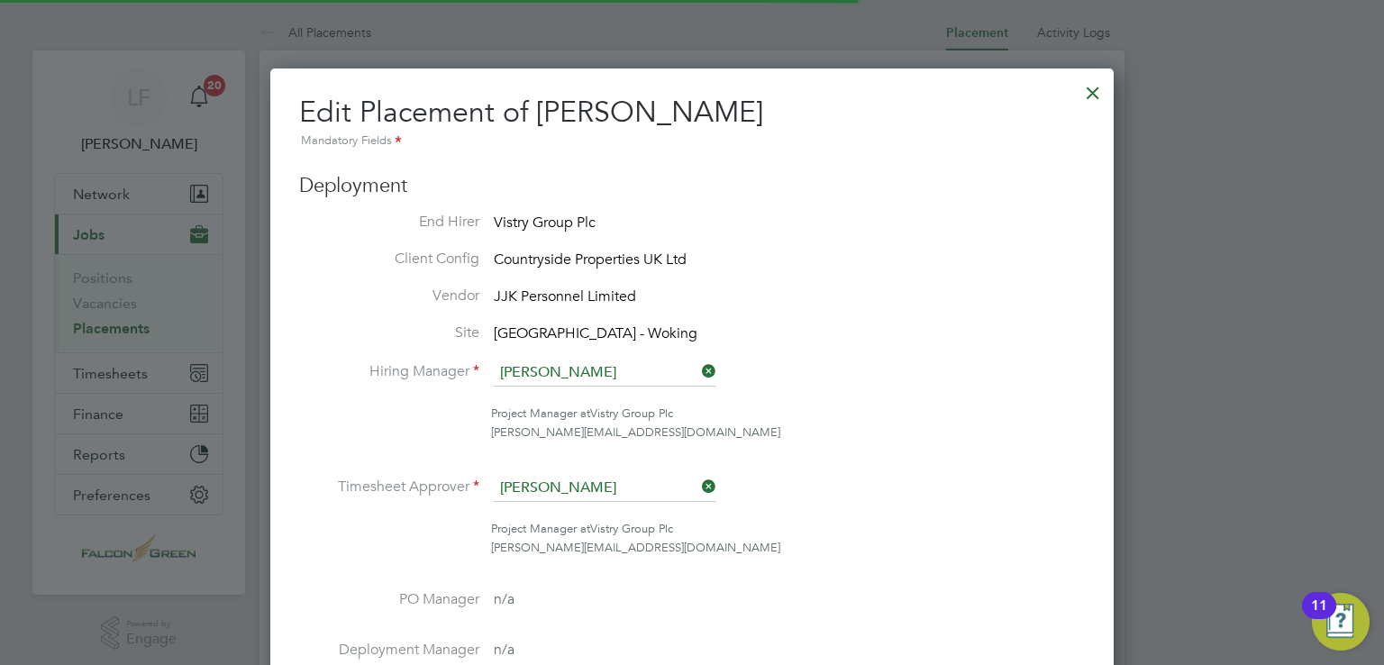
scroll to position [23, 787]
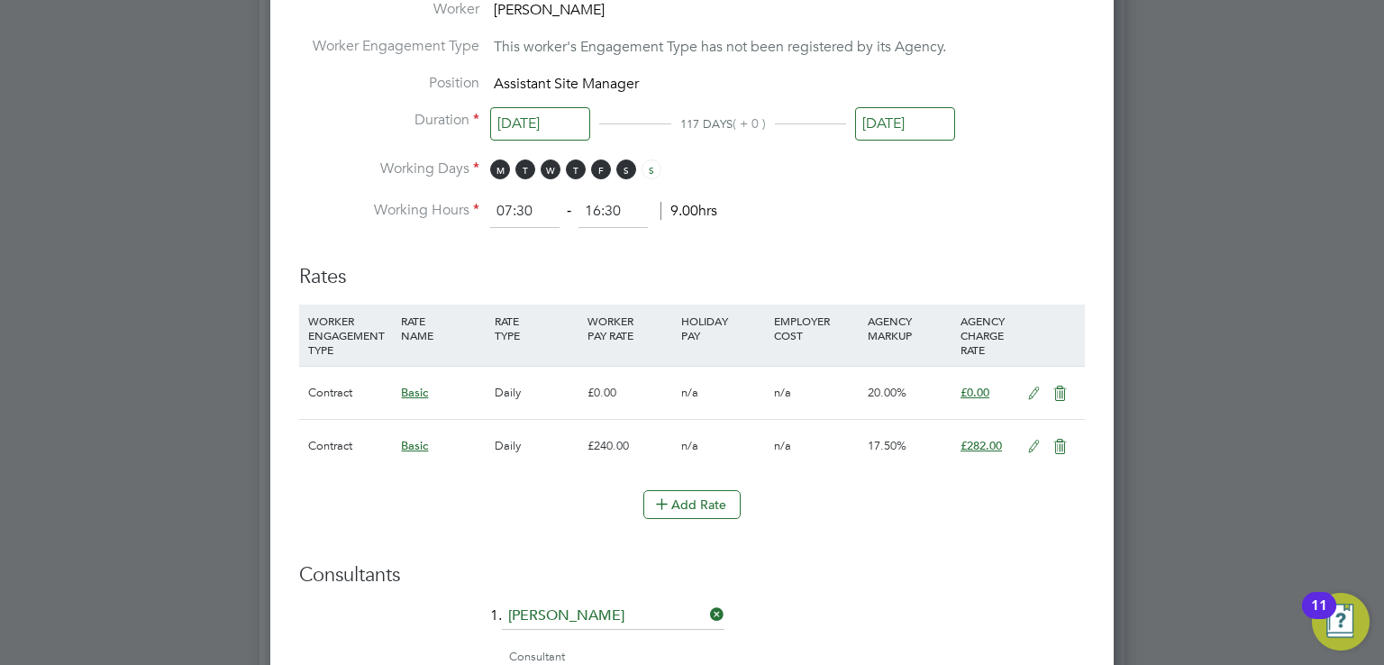
click at [1054, 393] on icon at bounding box center [1060, 394] width 23 height 14
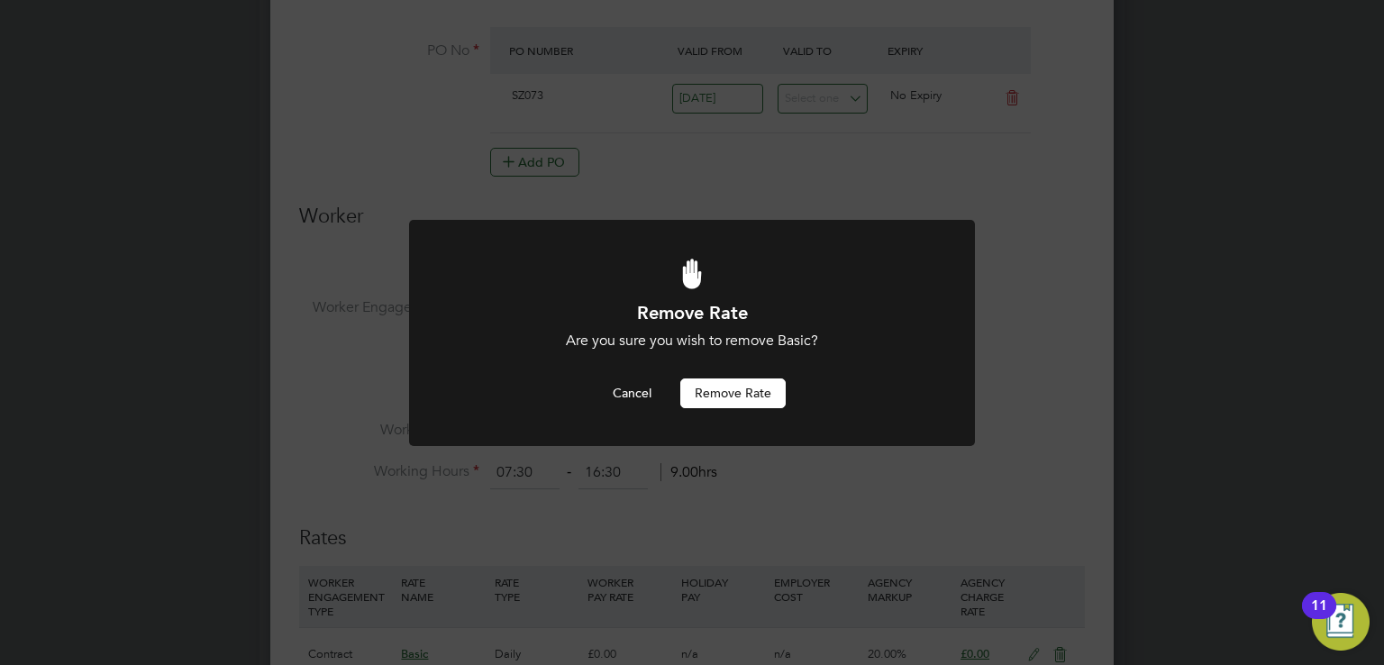
click at [746, 379] on button "Remove rate" at bounding box center [732, 393] width 105 height 29
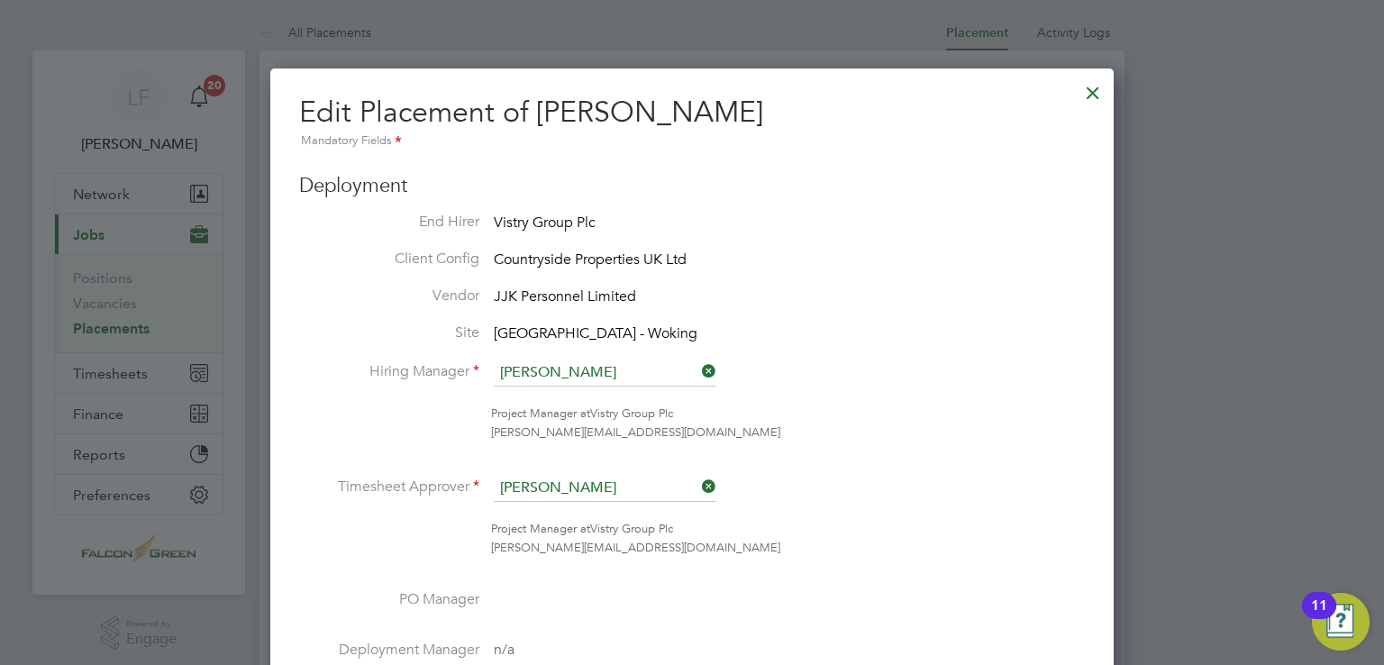
click at [1092, 98] on div at bounding box center [1093, 88] width 32 height 32
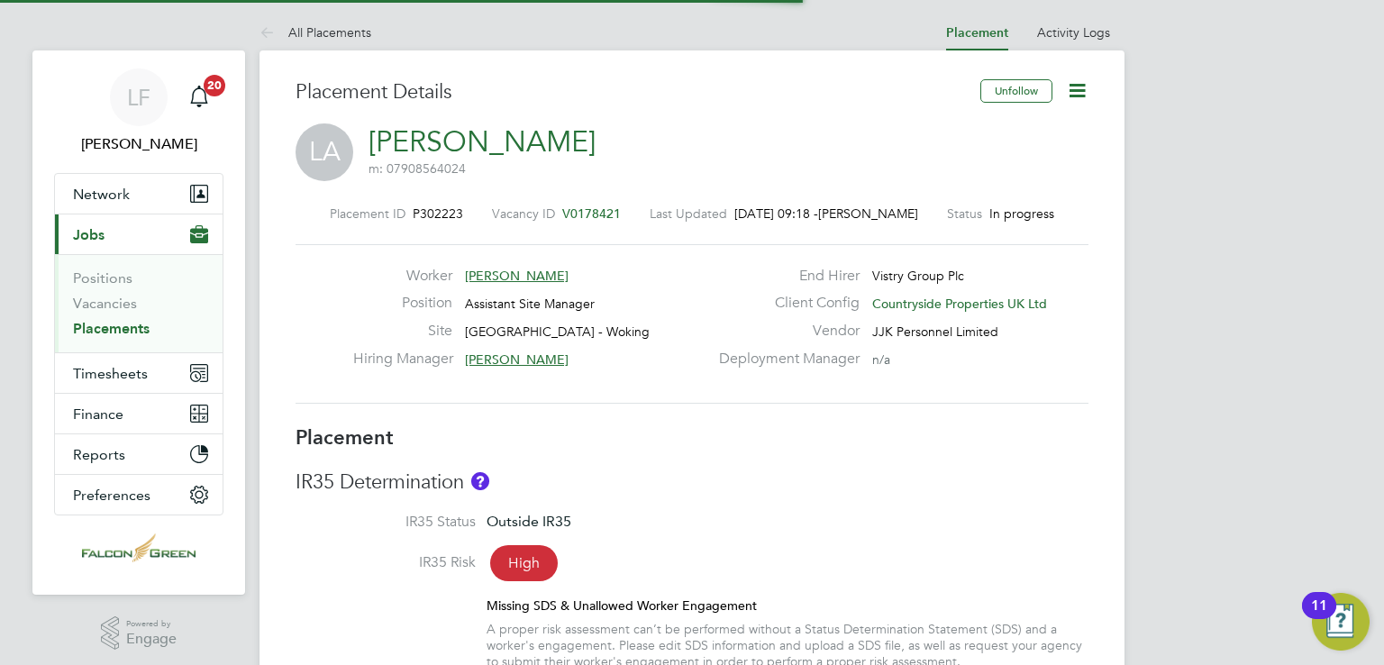
click at [1077, 105] on div "Unfollow" at bounding box center [1028, 99] width 122 height 41
click at [1076, 96] on icon at bounding box center [1077, 90] width 23 height 23
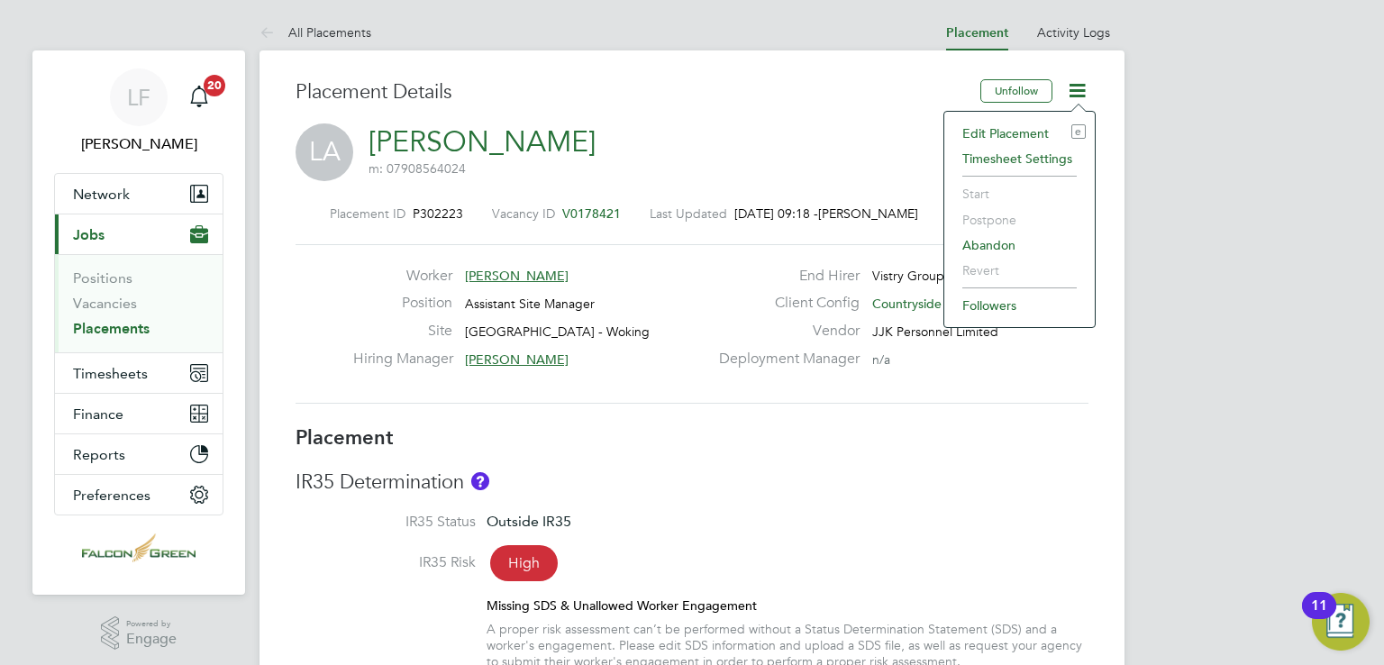
click at [1033, 129] on li "Edit Placement e" at bounding box center [1019, 133] width 132 height 25
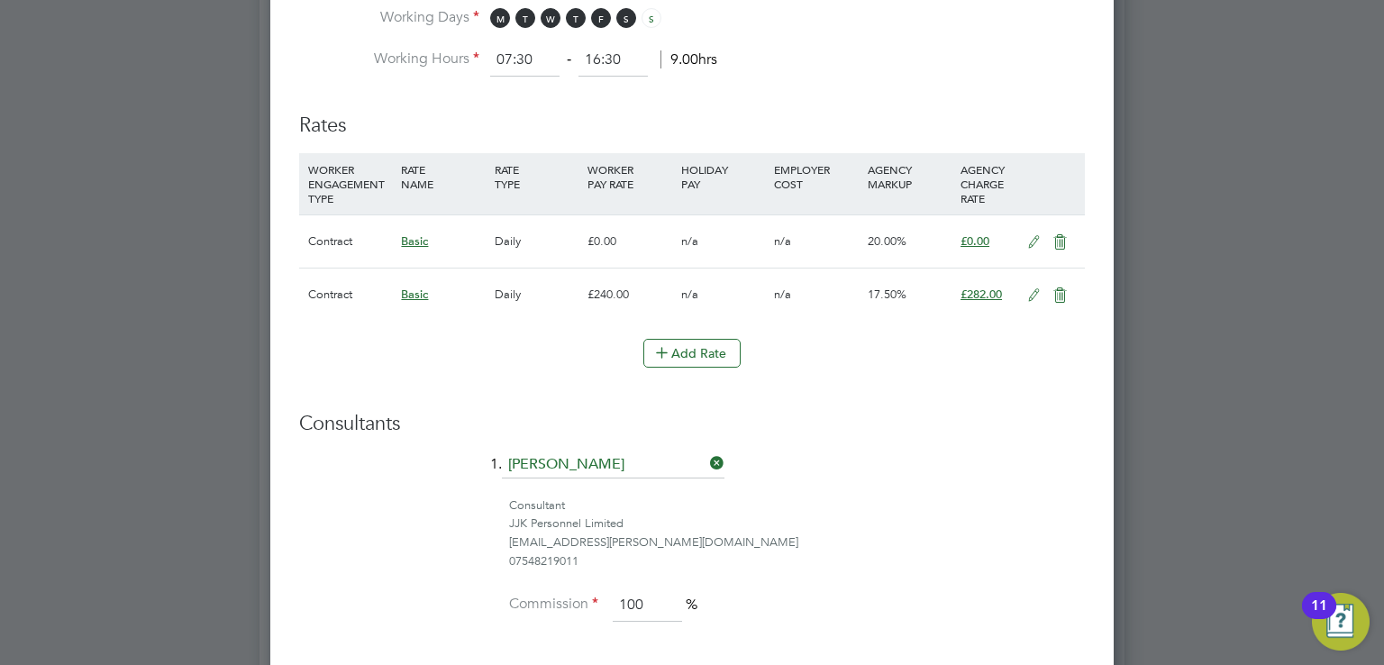
click at [1029, 245] on icon at bounding box center [1034, 242] width 23 height 14
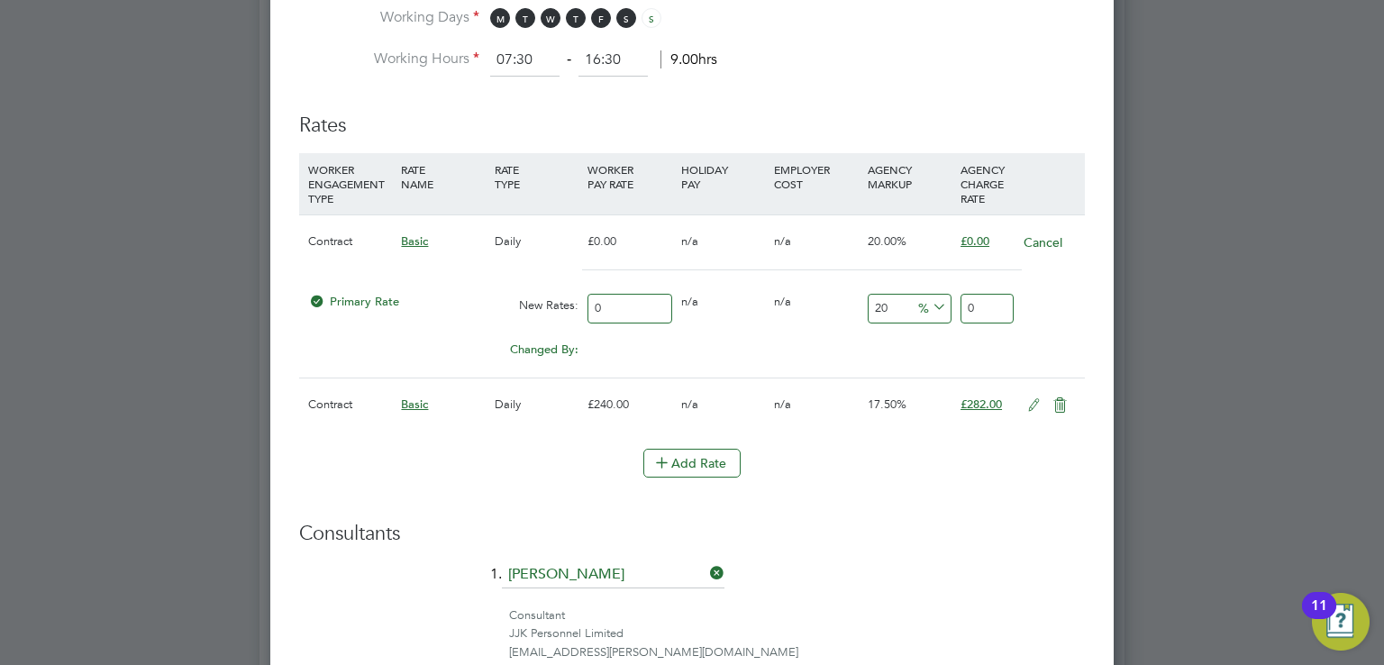
click at [634, 307] on input "0" at bounding box center [630, 309] width 84 height 30
type input "2"
type input "2.4"
type input "24"
type input "28.8"
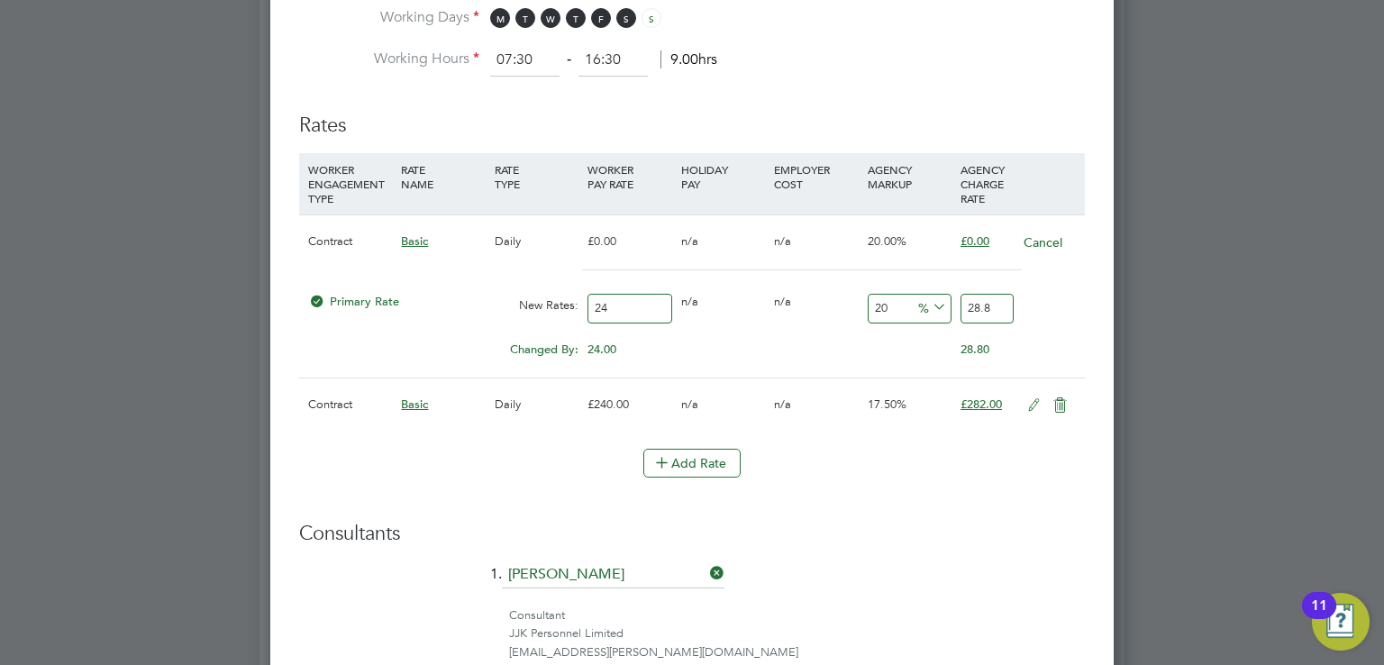
type input "240"
type input "288"
type input "240"
type input "1"
type input "242.4"
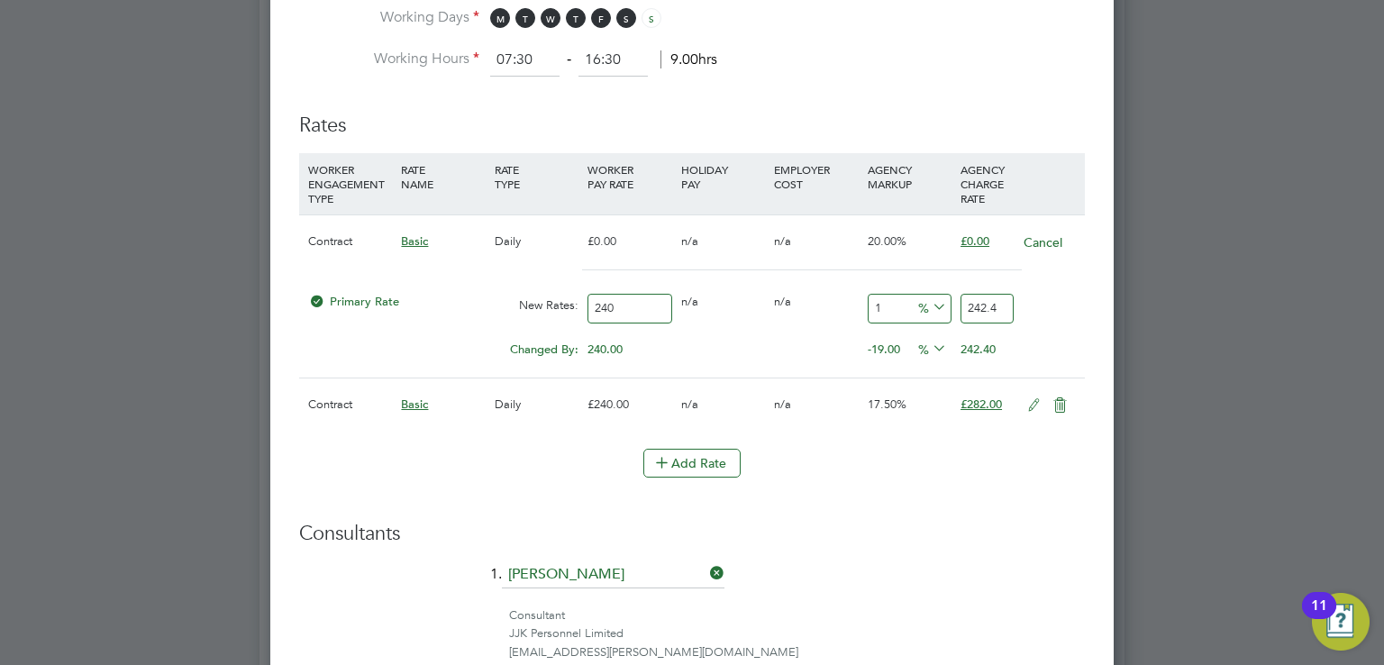
type input "17"
type input "280.8"
type input "17.5"
type input "282"
type input "17.5"
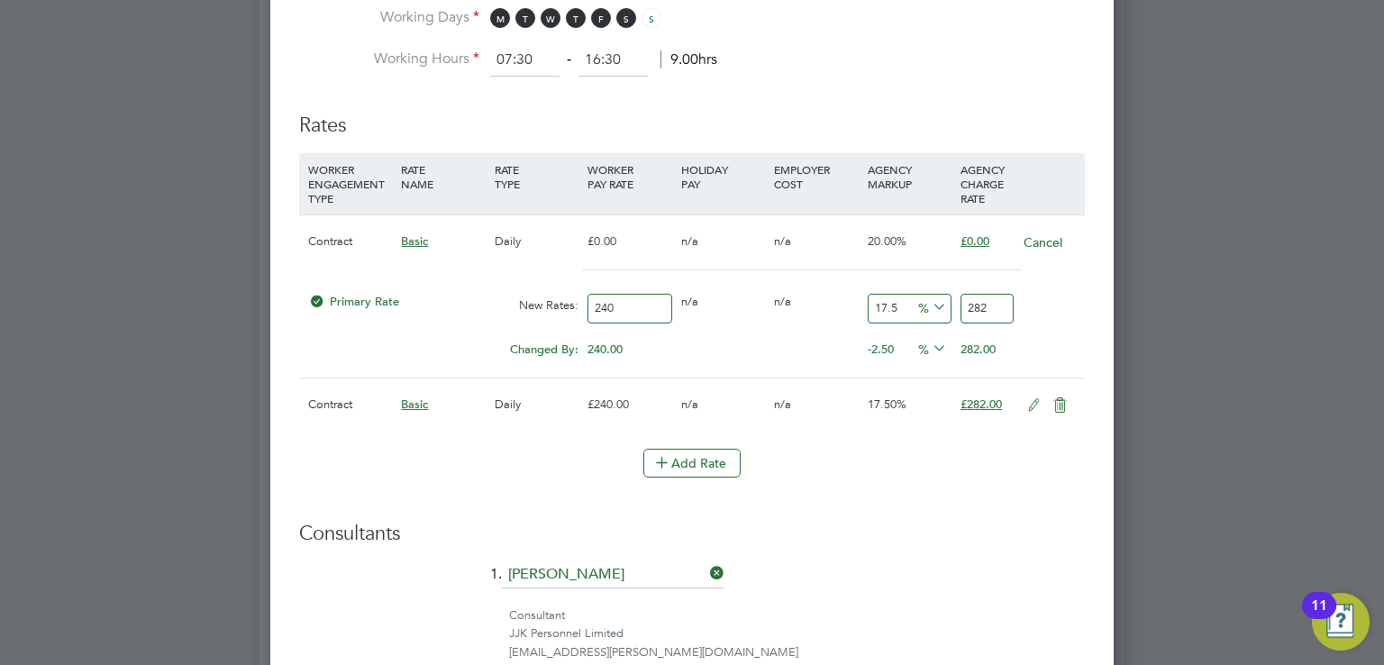
click at [925, 527] on h3 "Consultants" at bounding box center [692, 534] width 786 height 26
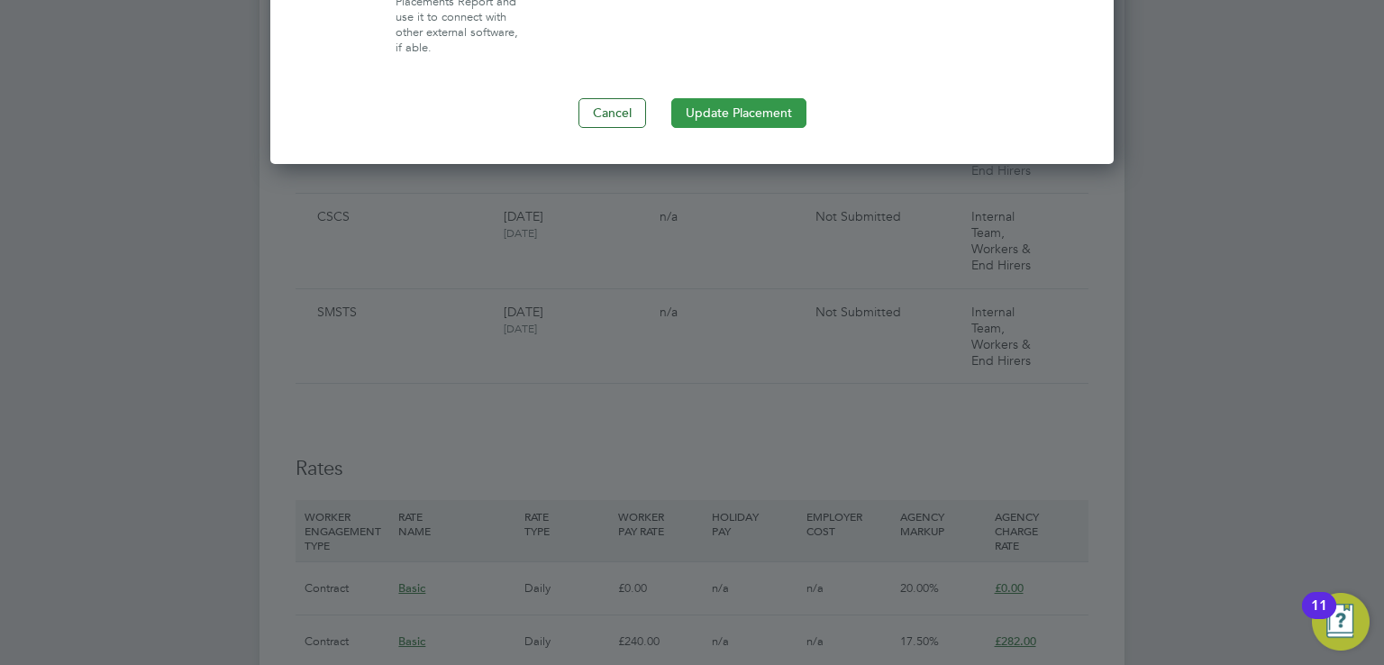
click at [724, 107] on button "Update Placement" at bounding box center [738, 112] width 135 height 29
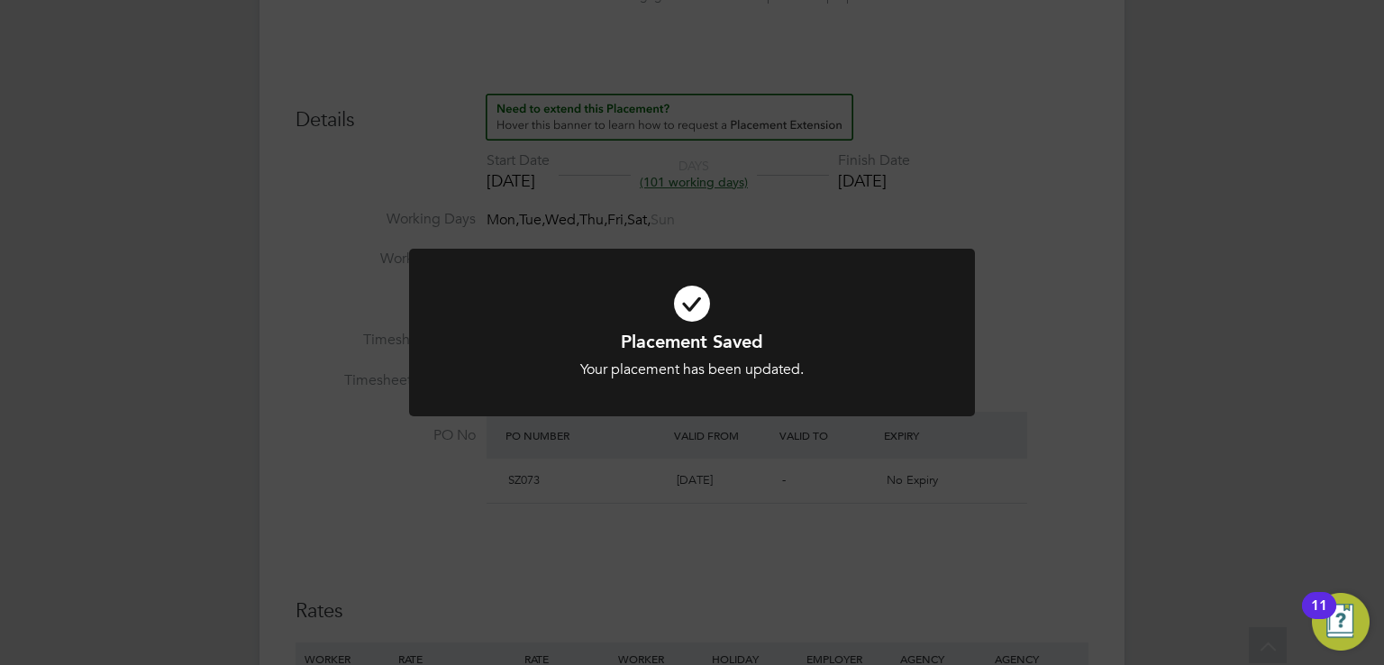
click at [316, 354] on div "Placement Saved Your placement has been updated. Cancel Okay" at bounding box center [692, 332] width 1384 height 665
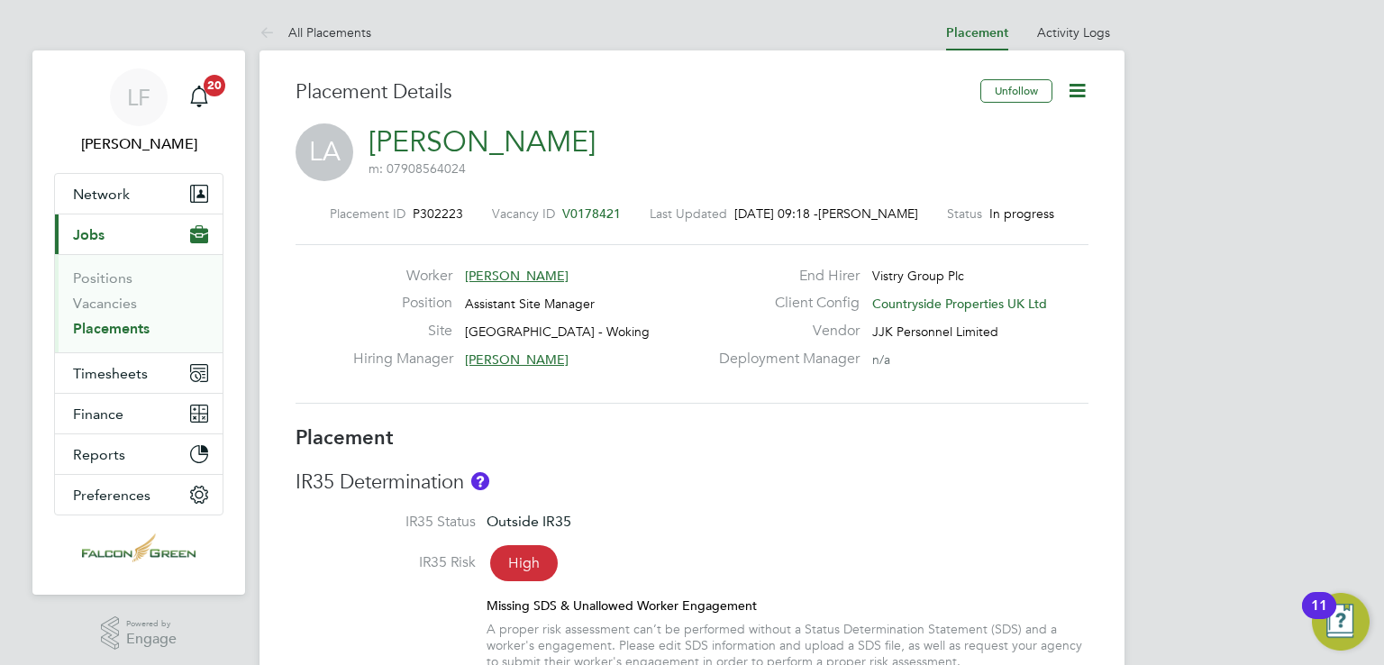
click at [1077, 86] on icon at bounding box center [1077, 90] width 23 height 23
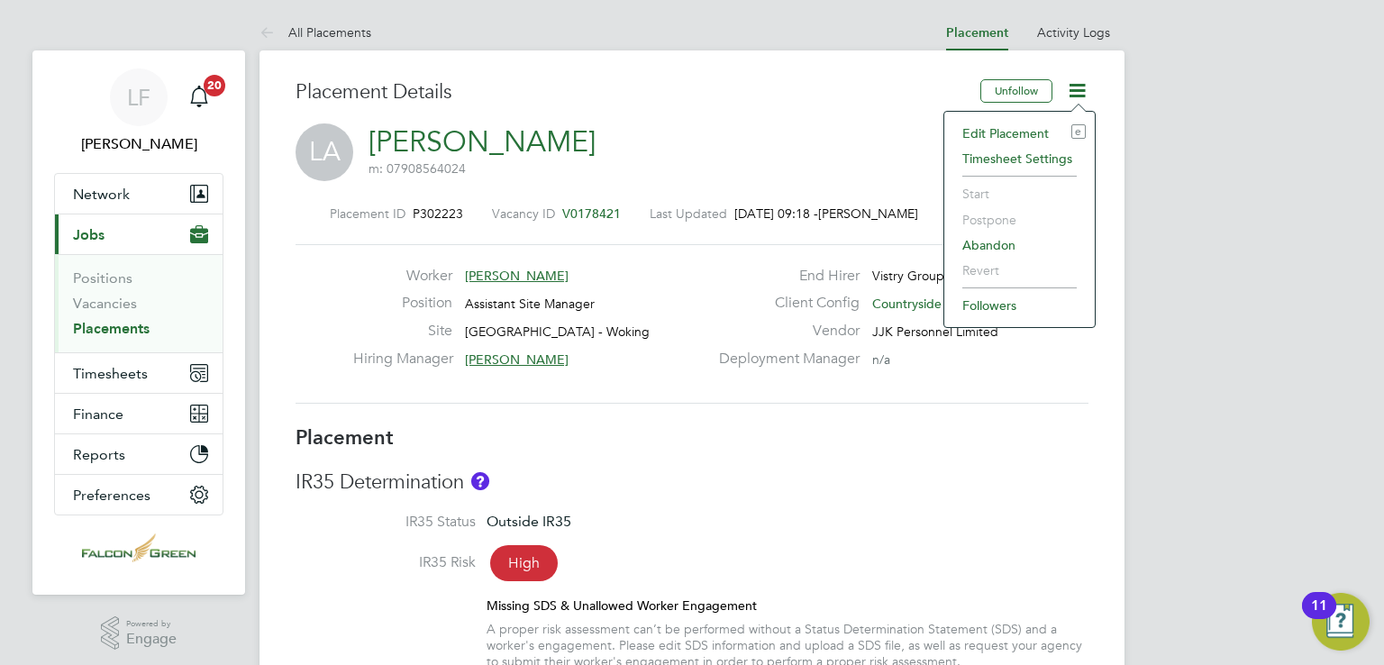
click at [1004, 131] on li "Edit Placement e" at bounding box center [1019, 133] width 132 height 25
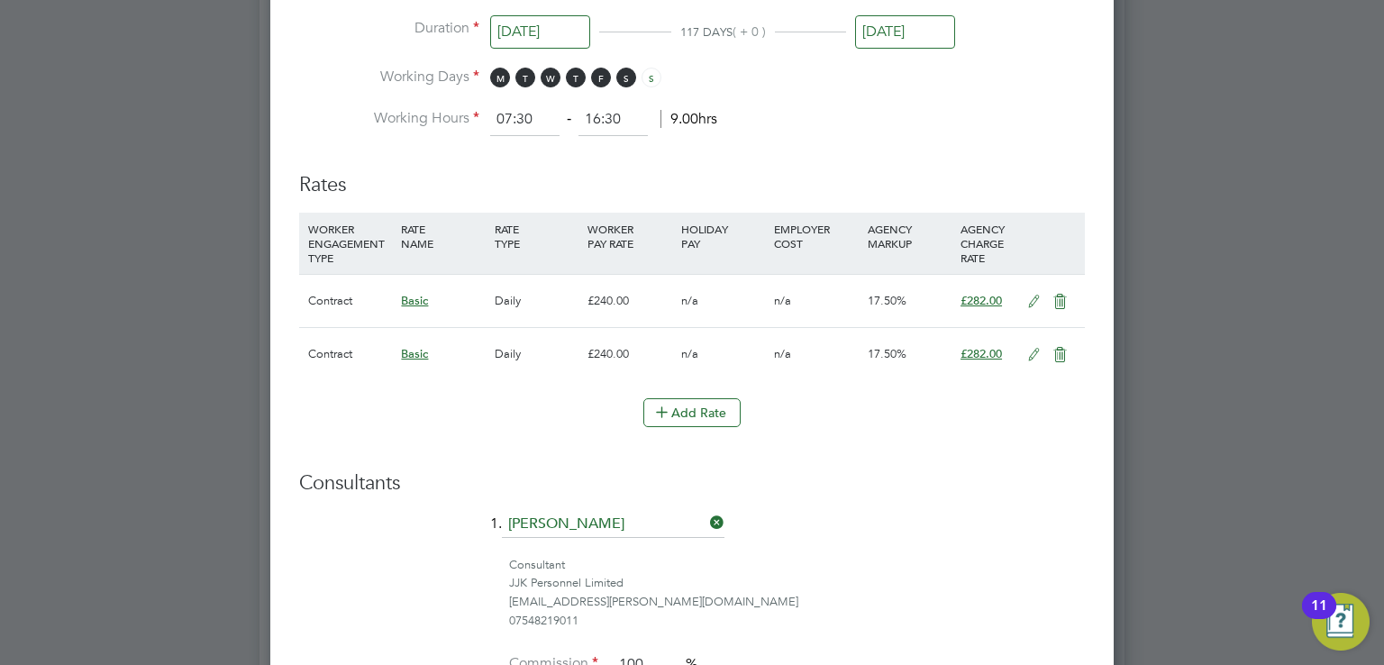
click at [1058, 351] on icon at bounding box center [1060, 355] width 23 height 14
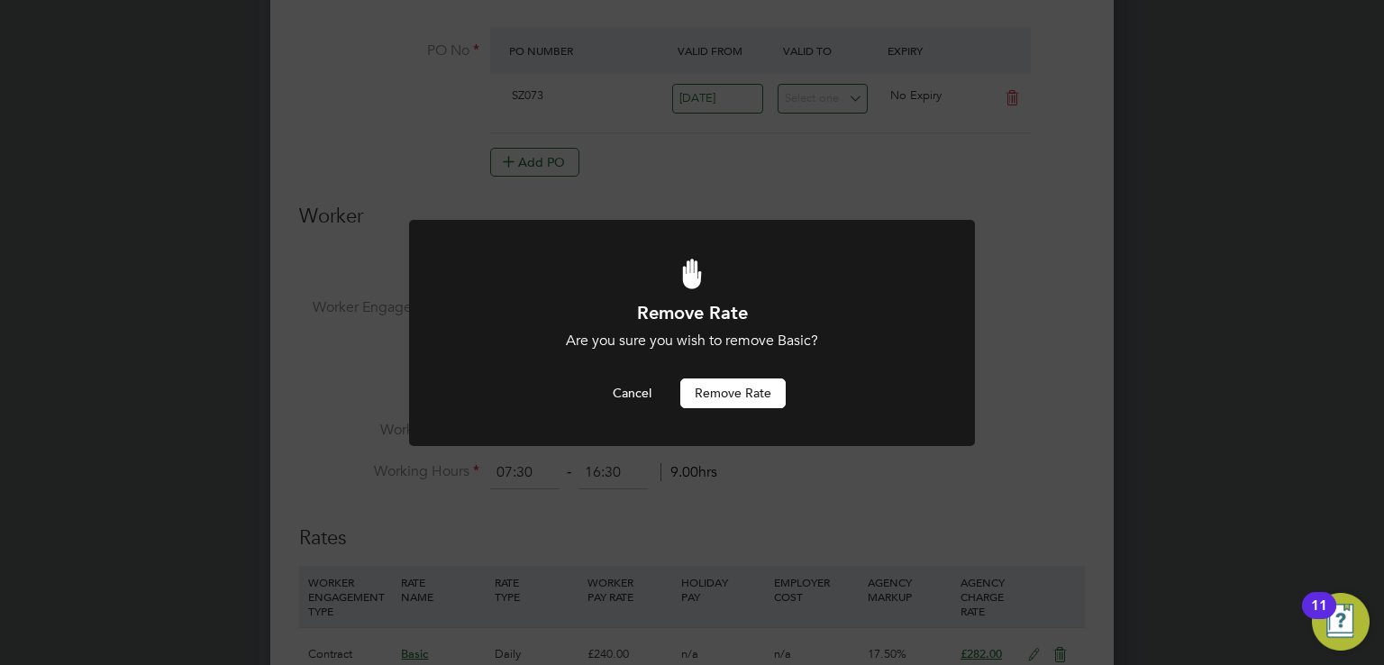
click at [739, 401] on button "Remove rate" at bounding box center [732, 393] width 105 height 29
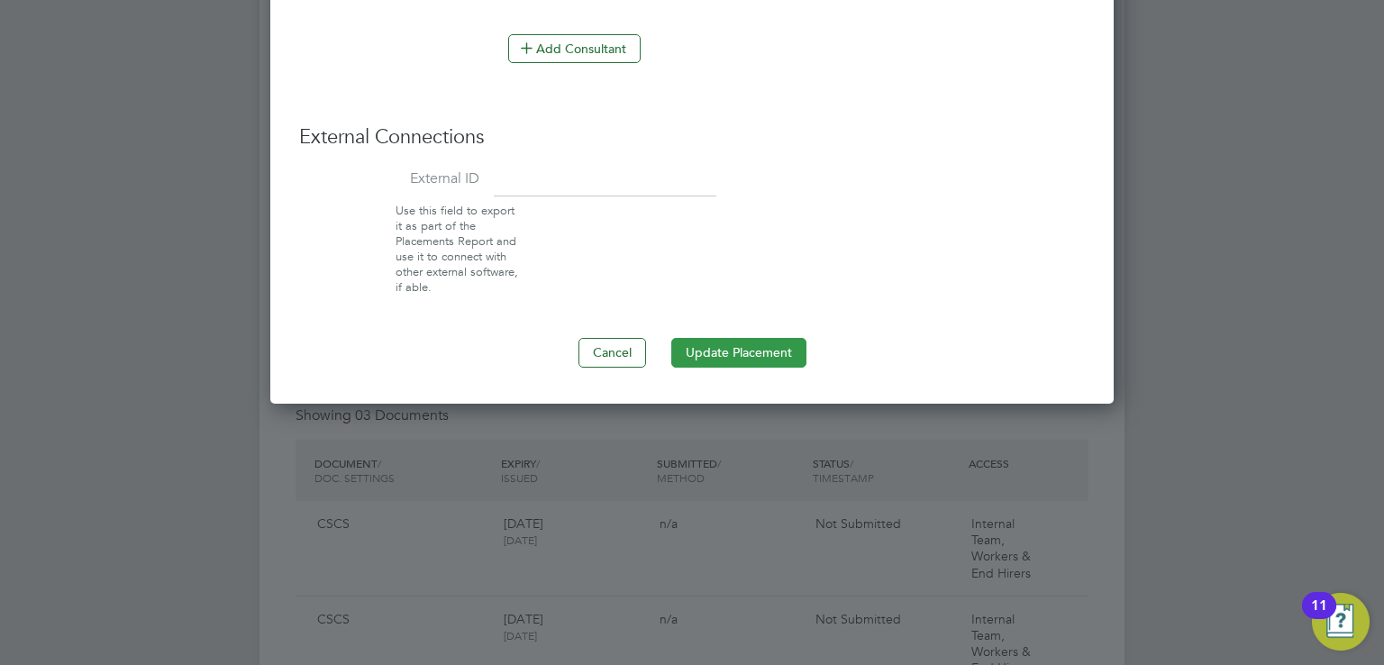
click at [731, 340] on button "Update Placement" at bounding box center [738, 352] width 135 height 29
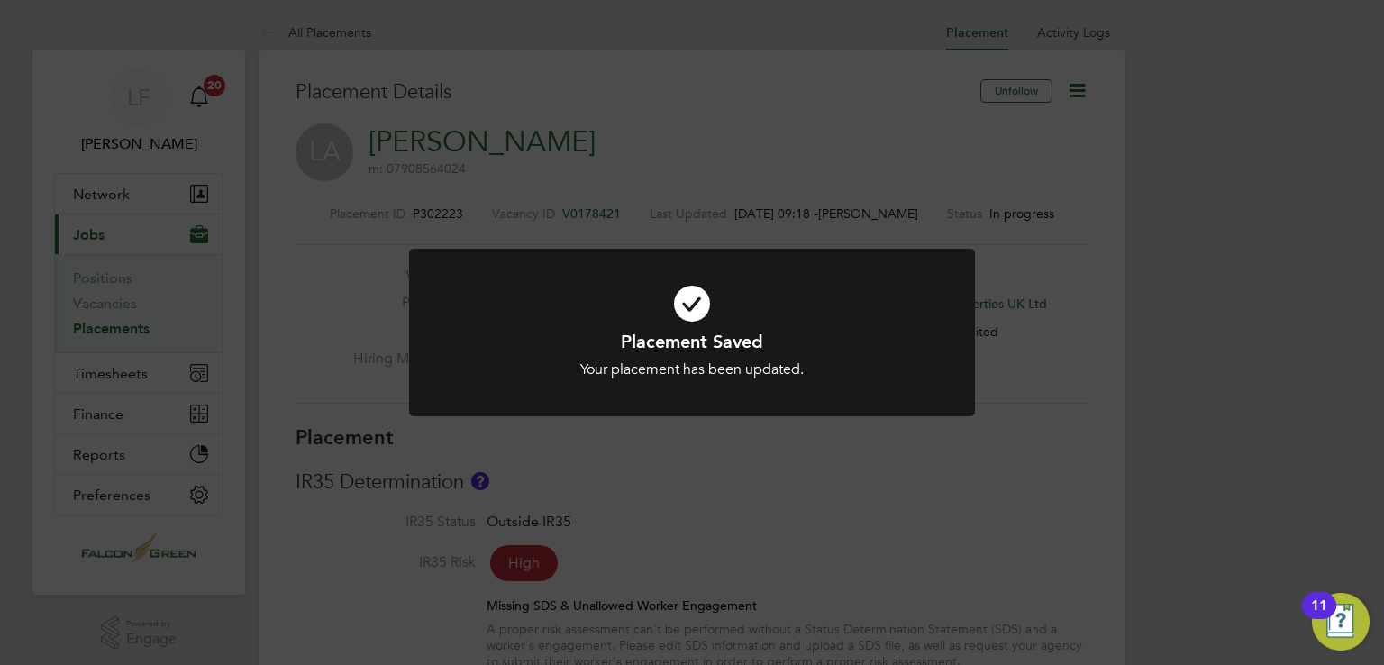
click at [341, 218] on div "Placement Saved Your placement has been updated. Cancel Okay" at bounding box center [692, 332] width 1384 height 665
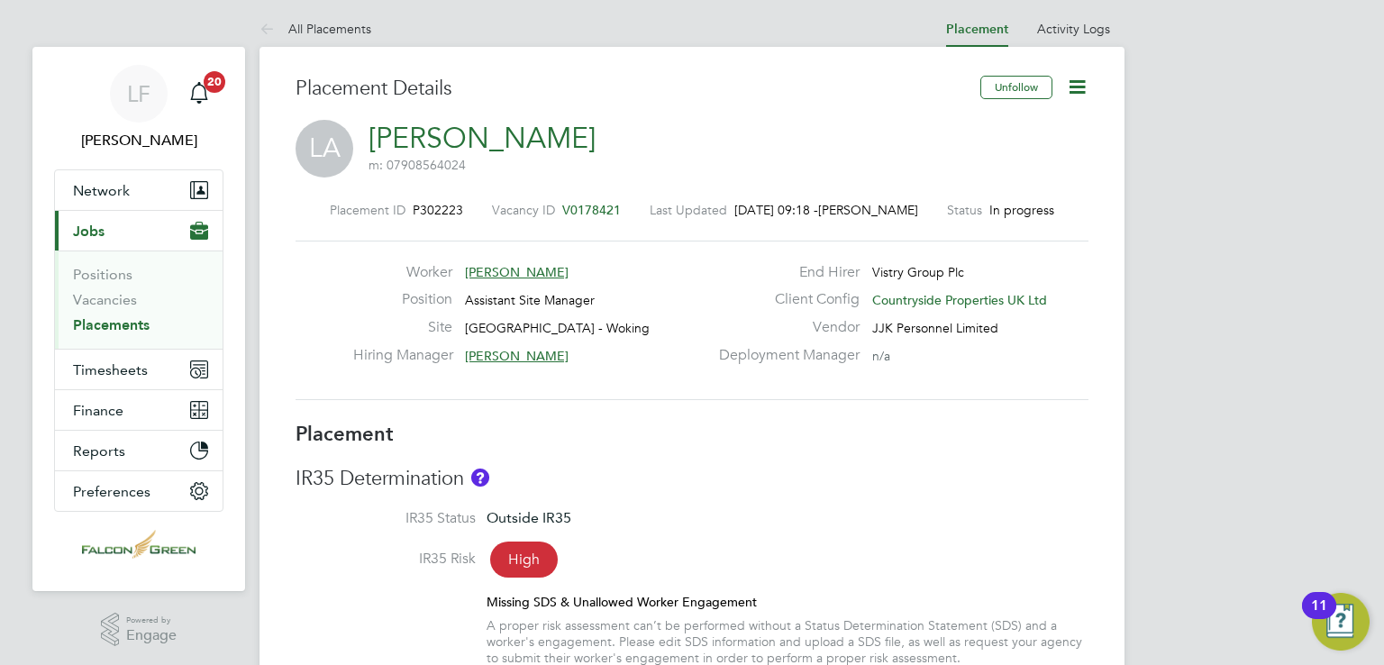
click at [1082, 84] on icon at bounding box center [1077, 87] width 23 height 23
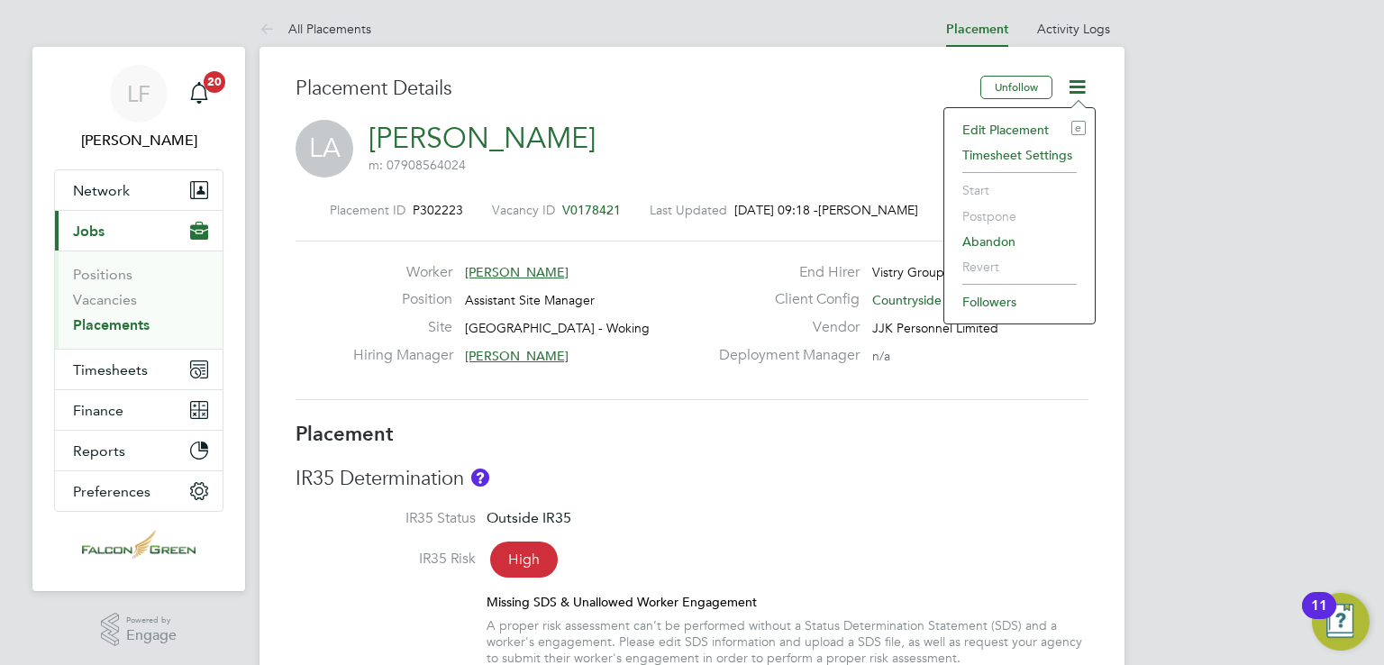
click at [1013, 126] on li "Edit Placement e" at bounding box center [1019, 129] width 132 height 25
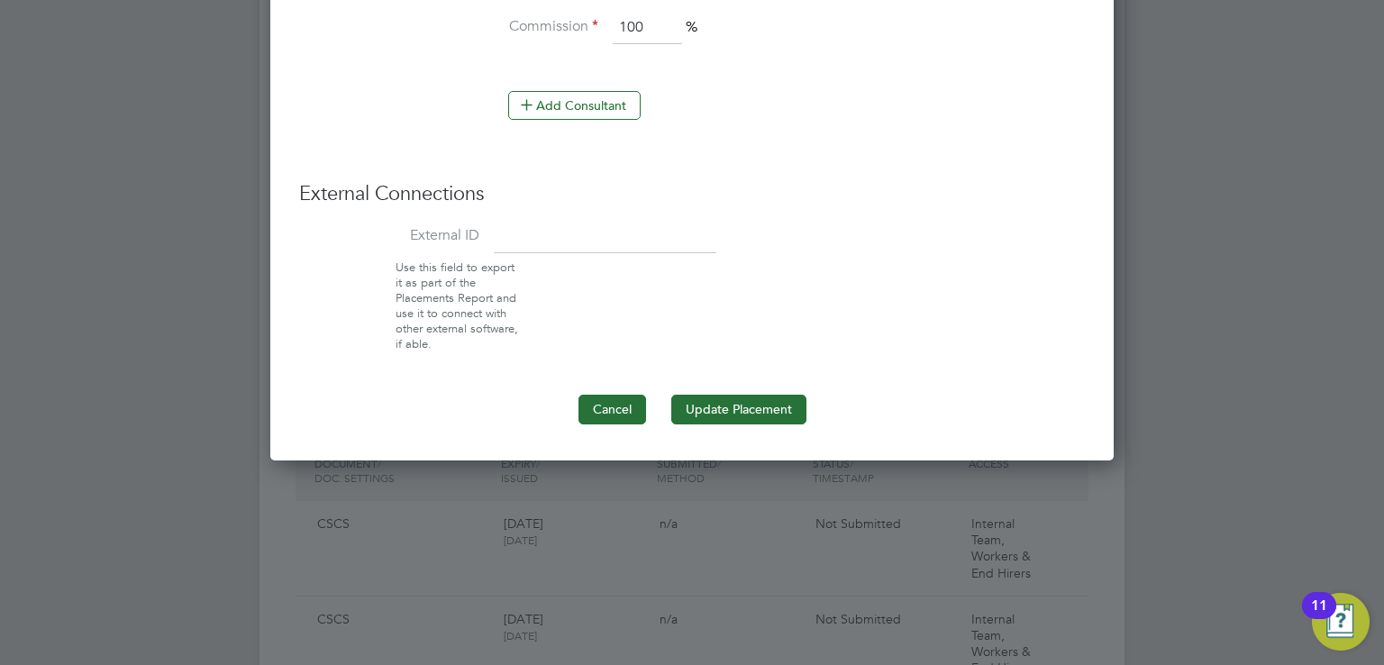
click at [589, 398] on button "Cancel" at bounding box center [613, 409] width 68 height 29
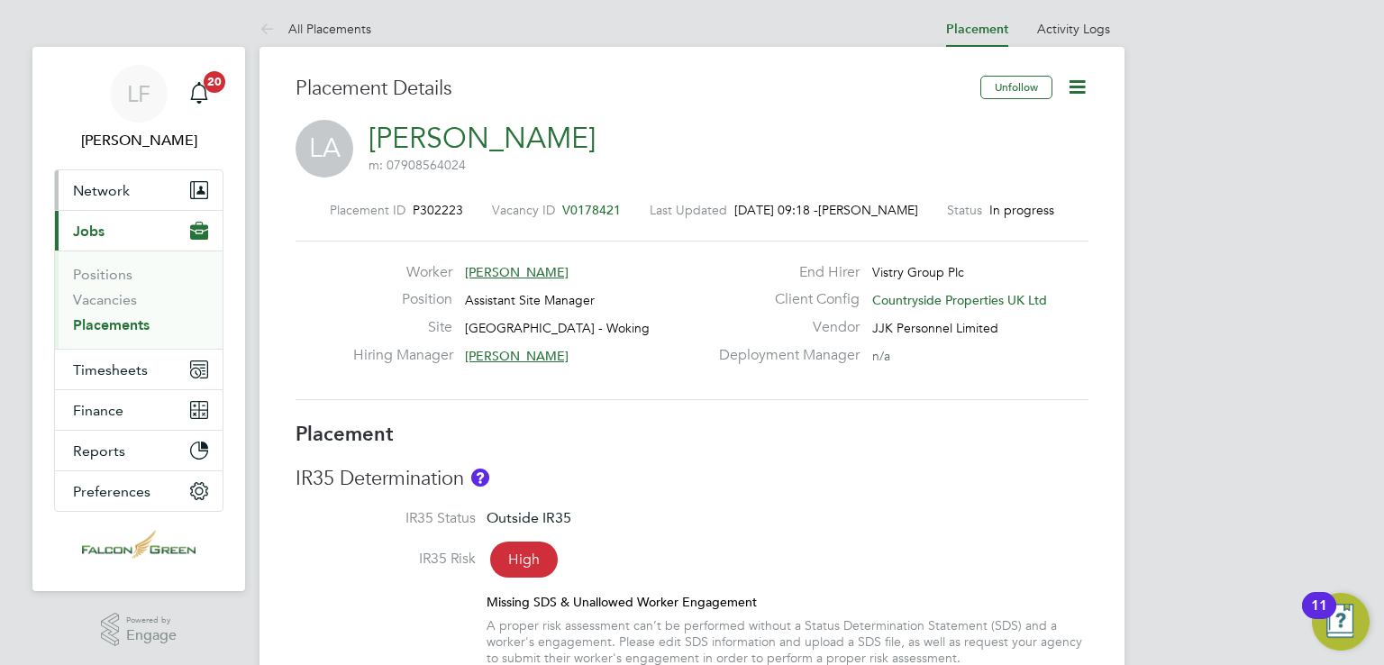
click at [132, 194] on button "Network" at bounding box center [139, 190] width 168 height 40
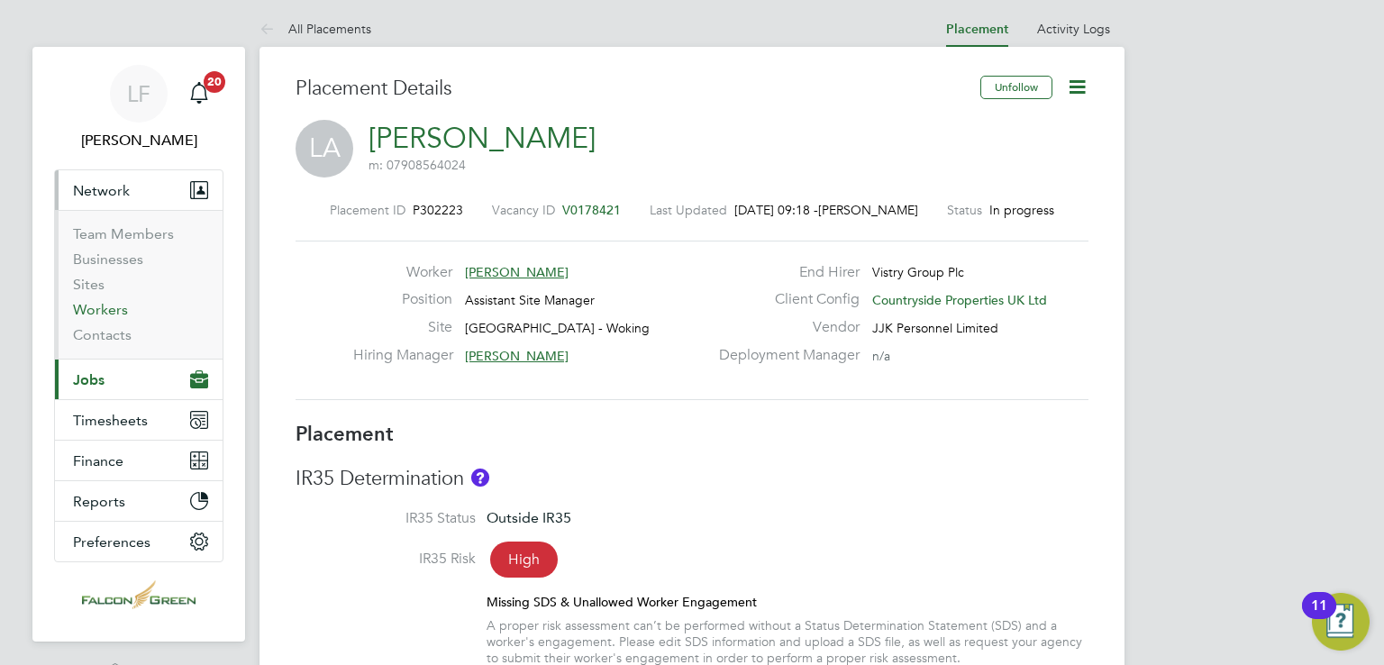
click at [105, 304] on link "Workers" at bounding box center [100, 309] width 55 height 17
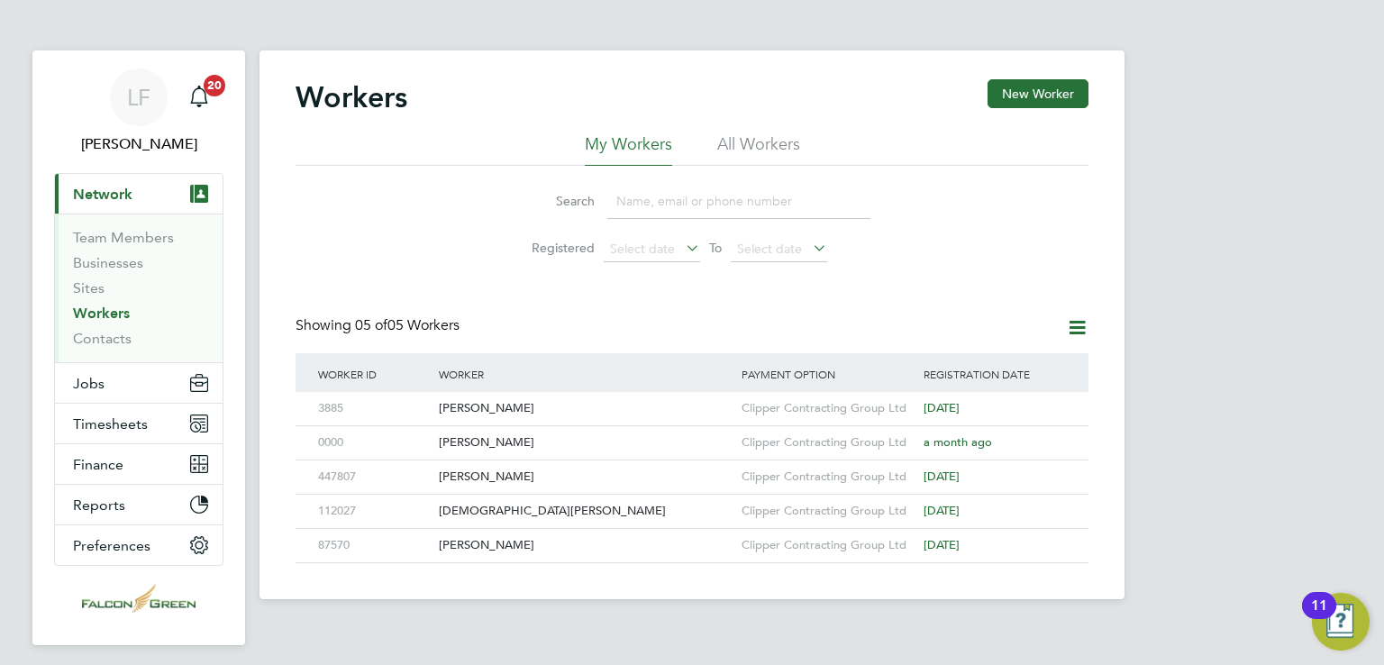
click at [735, 153] on li "All Workers" at bounding box center [758, 149] width 83 height 32
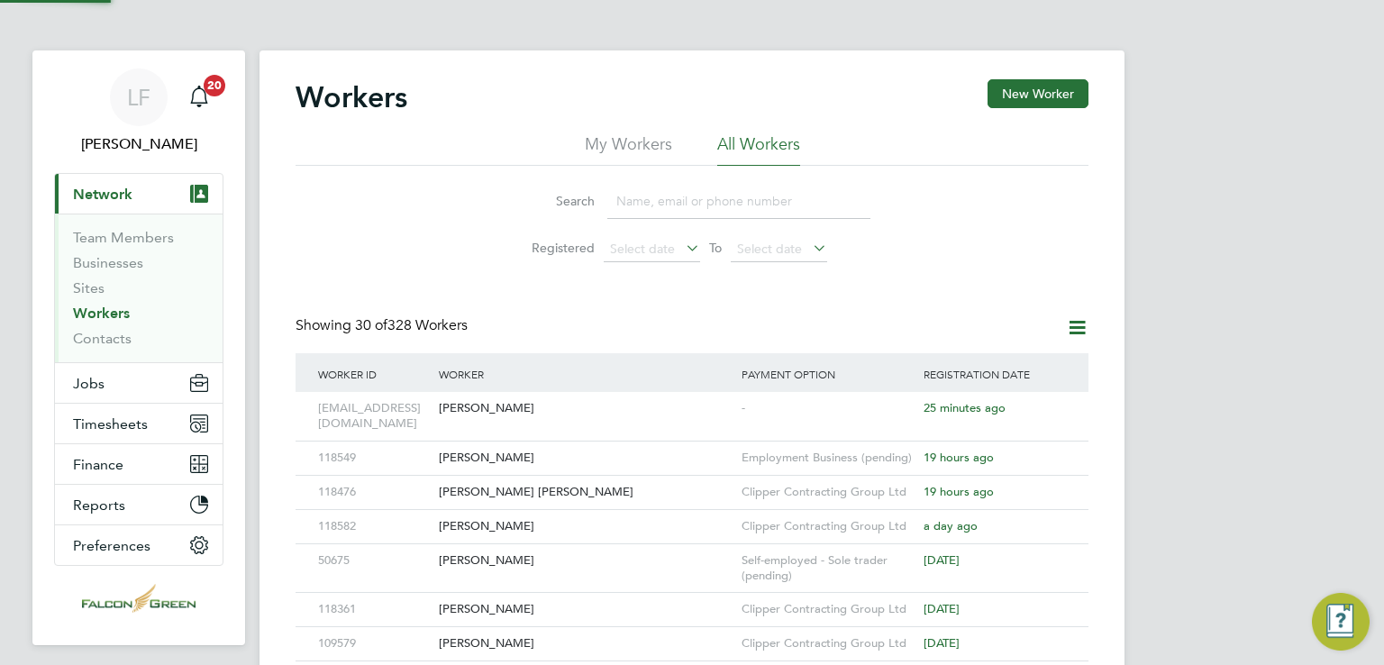
click at [673, 204] on input at bounding box center [738, 201] width 263 height 35
click at [1050, 405] on icon at bounding box center [1049, 409] width 18 height 22
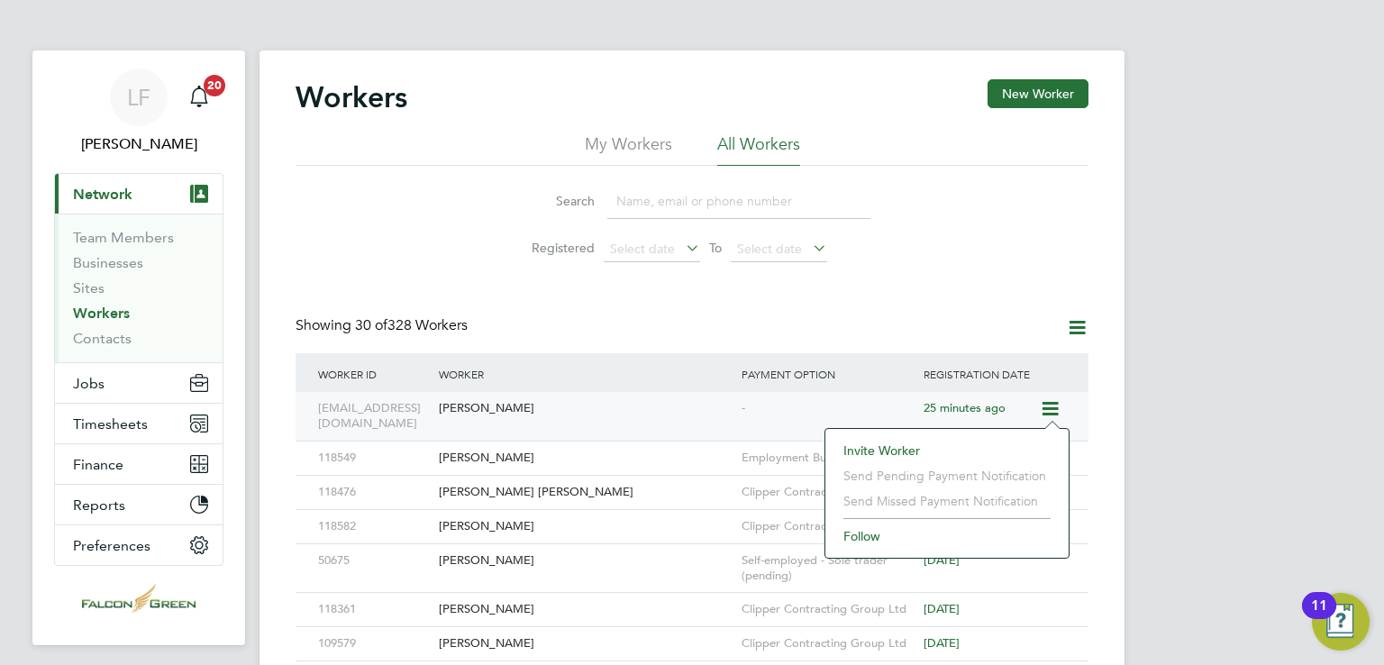
click at [736, 435] on div "luke_0707@yahoo.co.uk Luke Adams - 25 minutes ago" at bounding box center [692, 416] width 793 height 49
click at [728, 406] on div "[PERSON_NAME]" at bounding box center [585, 408] width 303 height 33
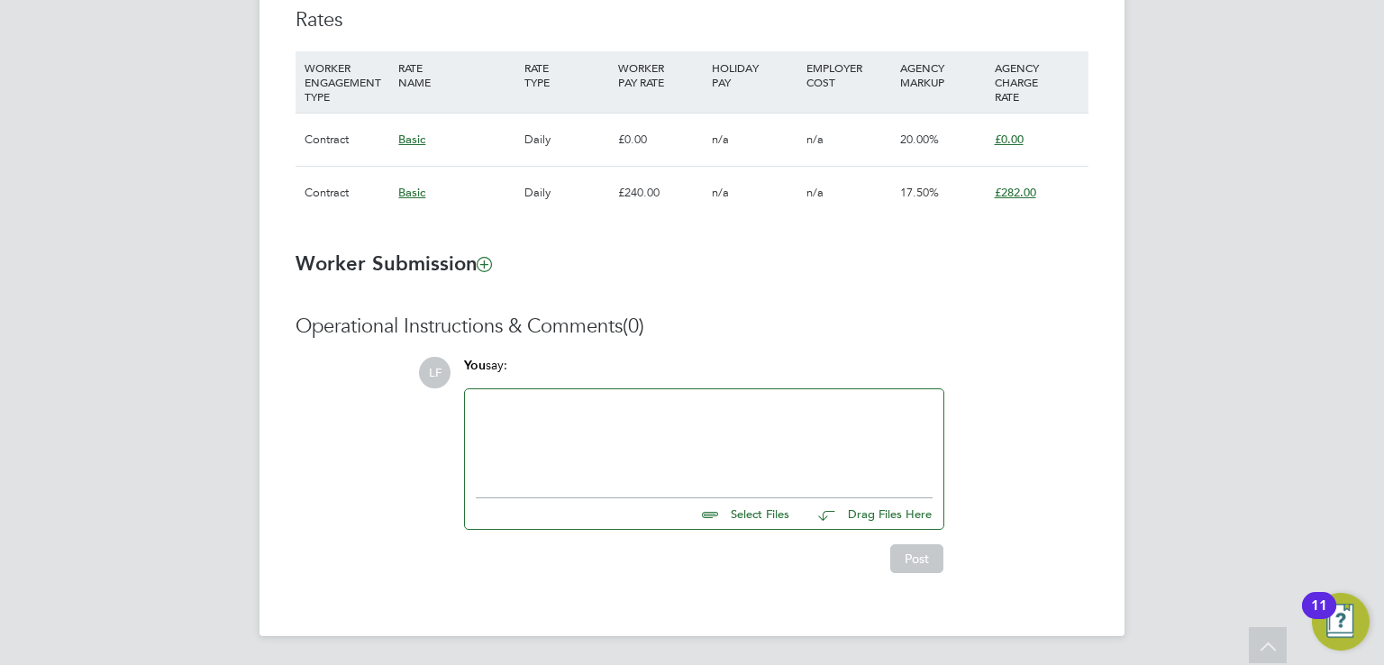
click at [1063, 187] on div "£282.00" at bounding box center [1037, 193] width 94 height 52
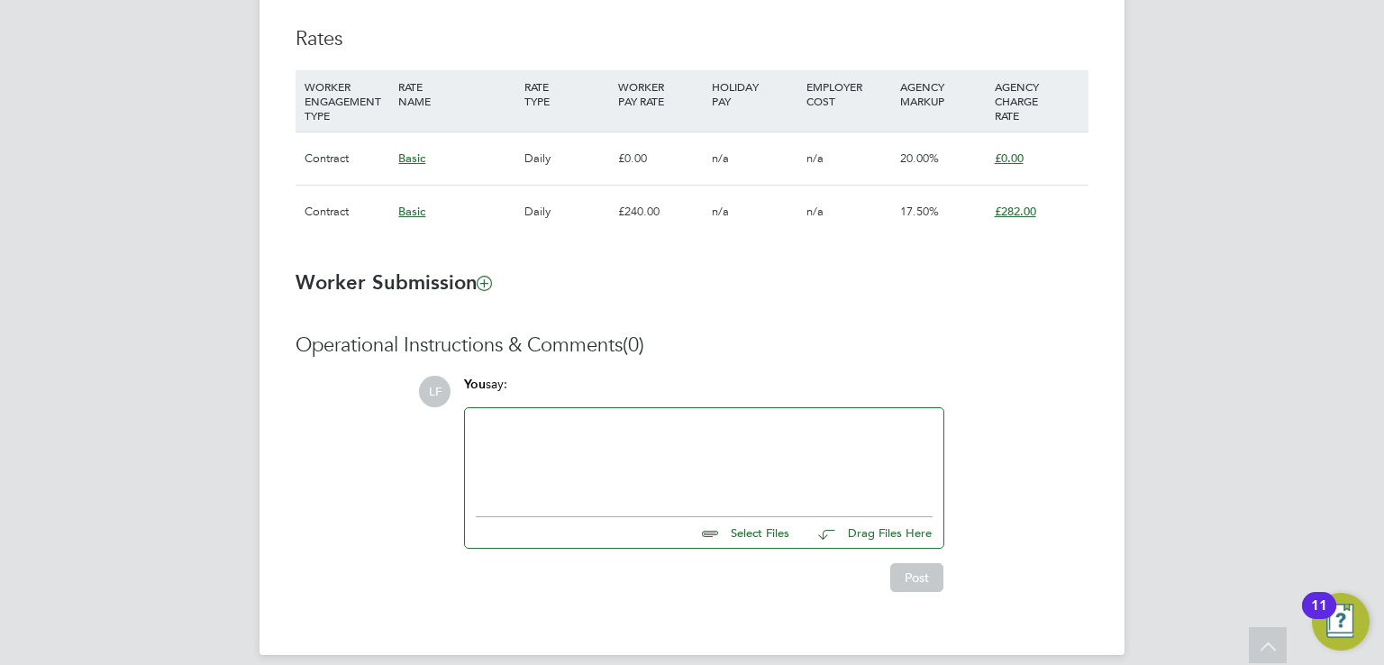
click at [1012, 208] on span "£282.00" at bounding box center [1015, 211] width 41 height 15
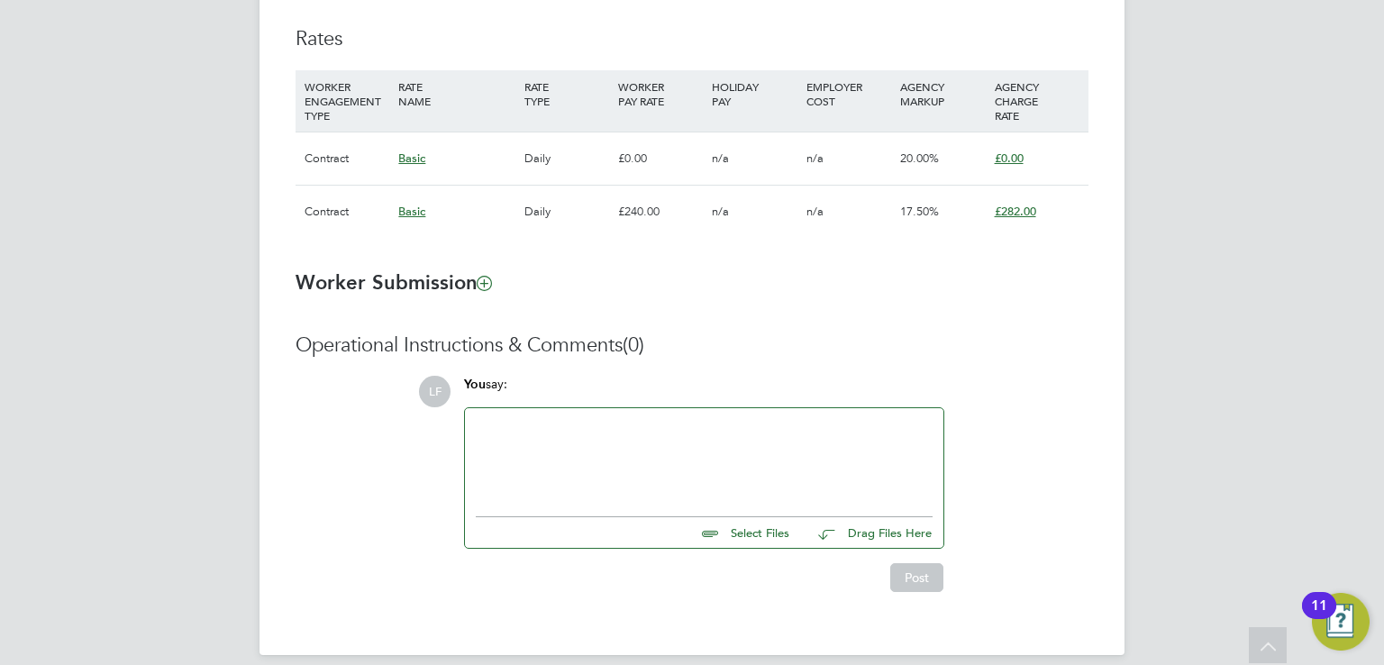
click at [440, 219] on div "Basic" at bounding box center [456, 212] width 125 height 52
click at [407, 214] on span "Basic" at bounding box center [411, 211] width 27 height 15
click at [705, 223] on div "£240.00" at bounding box center [661, 212] width 94 height 52
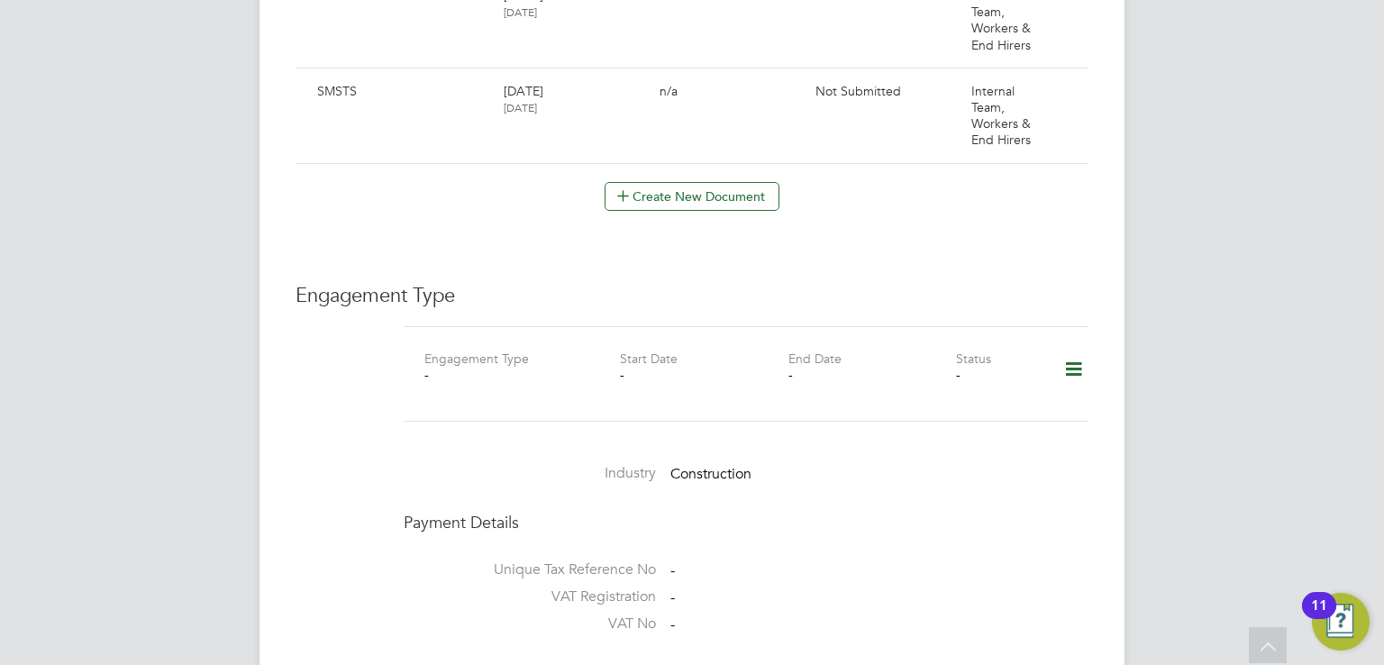
scroll to position [1190, 0]
click at [1064, 348] on icon at bounding box center [1074, 368] width 32 height 41
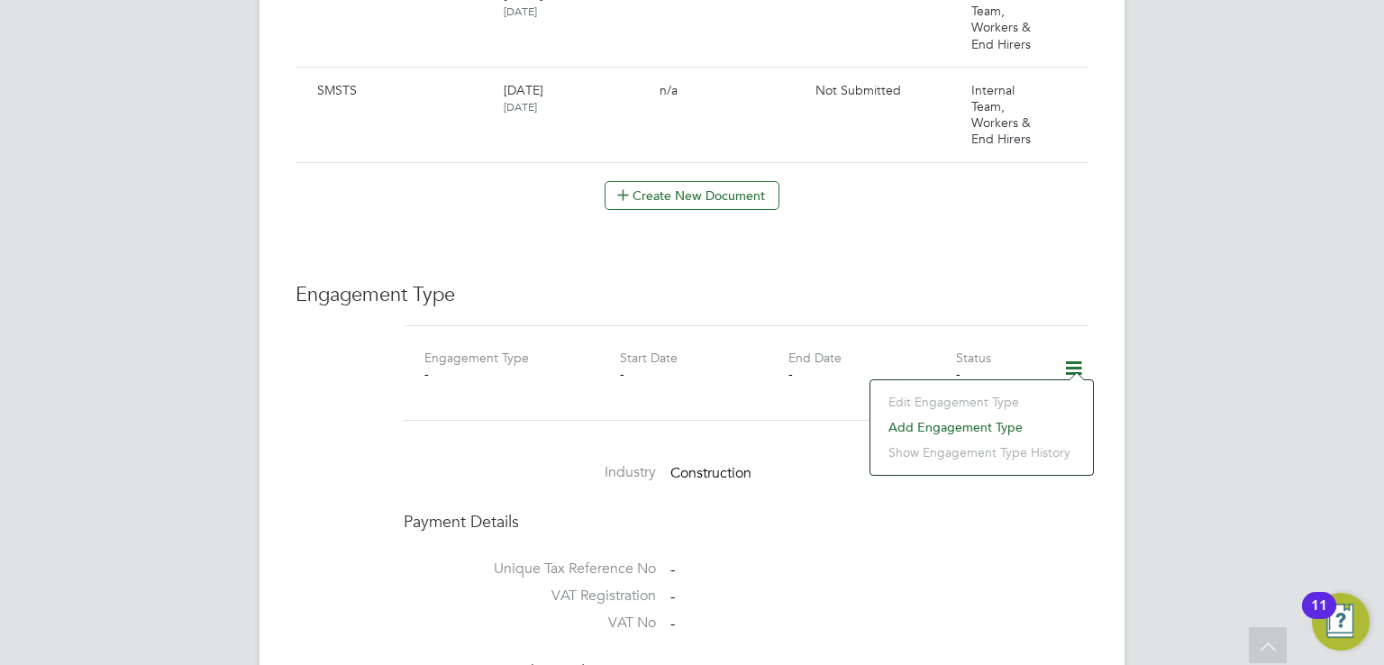
click at [901, 428] on li "Add Engagement Type" at bounding box center [982, 427] width 205 height 25
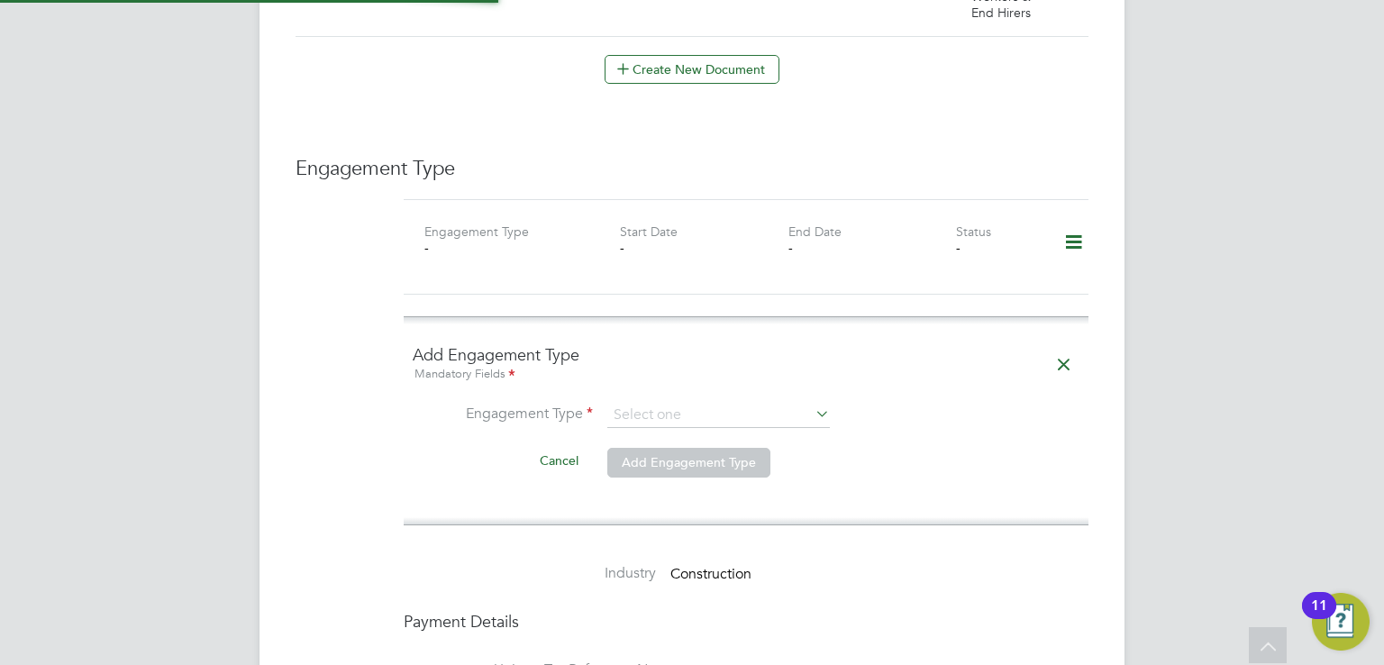
scroll to position [1330, 0]
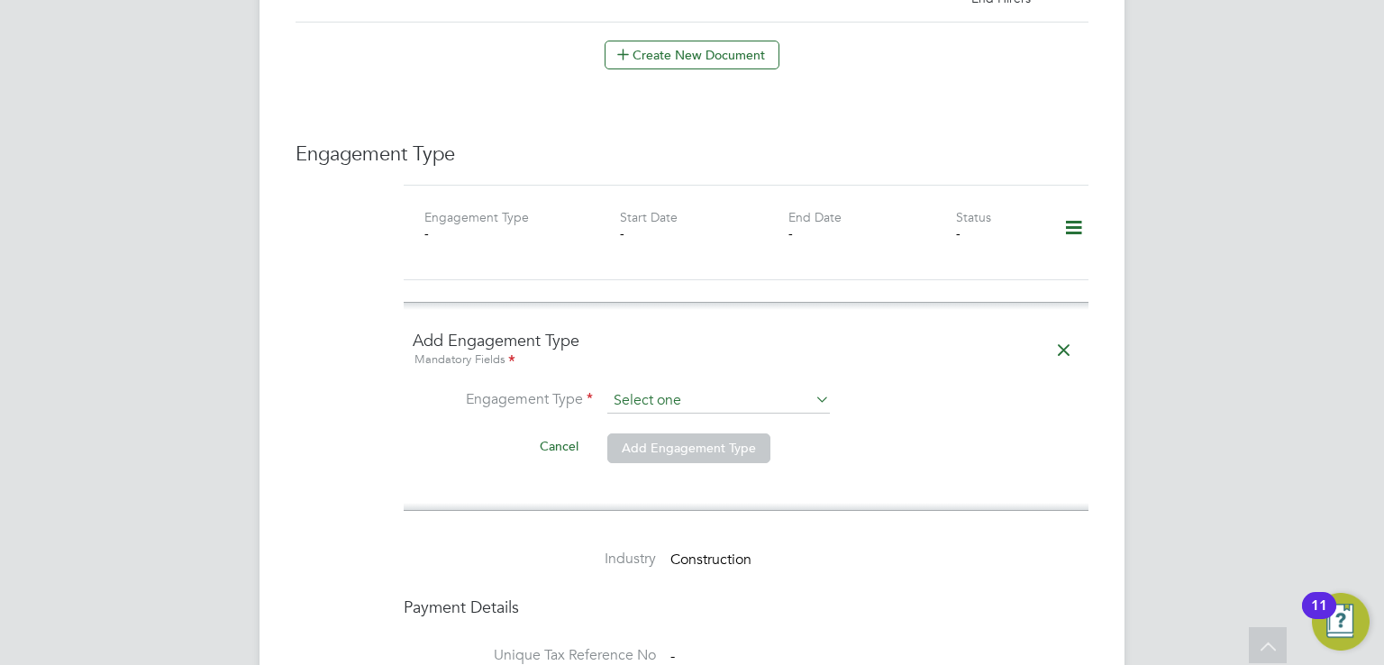
click at [640, 388] on input at bounding box center [718, 400] width 223 height 25
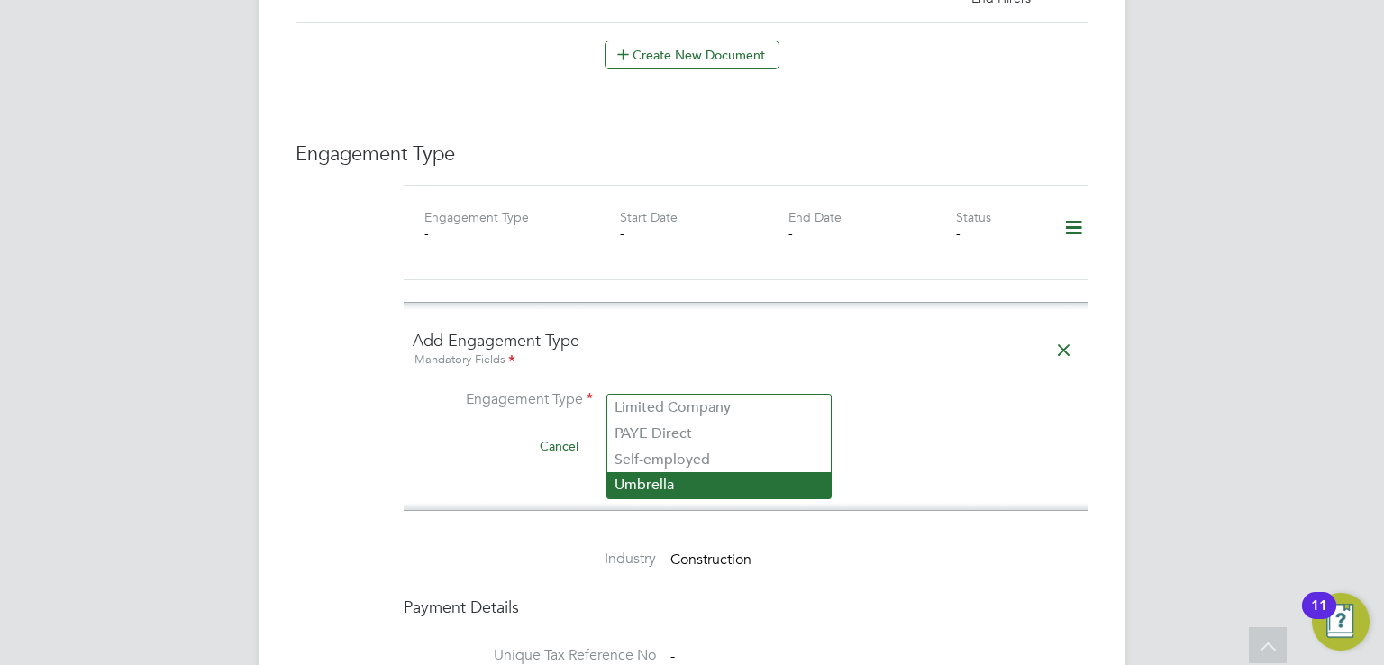
click at [671, 477] on li "Umbrella" at bounding box center [719, 485] width 224 height 26
type input "Umbrella"
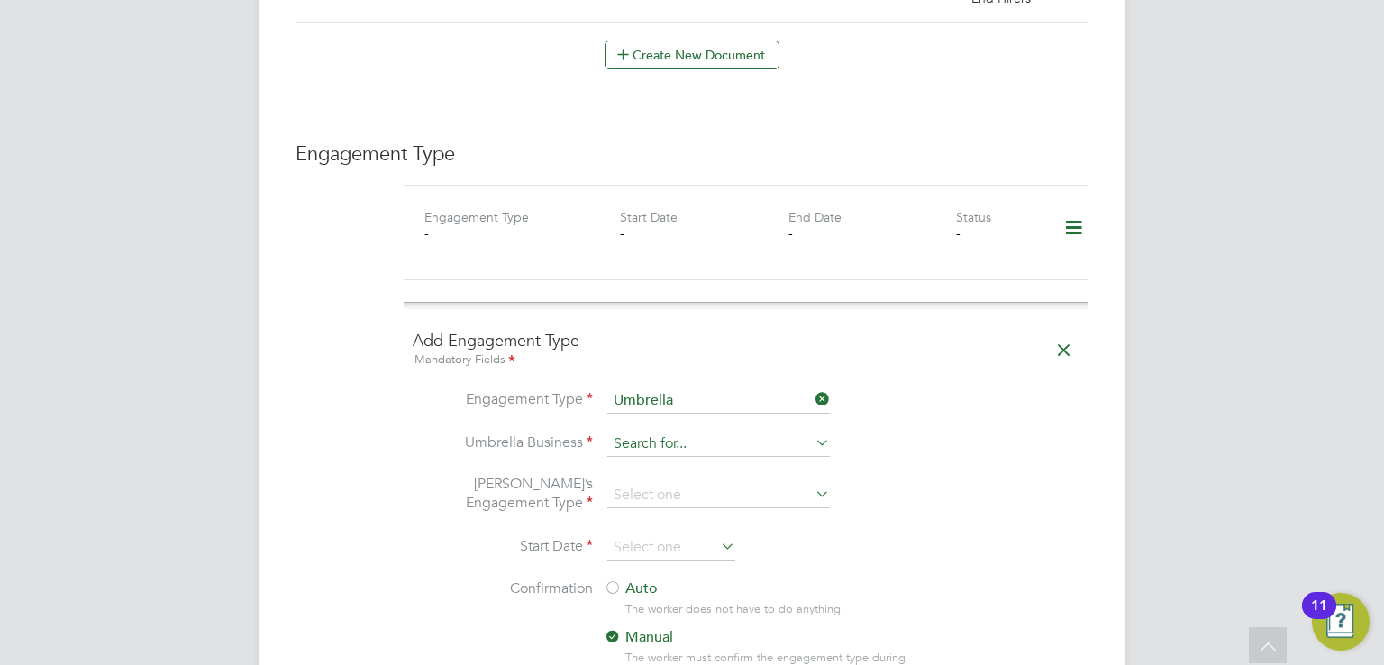
click at [663, 432] on input at bounding box center [718, 444] width 223 height 25
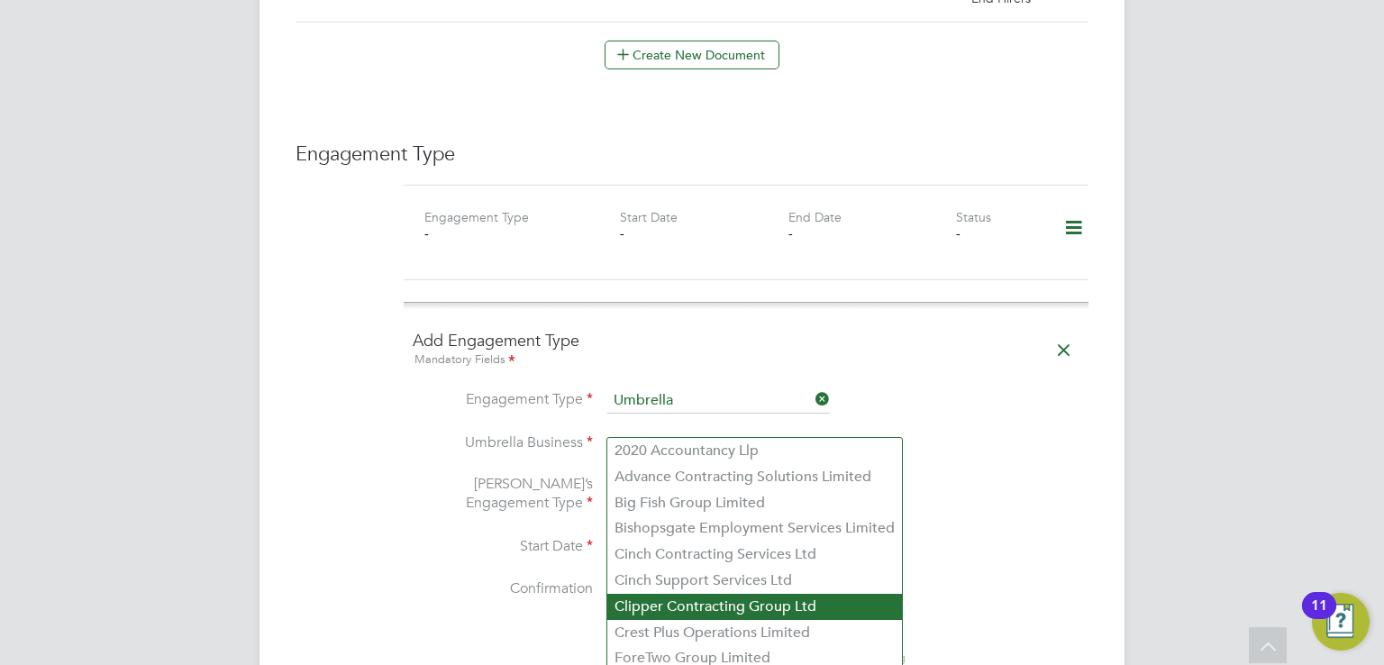
click at [684, 600] on li "Clipper Contracting Group Ltd" at bounding box center [754, 607] width 295 height 26
type input "Clipper Contracting Group Ltd"
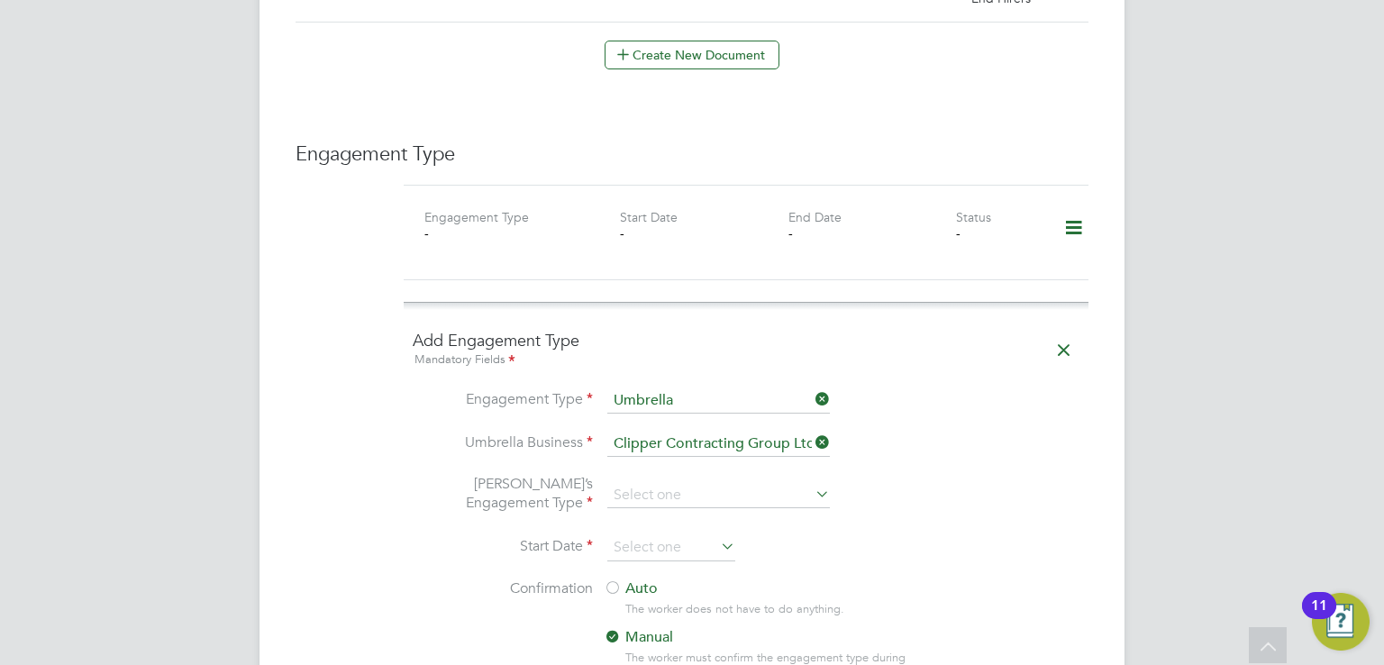
scroll to position [1420, 0]
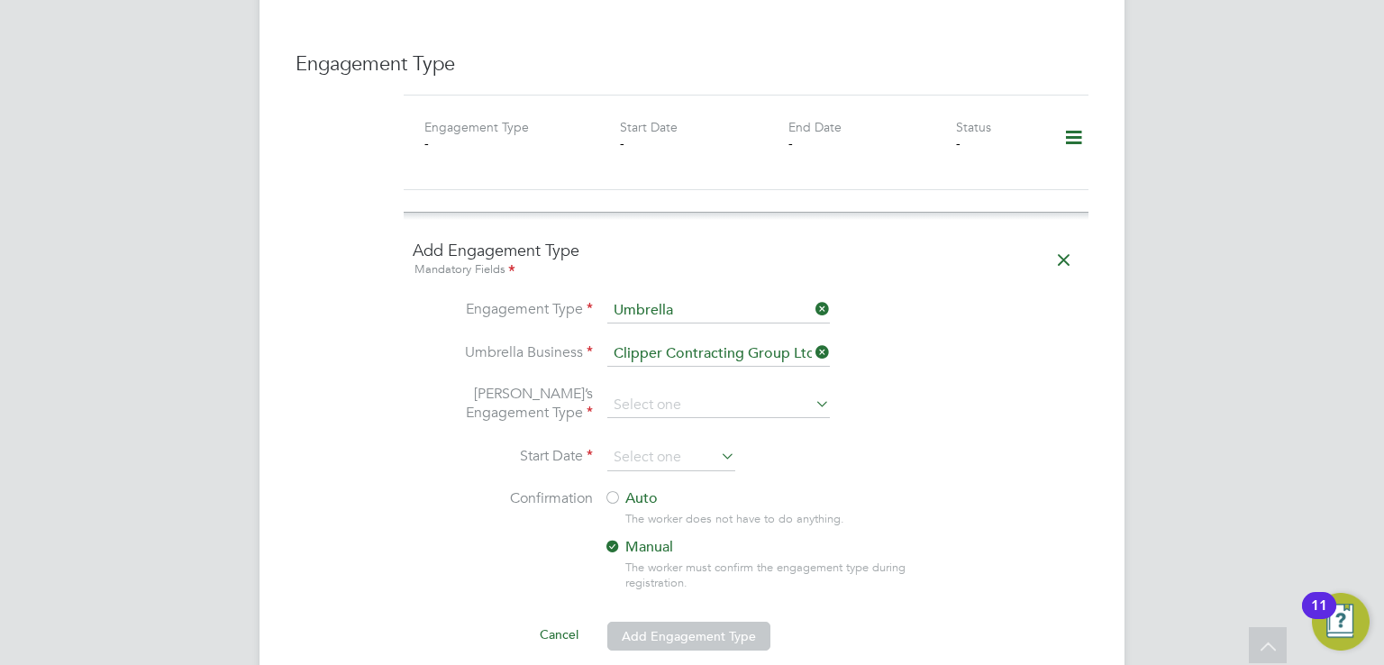
click at [658, 409] on li "[PERSON_NAME]’s Engagement Type" at bounding box center [746, 414] width 667 height 59
click at [659, 393] on input at bounding box center [718, 405] width 223 height 25
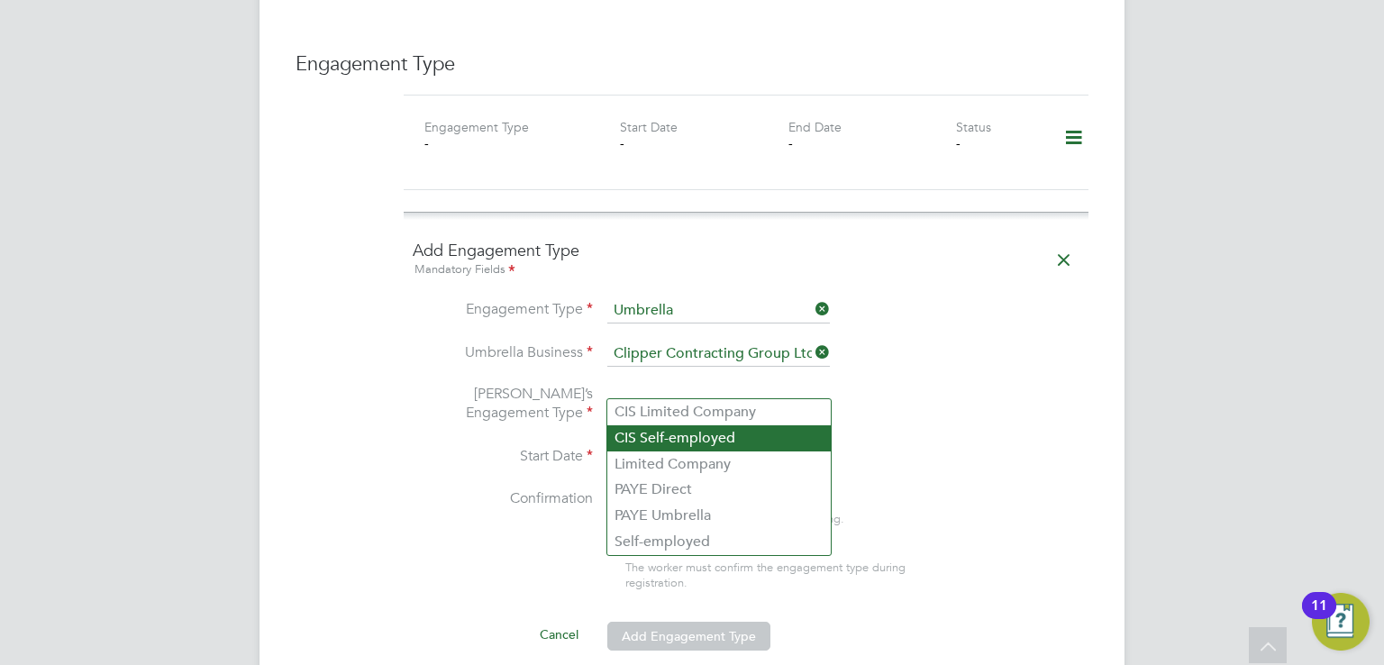
click at [667, 436] on li "CIS Self-employed" at bounding box center [719, 438] width 224 height 26
type input "CIS Self-employed"
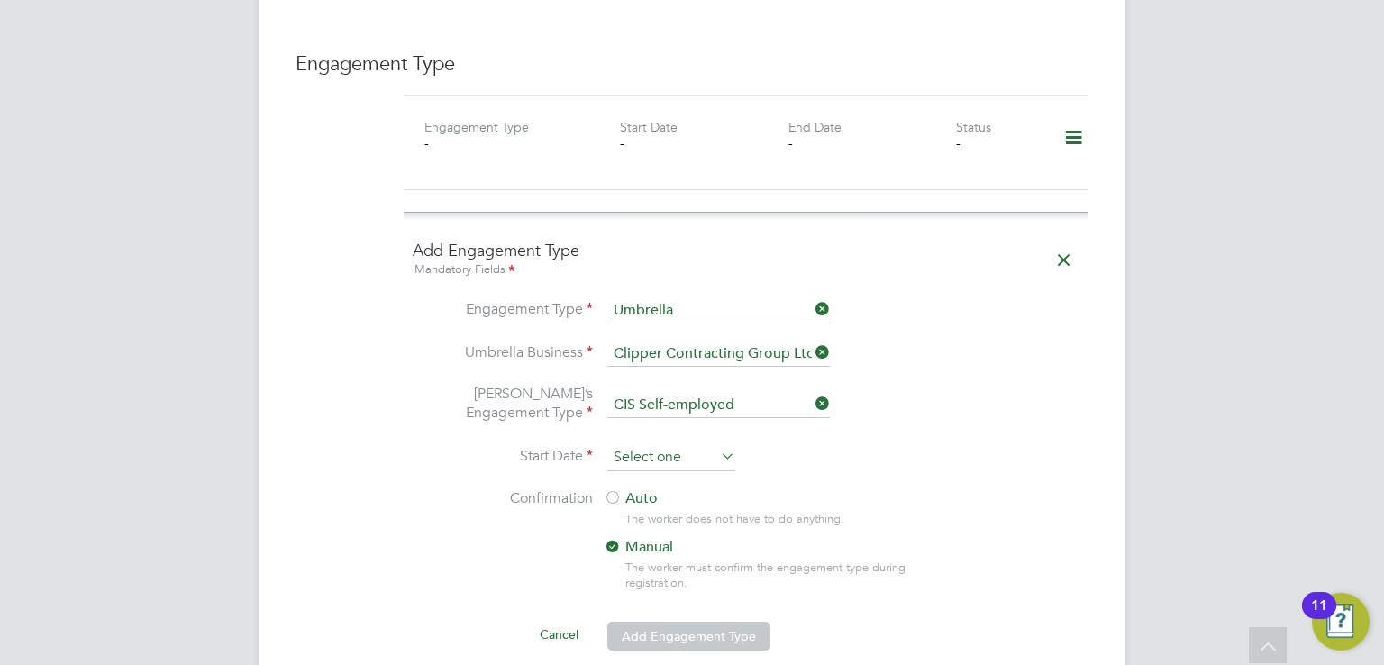
click at [667, 444] on input at bounding box center [671, 457] width 128 height 27
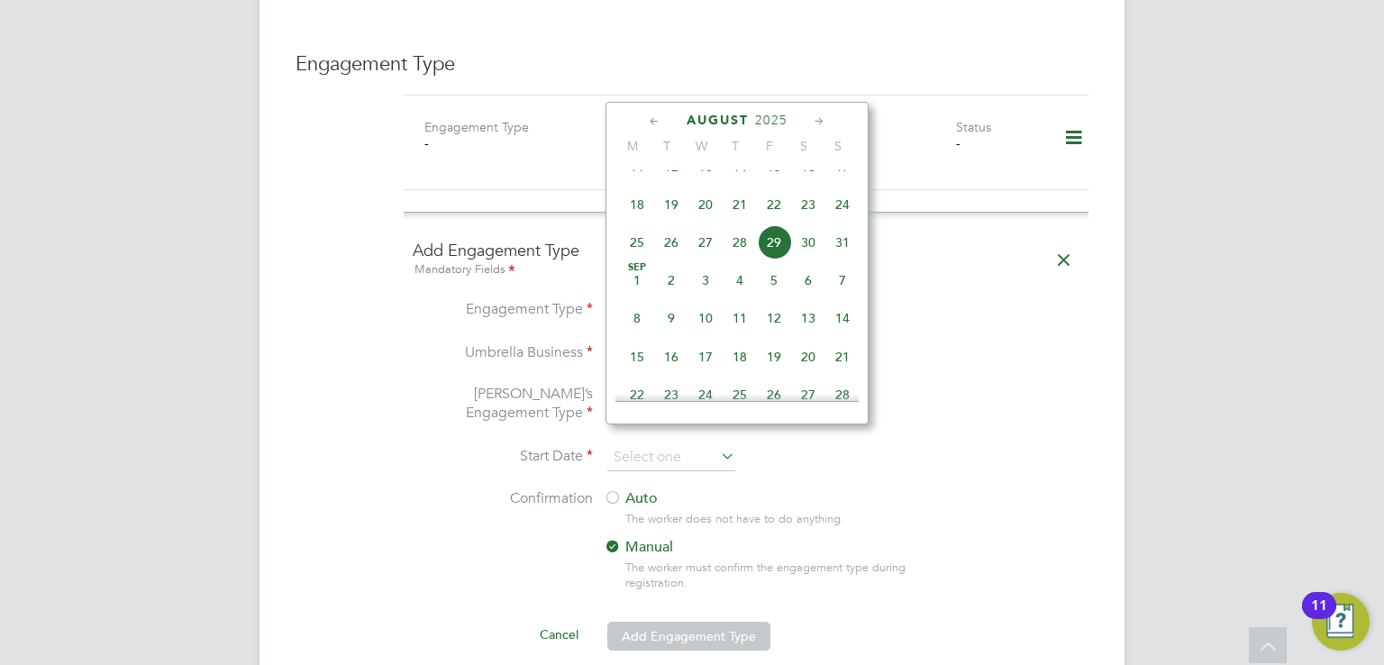
click at [645, 260] on span "25" at bounding box center [637, 242] width 34 height 34
type input "[DATE]"
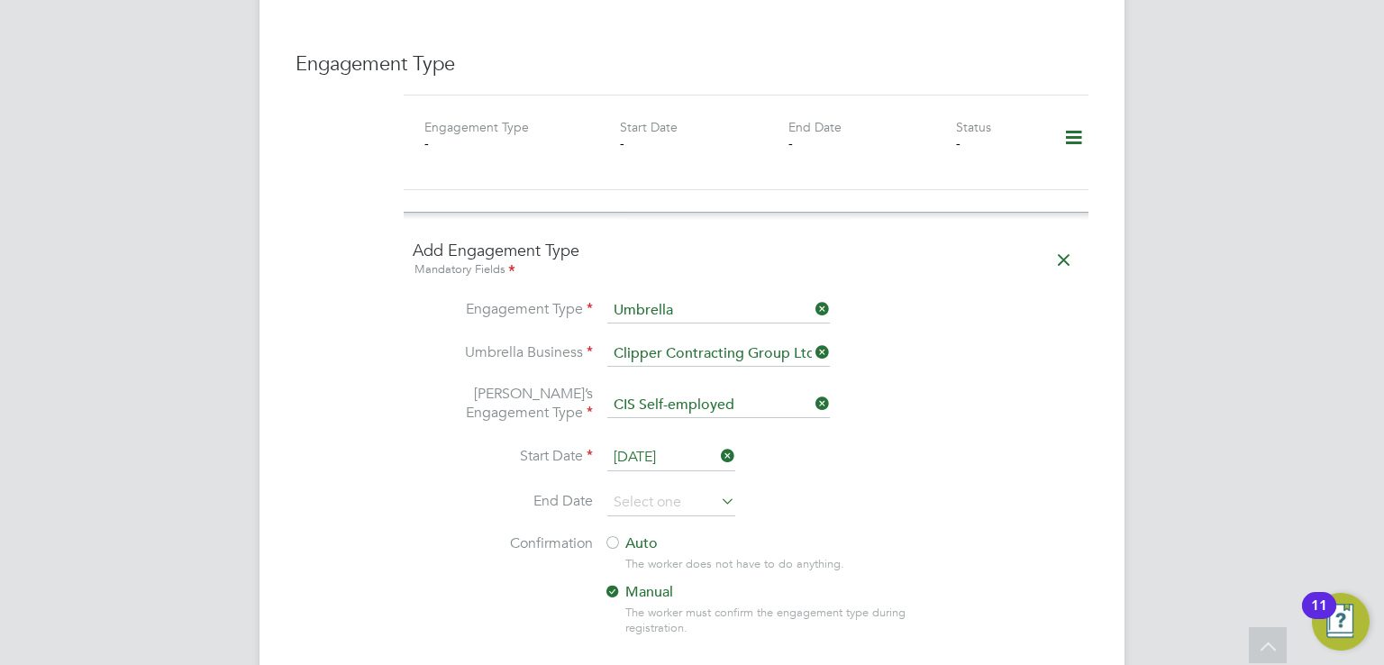
scroll to position [1654, 0]
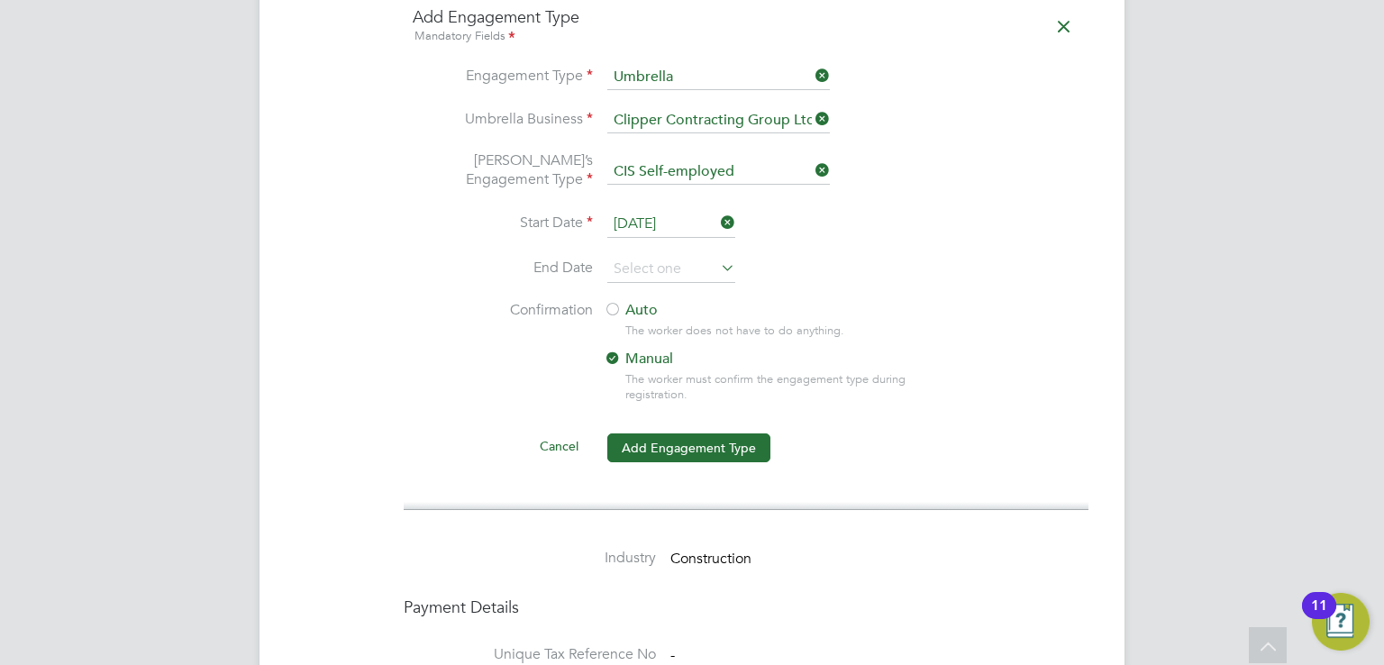
click at [624, 301] on label "Auto" at bounding box center [766, 310] width 324 height 19
click at [692, 433] on button "Add Engagement Type" at bounding box center [688, 447] width 163 height 29
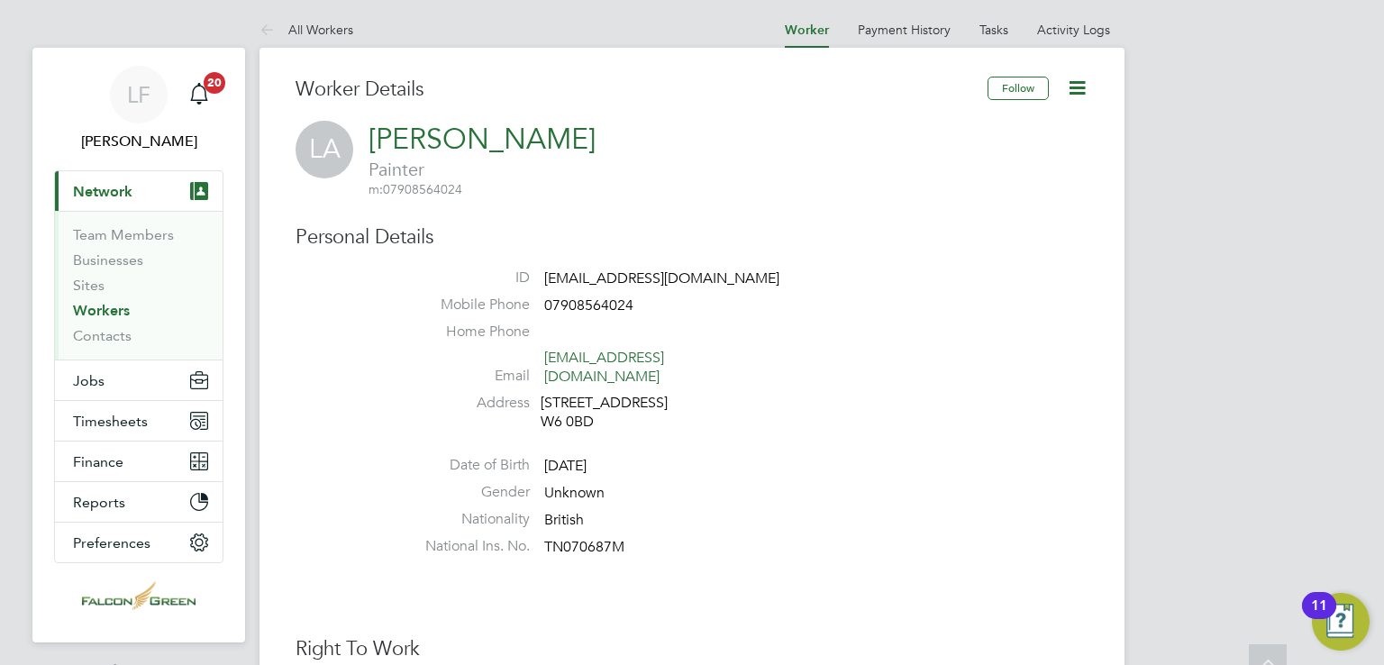
scroll to position [0, 0]
click at [1085, 84] on icon at bounding box center [1077, 90] width 23 height 23
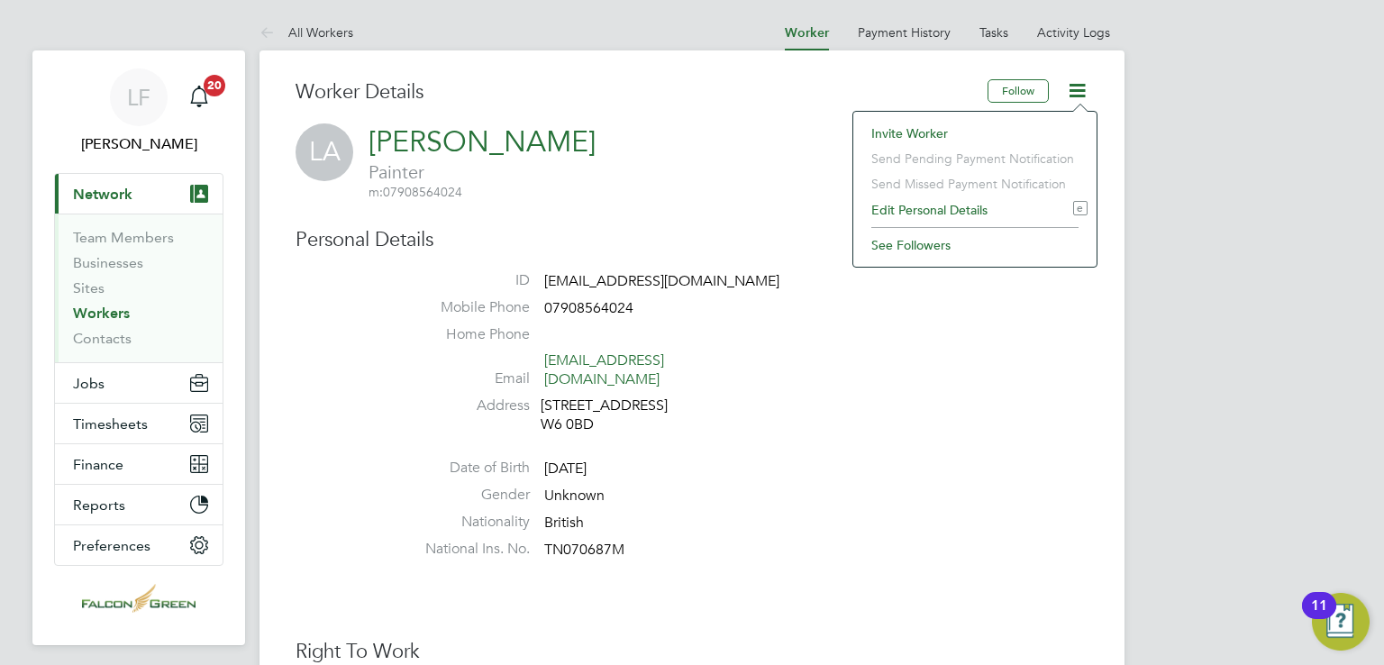
click at [905, 203] on li "Edit Personal Details e" at bounding box center [974, 209] width 225 height 25
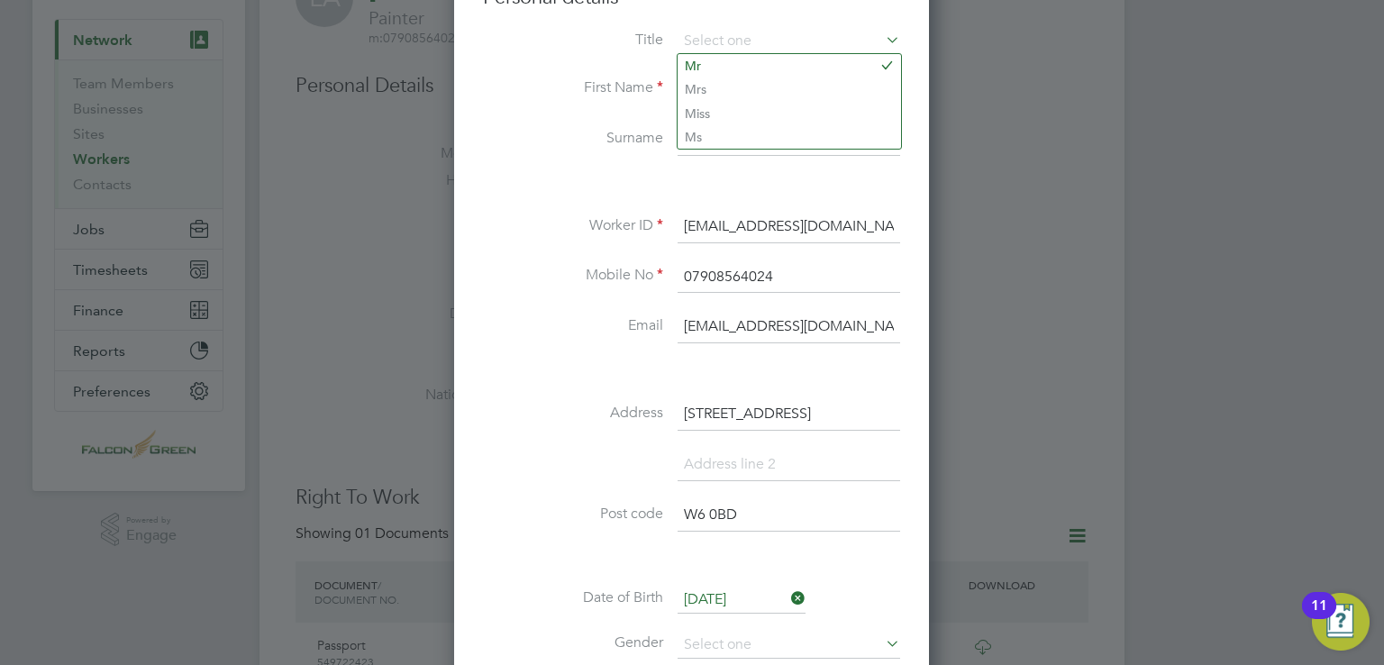
scroll to position [153, 0]
click at [785, 418] on input "[STREET_ADDRESS]" at bounding box center [789, 415] width 223 height 32
type input "8"
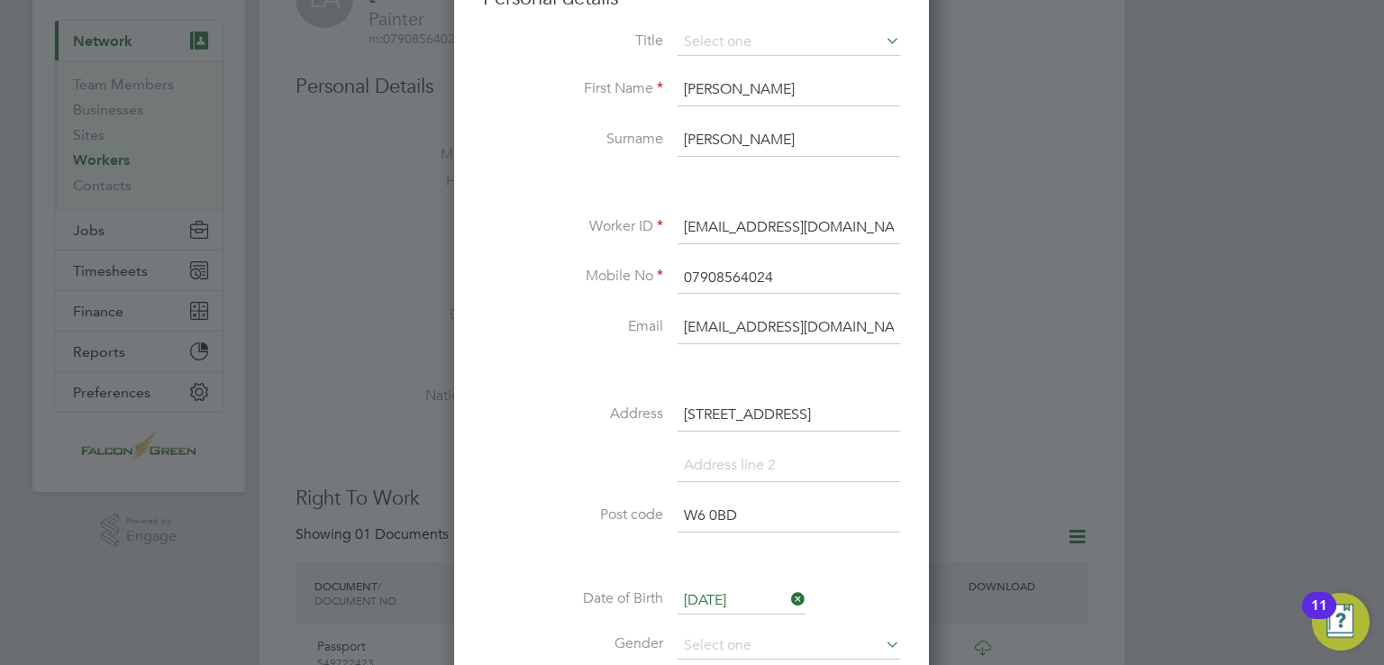
type input "[STREET_ADDRESS]"
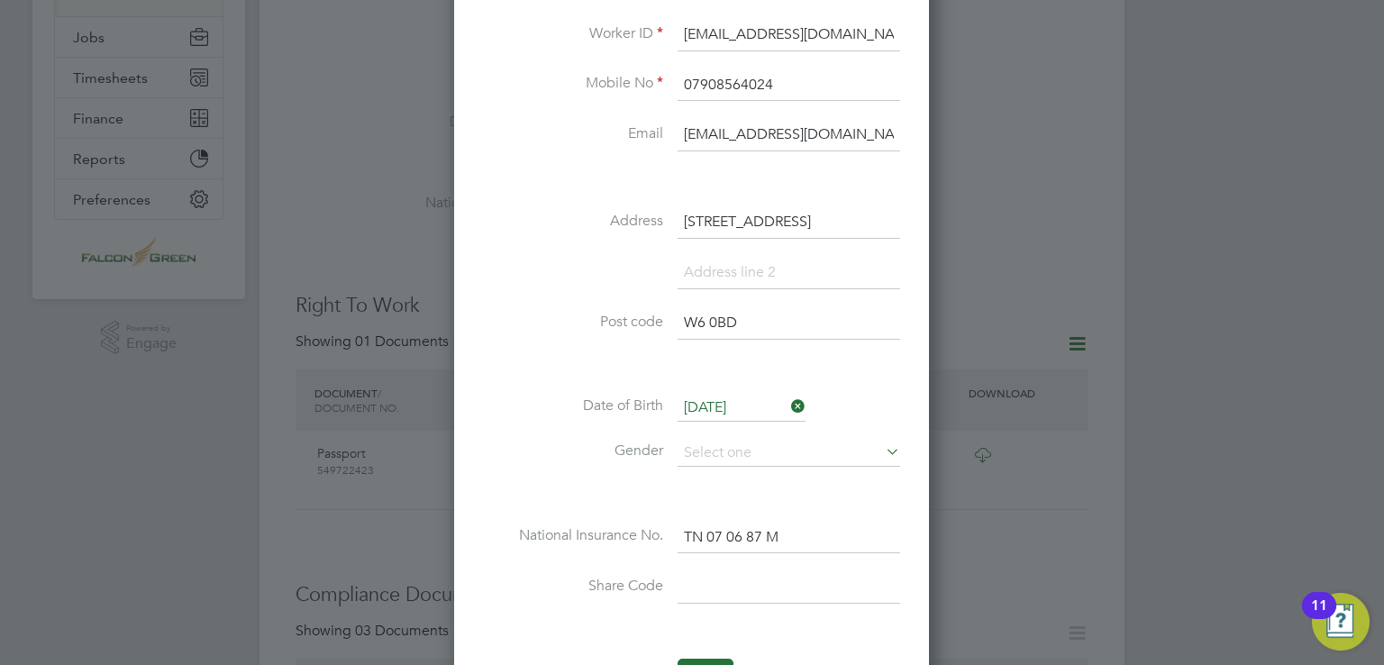
scroll to position [379, 0]
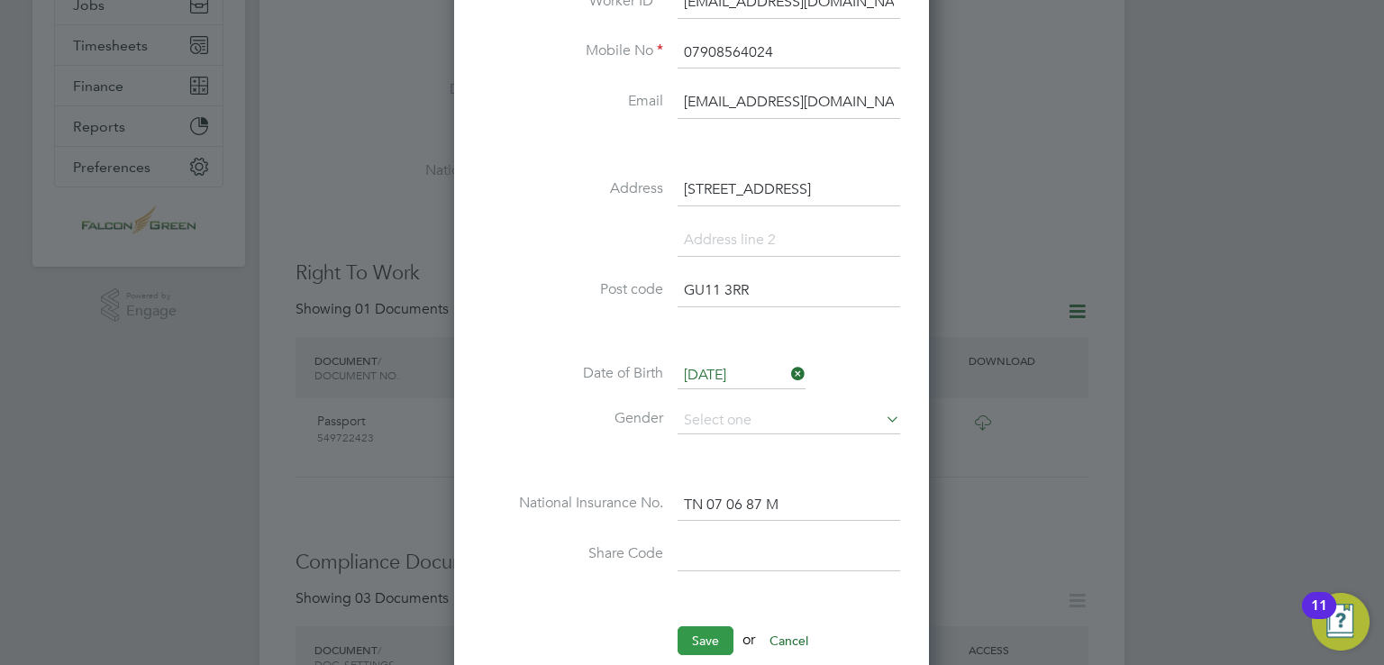
type input "GU11 3RR"
click at [707, 627] on button "Save" at bounding box center [706, 640] width 56 height 29
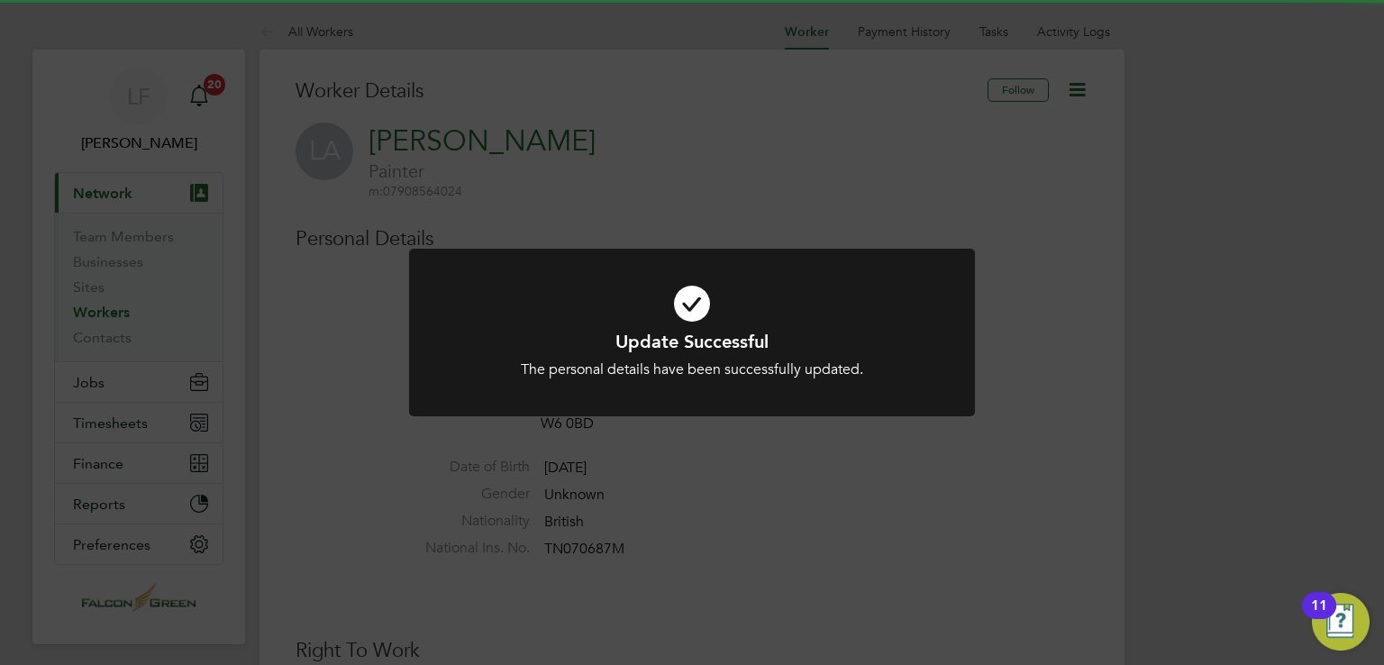
scroll to position [0, 0]
